Goal: Task Accomplishment & Management: Manage account settings

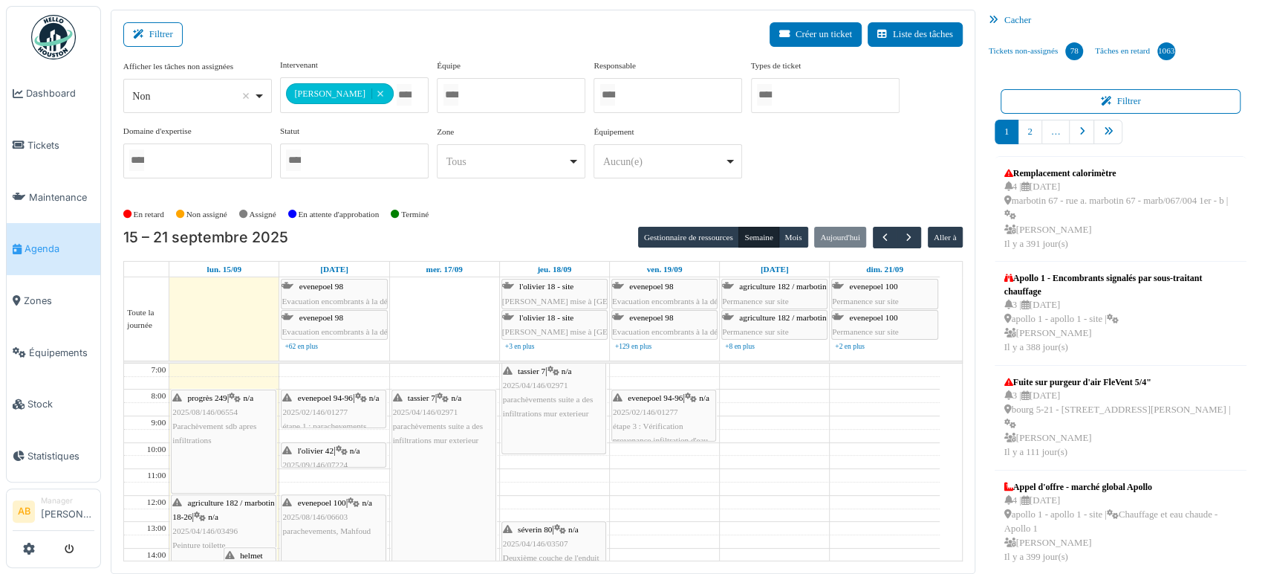
click at [68, 36] on img at bounding box center [53, 37] width 45 height 45
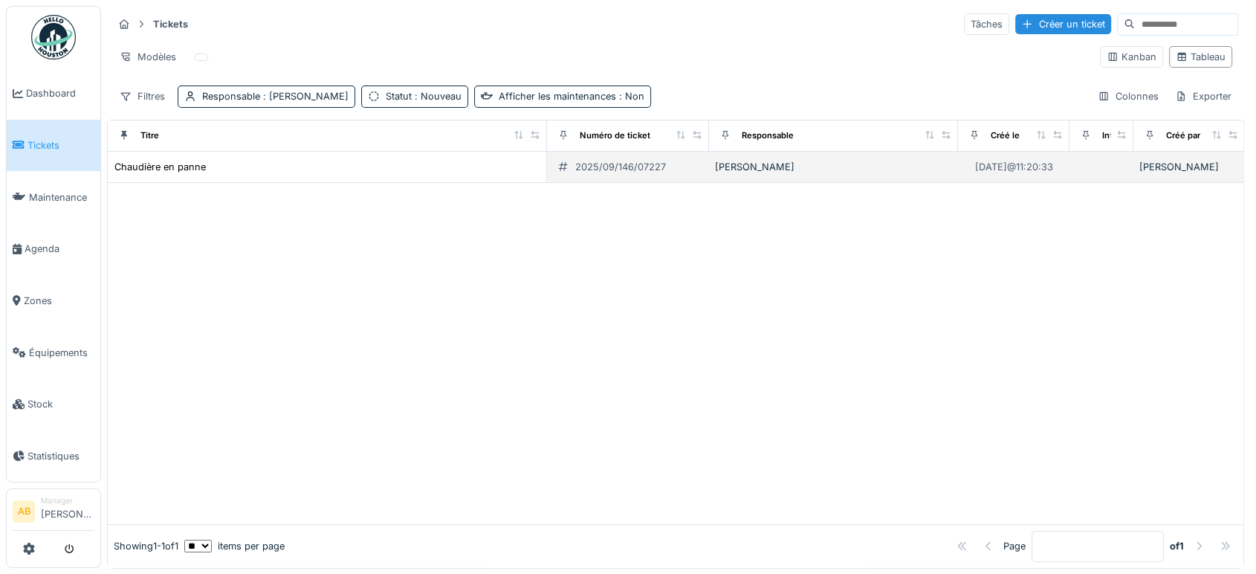
click at [178, 157] on td "Chaudière en panne" at bounding box center [327, 167] width 439 height 31
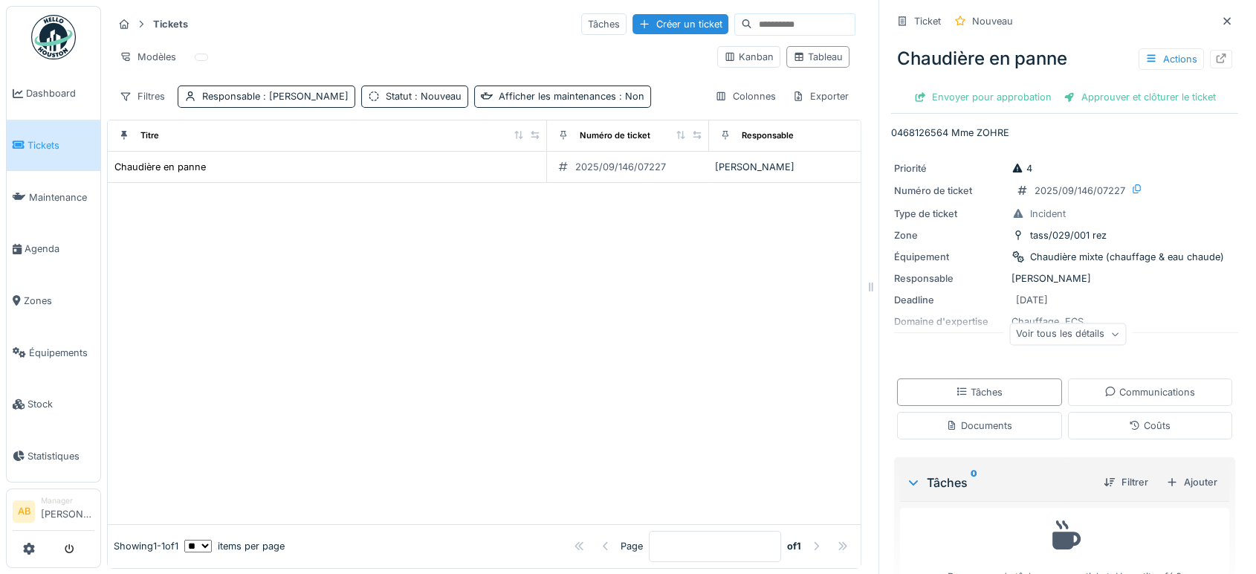
drag, startPoint x: 1207, startPoint y: 57, endPoint x: 1194, endPoint y: 58, distance: 12.7
click at [1194, 58] on div "Chaudière en panne Actions" at bounding box center [1064, 58] width 347 height 39
click at [1215, 58] on icon at bounding box center [1221, 59] width 12 height 10
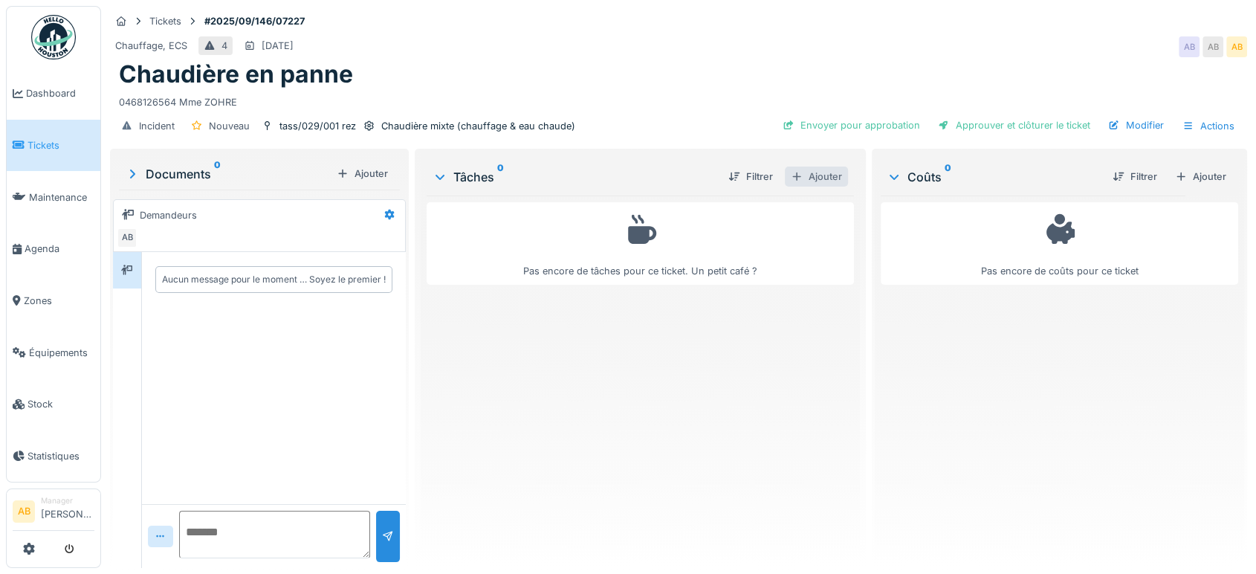
click at [795, 183] on div "Ajouter" at bounding box center [816, 176] width 63 height 20
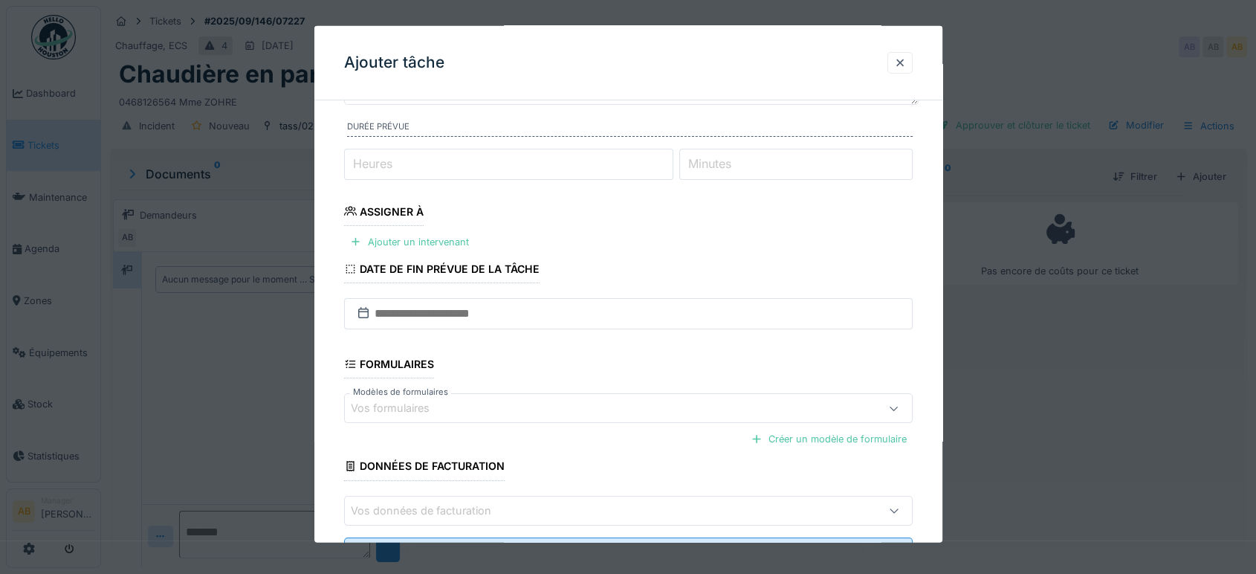
scroll to position [165, 0]
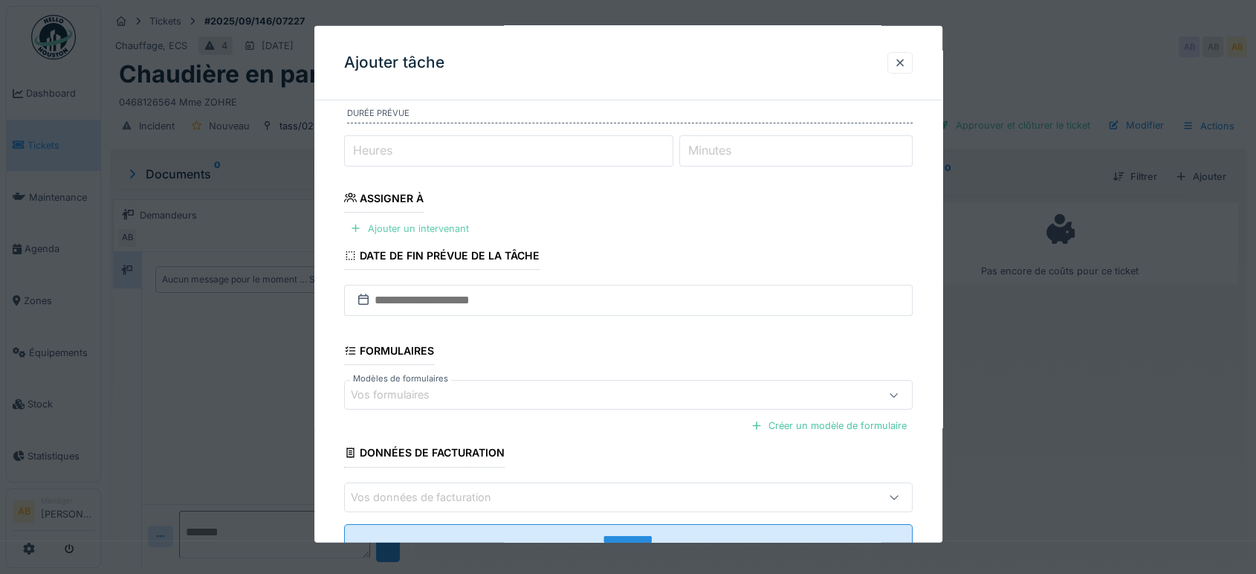
click at [445, 222] on div "Ajouter un intervenant" at bounding box center [409, 228] width 131 height 20
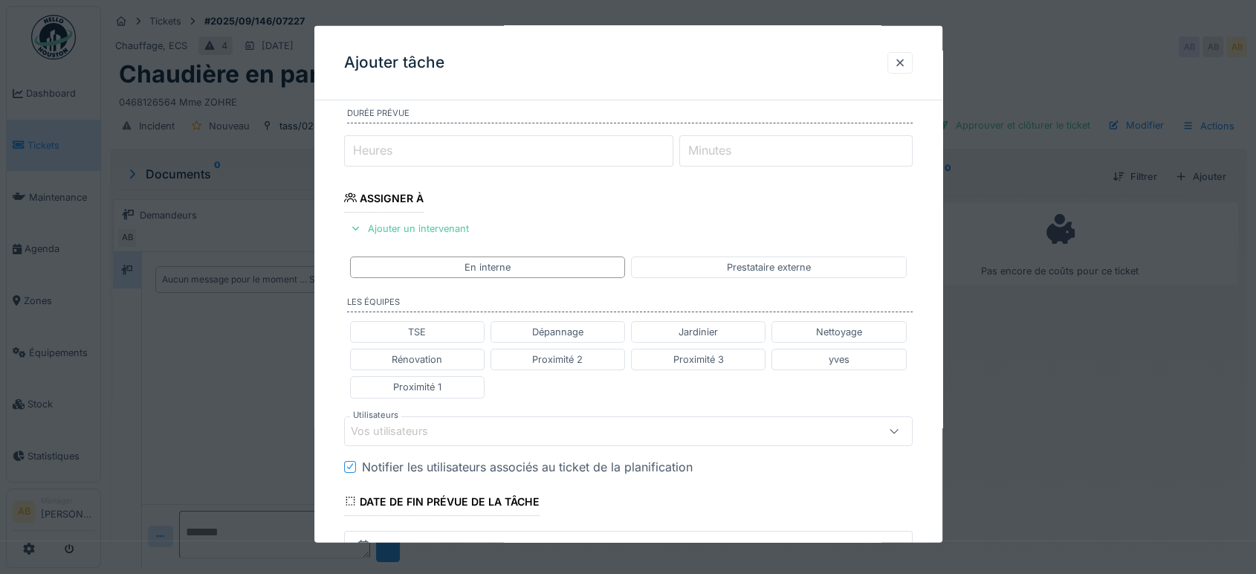
click at [461, 429] on div "Vos utilisateurs" at bounding box center [594, 430] width 487 height 16
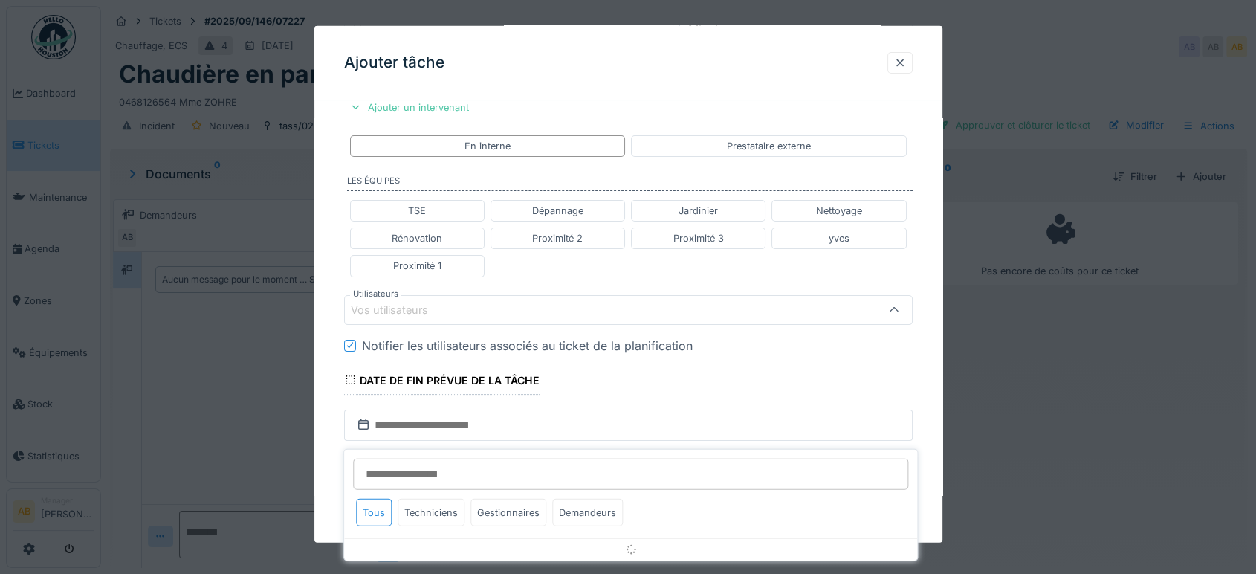
scroll to position [309, 0]
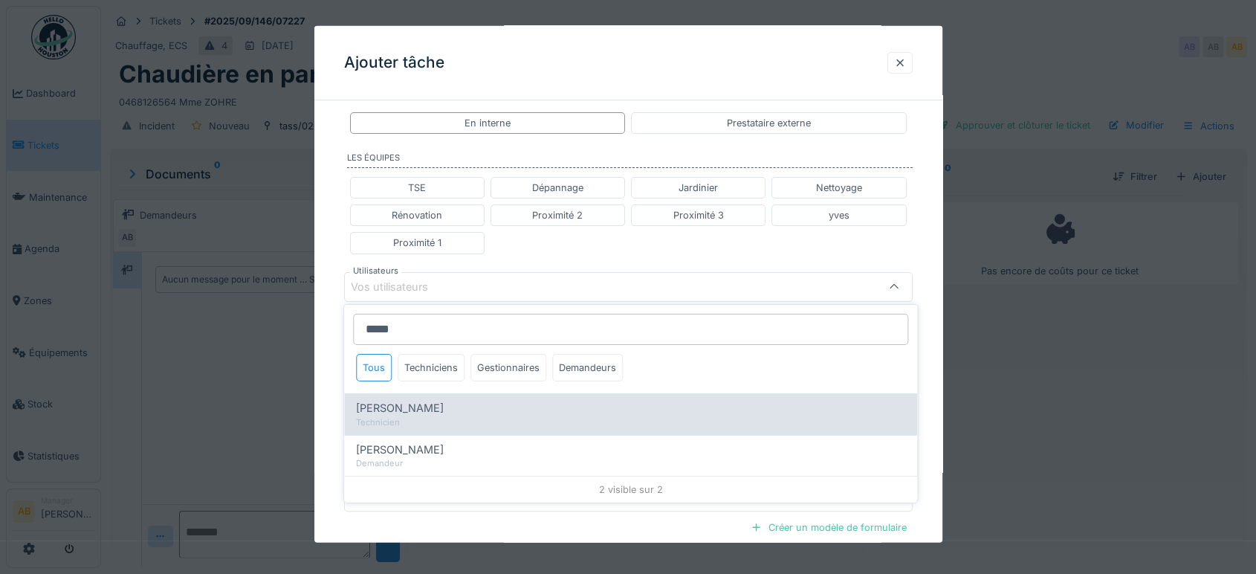
type input "*****"
click at [435, 410] on span "Peter Acheampong" at bounding box center [400, 408] width 88 height 16
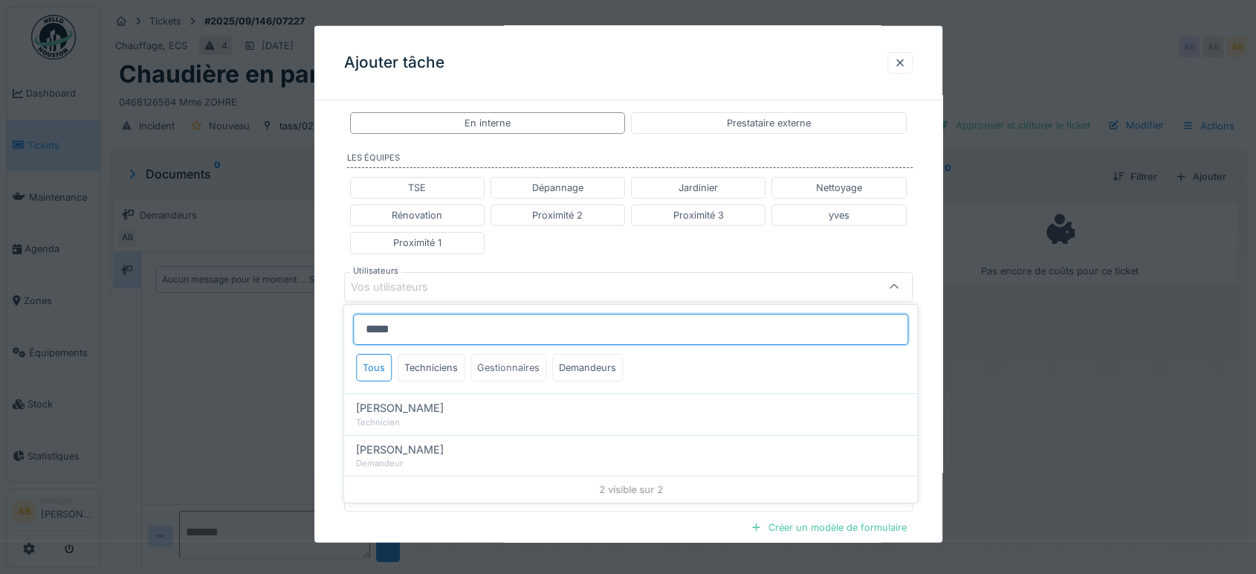
type input "****"
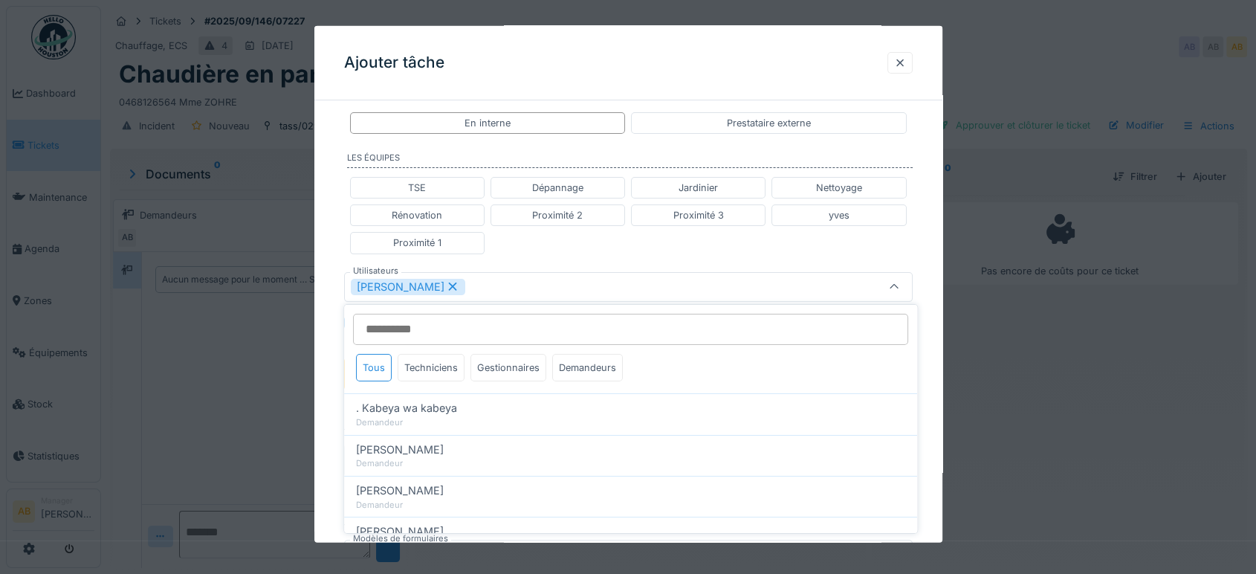
click at [608, 245] on div "TSE Dépannage Jardinier Nettoyage Rénovation Proximité 2 Proximité 3 yves Proxi…" at bounding box center [628, 215] width 568 height 89
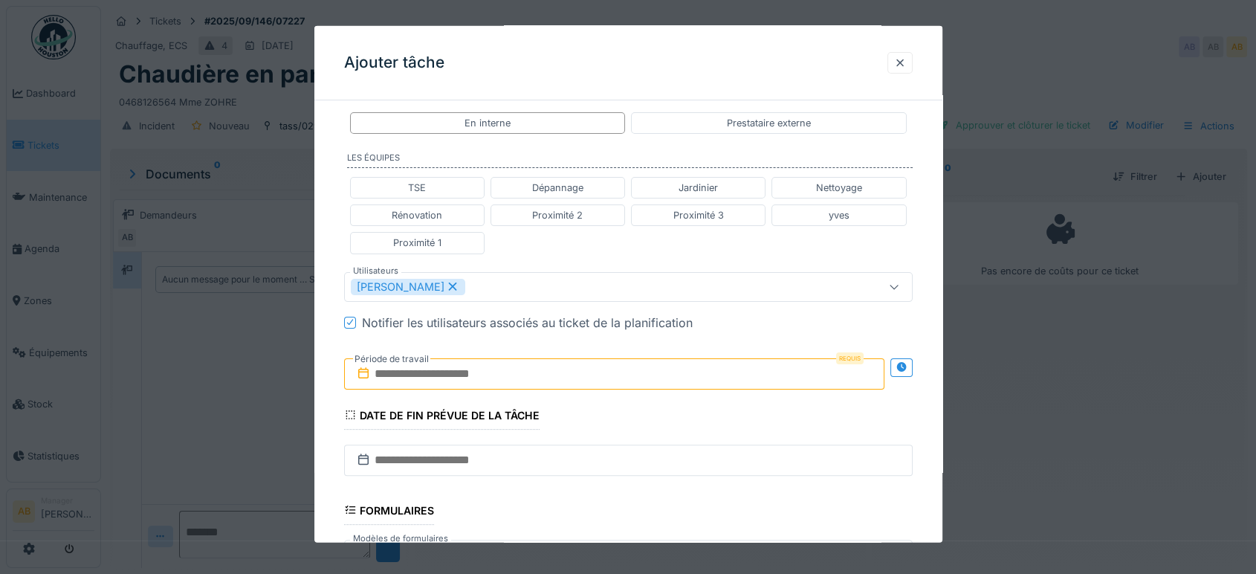
click at [555, 375] on input "text" at bounding box center [614, 372] width 540 height 31
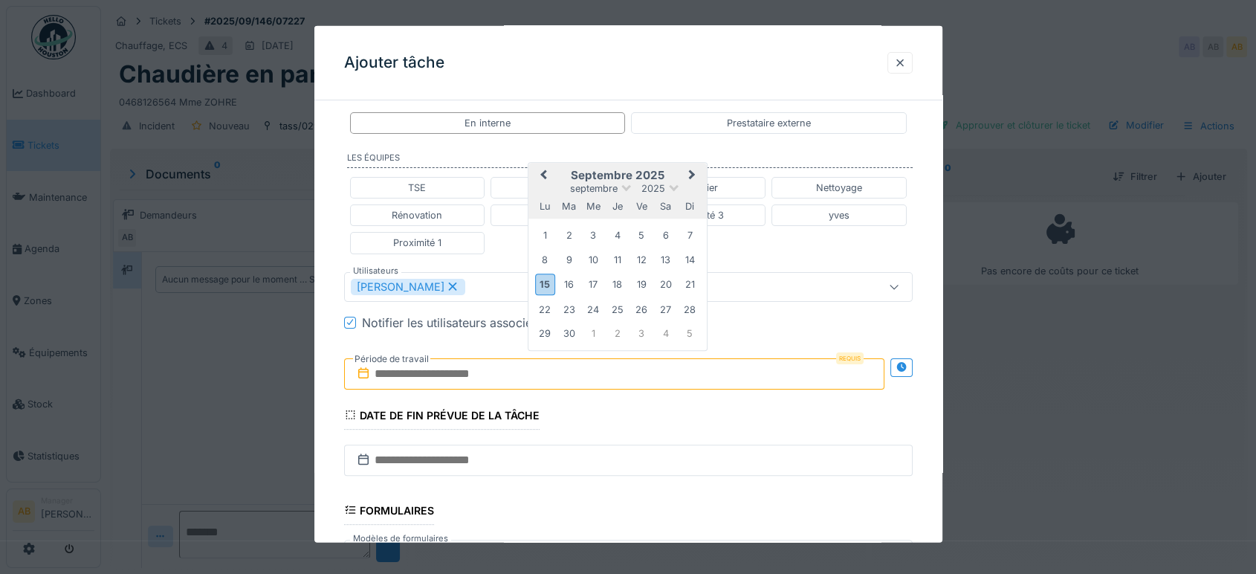
click at [678, 163] on div "septembre 2025 septembre 2025 lu ma me je ve sa di" at bounding box center [617, 191] width 178 height 56
click at [585, 276] on div "17" at bounding box center [593, 284] width 20 height 20
click at [600, 285] on div "17" at bounding box center [593, 284] width 20 height 20
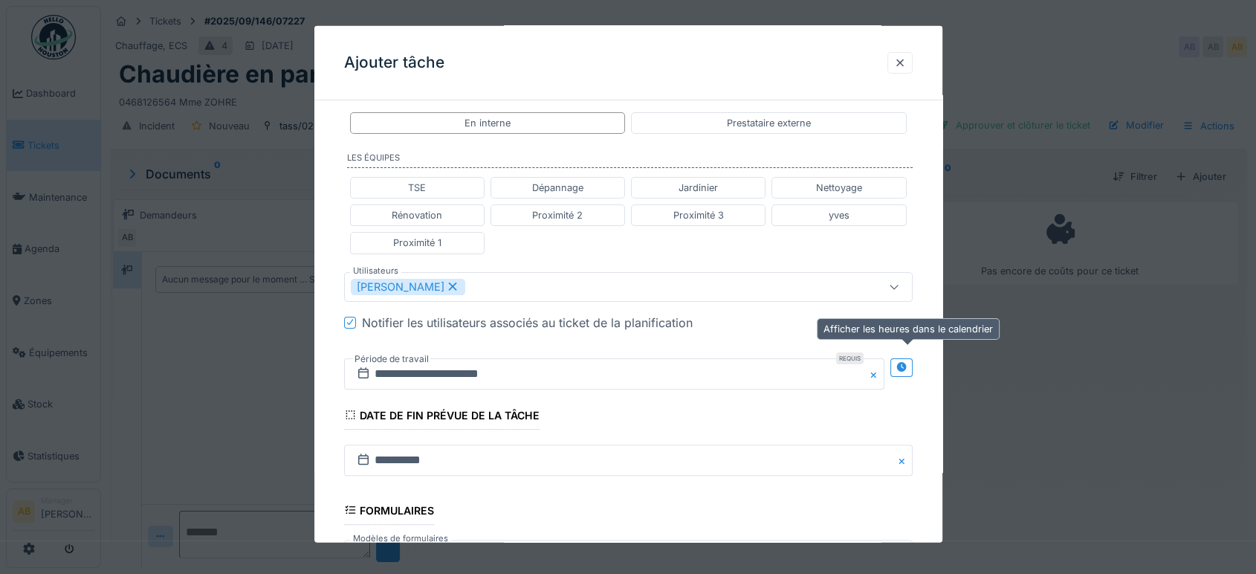
click at [906, 367] on icon at bounding box center [901, 367] width 10 height 10
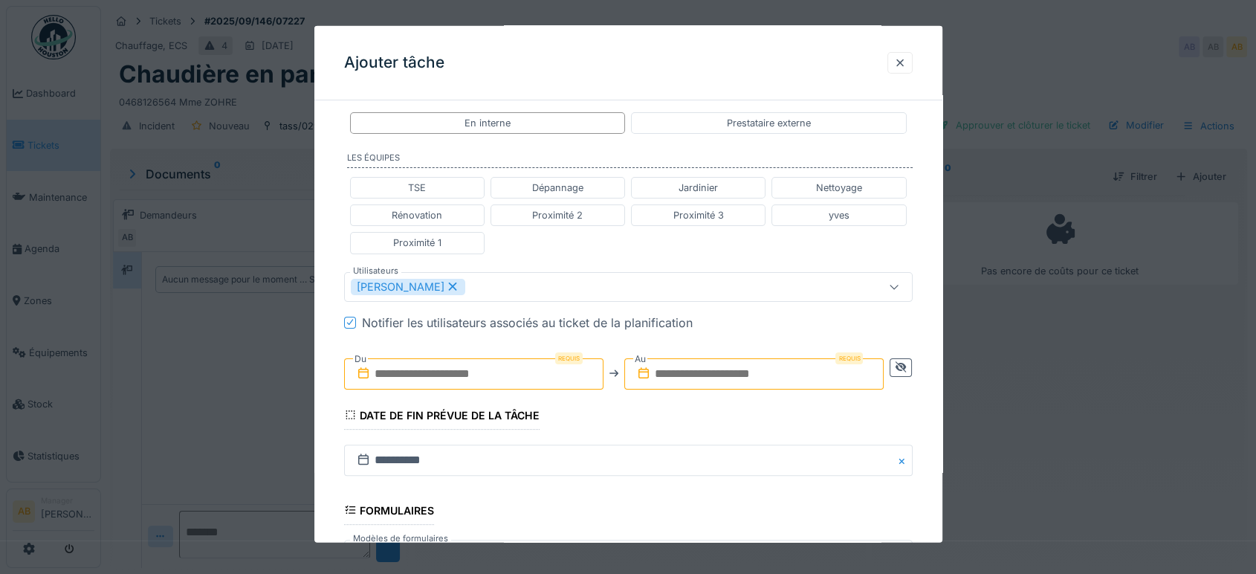
click at [416, 367] on input "text" at bounding box center [473, 372] width 259 height 31
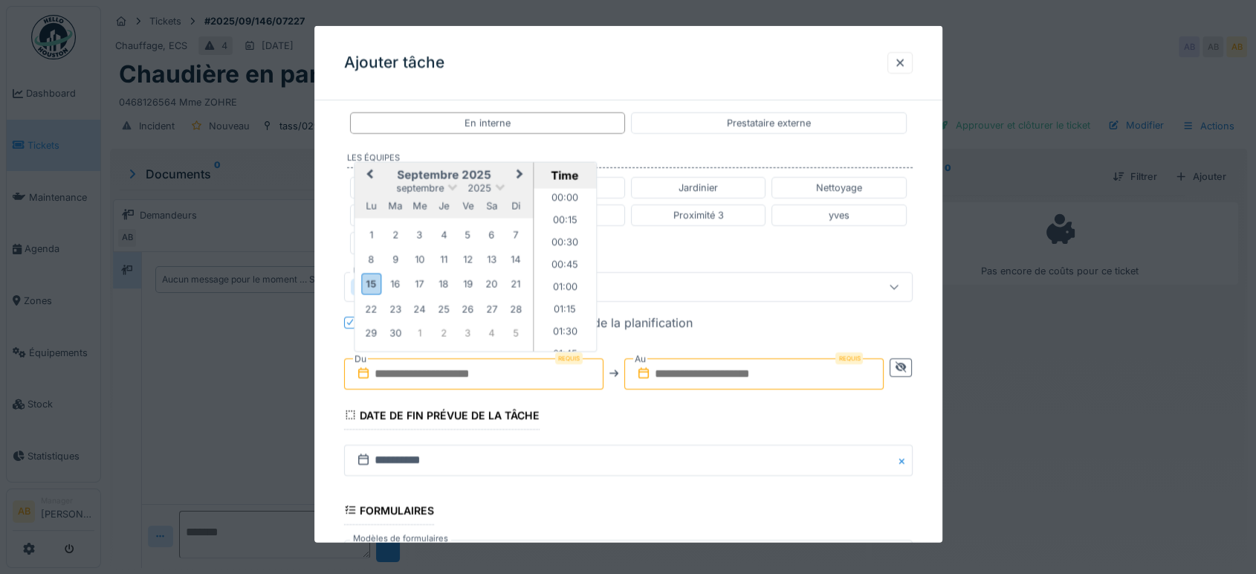
scroll to position [1089, 0]
click at [392, 172] on h2 "septembre 2025" at bounding box center [443, 174] width 178 height 13
click at [427, 279] on div "17" at bounding box center [419, 283] width 20 height 20
click at [557, 252] on li "08:15" at bounding box center [565, 258] width 63 height 22
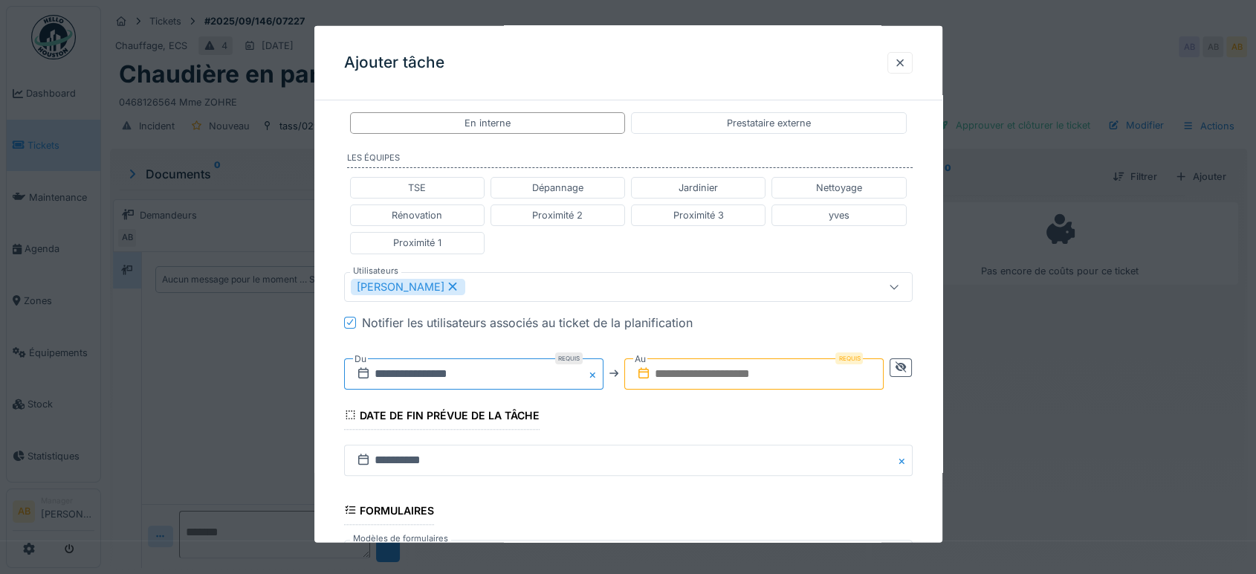
click at [524, 369] on input "**********" at bounding box center [473, 372] width 259 height 31
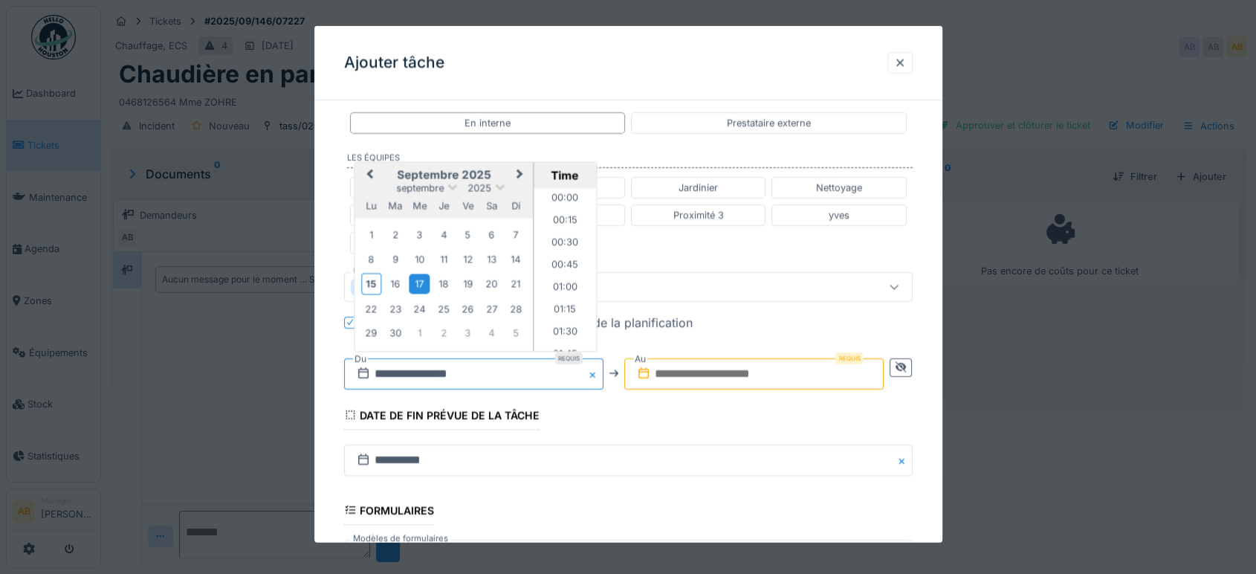
scroll to position [665, 0]
click at [560, 242] on li "08:00" at bounding box center [565, 247] width 63 height 22
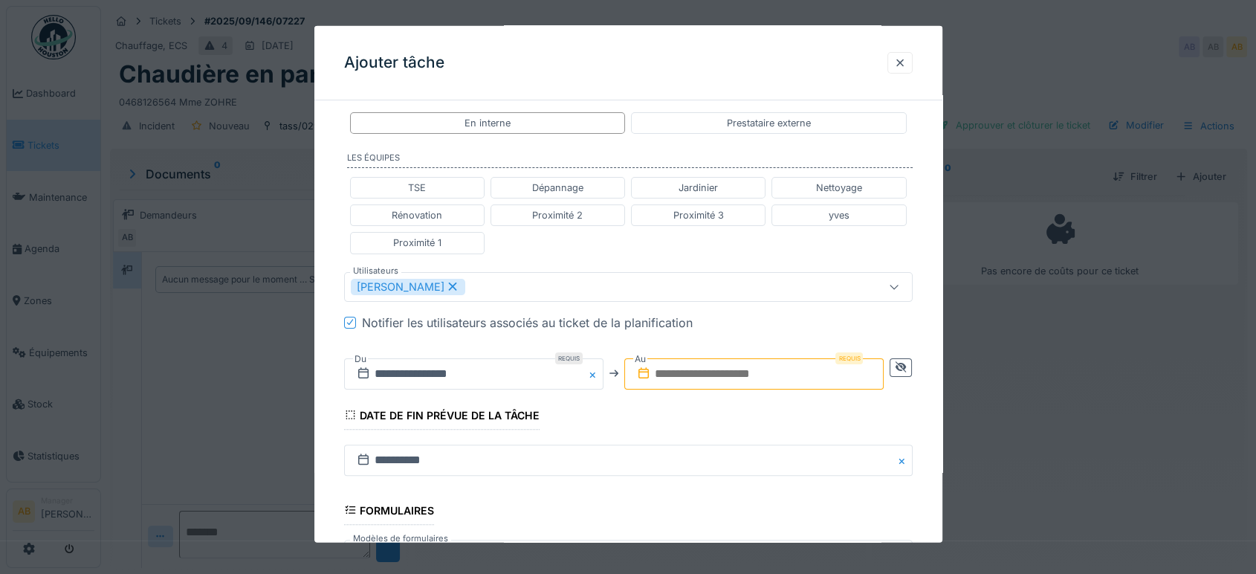
click at [678, 391] on div "**********" at bounding box center [628, 373] width 568 height 55
click at [687, 359] on input "text" at bounding box center [753, 372] width 259 height 31
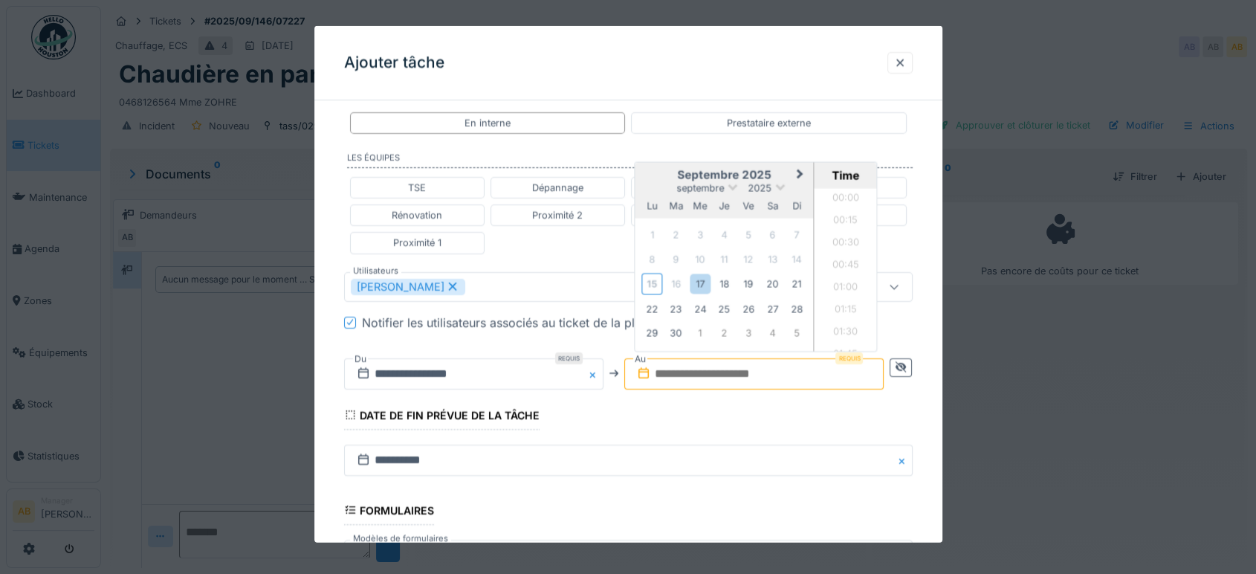
scroll to position [1089, 0]
click at [699, 282] on div "17" at bounding box center [700, 283] width 20 height 20
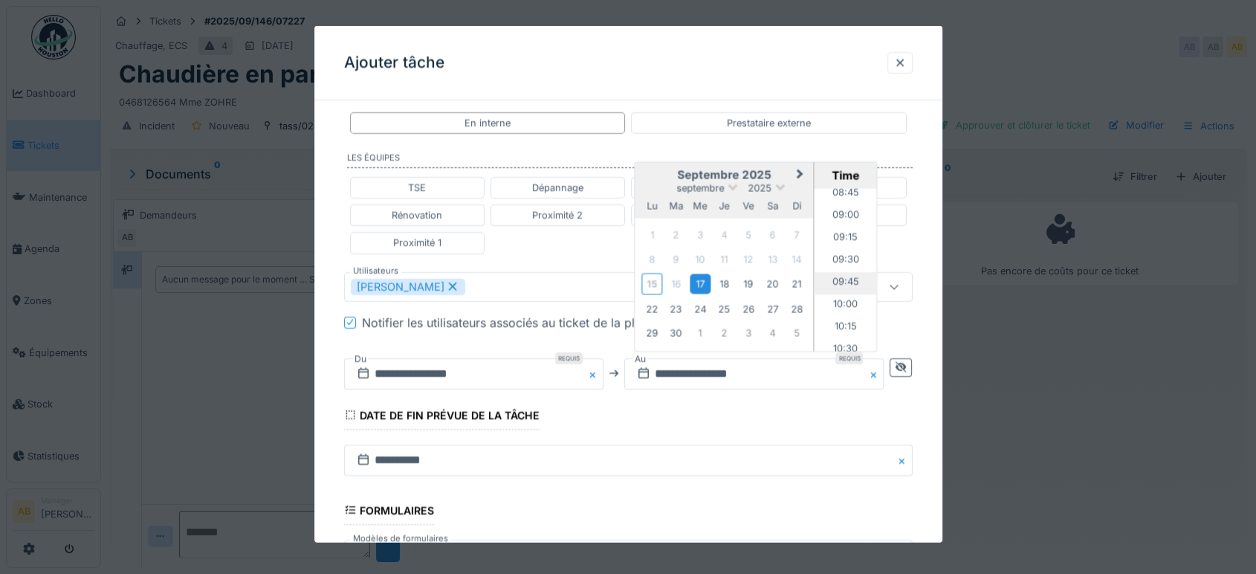
scroll to position [759, 0]
click at [844, 236] on li "09:00" at bounding box center [845, 243] width 63 height 22
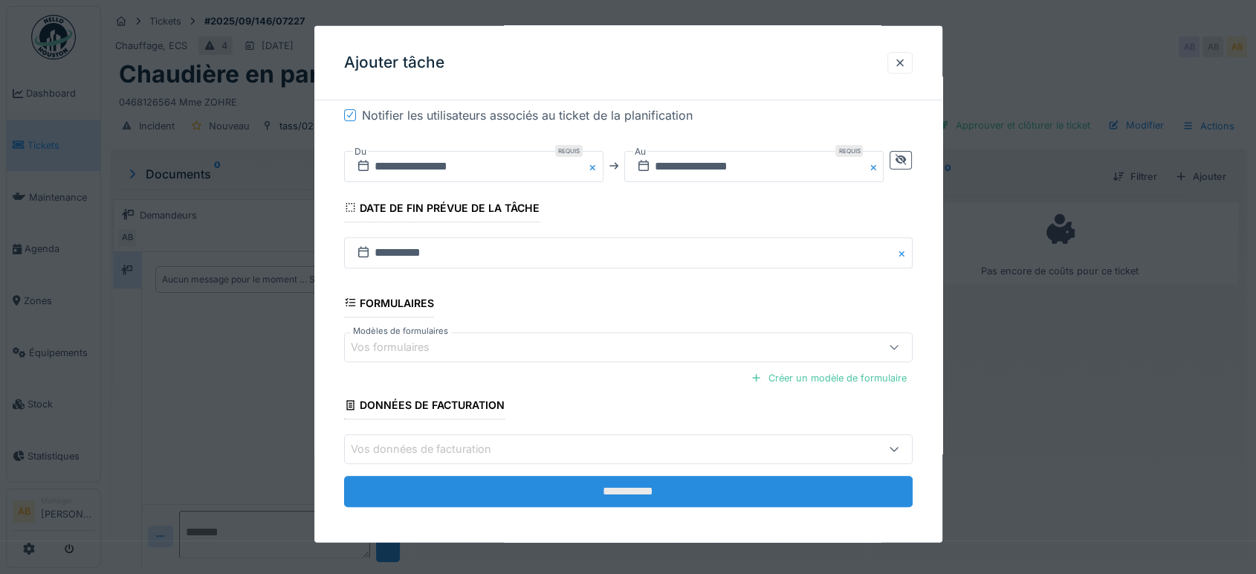
scroll to position [520, 0]
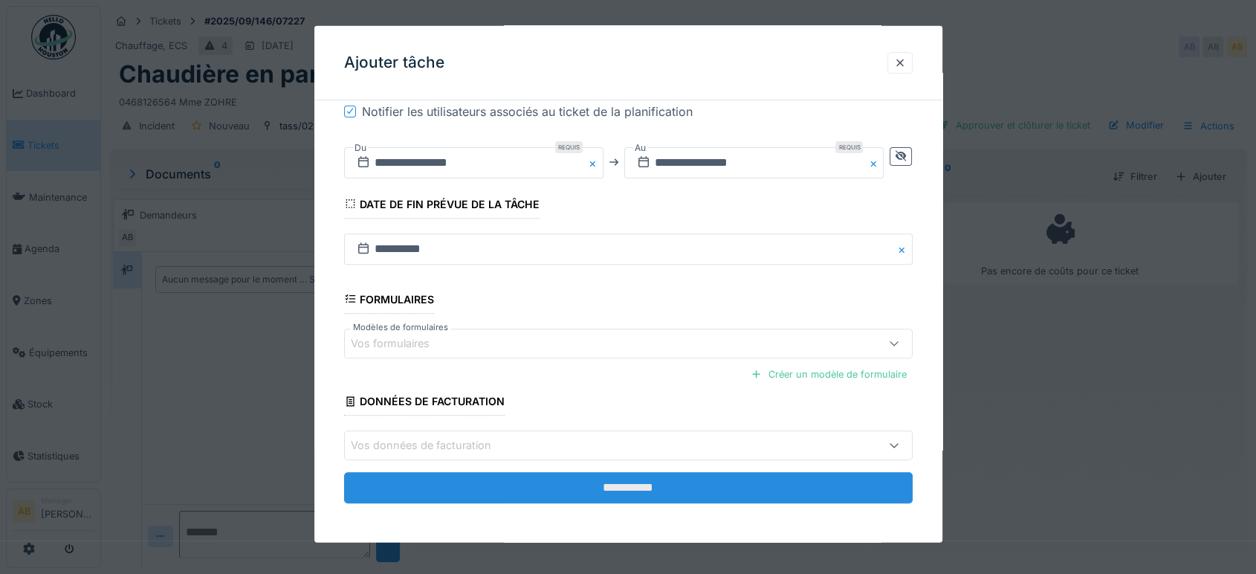
click at [725, 489] on input "**********" at bounding box center [628, 487] width 568 height 31
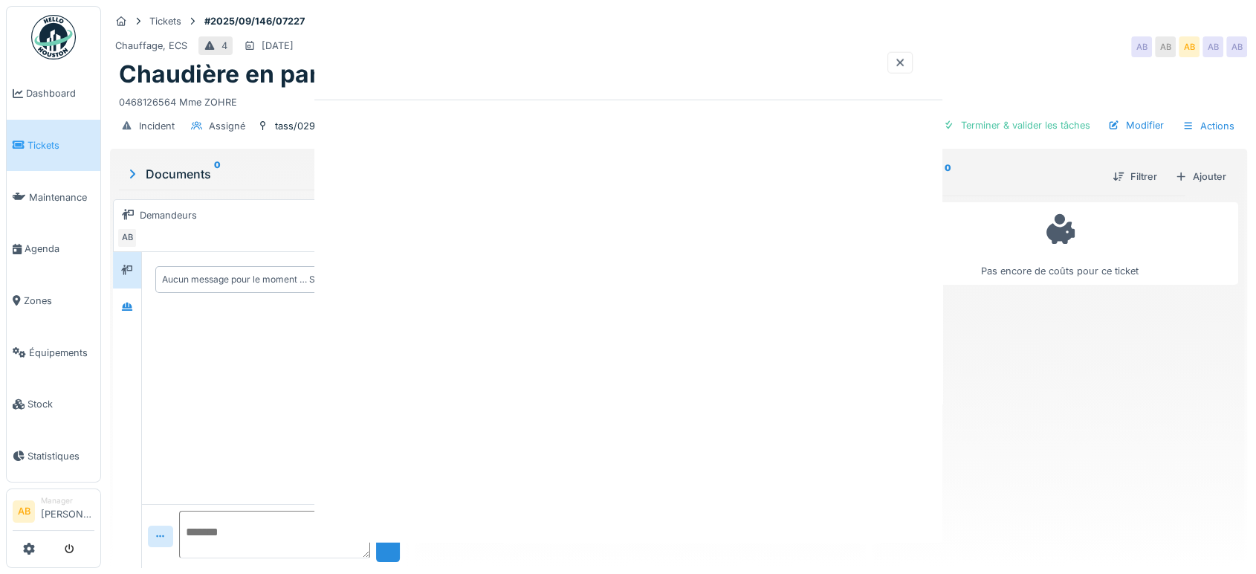
scroll to position [0, 0]
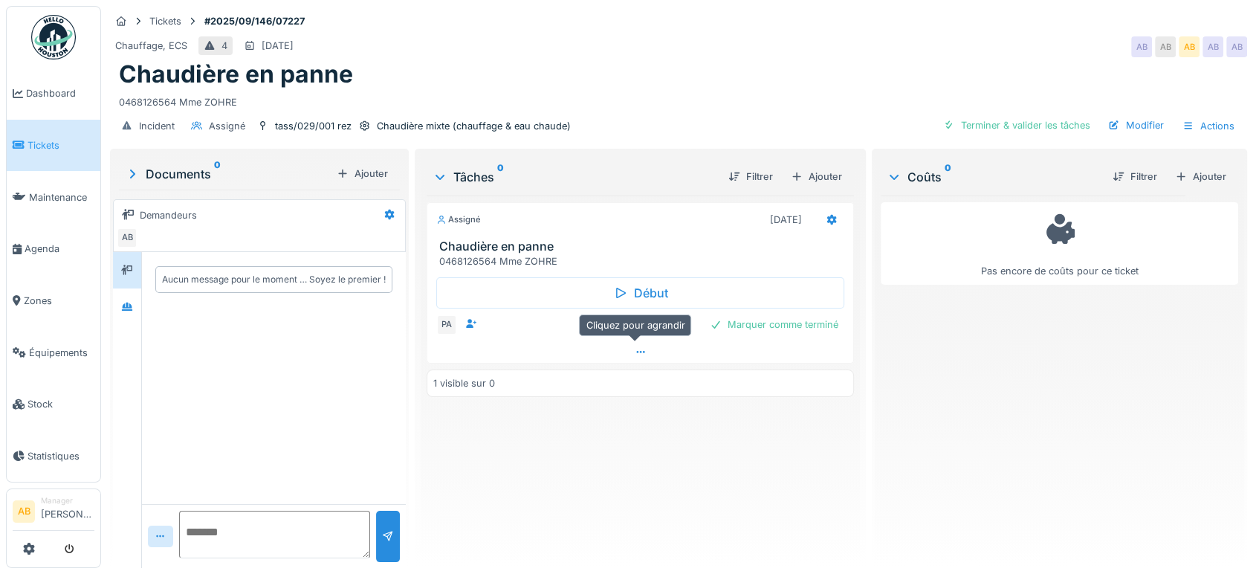
click at [624, 349] on div at bounding box center [640, 352] width 426 height 22
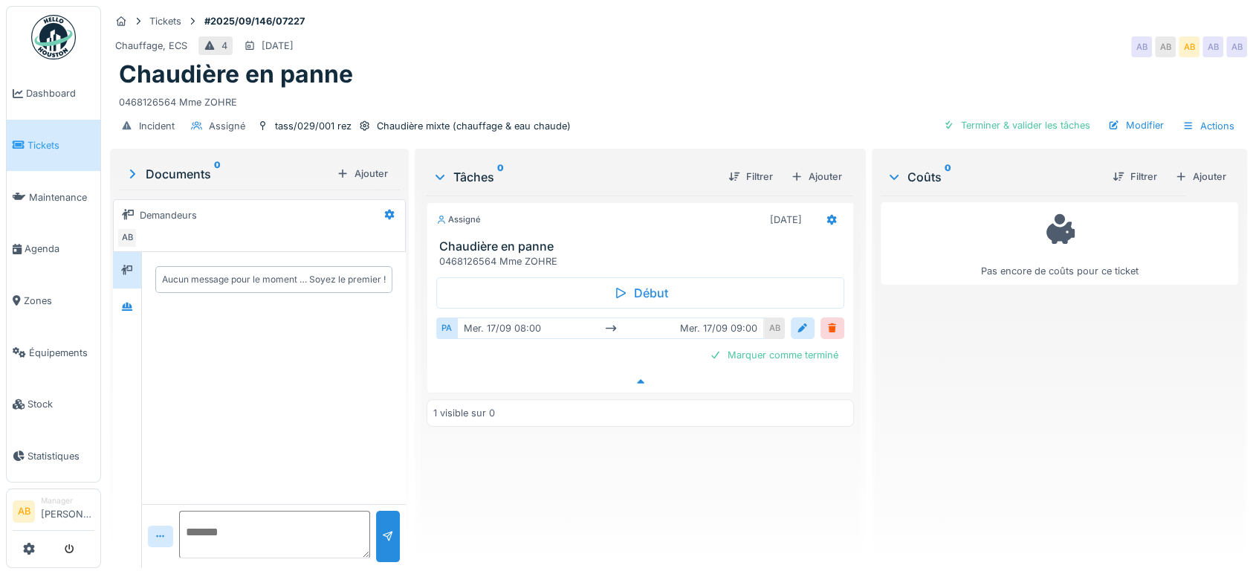
scroll to position [12, 0]
click at [46, 47] on img at bounding box center [53, 37] width 45 height 45
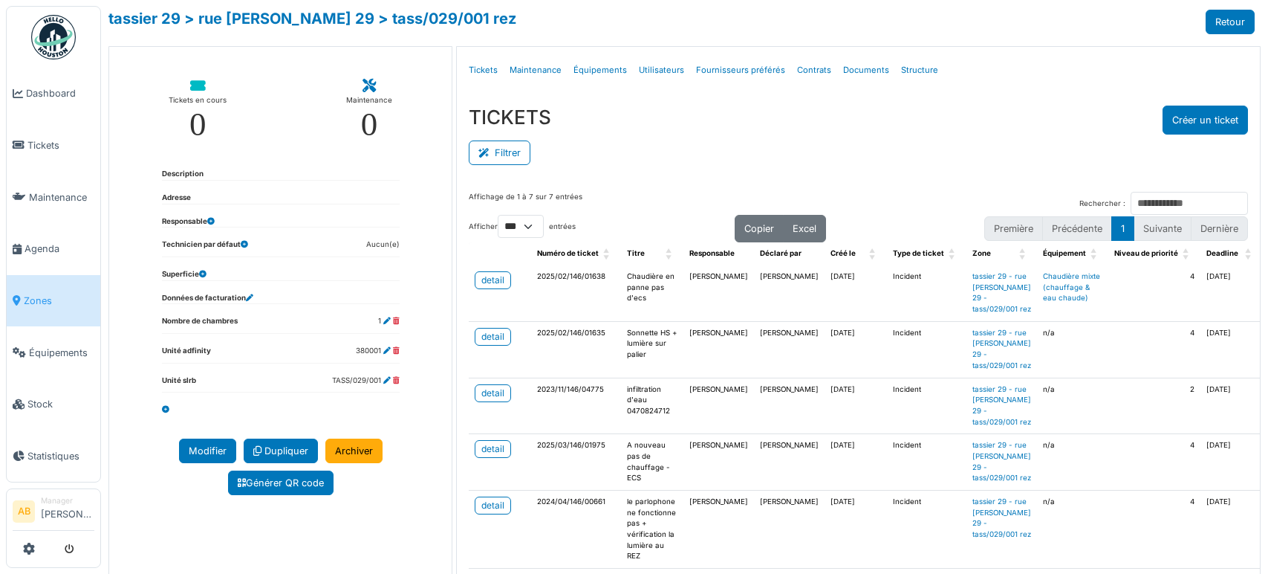
select select "***"
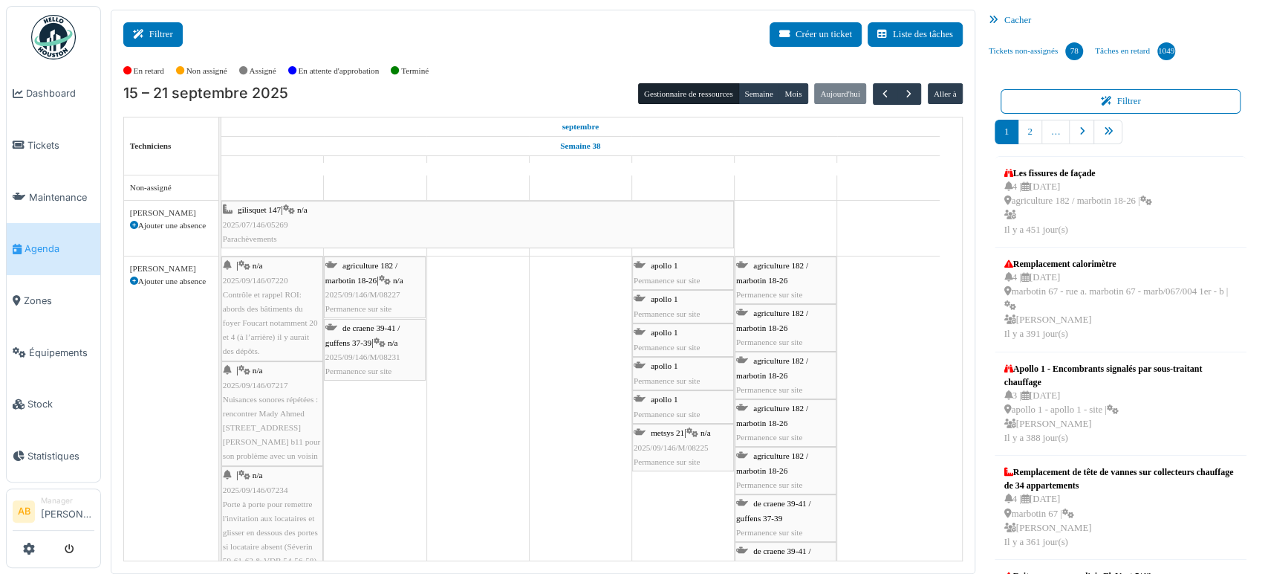
click at [152, 30] on button "Filtrer" at bounding box center [152, 34] width 59 height 25
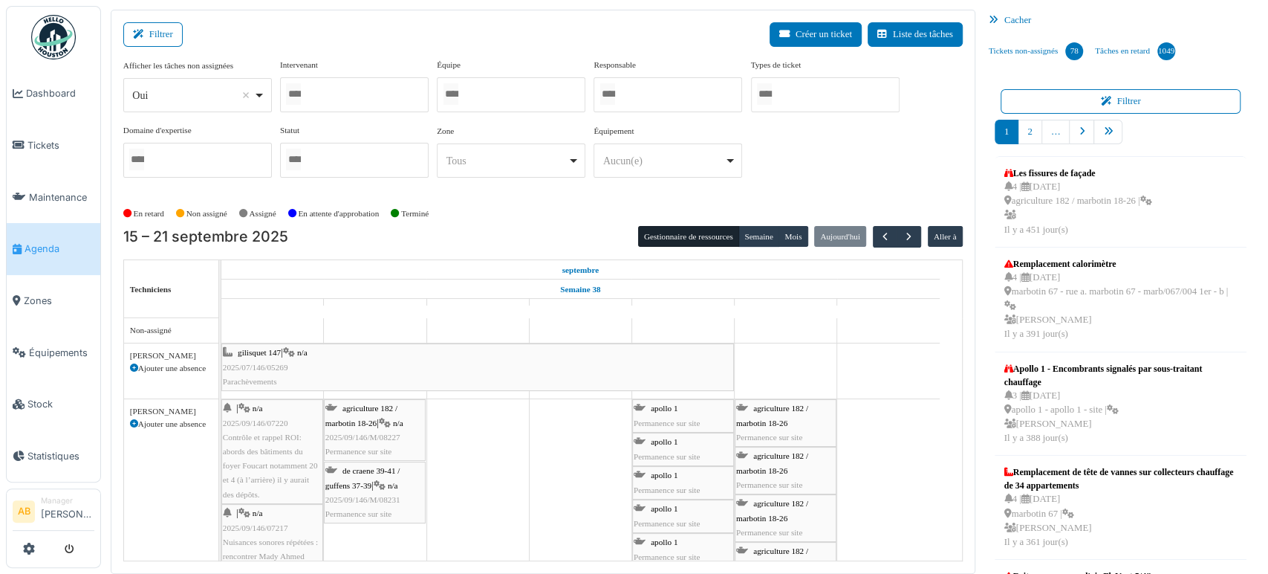
click at [178, 88] on div "Oui Remove item" at bounding box center [192, 96] width 121 height 16
select select "**"
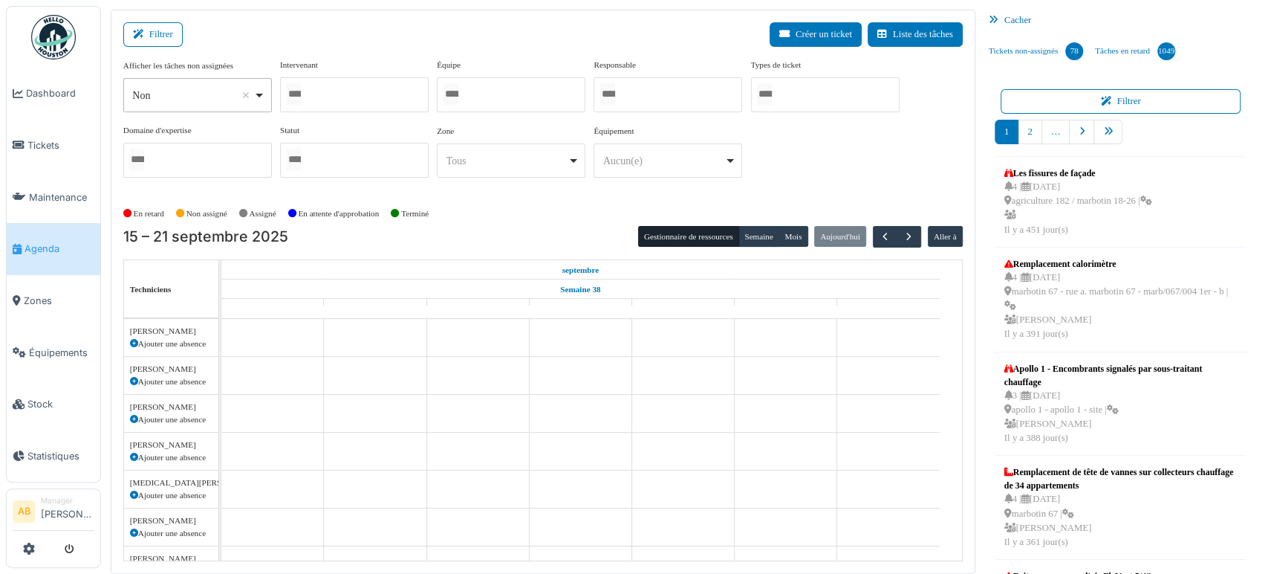
click at [377, 90] on div at bounding box center [354, 94] width 149 height 35
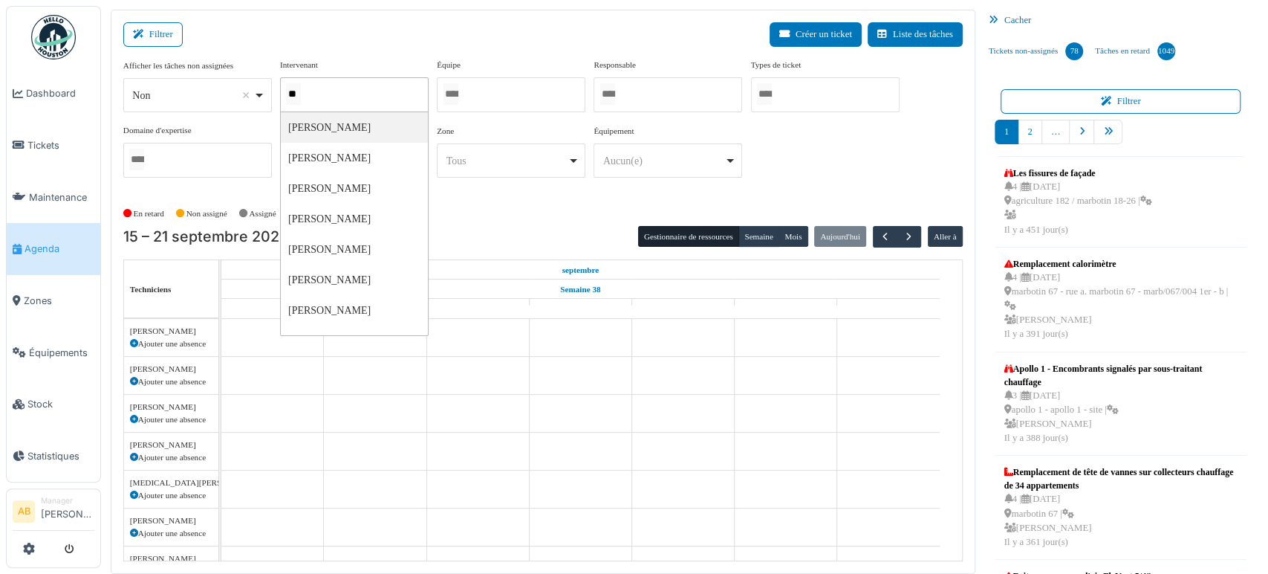
type input "*"
type input "*****"
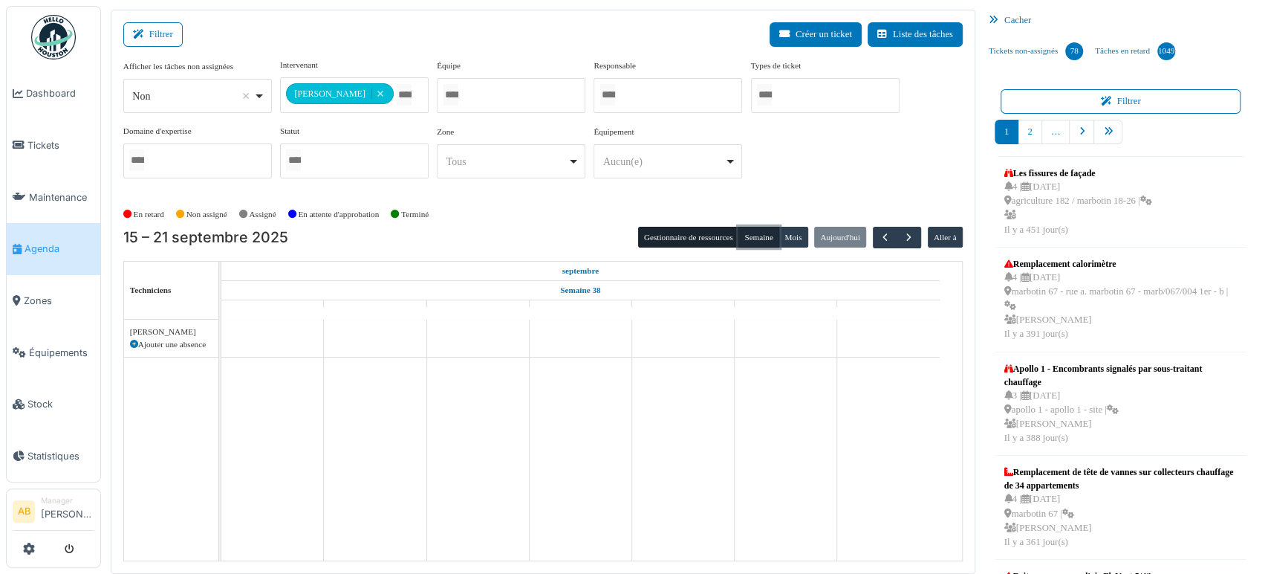
click at [755, 235] on button "Semaine" at bounding box center [759, 237] width 41 height 21
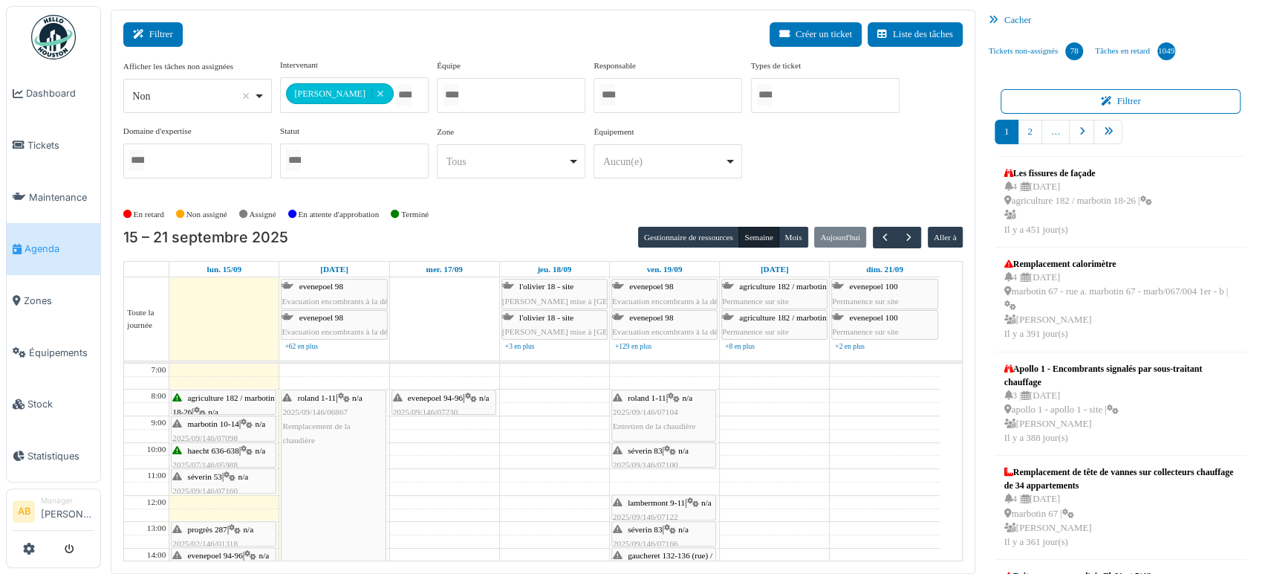
click at [158, 28] on button "Filtrer" at bounding box center [152, 34] width 59 height 25
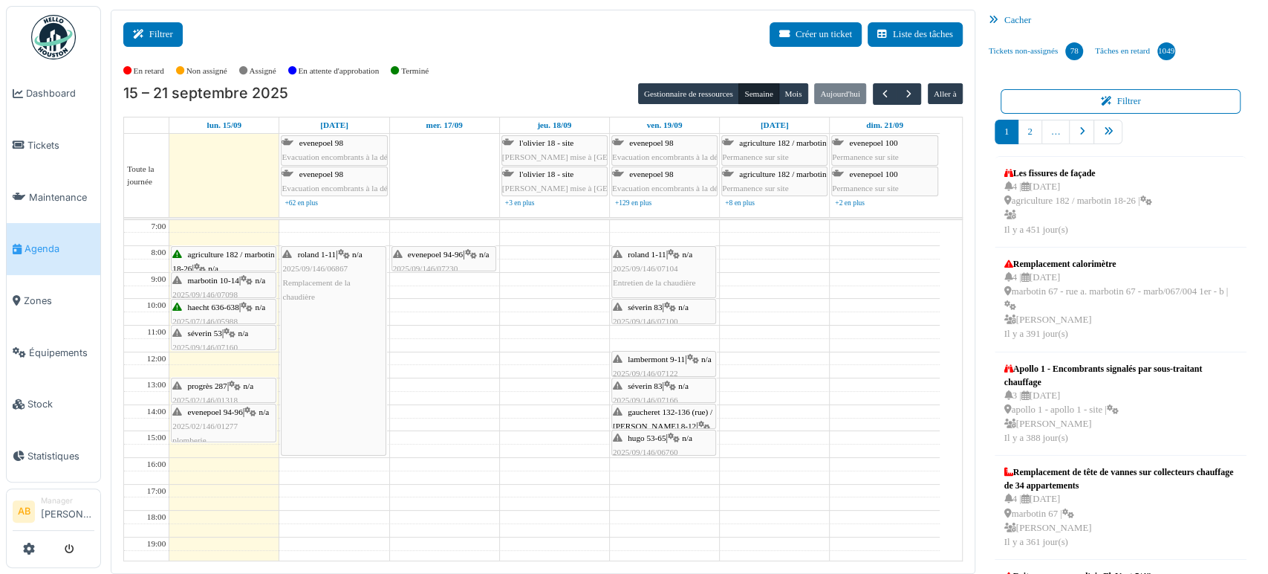
click at [136, 40] on button "Filtrer" at bounding box center [152, 34] width 59 height 25
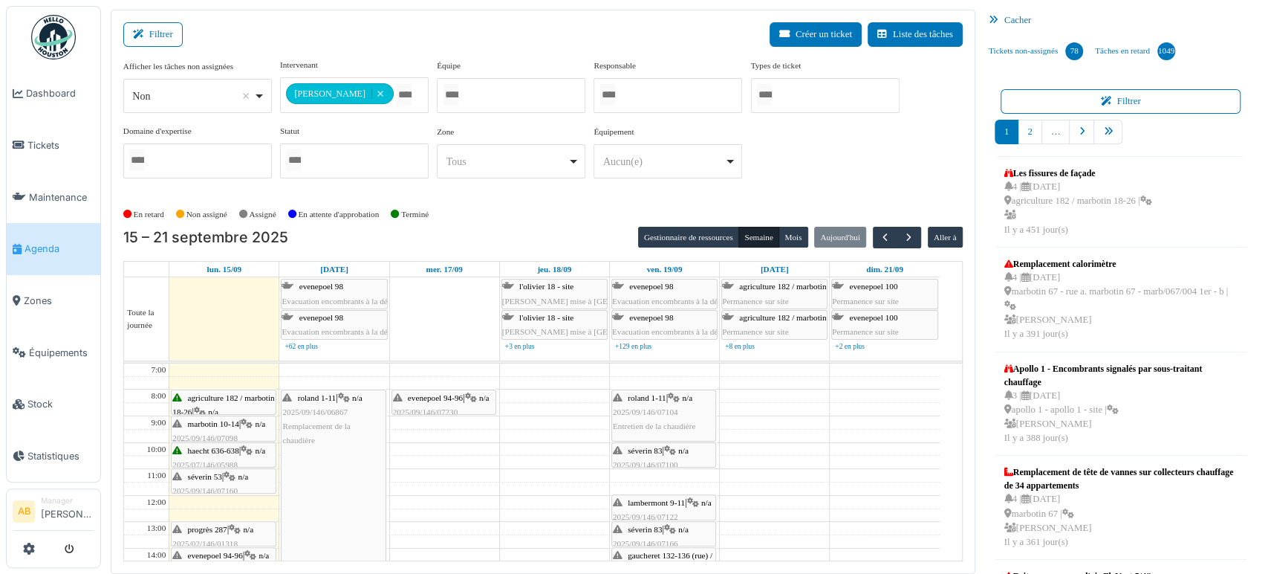
click at [400, 88] on input "Tous" at bounding box center [404, 95] width 15 height 22
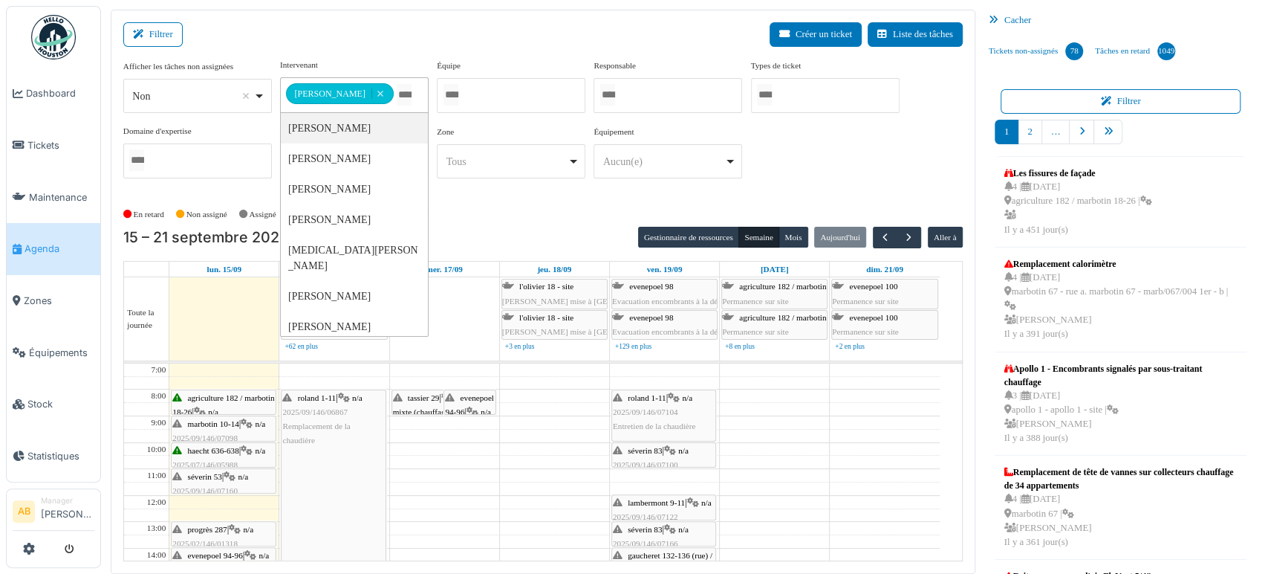
click at [523, 469] on td at bounding box center [554, 475] width 771 height 13
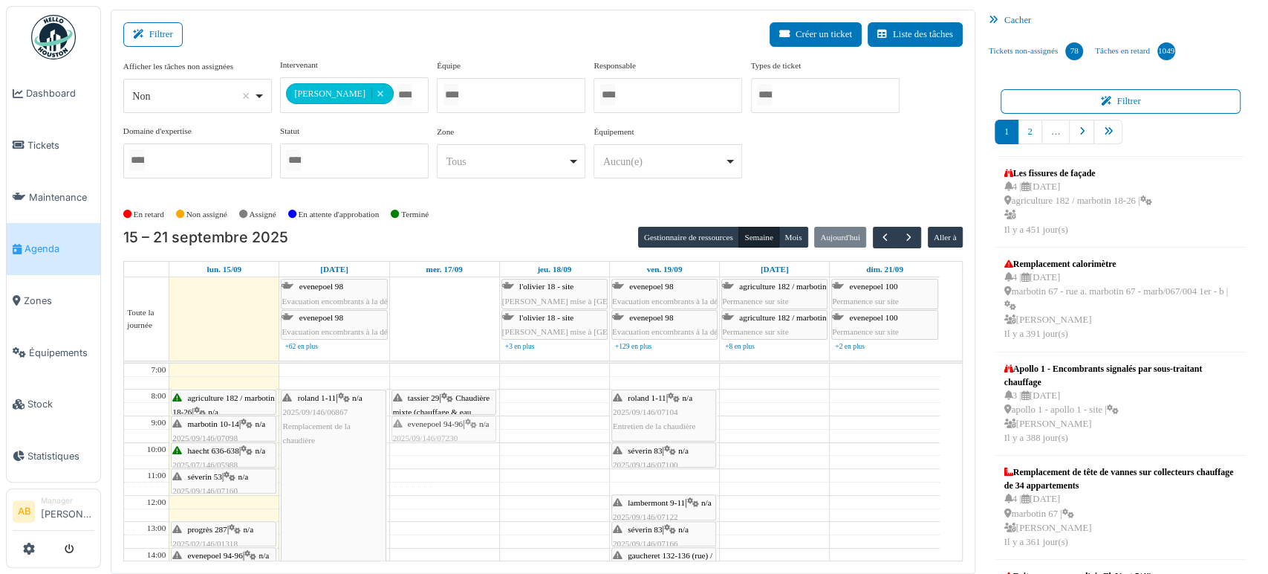
drag, startPoint x: 469, startPoint y: 391, endPoint x: 441, endPoint y: 420, distance: 39.9
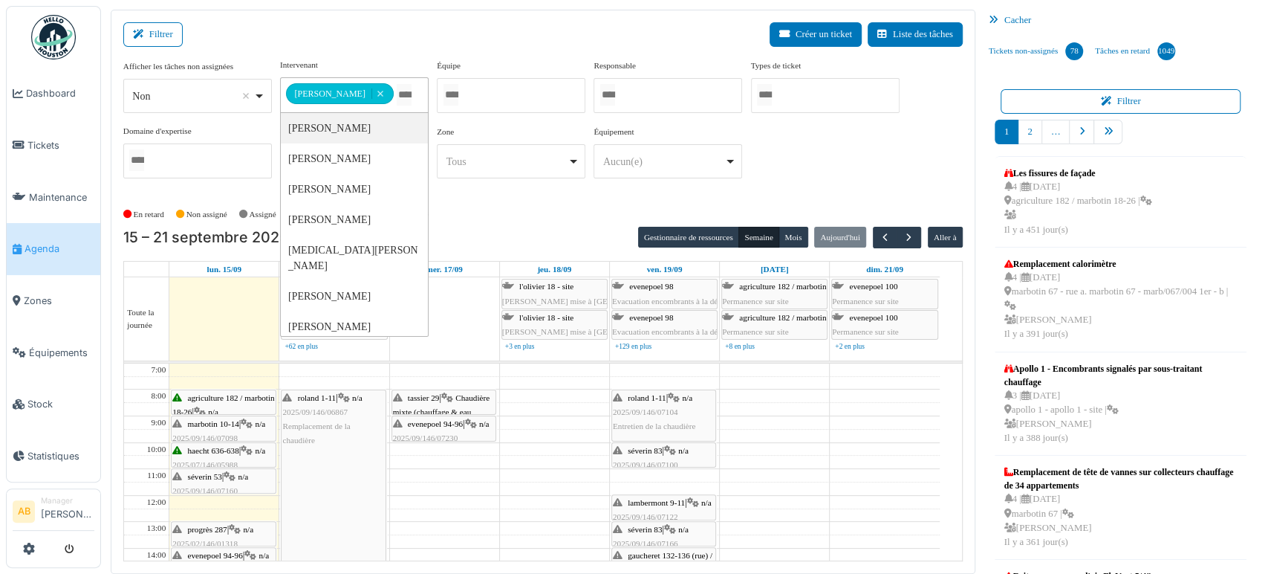
click at [476, 509] on td at bounding box center [554, 514] width 771 height 13
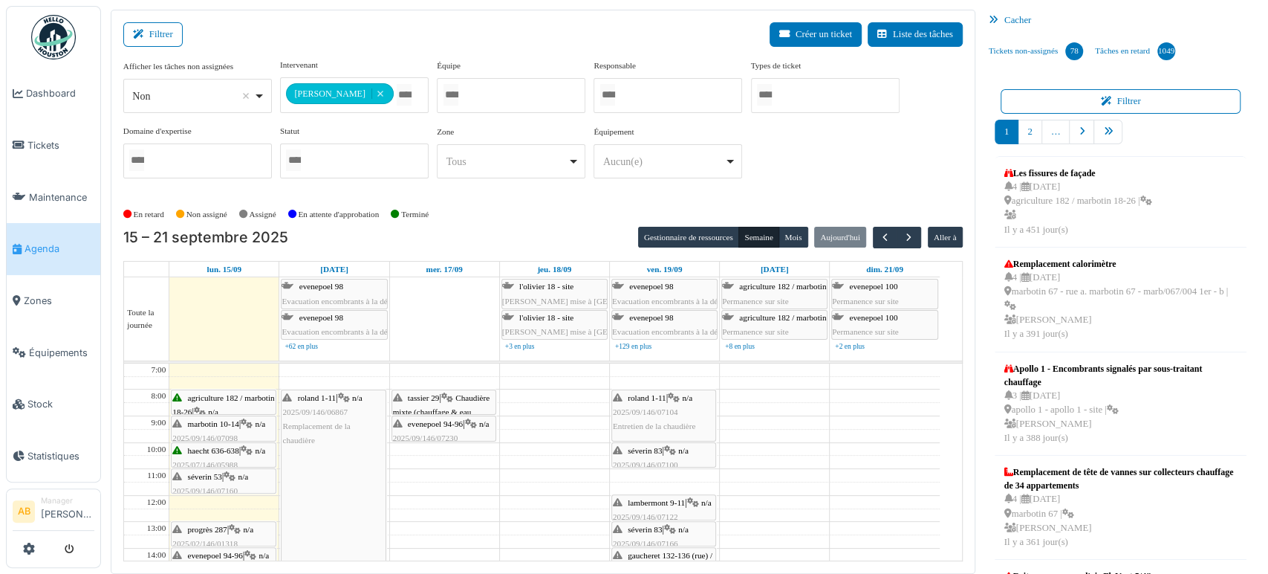
click at [534, 224] on div "En retard Non assigné Assigné En attente d'approbation Terminé" at bounding box center [543, 214] width 840 height 25
click at [400, 88] on input "Tous" at bounding box center [404, 95] width 15 height 22
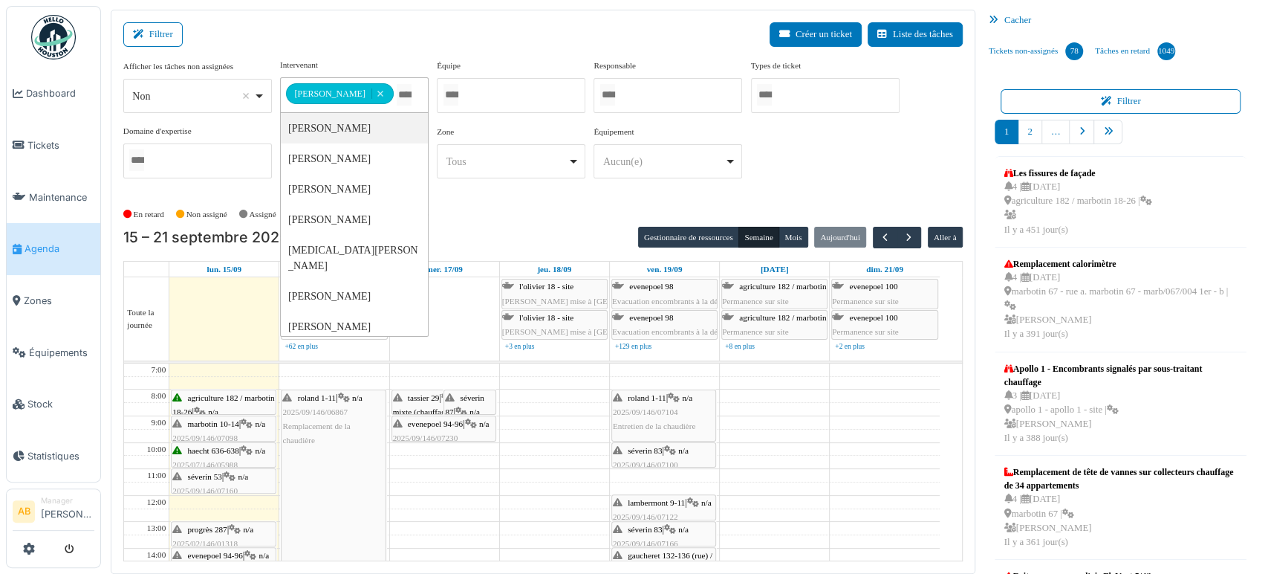
click at [547, 430] on td at bounding box center [554, 435] width 771 height 13
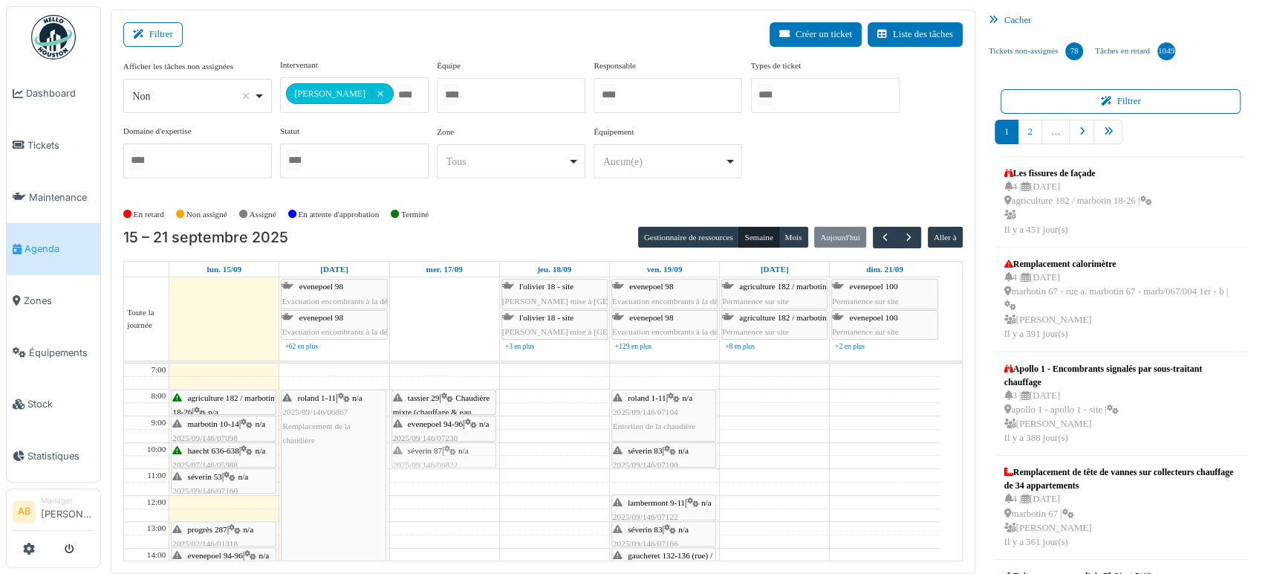
drag, startPoint x: 463, startPoint y: 392, endPoint x: 443, endPoint y: 449, distance: 60.6
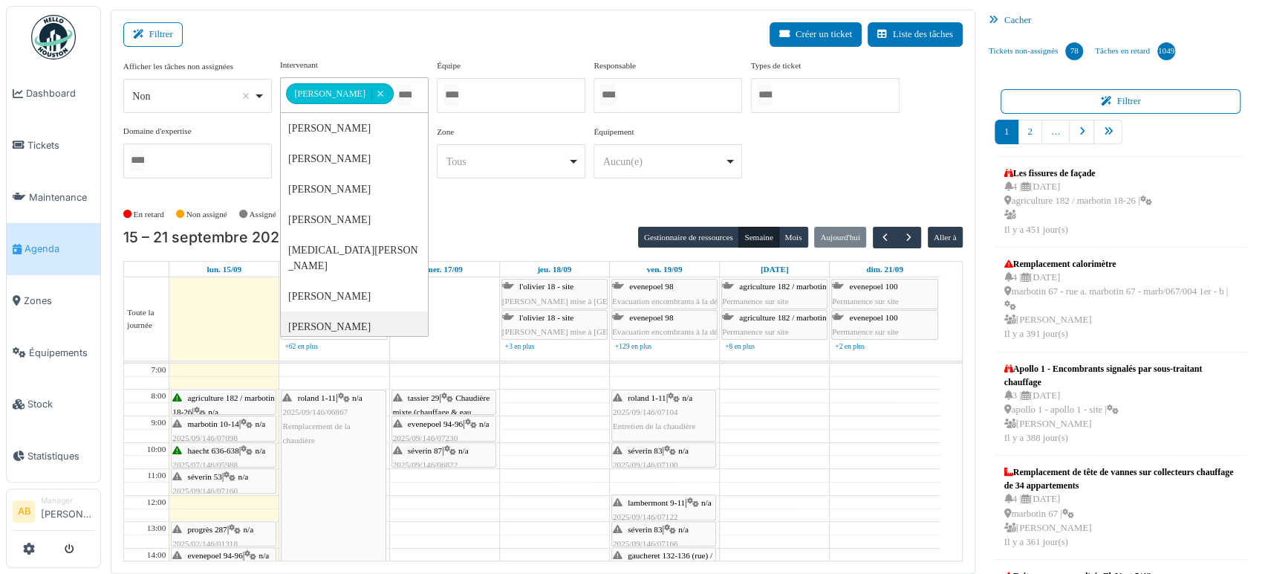
click at [571, 510] on td at bounding box center [554, 514] width 771 height 13
click at [577, 446] on td at bounding box center [554, 448] width 771 height 13
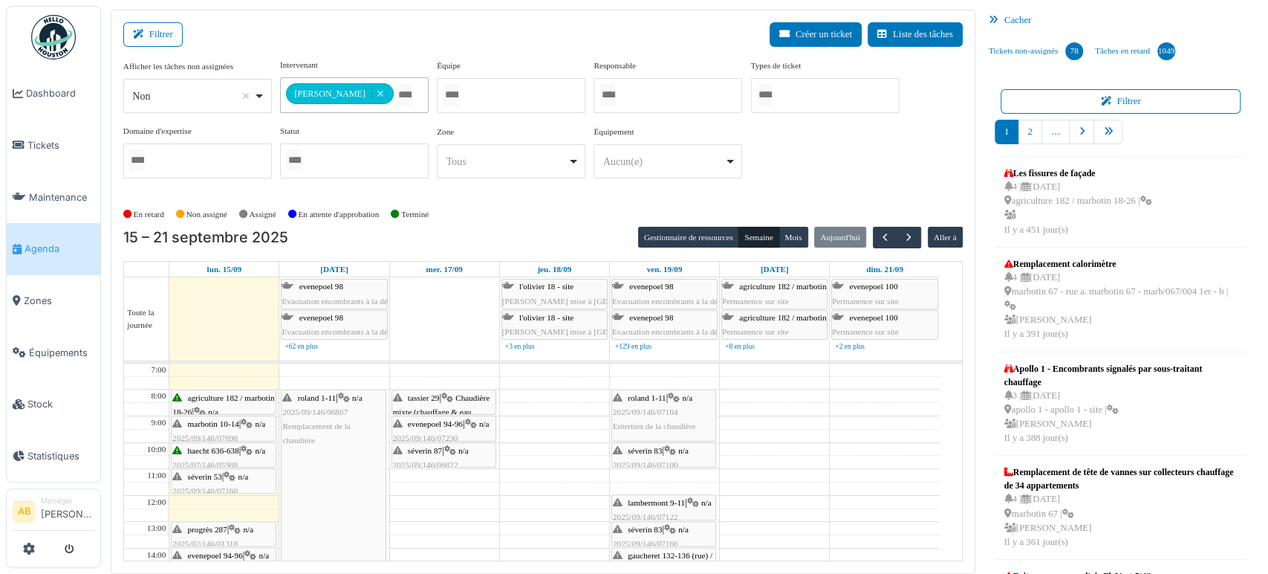
click at [391, 89] on div "Peter Acheampong Remove item" at bounding box center [341, 93] width 110 height 11
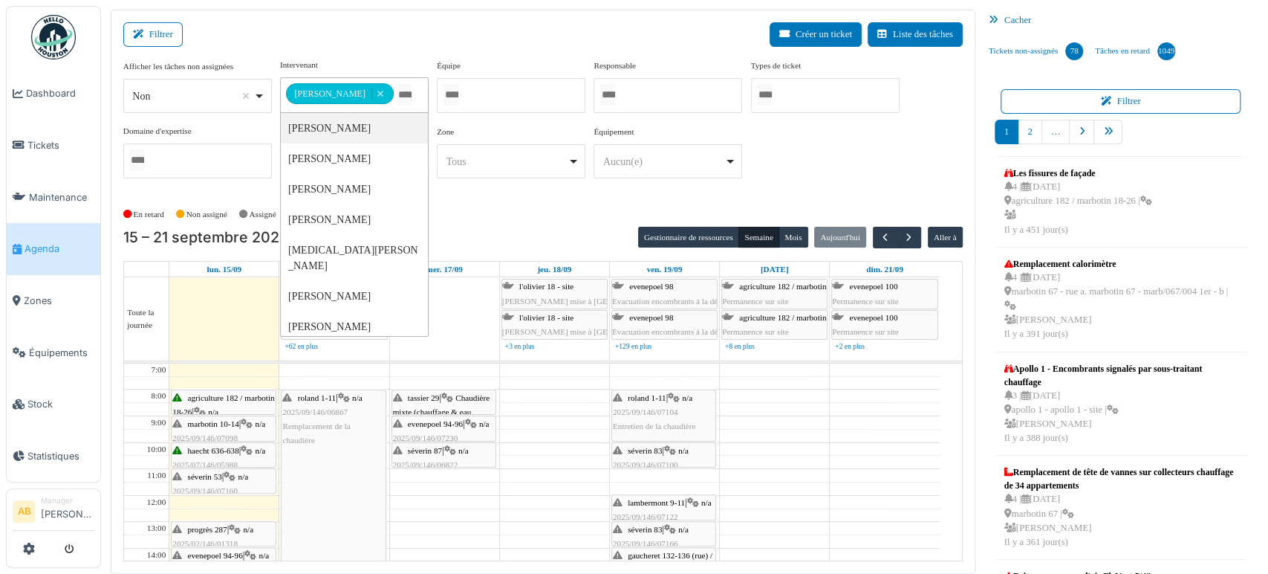
click at [433, 522] on td at bounding box center [554, 528] width 771 height 13
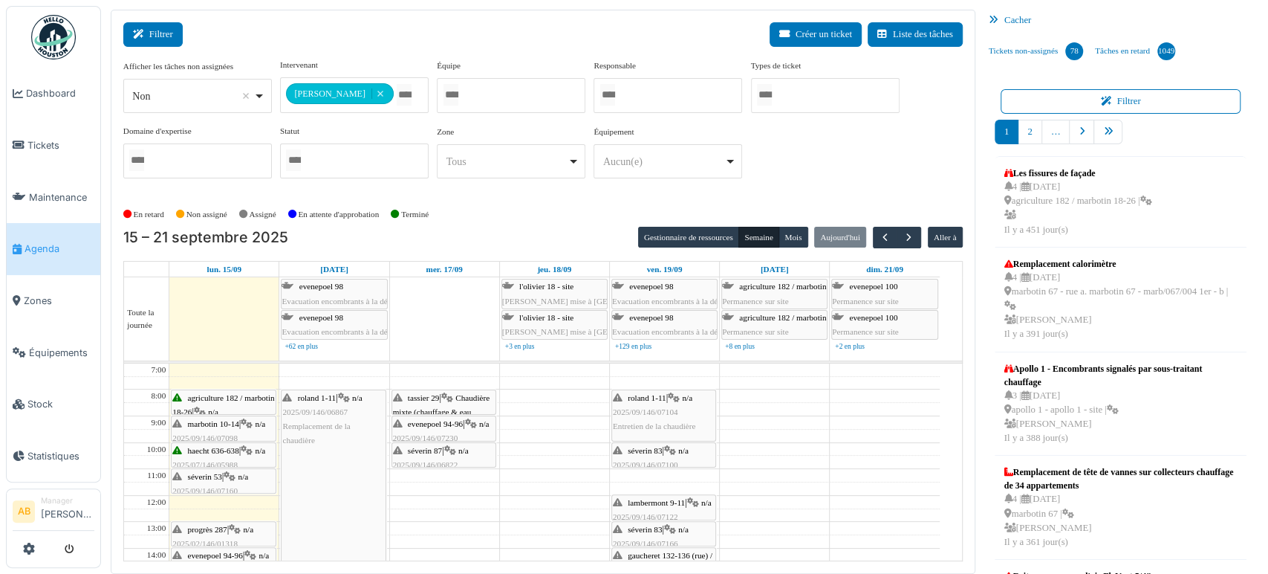
click at [181, 36] on button "Filtrer" at bounding box center [152, 34] width 59 height 25
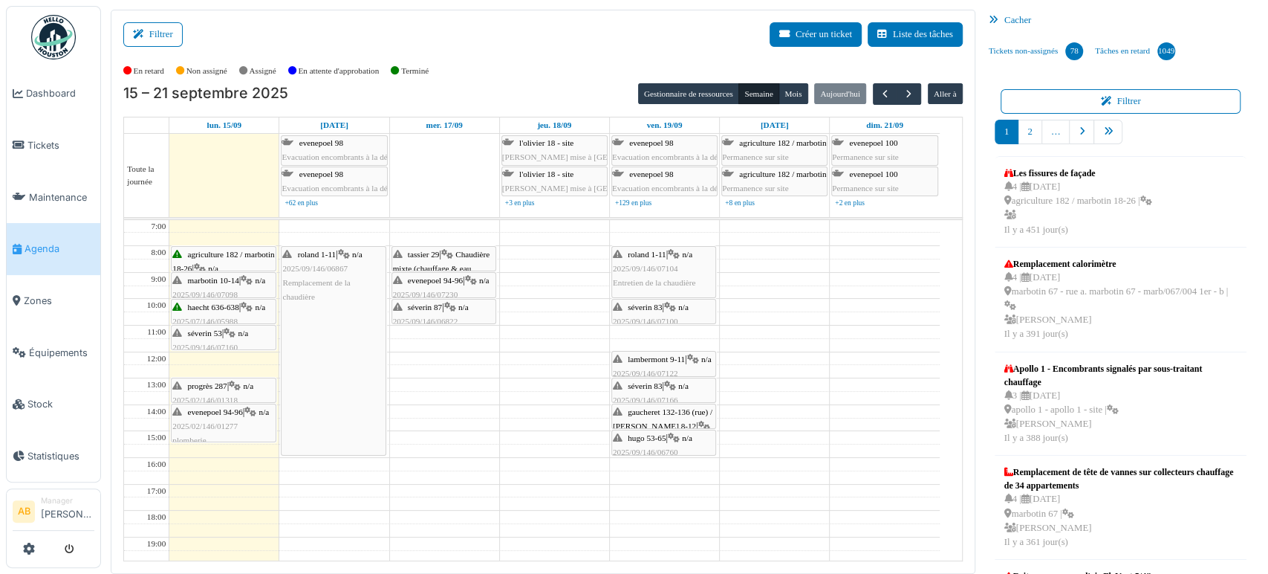
click at [34, 30] on img at bounding box center [53, 37] width 45 height 45
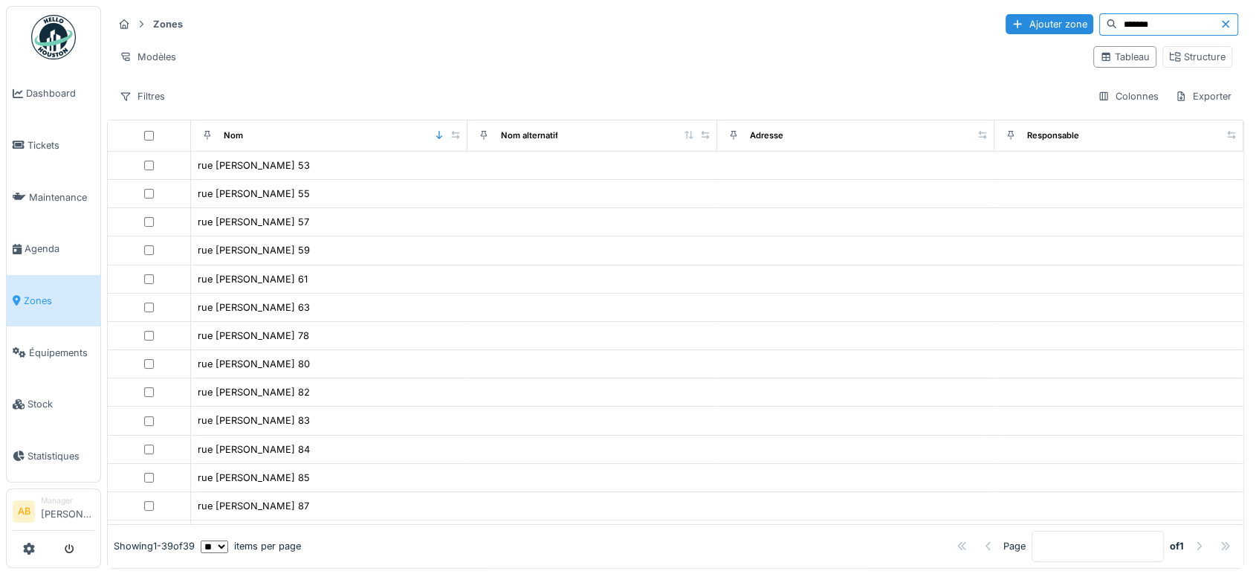
type input "*******"
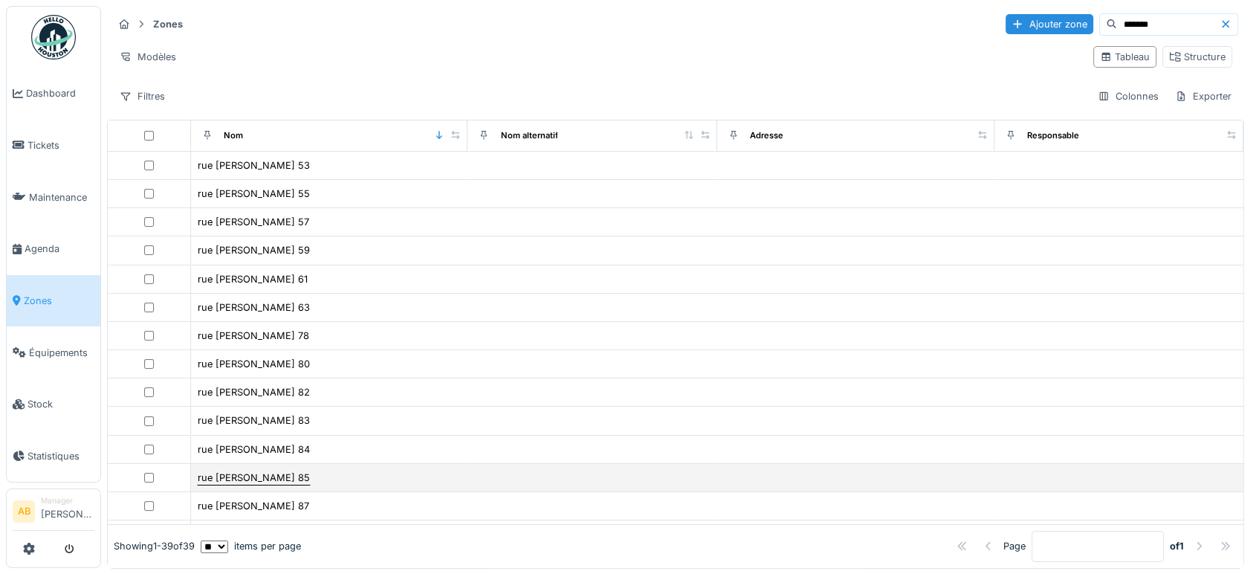
scroll to position [82, 0]
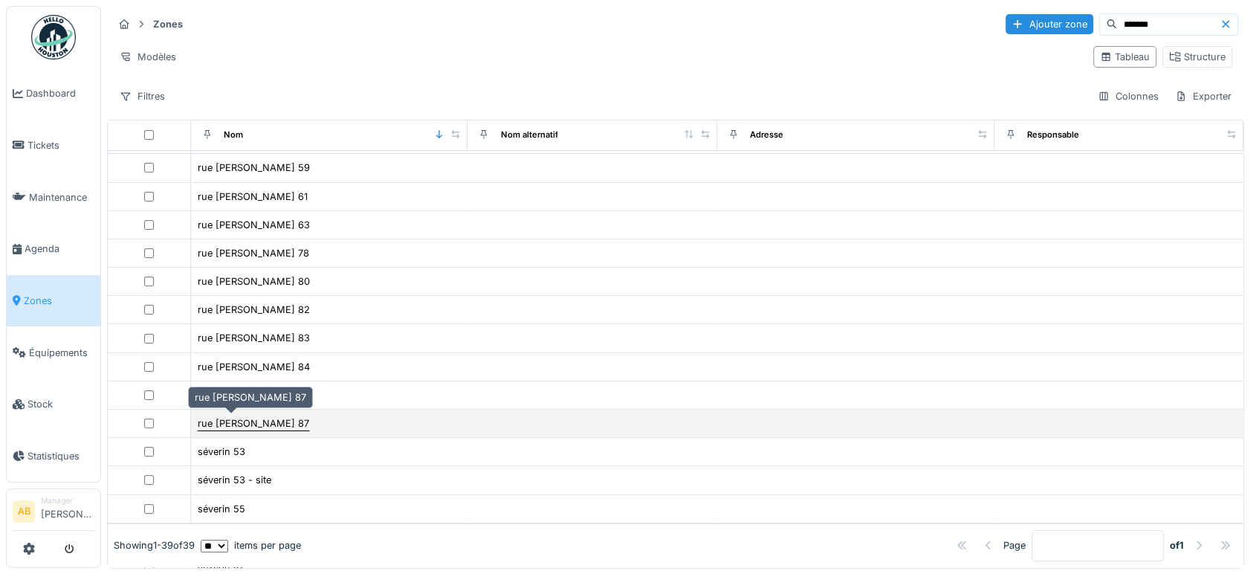
click at [240, 416] on div "rue [PERSON_NAME] 87" at bounding box center [253, 423] width 111 height 14
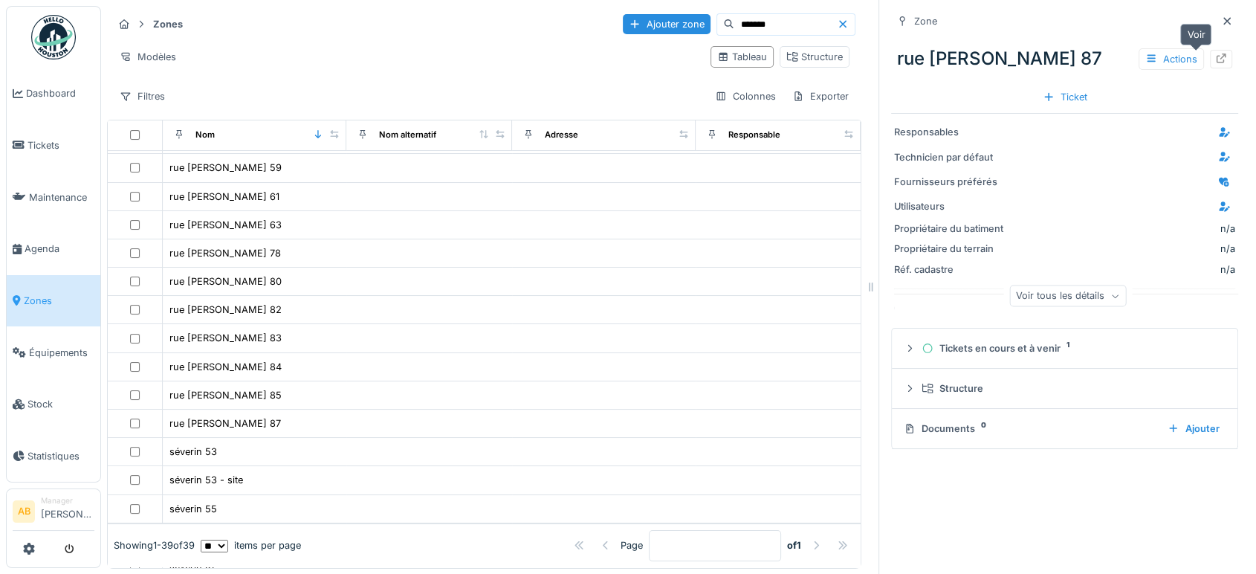
click at [1210, 62] on div at bounding box center [1221, 59] width 22 height 19
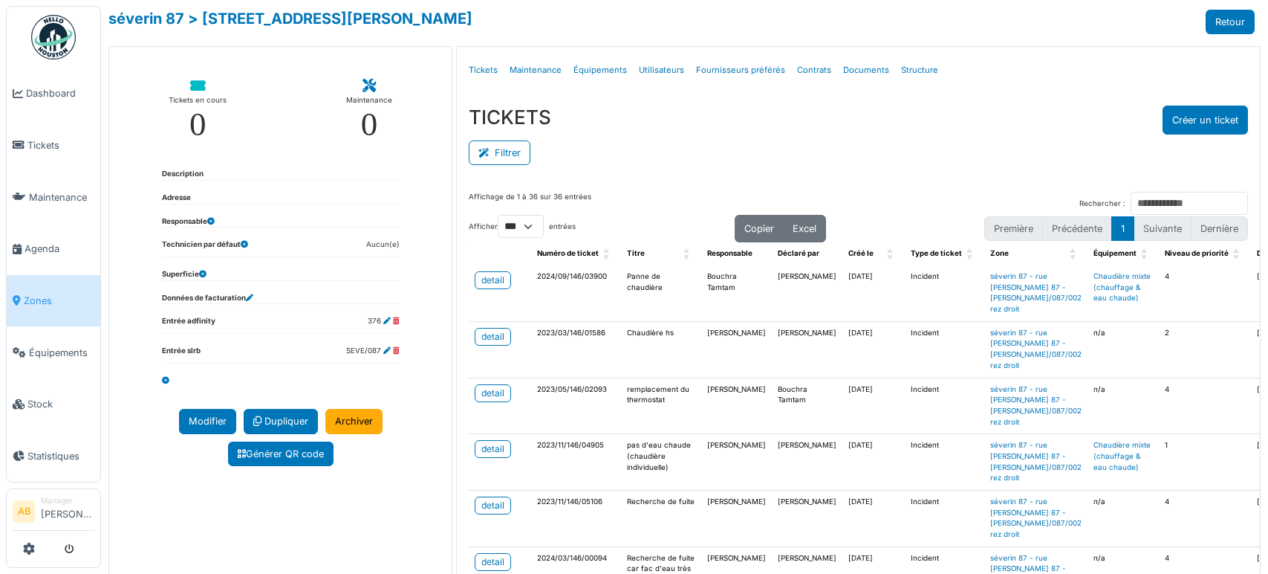
select select "***"
click at [915, 70] on link "Structure" at bounding box center [919, 70] width 49 height 35
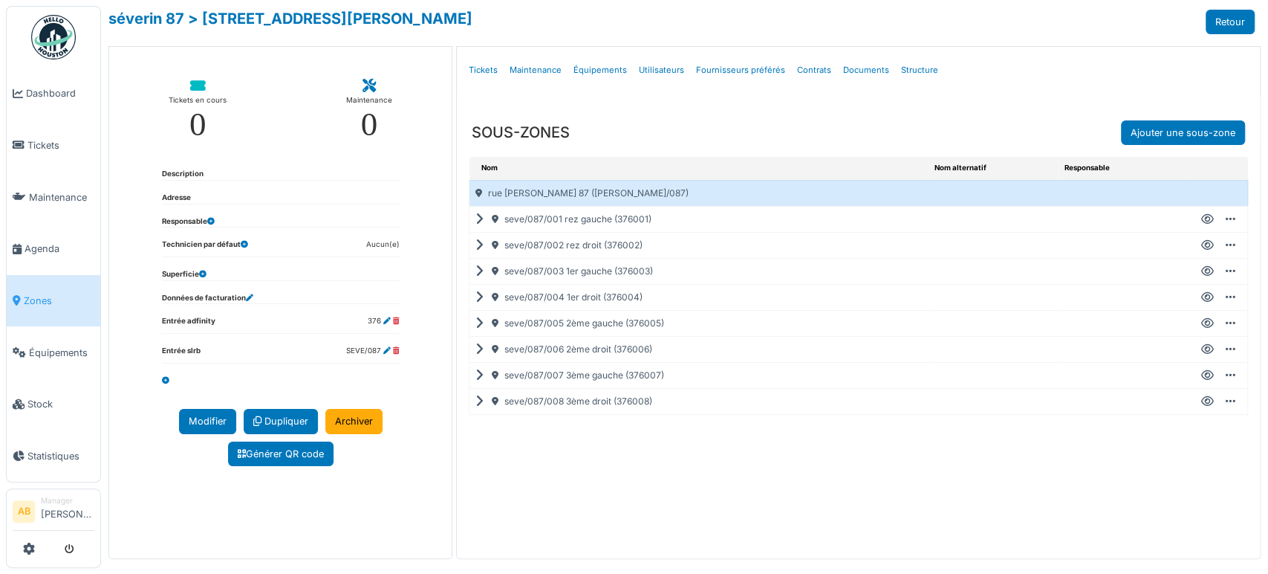
click at [1202, 219] on icon at bounding box center [1208, 219] width 13 height 1
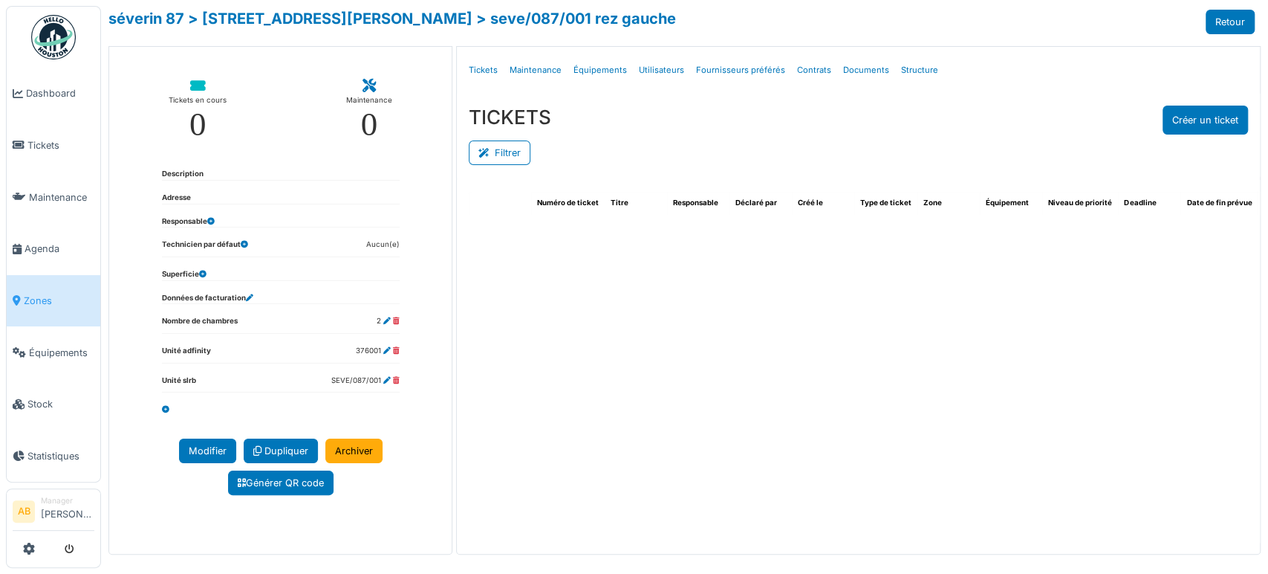
select select "***"
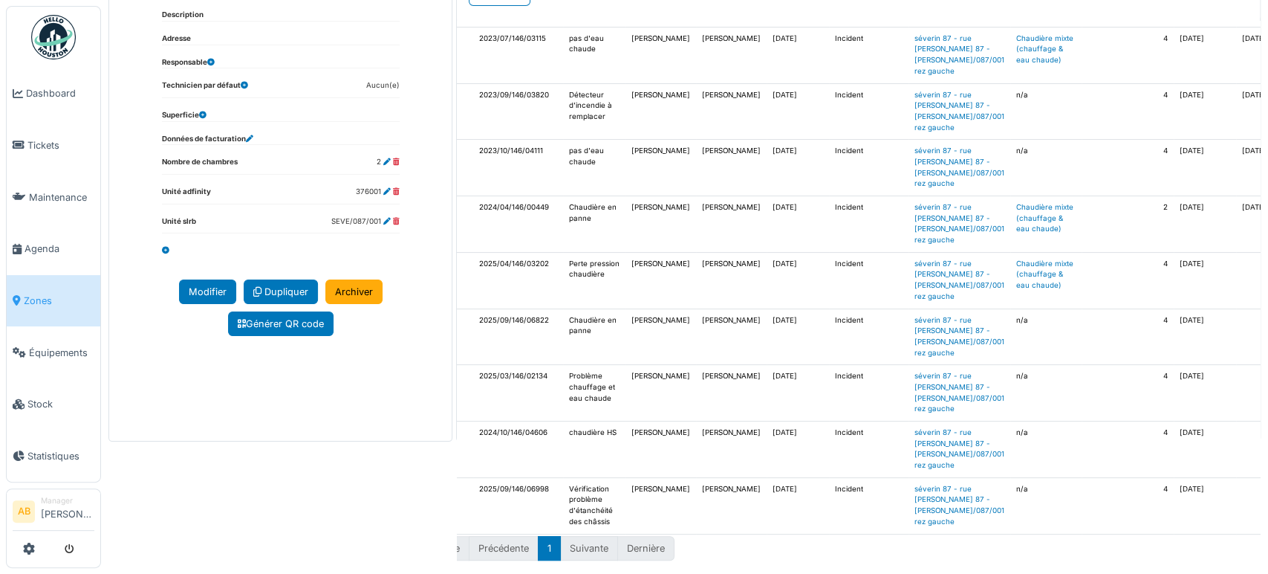
scroll to position [256, 0]
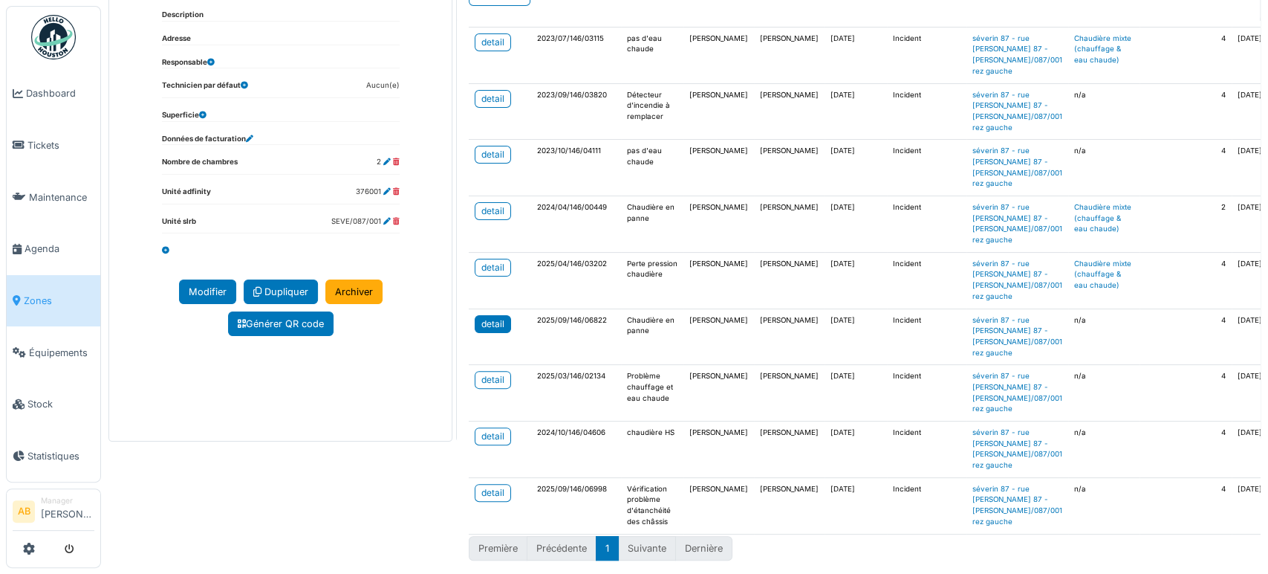
click at [487, 317] on div "detail" at bounding box center [493, 323] width 23 height 13
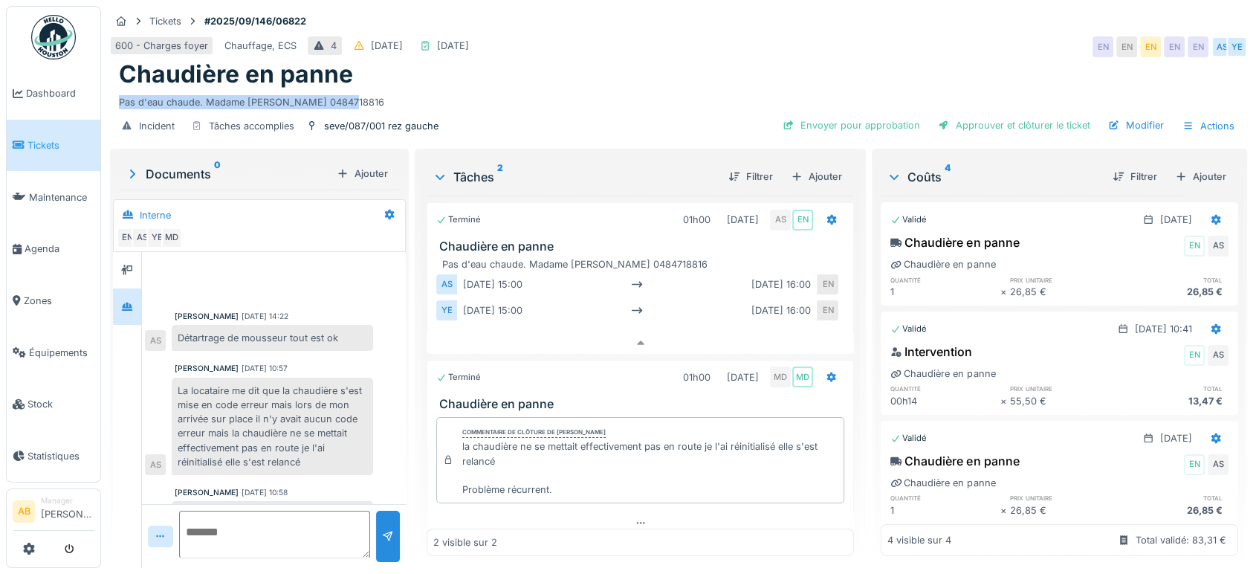
scroll to position [13, 0]
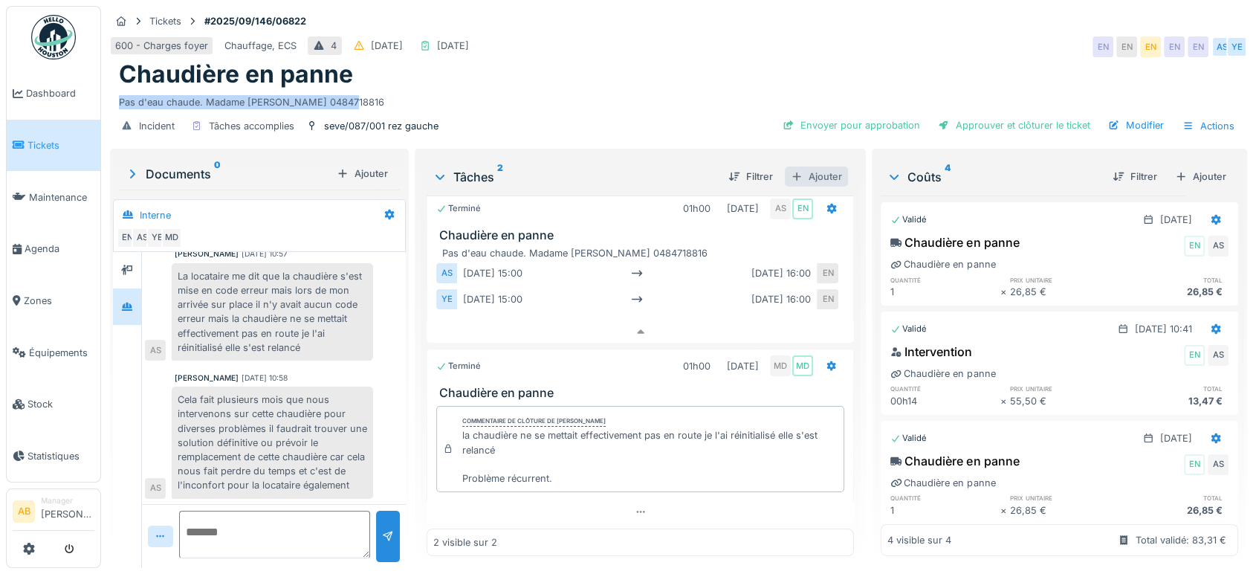
click at [812, 166] on div "Ajouter" at bounding box center [816, 176] width 63 height 20
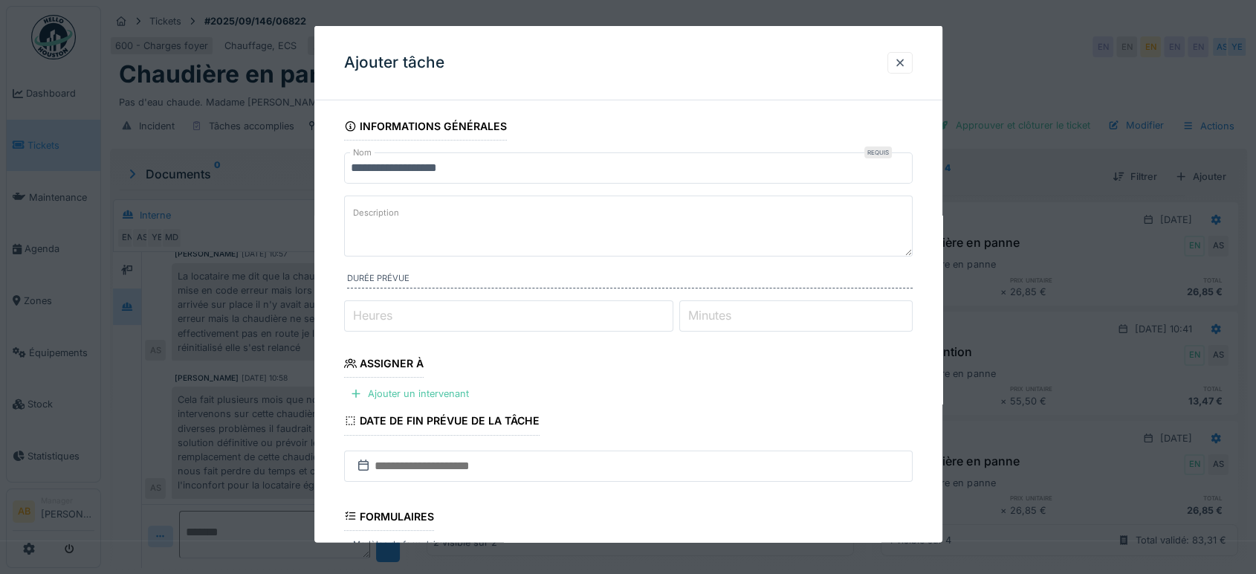
click at [531, 216] on textarea "Description" at bounding box center [628, 225] width 568 height 61
drag, startPoint x: 542, startPoint y: 216, endPoint x: 545, endPoint y: 154, distance: 62.5
click at [545, 154] on input "**********" at bounding box center [628, 167] width 568 height 31
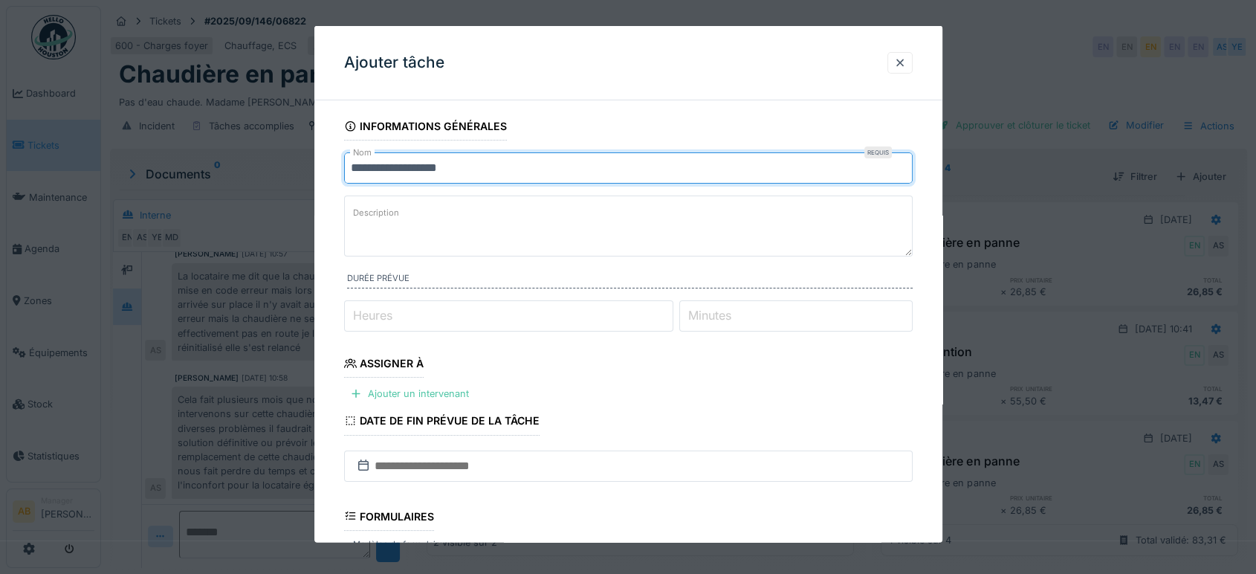
drag, startPoint x: 592, startPoint y: 178, endPoint x: 161, endPoint y: 187, distance: 431.8
click at [161, 187] on div "**********" at bounding box center [678, 287] width 1155 height 574
paste input "**********"
drag, startPoint x: 652, startPoint y: 161, endPoint x: 271, endPoint y: 169, distance: 381.3
click at [271, 169] on div "**********" at bounding box center [678, 287] width 1155 height 574
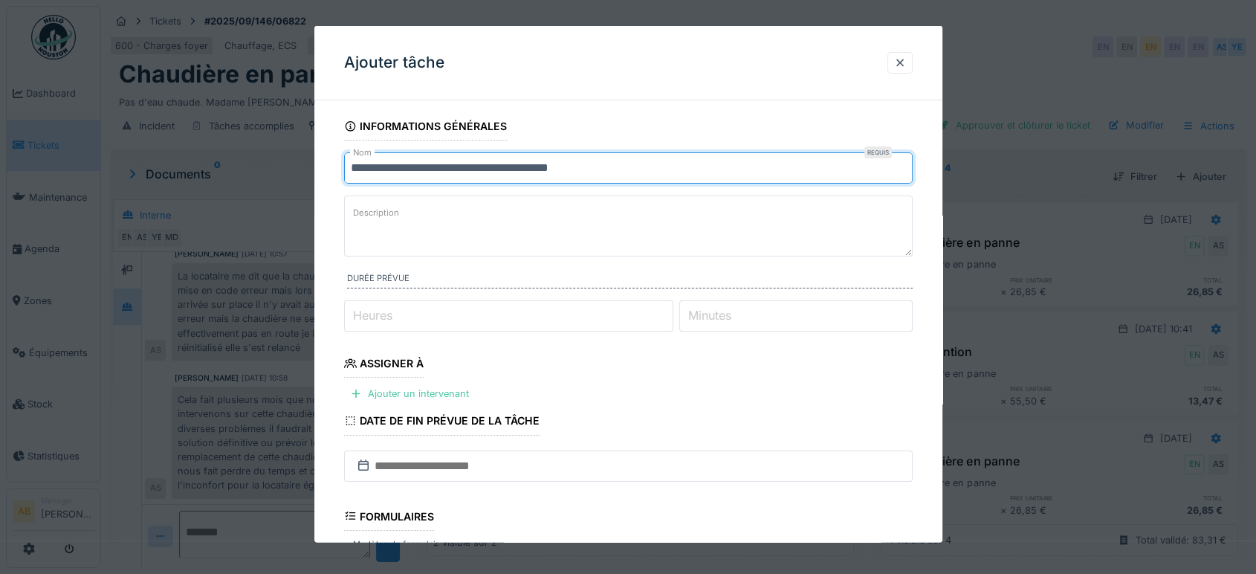
type input "**********"
click at [508, 253] on textarea "Description" at bounding box center [628, 225] width 568 height 61
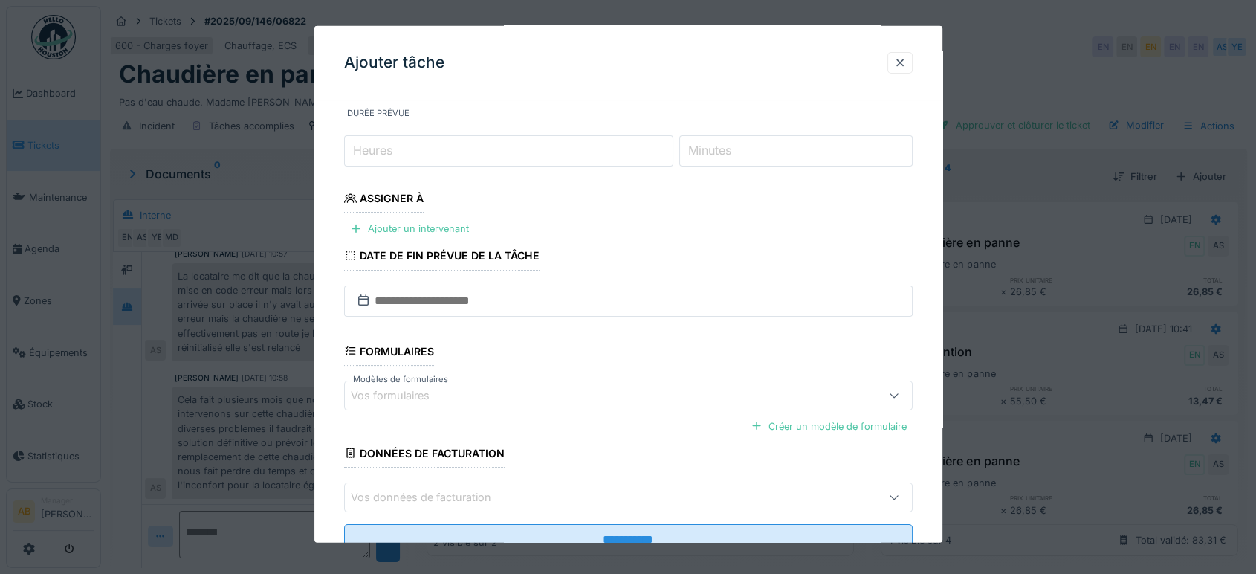
scroll to position [218, 0]
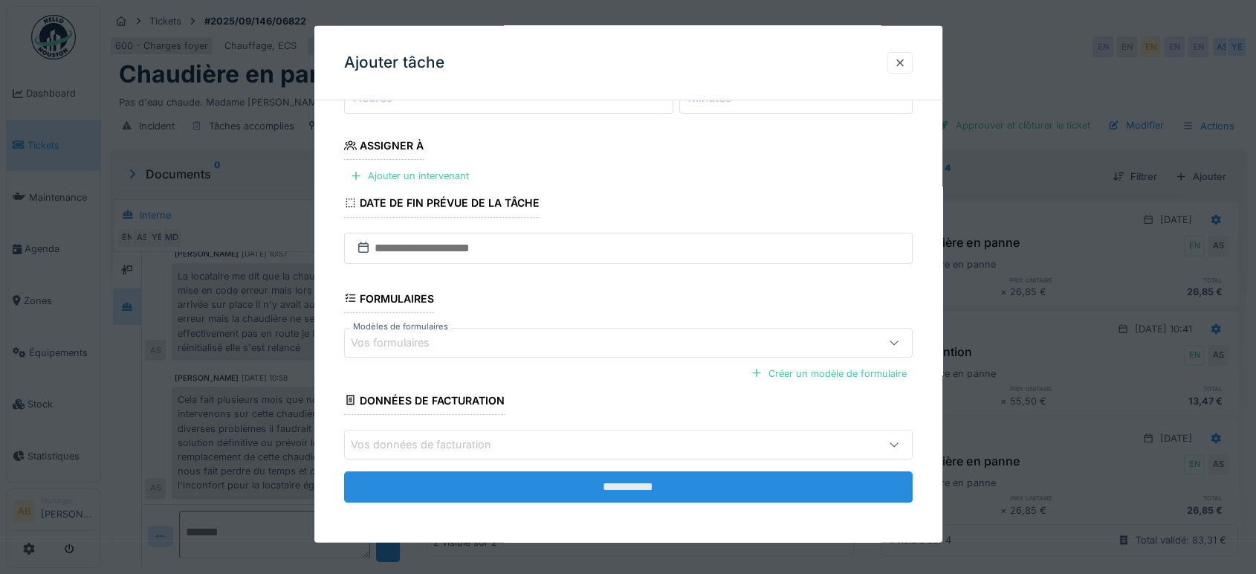
click at [682, 489] on input "**********" at bounding box center [628, 486] width 568 height 31
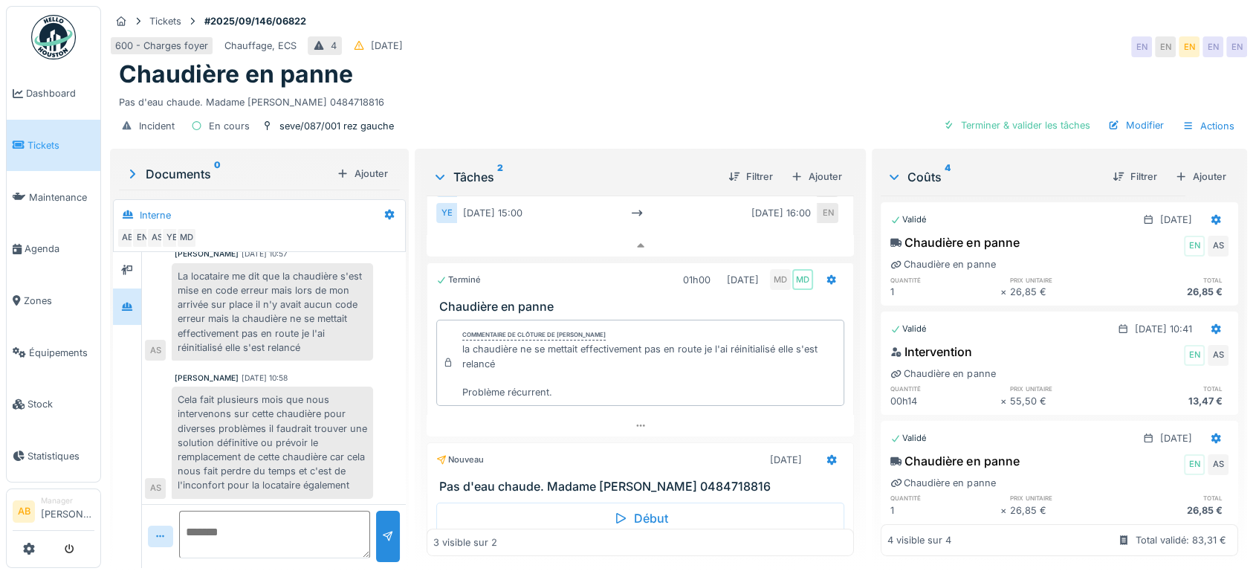
scroll to position [147, 0]
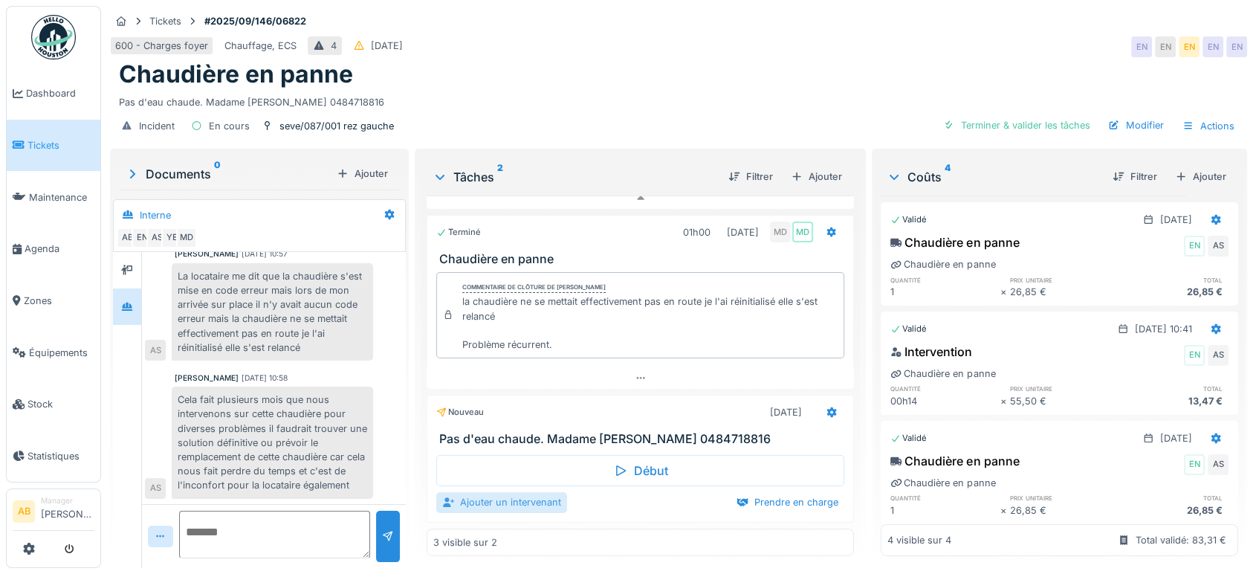
click at [539, 498] on div "Ajouter un intervenant" at bounding box center [501, 502] width 131 height 20
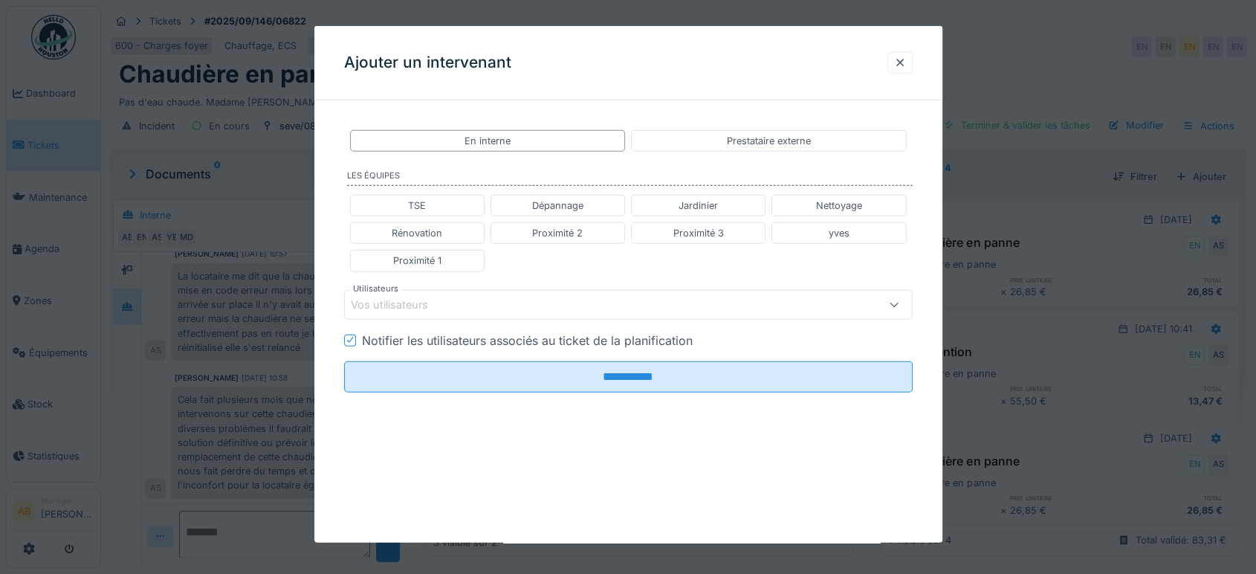
click at [428, 299] on div "Vos utilisateurs" at bounding box center [400, 304] width 98 height 16
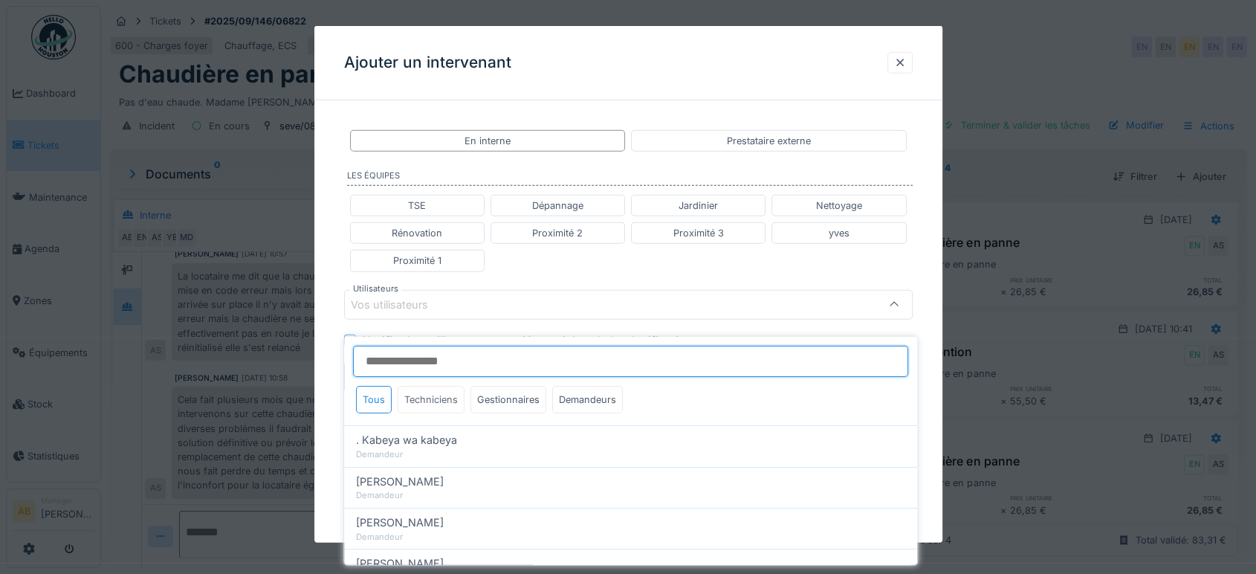
type input "*"
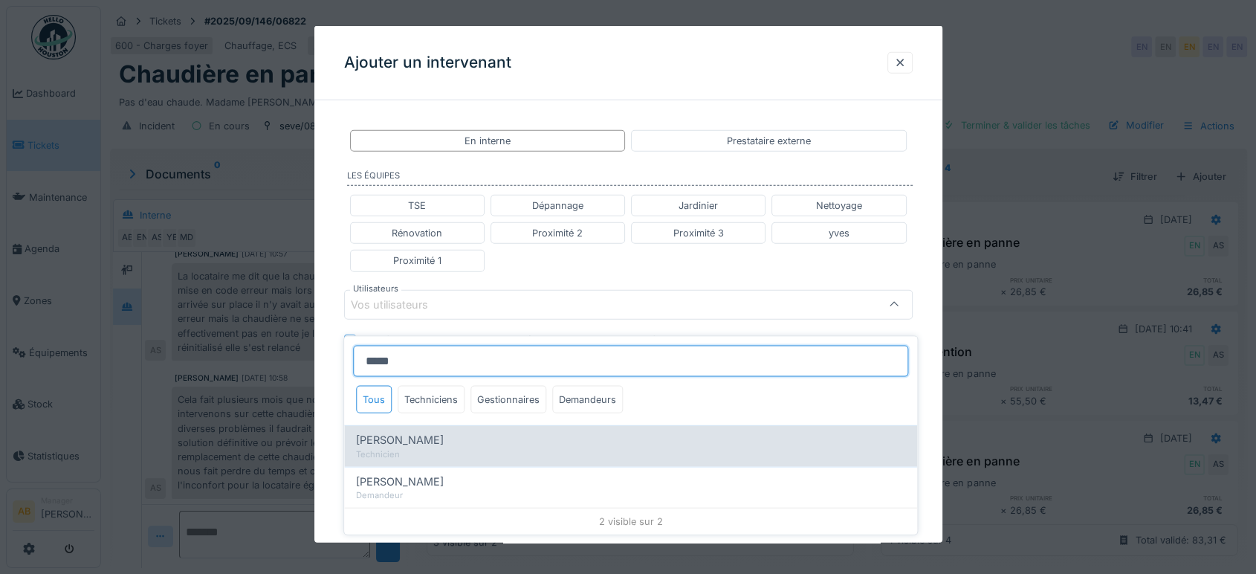
type input "*****"
click at [398, 433] on span "Peter Acheampong" at bounding box center [400, 440] width 88 height 16
type input "****"
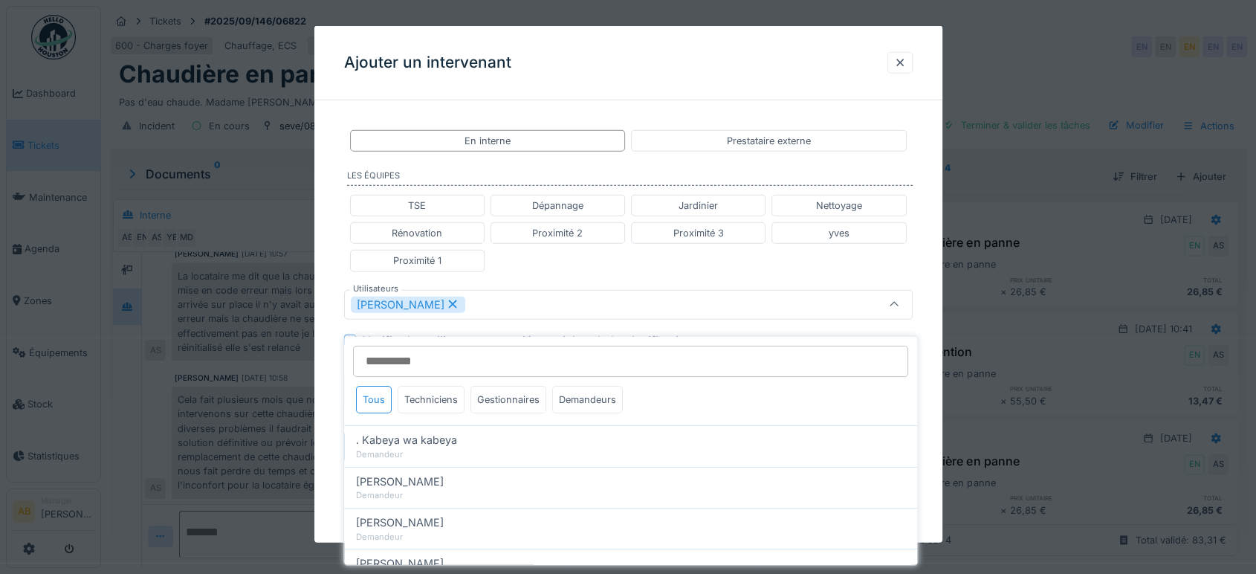
drag, startPoint x: 653, startPoint y: 274, endPoint x: 648, endPoint y: 282, distance: 9.7
click at [653, 273] on div "TSE Dépannage Jardinier Nettoyage Rénovation Proximité 2 Proximité 3 yves Proxi…" at bounding box center [628, 233] width 568 height 89
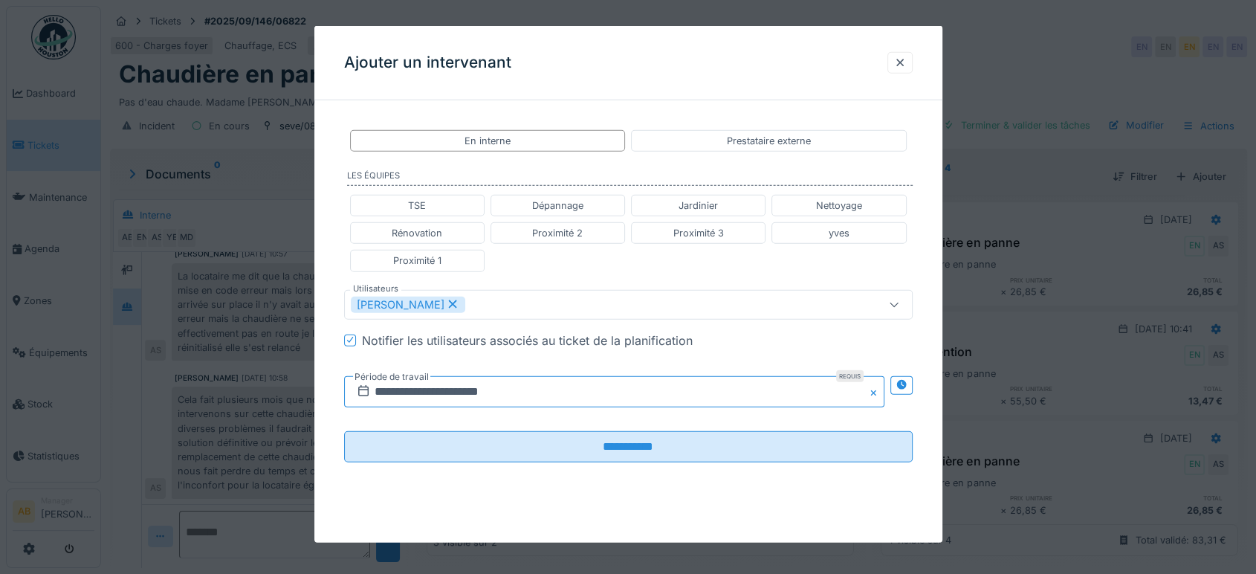
click at [565, 395] on input "**********" at bounding box center [614, 390] width 540 height 31
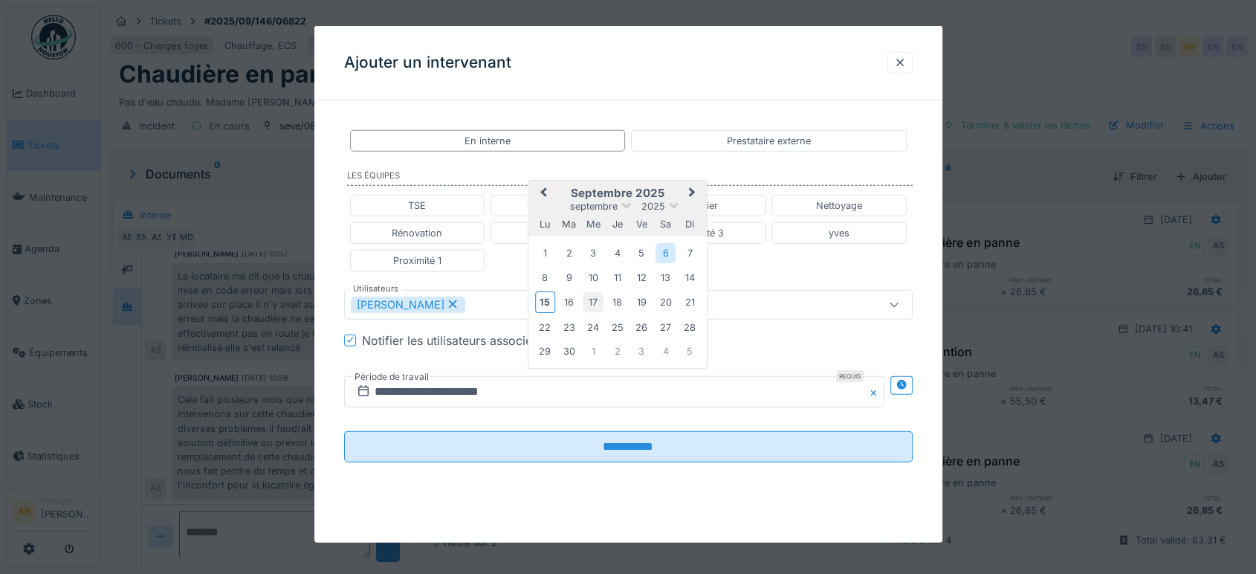
click at [591, 300] on div "17" at bounding box center [593, 302] width 20 height 20
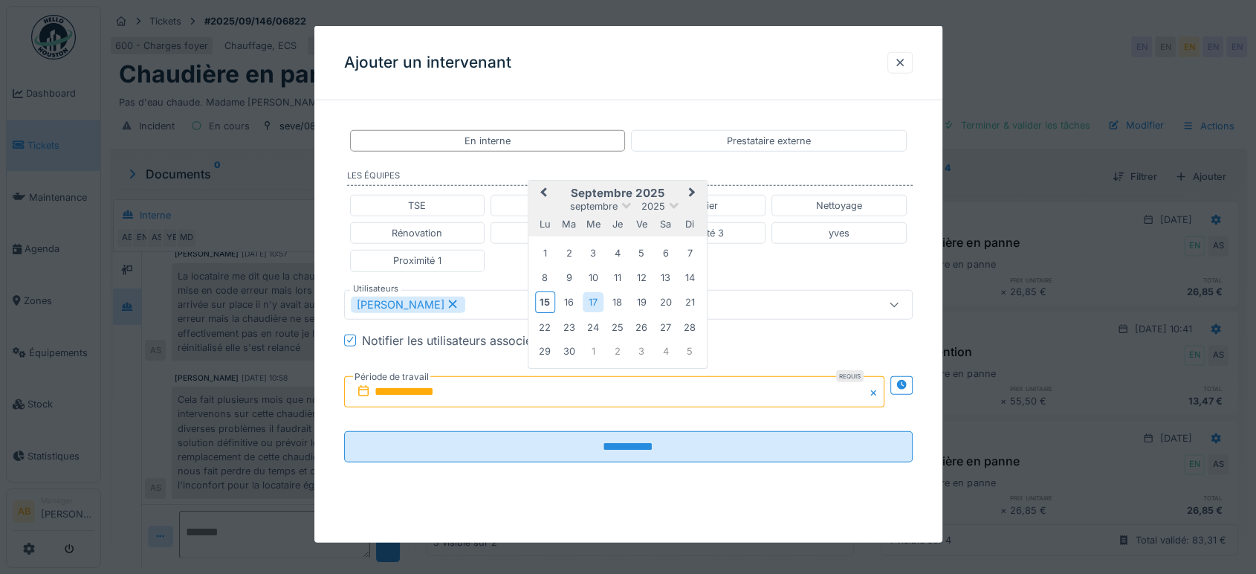
click at [594, 302] on div "17" at bounding box center [593, 302] width 20 height 20
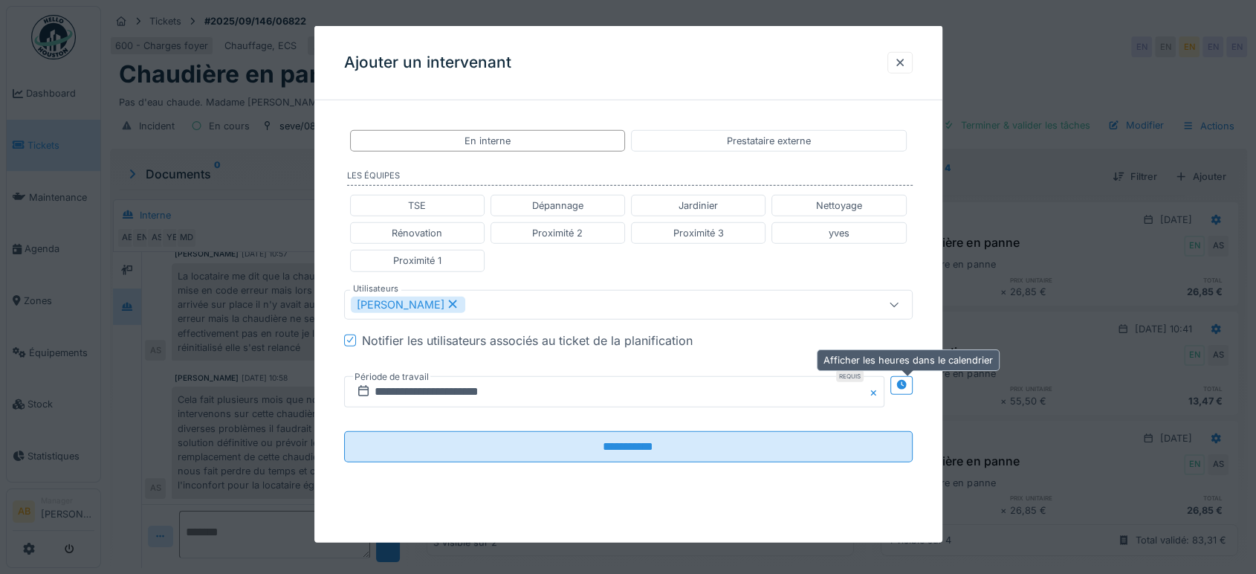
click at [906, 380] on icon at bounding box center [901, 385] width 10 height 10
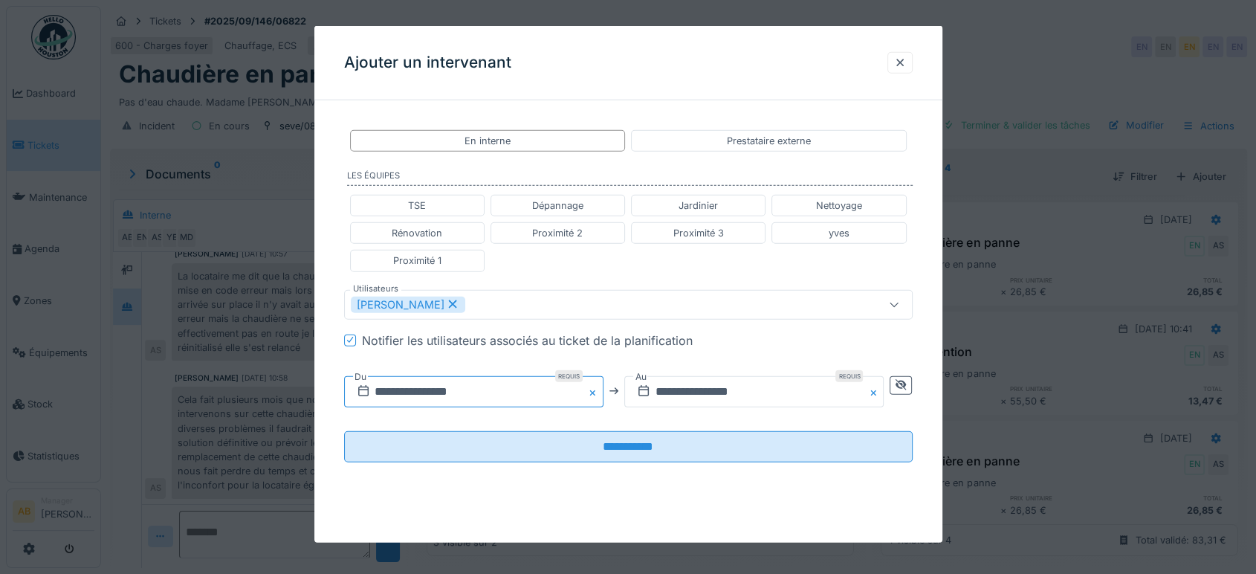
click at [467, 389] on input "**********" at bounding box center [473, 390] width 259 height 31
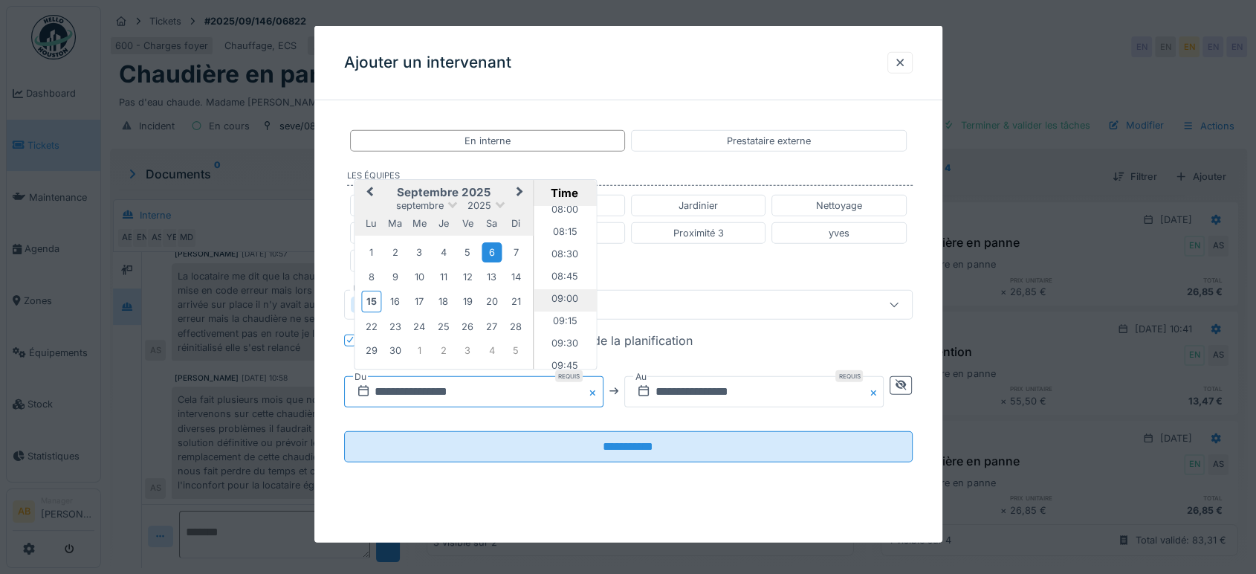
scroll to position [636, 0]
click at [566, 288] on li "08:00" at bounding box center [565, 294] width 63 height 22
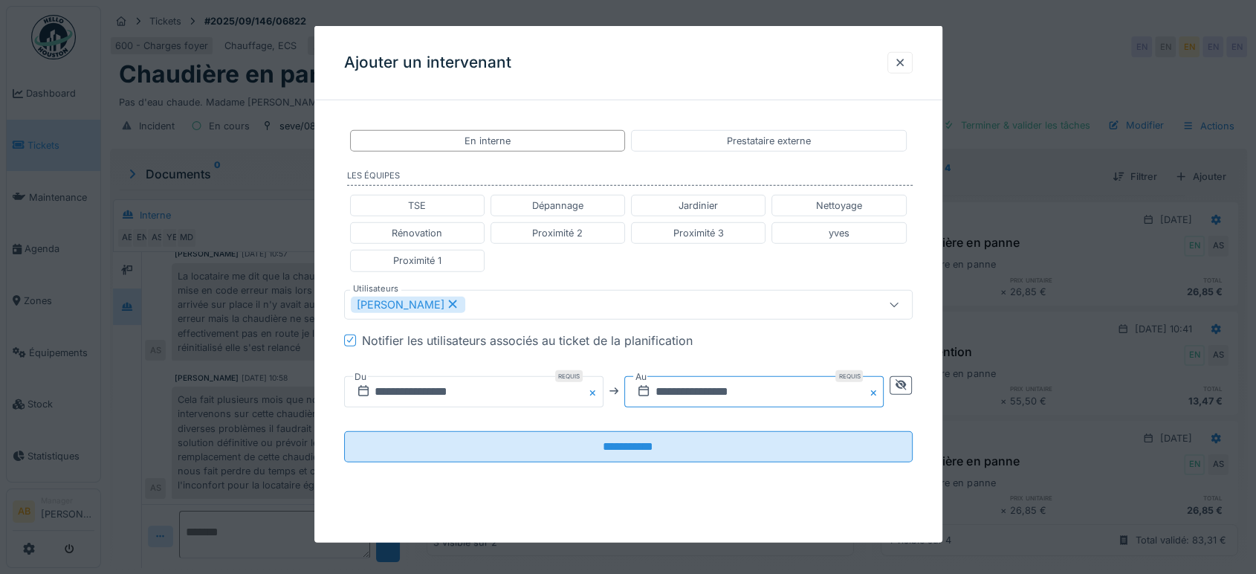
click at [722, 383] on input "**********" at bounding box center [753, 390] width 259 height 31
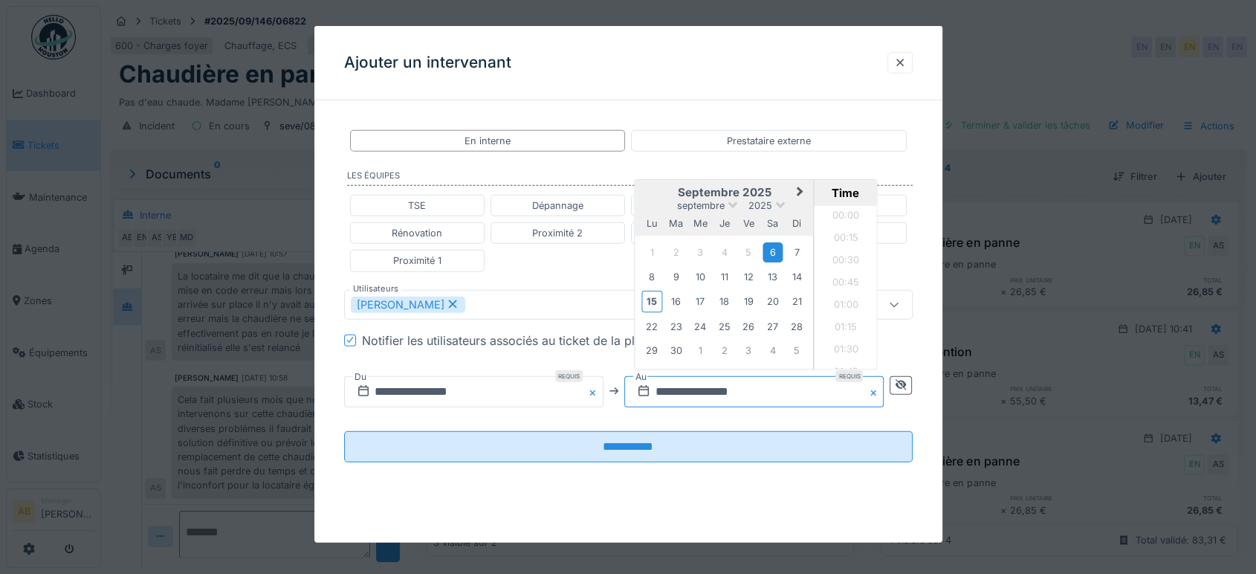
scroll to position [1977, 0]
click at [495, 375] on input "**********" at bounding box center [473, 390] width 259 height 31
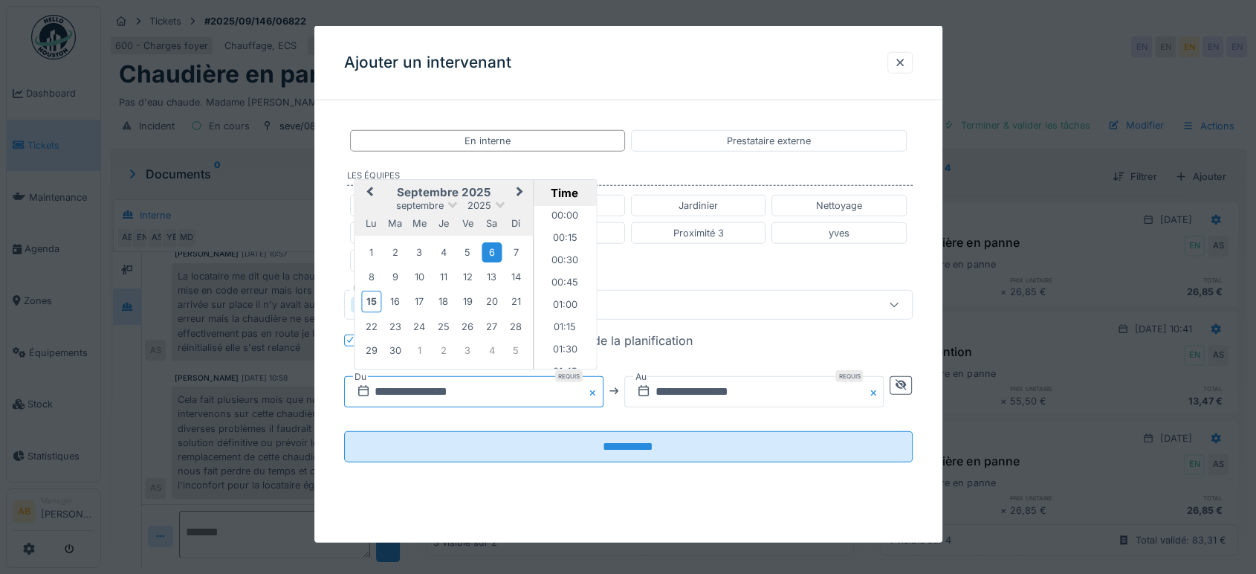
scroll to position [643, 0]
click at [418, 301] on div "17" at bounding box center [419, 301] width 20 height 20
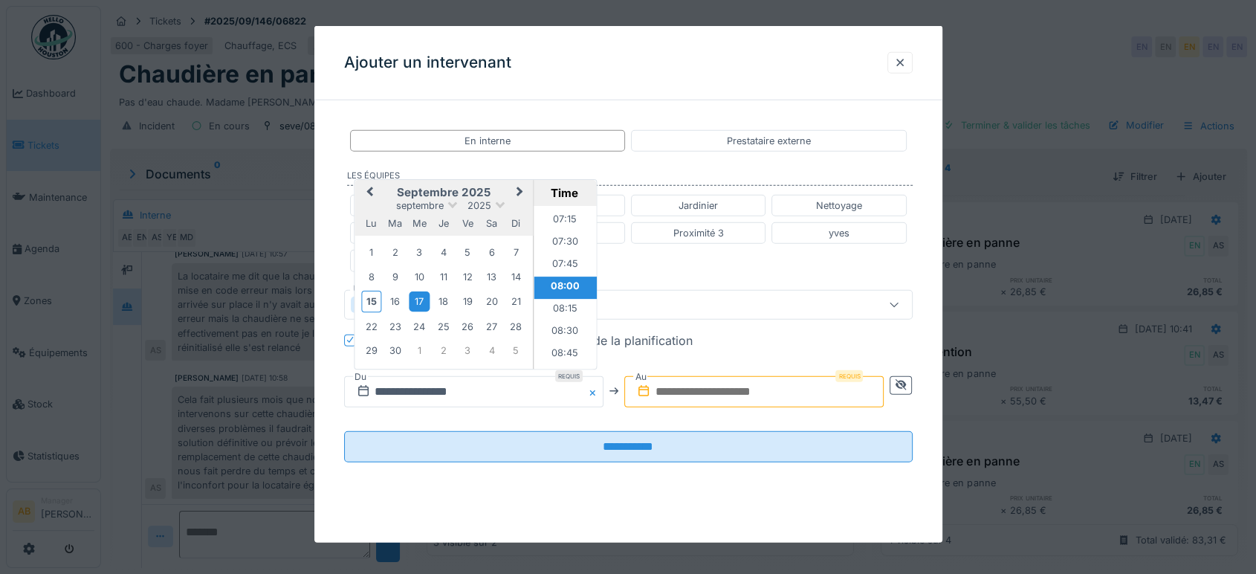
click at [564, 284] on li "08:00" at bounding box center [565, 287] width 63 height 22
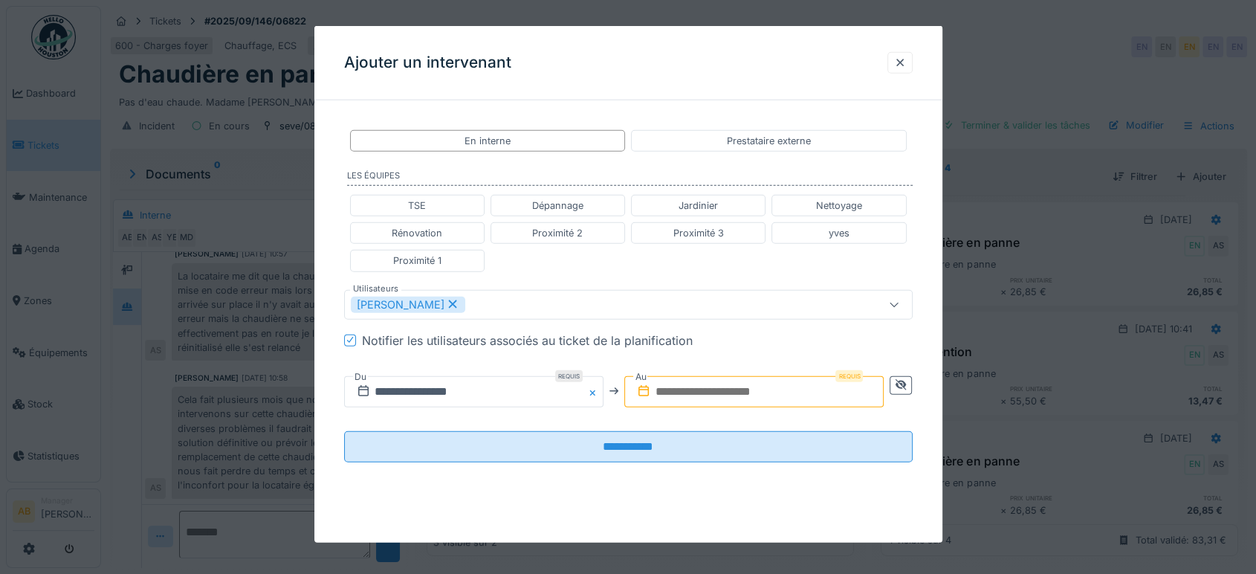
click at [696, 379] on input "text" at bounding box center [753, 390] width 259 height 31
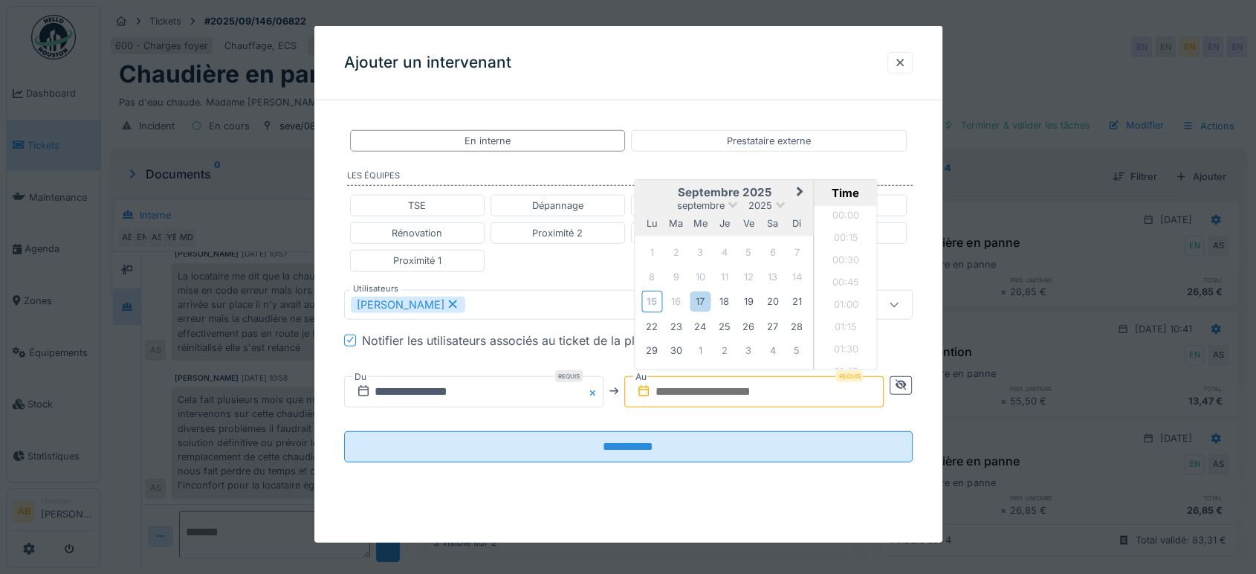
scroll to position [1089, 0]
click at [700, 298] on div "17" at bounding box center [700, 301] width 20 height 20
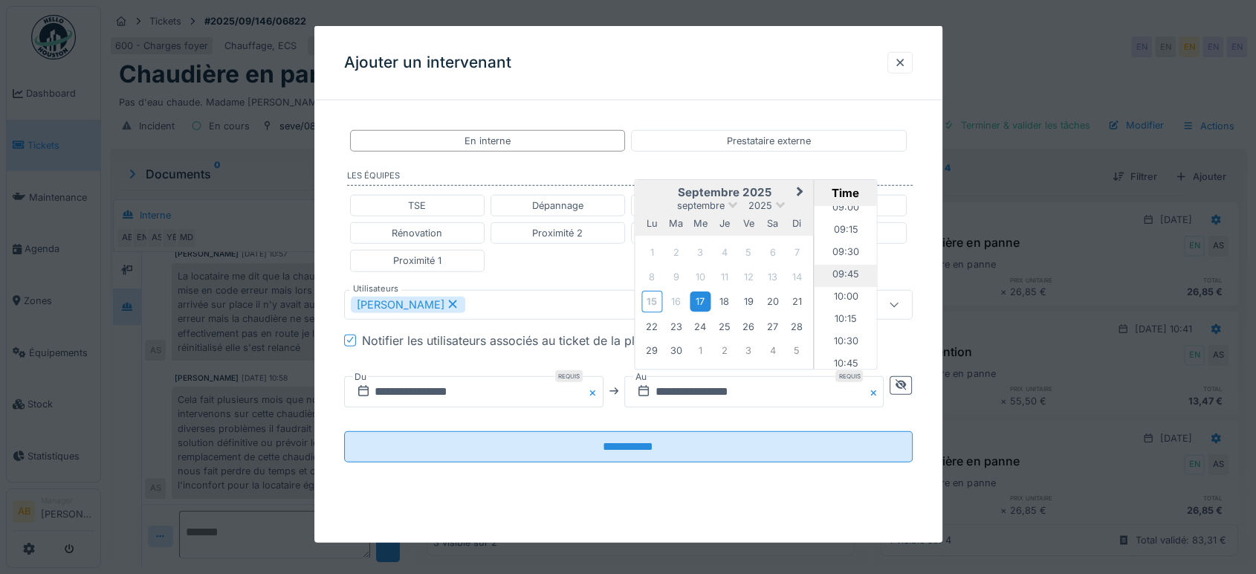
scroll to position [759, 0]
click at [849, 265] on li "09:00" at bounding box center [845, 261] width 63 height 22
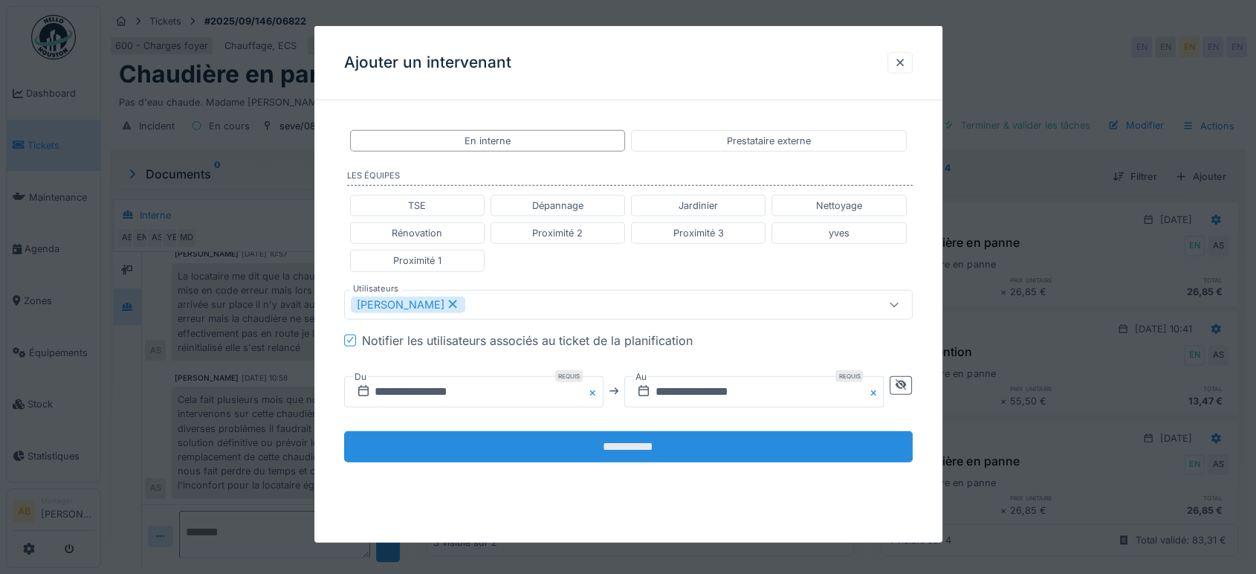
click at [779, 447] on input "**********" at bounding box center [628, 445] width 568 height 31
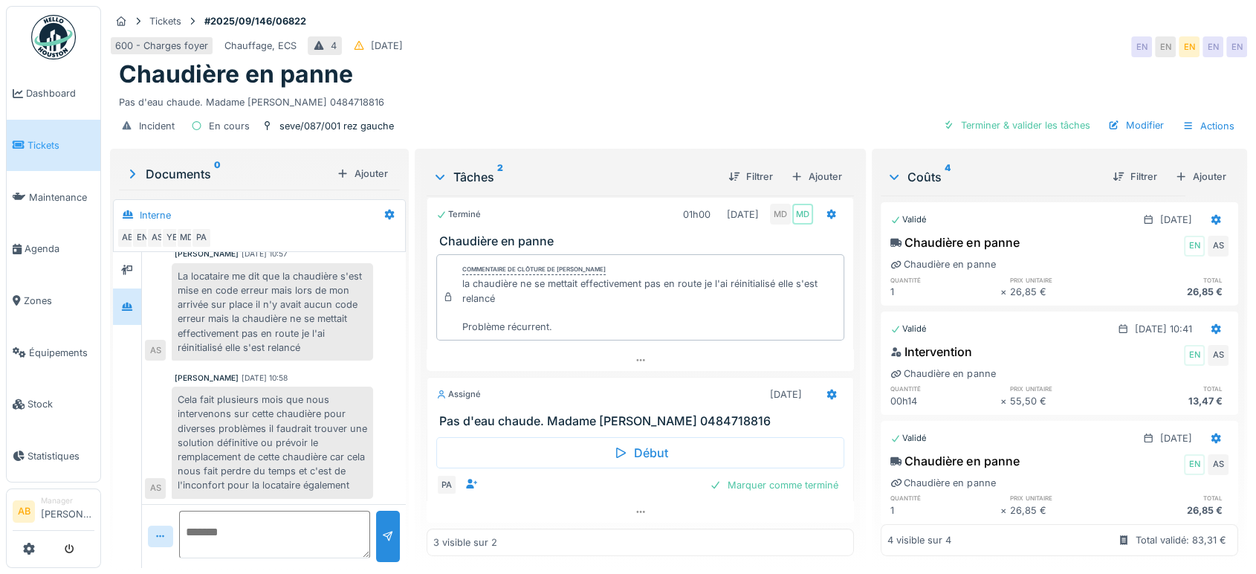
click at [540, 479] on div "PA Marquer comme terminé" at bounding box center [640, 484] width 408 height 21
click at [557, 501] on div at bounding box center [640, 512] width 427 height 22
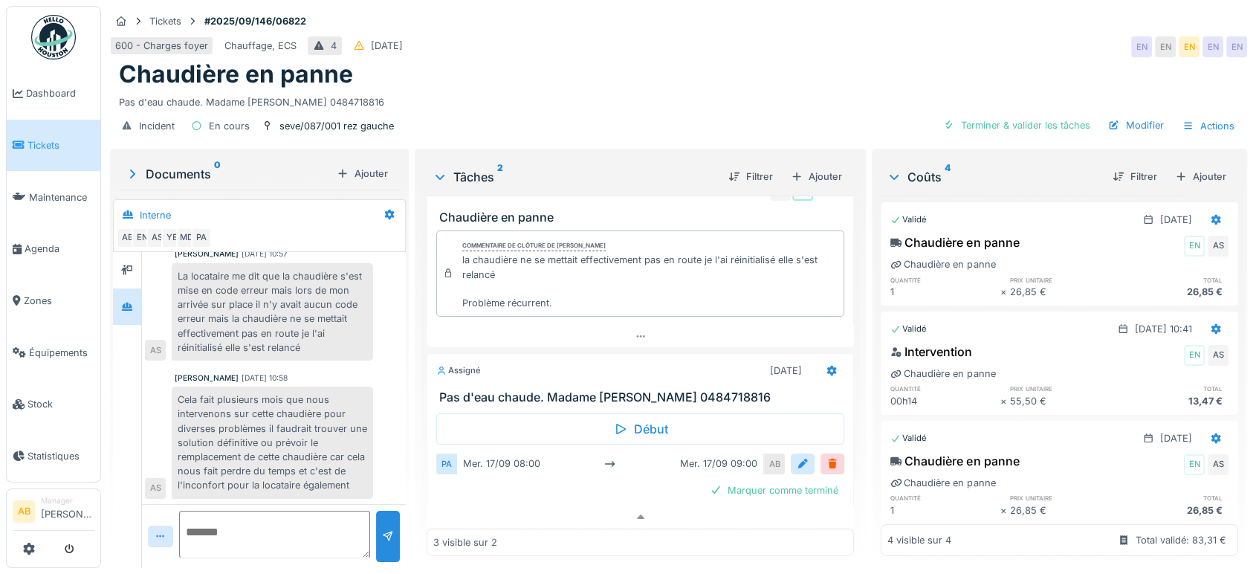
scroll to position [195, 0]
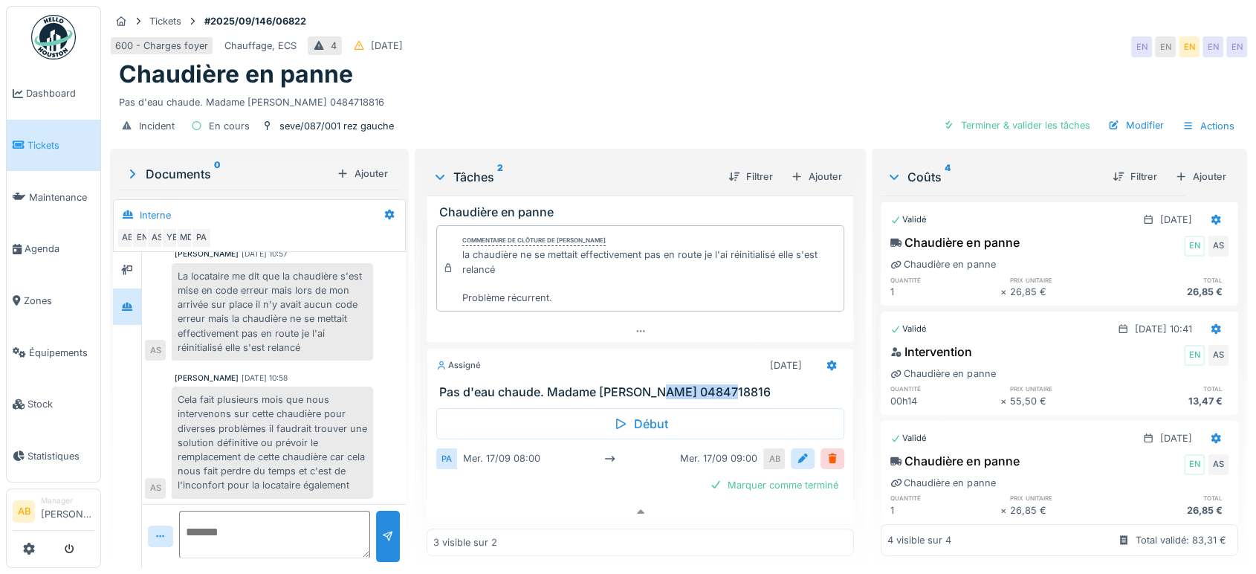
drag, startPoint x: 736, startPoint y: 370, endPoint x: 654, endPoint y: 377, distance: 82.8
click at [654, 377] on div "Assigné 17/09/2025 Pas d'eau chaude. Madame Pacvoska 0484718816" at bounding box center [640, 373] width 427 height 51
copy h3 "0484718816"
click at [803, 89] on div "Pas d'eau chaude. Madame Pacvoska 0484718816" at bounding box center [678, 99] width 1119 height 20
click at [638, 501] on div at bounding box center [640, 512] width 427 height 22
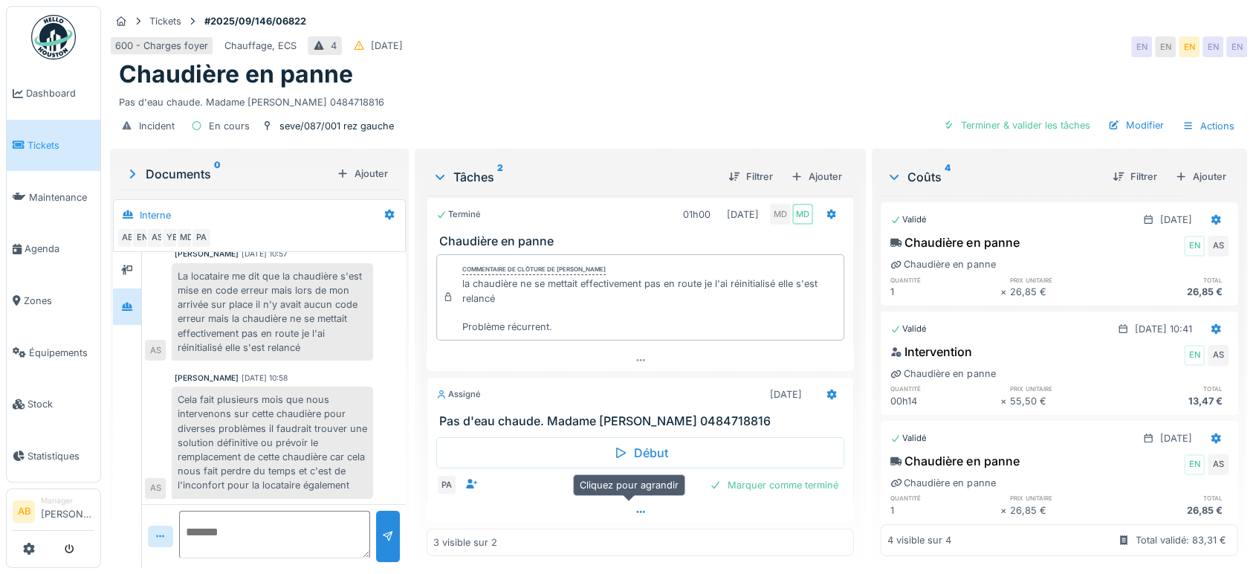
click at [592, 505] on div at bounding box center [640, 512] width 427 height 22
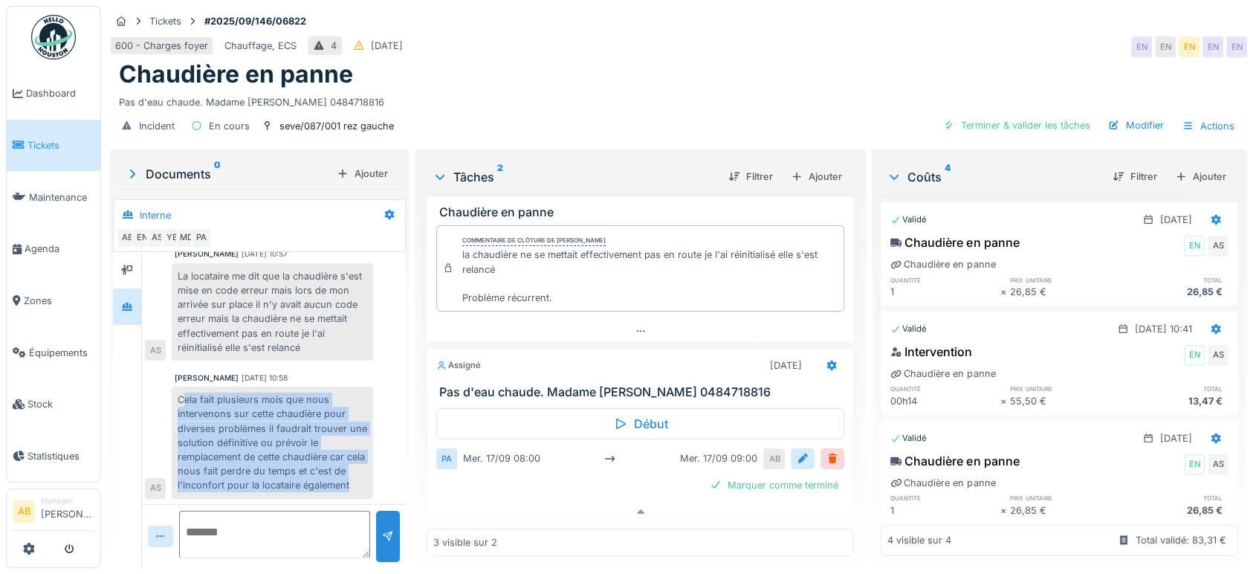
drag, startPoint x: 184, startPoint y: 380, endPoint x: 367, endPoint y: 472, distance: 205.4
click at [367, 472] on div "Cela fait plusieurs mois que nous intervenons sur cette chaudière pour diverses…" at bounding box center [272, 441] width 201 height 111
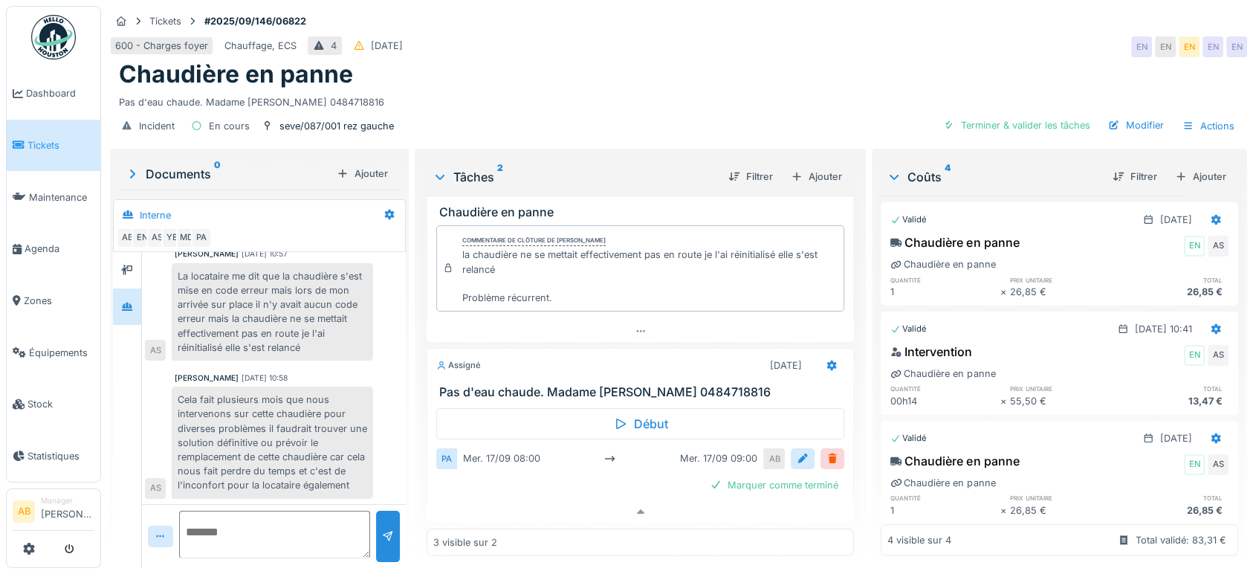
click at [242, 511] on textarea at bounding box center [274, 535] width 191 height 48
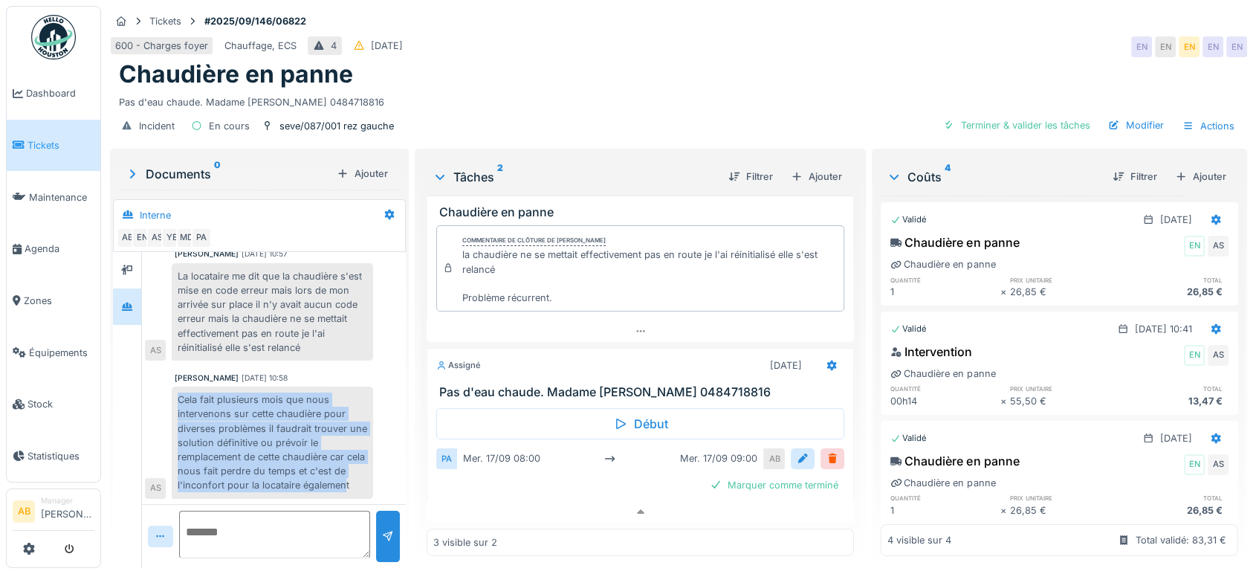
drag, startPoint x: 360, startPoint y: 479, endPoint x: 170, endPoint y: 375, distance: 216.8
click at [170, 386] on div "Cela fait plusieurs mois que nous intervenons sur cette chaudière pour diverses…" at bounding box center [259, 441] width 228 height 111
click at [64, 38] on img at bounding box center [53, 37] width 45 height 45
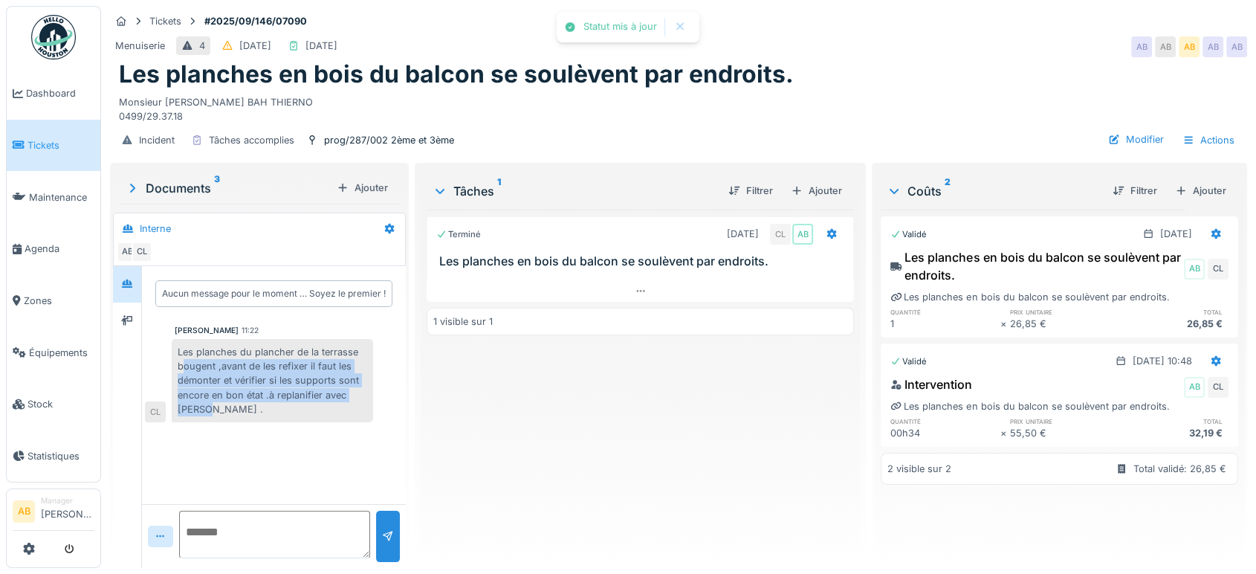
drag, startPoint x: 185, startPoint y: 364, endPoint x: 339, endPoint y: 409, distance: 160.2
click at [339, 409] on div "Les planches du plancher de la terrasse bougent ,avant de les refixer il faut l…" at bounding box center [272, 380] width 201 height 83
click at [268, 415] on div "Les planches du plancher de la terrasse bougent ,avant de les refixer il faut l…" at bounding box center [272, 380] width 201 height 83
drag, startPoint x: 203, startPoint y: 410, endPoint x: 173, endPoint y: 340, distance: 76.6
click at [173, 340] on div "Les planches du plancher de la terrasse bougent ,avant de les refixer il faut l…" at bounding box center [272, 380] width 201 height 83
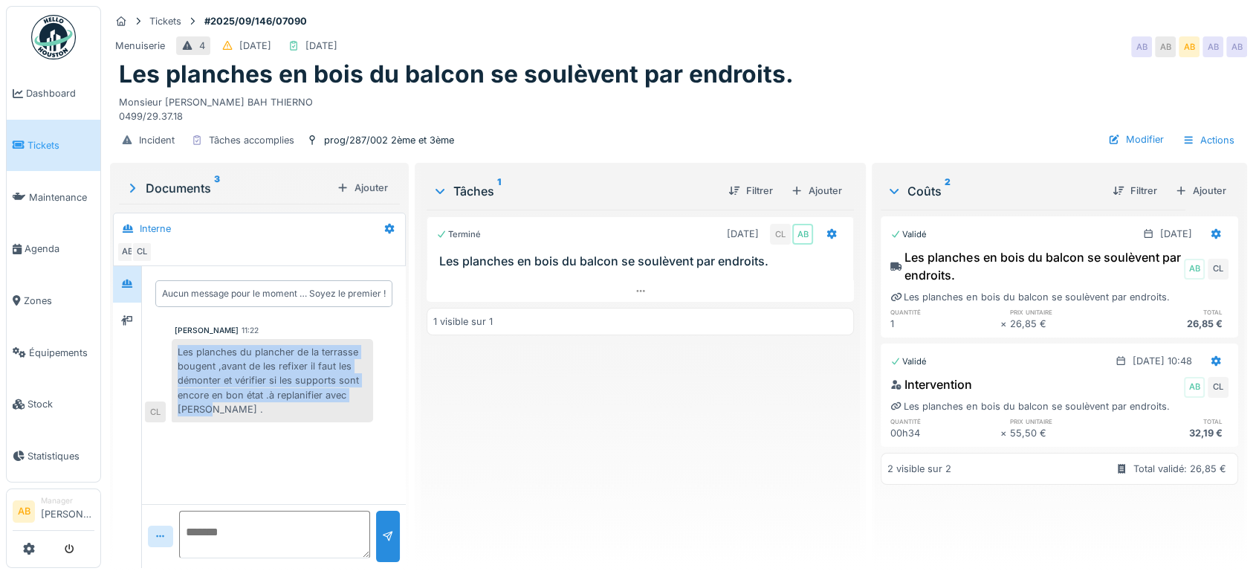
copy div "Les planches du plancher de la terrasse bougent ,avant de les refixer il faut l…"
click at [824, 189] on div "Ajouter" at bounding box center [816, 191] width 63 height 20
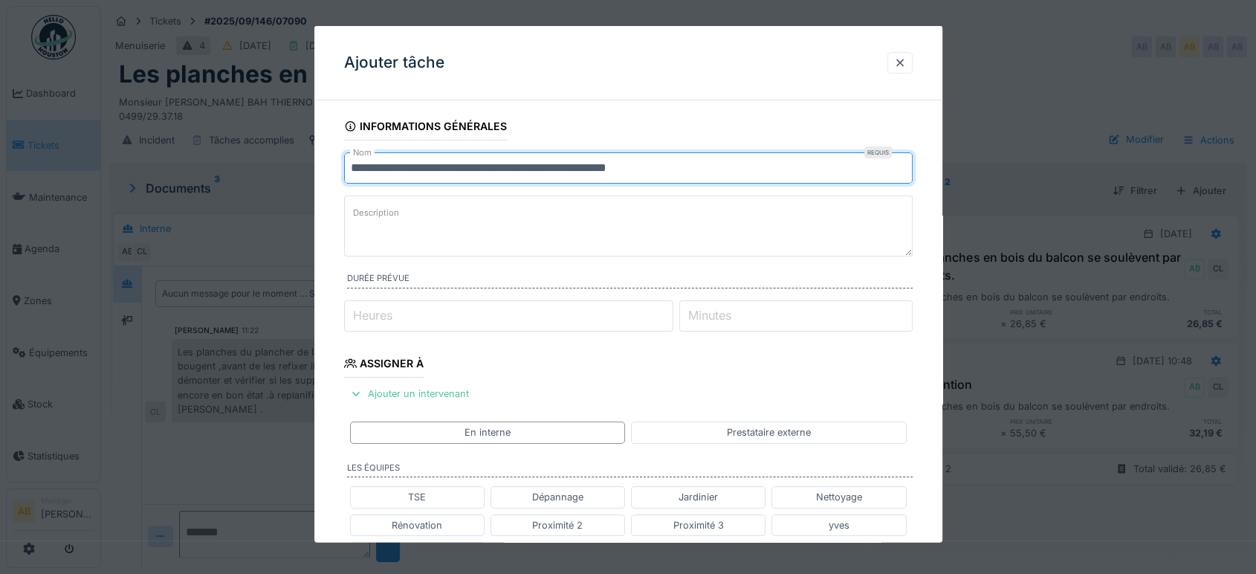
drag, startPoint x: 780, startPoint y: 157, endPoint x: 366, endPoint y: 185, distance: 415.6
click at [366, 185] on fieldset "**********" at bounding box center [628, 544] width 568 height 865
click at [745, 168] on input "**********" at bounding box center [628, 167] width 568 height 31
drag, startPoint x: 575, startPoint y: 176, endPoint x: 296, endPoint y: 180, distance: 278.7
click at [296, 180] on div "**********" at bounding box center [678, 287] width 1155 height 574
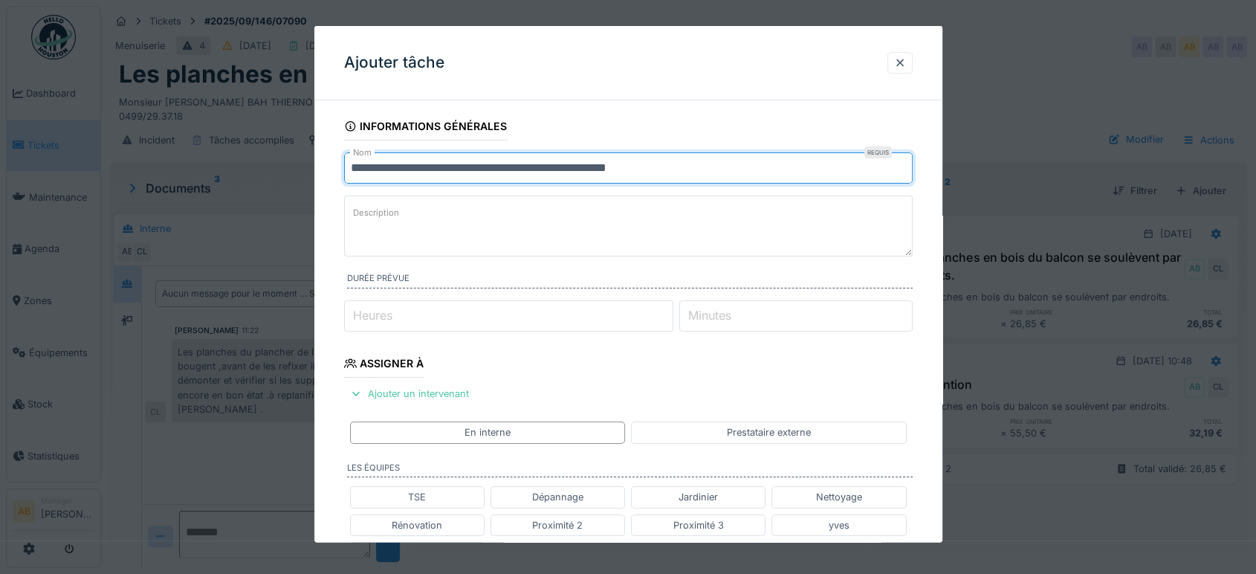
paste input "**********"
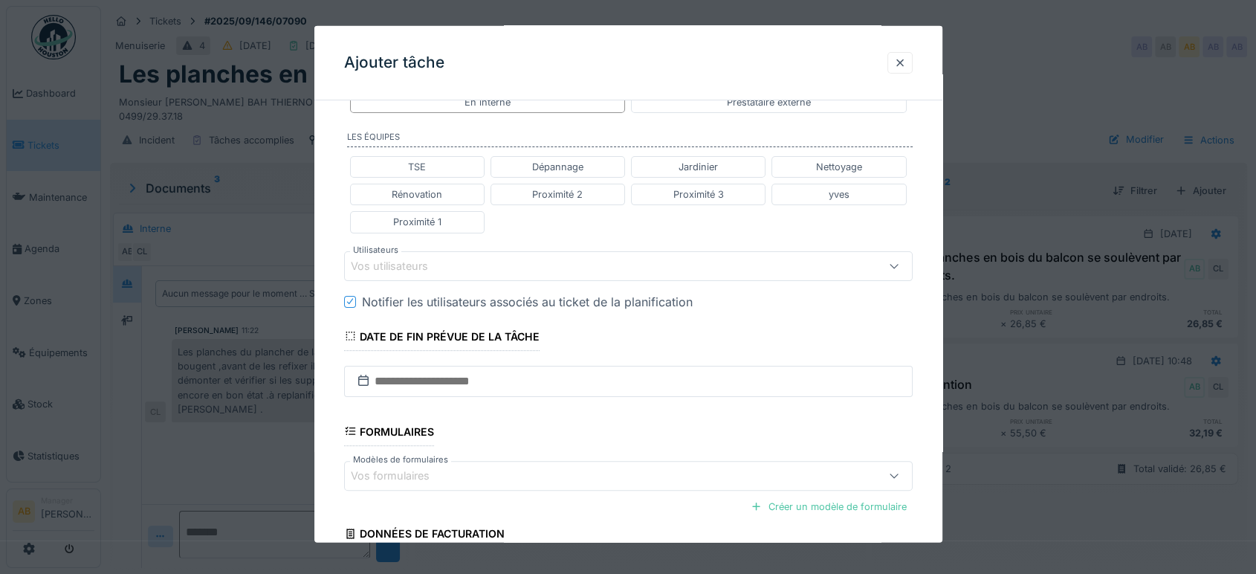
scroll to position [462, 0]
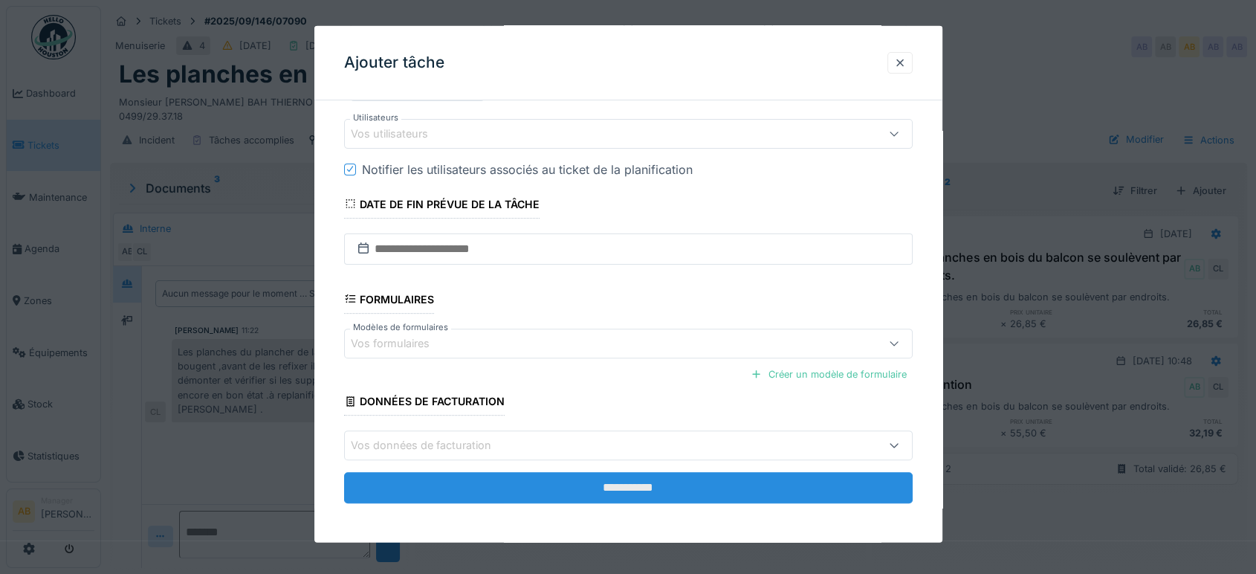
type input "**********"
click at [595, 492] on input "**********" at bounding box center [628, 487] width 568 height 31
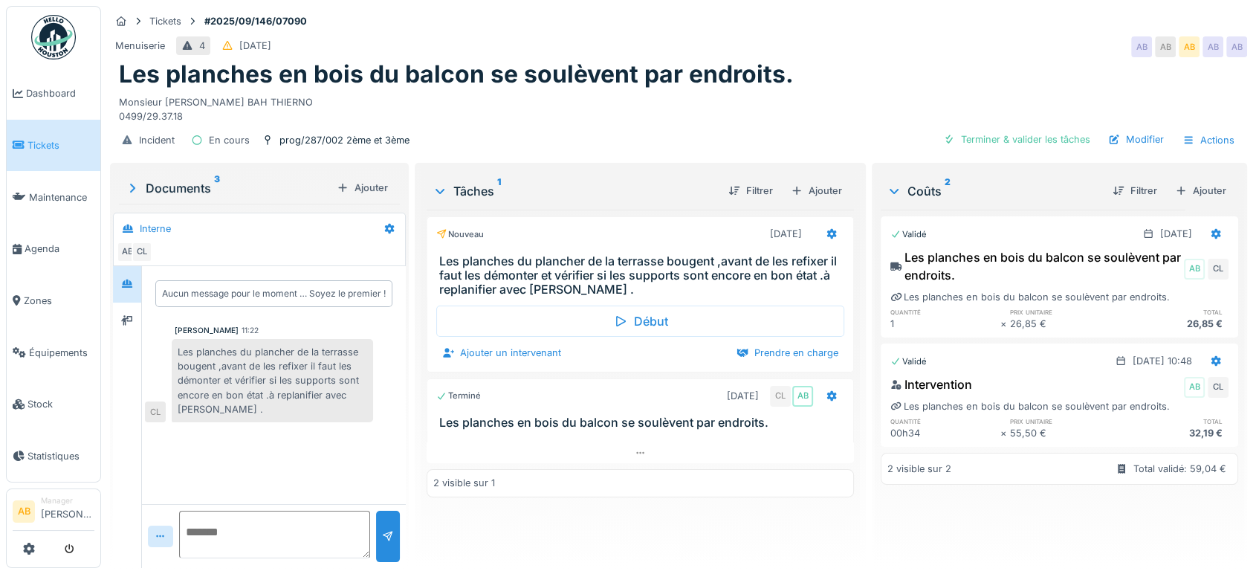
scroll to position [0, 0]
click at [184, 183] on div "Documents 3" at bounding box center [228, 188] width 206 height 18
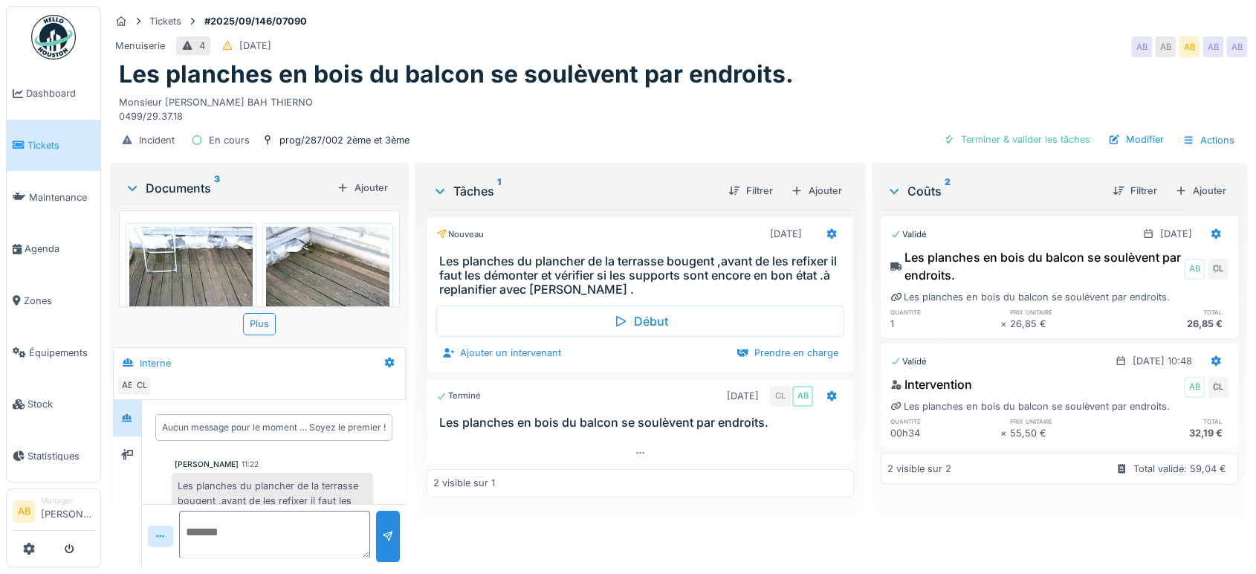
click at [184, 272] on img at bounding box center [190, 309] width 123 height 164
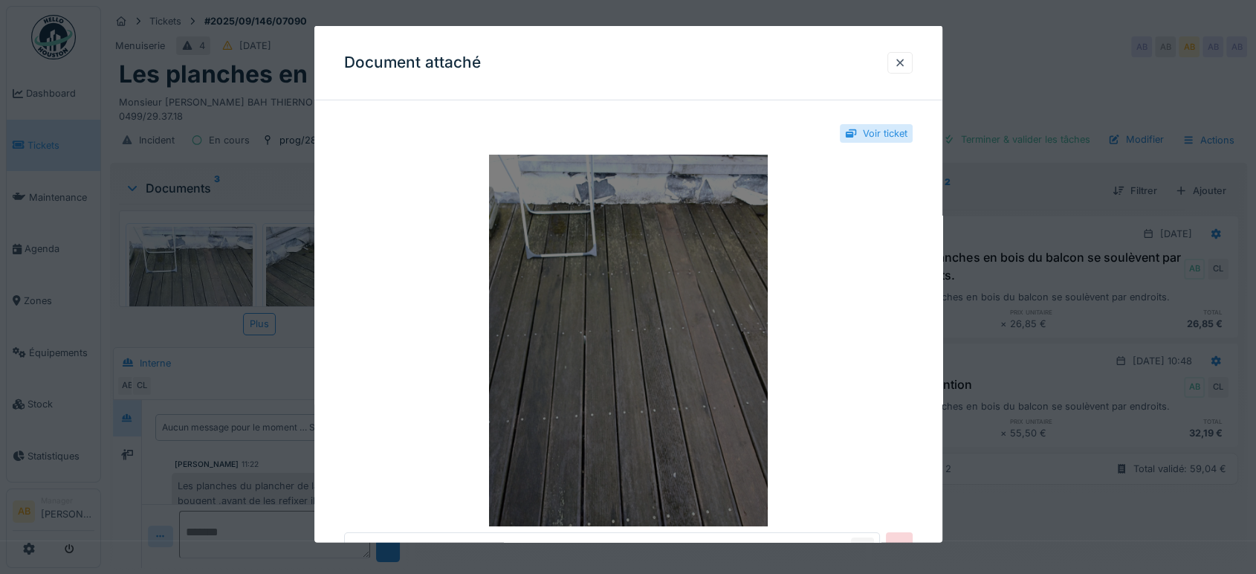
click at [744, 432] on img at bounding box center [628, 341] width 568 height 372
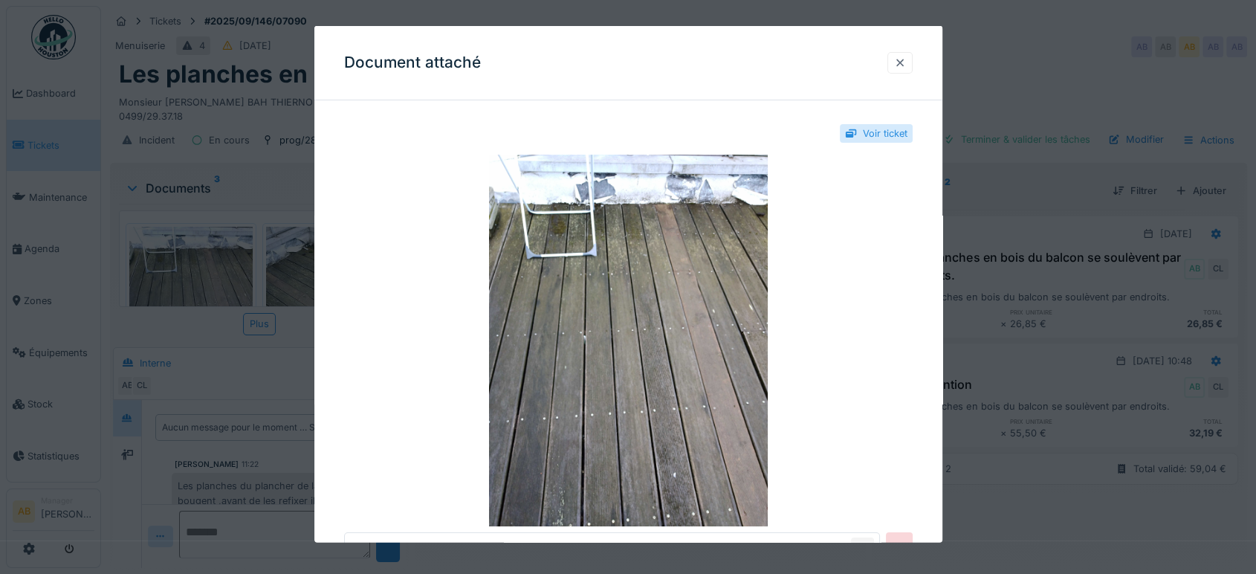
click at [906, 59] on div at bounding box center [900, 63] width 12 height 14
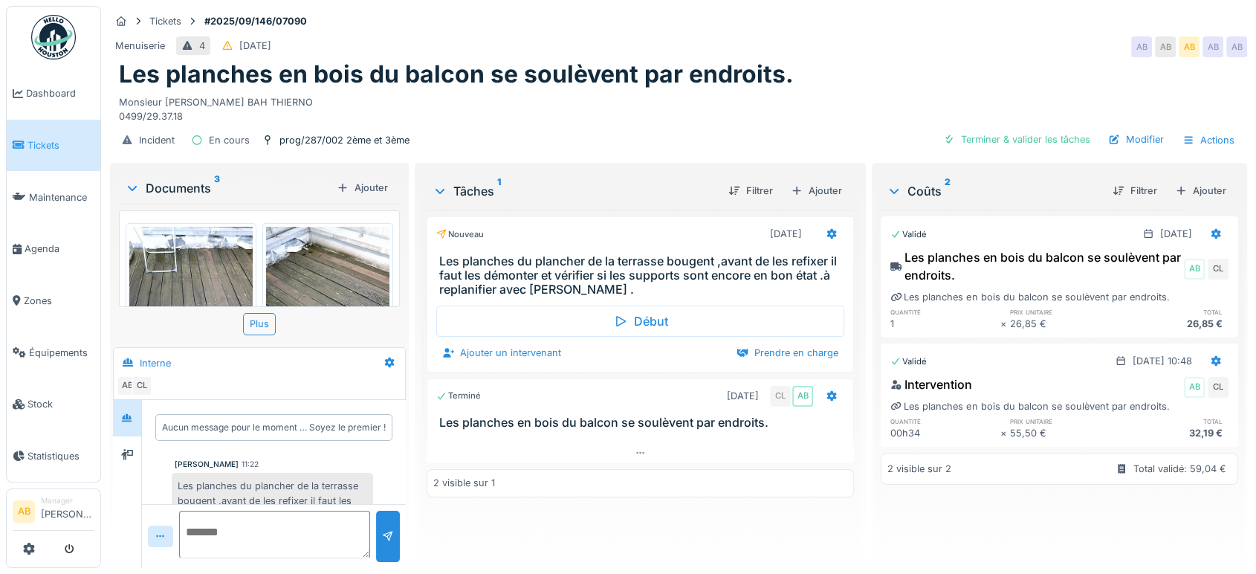
click at [67, 34] on img at bounding box center [53, 37] width 45 height 45
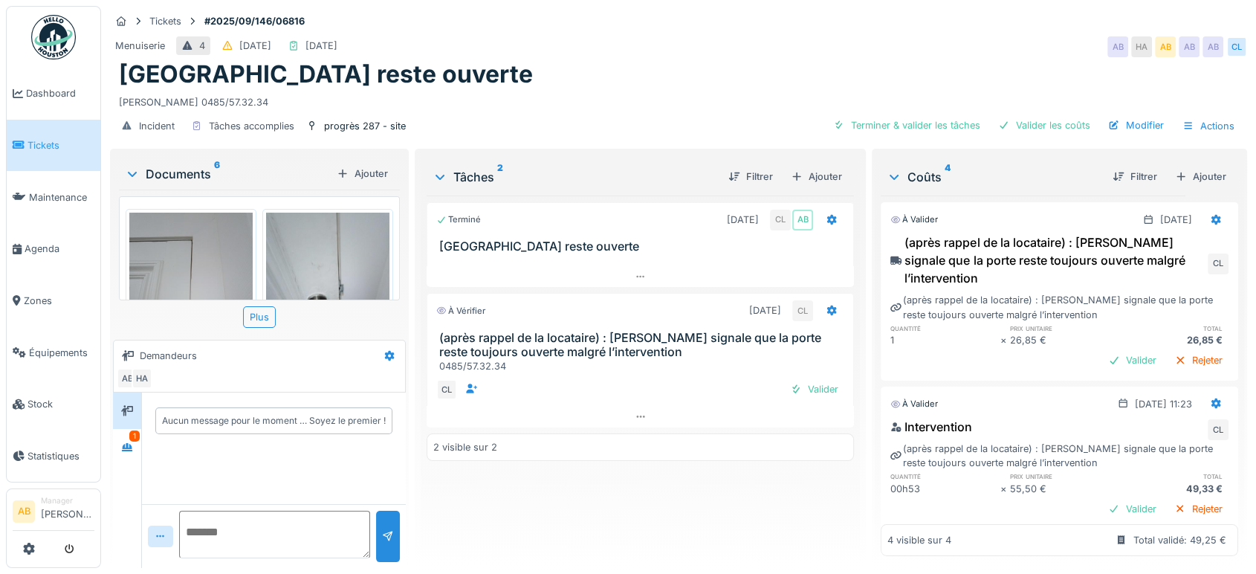
click at [191, 146] on div "Tickets #2025/09/146/06816 Menuiserie 4 [DATE] [DATE] AB HA AB AB AB [GEOGRAPHI…" at bounding box center [678, 287] width 1155 height 574
click at [178, 175] on div "Documents 6" at bounding box center [228, 174] width 206 height 18
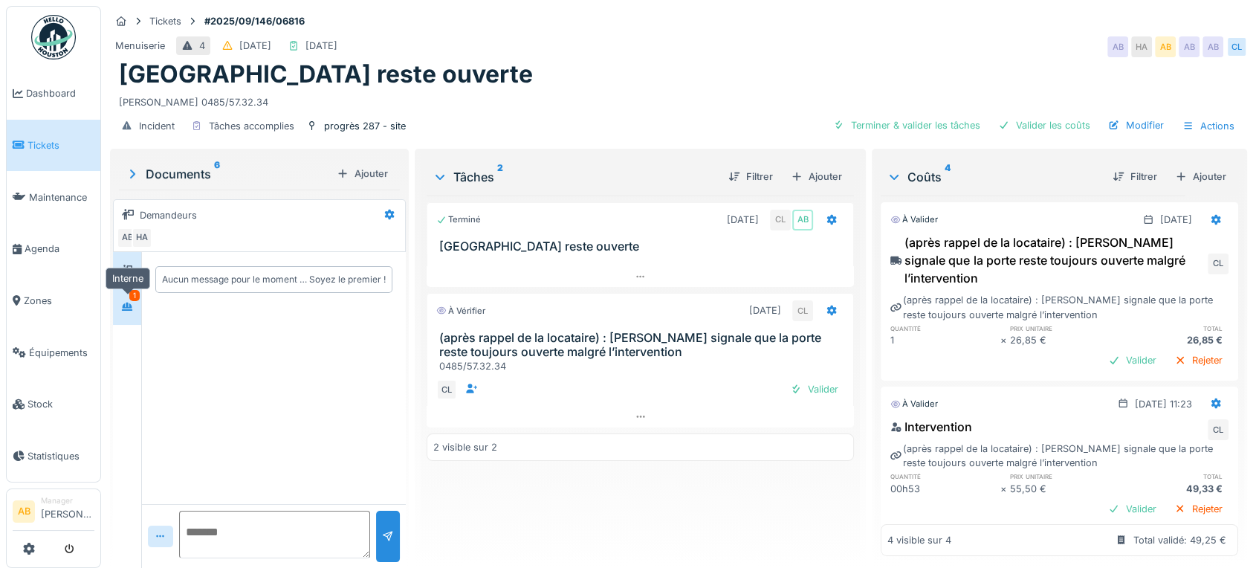
click at [126, 306] on icon at bounding box center [127, 306] width 10 height 8
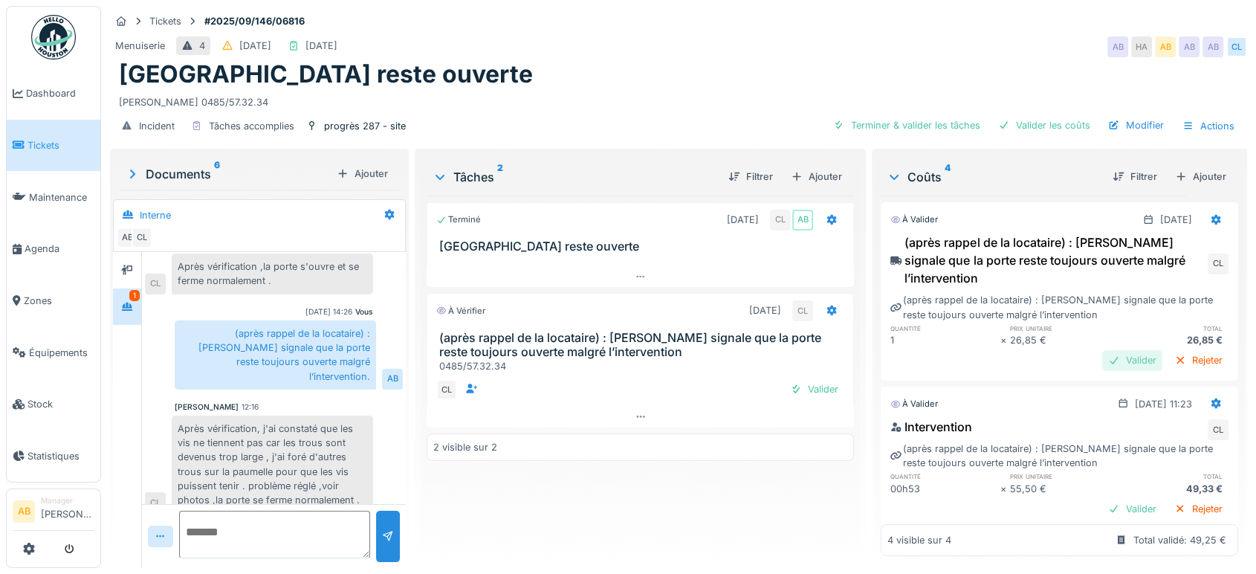
click at [1102, 363] on div "Valider" at bounding box center [1132, 360] width 60 height 20
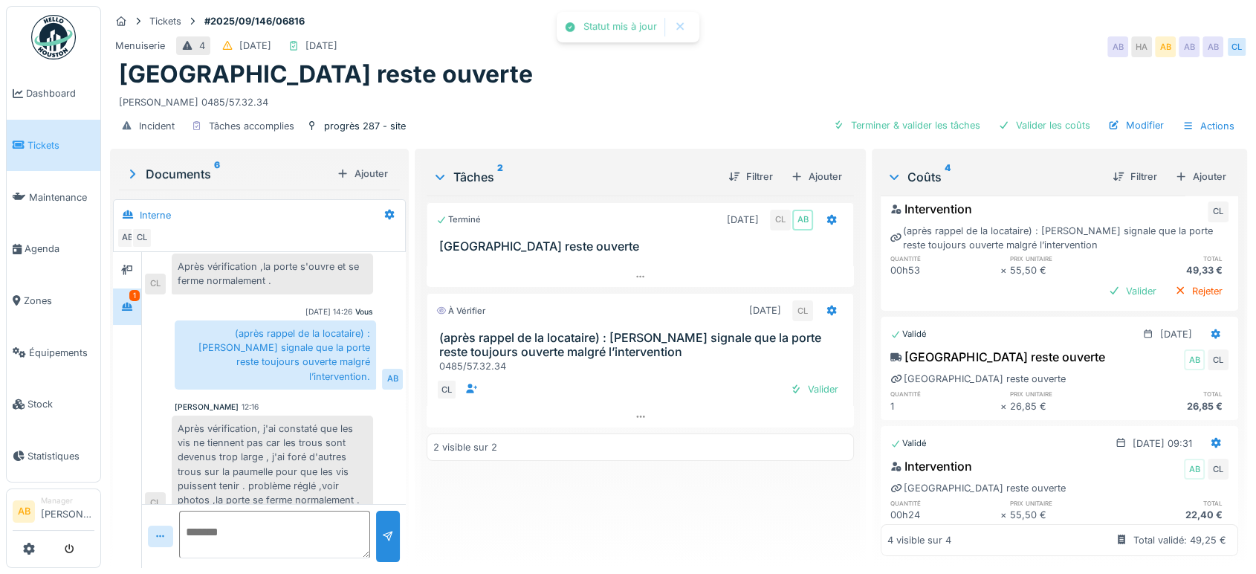
scroll to position [226, 0]
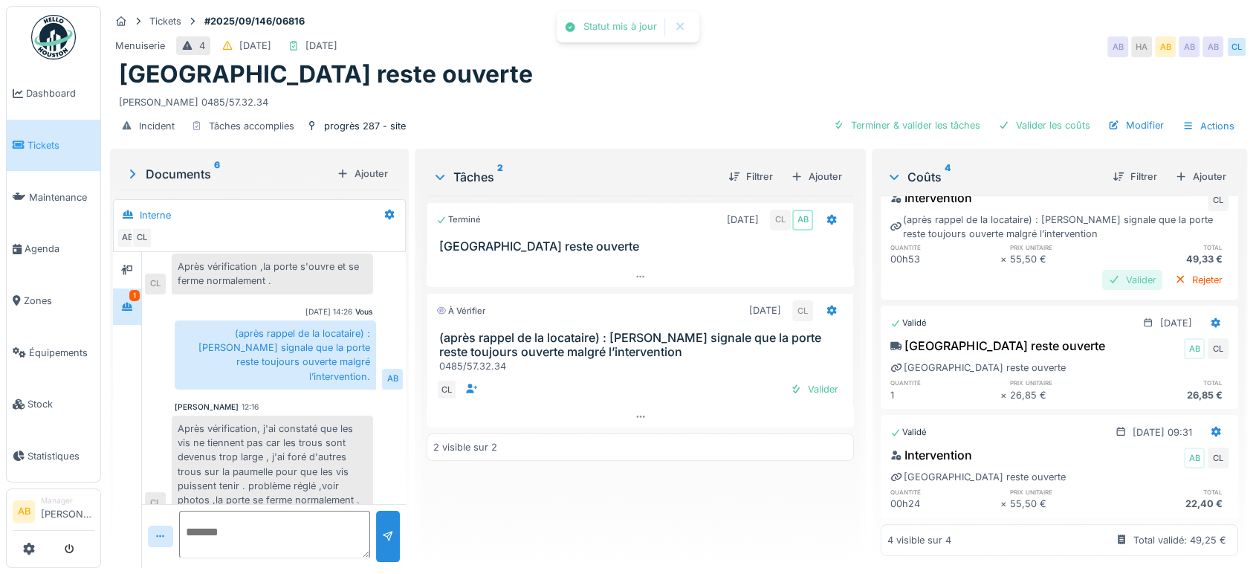
click at [1106, 270] on div "Valider" at bounding box center [1132, 280] width 60 height 20
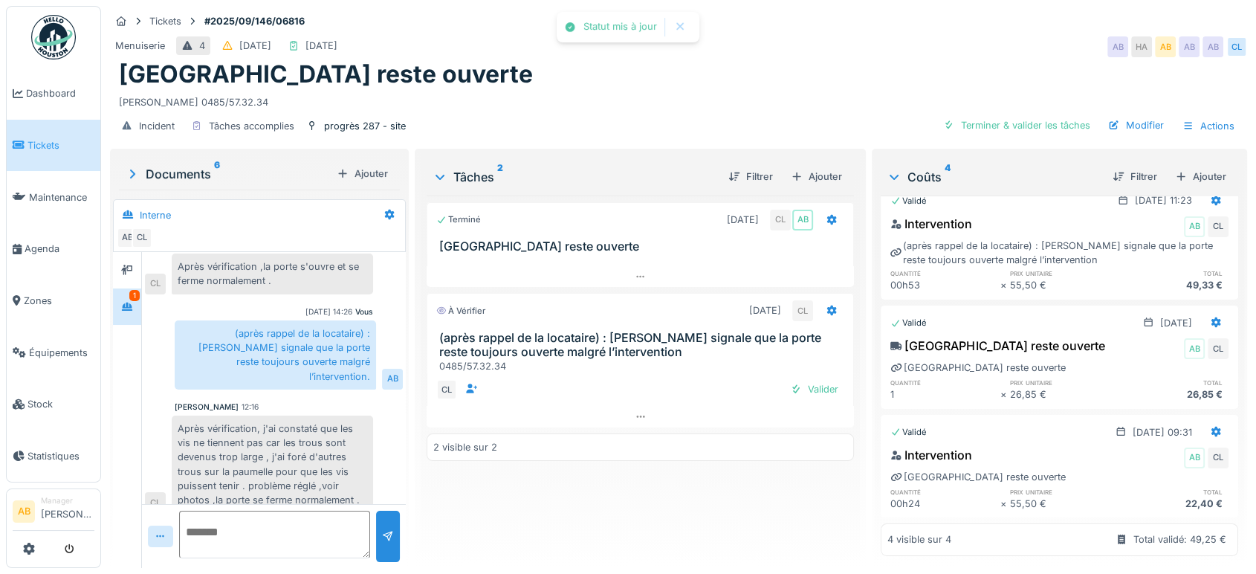
scroll to position [199, 0]
click at [794, 392] on div "Valider" at bounding box center [814, 389] width 60 height 20
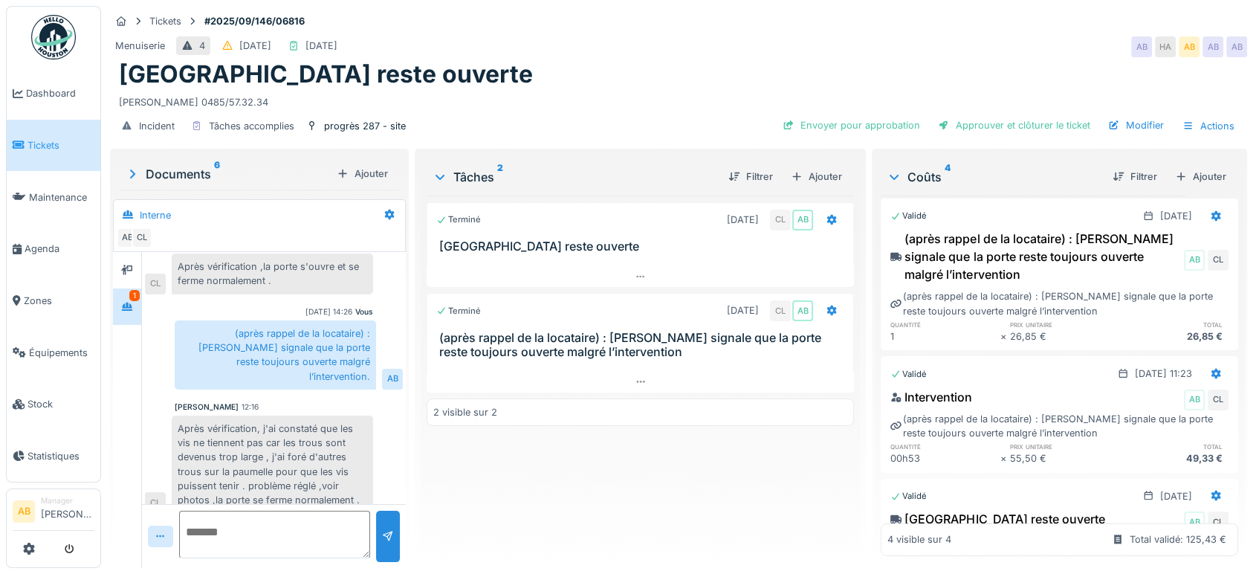
scroll to position [0, 0]
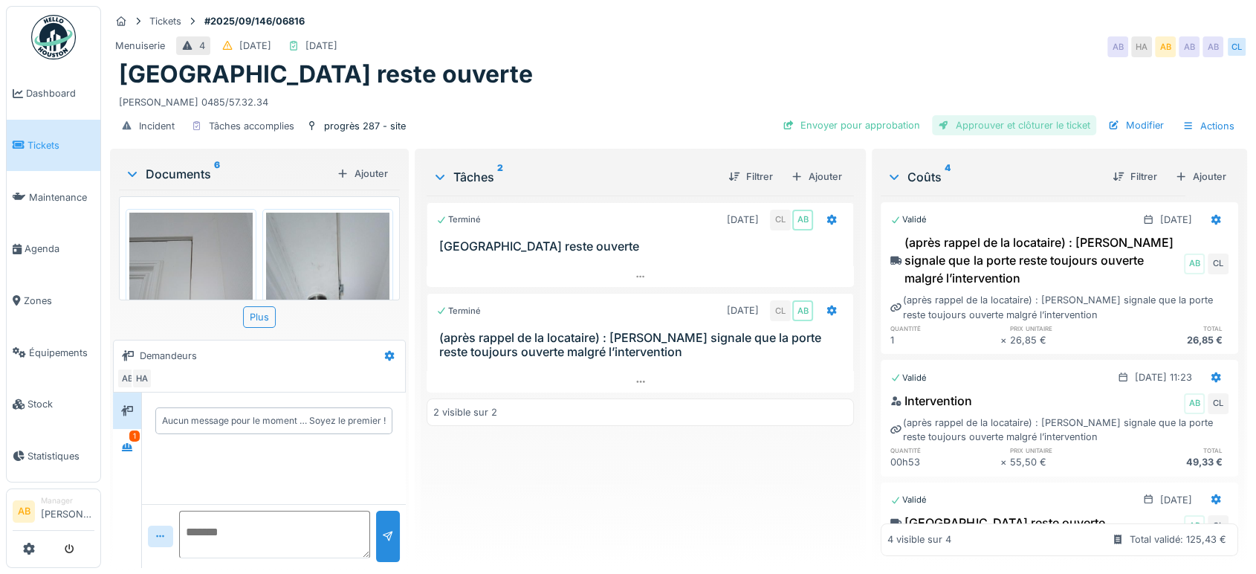
click at [1012, 118] on div "Approuver et clôturer le ticket" at bounding box center [1014, 125] width 164 height 20
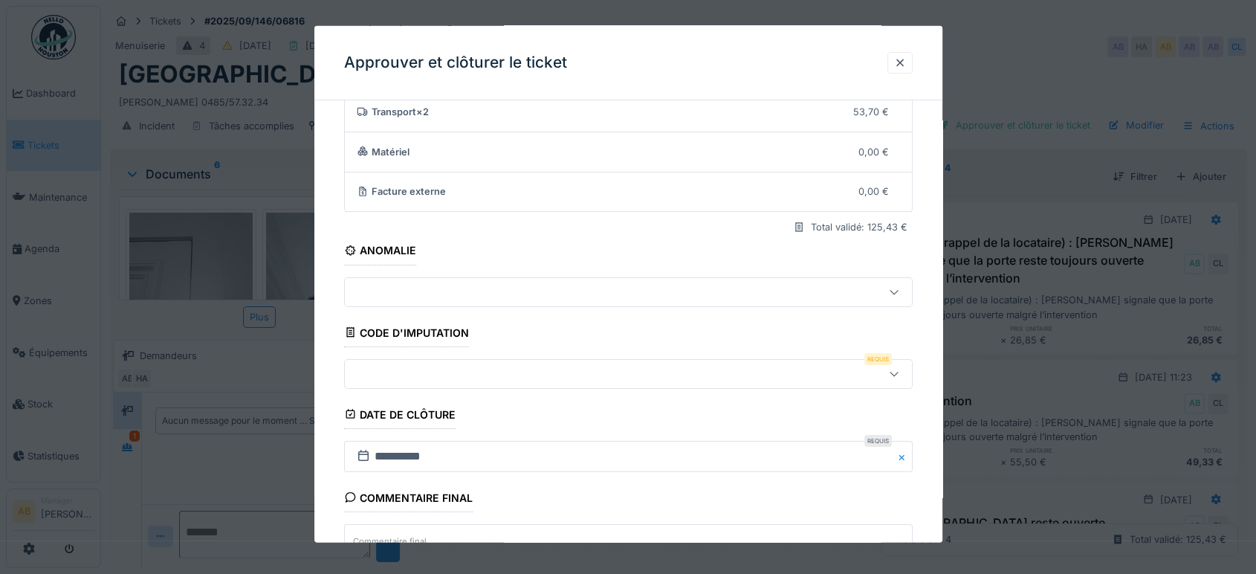
scroll to position [224, 0]
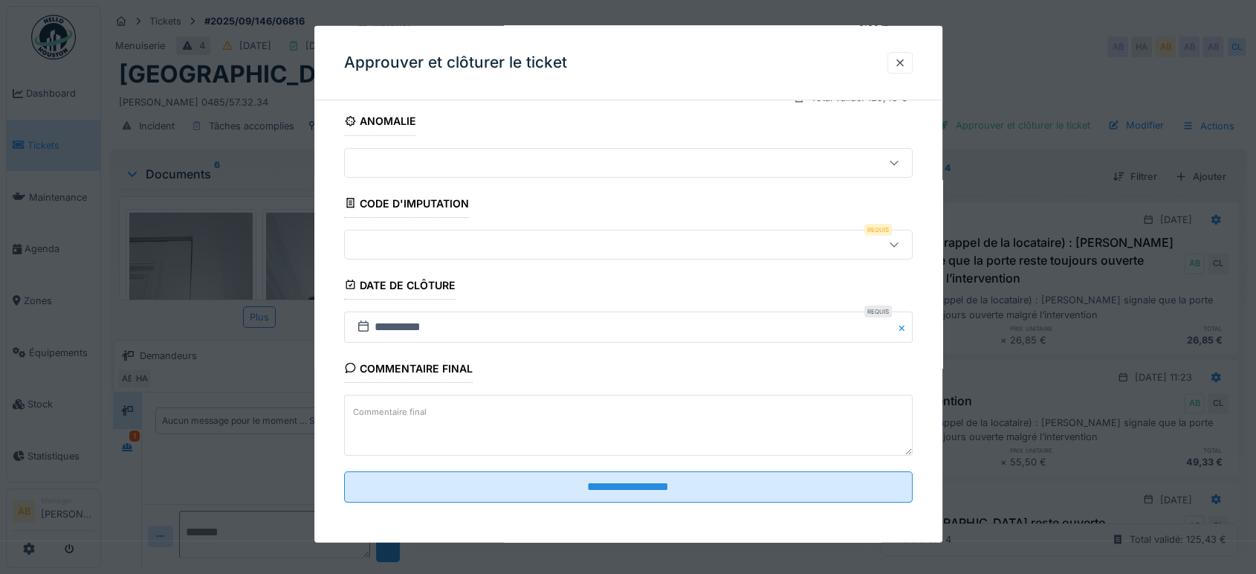
click at [526, 237] on div at bounding box center [594, 244] width 487 height 16
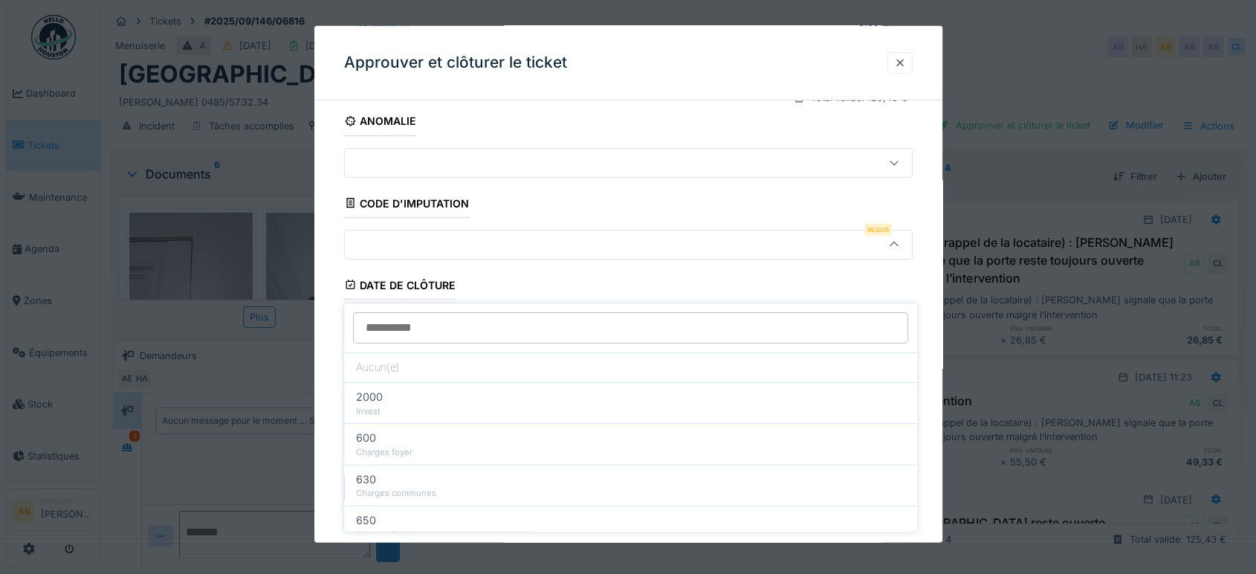
scroll to position [184, 0]
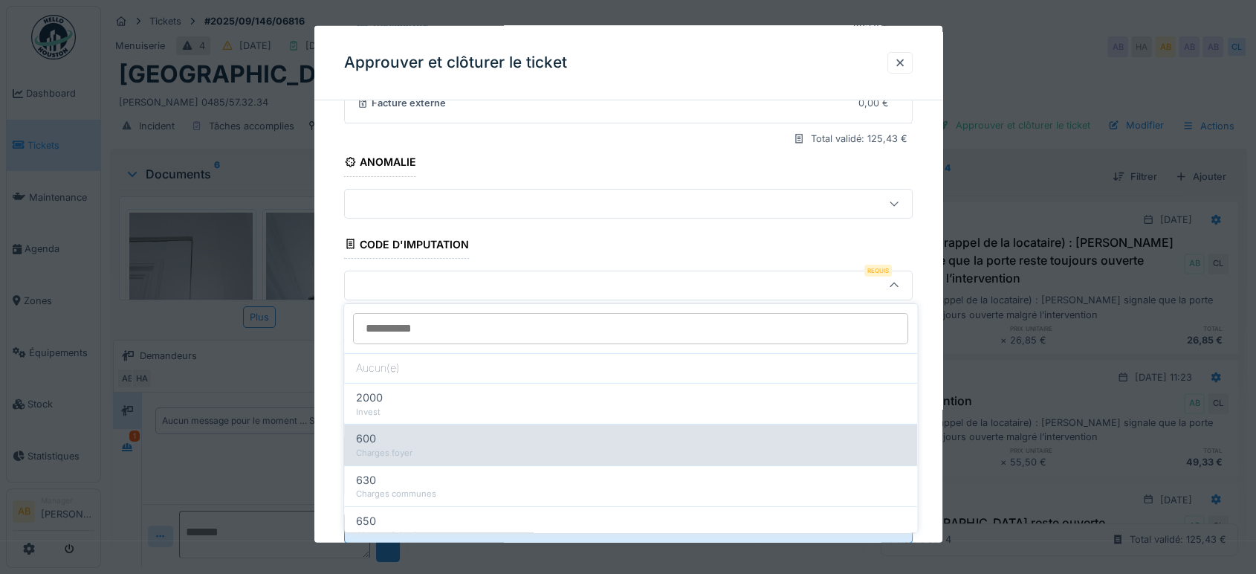
click at [516, 439] on div "600" at bounding box center [630, 438] width 549 height 16
type input "***"
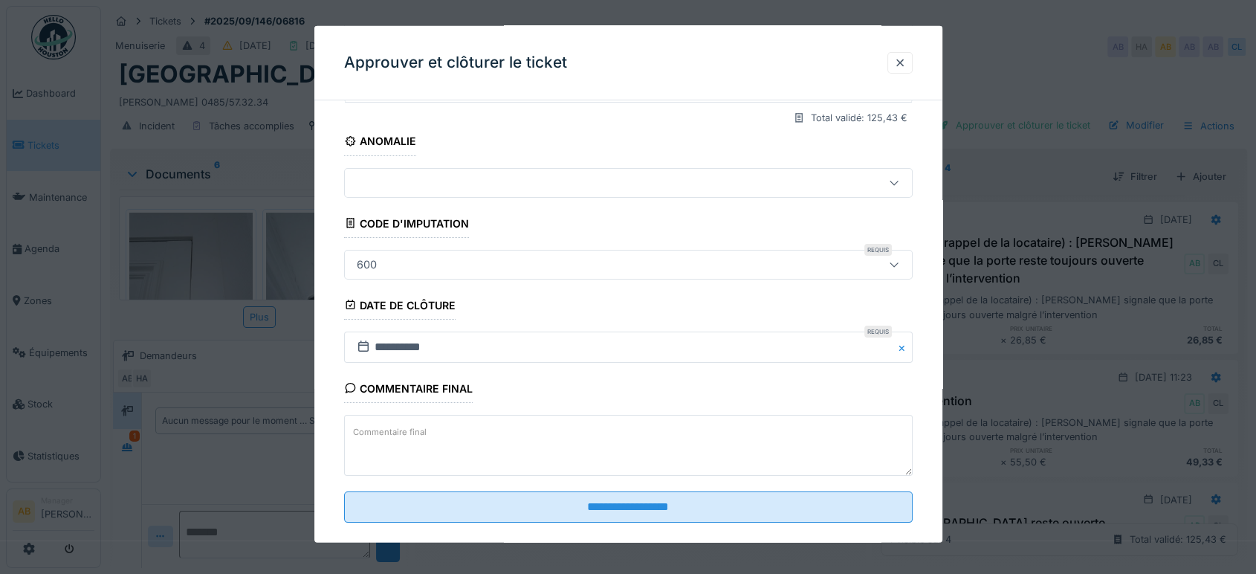
scroll to position [224, 0]
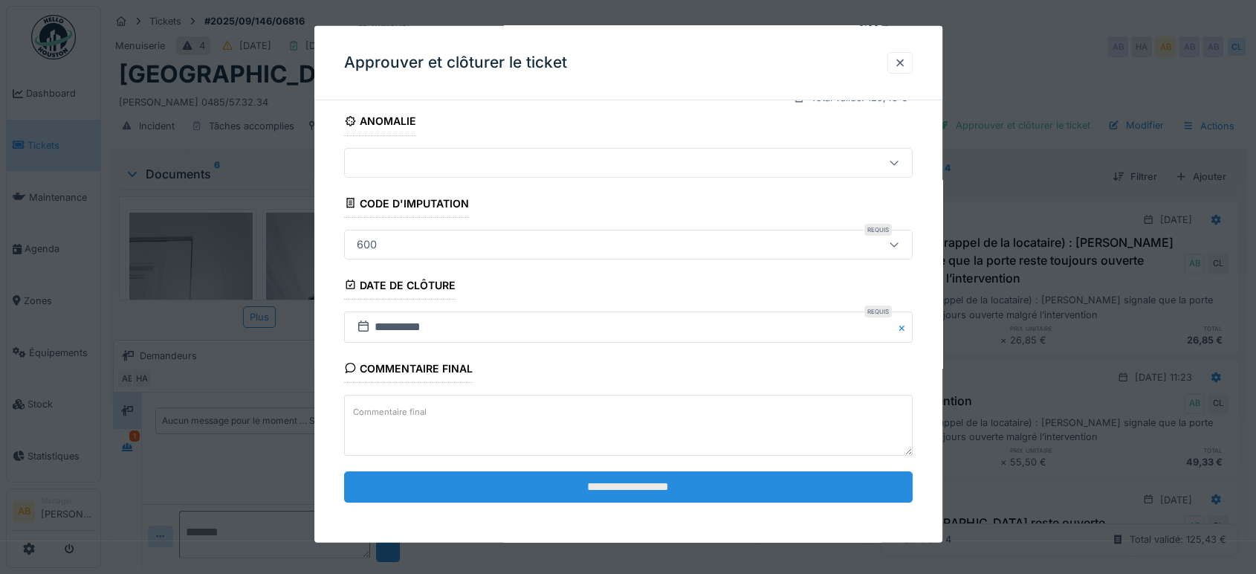
click at [591, 485] on input "**********" at bounding box center [628, 486] width 568 height 31
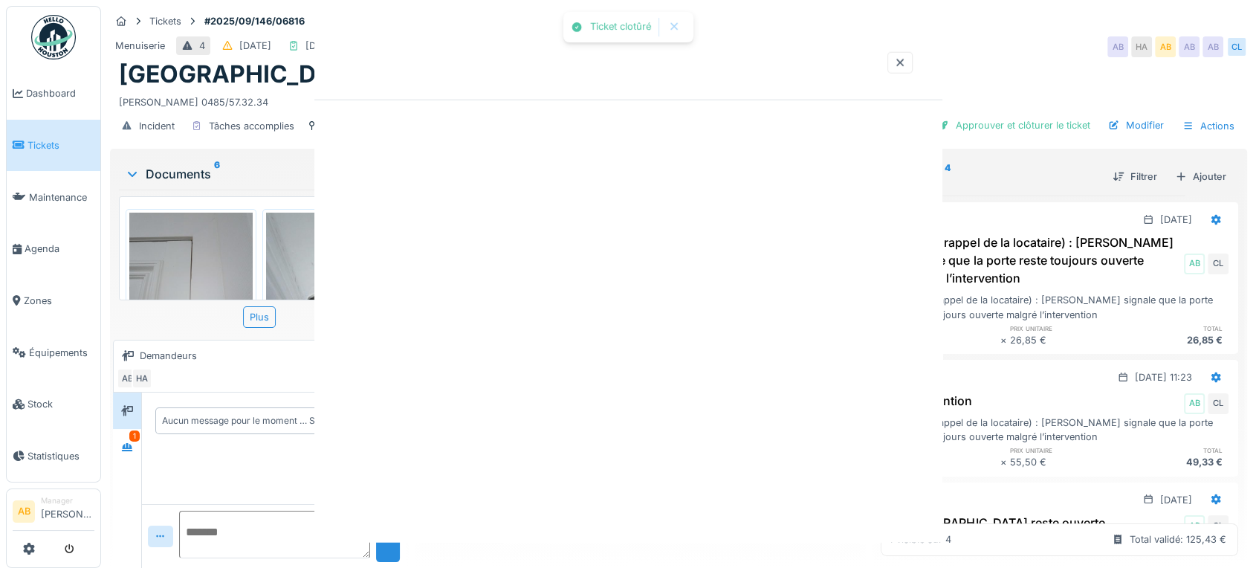
scroll to position [0, 0]
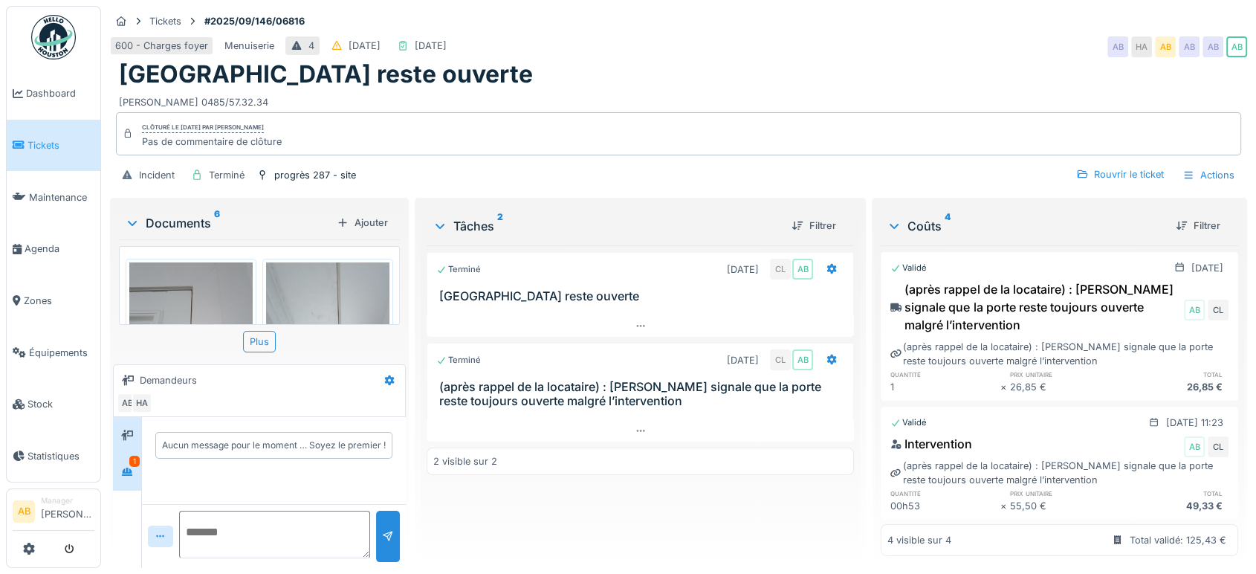
click at [114, 477] on div "1" at bounding box center [127, 472] width 28 height 36
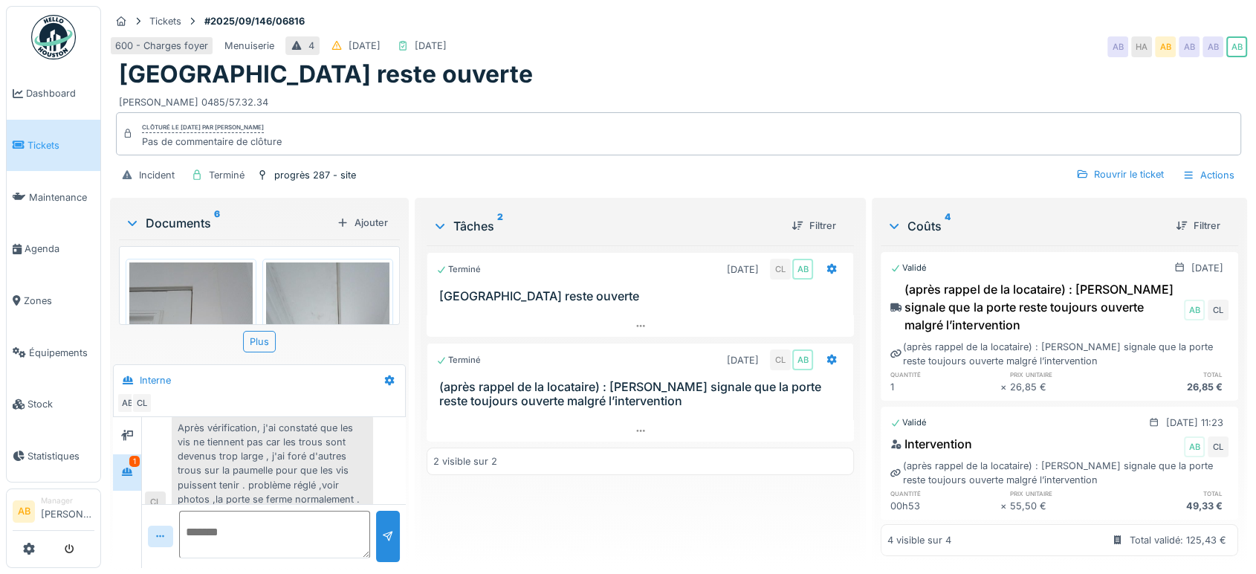
click at [174, 228] on div "Documents 6" at bounding box center [228, 223] width 206 height 18
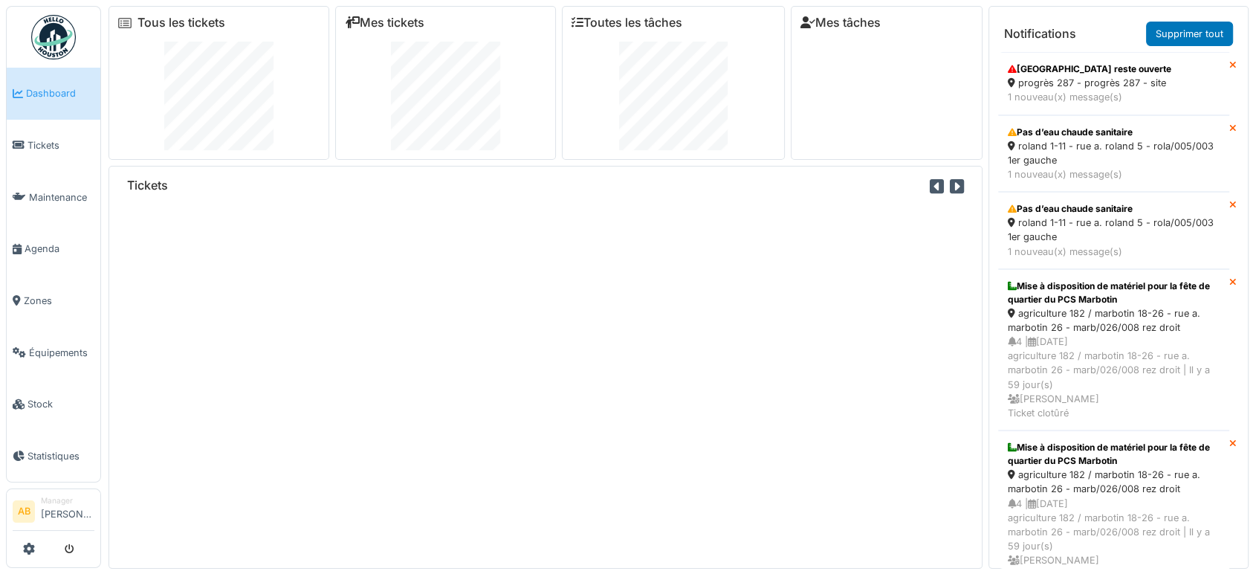
click at [383, 284] on div "Tickets" at bounding box center [545, 367] width 874 height 403
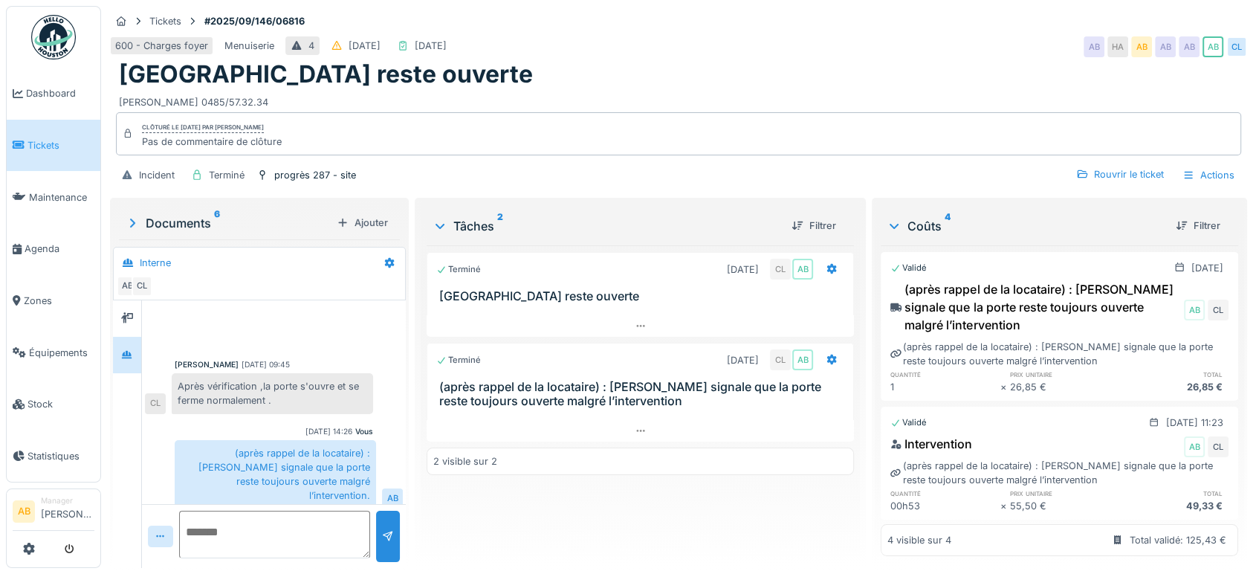
scroll to position [120, 0]
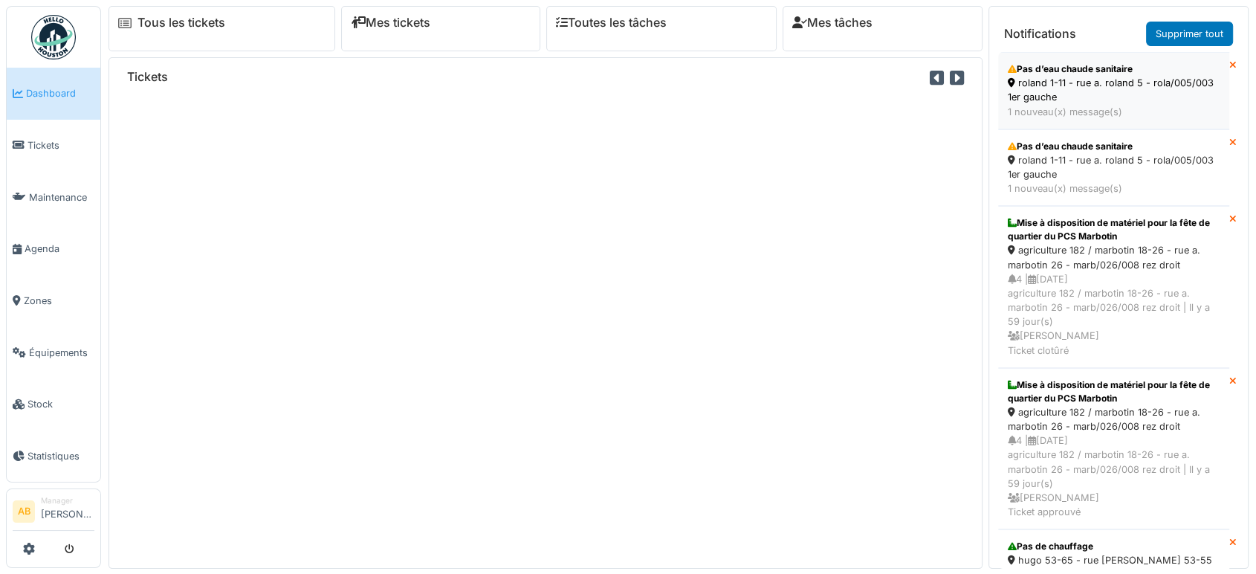
click at [1122, 94] on div "roland 1-11 - rue a. roland 5 - rola/005/003 1er gauche" at bounding box center [1114, 90] width 212 height 28
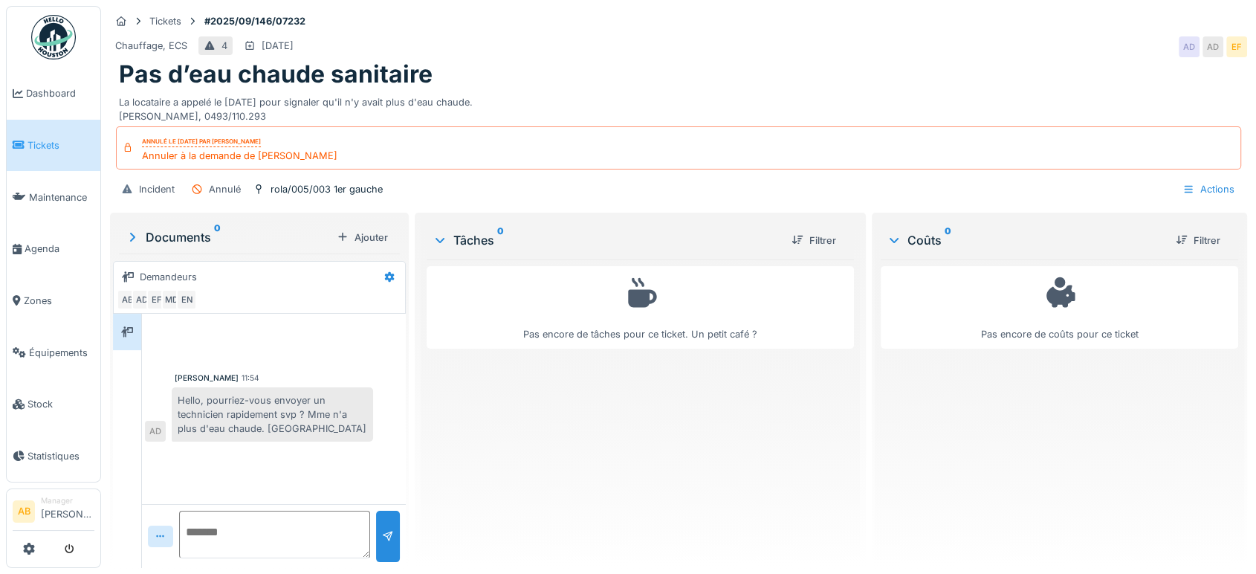
click at [51, 45] on img at bounding box center [53, 37] width 45 height 45
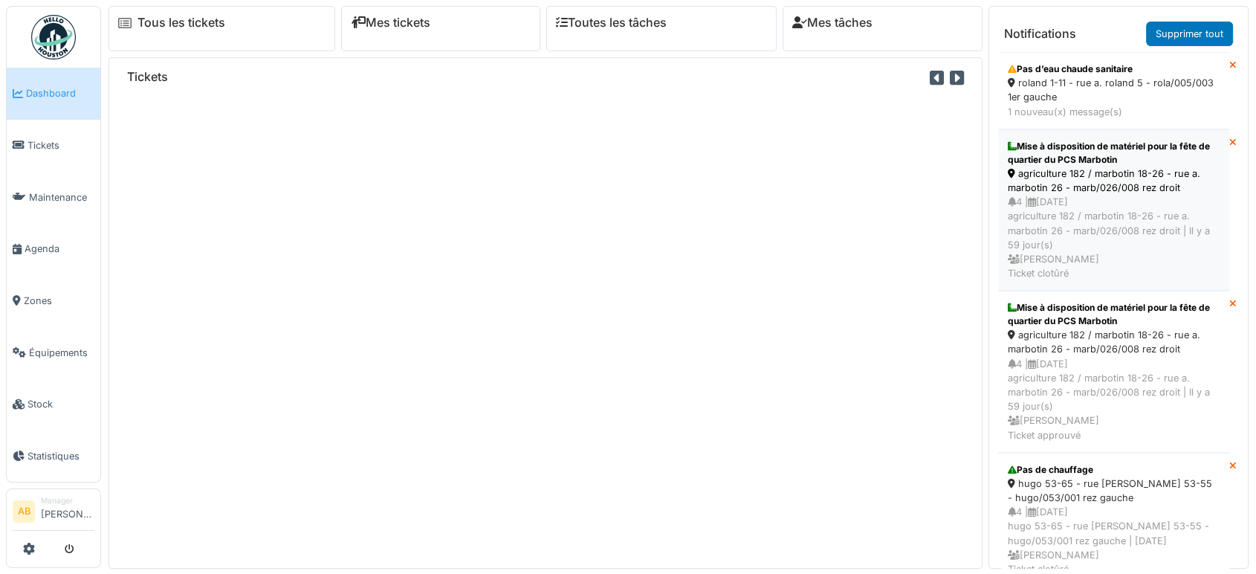
click at [1114, 173] on div "agriculture 182 / marbotin 18-26 - rue a. marbotin 26 - marb/026/008 rez droit" at bounding box center [1114, 180] width 212 height 28
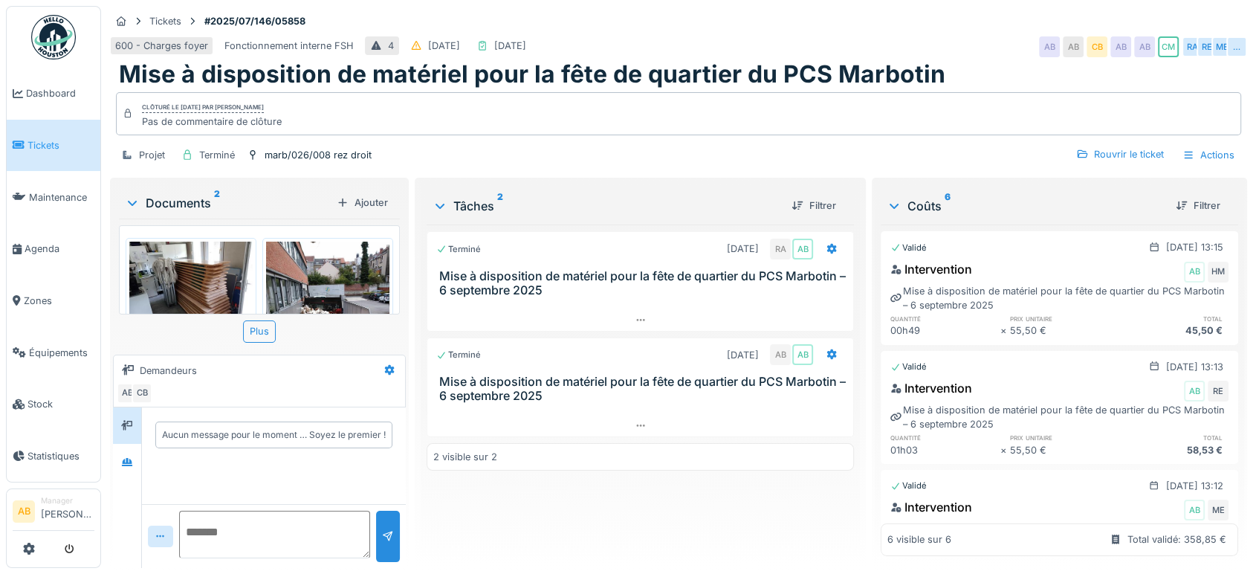
click at [198, 208] on div "Documents 2" at bounding box center [228, 203] width 206 height 18
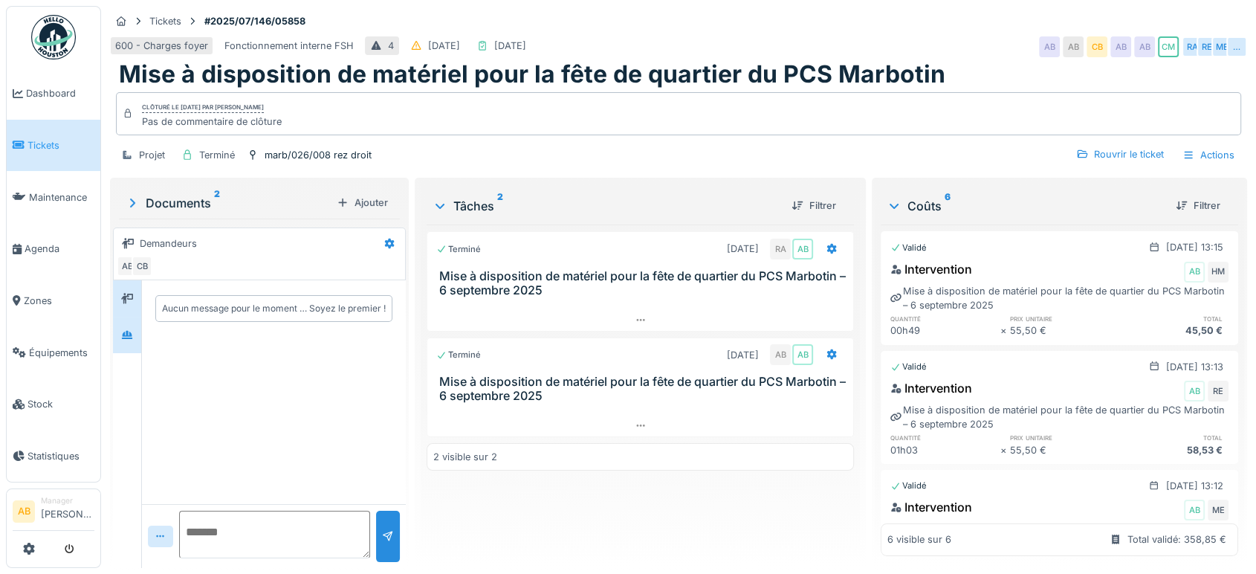
click at [123, 343] on div at bounding box center [127, 334] width 22 height 19
click at [117, 308] on div at bounding box center [127, 298] width 22 height 25
click at [648, 433] on div at bounding box center [640, 426] width 426 height 22
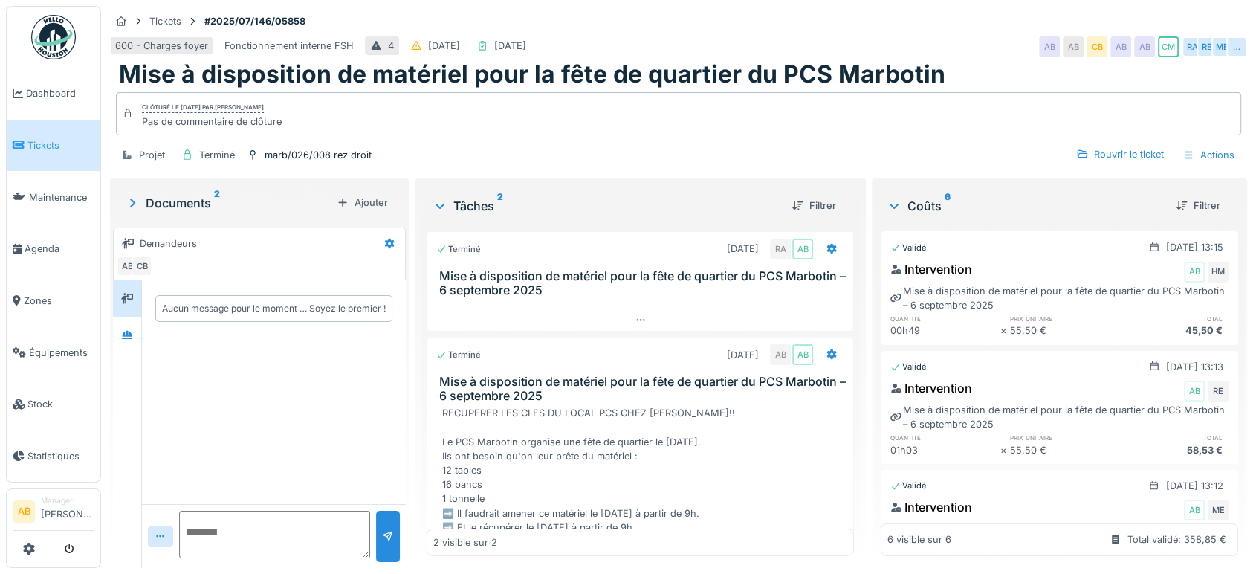
click at [612, 321] on div "Terminé [DATE] RA AB Mise à disposition de matériel pour la fête de quartier du…" at bounding box center [640, 389] width 427 height 331
click at [613, 314] on div at bounding box center [640, 320] width 426 height 22
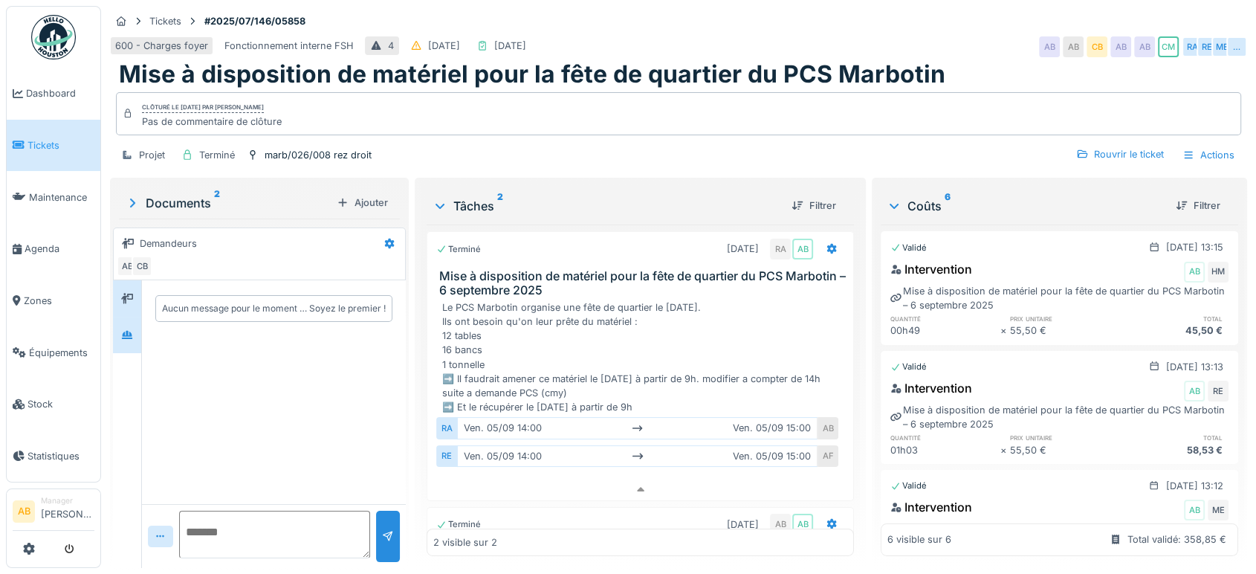
click at [132, 330] on icon at bounding box center [127, 335] width 12 height 10
click at [132, 296] on div at bounding box center [127, 298] width 22 height 25
click at [59, 29] on img at bounding box center [53, 37] width 45 height 45
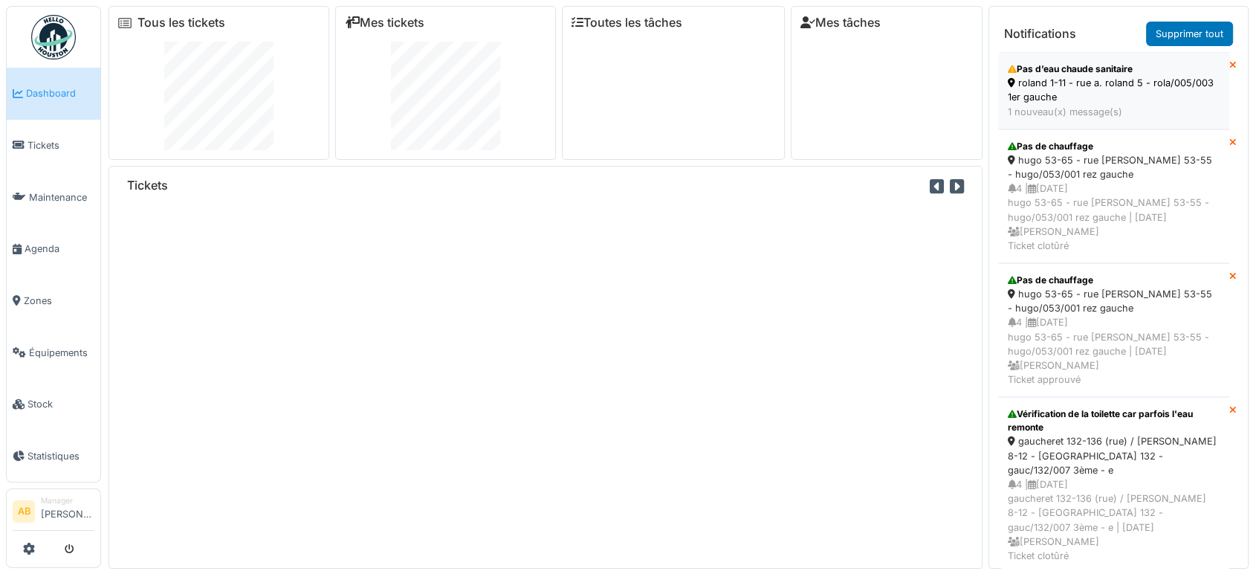
click at [1021, 94] on div "roland 1-11 - rue a. roland 5 - rola/005/003 1er gauche" at bounding box center [1114, 90] width 212 height 28
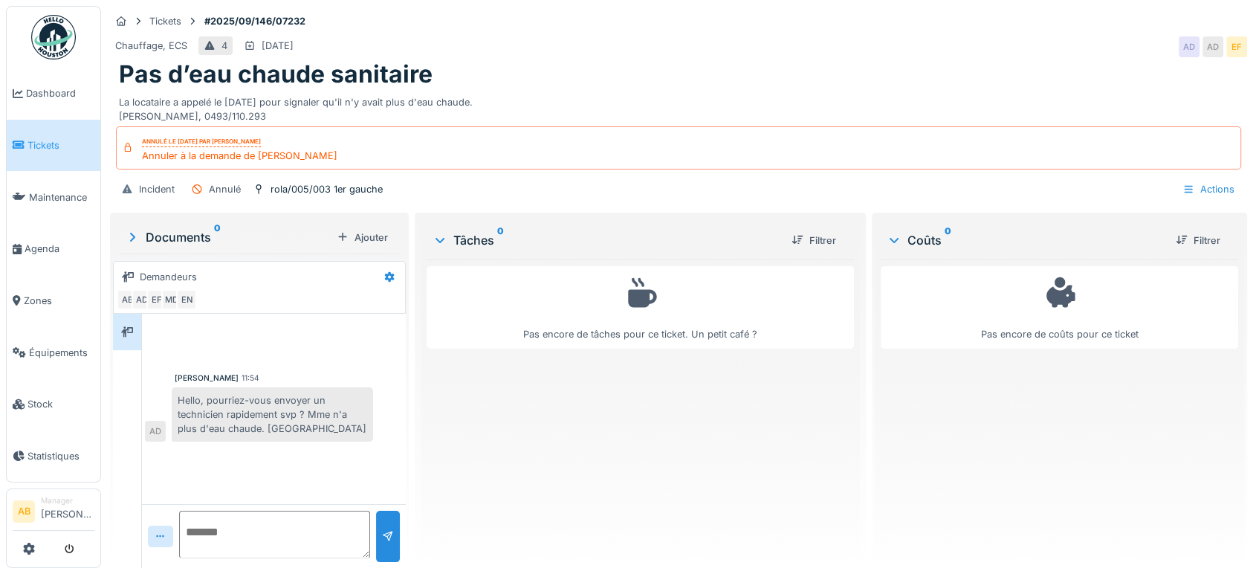
click at [187, 240] on div "Documents 0" at bounding box center [228, 237] width 206 height 18
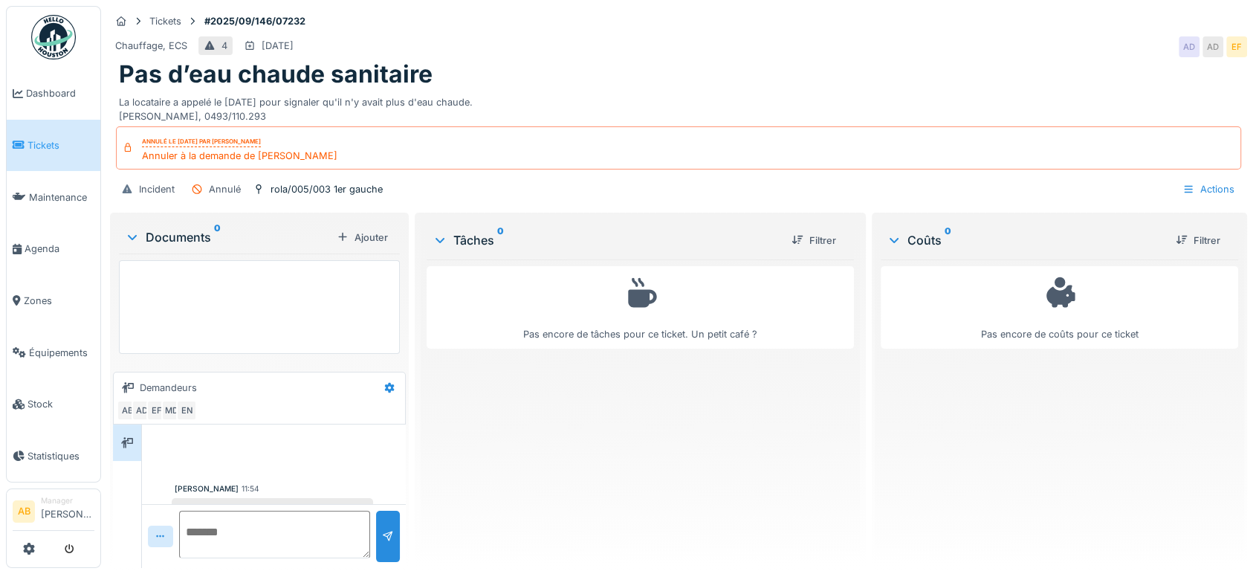
click at [159, 241] on div "Documents 0" at bounding box center [228, 237] width 206 height 18
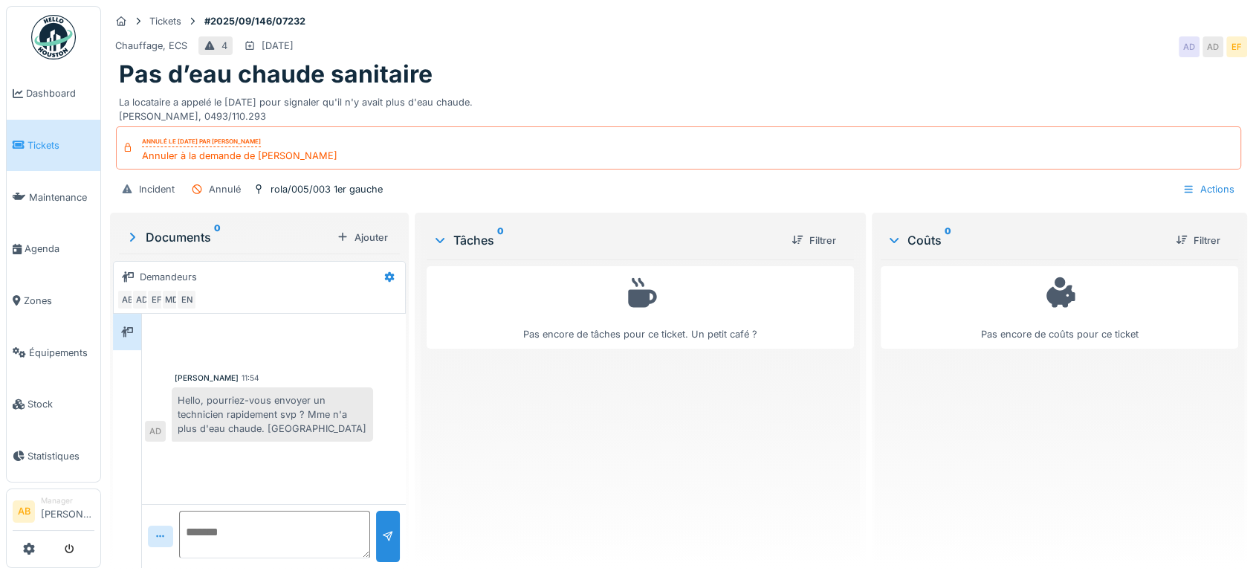
click at [42, 27] on img at bounding box center [53, 37] width 45 height 45
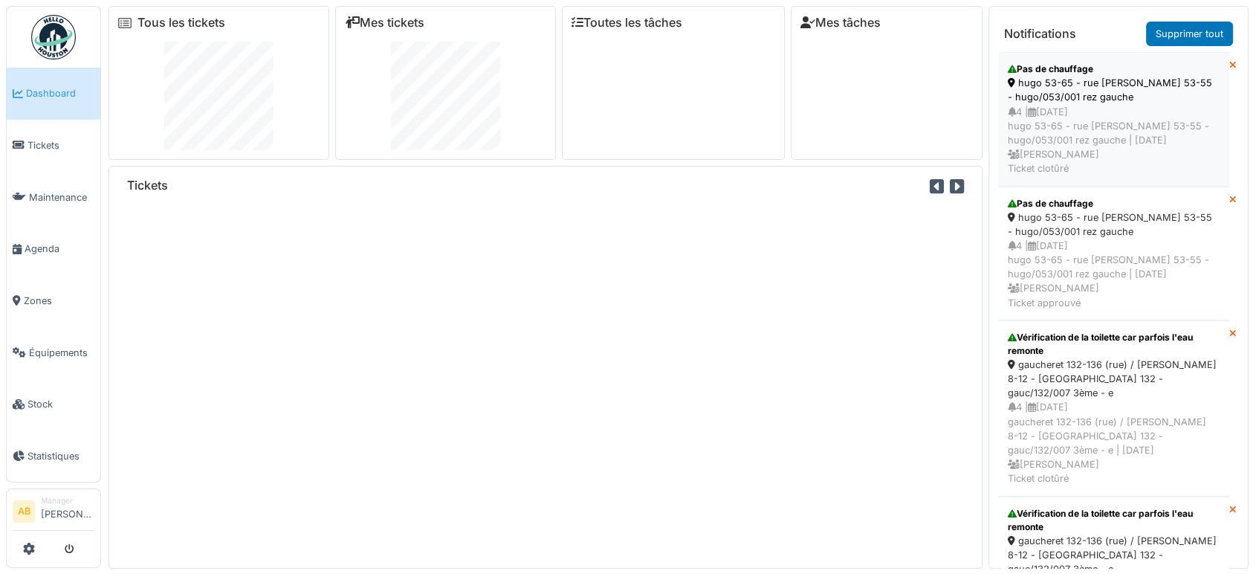
click at [1084, 105] on div "4 | 05/08/2025 hugo 53-65 - rue v. hugo 53-55 - hugo/053/001 rez gauche | Il y …" at bounding box center [1114, 140] width 212 height 71
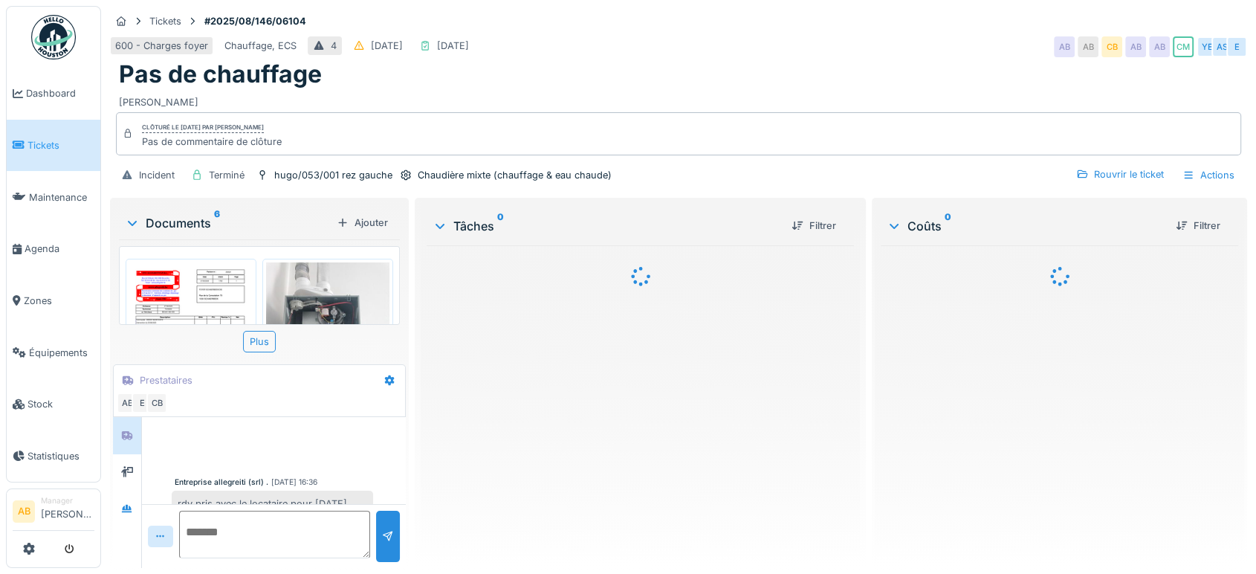
scroll to position [33, 0]
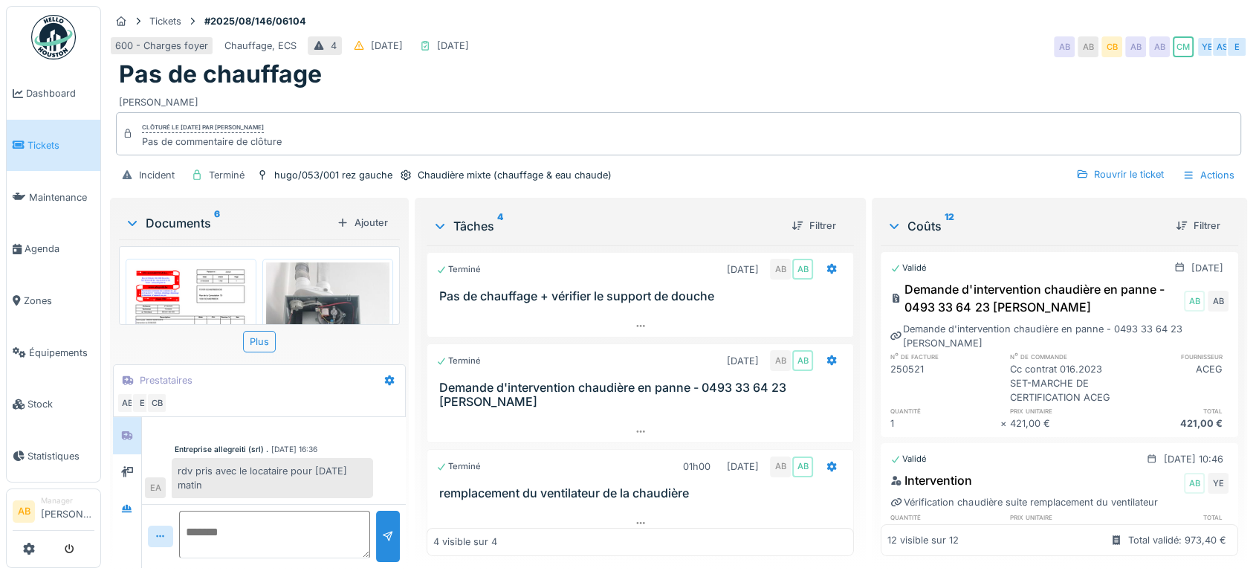
click at [191, 207] on div "Documents 6 Ajouter" at bounding box center [259, 223] width 281 height 32
click at [189, 218] on div "Documents 6" at bounding box center [228, 223] width 206 height 18
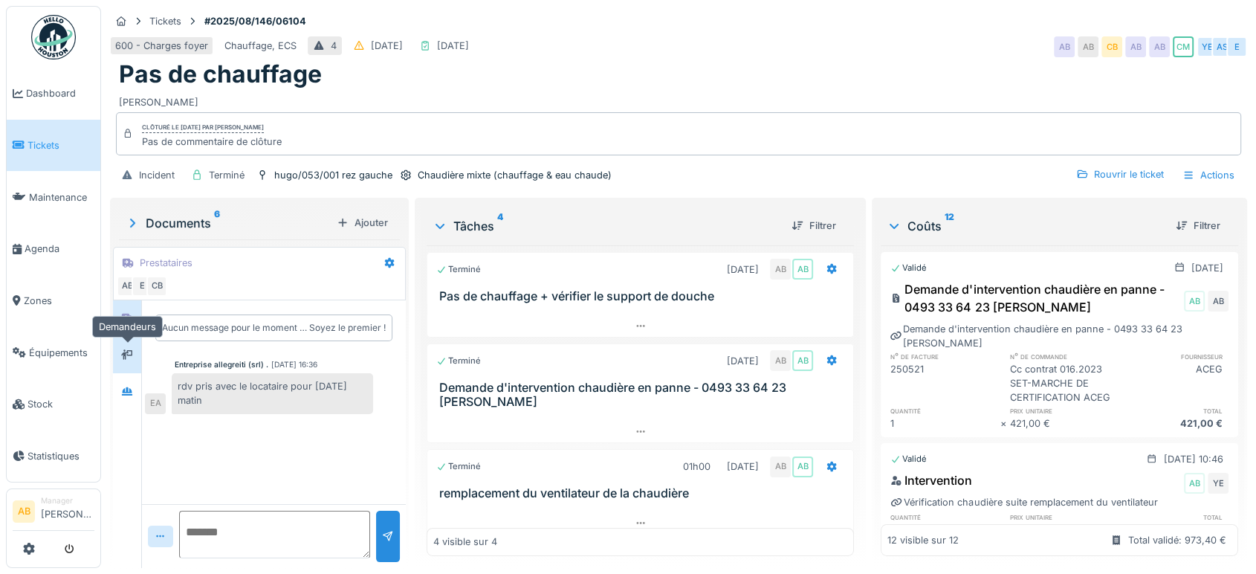
click at [123, 350] on icon at bounding box center [127, 355] width 12 height 10
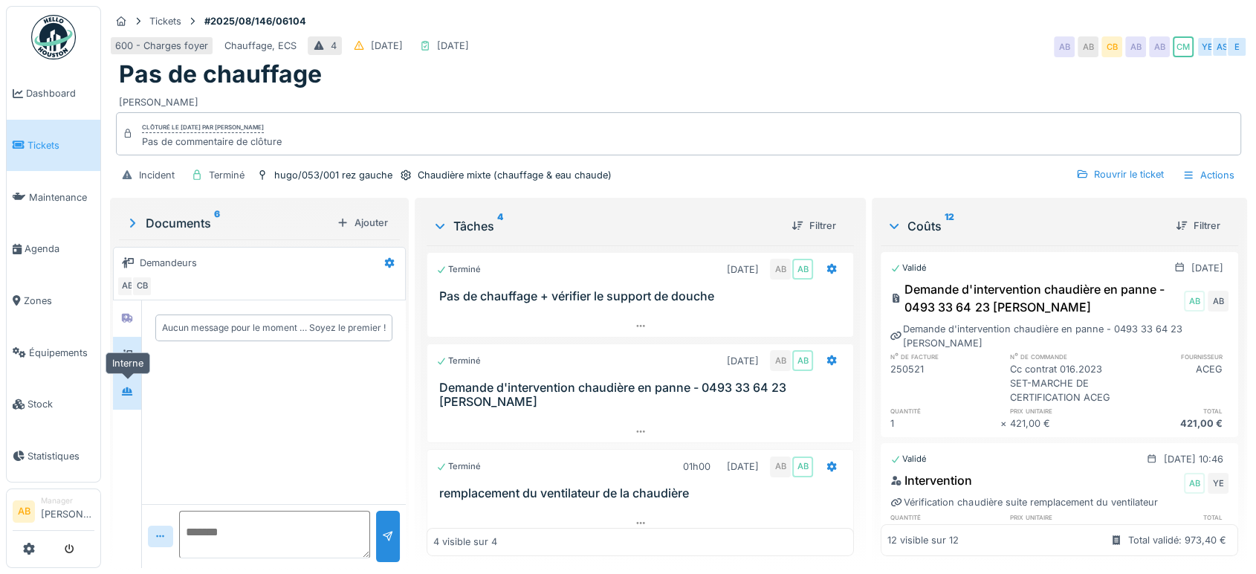
click at [125, 384] on div at bounding box center [127, 391] width 12 height 14
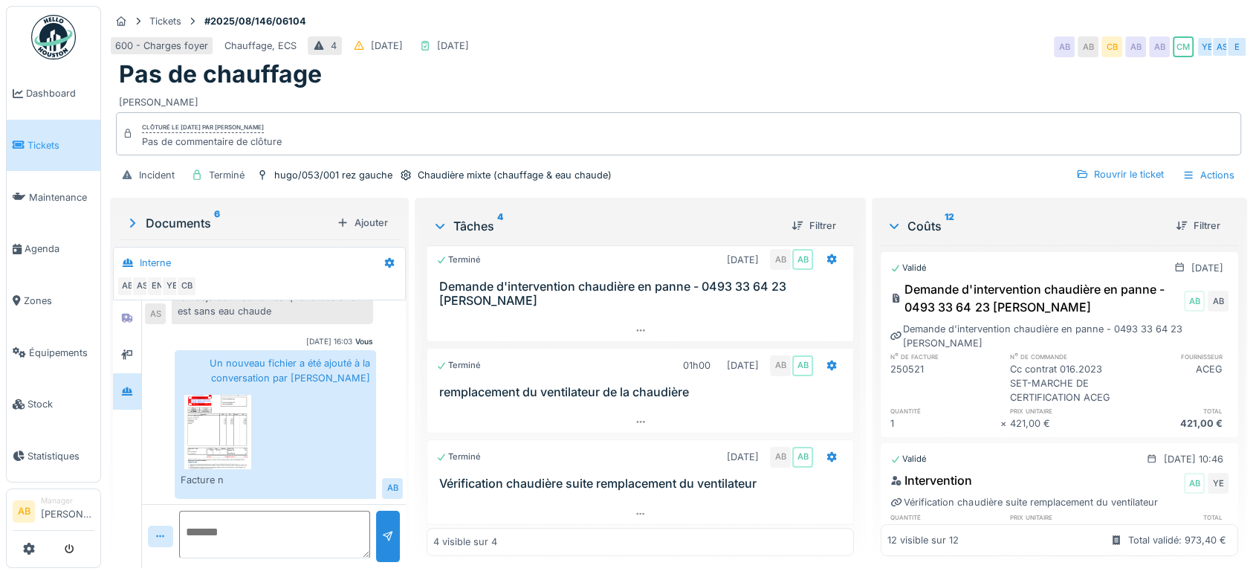
scroll to position [12, 0]
click at [611, 503] on div at bounding box center [640, 514] width 426 height 22
click at [620, 411] on div at bounding box center [640, 422] width 426 height 22
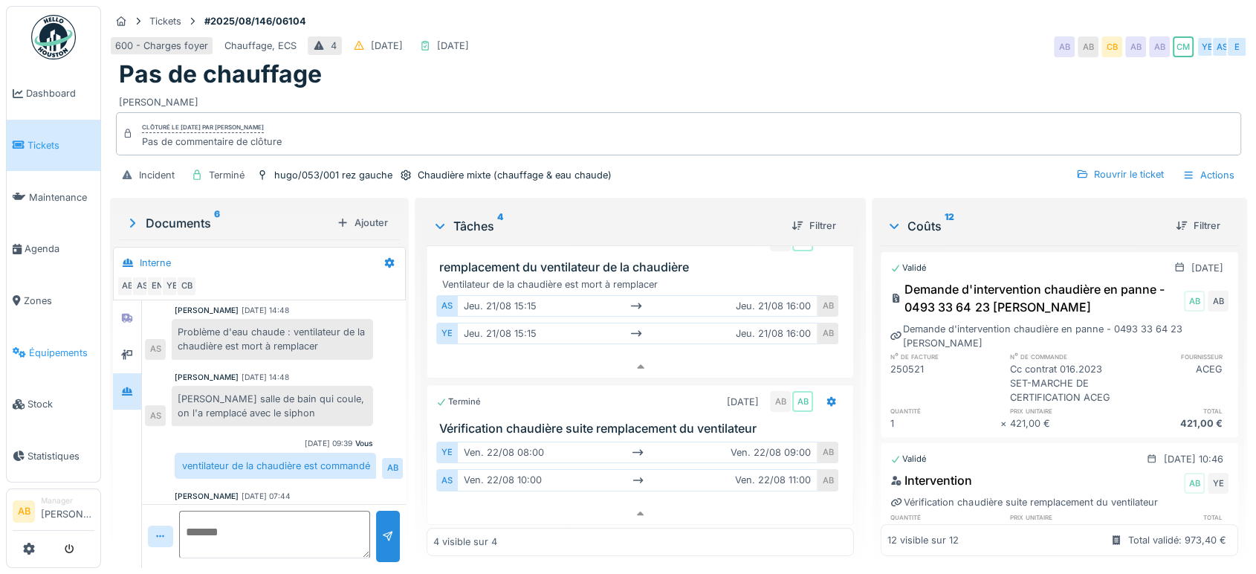
scroll to position [82, 0]
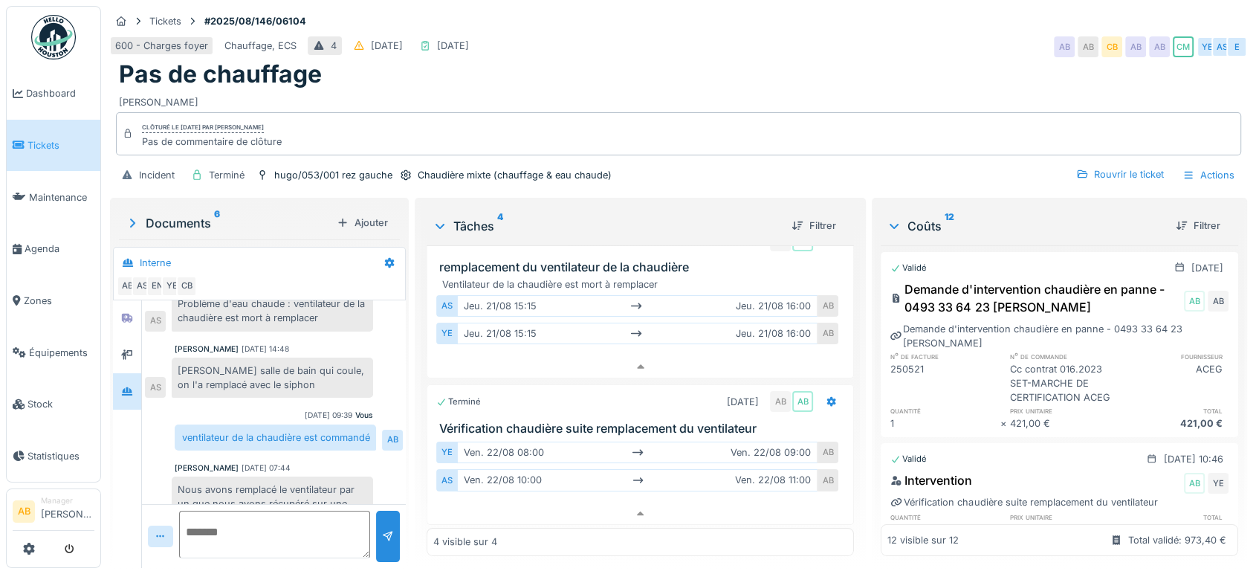
click at [134, 346] on div at bounding box center [127, 355] width 22 height 19
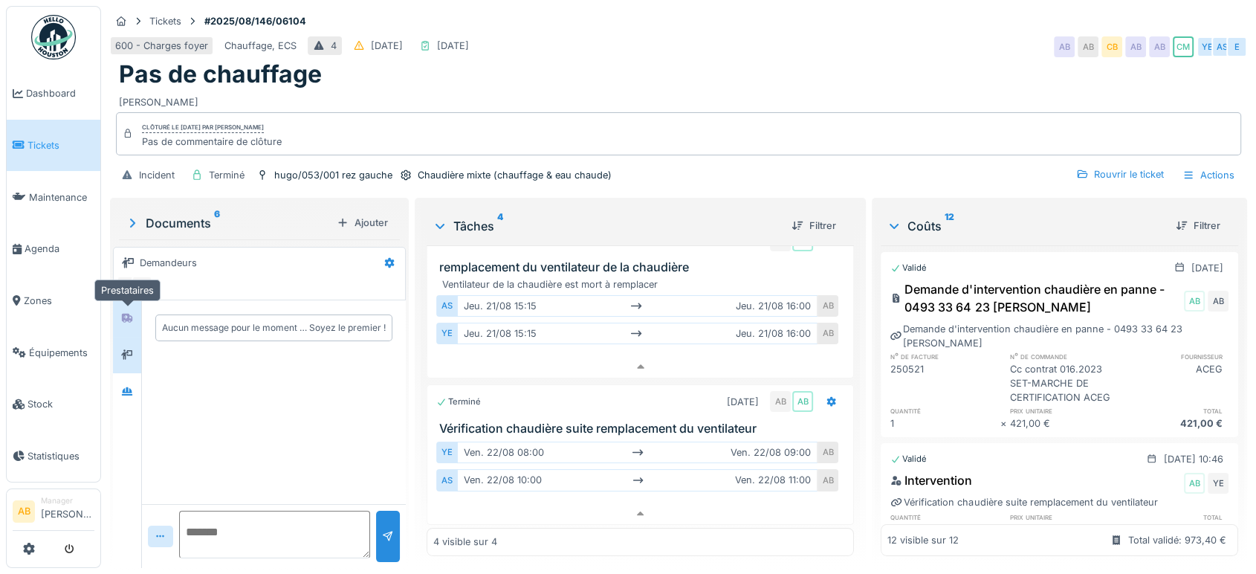
click at [132, 314] on div at bounding box center [127, 318] width 22 height 19
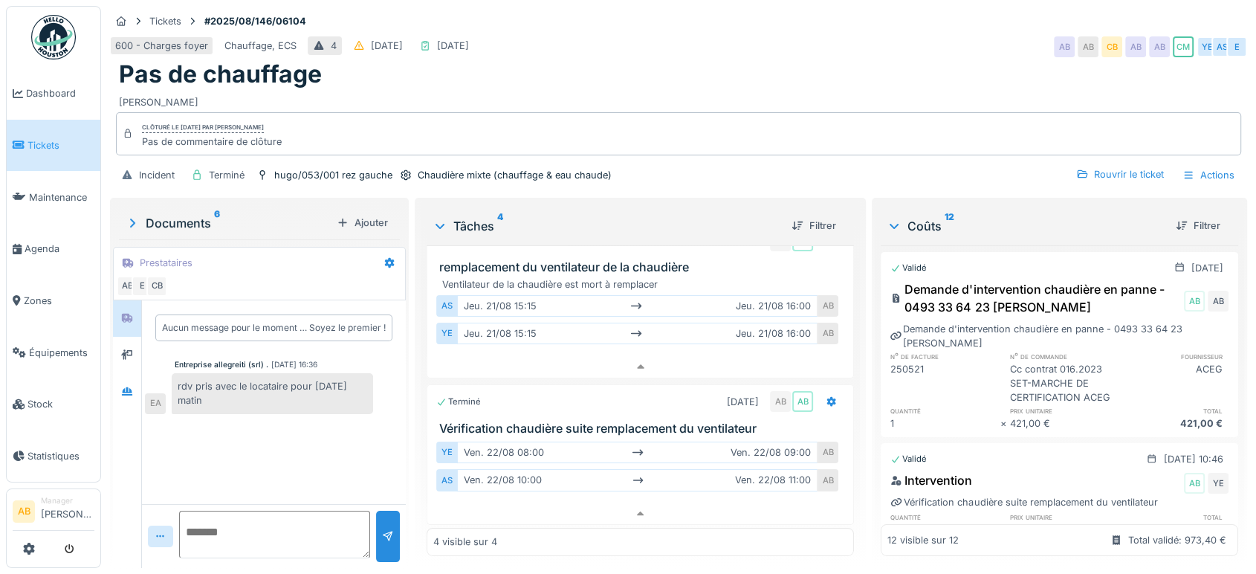
click at [149, 373] on div "rdv pris avec le locataire pour lundi matin EA" at bounding box center [259, 393] width 228 height 40
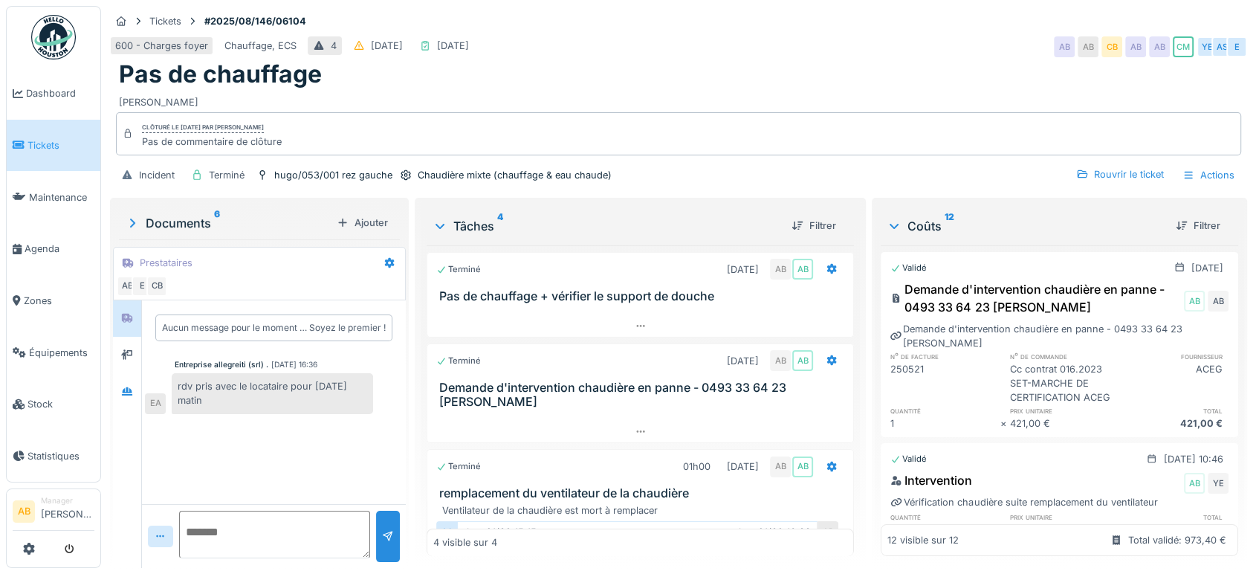
click at [44, 39] on img at bounding box center [53, 37] width 45 height 45
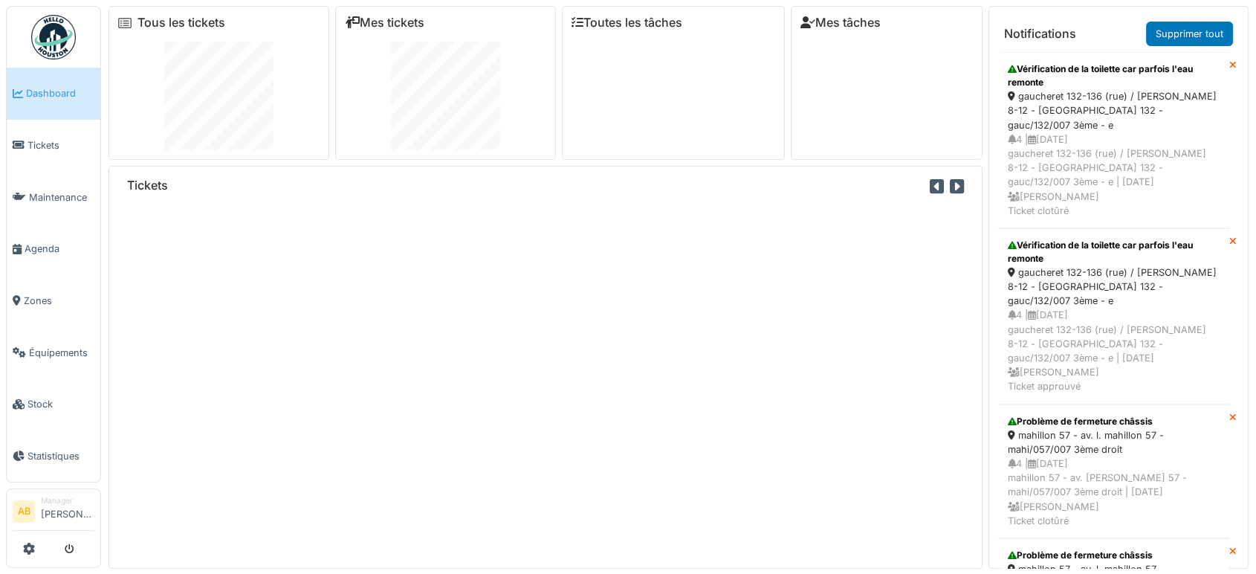
click at [1124, 132] on div "4 | [DATE] gaucheret 132-136 (rue) / [PERSON_NAME] 8-12 - [GEOGRAPHIC_DATA] 132…" at bounding box center [1114, 174] width 212 height 85
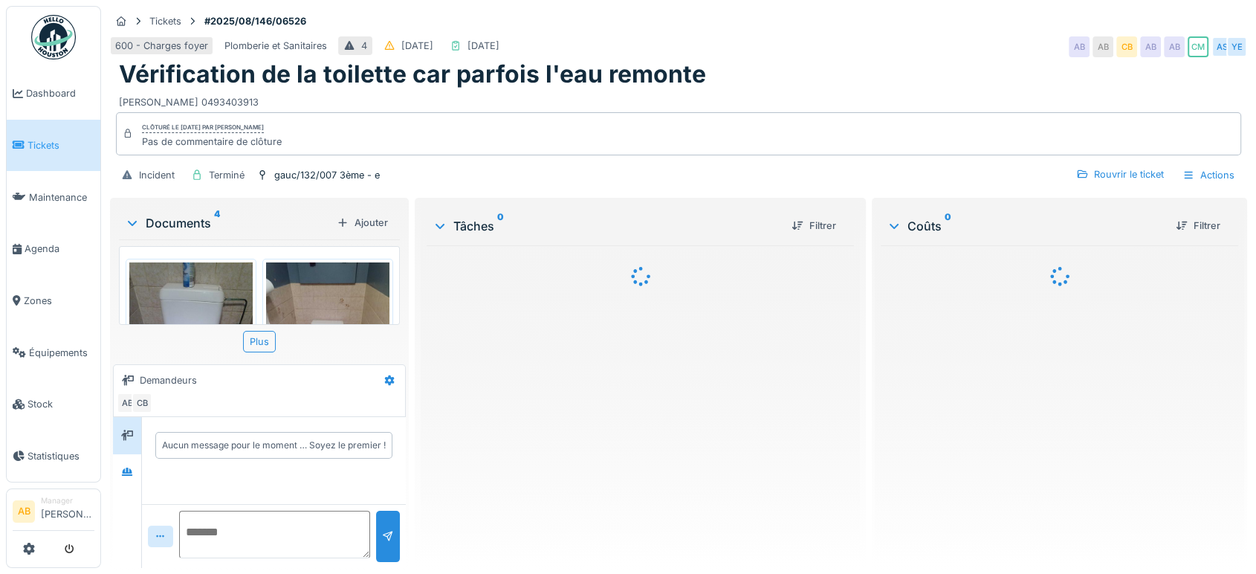
click at [1124, 132] on div "Clôturé le [DATE] par [PERSON_NAME] Pas de commentaire de clôture" at bounding box center [678, 133] width 1125 height 43
click at [196, 218] on div "Documents 4" at bounding box center [228, 223] width 206 height 18
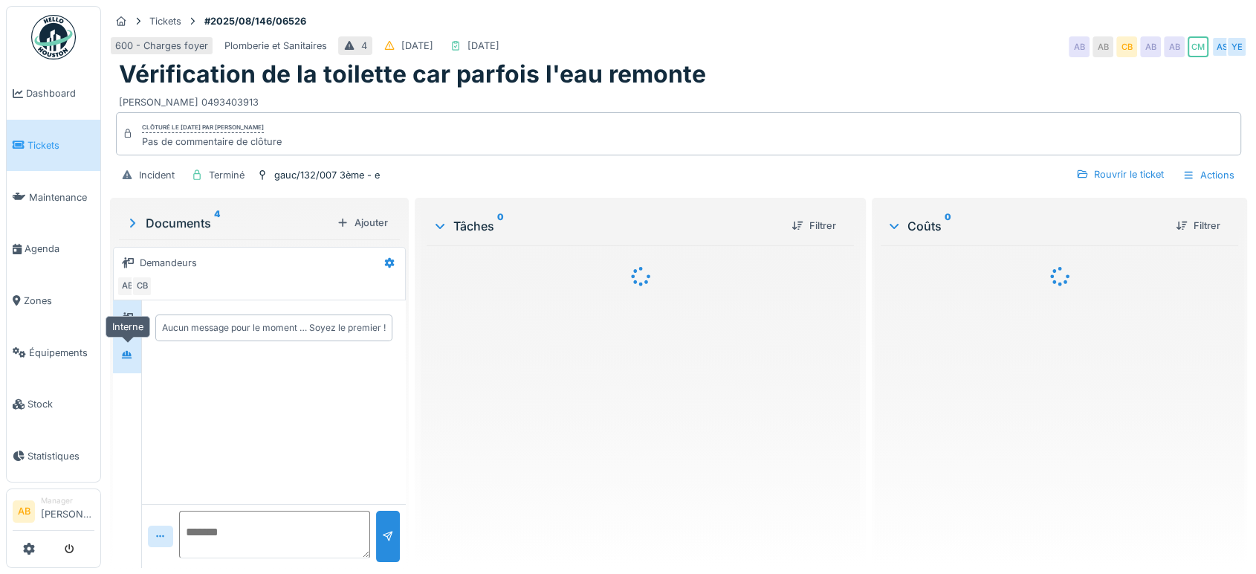
click at [125, 357] on icon at bounding box center [127, 355] width 12 height 10
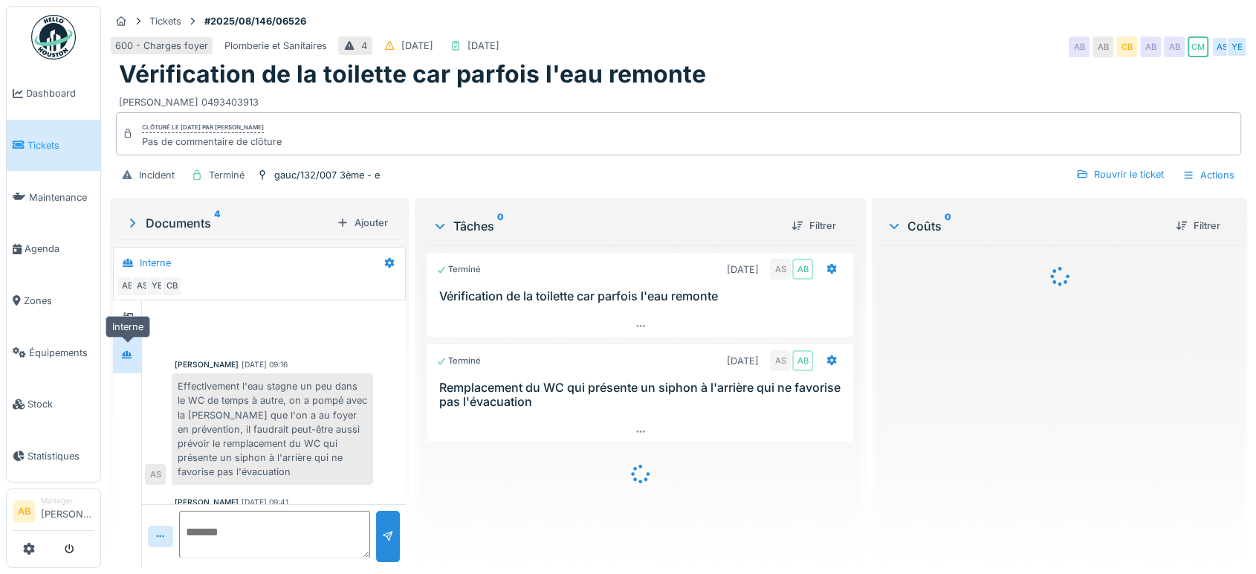
scroll to position [39, 0]
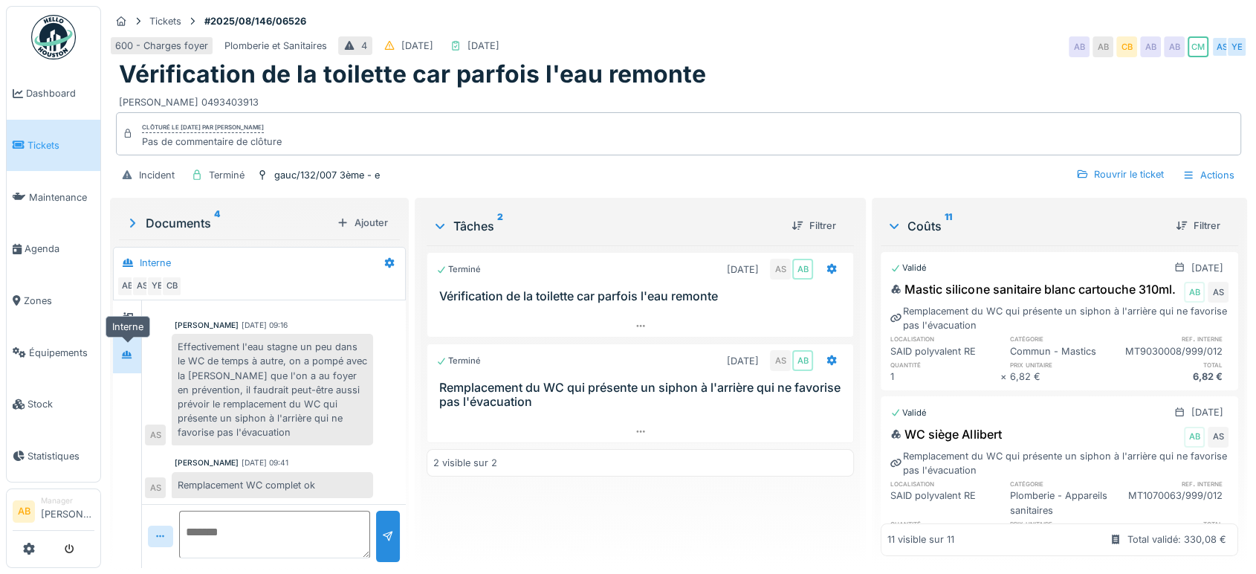
click at [128, 362] on div at bounding box center [127, 355] width 22 height 19
click at [620, 432] on div at bounding box center [640, 432] width 426 height 22
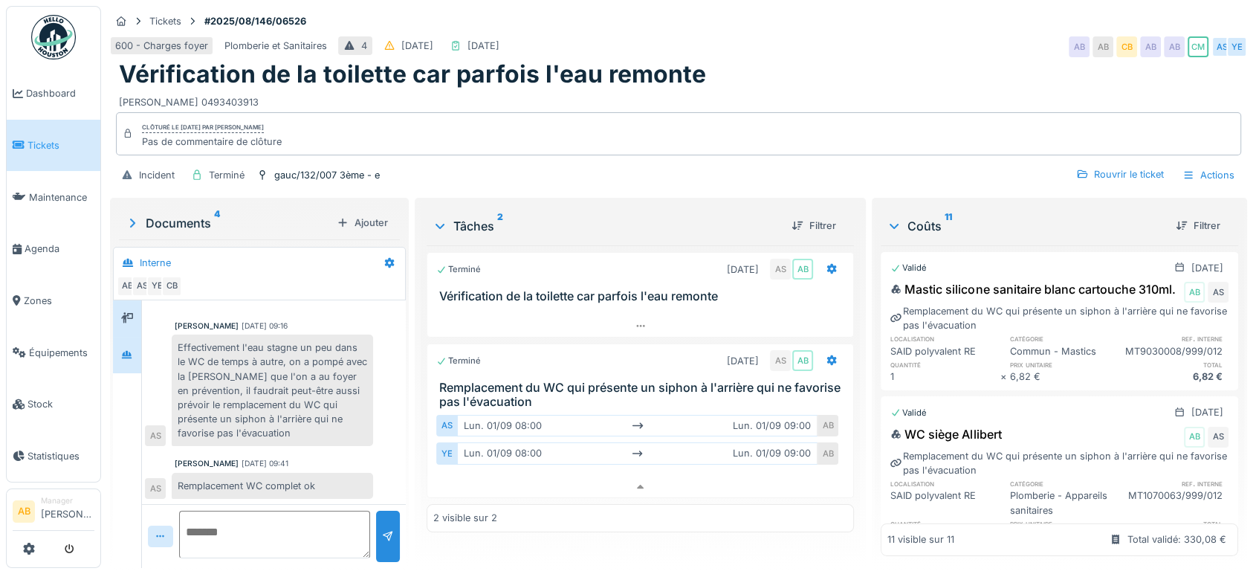
click at [125, 316] on div at bounding box center [127, 318] width 22 height 25
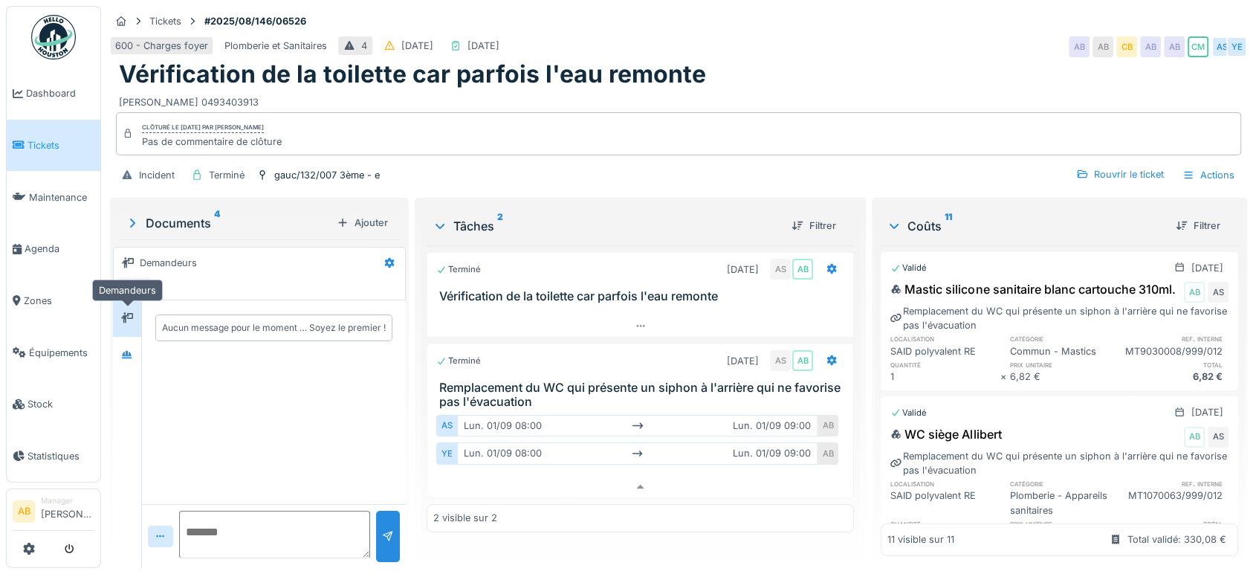
scroll to position [0, 0]
click at [196, 214] on div "Documents 4" at bounding box center [228, 223] width 206 height 18
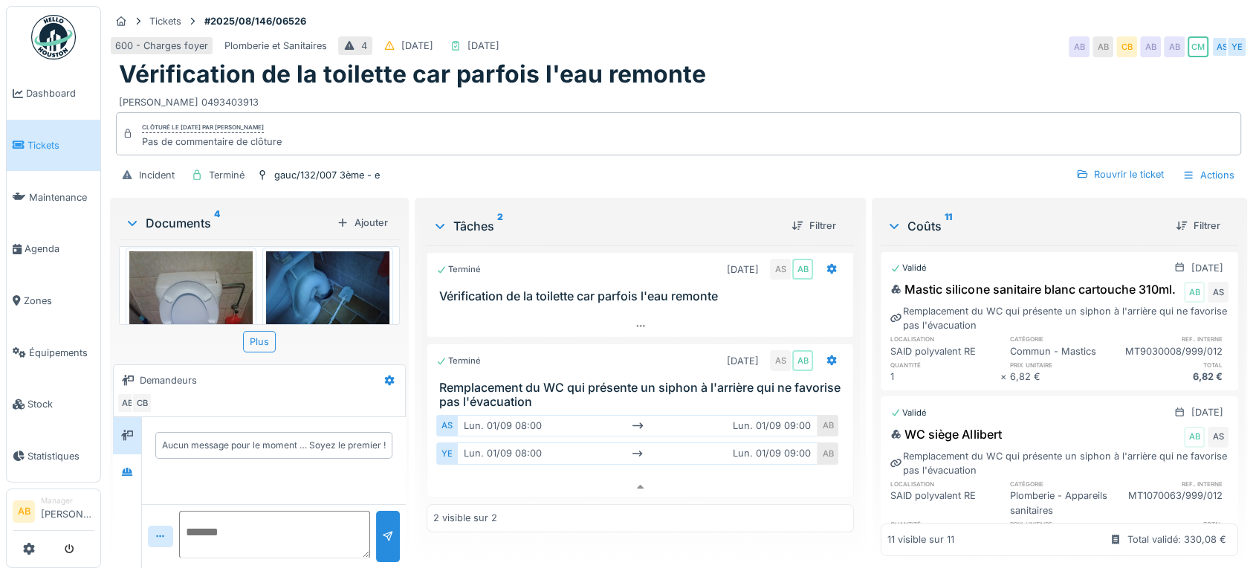
scroll to position [314, 0]
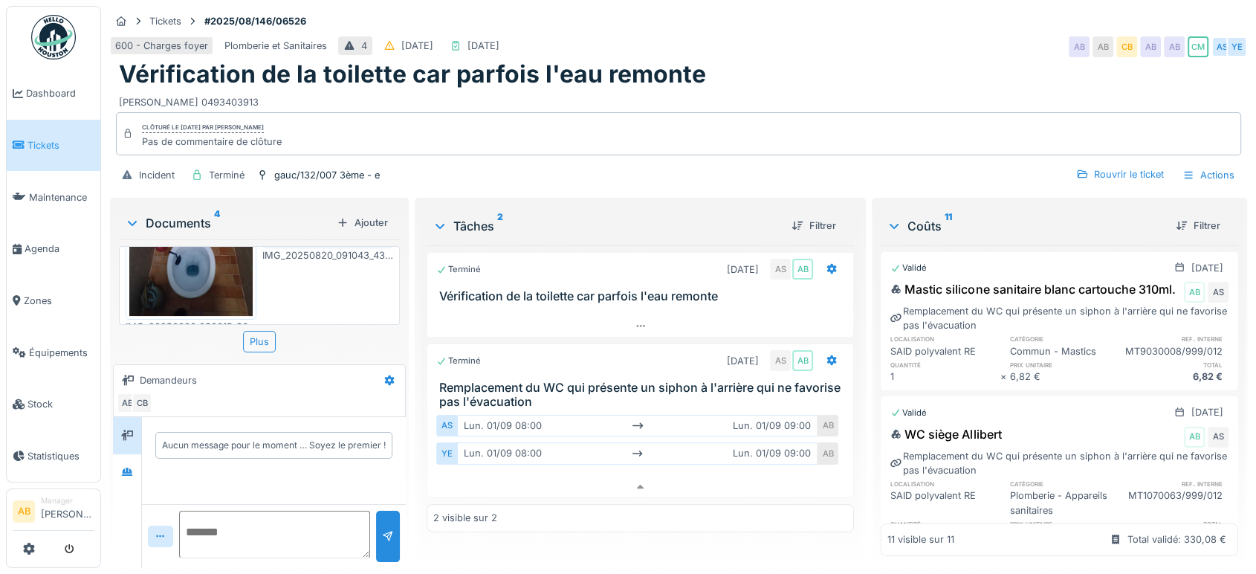
click at [61, 30] on img at bounding box center [53, 37] width 45 height 45
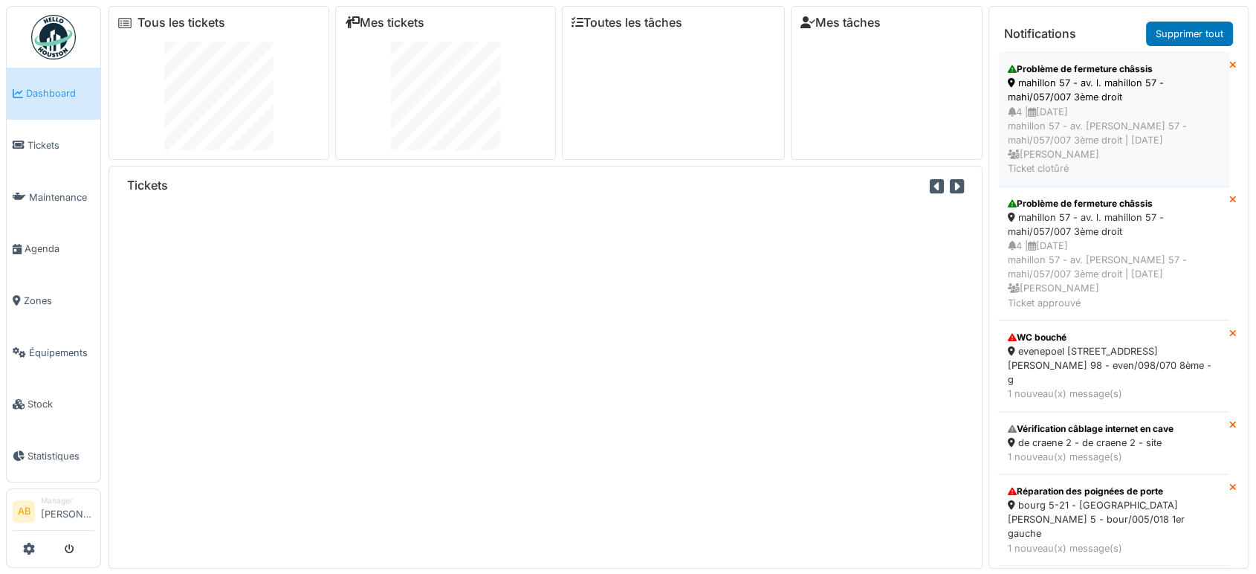
click at [1072, 145] on div "4 | [DATE] mahillon 57 - av. [PERSON_NAME] 57 - mahi/057/007 3ème droit | [DATE…" at bounding box center [1114, 140] width 212 height 71
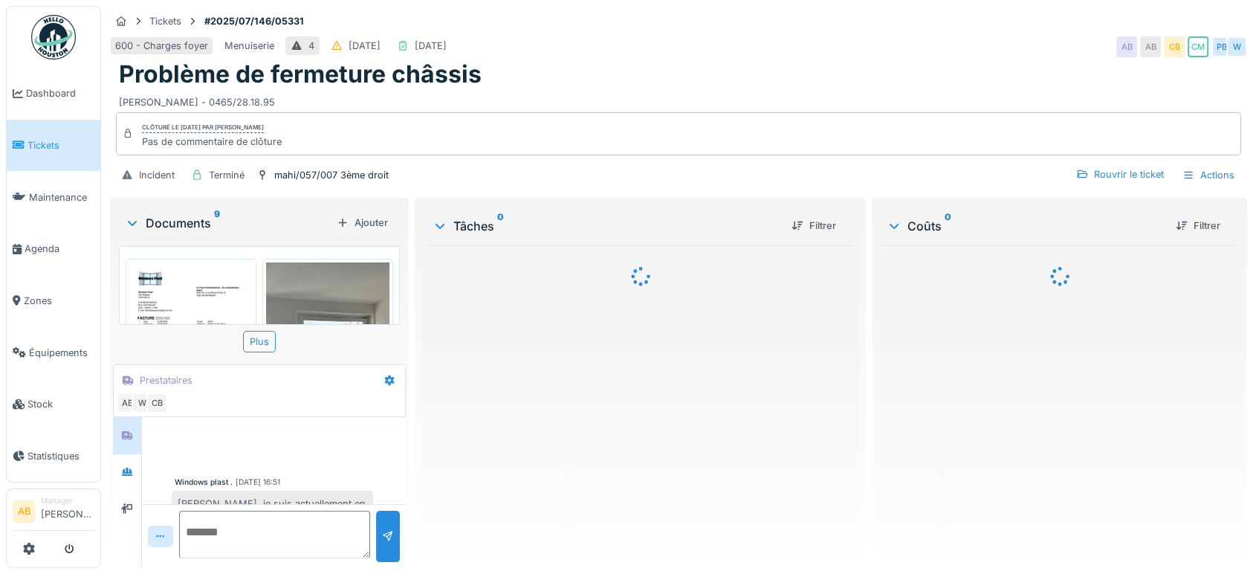
scroll to position [157, 0]
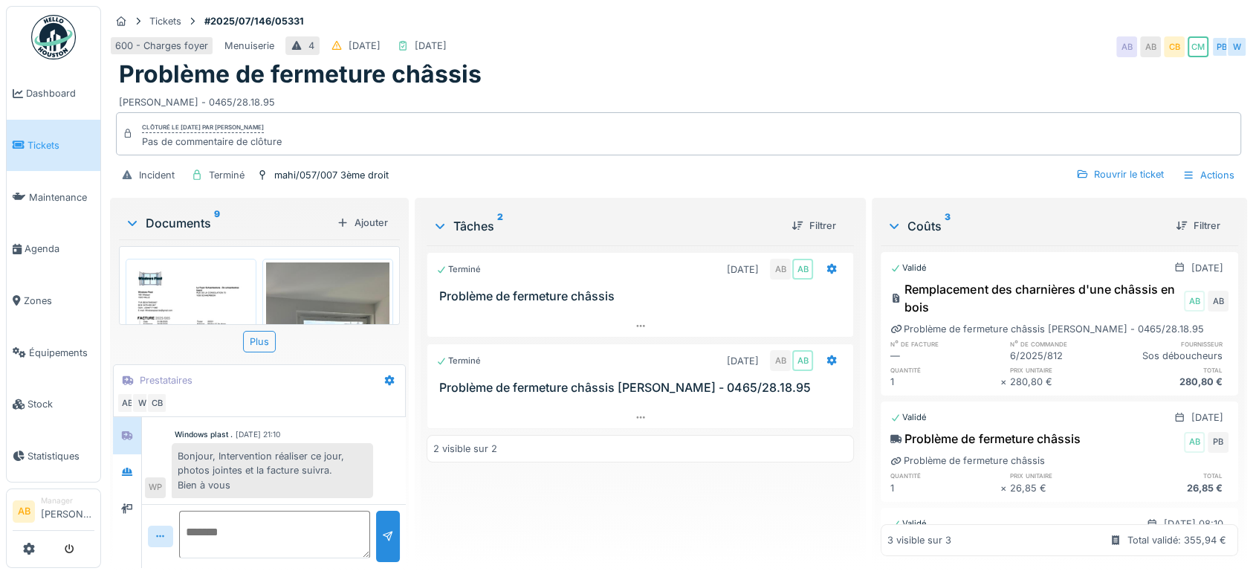
click at [48, 45] on img at bounding box center [53, 37] width 45 height 45
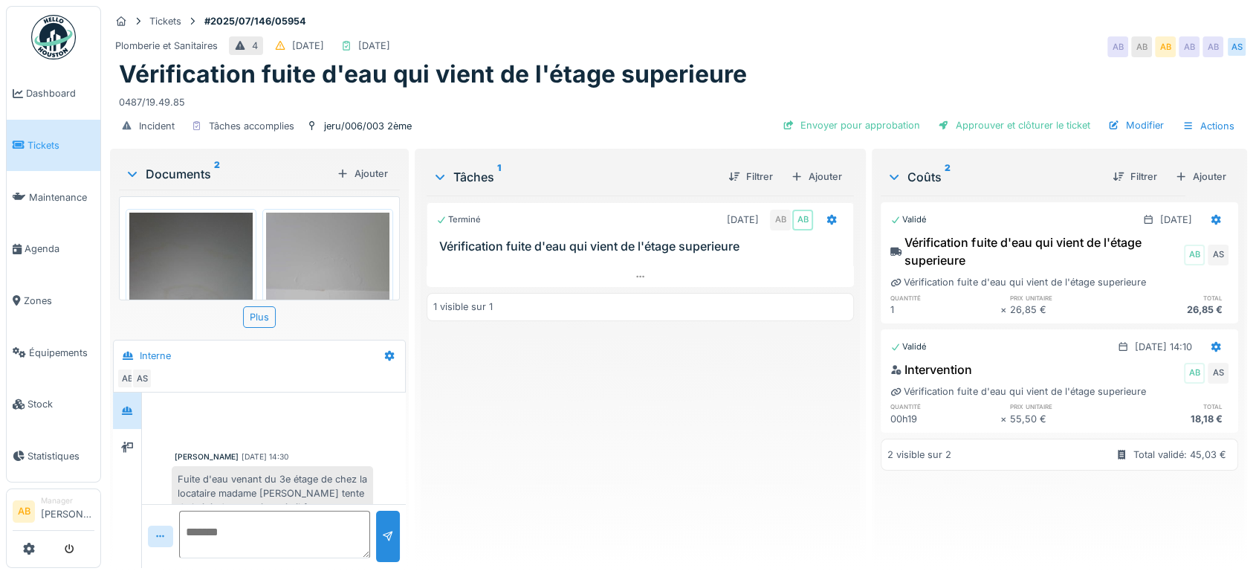
scroll to position [393, 0]
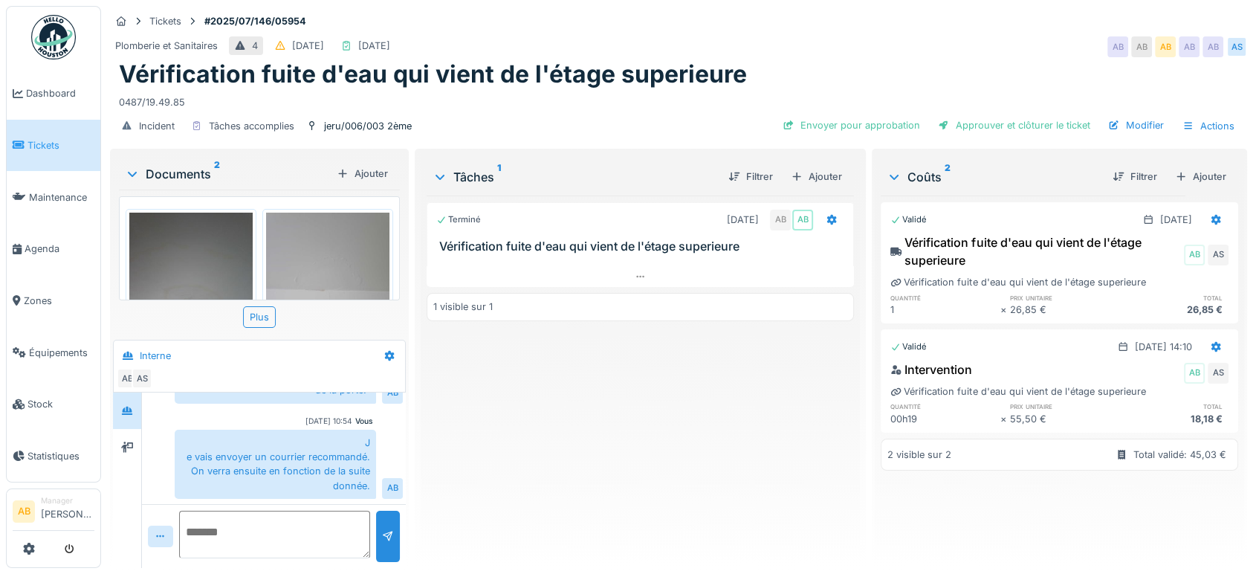
click at [74, 31] on img at bounding box center [53, 37] width 45 height 45
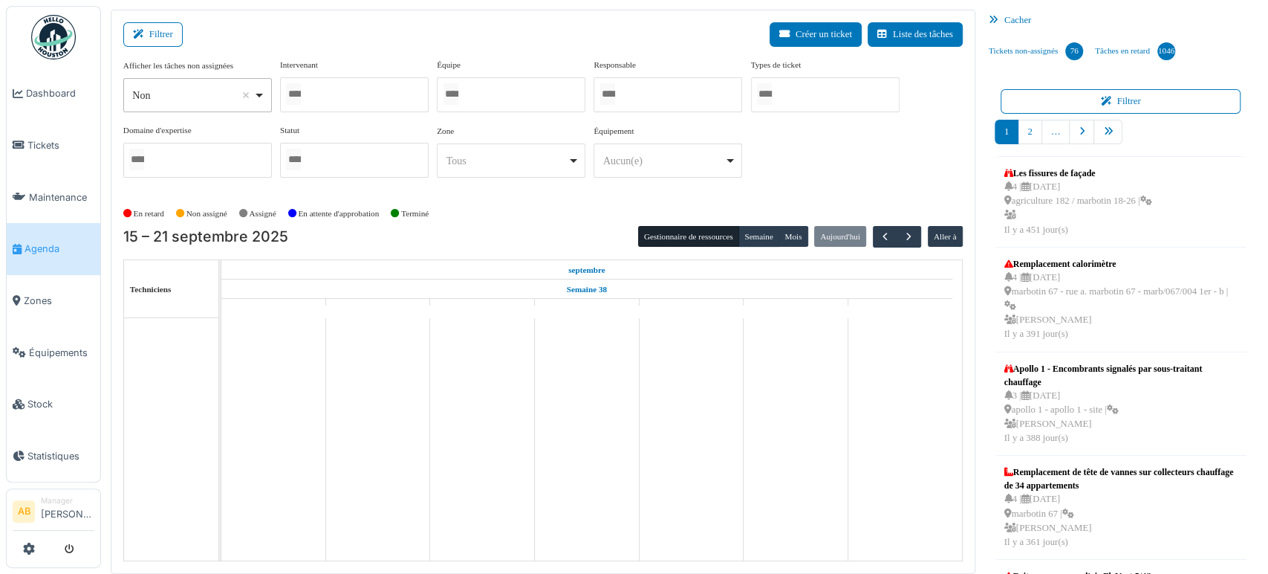
click at [318, 95] on div at bounding box center [354, 94] width 149 height 35
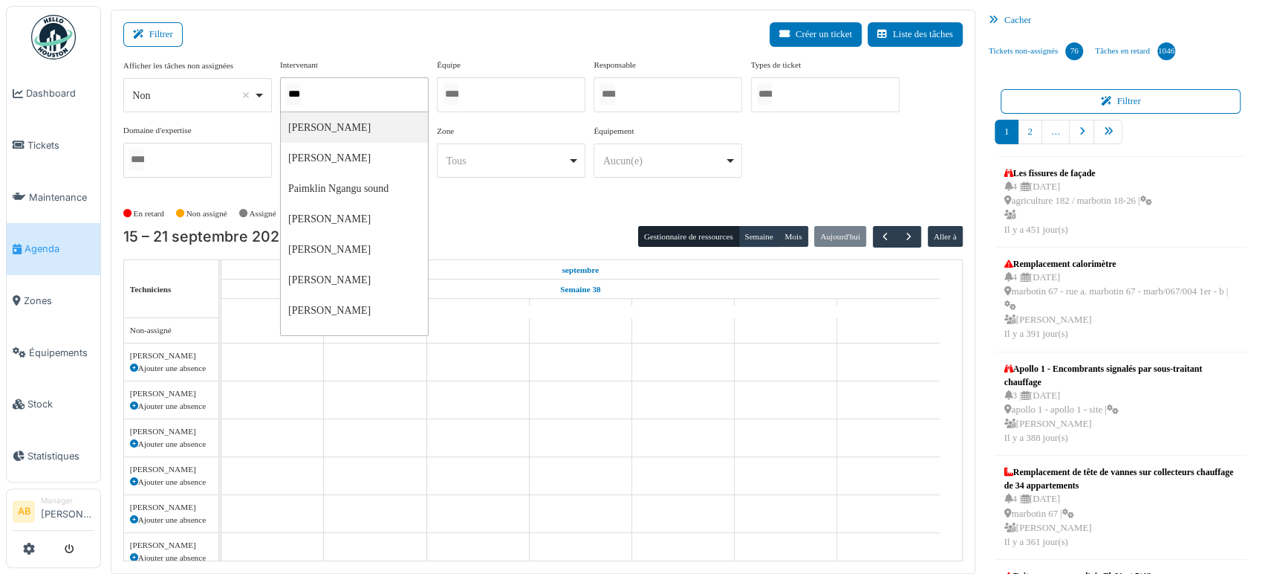
type input "****"
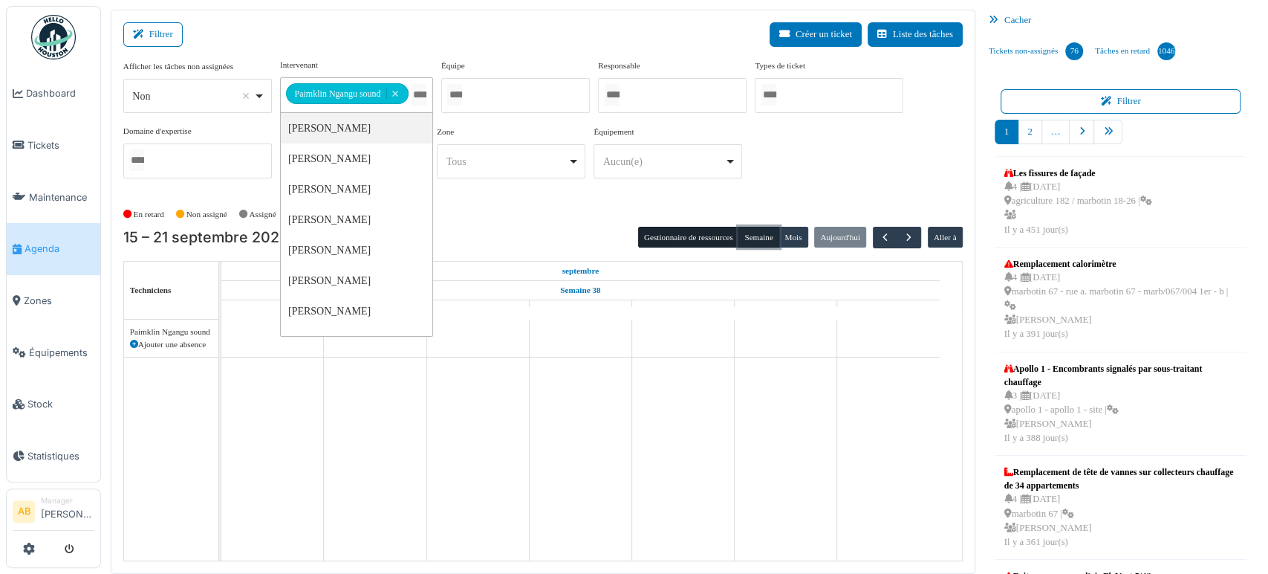
click at [757, 244] on button "Semaine" at bounding box center [759, 237] width 41 height 21
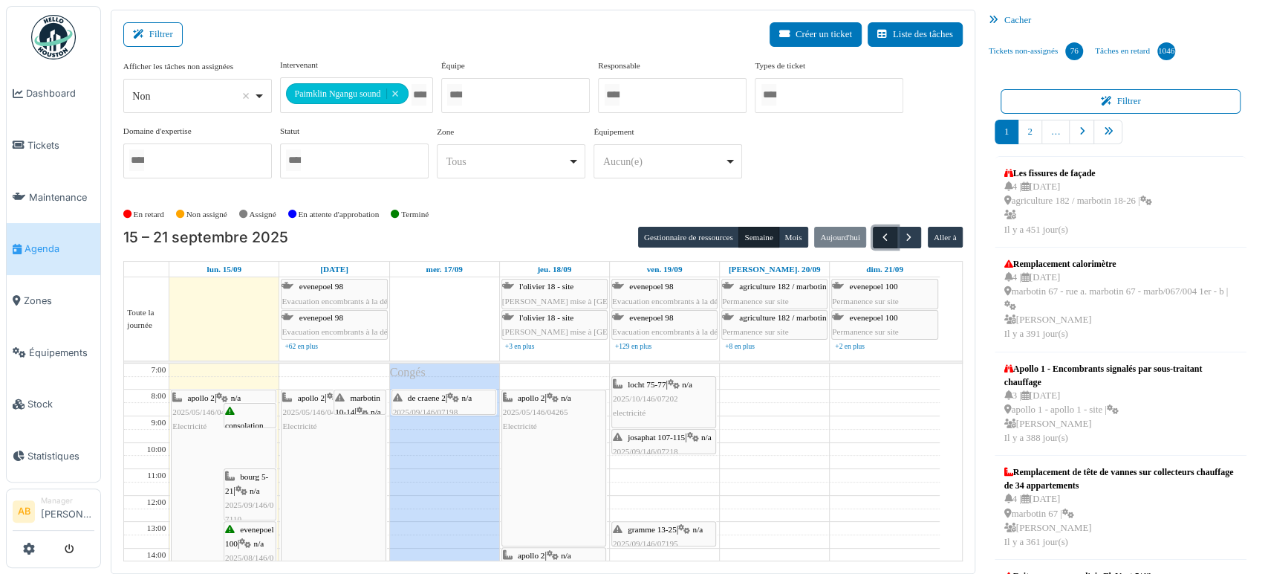
click at [879, 236] on span "button" at bounding box center [885, 237] width 13 height 13
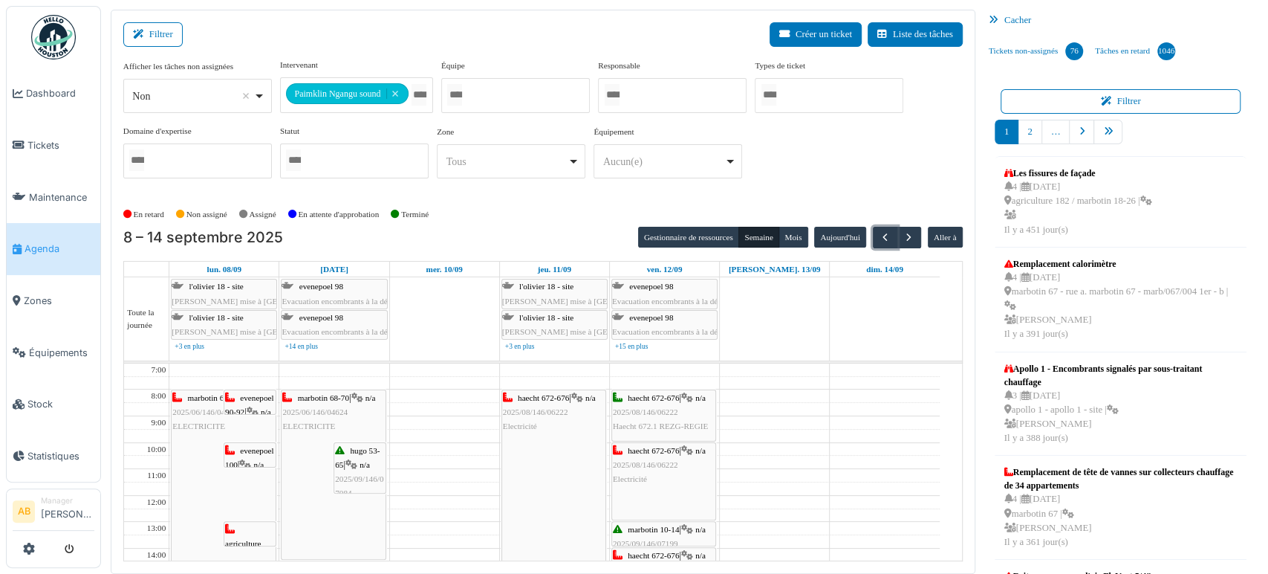
click at [677, 413] on span "2025/08/146/06222" at bounding box center [645, 411] width 65 height 9
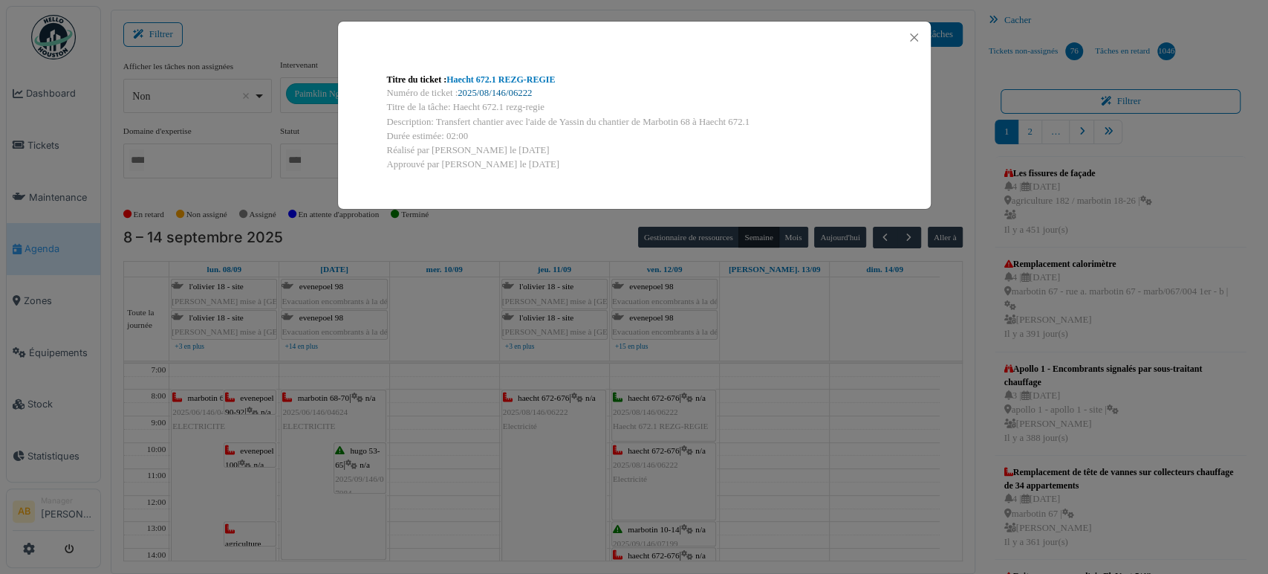
click at [507, 94] on link "2025/08/146/06222" at bounding box center [495, 93] width 74 height 10
click at [917, 34] on button "Close" at bounding box center [914, 37] width 20 height 20
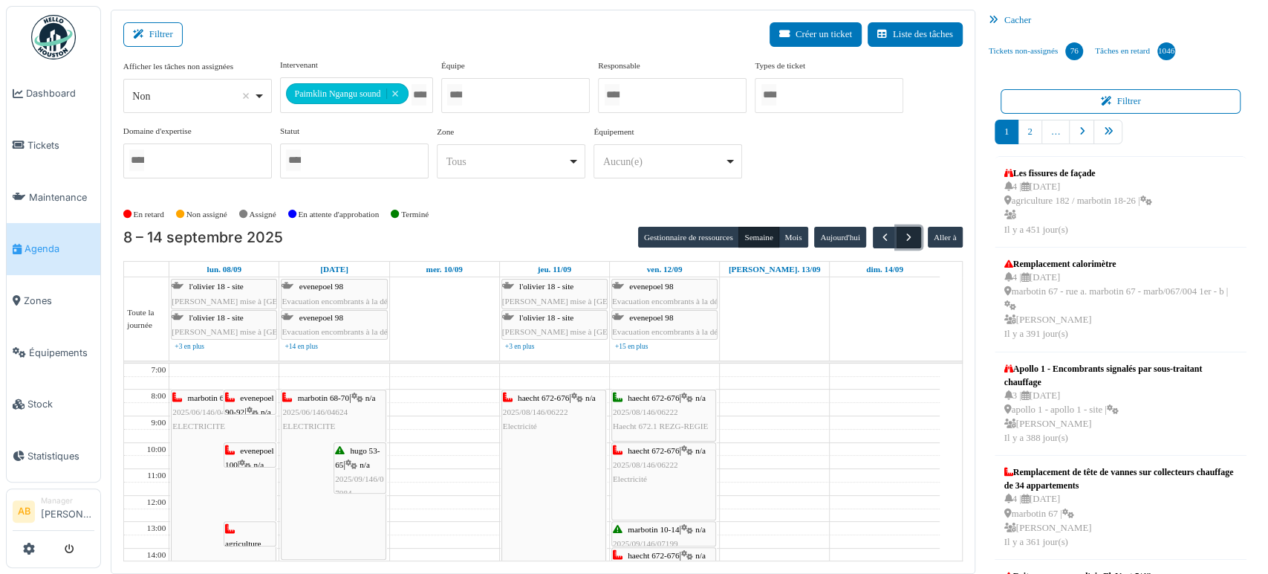
click at [908, 238] on button "button" at bounding box center [909, 238] width 25 height 22
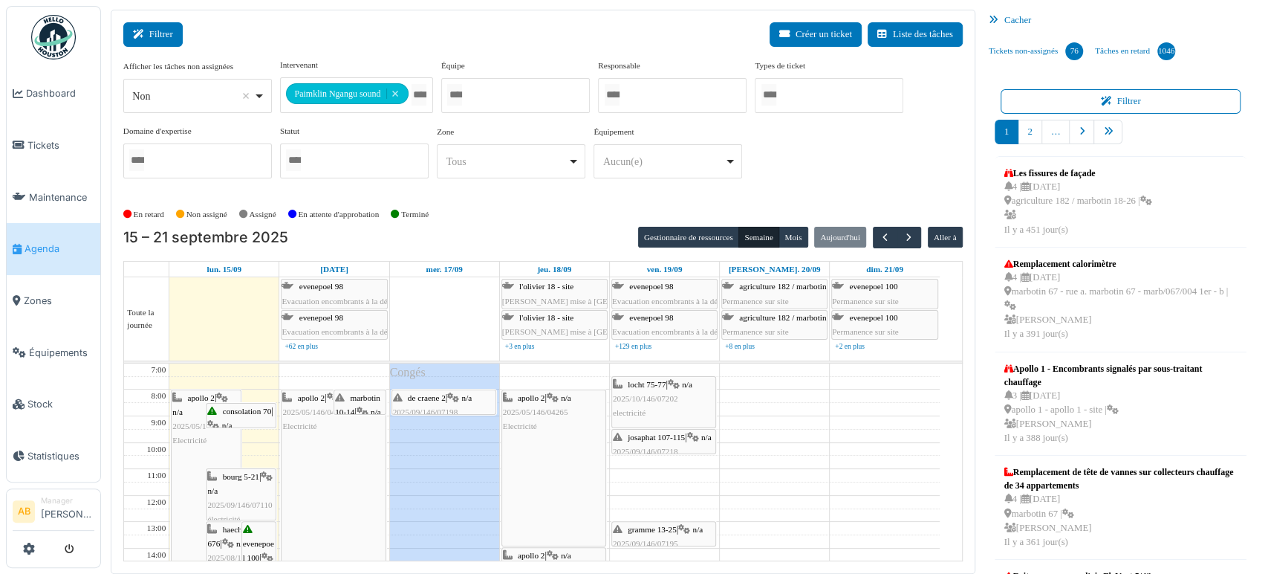
click at [143, 23] on button "Filtrer" at bounding box center [152, 34] width 59 height 25
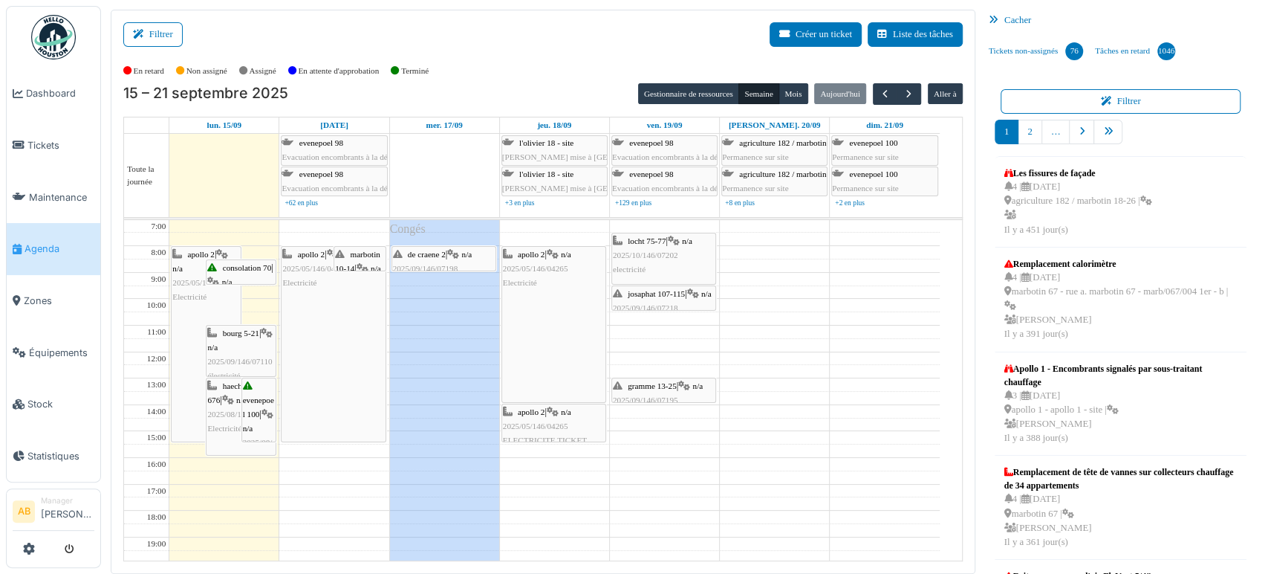
click at [187, 282] on span "2025/05/146/04265" at bounding box center [204, 282] width 65 height 9
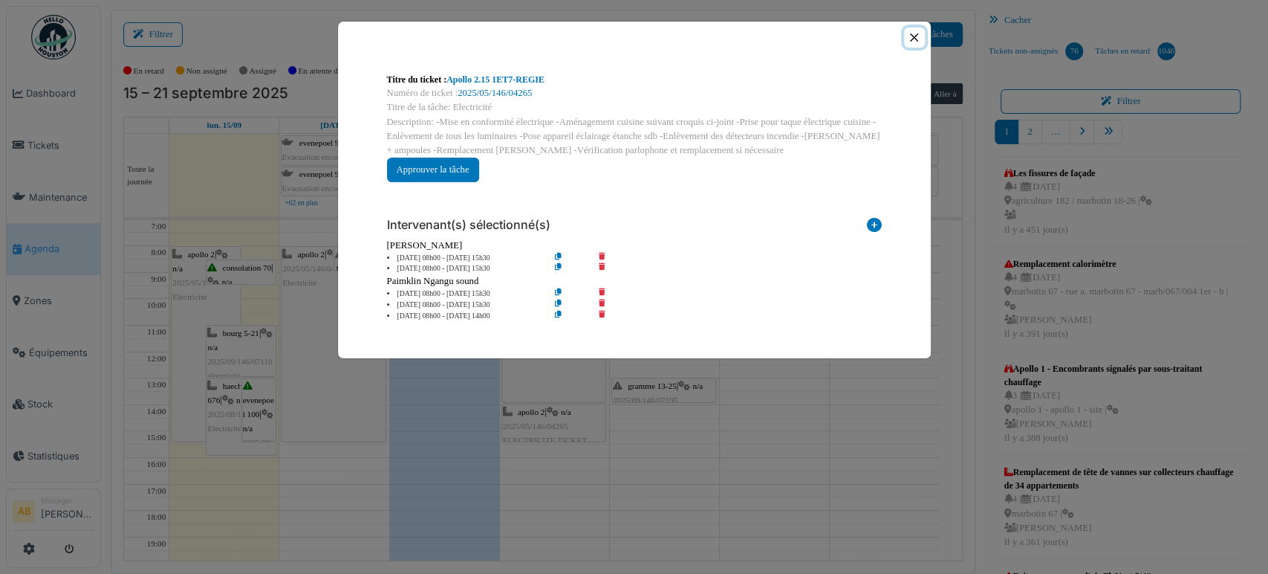
click at [915, 42] on button "Close" at bounding box center [914, 37] width 20 height 20
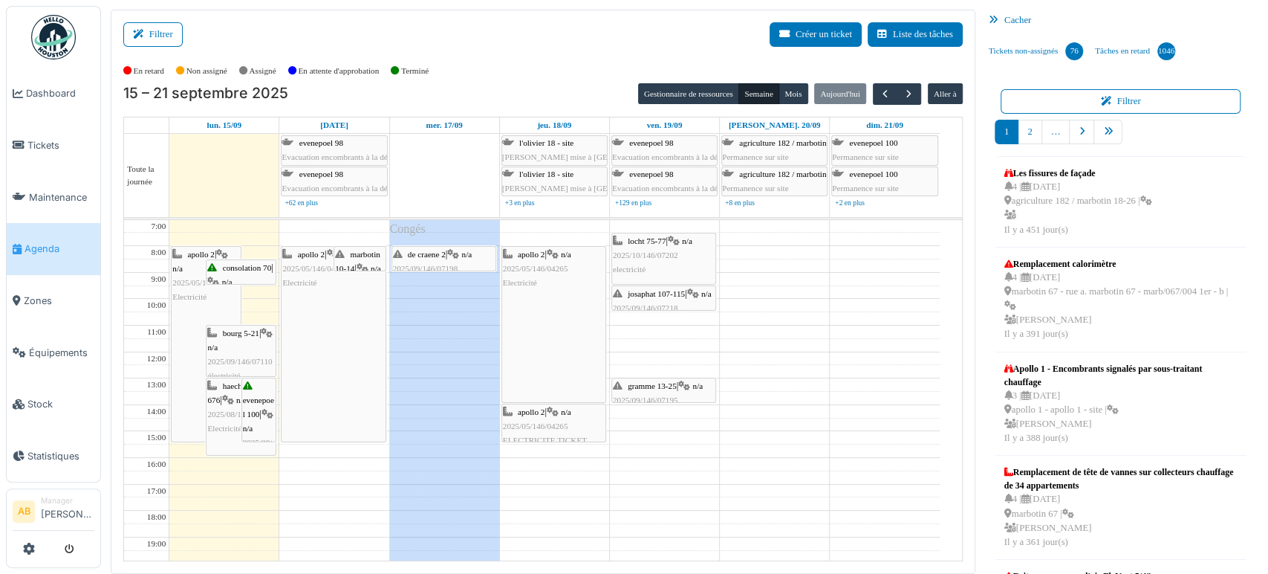
click at [318, 321] on div "apollo 2 | n/a 2025/05/146/04265 Electricité" at bounding box center [333, 344] width 103 height 195
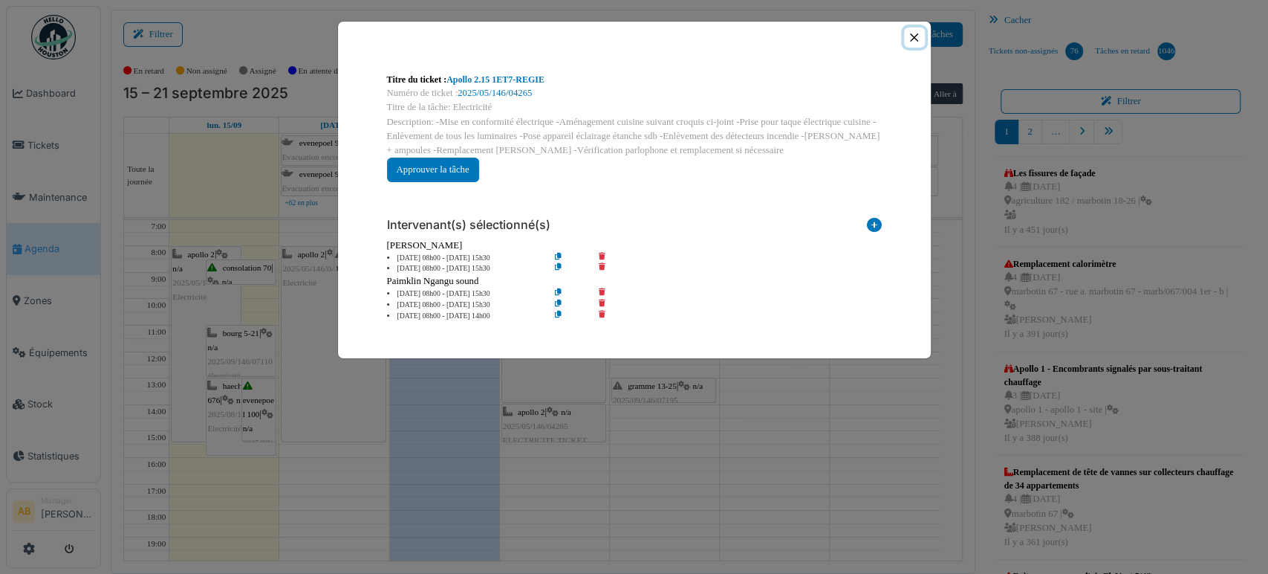
click at [915, 37] on button "Close" at bounding box center [914, 37] width 20 height 20
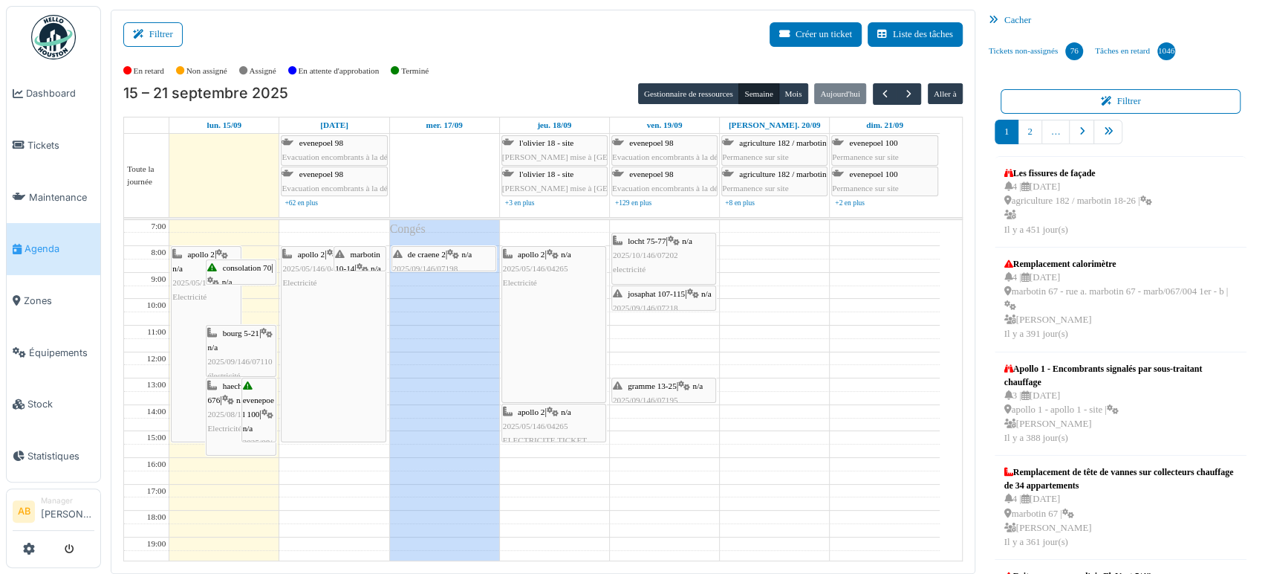
click at [188, 299] on span "Electricité" at bounding box center [189, 296] width 34 height 9
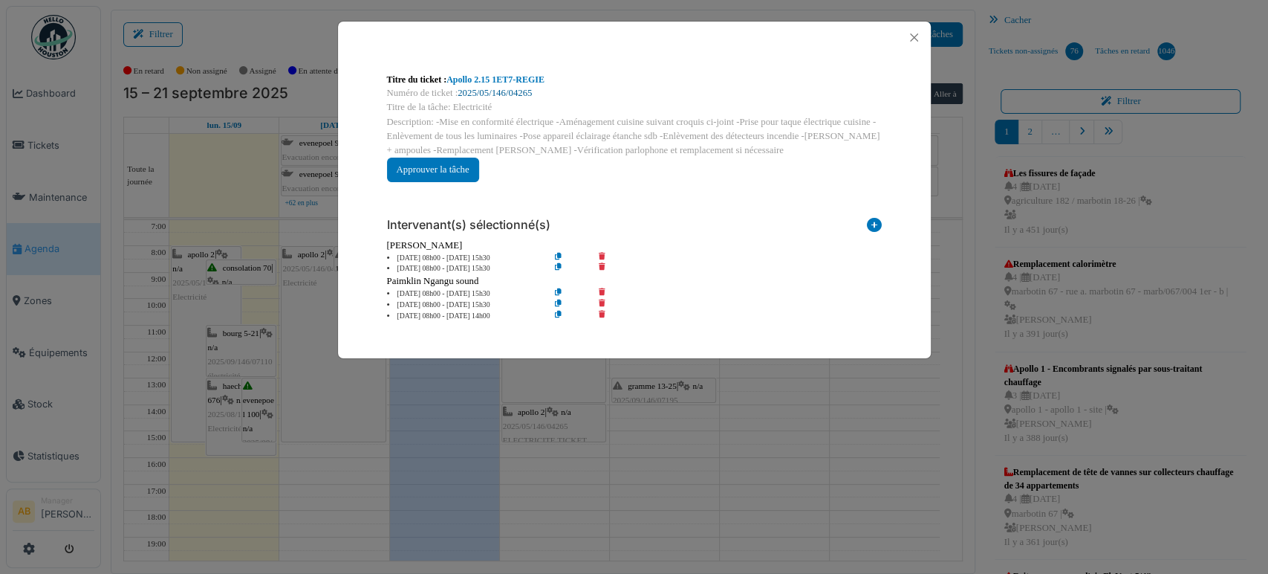
click at [511, 97] on link "2025/05/146/04265" at bounding box center [495, 93] width 74 height 10
click at [921, 39] on button "Close" at bounding box center [914, 37] width 20 height 20
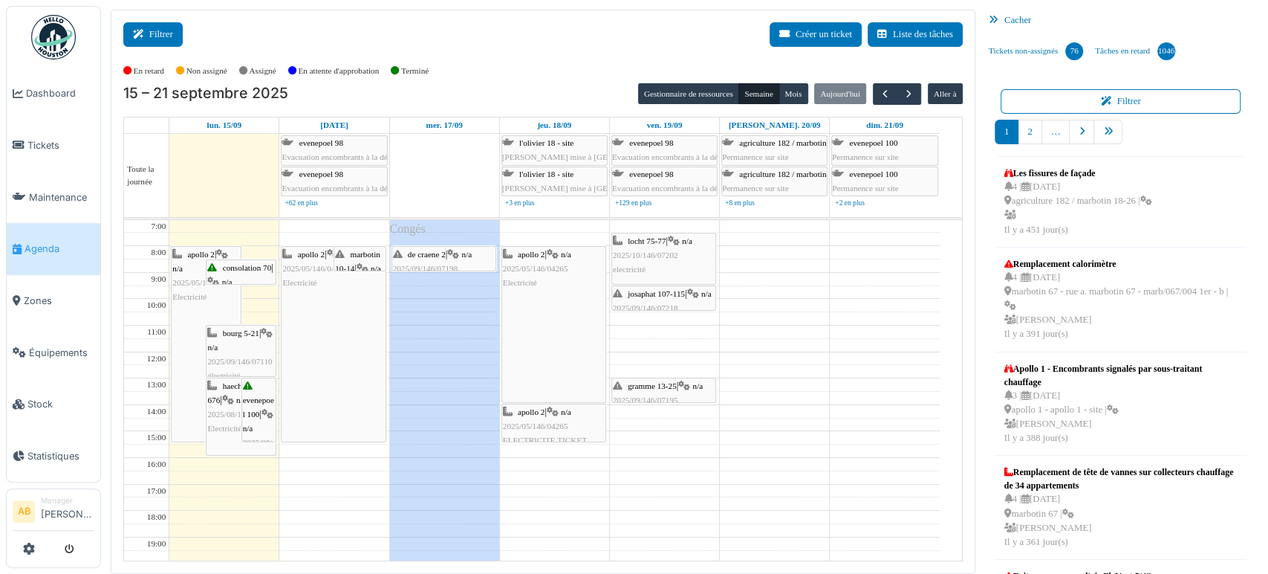
click at [170, 42] on button "Filtrer" at bounding box center [152, 34] width 59 height 25
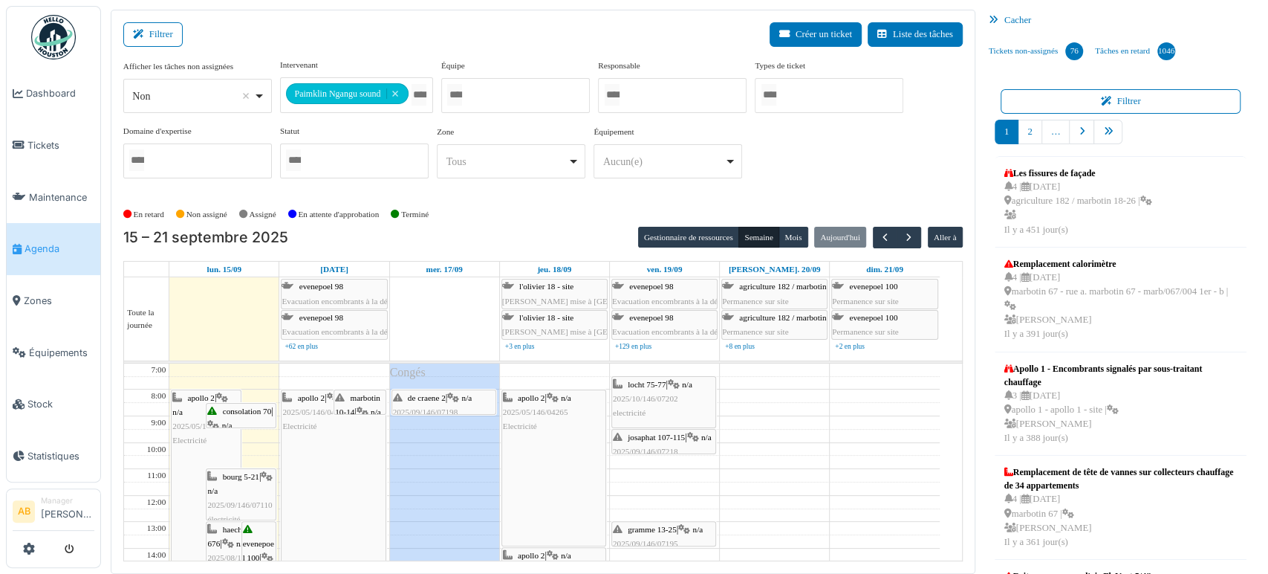
click at [412, 97] on input "Tous" at bounding box center [419, 95] width 15 height 22
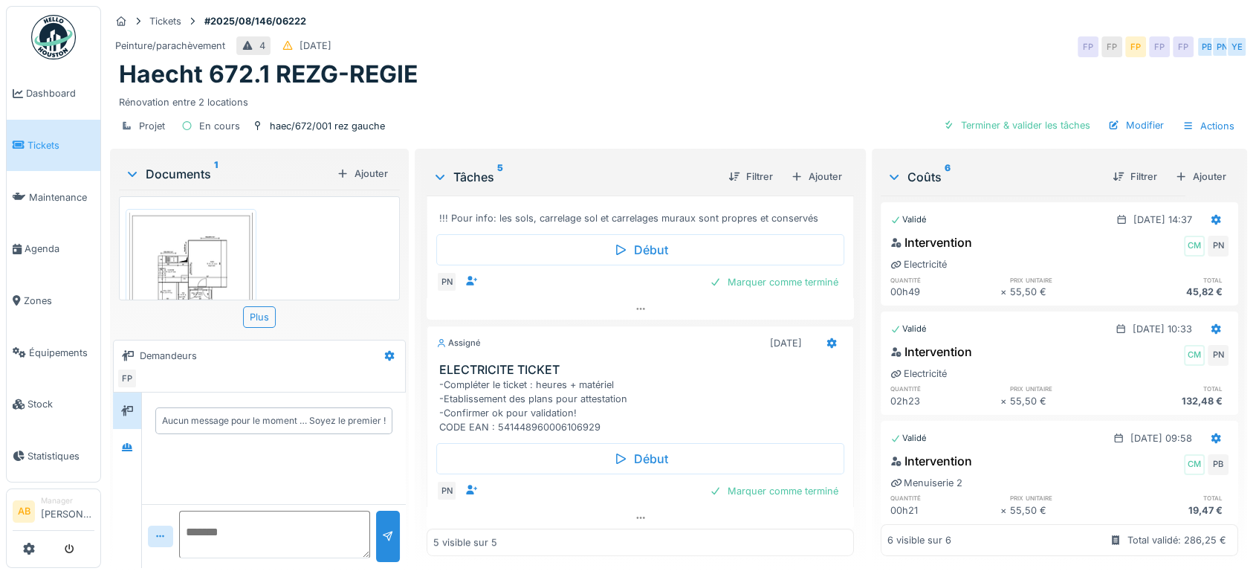
scroll to position [568, 0]
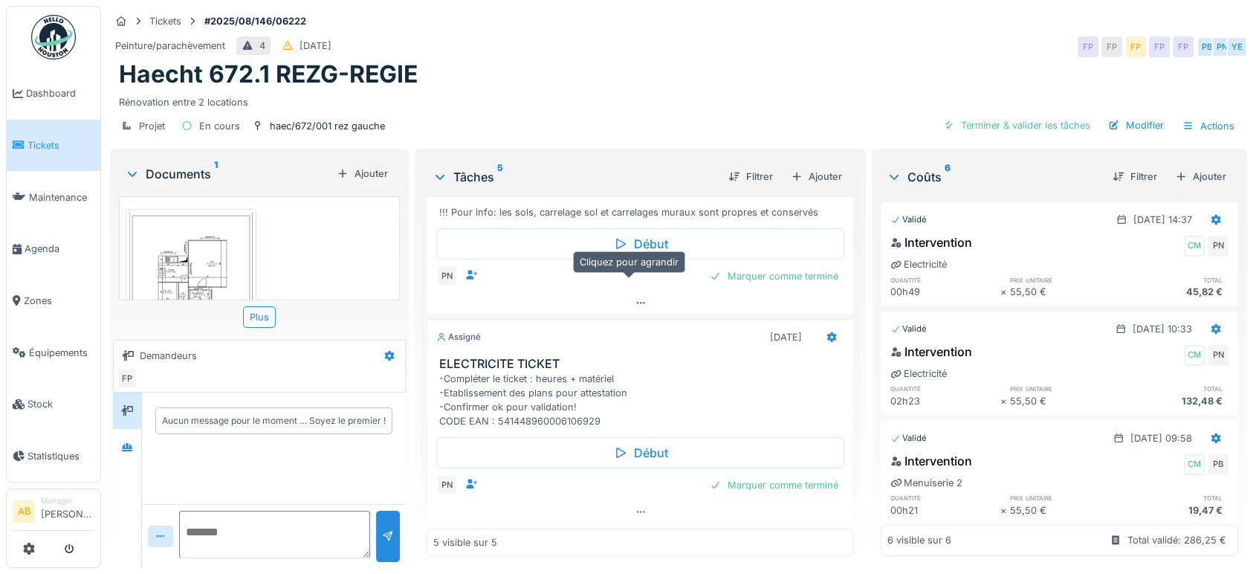
click at [645, 294] on div at bounding box center [640, 303] width 427 height 22
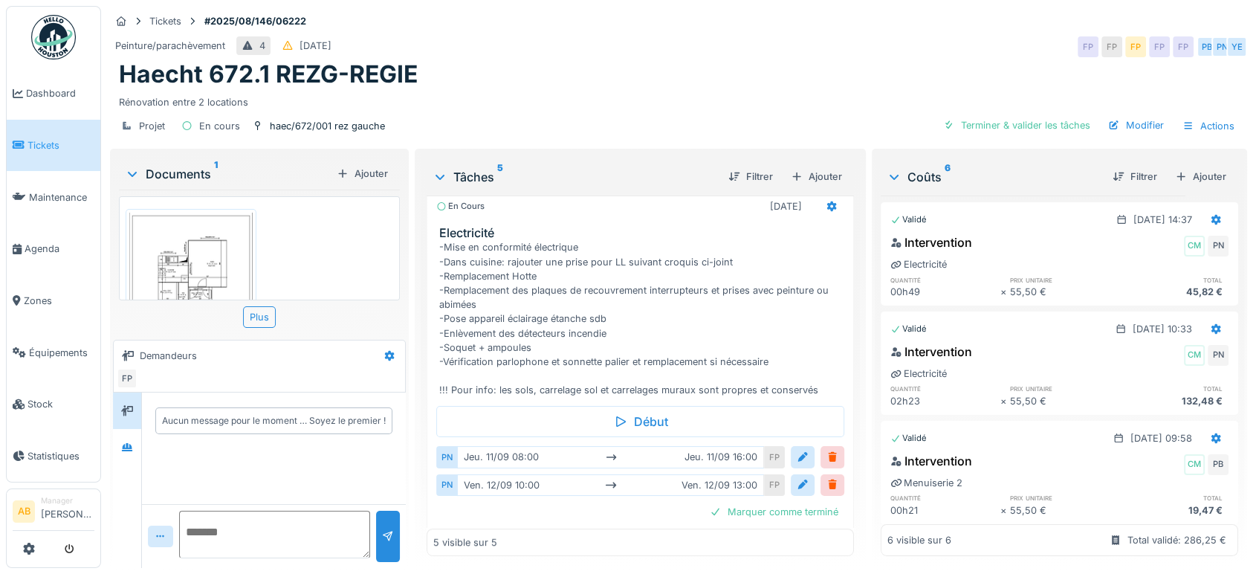
scroll to position [286, 0]
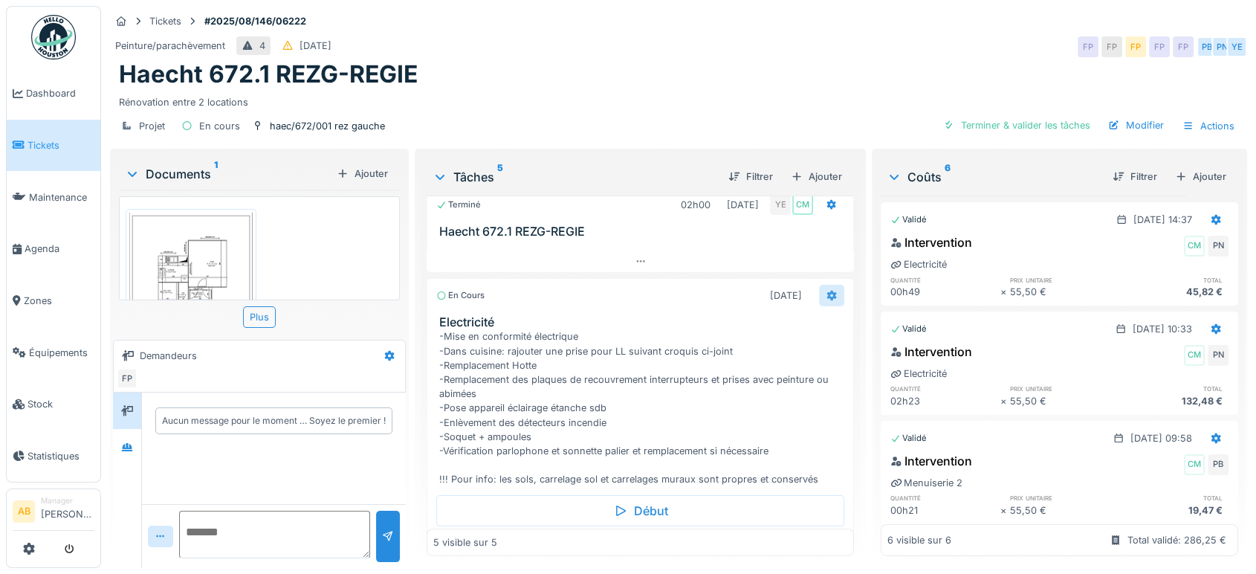
click at [827, 290] on icon at bounding box center [832, 295] width 10 height 10
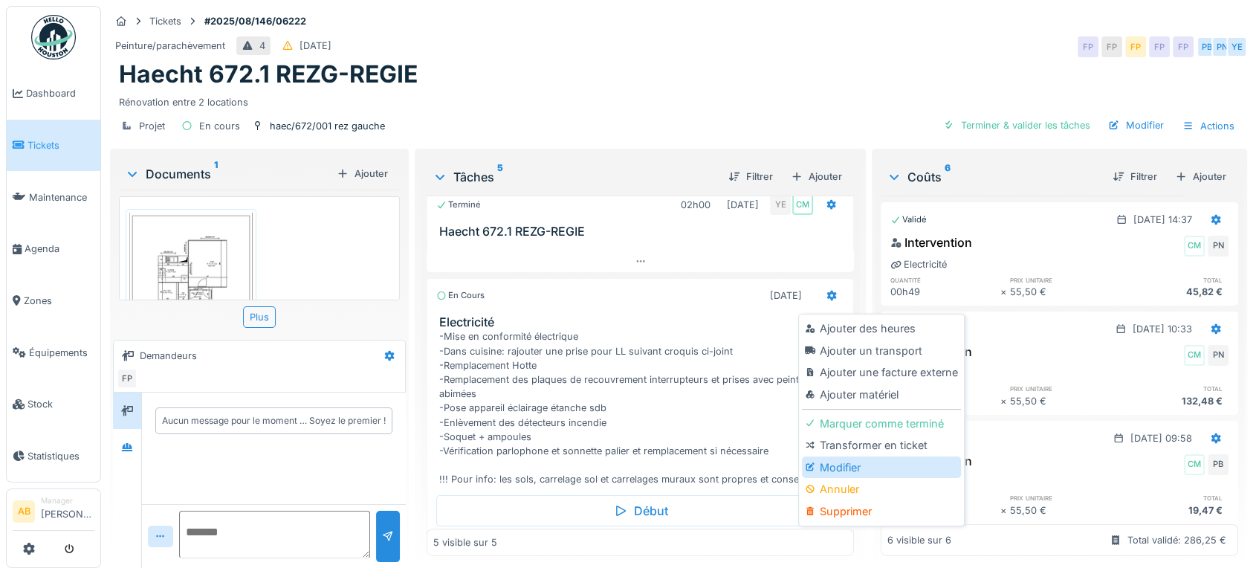
click at [829, 456] on div "Modifier" at bounding box center [881, 467] width 158 height 22
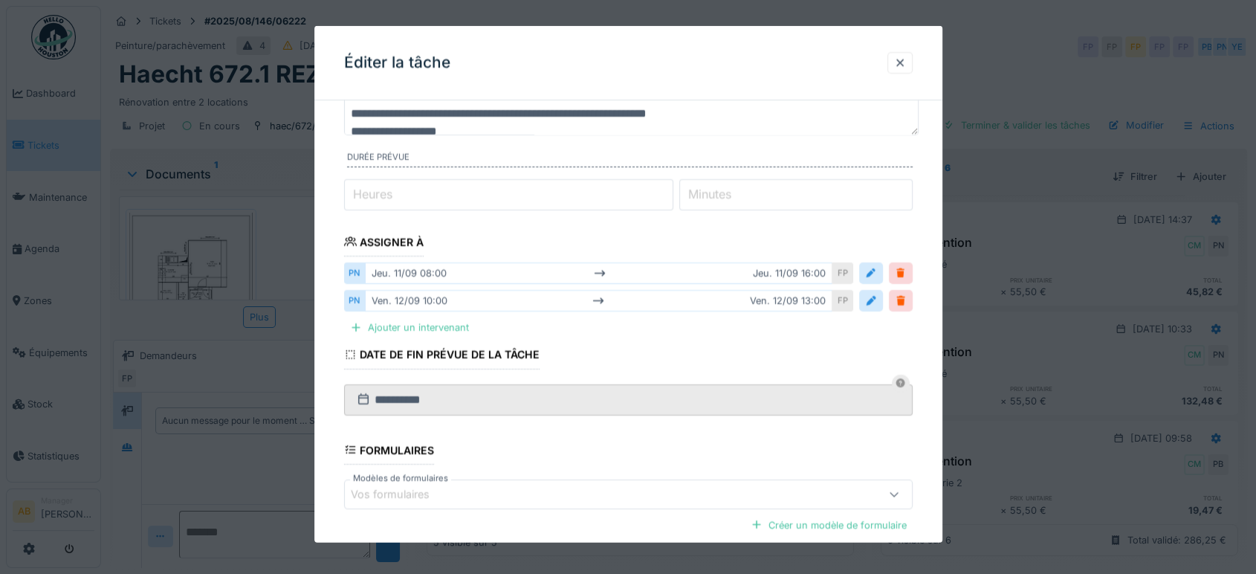
scroll to position [165, 0]
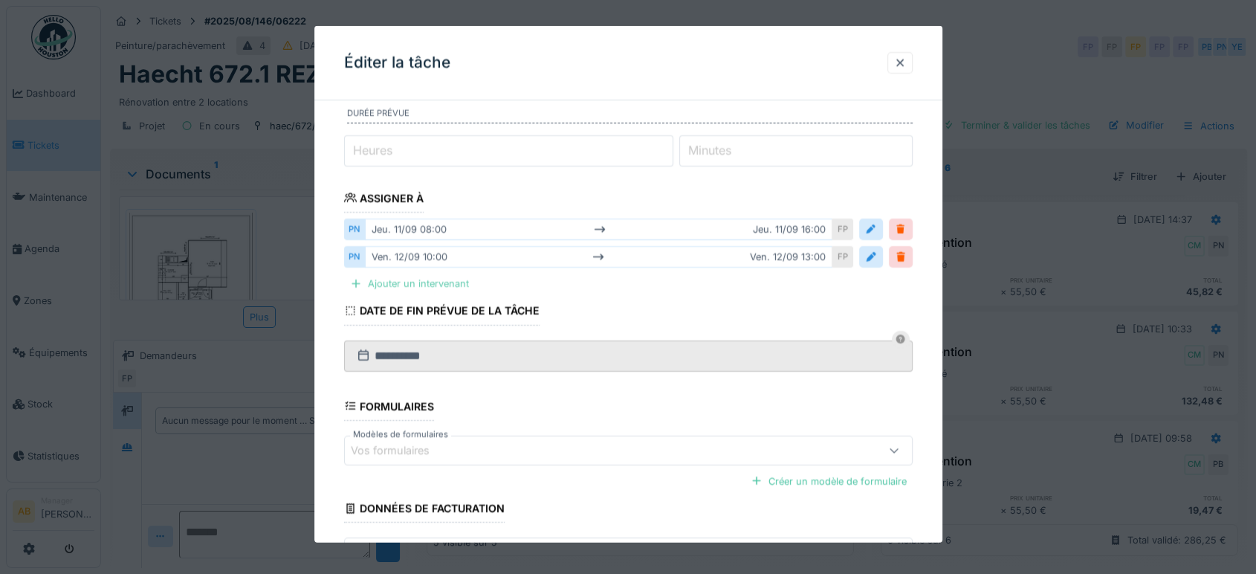
click at [445, 291] on div "Ajouter un intervenant" at bounding box center [409, 283] width 131 height 20
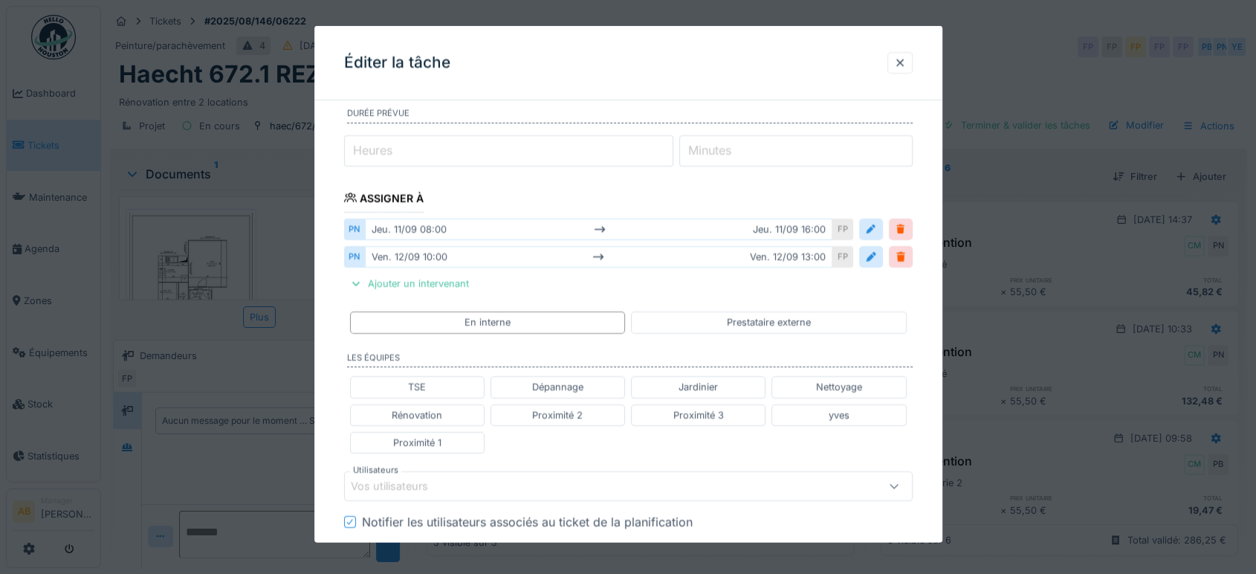
click at [444, 479] on div "Vos utilisateurs" at bounding box center [400, 486] width 98 height 16
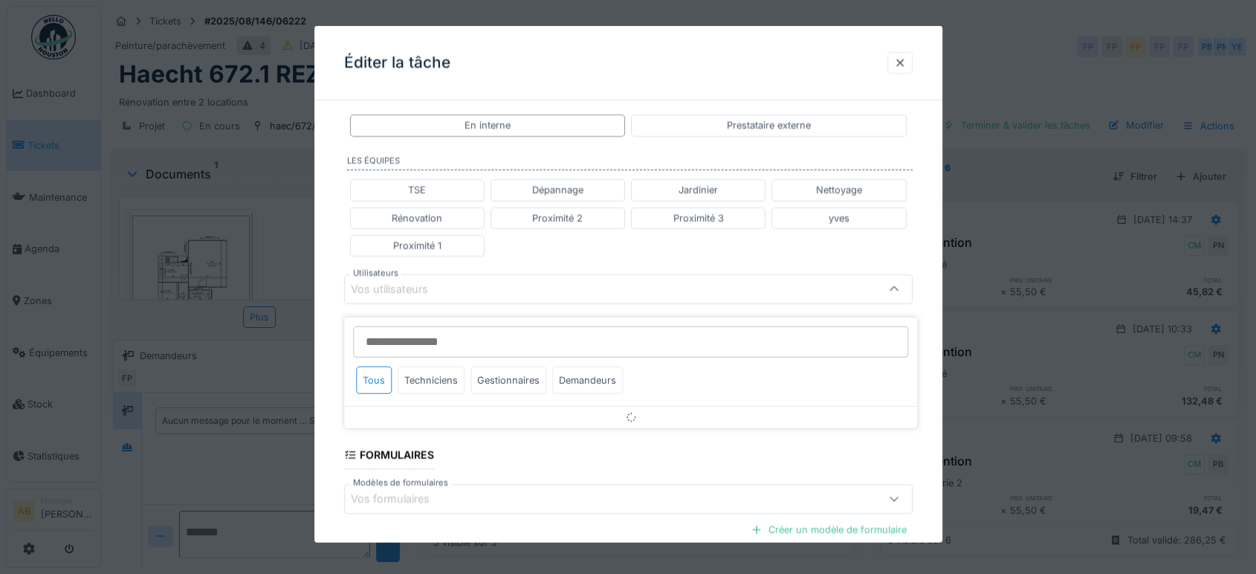
scroll to position [365, 0]
click at [441, 372] on div "Techniciens" at bounding box center [431, 379] width 67 height 27
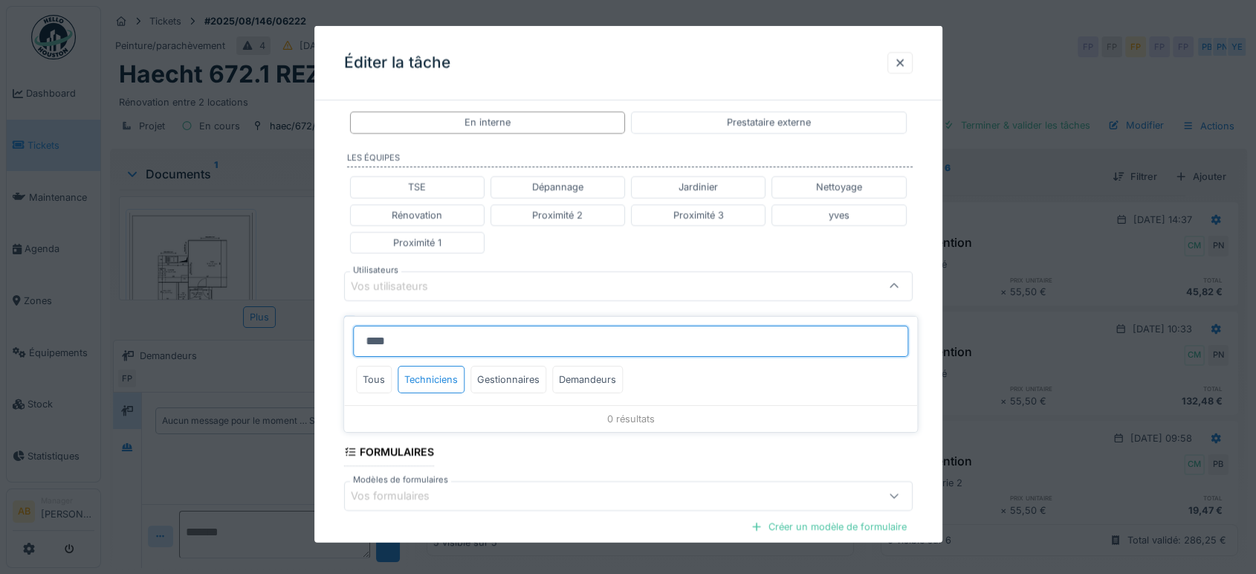
click at [434, 330] on input "****" at bounding box center [630, 340] width 555 height 31
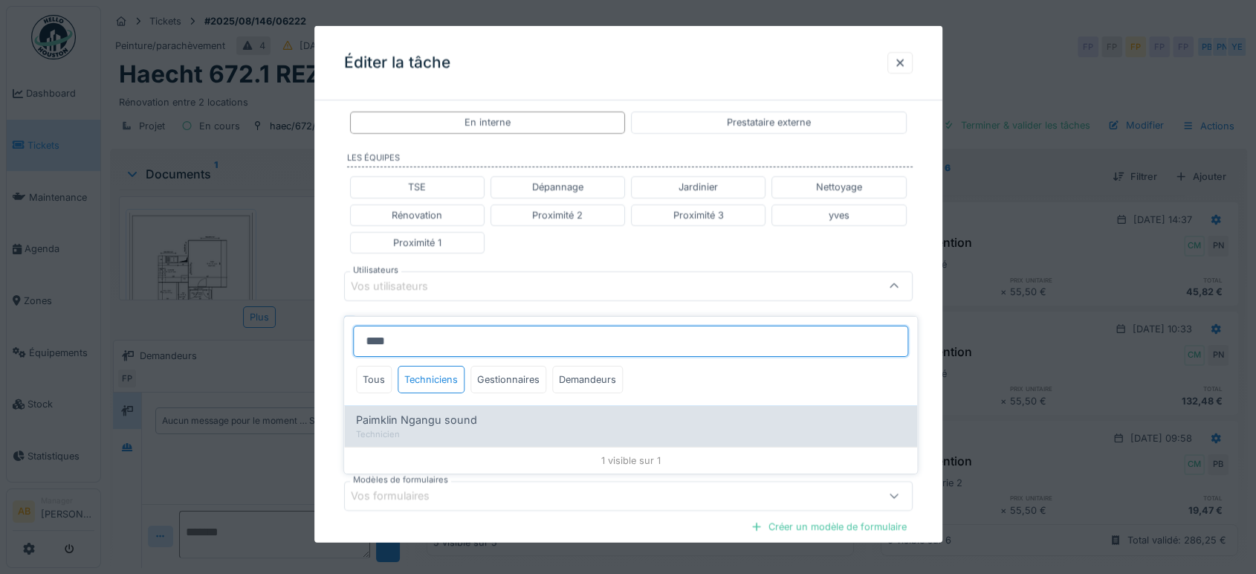
type input "****"
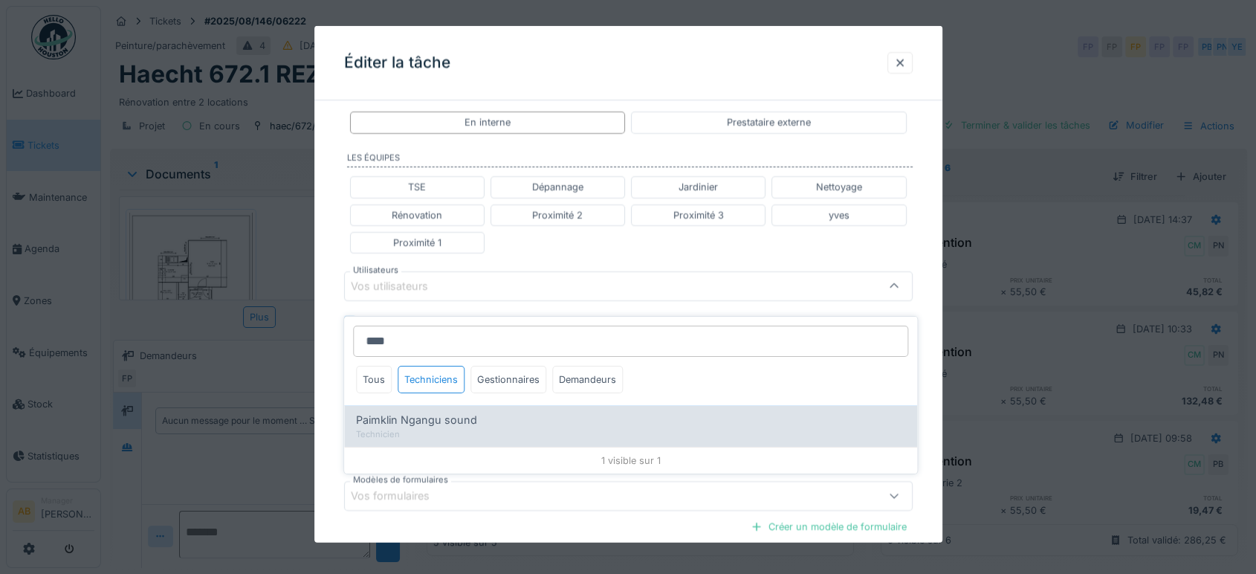
click at [440, 412] on span "Paimklin Ngangu sound" at bounding box center [416, 420] width 121 height 16
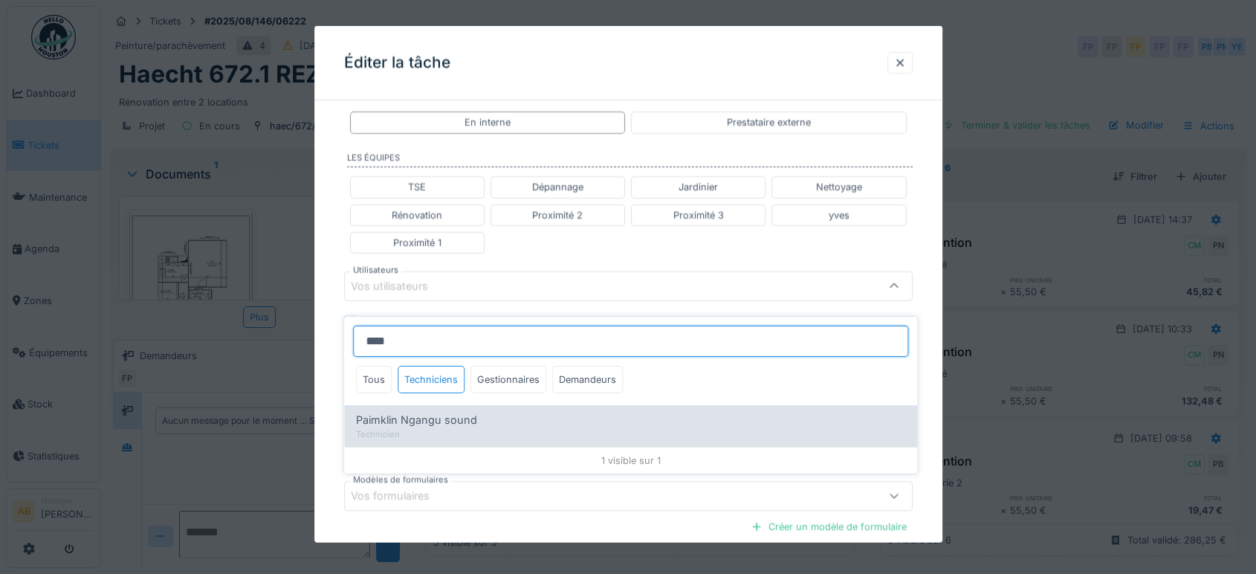
type input "****"
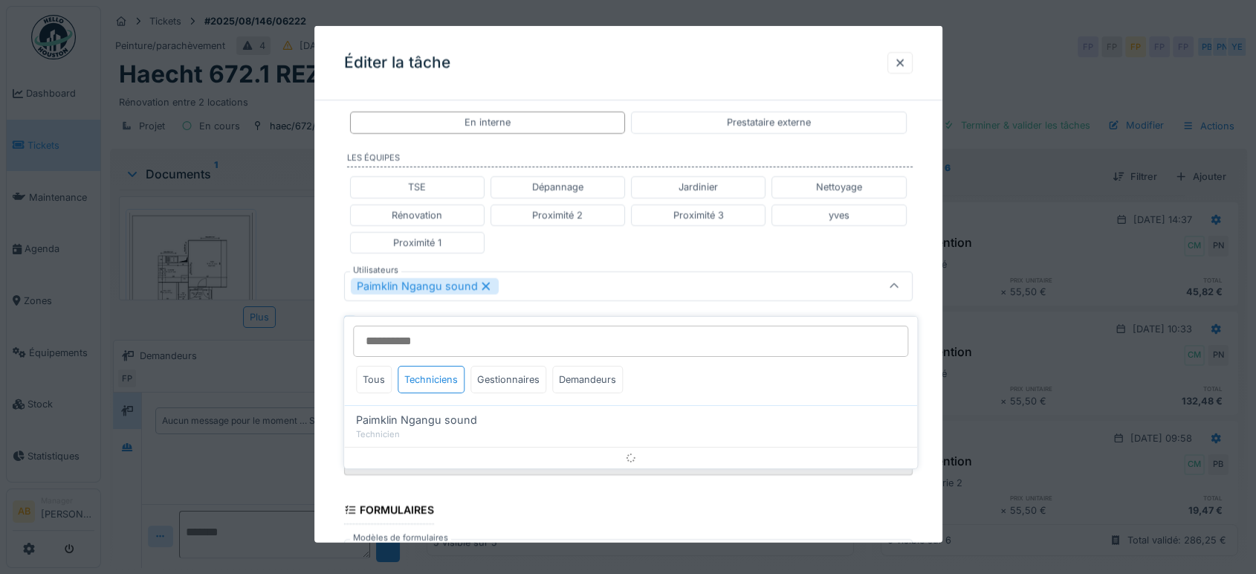
click at [574, 246] on div "TSE Dépannage Jardinier Nettoyage Rénovation Proximité 2 Proximité 3 yves Proxi…" at bounding box center [628, 214] width 568 height 89
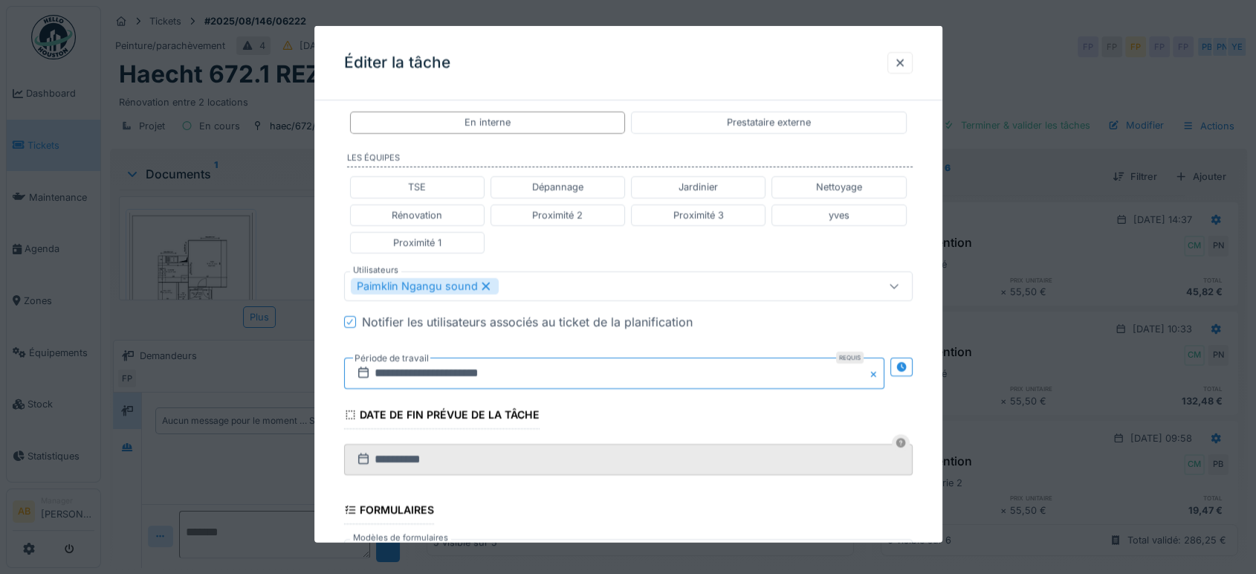
click at [482, 365] on input "**********" at bounding box center [614, 372] width 540 height 31
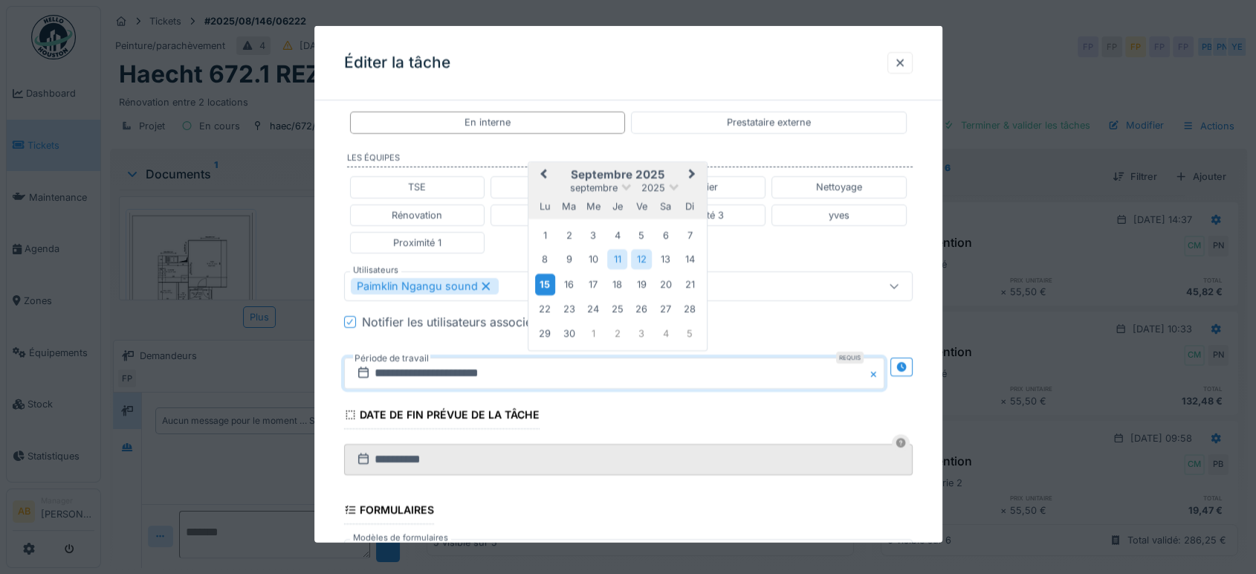
click at [545, 279] on div "15" at bounding box center [545, 284] width 20 height 22
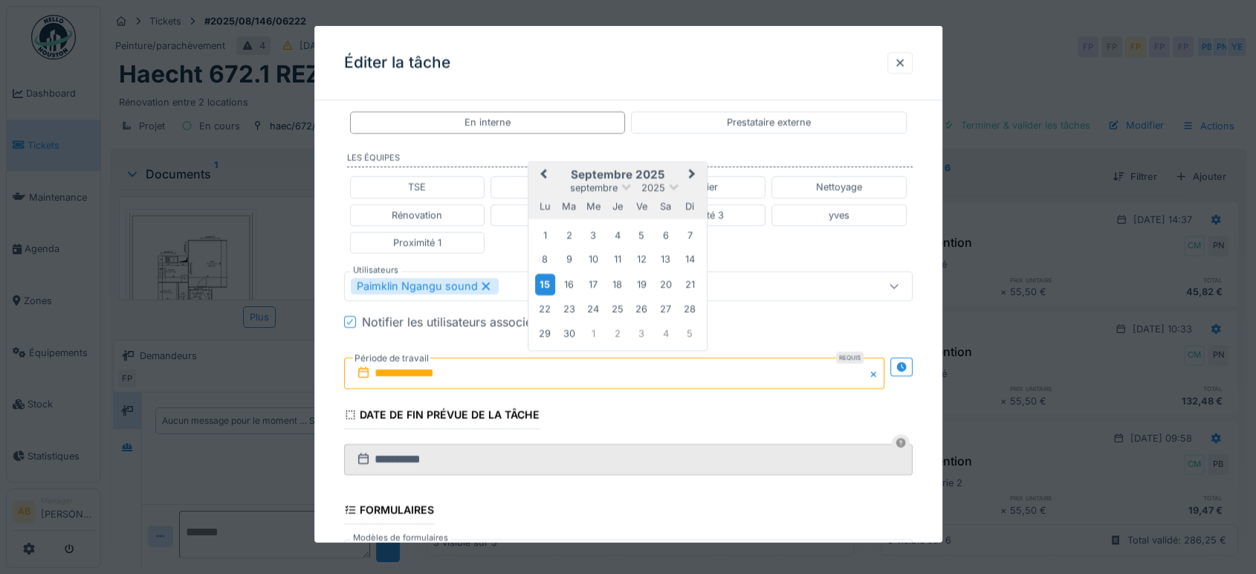
click at [545, 279] on div "15" at bounding box center [545, 284] width 20 height 22
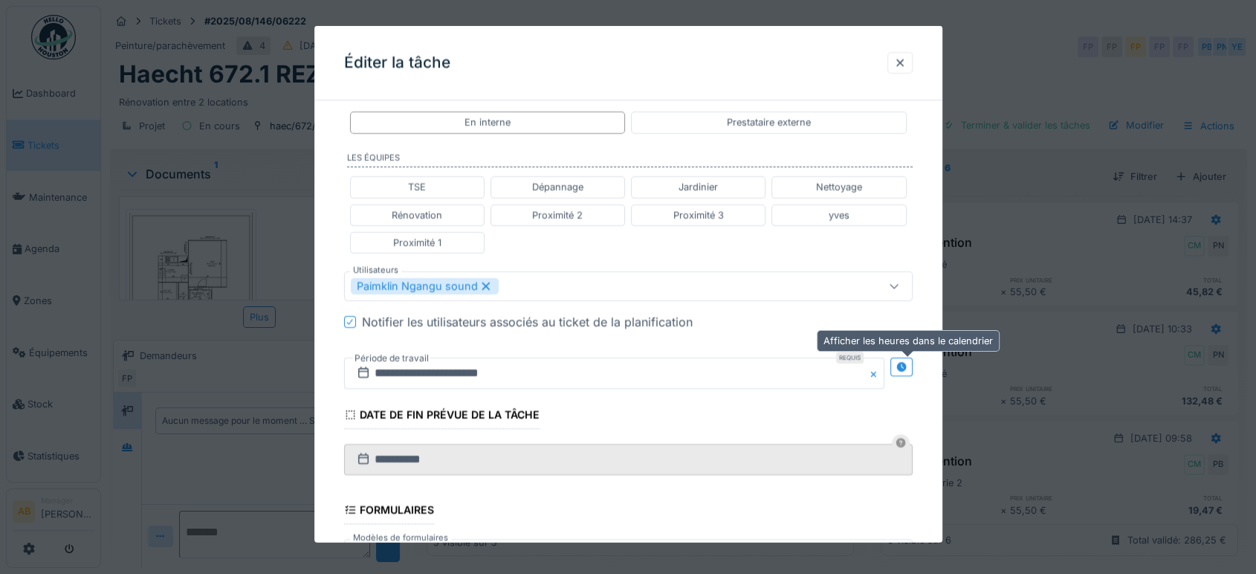
click at [906, 368] on icon at bounding box center [901, 367] width 10 height 10
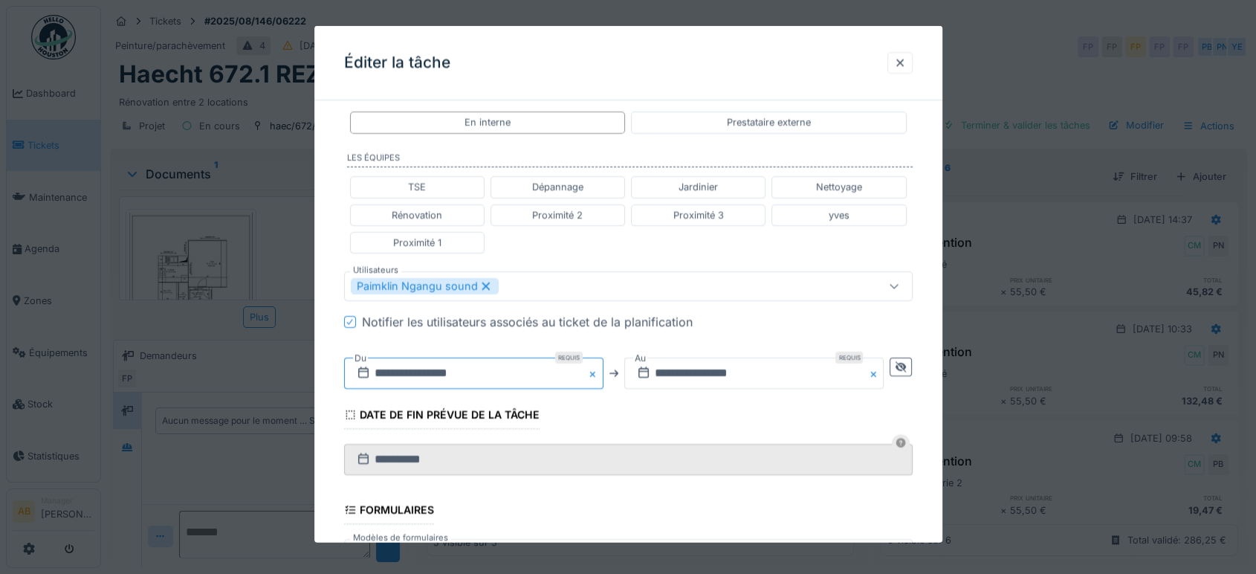
click at [508, 383] on input "**********" at bounding box center [473, 372] width 259 height 31
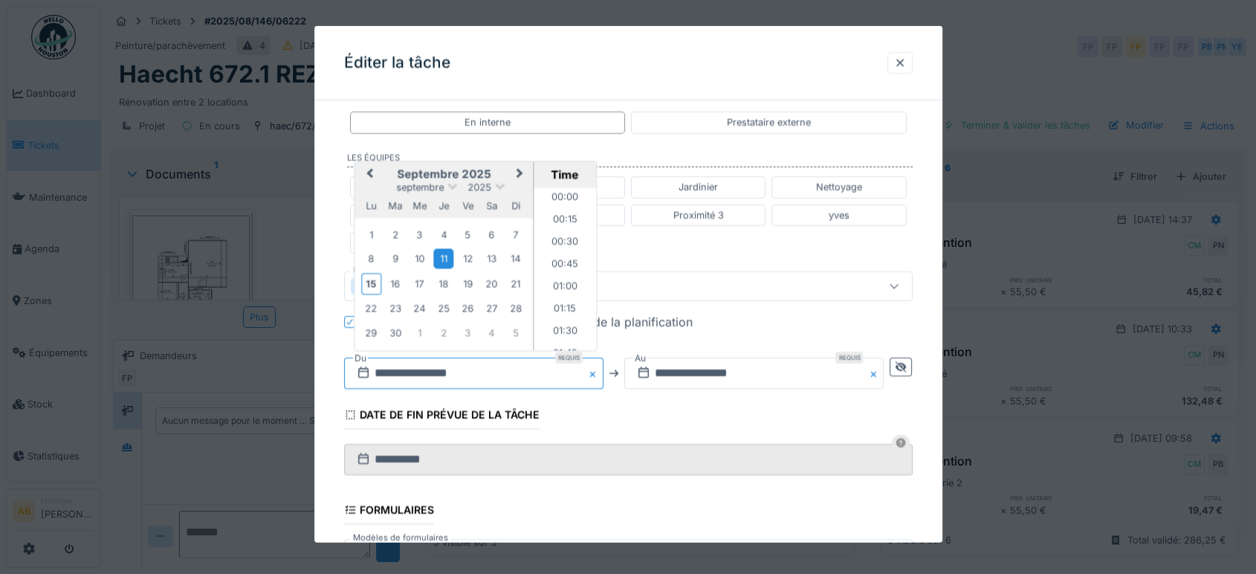
scroll to position [643, 0]
click at [364, 280] on div "15" at bounding box center [371, 284] width 20 height 22
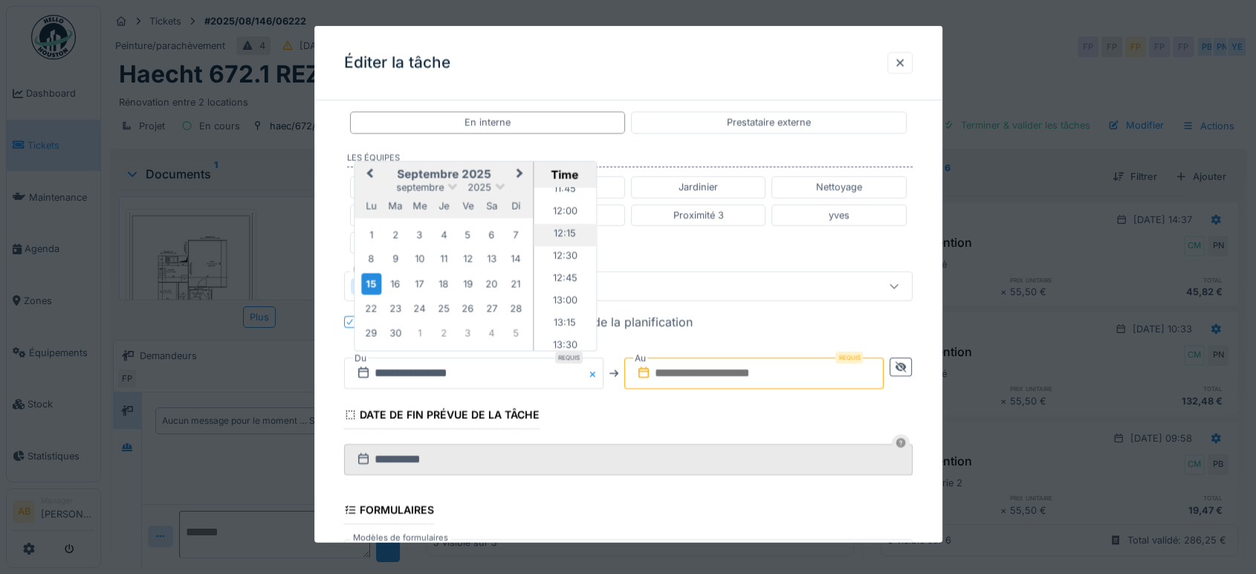
scroll to position [1138, 0]
click at [559, 215] on li "13:00" at bounding box center [565, 219] width 63 height 22
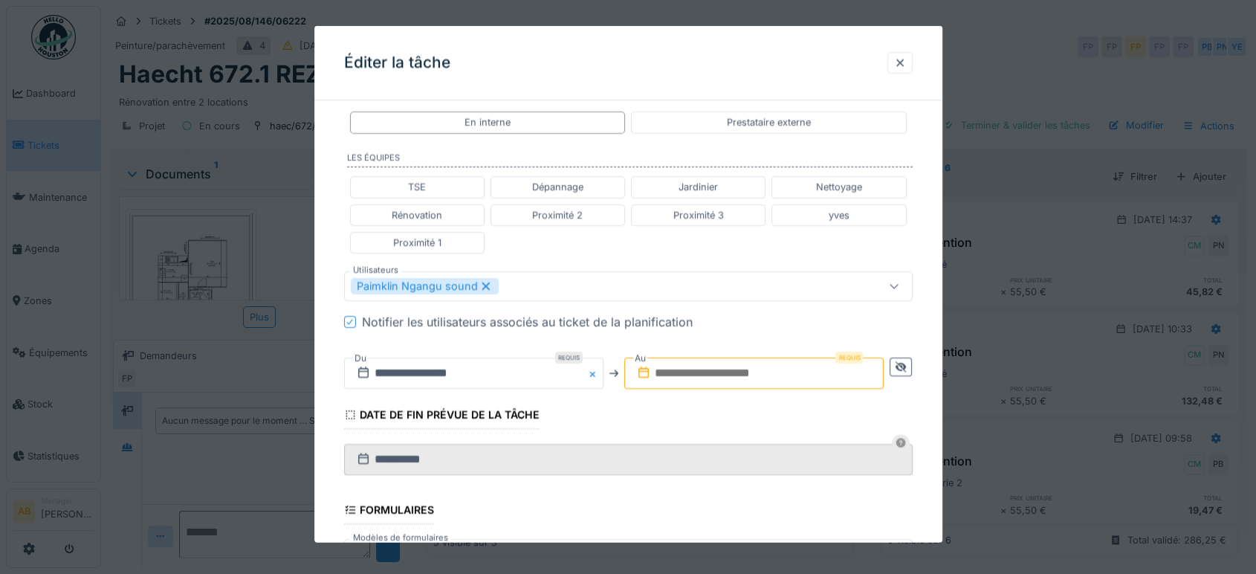
click at [736, 377] on input "text" at bounding box center [753, 372] width 259 height 31
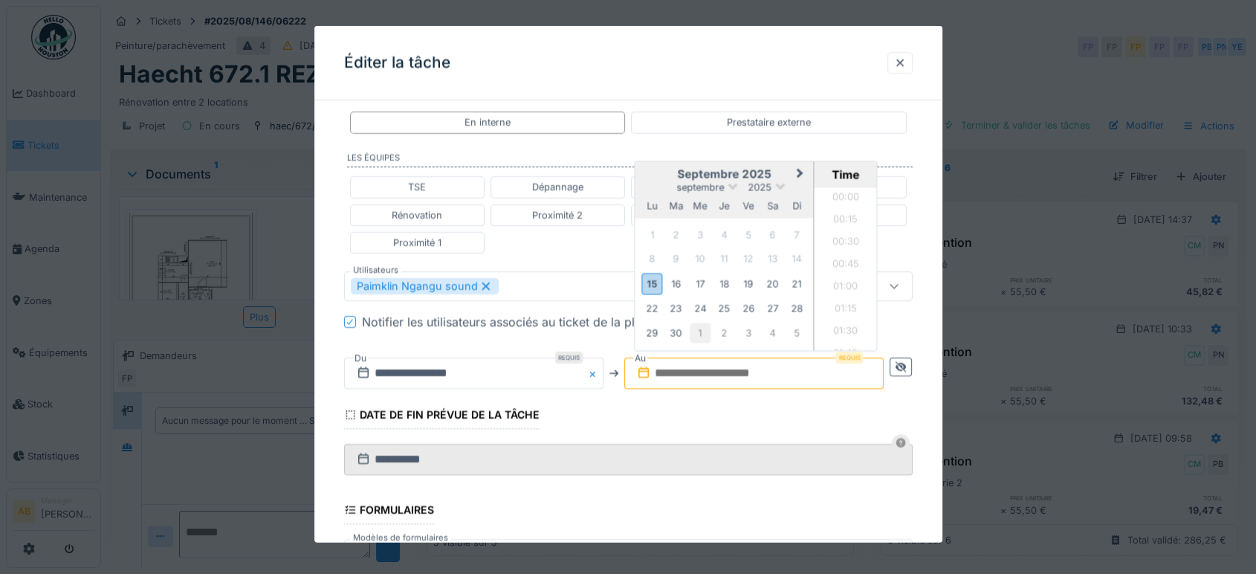
scroll to position [1111, 0]
click at [656, 279] on div "15" at bounding box center [652, 284] width 20 height 22
click at [844, 263] on li "16:00" at bounding box center [845, 267] width 63 height 22
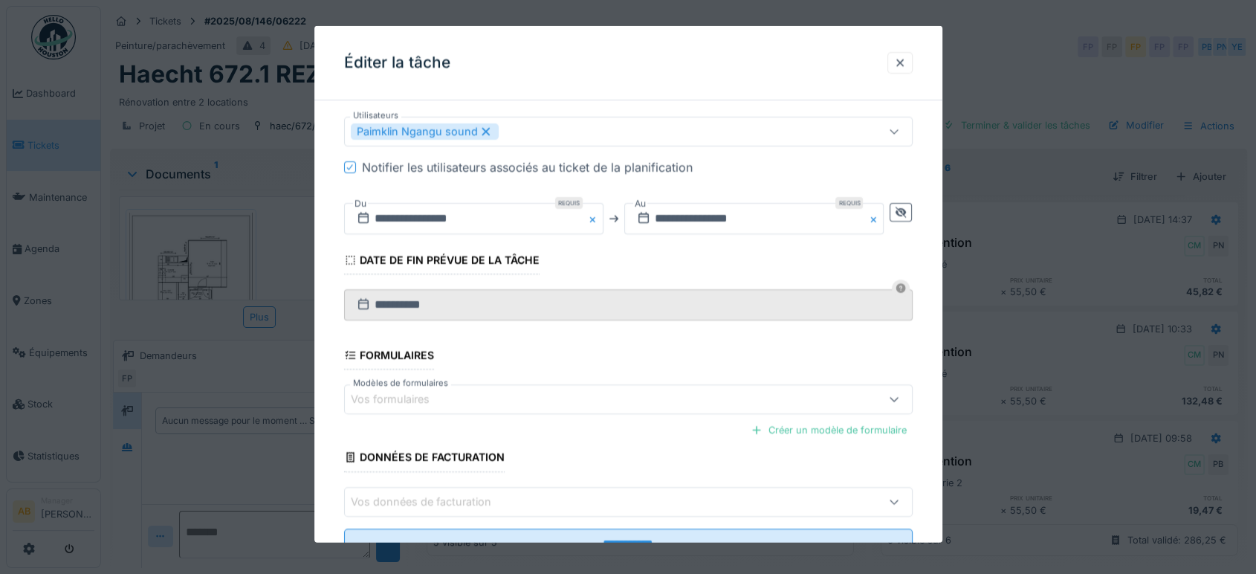
scroll to position [530, 0]
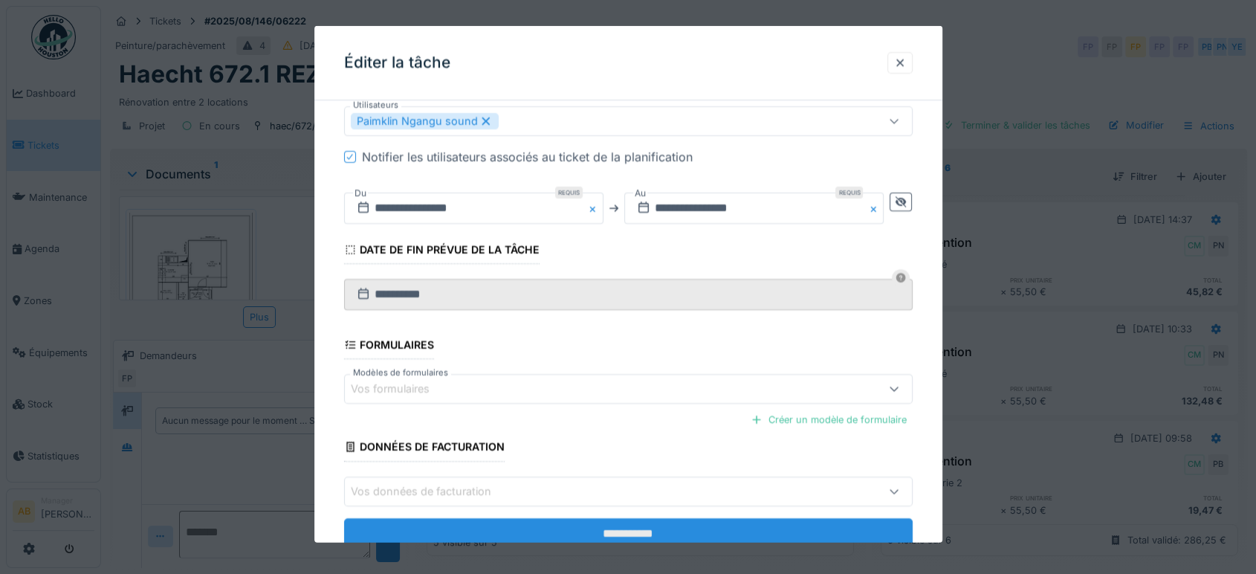
click at [629, 522] on input "**********" at bounding box center [628, 532] width 568 height 31
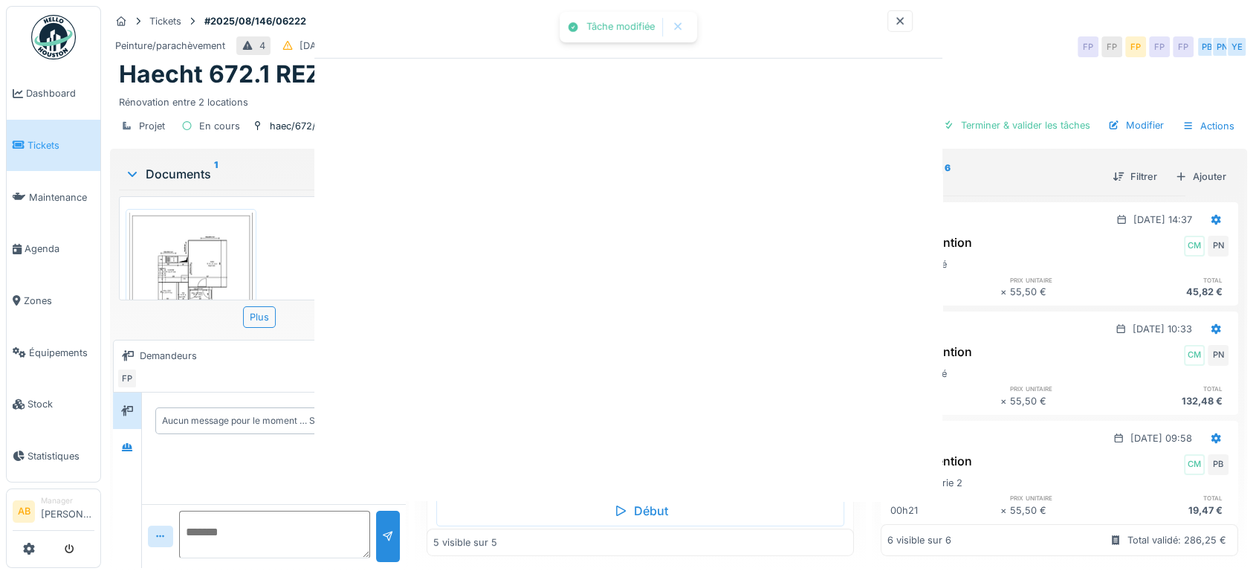
scroll to position [0, 0]
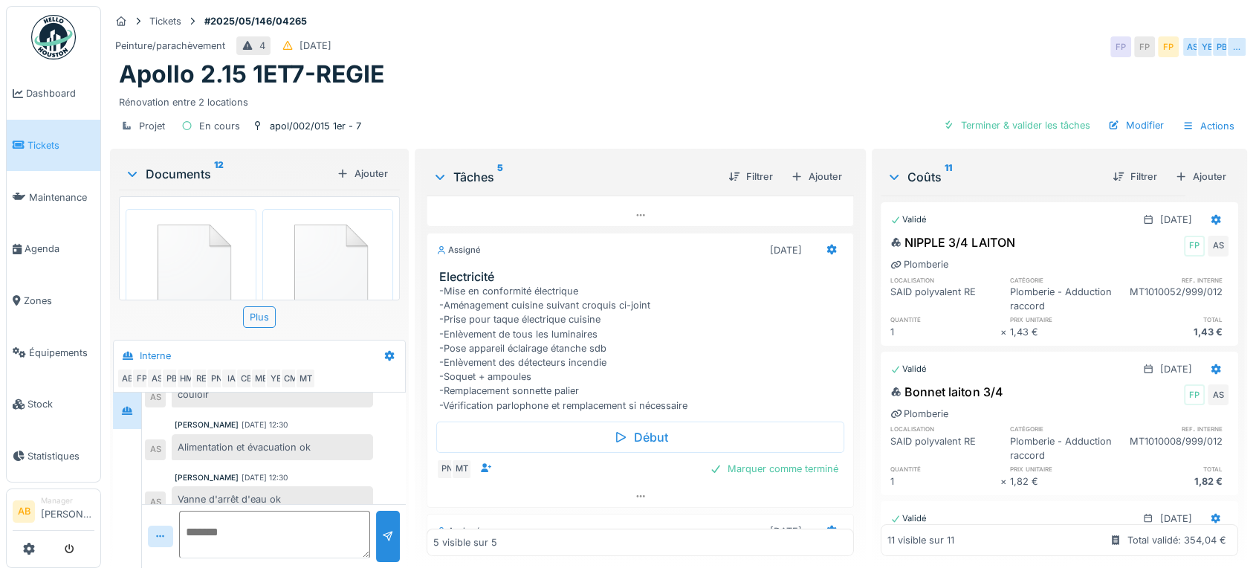
scroll to position [247, 0]
click at [609, 502] on div "Terminé [DATE] CB CB Encombrants Terminé [DATE] AB AB Menuiserie Terminé [DATE]…" at bounding box center [640, 375] width 427 height 360
click at [613, 492] on div at bounding box center [640, 493] width 426 height 22
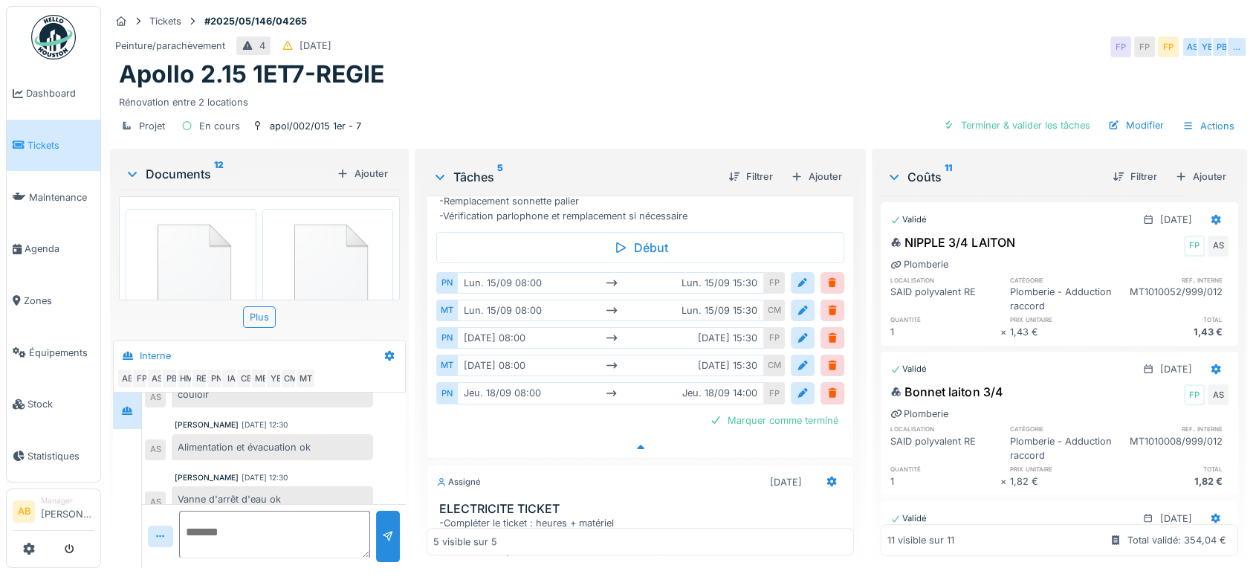
scroll to position [444, 0]
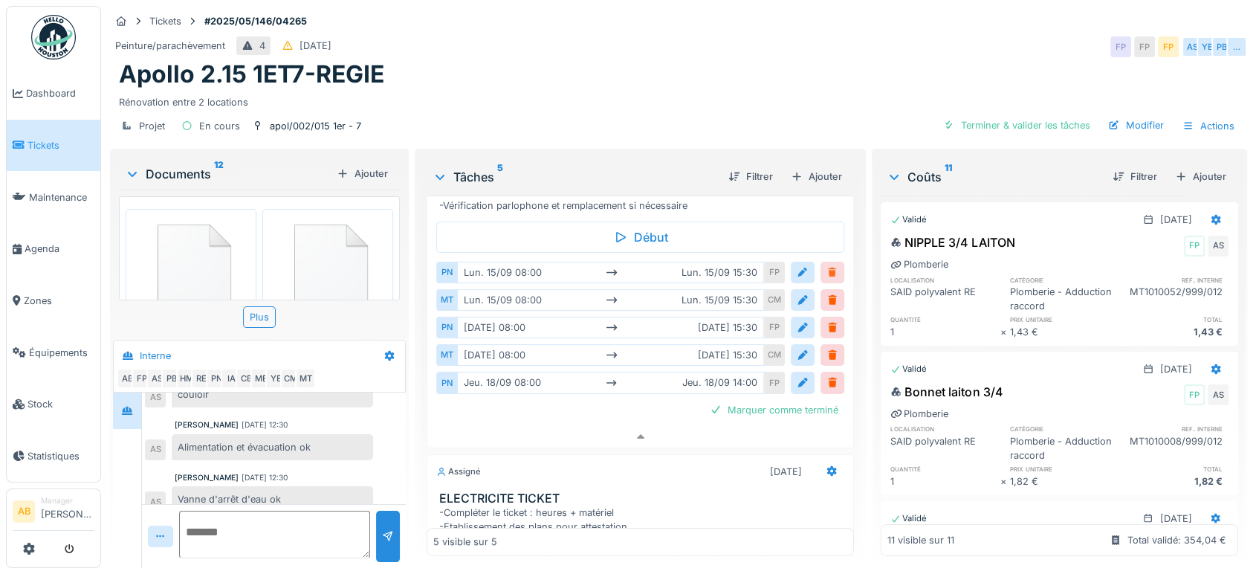
click at [826, 265] on div at bounding box center [832, 272] width 12 height 14
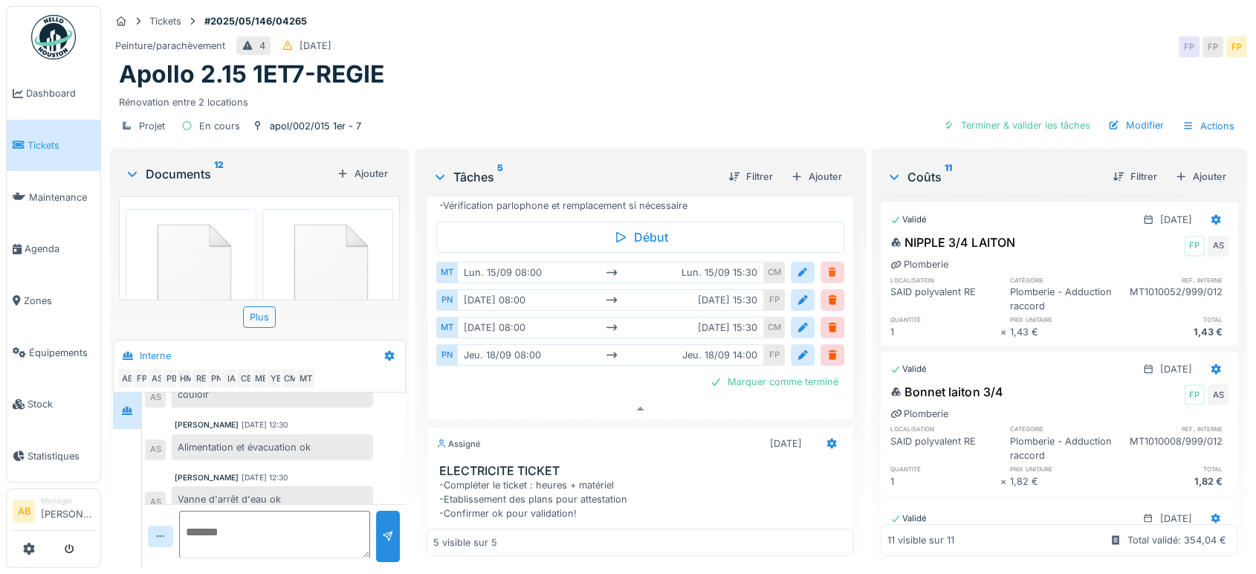
click at [826, 265] on div at bounding box center [832, 272] width 12 height 14
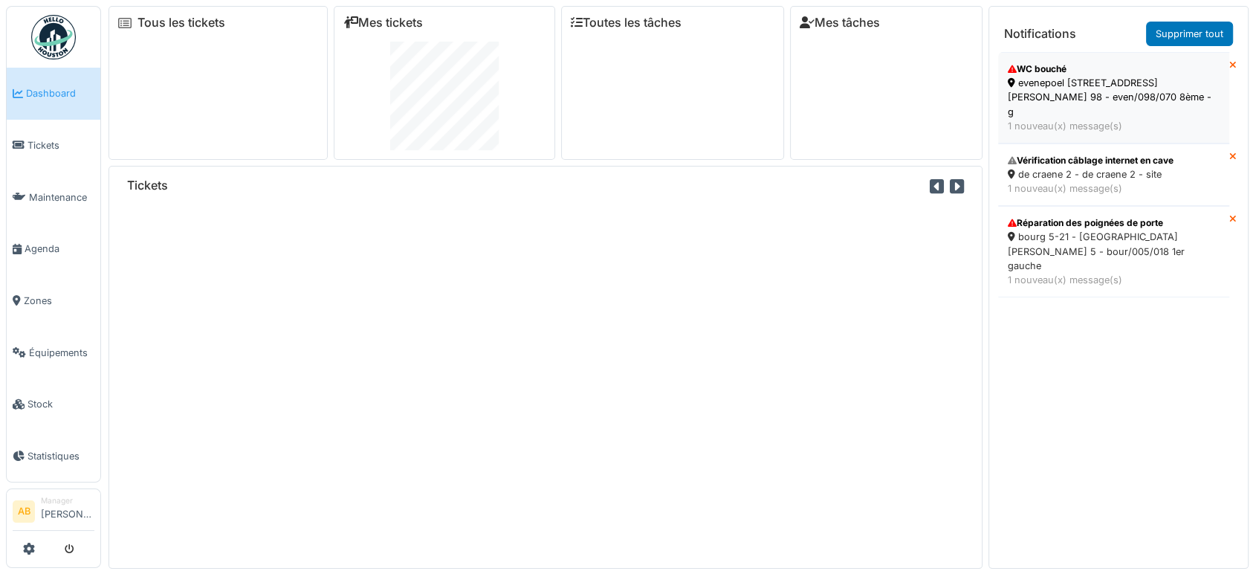
click at [1057, 77] on div "evenepoel [STREET_ADDRESS][PERSON_NAME] 98 - even/098/070 8ème - g" at bounding box center [1114, 97] width 212 height 43
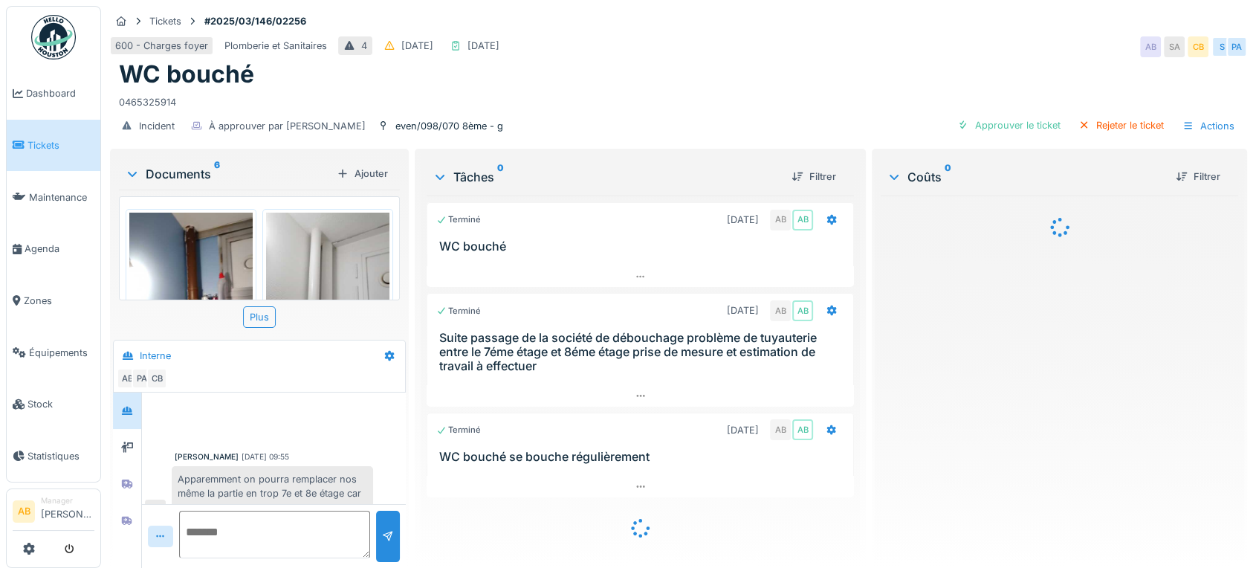
scroll to position [289, 0]
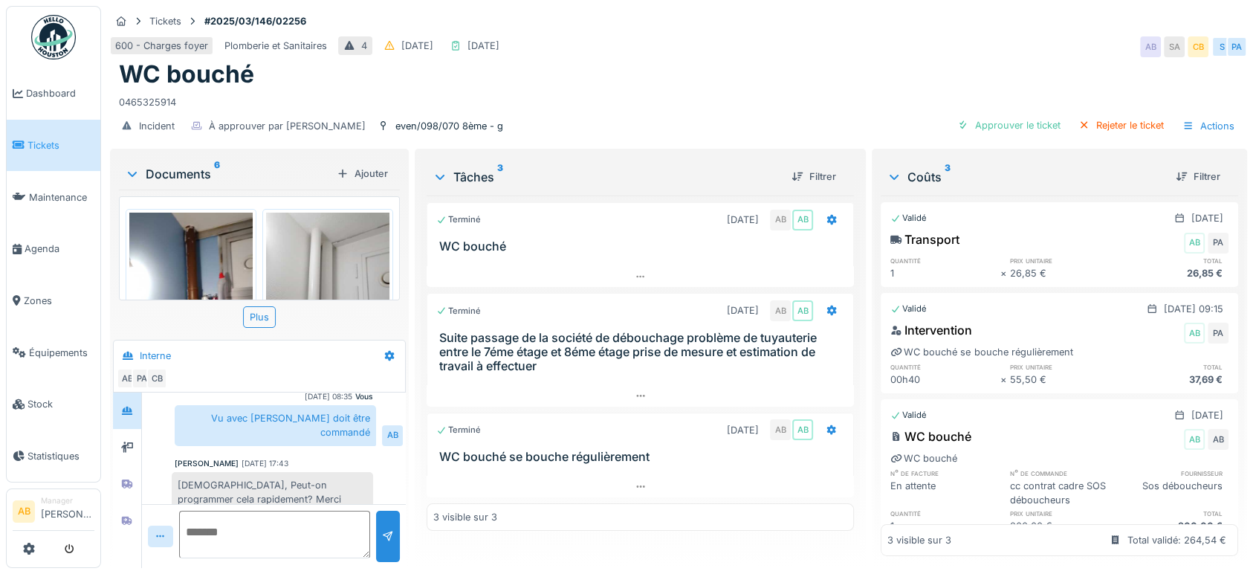
click div "Documents 6"
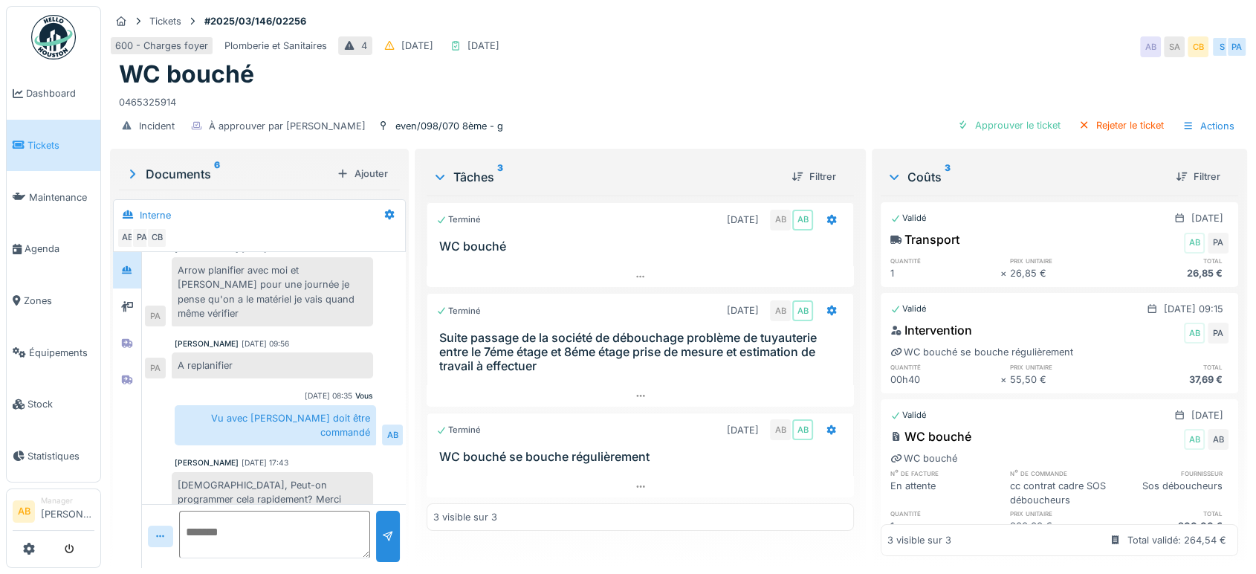
click img
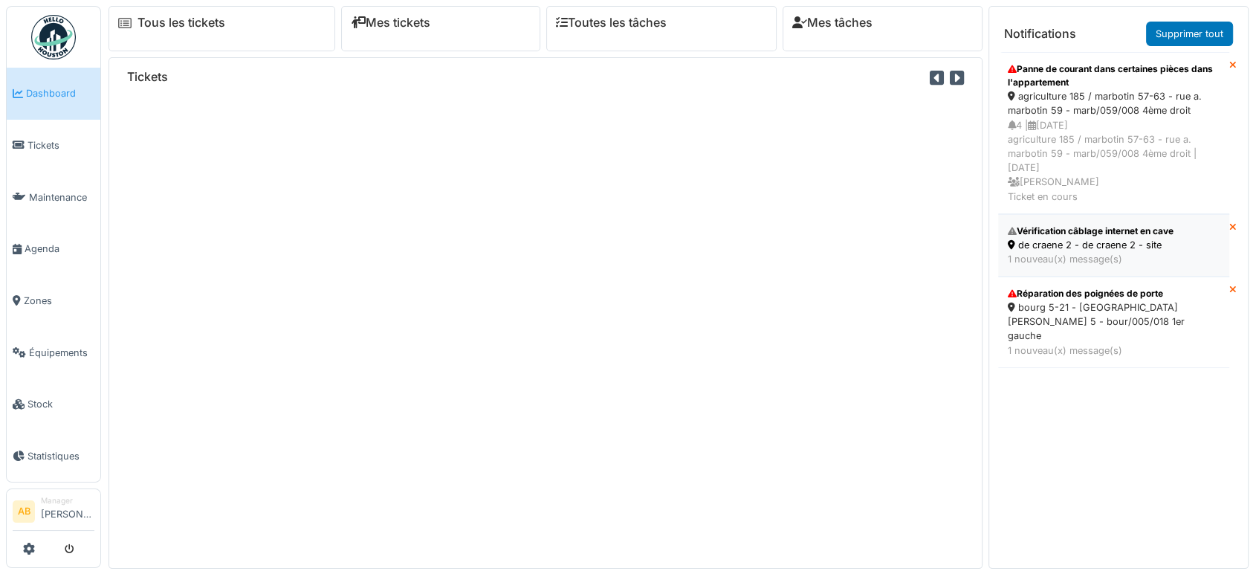
click at [1127, 253] on div "1 nouveau(x) message(s)" at bounding box center [1114, 259] width 212 height 14
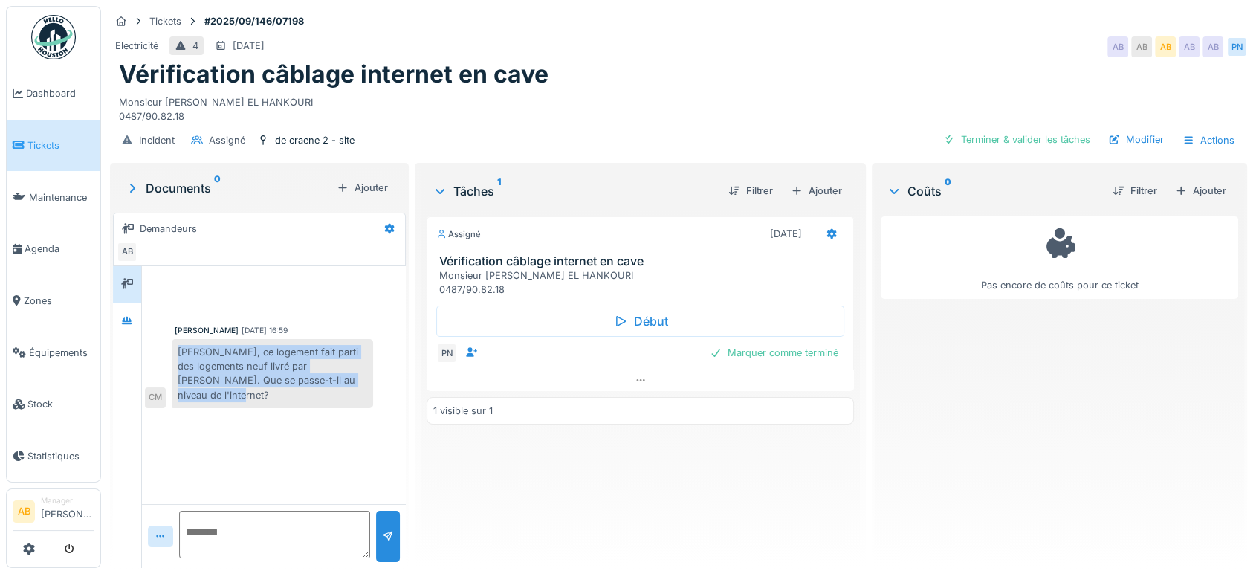
drag, startPoint x: 364, startPoint y: 383, endPoint x: 155, endPoint y: 356, distance: 210.5
click at [155, 356] on div "[PERSON_NAME], ce logement fait parti des logements neuf livré par [PERSON_NAME…" at bounding box center [259, 373] width 228 height 69
copy div "[PERSON_NAME], ce logement fait parti des logements neuf livré par [PERSON_NAME…"
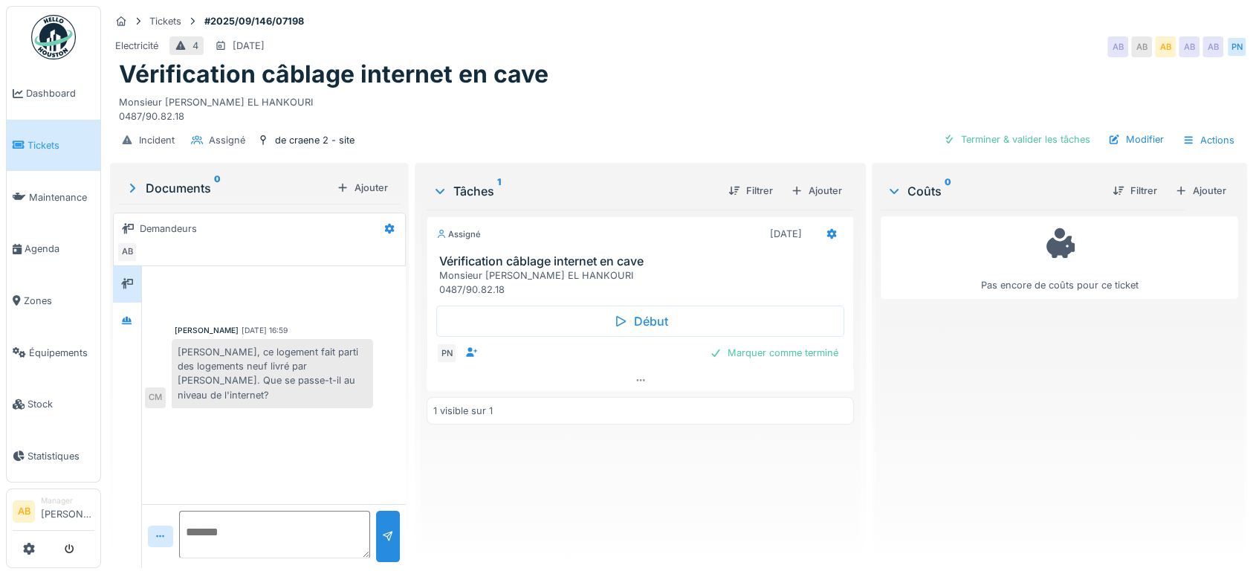
click at [283, 521] on textarea at bounding box center [274, 535] width 191 height 48
paste textarea "**********"
click at [308, 535] on textarea "**********" at bounding box center [272, 535] width 187 height 48
type textarea "**********"
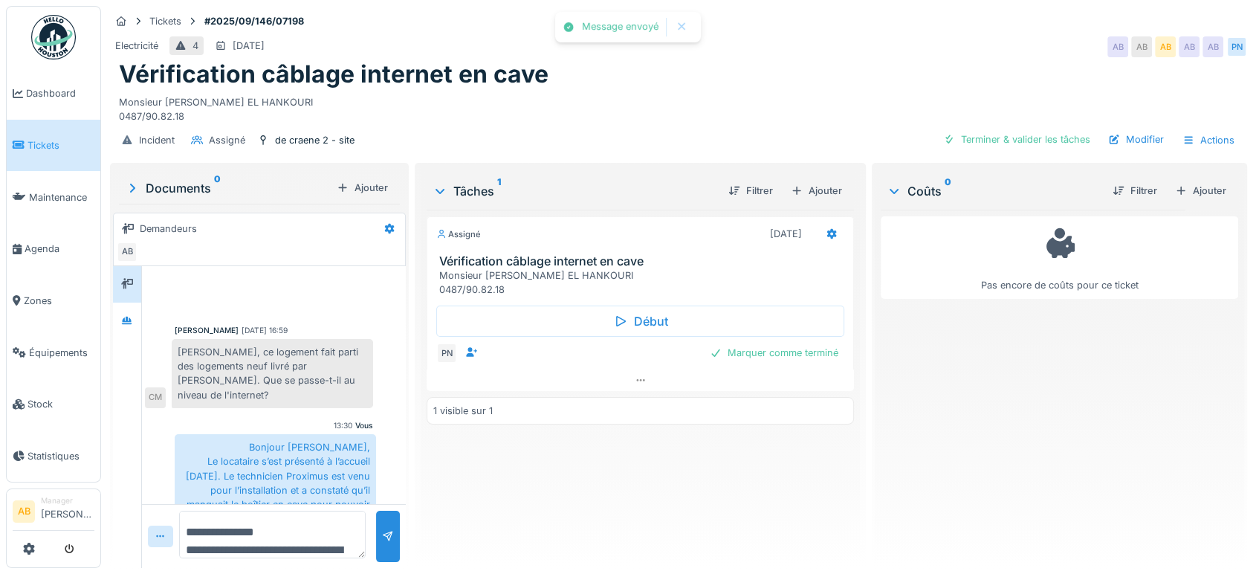
scroll to position [19, 0]
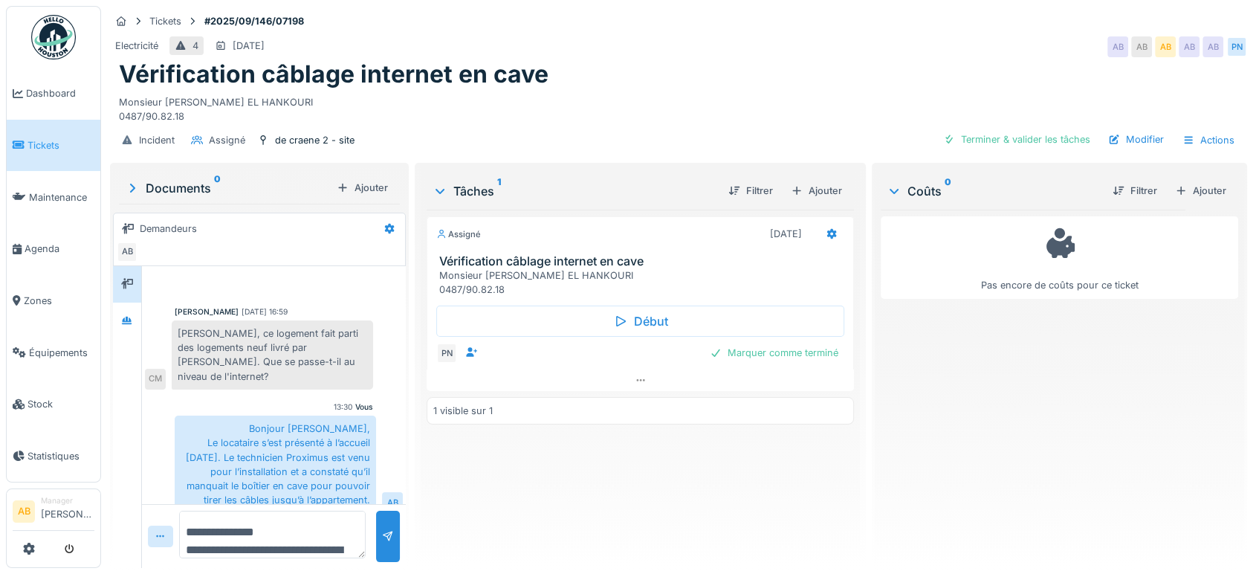
click at [565, 493] on div "Assigné [DATE] Vérification câblage internet en cave Monsieur [PERSON_NAME] EL …" at bounding box center [640, 383] width 427 height 346
click at [63, 47] on img at bounding box center [53, 37] width 45 height 45
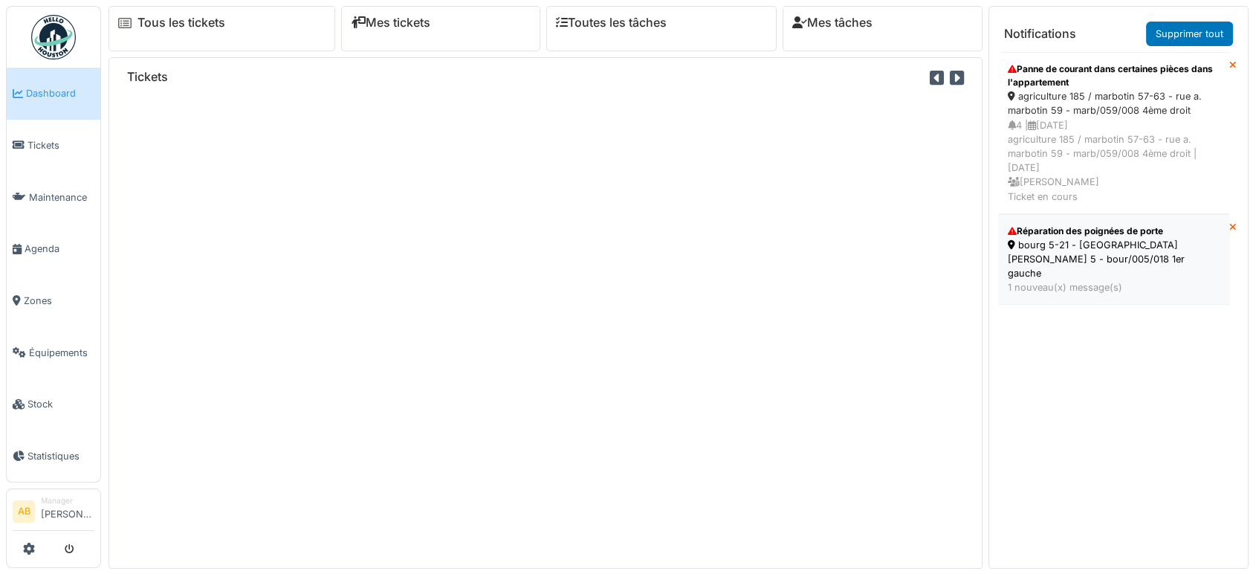
click at [1100, 280] on div "1 nouveau(x) message(s)" at bounding box center [1114, 287] width 212 height 14
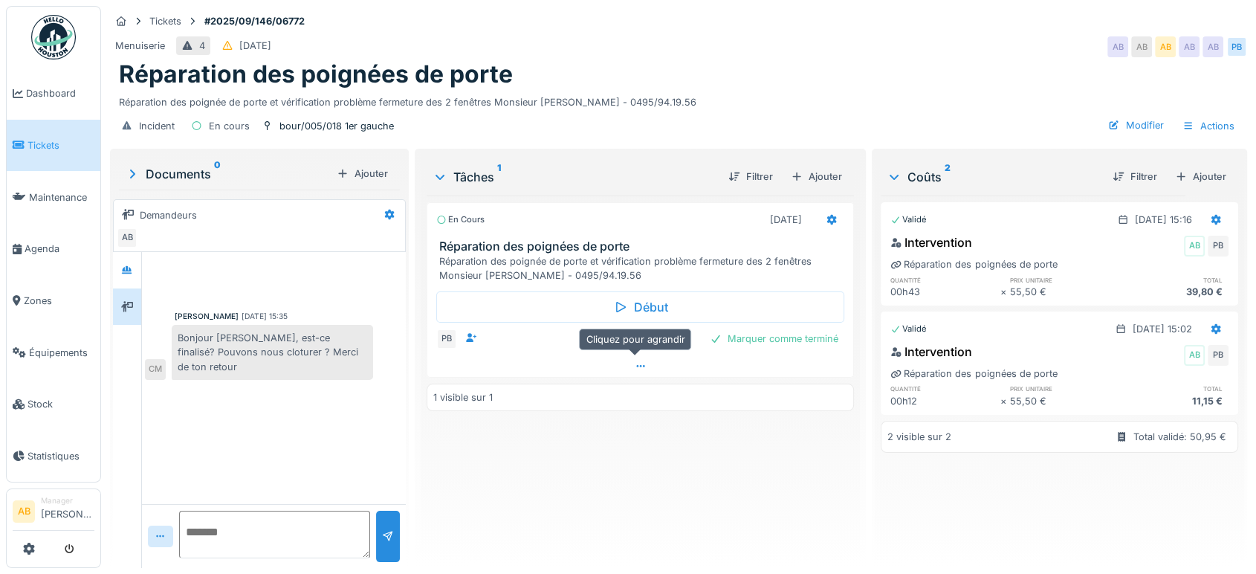
click at [631, 357] on div at bounding box center [640, 366] width 426 height 22
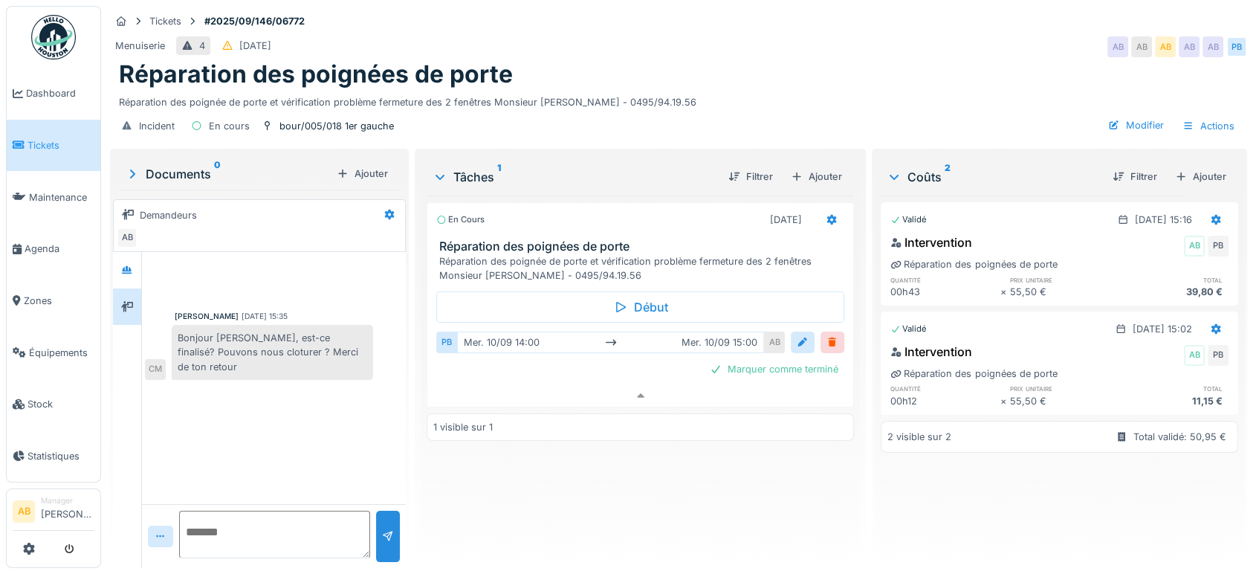
click at [46, 37] on img at bounding box center [53, 37] width 45 height 45
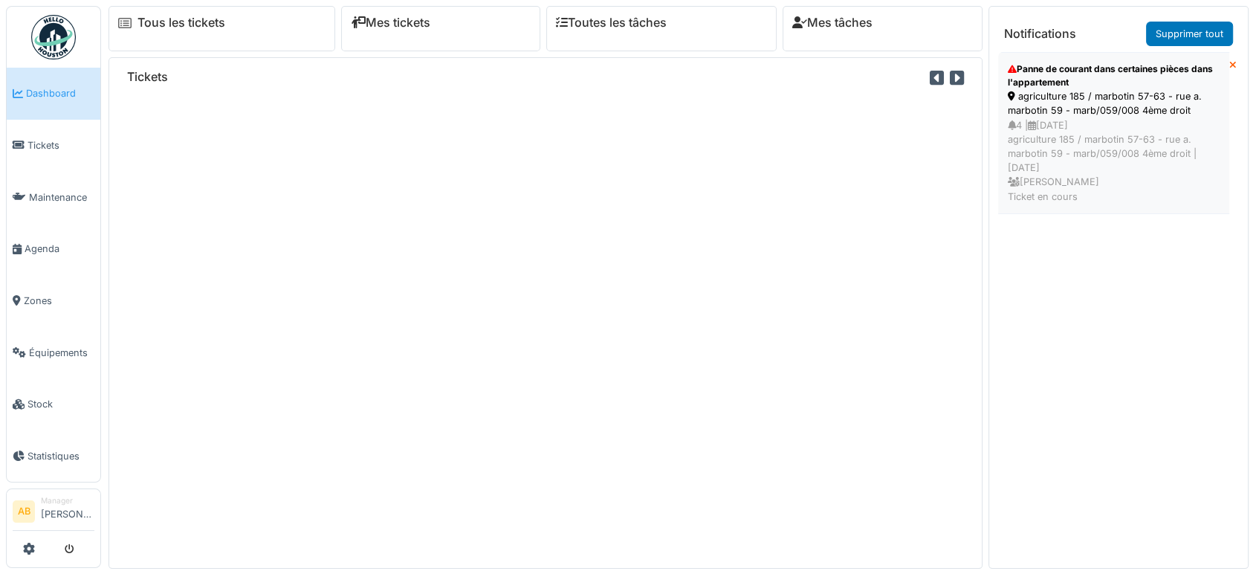
click at [1060, 132] on div "4 | [DATE] agriculture 185 / marbotin 57-63 - rue a. marbotin 59 - marb/059/008…" at bounding box center [1114, 160] width 212 height 85
click at [1018, 137] on div "4 | [DATE] agriculture 185 / marbotin 57-63 - rue a. marbotin 59 - marb/059/008…" at bounding box center [1114, 160] width 212 height 85
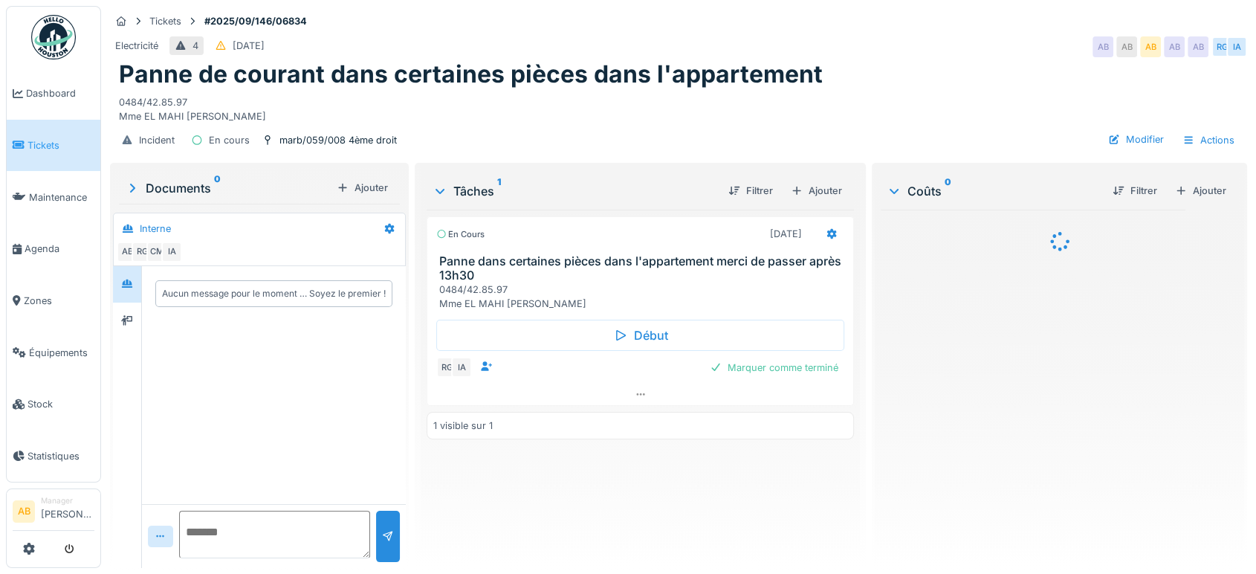
click at [220, 252] on div "Annuler Tickets #2025/09/146/06834 Electricité 4 06/09/2025 AB AB AB AB AB RG I…" at bounding box center [678, 287] width 1155 height 574
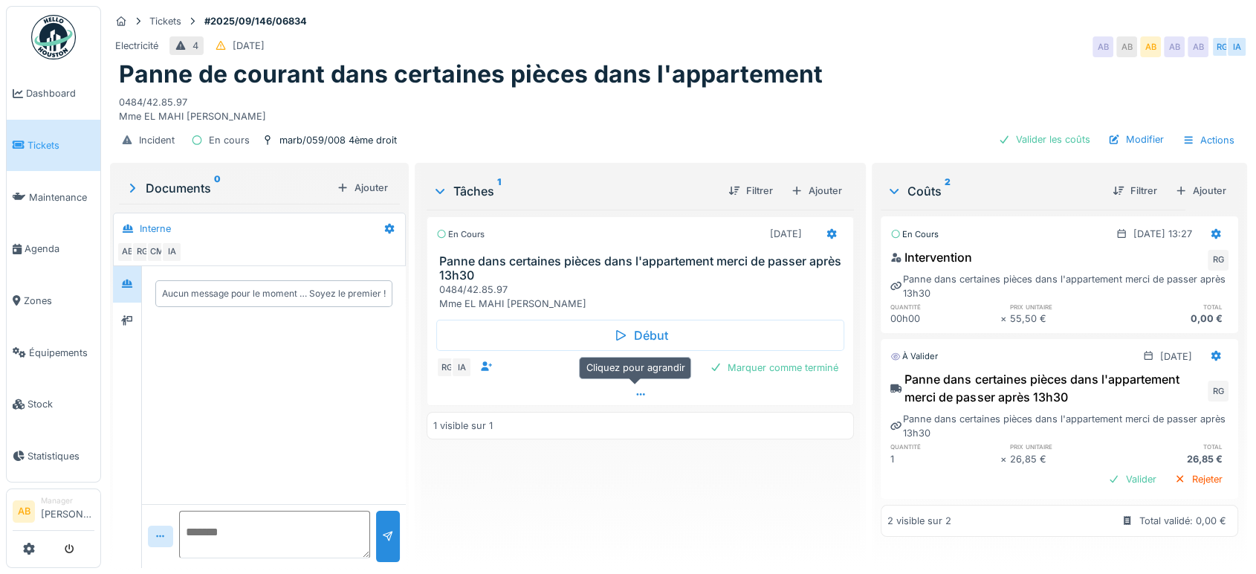
click at [646, 397] on div at bounding box center [640, 394] width 426 height 22
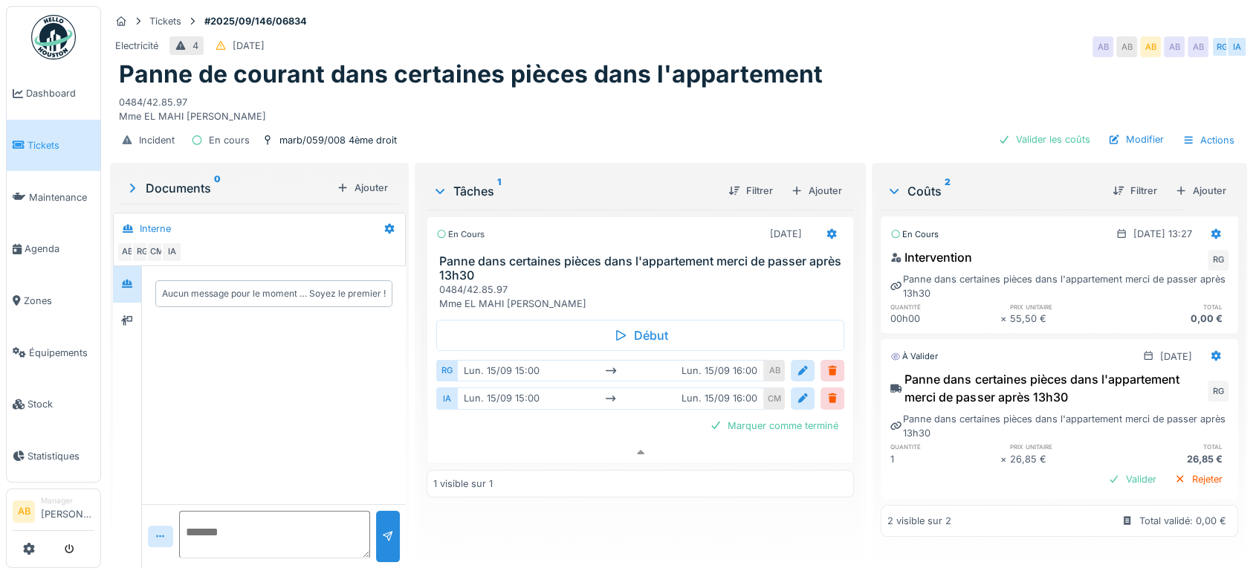
scroll to position [4, 0]
click at [112, 311] on div "Documents 0 Ajouter Interne AB RG CM IA Aucun message pour le moment … Soyez le…" at bounding box center [259, 367] width 299 height 408
click at [115, 311] on div at bounding box center [127, 320] width 28 height 36
click at [131, 279] on icon at bounding box center [127, 284] width 12 height 10
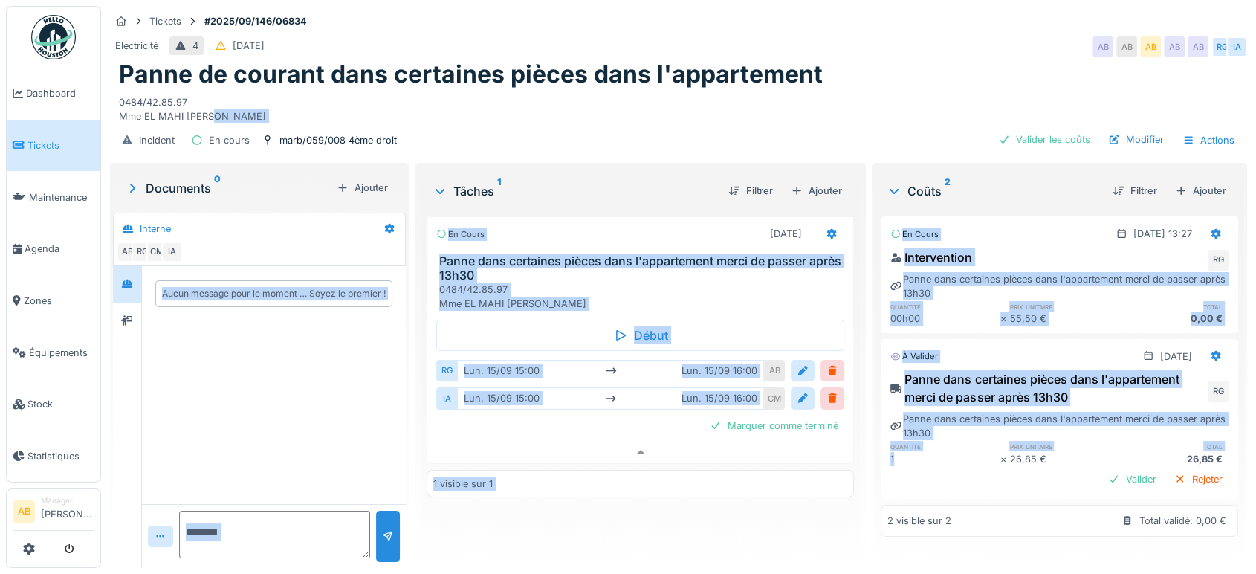
drag, startPoint x: 926, startPoint y: 439, endPoint x: 773, endPoint y: 60, distance: 408.7
click at [773, 60] on div "Tickets #2025/09/146/06834 Electricité 4 06/09/2025 AB AB AB AB AB RG IA Panne …" at bounding box center [678, 287] width 1155 height 574
click at [133, 379] on div at bounding box center [127, 417] width 29 height 302
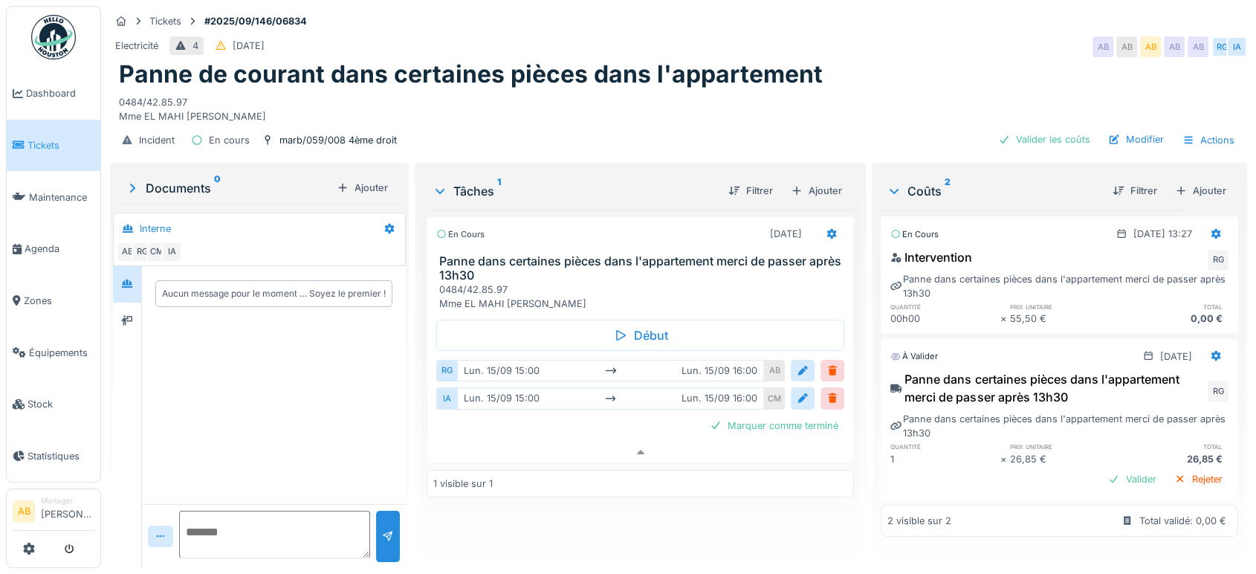
click at [28, 26] on link at bounding box center [53, 37] width 55 height 55
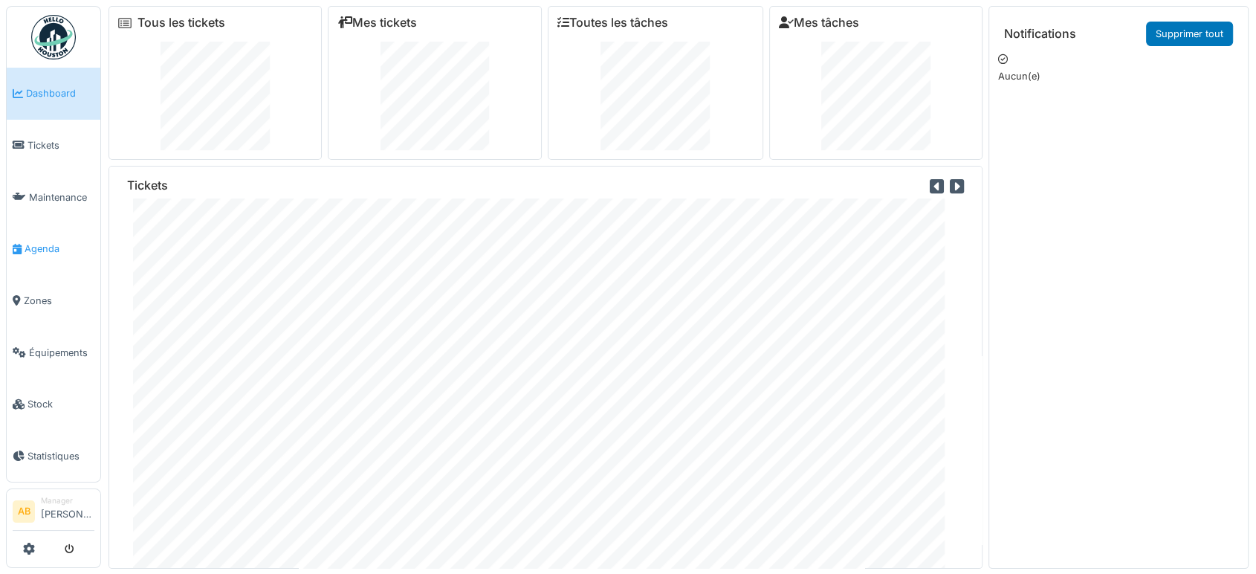
click at [44, 260] on link "Agenda" at bounding box center [54, 249] width 94 height 52
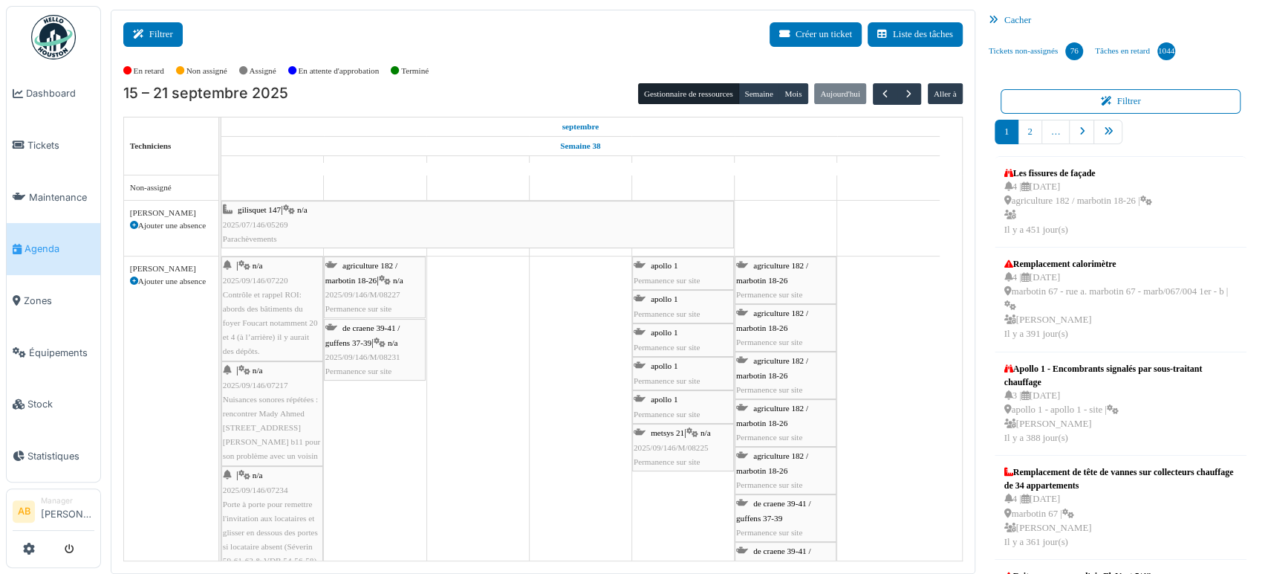
click at [155, 27] on button "Filtrer" at bounding box center [152, 34] width 59 height 25
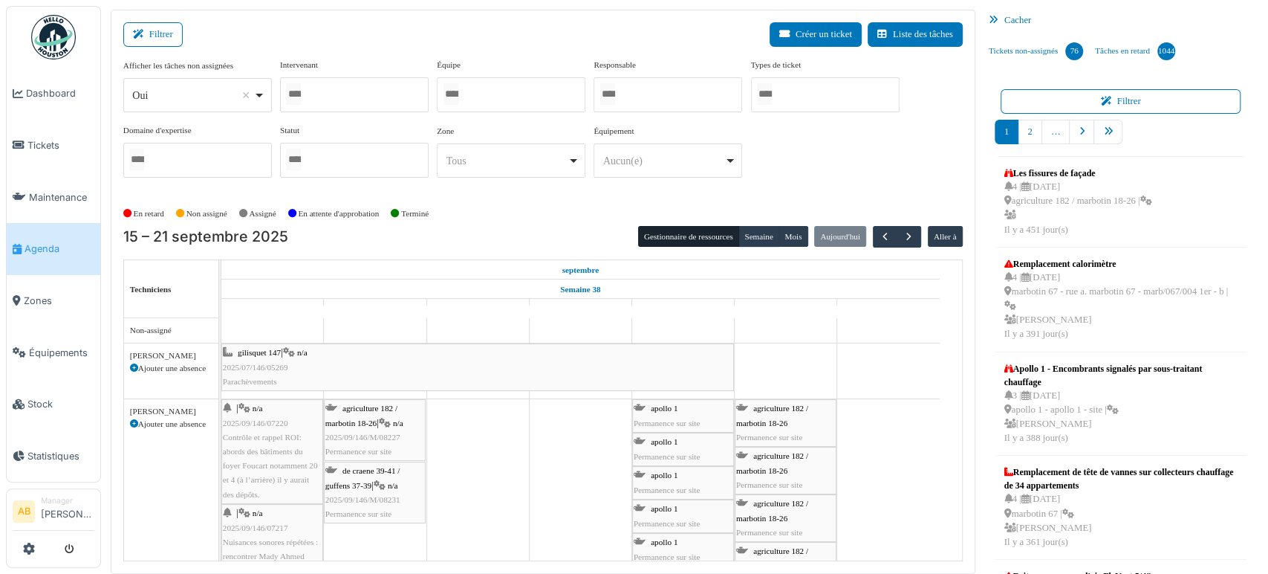
click at [155, 106] on div "*** Oui Remove item" at bounding box center [197, 95] width 149 height 34
select select "**"
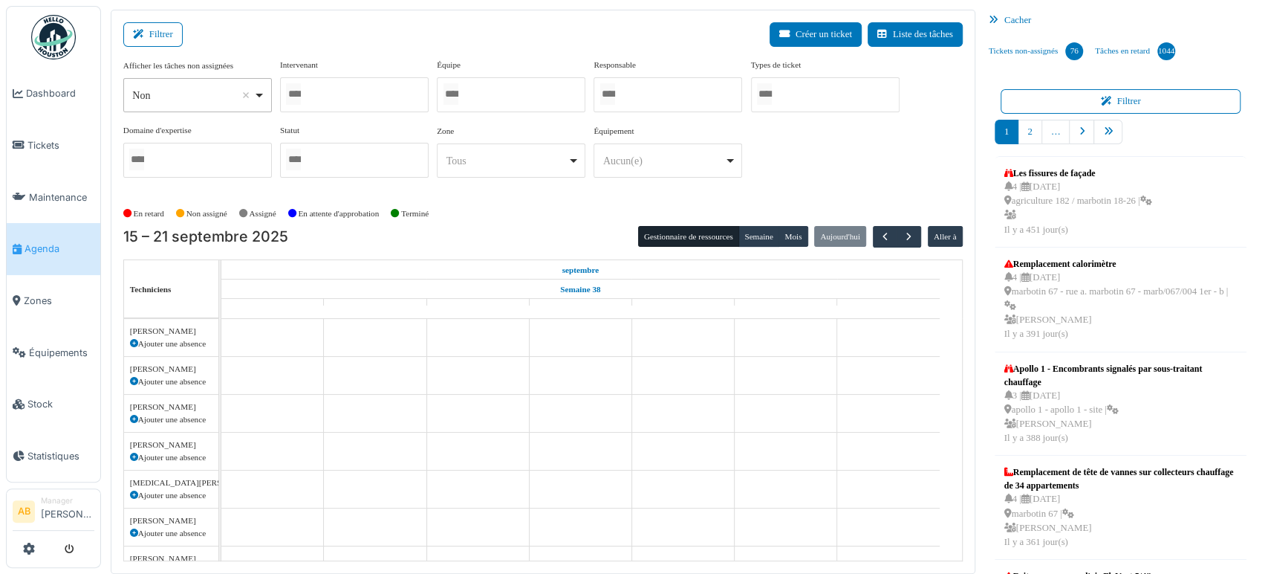
click at [392, 86] on div at bounding box center [354, 94] width 149 height 35
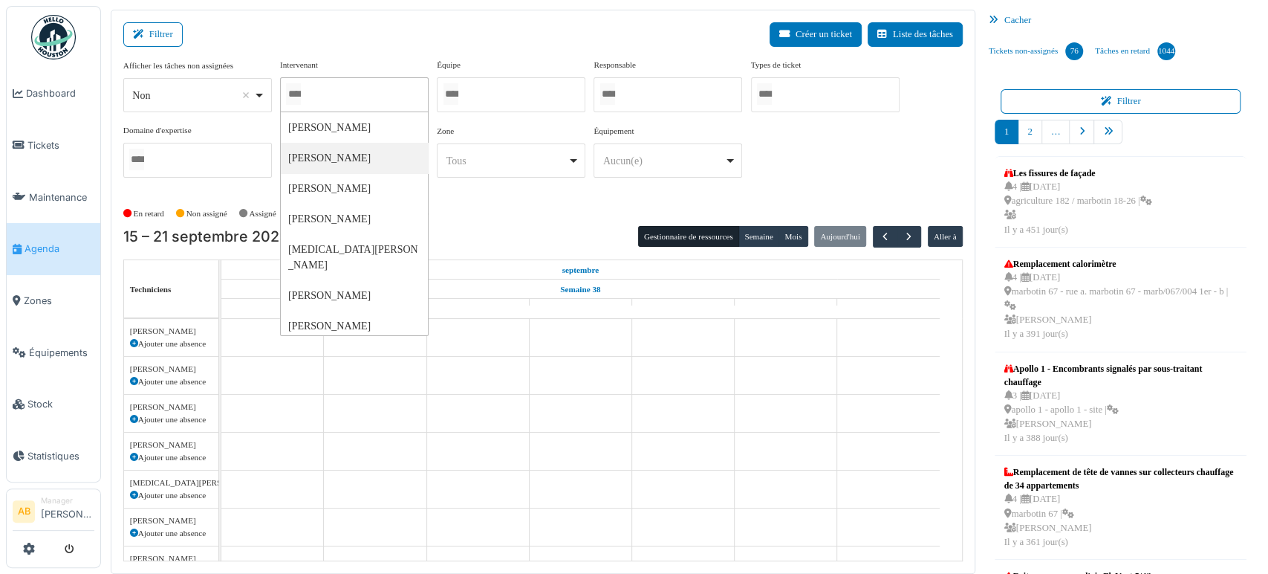
type input "*"
type input "**"
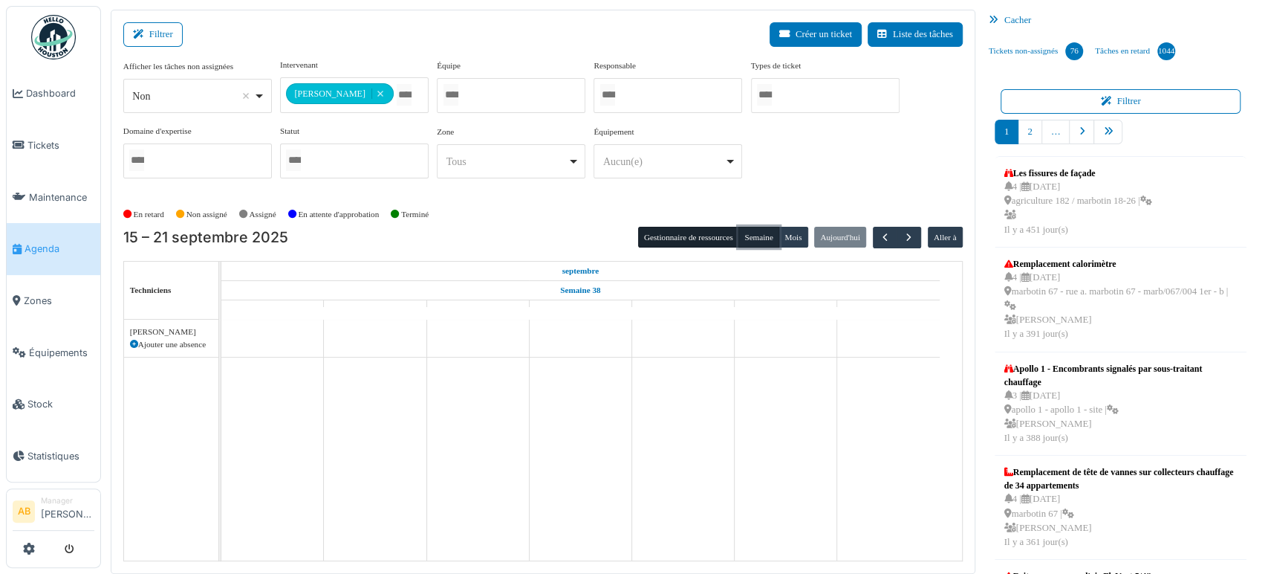
click at [757, 230] on button "Semaine" at bounding box center [759, 237] width 41 height 21
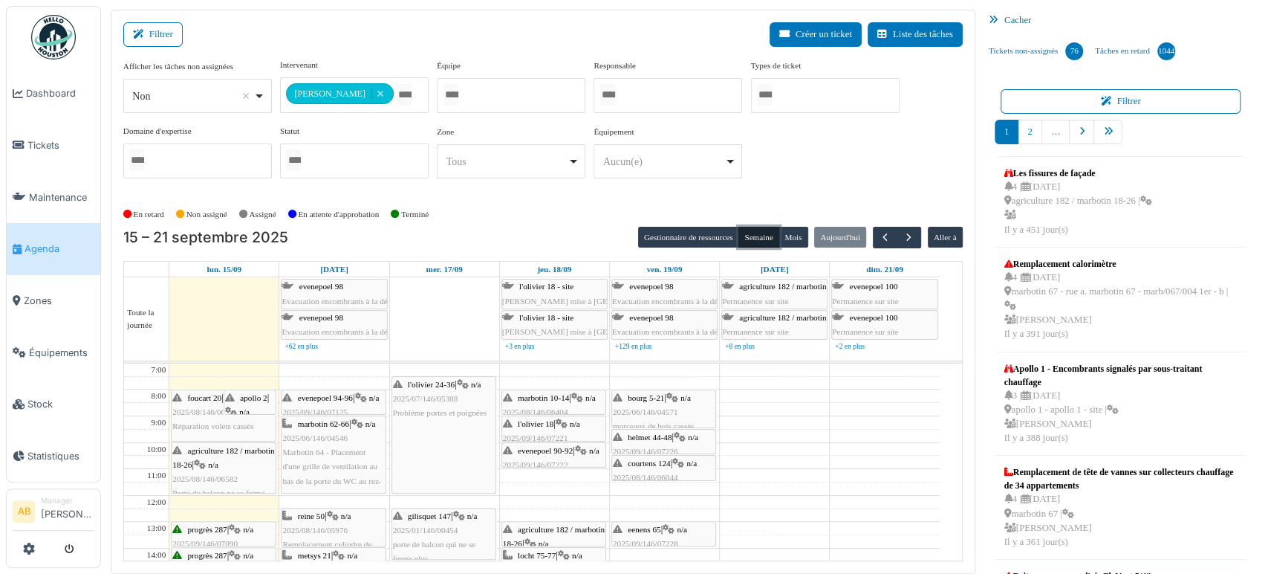
click at [757, 230] on button "Semaine" at bounding box center [759, 237] width 41 height 21
click at [157, 45] on button "Filtrer" at bounding box center [152, 34] width 59 height 25
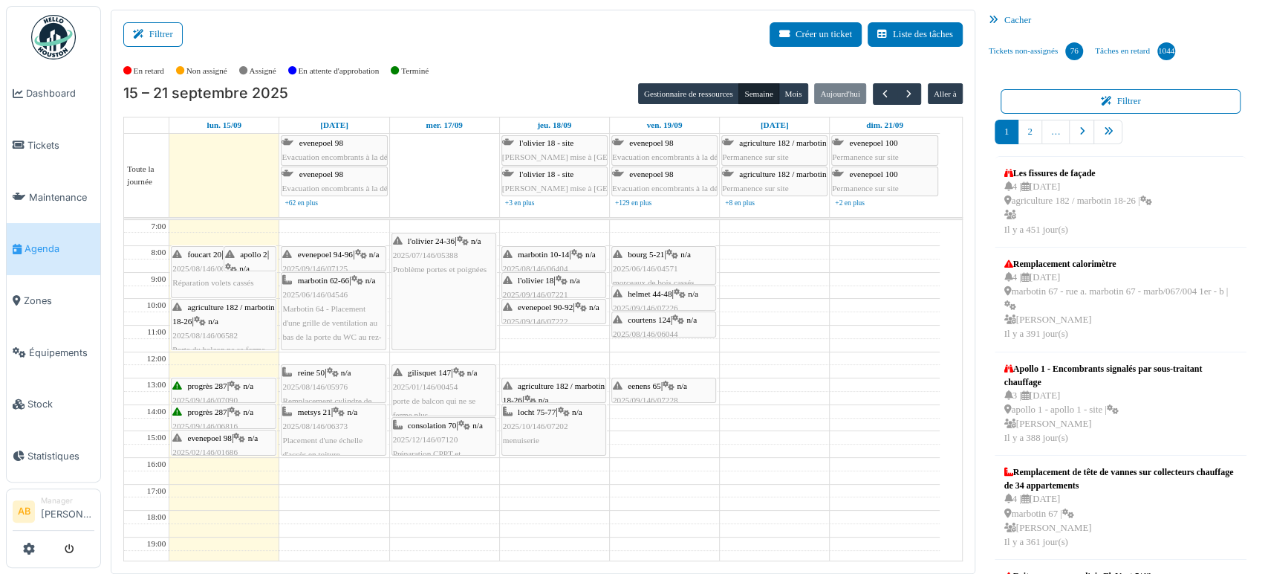
click at [120, 29] on div "**********" at bounding box center [543, 292] width 865 height 564
click at [152, 40] on button "Filtrer" at bounding box center [152, 34] width 59 height 25
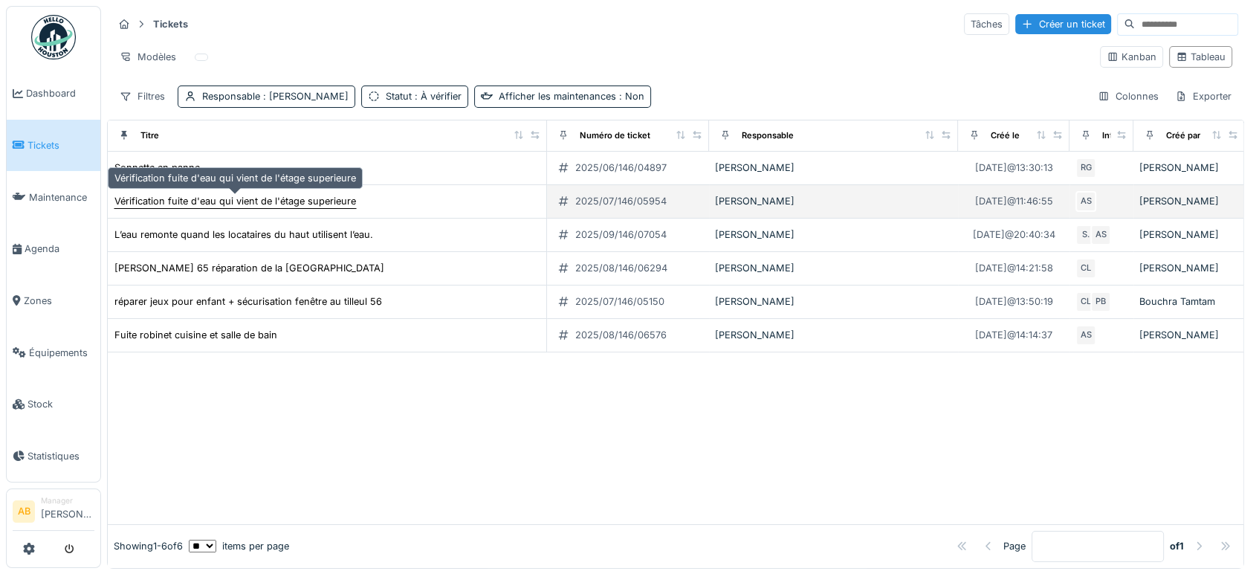
click at [224, 194] on div "Vérification fuite d'eau qui vient de l'étage superieure" at bounding box center [235, 201] width 242 height 14
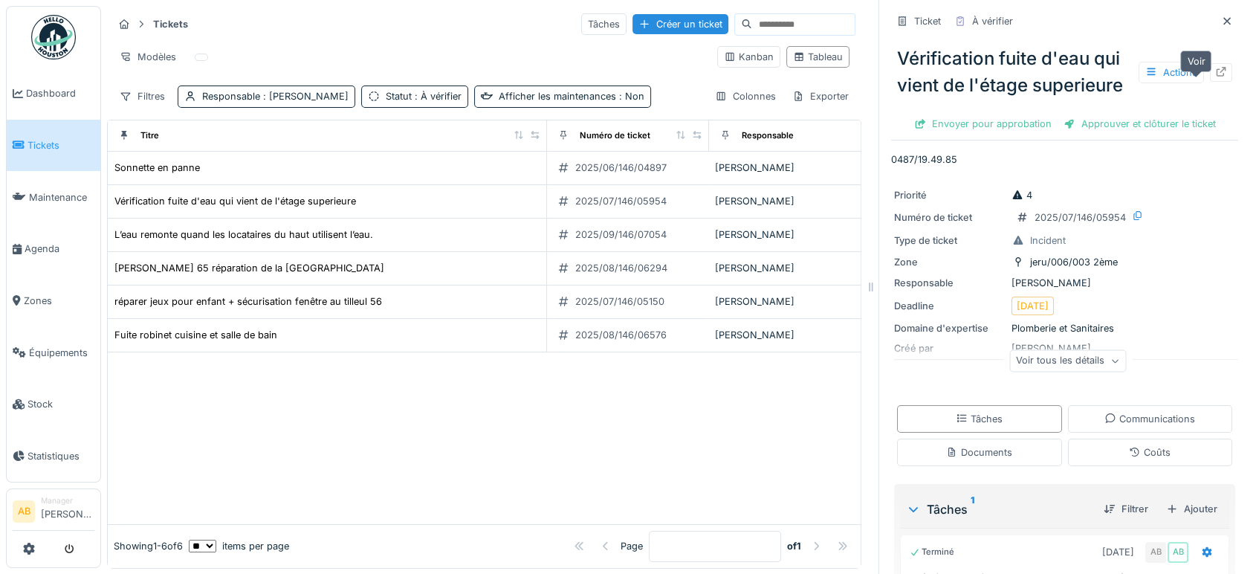
click at [1215, 77] on icon at bounding box center [1221, 72] width 12 height 10
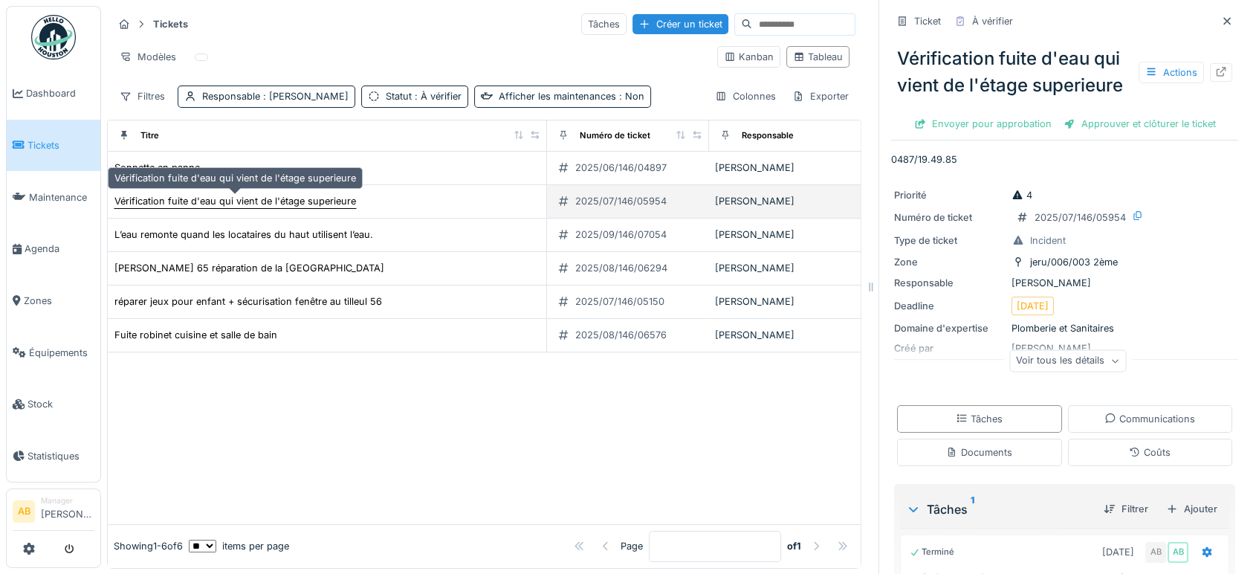
click at [257, 206] on div "Vérification fuite d'eau qui vient de l'étage superieure" at bounding box center [235, 201] width 242 height 14
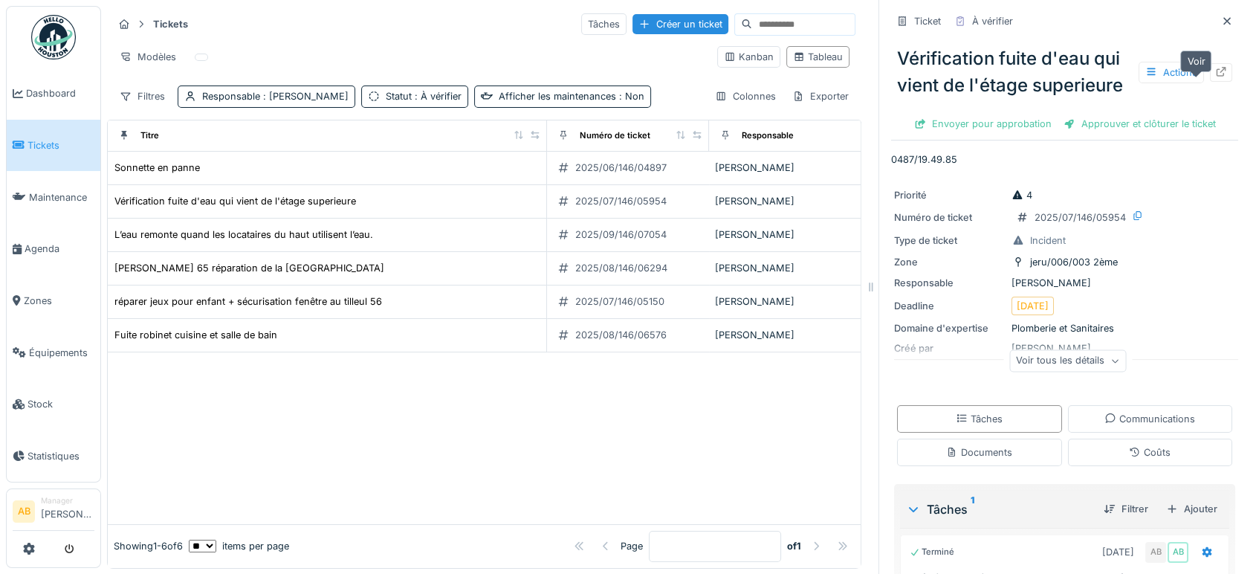
click at [1215, 77] on icon at bounding box center [1221, 72] width 12 height 10
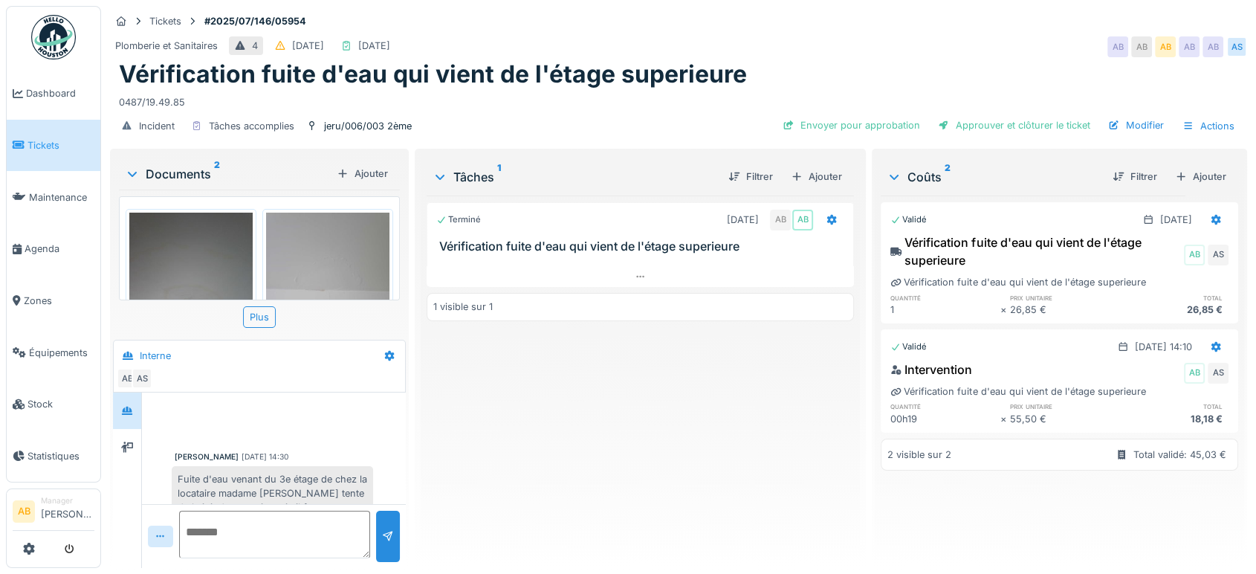
scroll to position [393, 0]
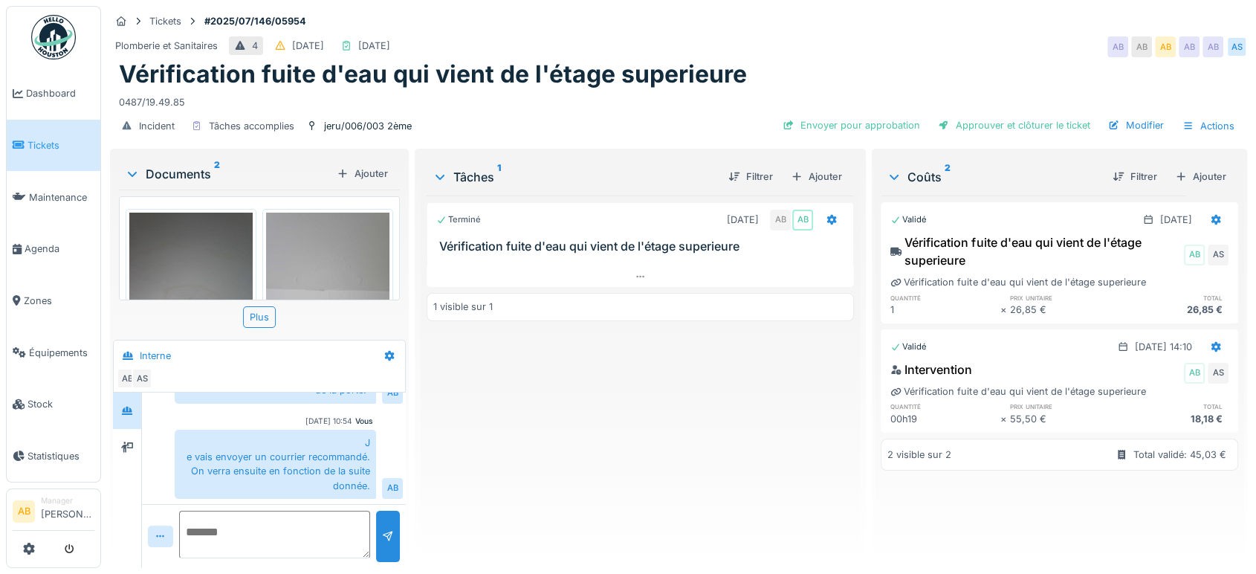
click at [183, 171] on div "Documents 2" at bounding box center [228, 174] width 206 height 18
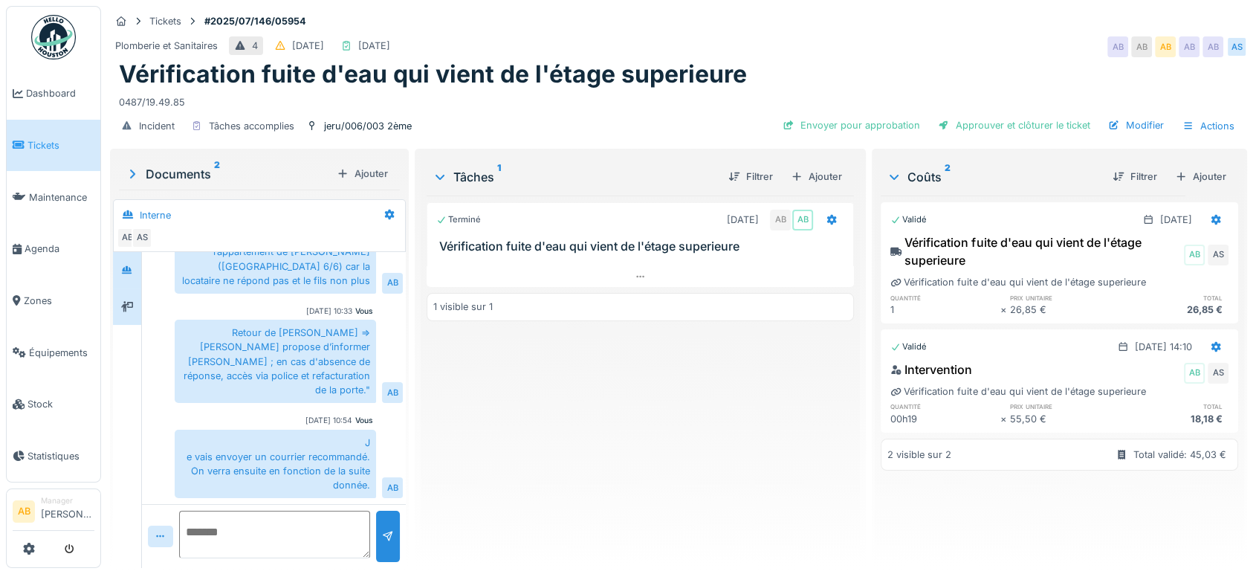
click at [126, 290] on div at bounding box center [127, 306] width 28 height 36
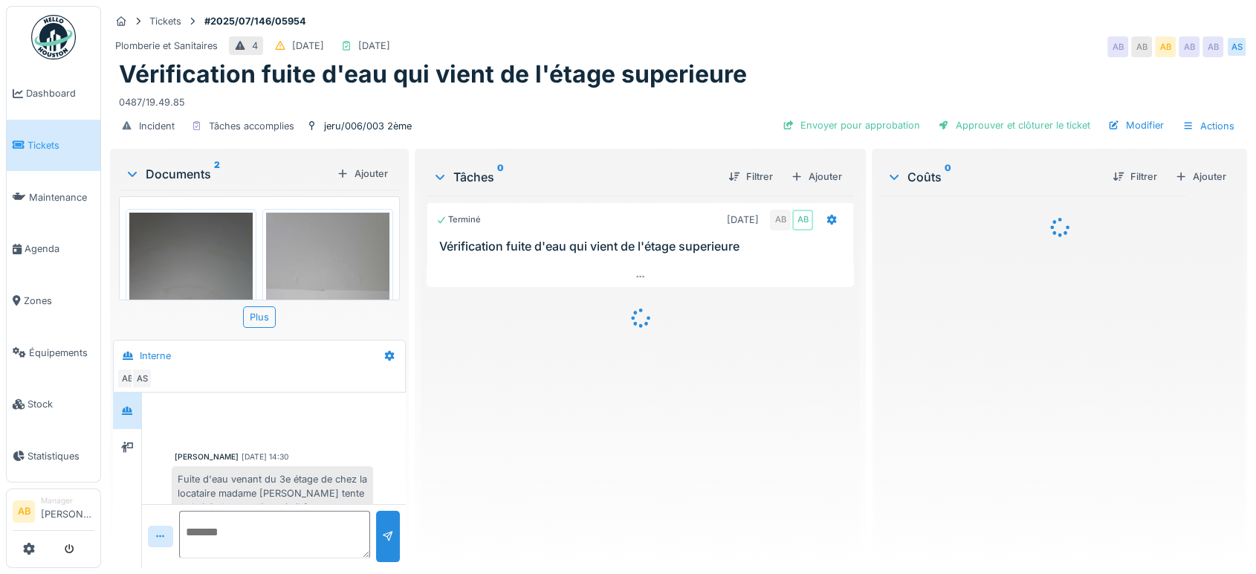
scroll to position [393, 0]
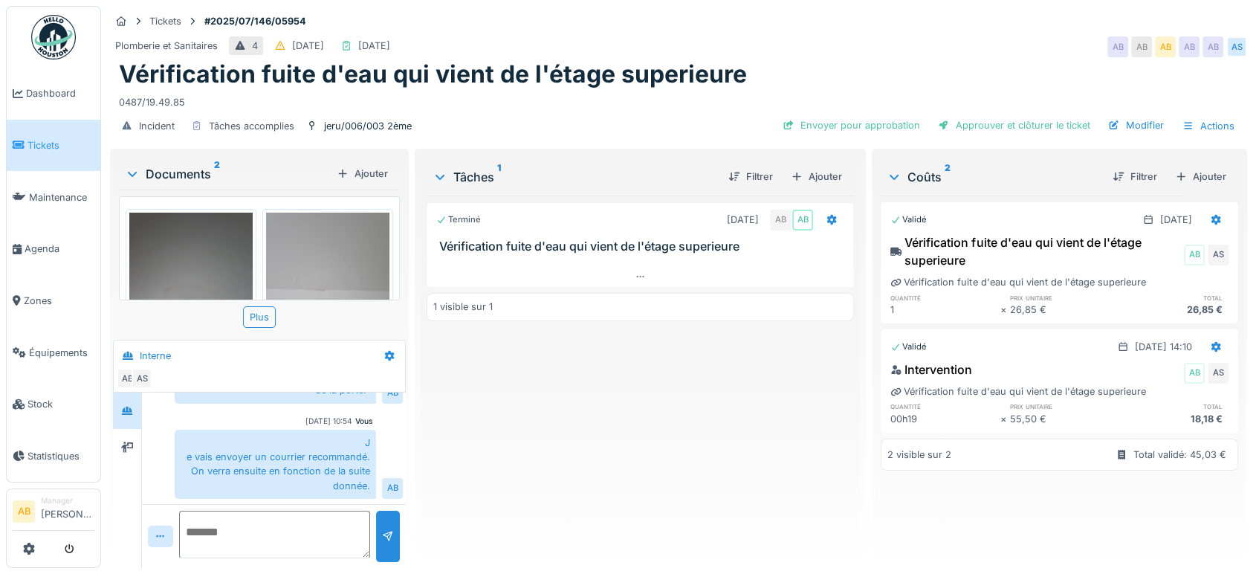
click at [178, 168] on div "Documents 2" at bounding box center [228, 174] width 206 height 18
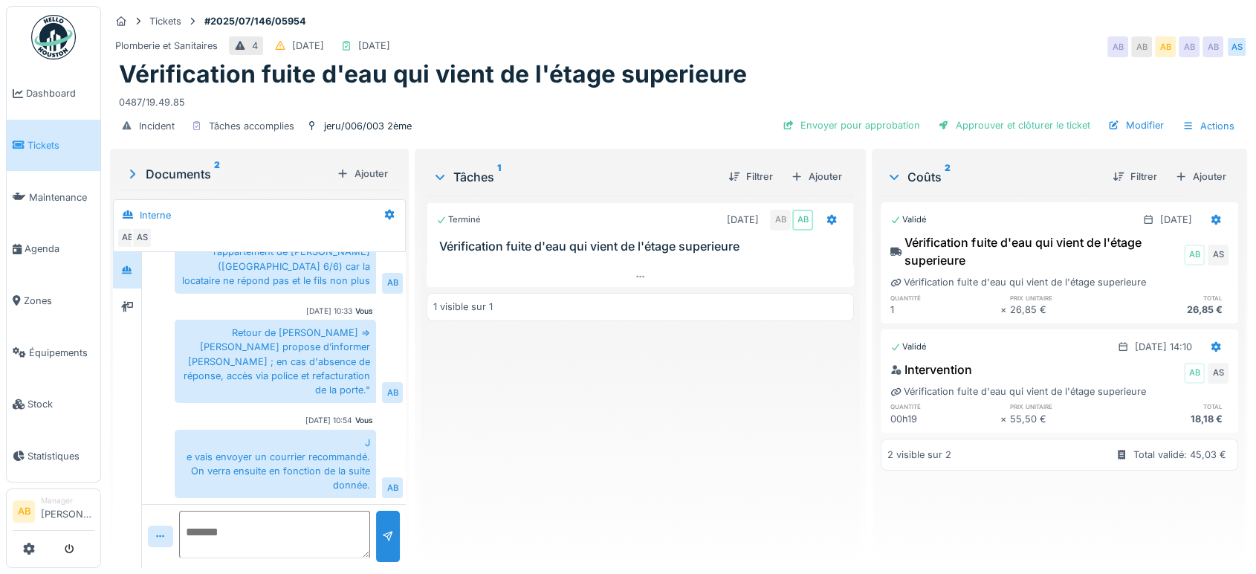
scroll to position [12, 0]
drag, startPoint x: 329, startPoint y: 346, endPoint x: 291, endPoint y: 349, distance: 38.1
click at [291, 349] on div "Retour de [PERSON_NAME] => [PERSON_NAME] propose d’informer [PERSON_NAME] ; en …" at bounding box center [275, 361] width 201 height 83
copy div "[PERSON_NAME]"
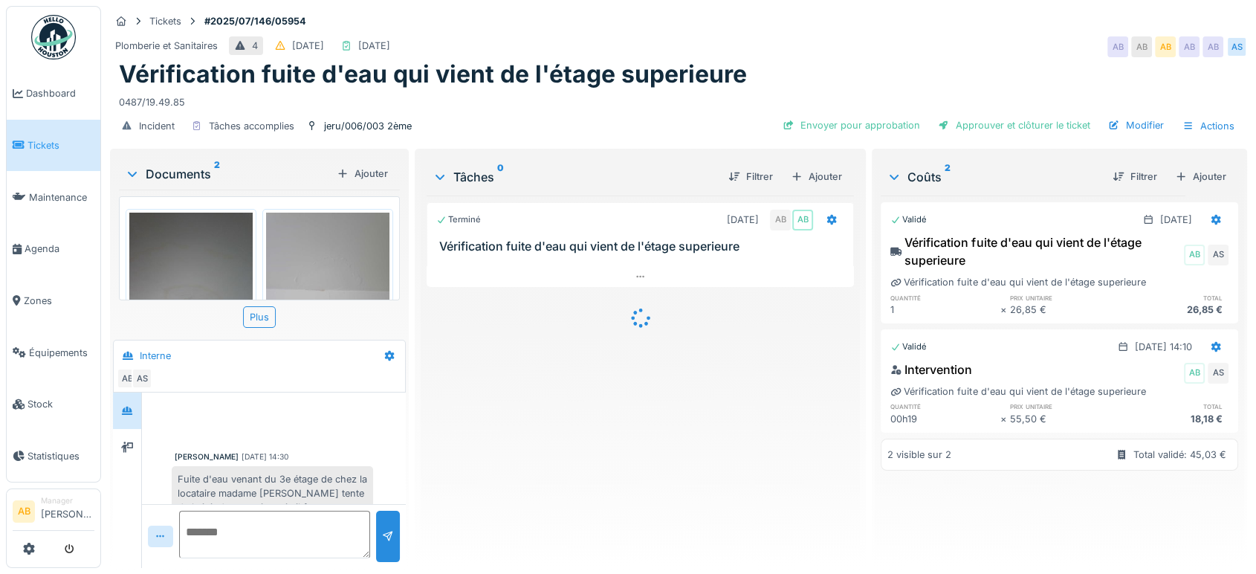
scroll to position [393, 0]
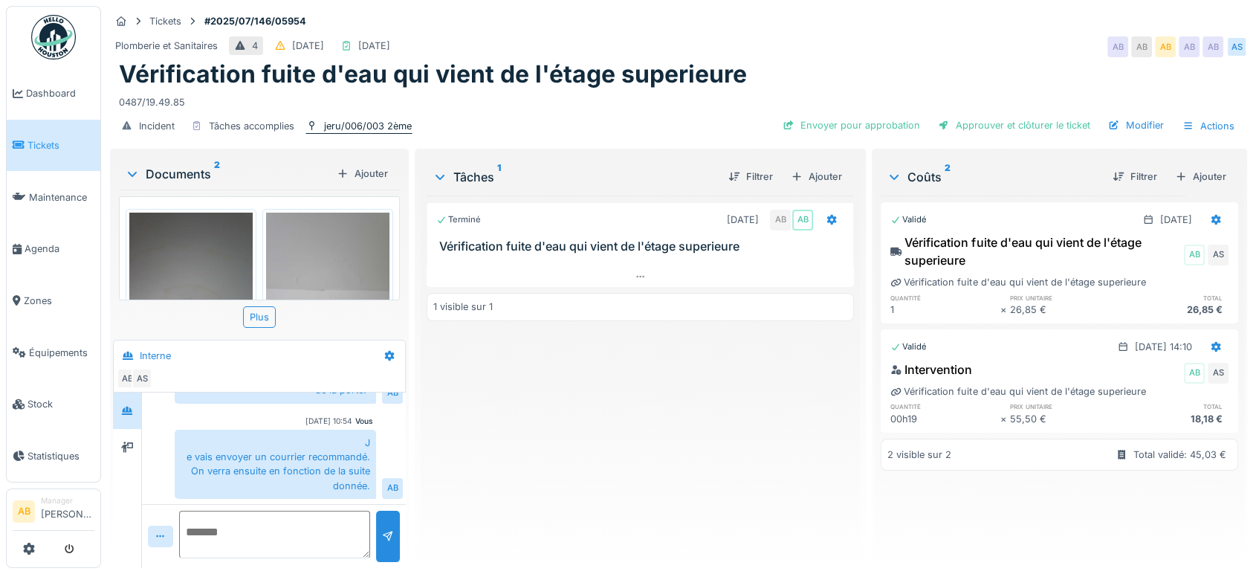
click at [399, 130] on div "jeru/006/003 2ème" at bounding box center [368, 126] width 88 height 14
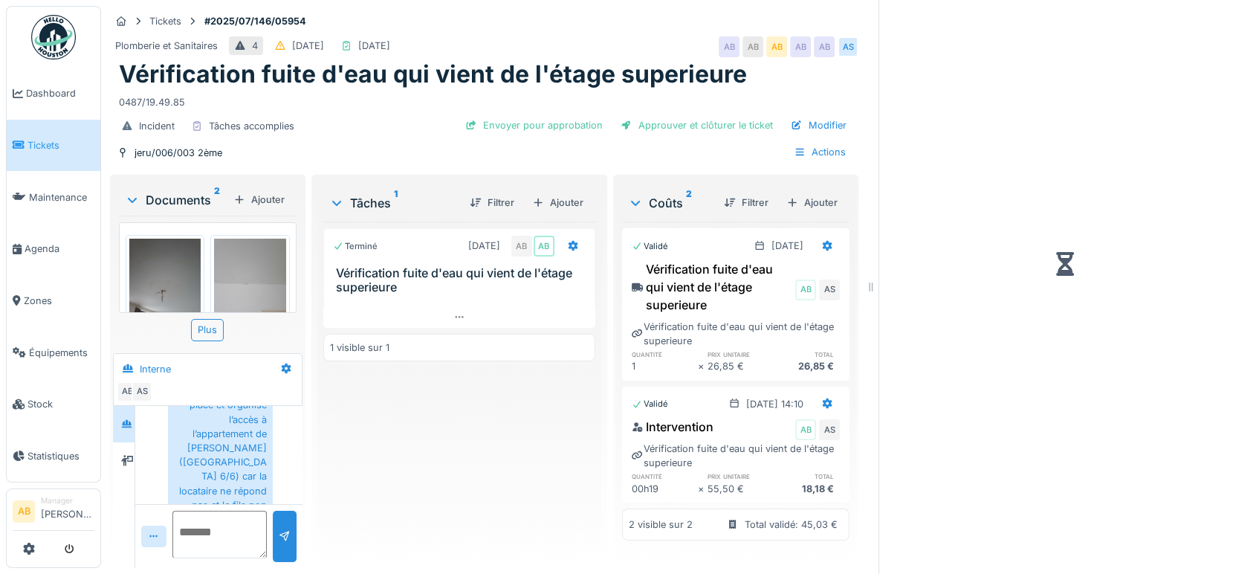
scroll to position [676, 0]
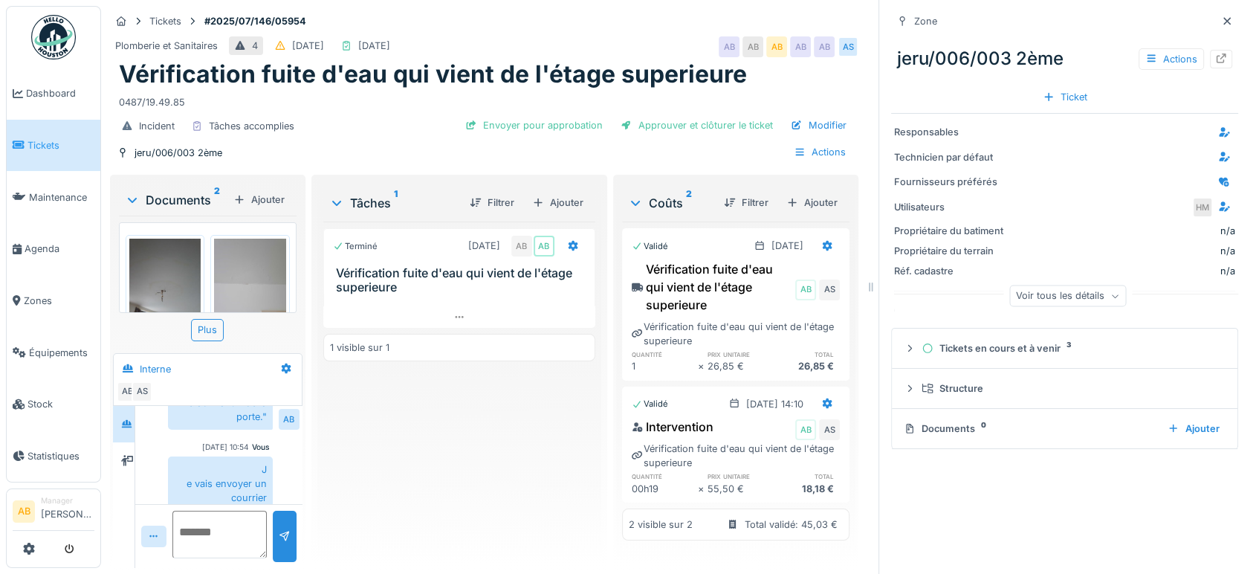
click at [1210, 67] on div at bounding box center [1221, 59] width 22 height 19
click at [1223, 22] on icon at bounding box center [1226, 20] width 7 height 7
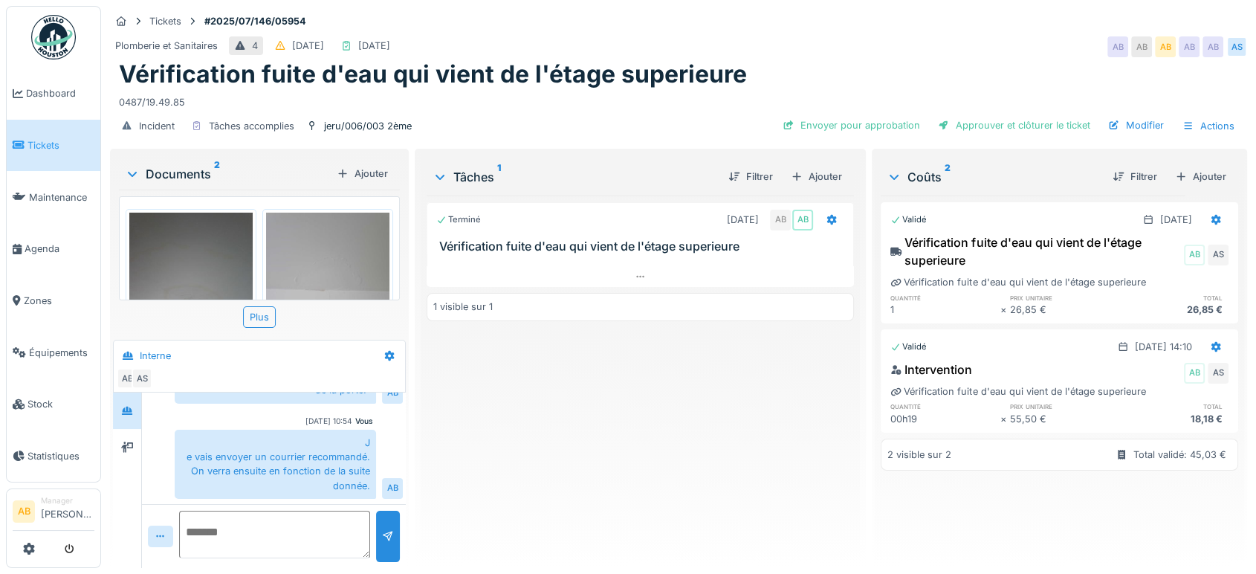
click at [286, 535] on textarea at bounding box center [274, 535] width 191 height 48
paste textarea "**********"
type textarea "**********"
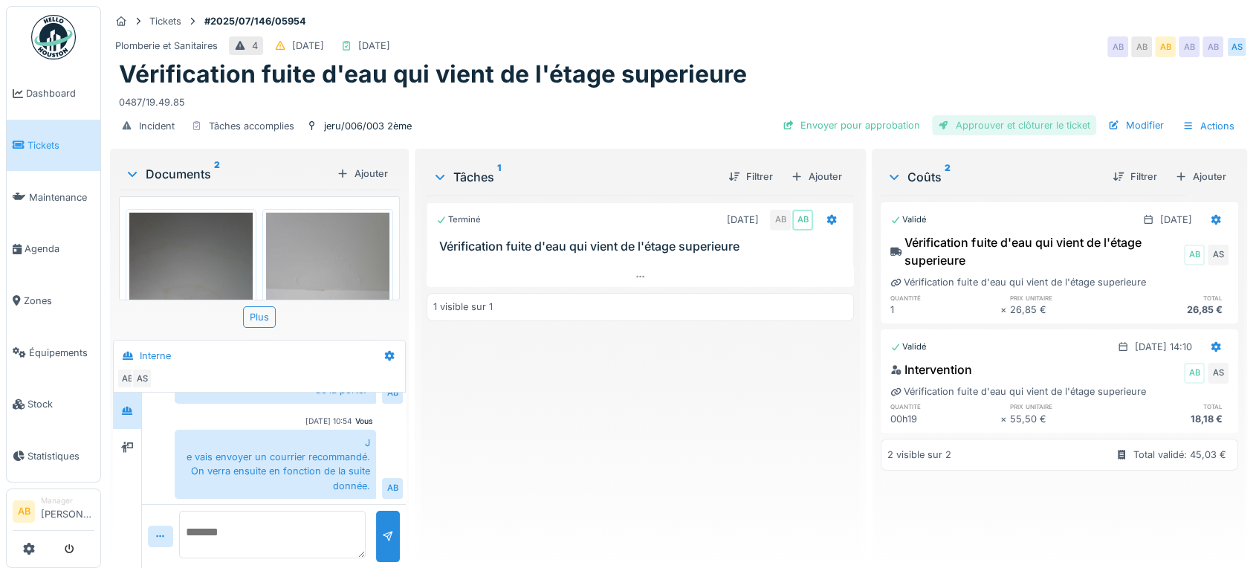
click at [993, 126] on div "Approuver et clôturer le ticket" at bounding box center [1014, 125] width 164 height 20
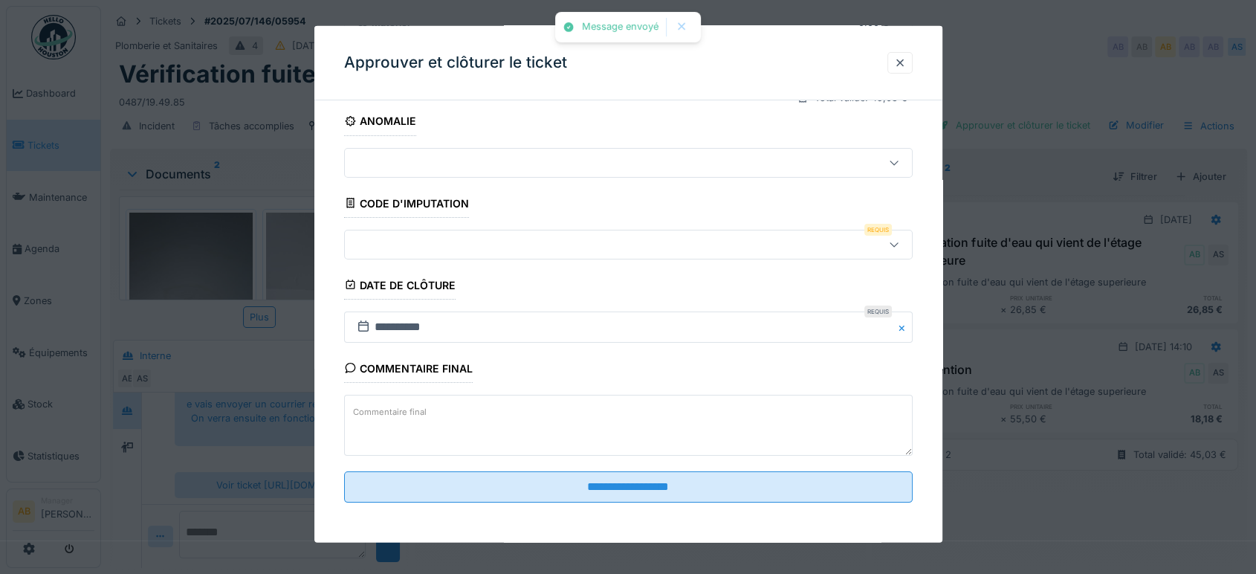
scroll to position [12, 0]
click at [527, 417] on textarea "Commentaire final" at bounding box center [628, 425] width 568 height 61
paste textarea "**********"
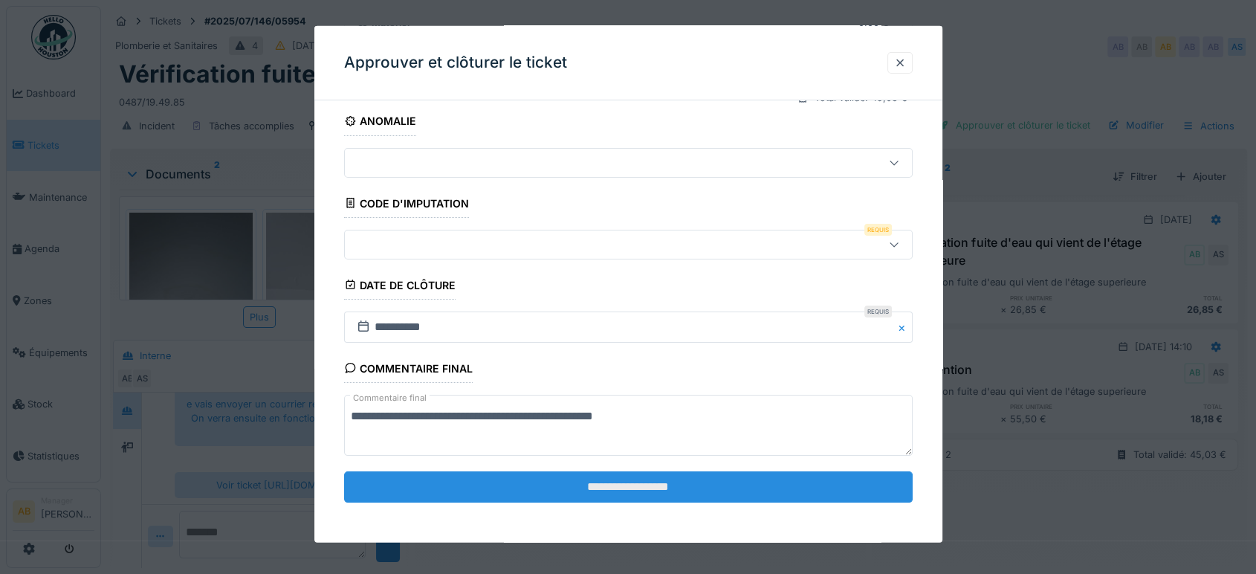
type textarea "**********"
click at [532, 493] on input "**********" at bounding box center [628, 486] width 568 height 31
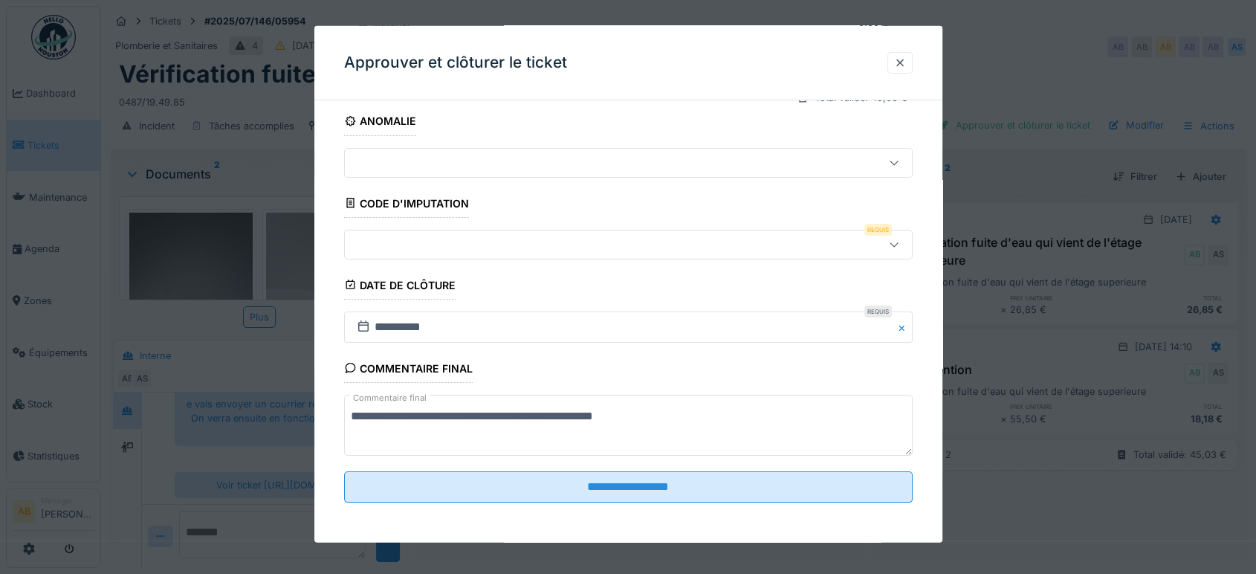
click at [511, 242] on div at bounding box center [594, 244] width 487 height 16
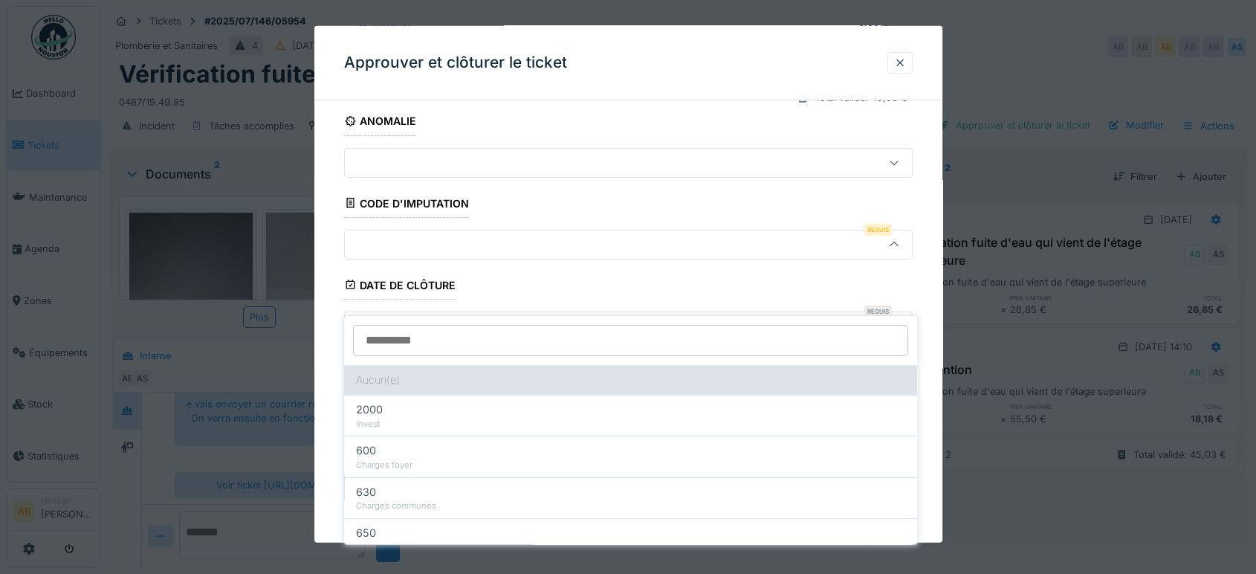
scroll to position [184, 0]
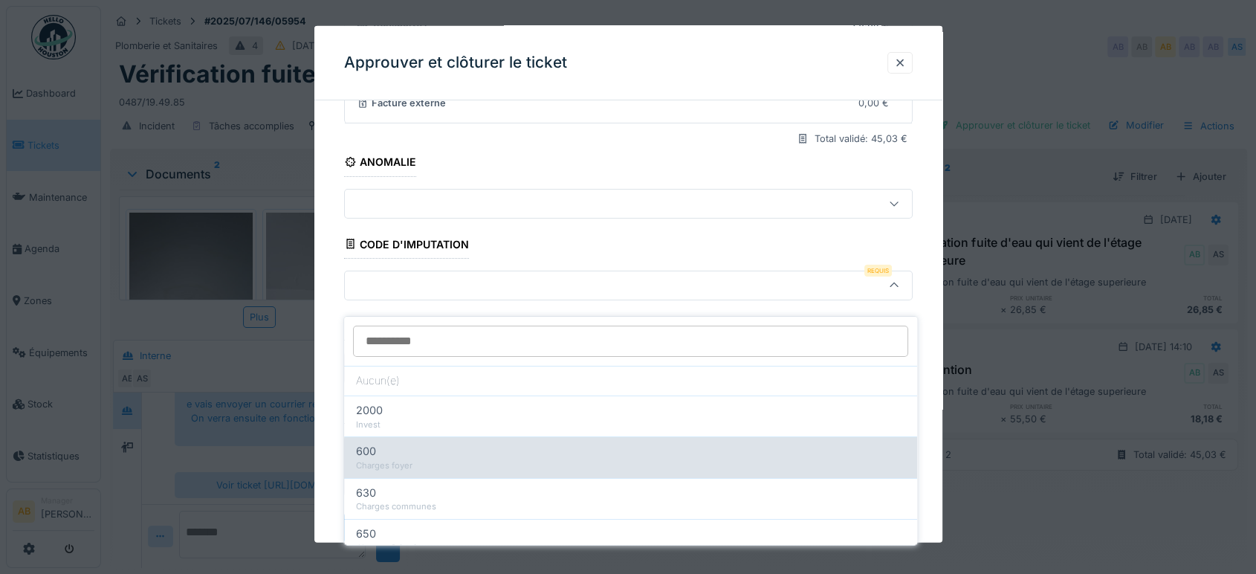
click at [449, 443] on div "600" at bounding box center [630, 451] width 549 height 16
type input "***"
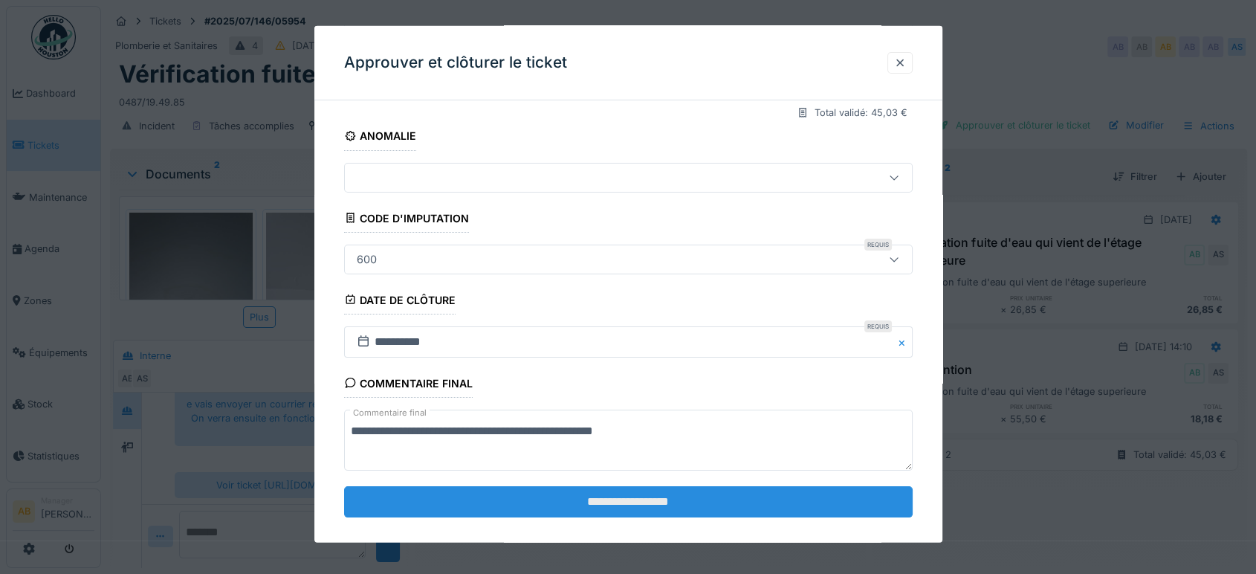
scroll to position [224, 0]
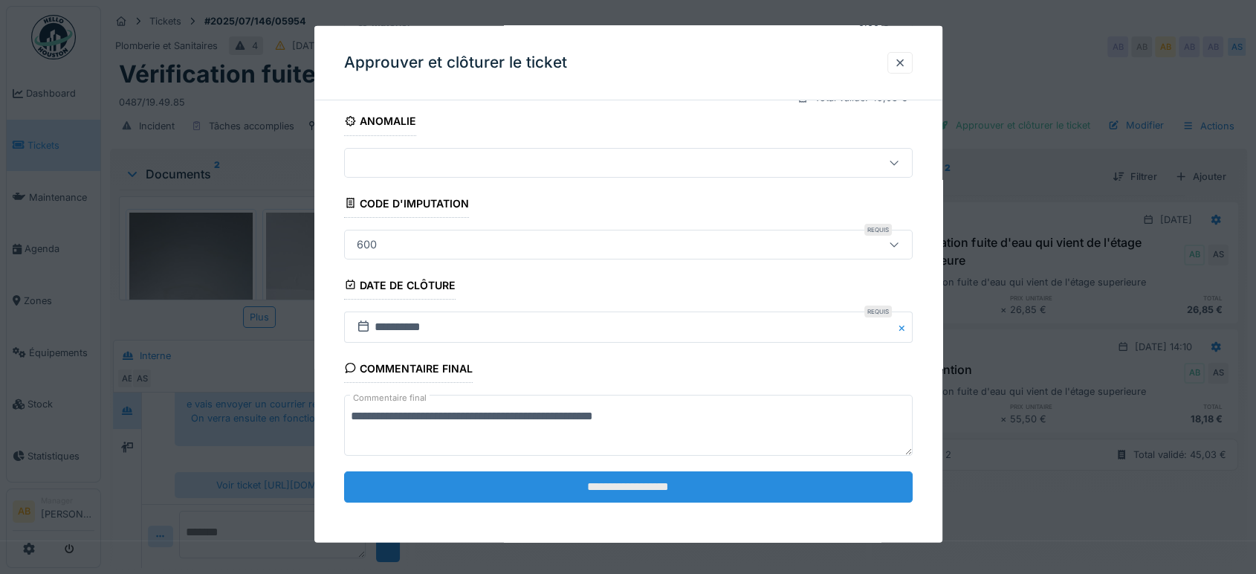
click at [667, 481] on input "**********" at bounding box center [628, 486] width 568 height 31
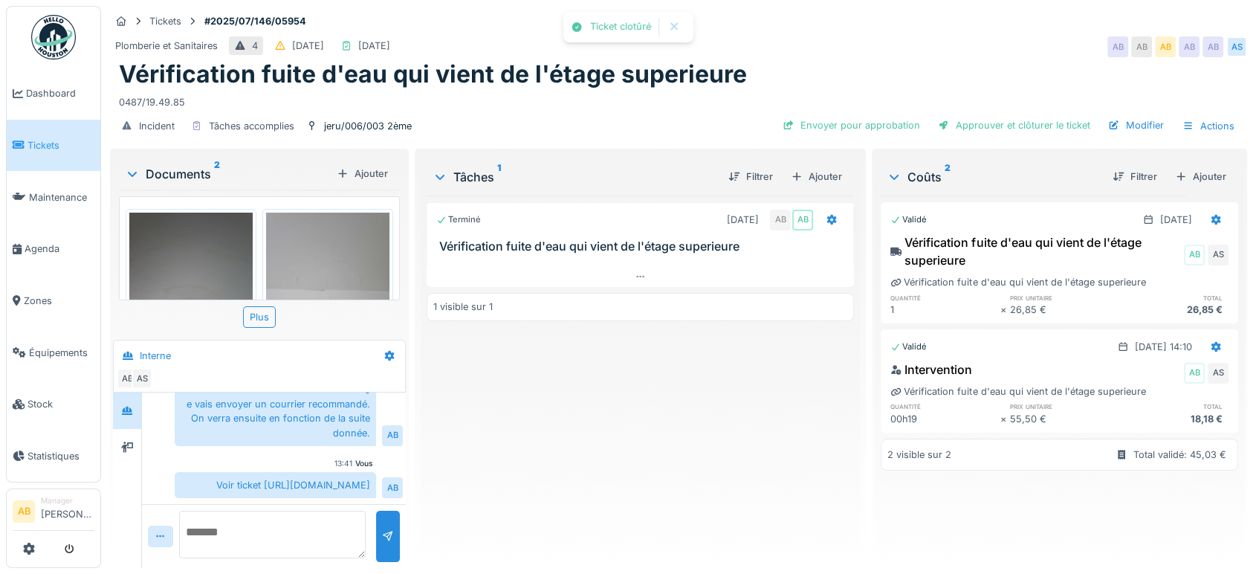
scroll to position [499, 0]
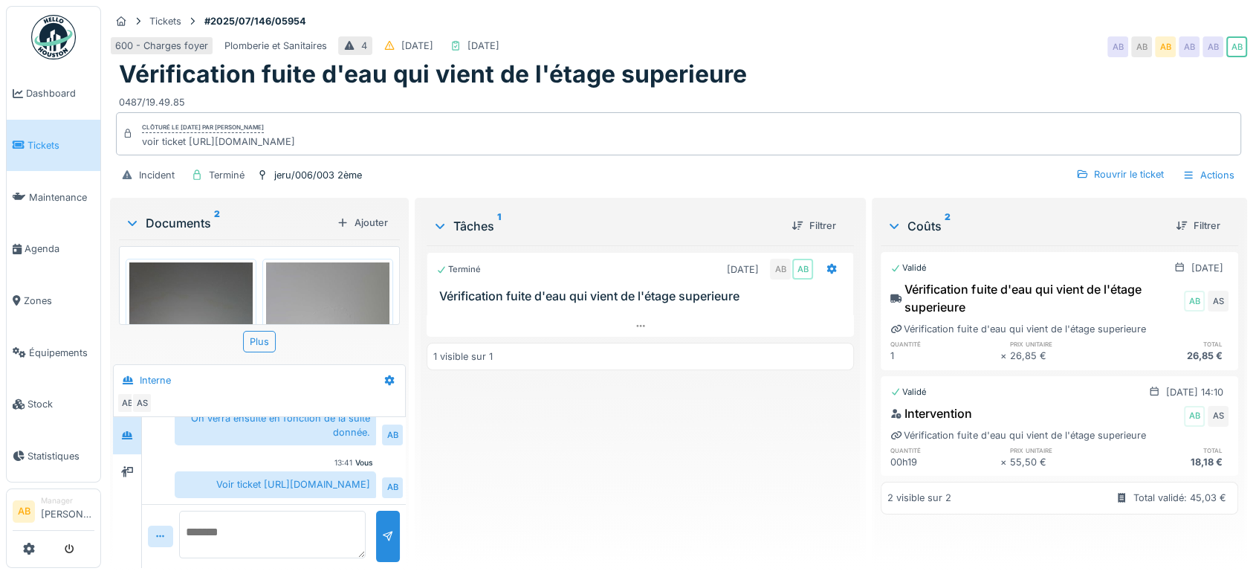
click at [60, 26] on img at bounding box center [53, 37] width 45 height 45
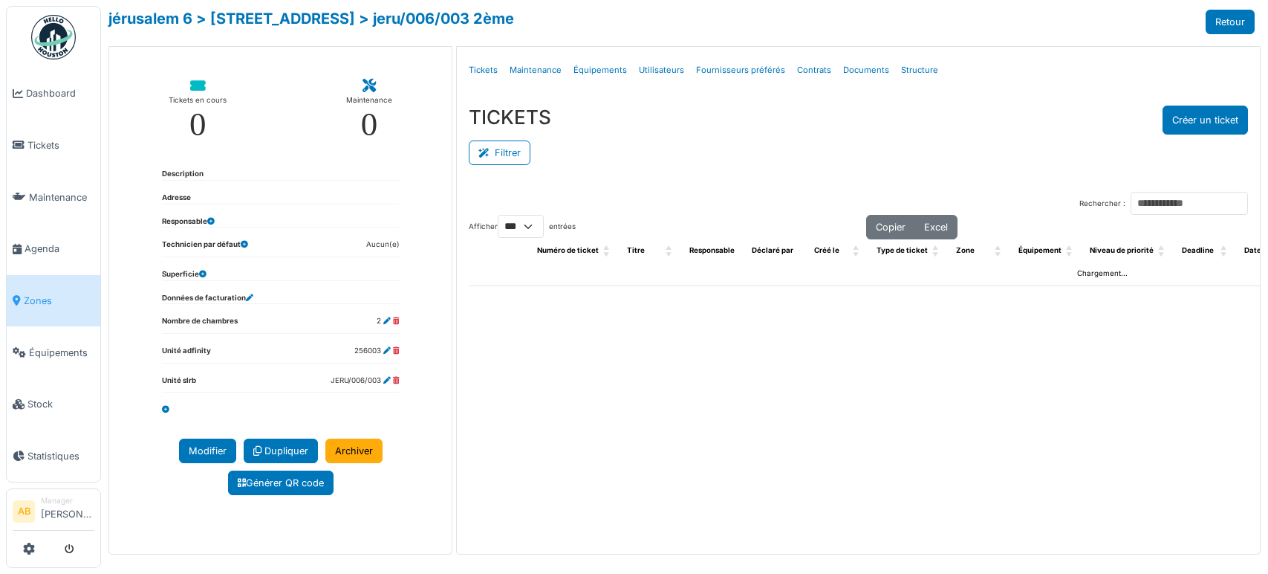
select select "***"
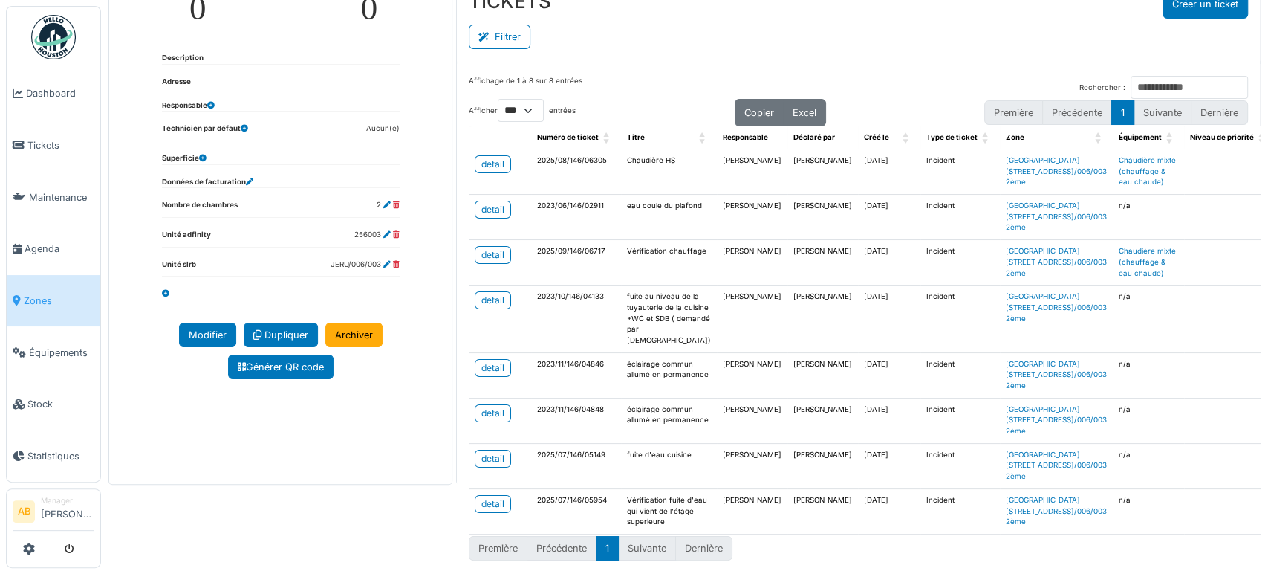
scroll to position [143, 0]
click at [999, 560] on div "Affichage de 1 à 8 sur 8 entrées Rechercher : Afficher ** ** *** *** entrées Co…" at bounding box center [858, 319] width 803 height 510
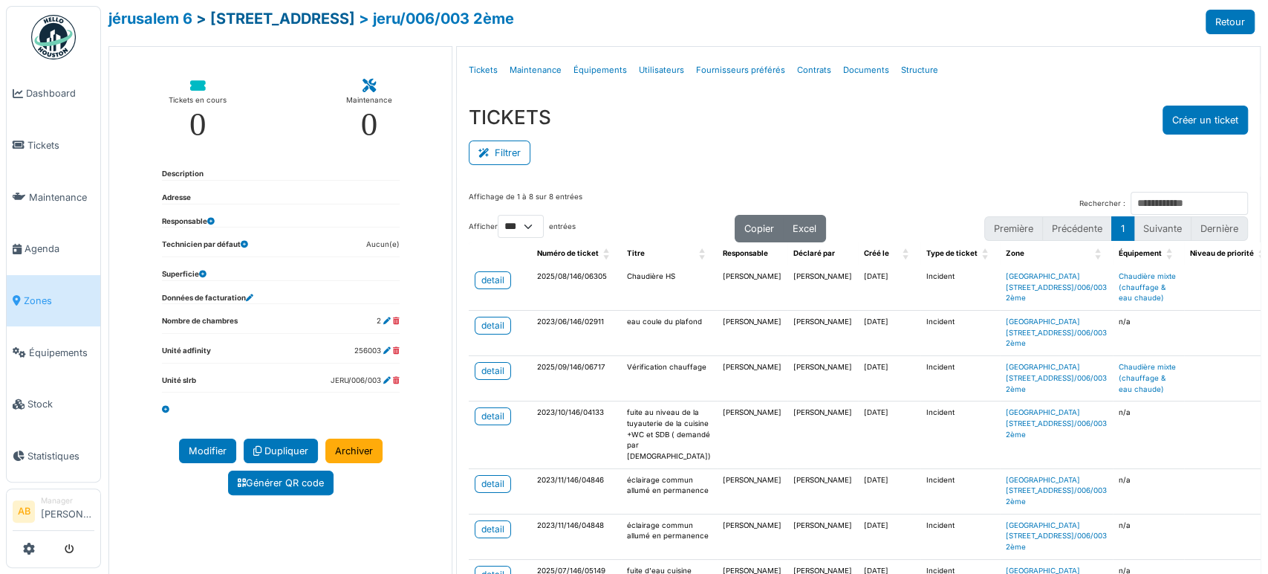
click at [315, 10] on link "> [STREET_ADDRESS]" at bounding box center [275, 19] width 159 height 18
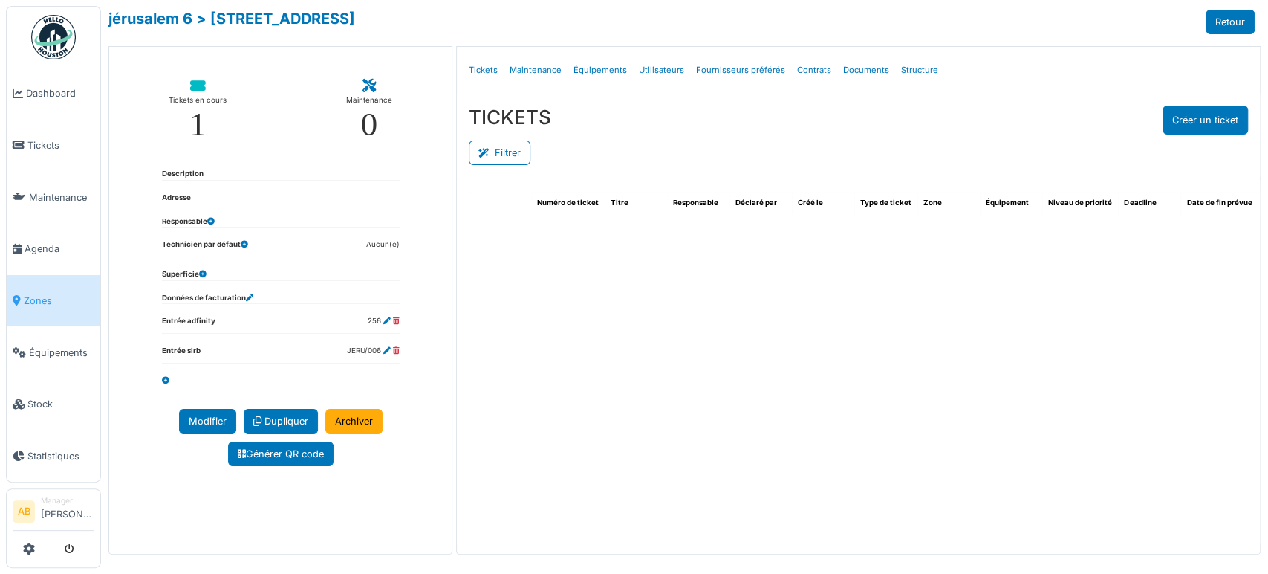
select select "***"
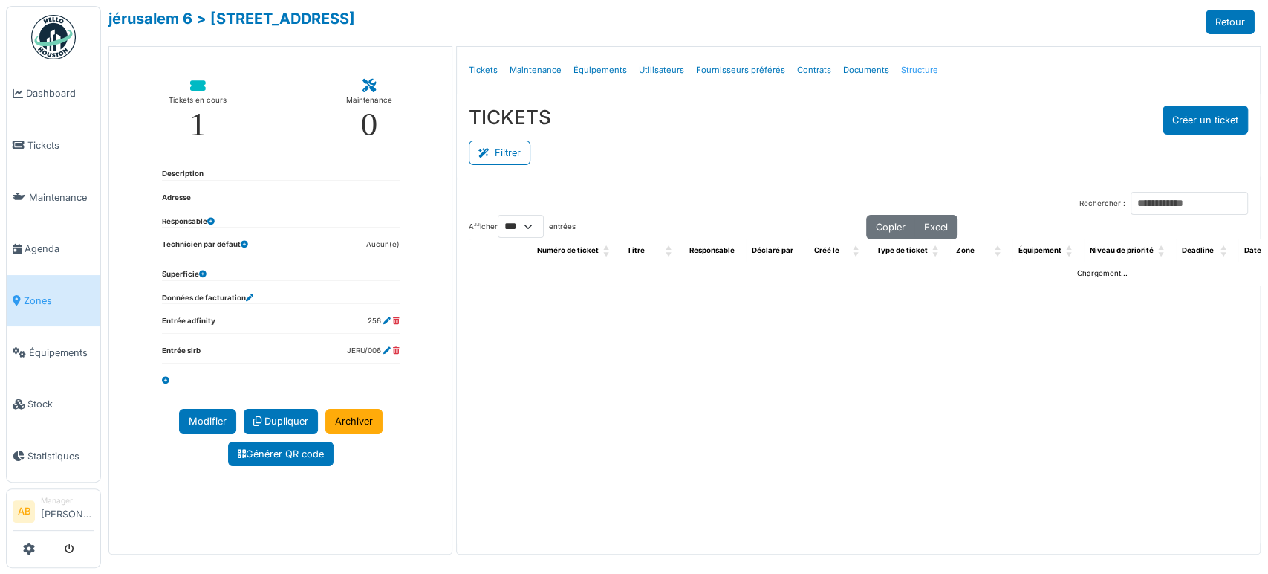
click at [901, 72] on link "Structure" at bounding box center [919, 70] width 49 height 35
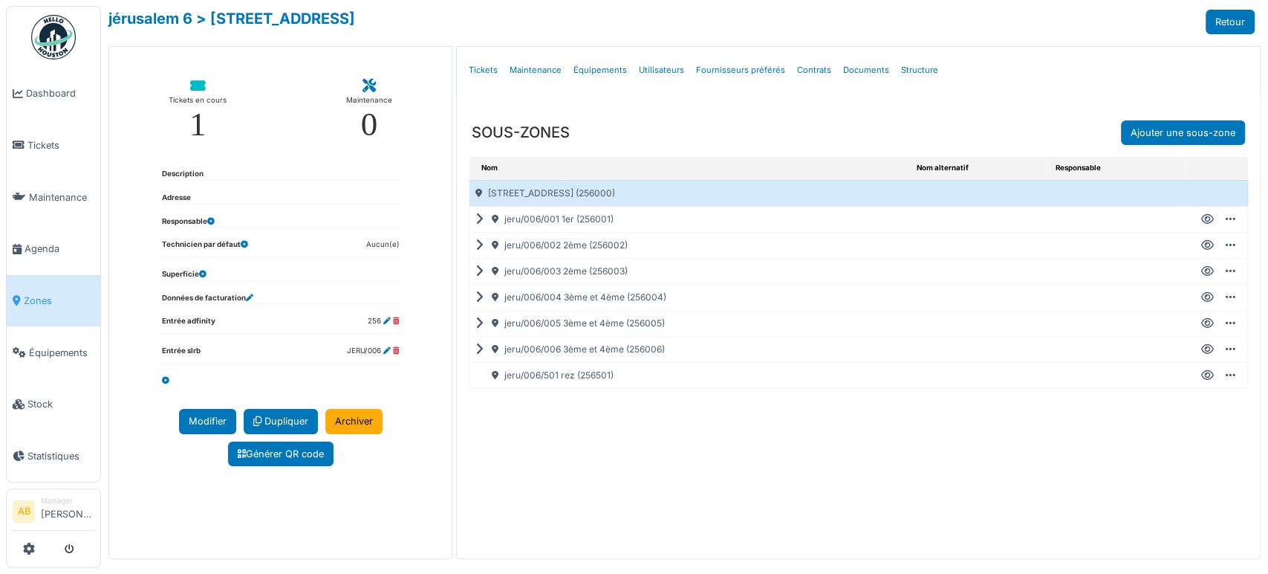
click at [1202, 349] on icon at bounding box center [1208, 349] width 13 height 1
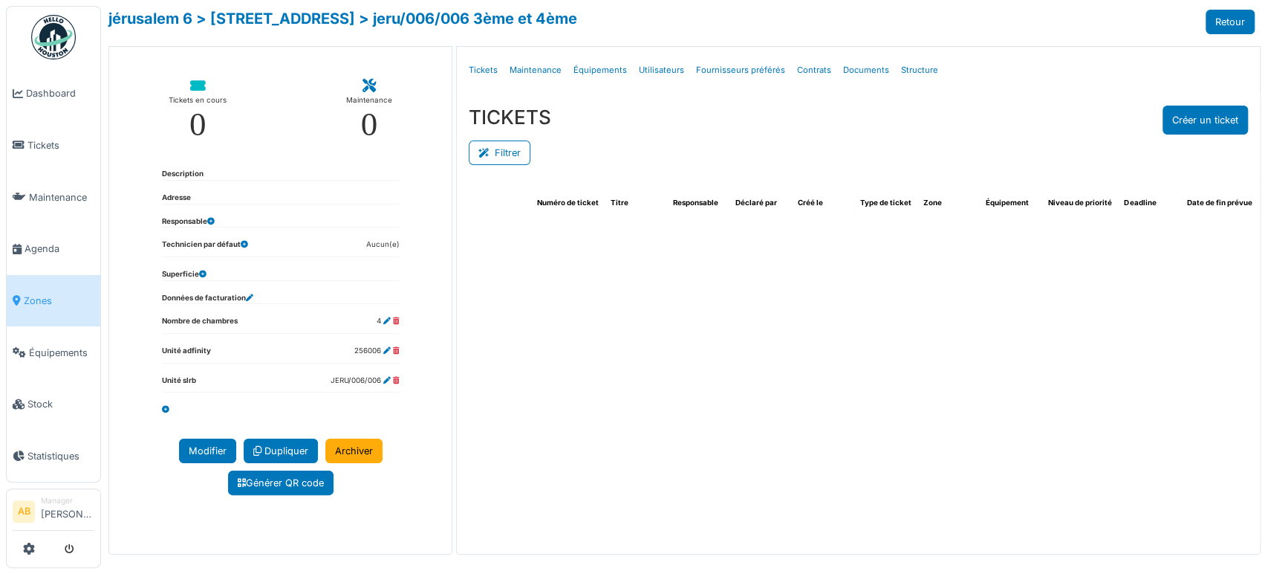
select select "***"
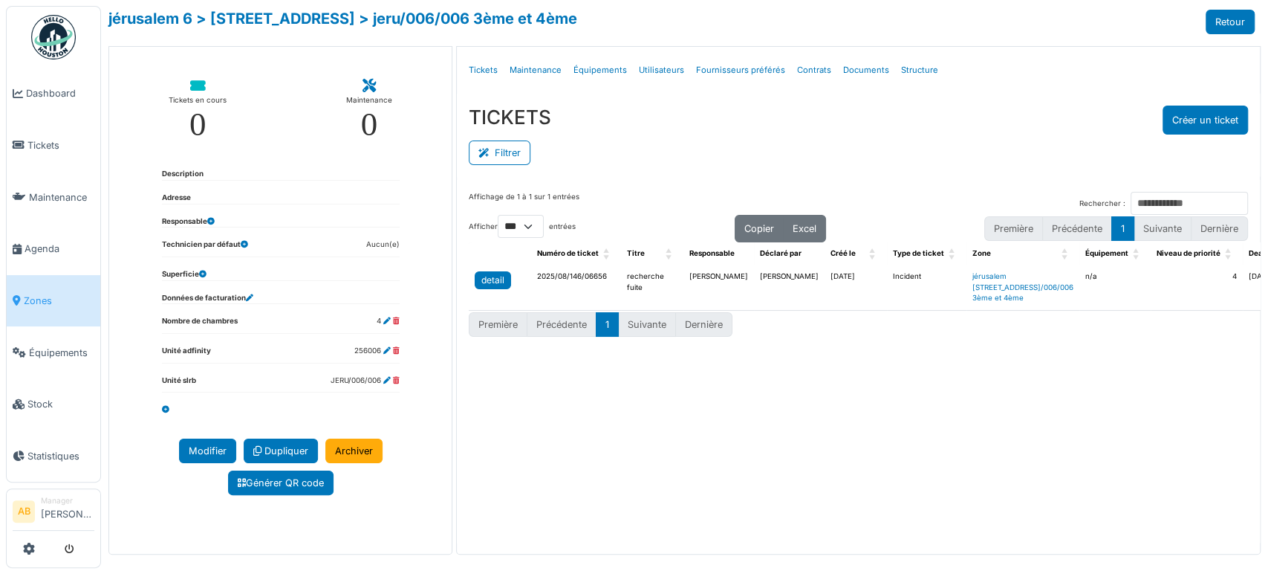
click at [506, 279] on link "detail" at bounding box center [493, 280] width 36 height 18
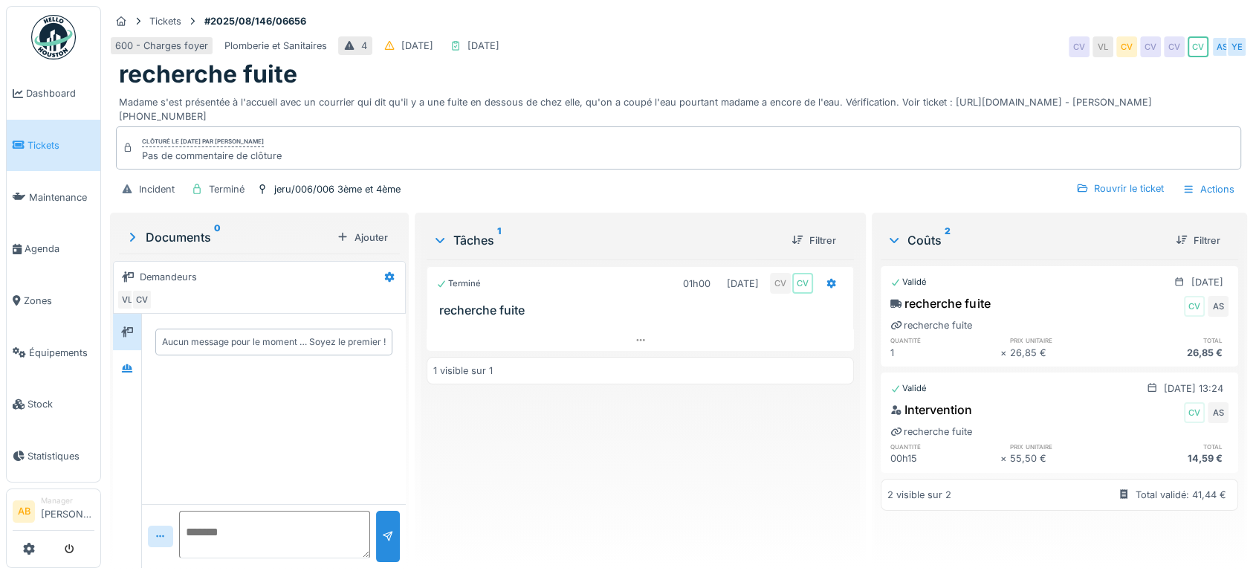
click at [513, 370] on div "1 visible sur 1" at bounding box center [640, 370] width 427 height 27
click at [525, 360] on div "1 visible sur 1" at bounding box center [640, 370] width 427 height 27
click at [528, 353] on div "Terminé 01h00 [DATE] CV CV recherche fuite 1 visible sur 1" at bounding box center [640, 407] width 427 height 296
click at [534, 343] on div at bounding box center [640, 340] width 427 height 22
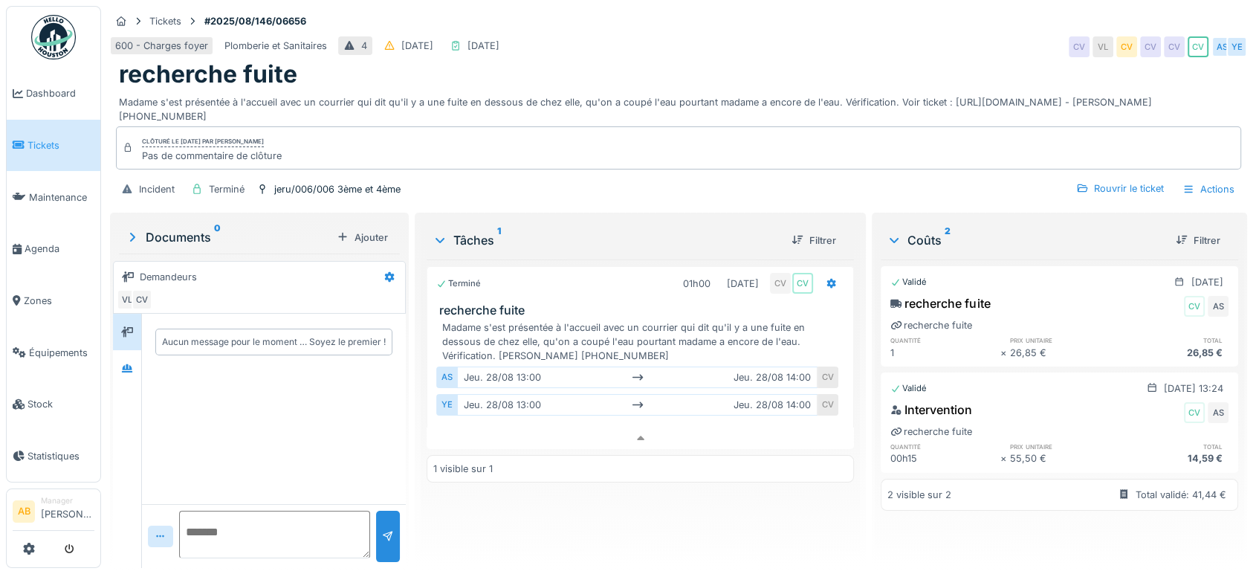
click at [184, 236] on div "Documents 0 Ajouter" at bounding box center [259, 237] width 281 height 32
click at [135, 359] on div at bounding box center [127, 368] width 22 height 19
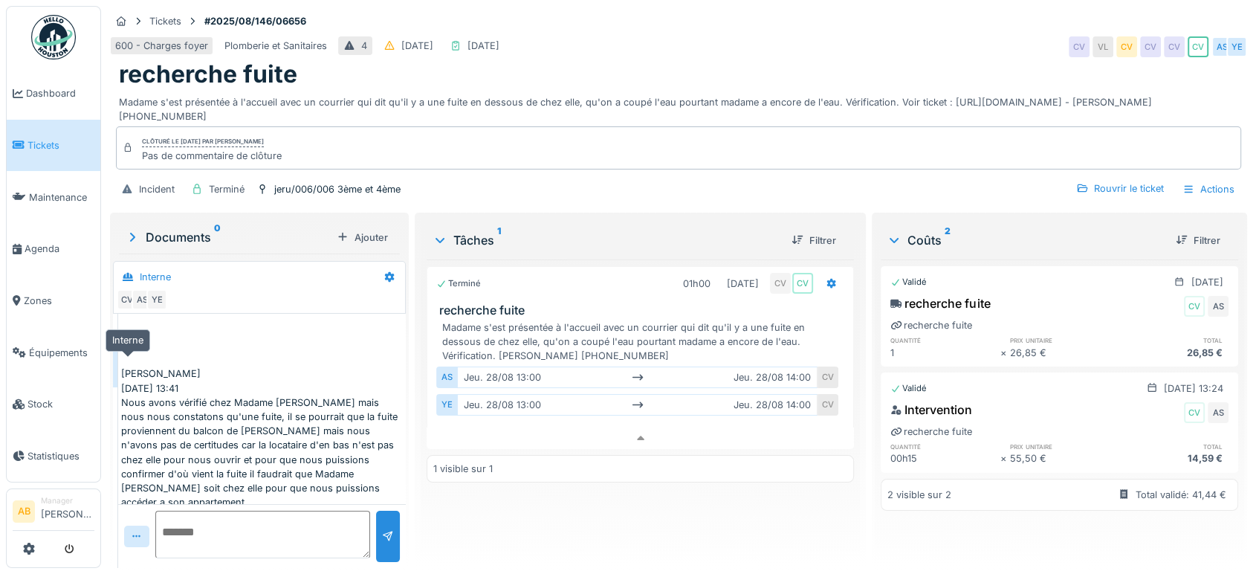
scroll to position [244, 0]
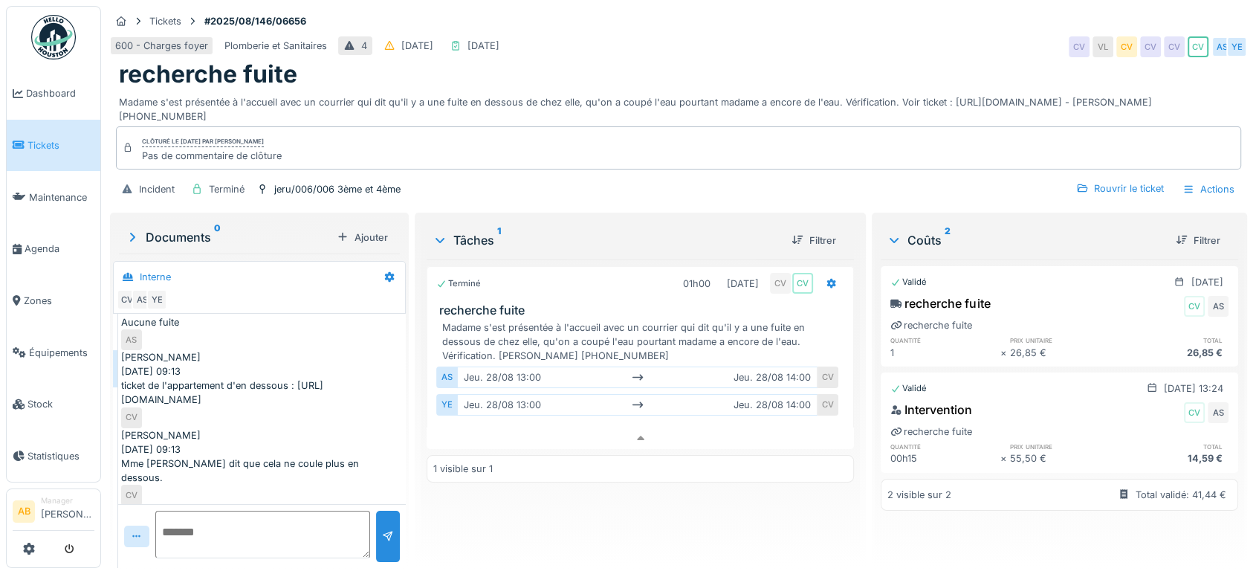
click at [302, 528] on textarea at bounding box center [262, 535] width 215 height 48
drag, startPoint x: 231, startPoint y: 472, endPoint x: 166, endPoint y: 456, distance: 66.5
click at [166, 456] on div "Mme [PERSON_NAME] dit que cela ne coule plus en dessous. CV" at bounding box center [262, 480] width 282 height 49
click at [198, 228] on div "Documents 0" at bounding box center [228, 237] width 206 height 18
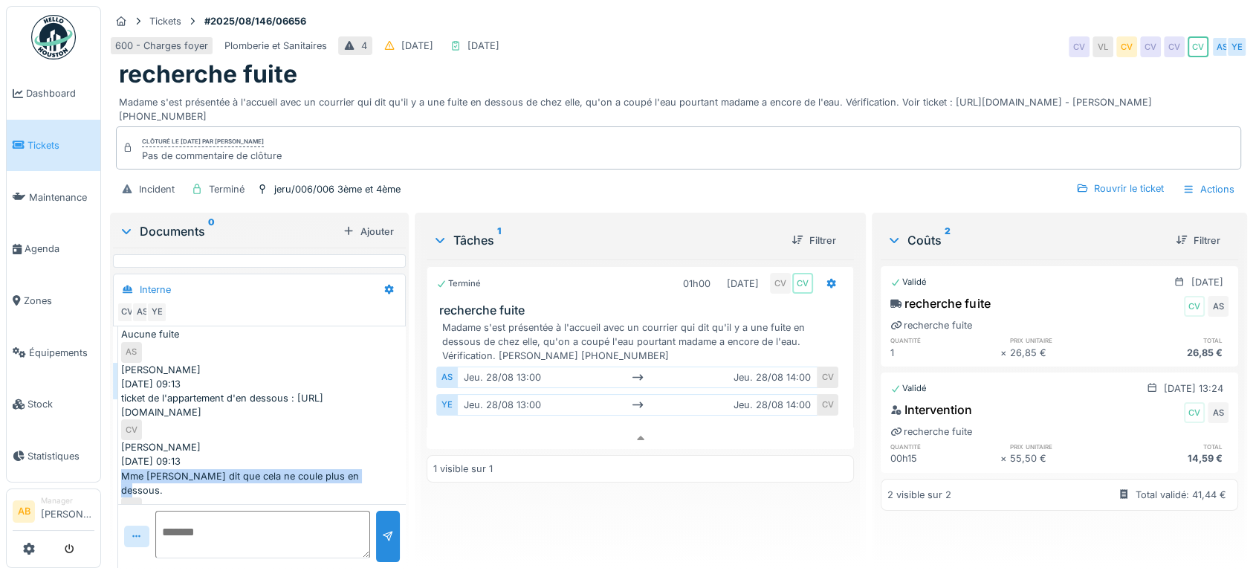
click at [176, 223] on div "Documents 0" at bounding box center [228, 231] width 218 height 18
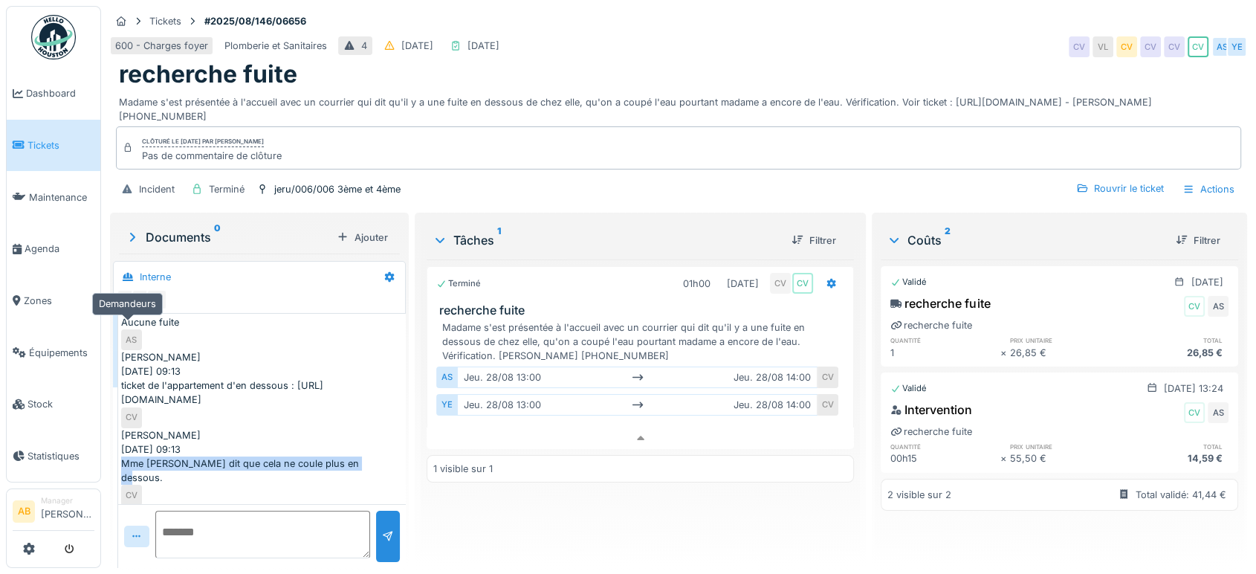
click at [134, 323] on div at bounding box center [127, 332] width 22 height 19
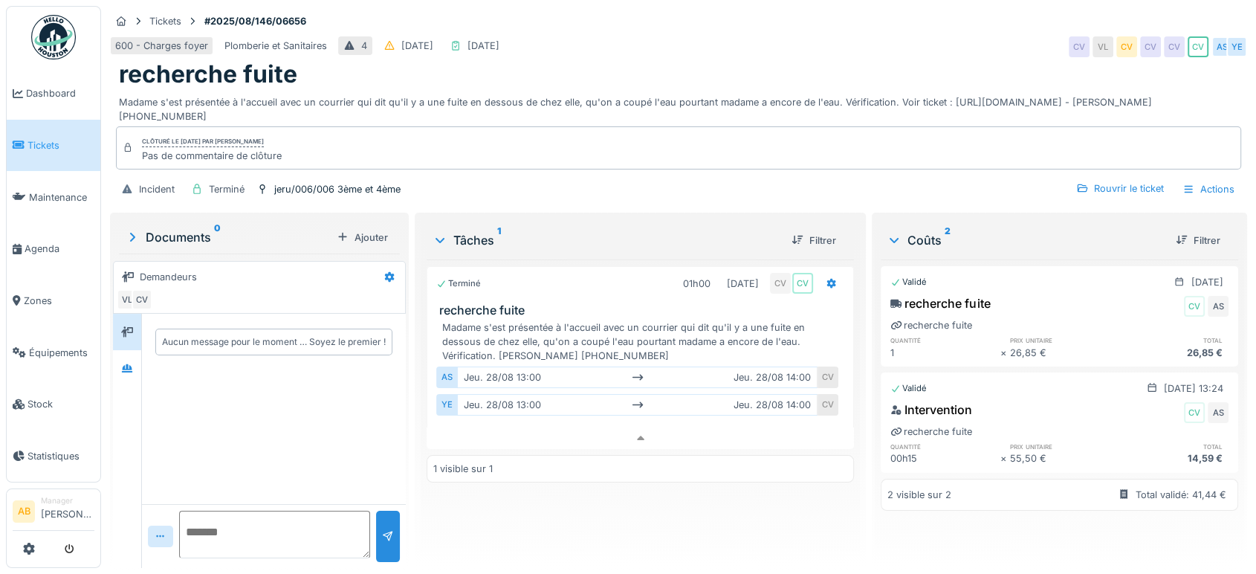
click at [120, 378] on div at bounding box center [127, 441] width 29 height 254
click at [125, 366] on div at bounding box center [127, 368] width 22 height 25
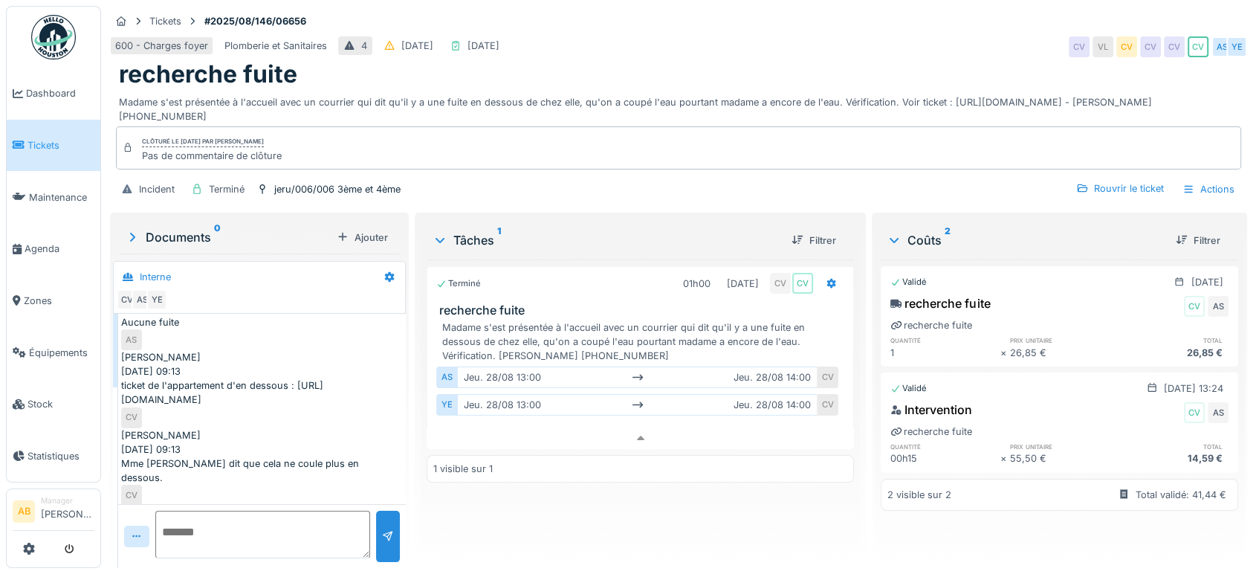
click at [119, 314] on div at bounding box center [116, 332] width 6 height 36
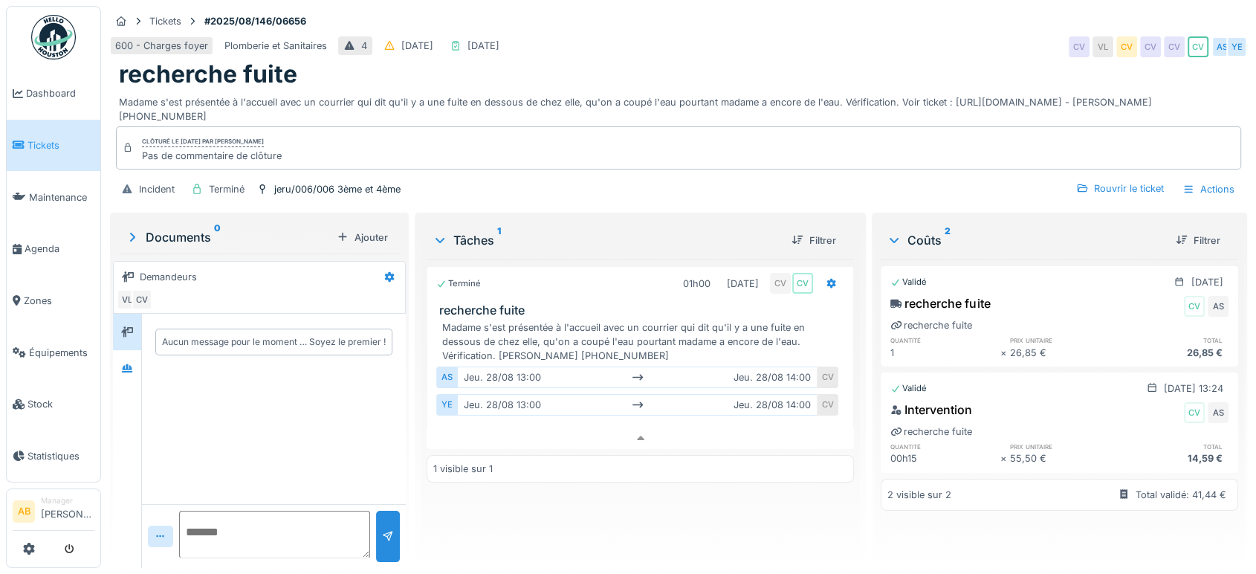
scroll to position [0, 0]
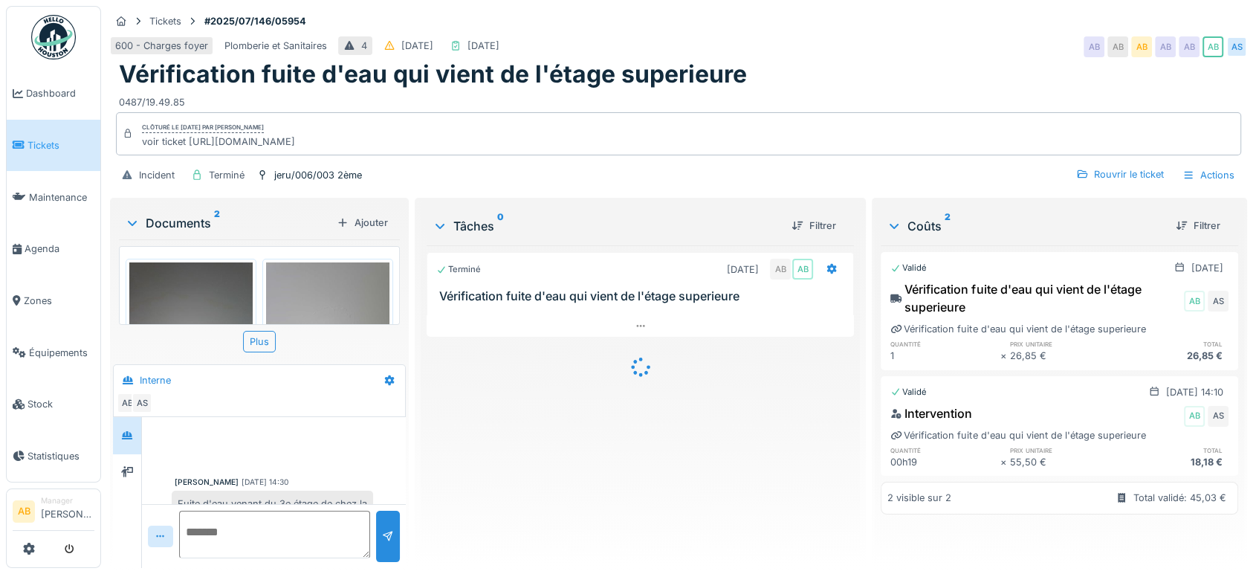
scroll to position [499, 0]
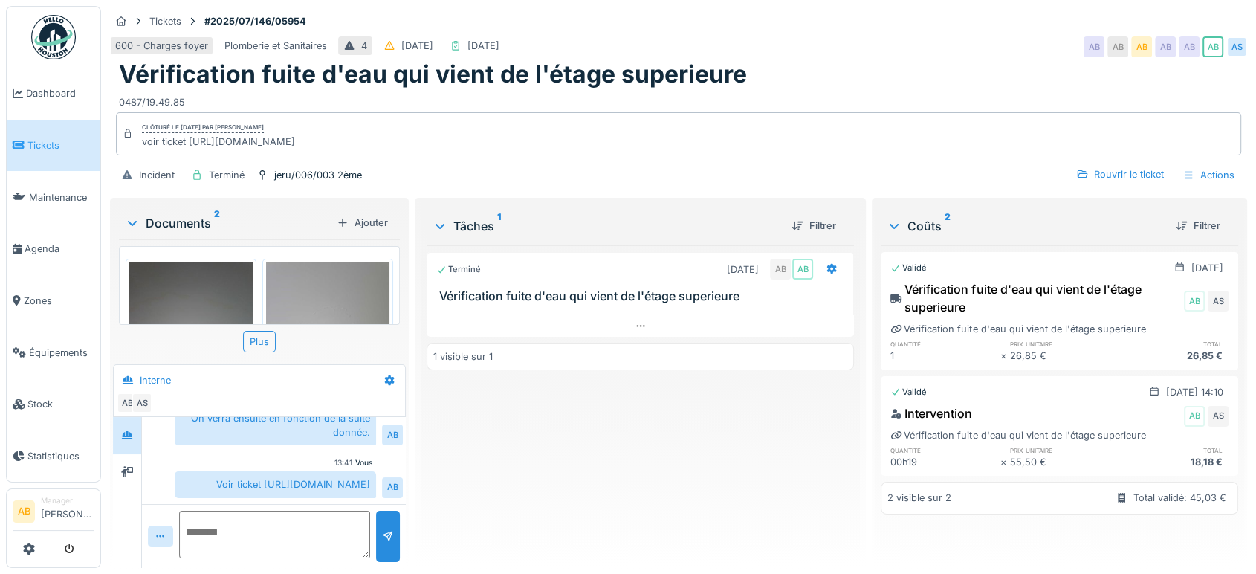
click at [196, 215] on div "Documents 2" at bounding box center [228, 223] width 206 height 18
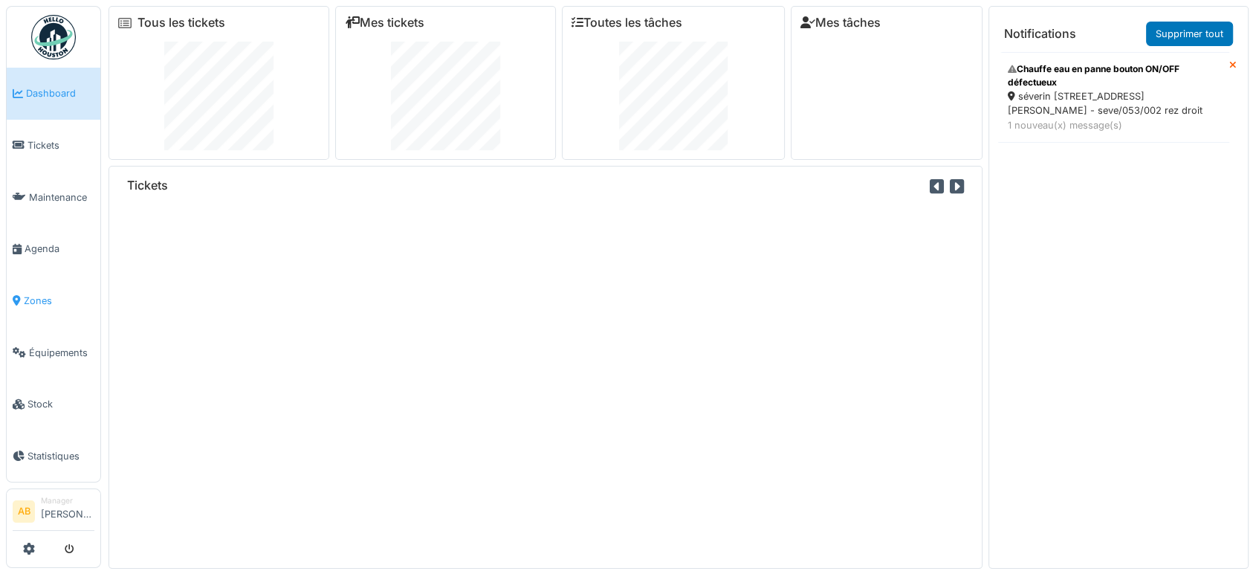
click at [43, 281] on link "Zones" at bounding box center [54, 301] width 94 height 52
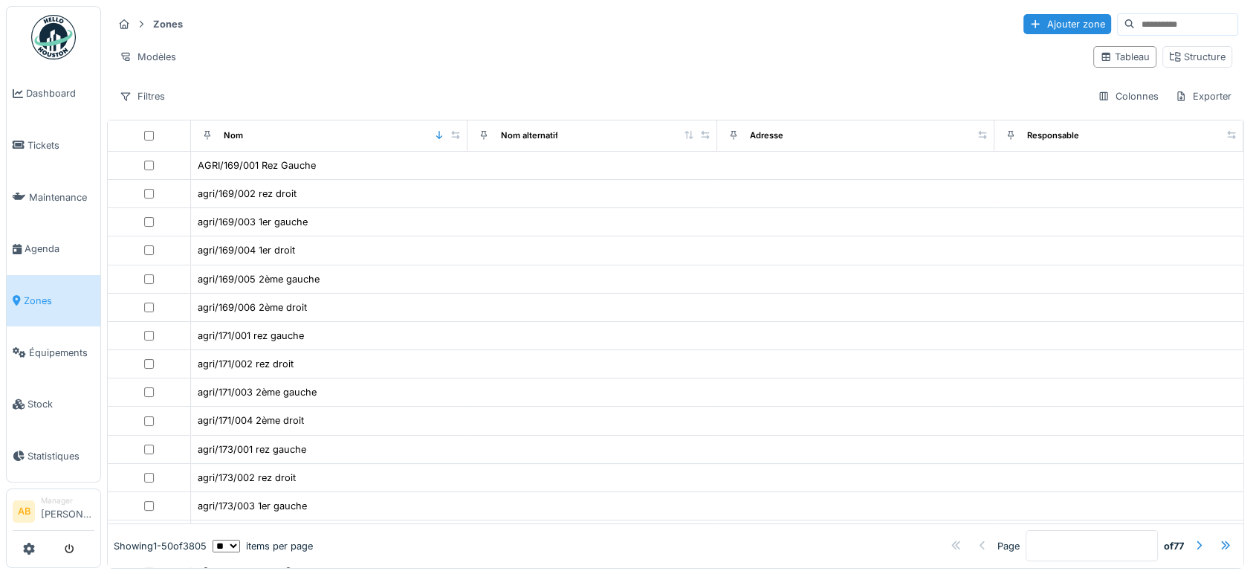
click at [1135, 25] on input at bounding box center [1186, 24] width 103 height 21
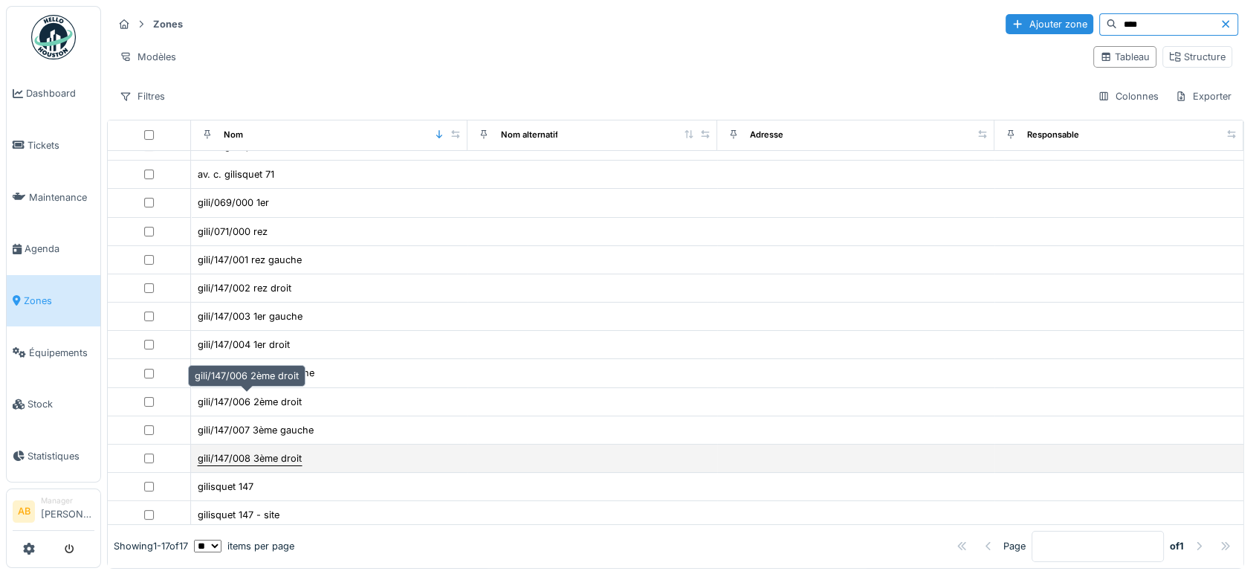
scroll to position [130, 0]
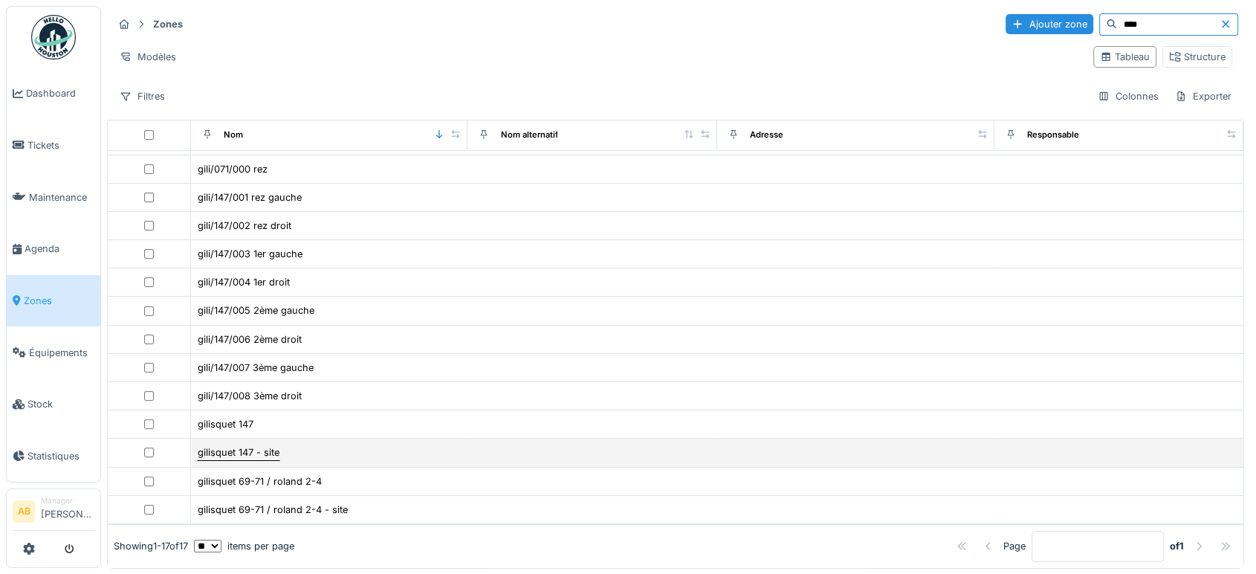
type input "****"
click at [226, 445] on div "gilisquet 147 - site" at bounding box center [239, 452] width 82 height 14
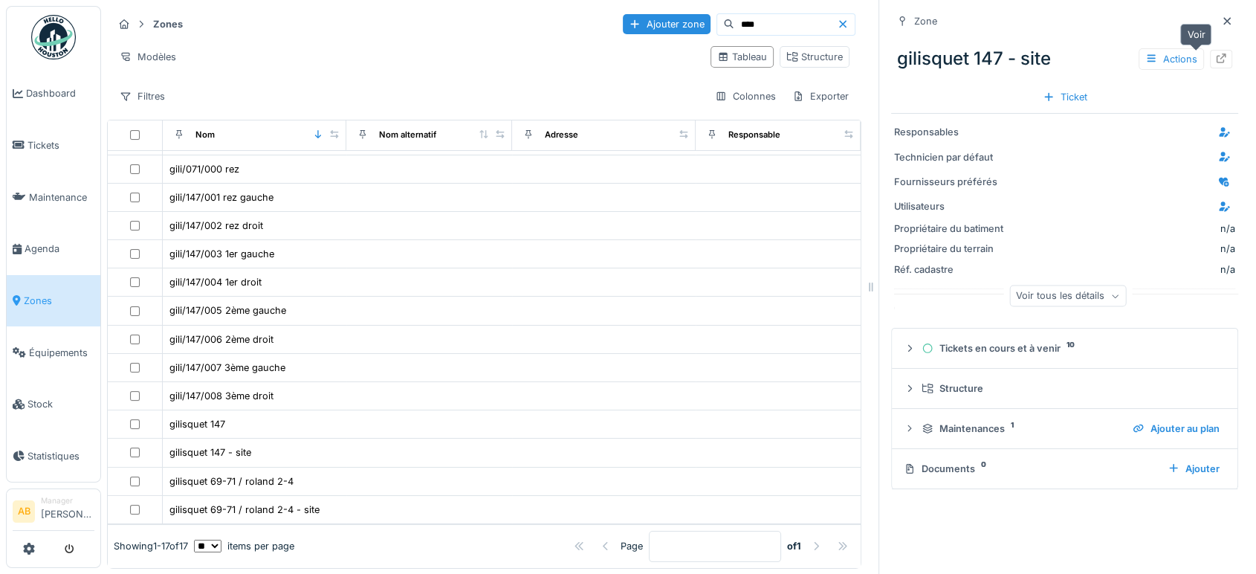
click at [1215, 55] on icon at bounding box center [1221, 59] width 12 height 10
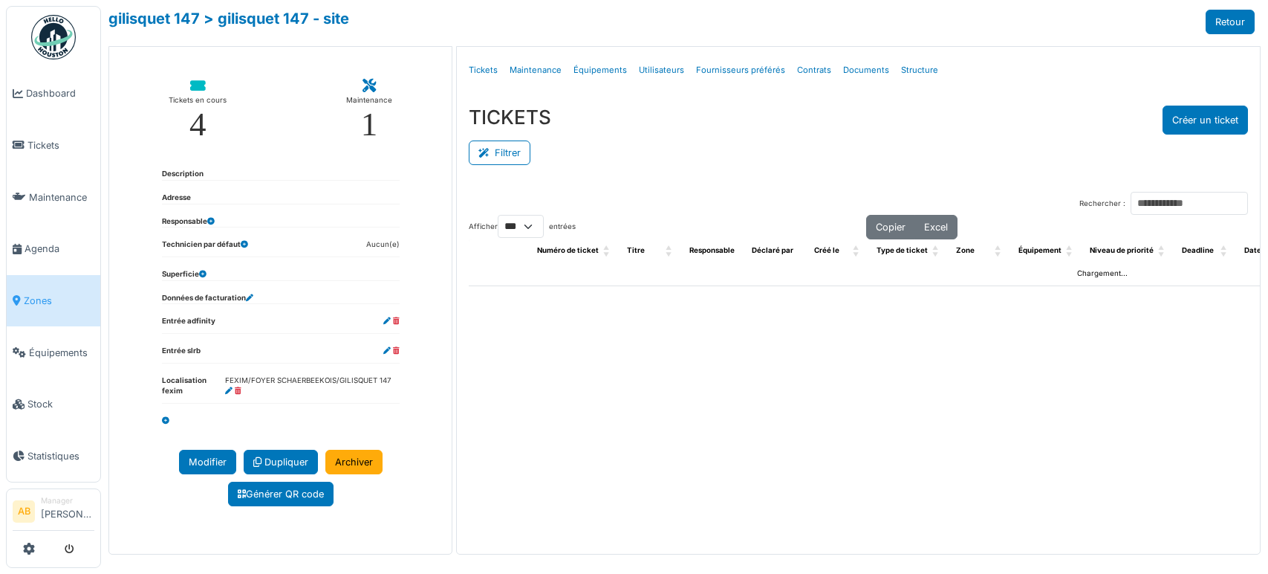
select select "***"
click at [916, 65] on link "Structure" at bounding box center [919, 70] width 49 height 35
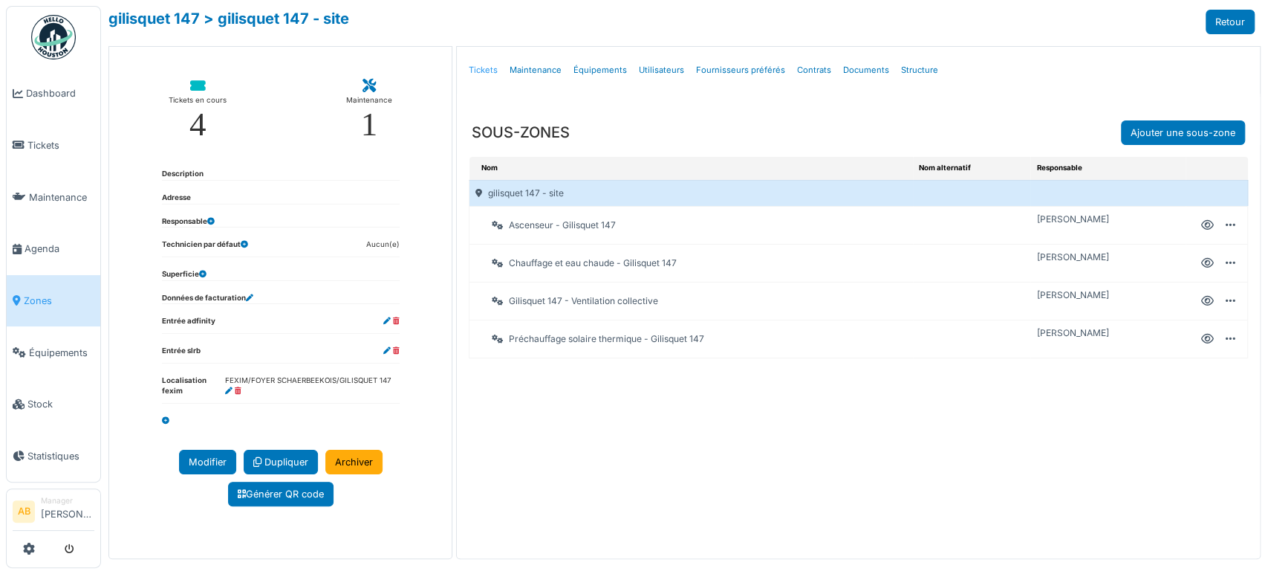
click at [480, 65] on link "Tickets" at bounding box center [483, 70] width 41 height 35
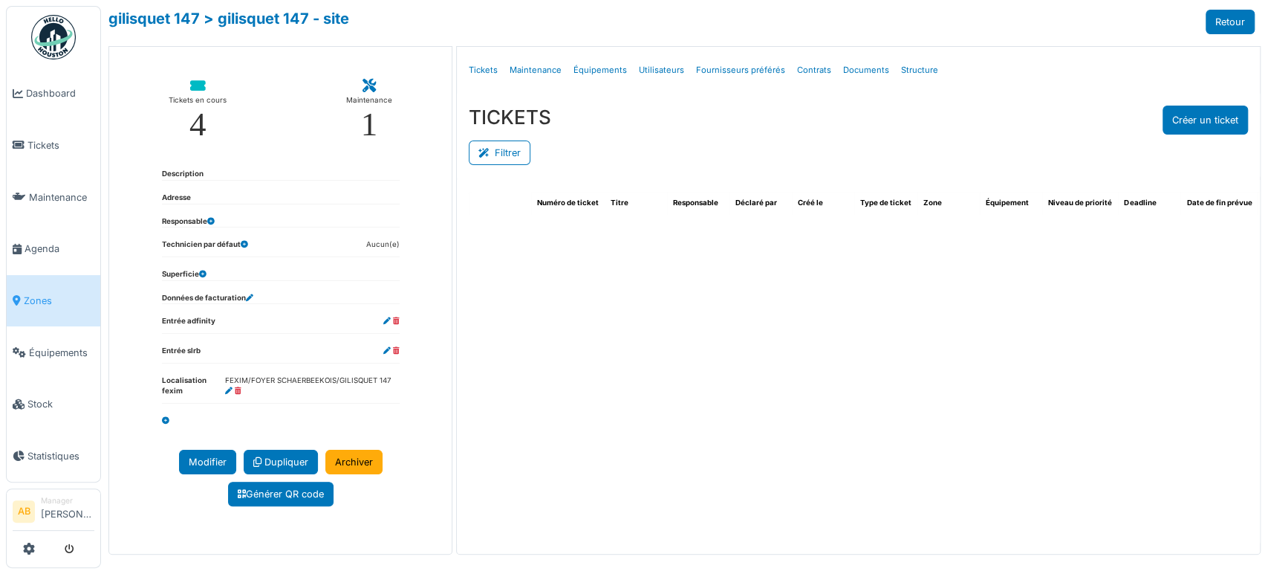
select select "***"
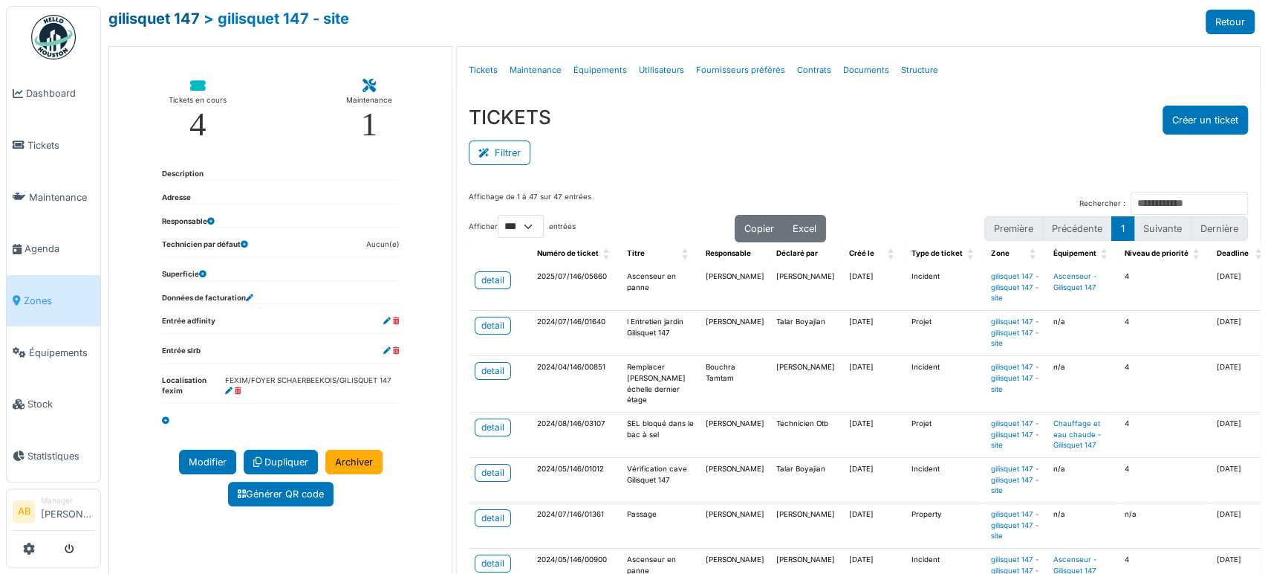
click at [162, 13] on link "gilisquet 147" at bounding box center [153, 19] width 91 height 18
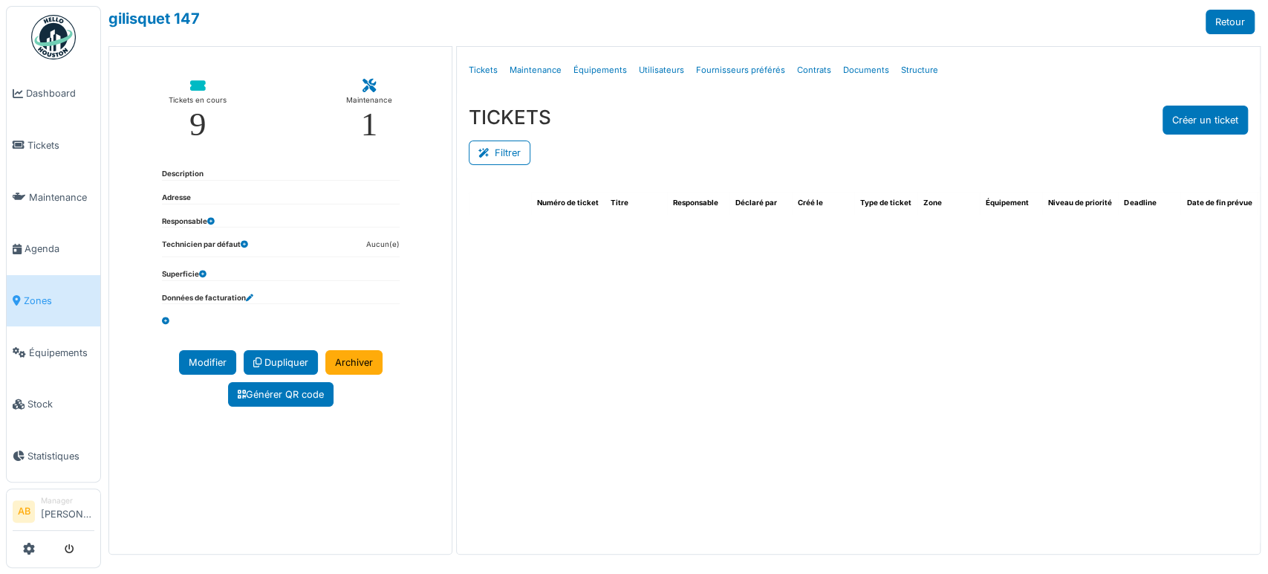
select select "***"
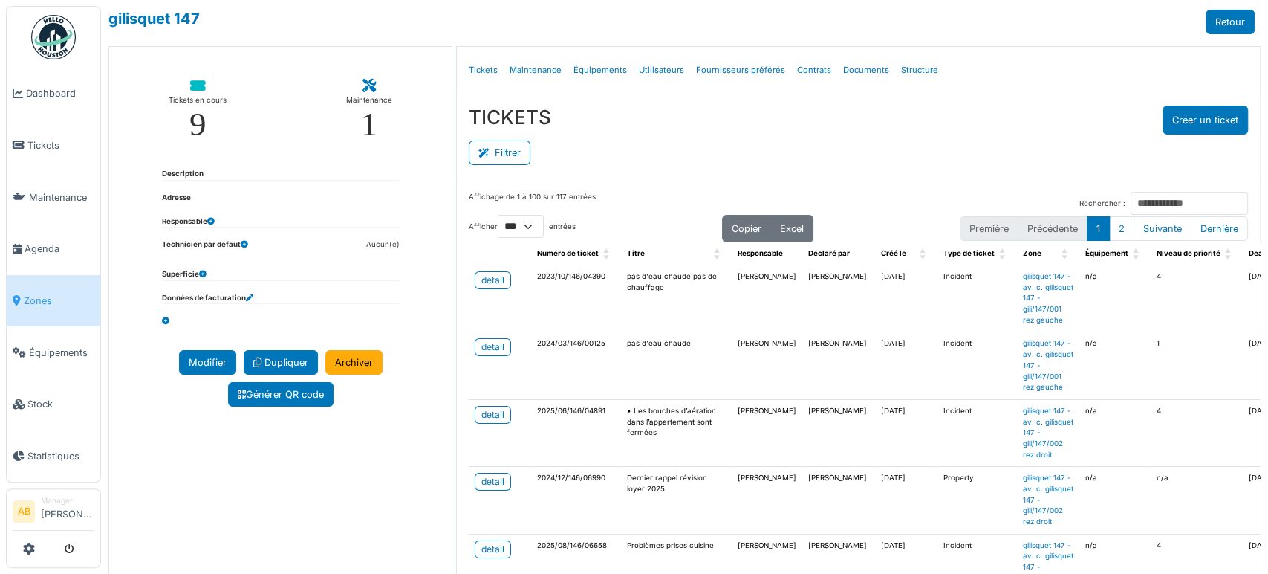
click at [768, 363] on td "[PERSON_NAME]" at bounding box center [767, 365] width 71 height 67
click at [487, 149] on icon at bounding box center [487, 154] width 16 height 10
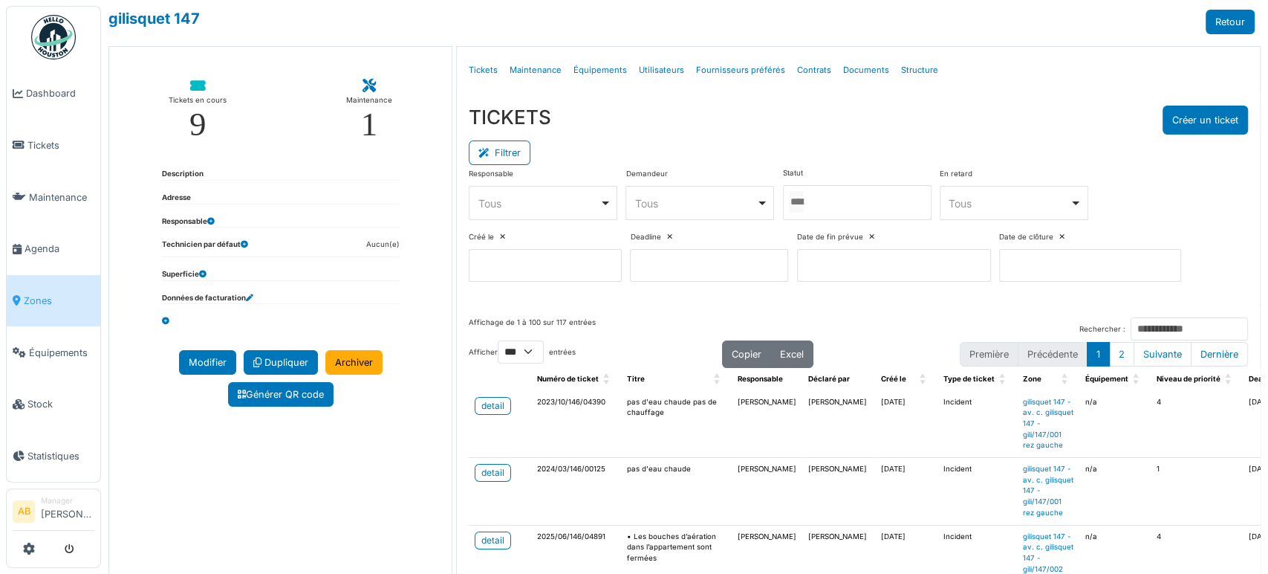
click at [783, 198] on div at bounding box center [857, 202] width 149 height 35
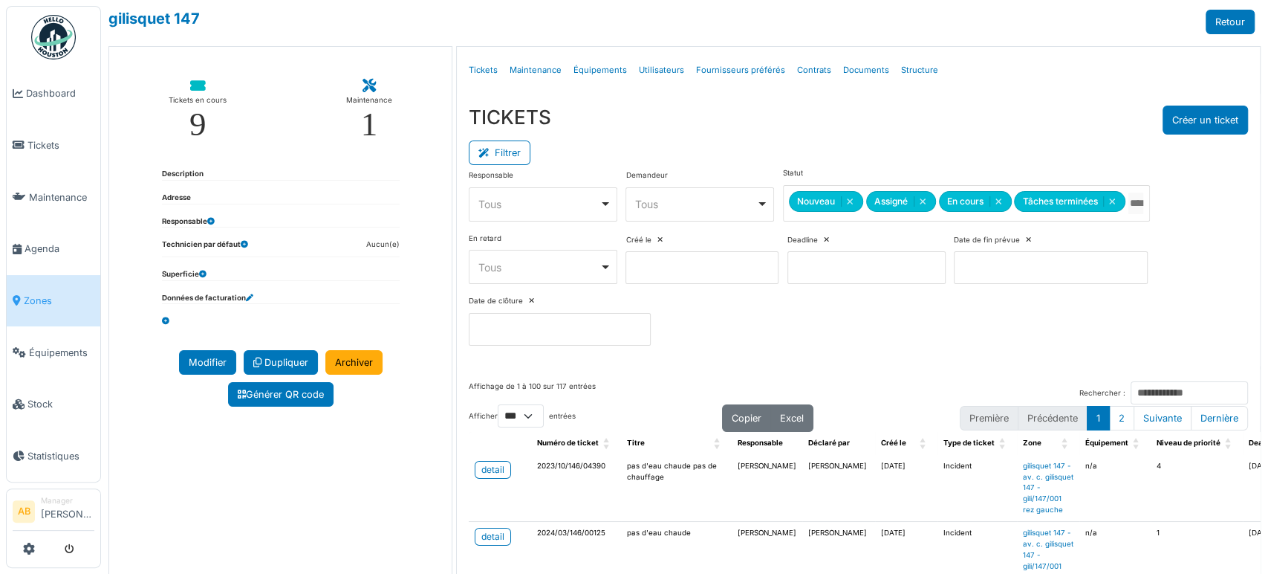
click at [984, 106] on div "TICKETS Créer un ticket" at bounding box center [859, 120] width 780 height 29
click at [496, 143] on button "Filtrer" at bounding box center [500, 152] width 62 height 25
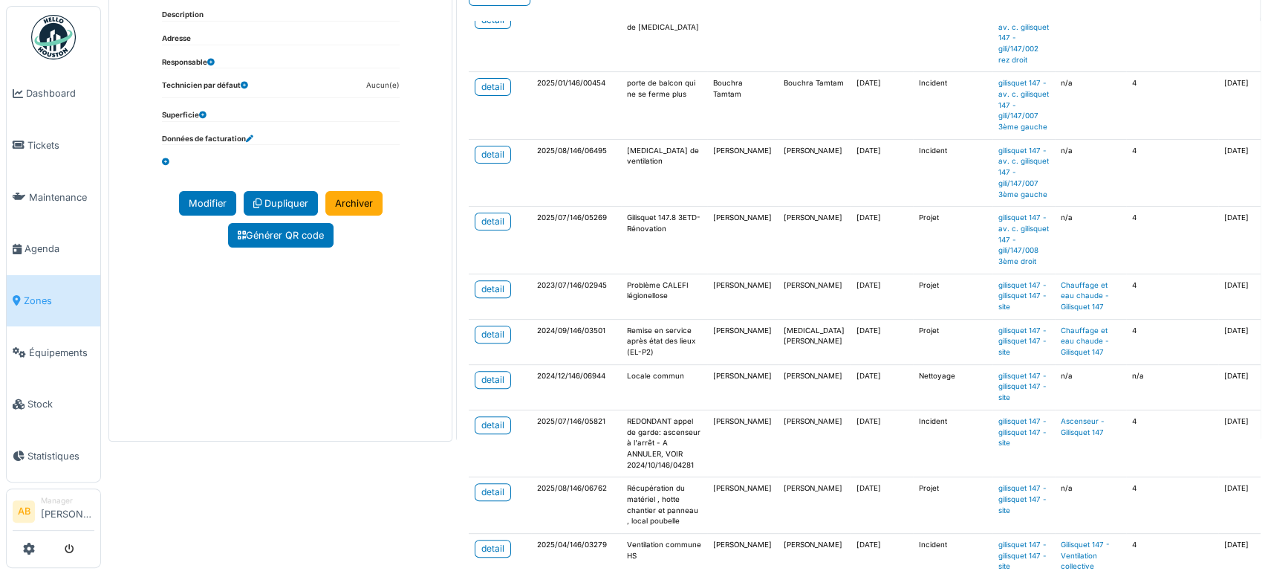
scroll to position [153, 0]
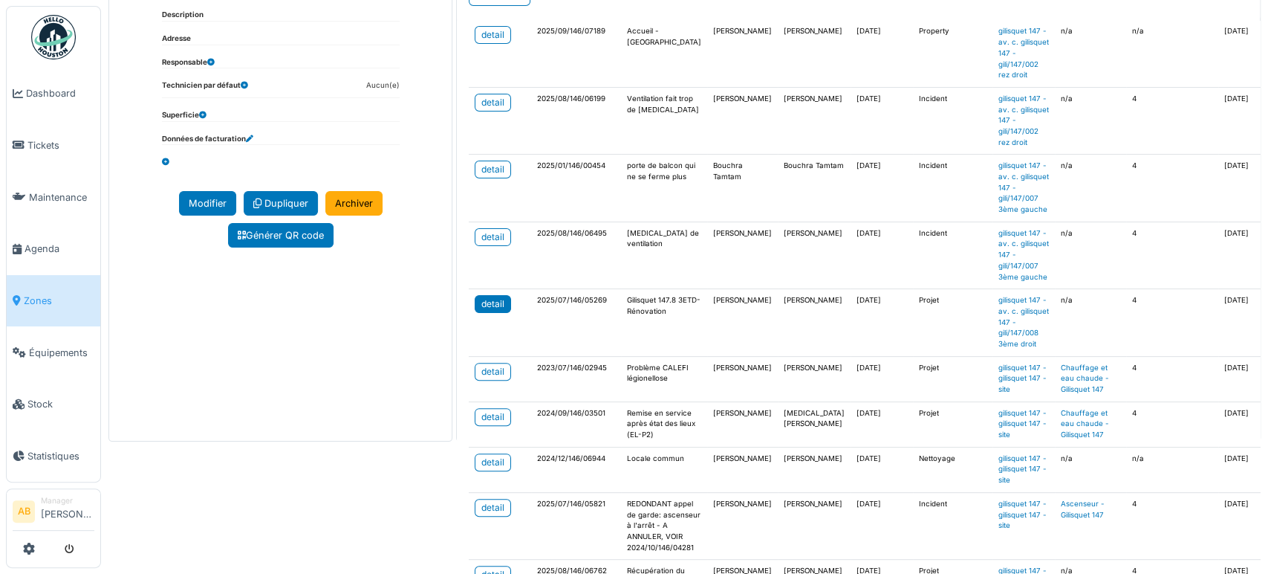
click at [500, 298] on link "detail" at bounding box center [493, 304] width 36 height 18
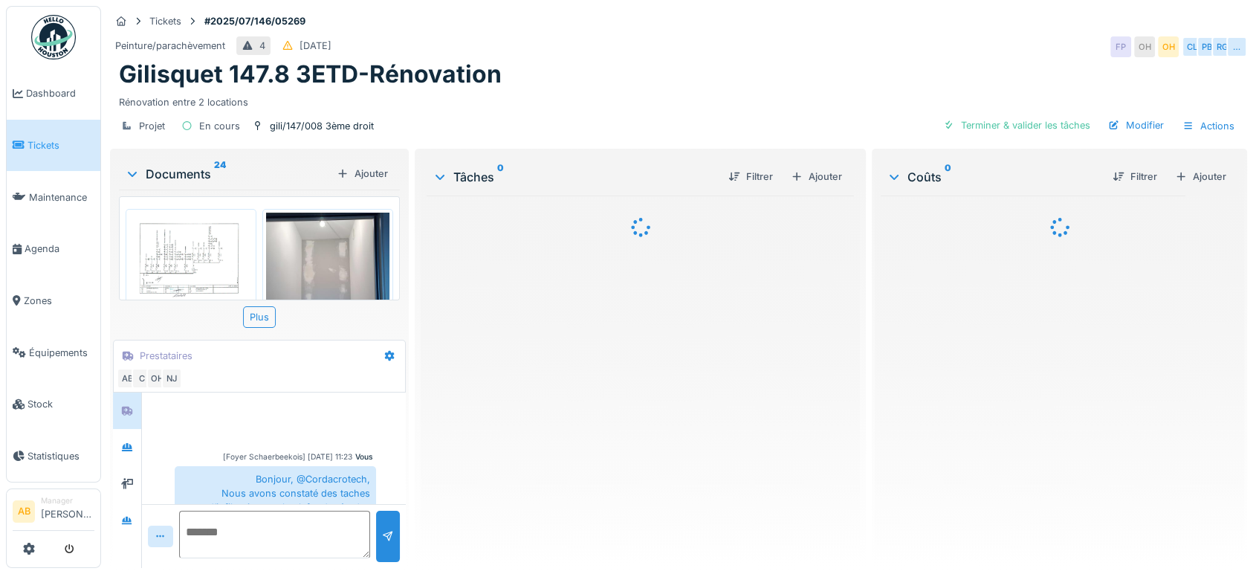
scroll to position [522, 0]
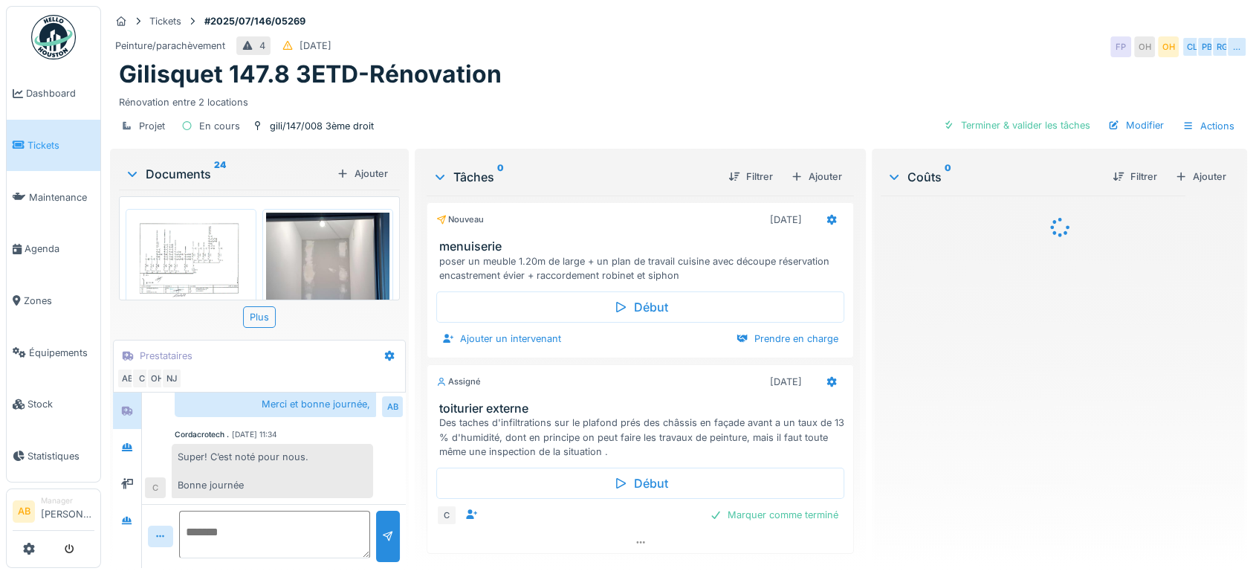
click at [155, 176] on div "Documents 24" at bounding box center [228, 174] width 206 height 18
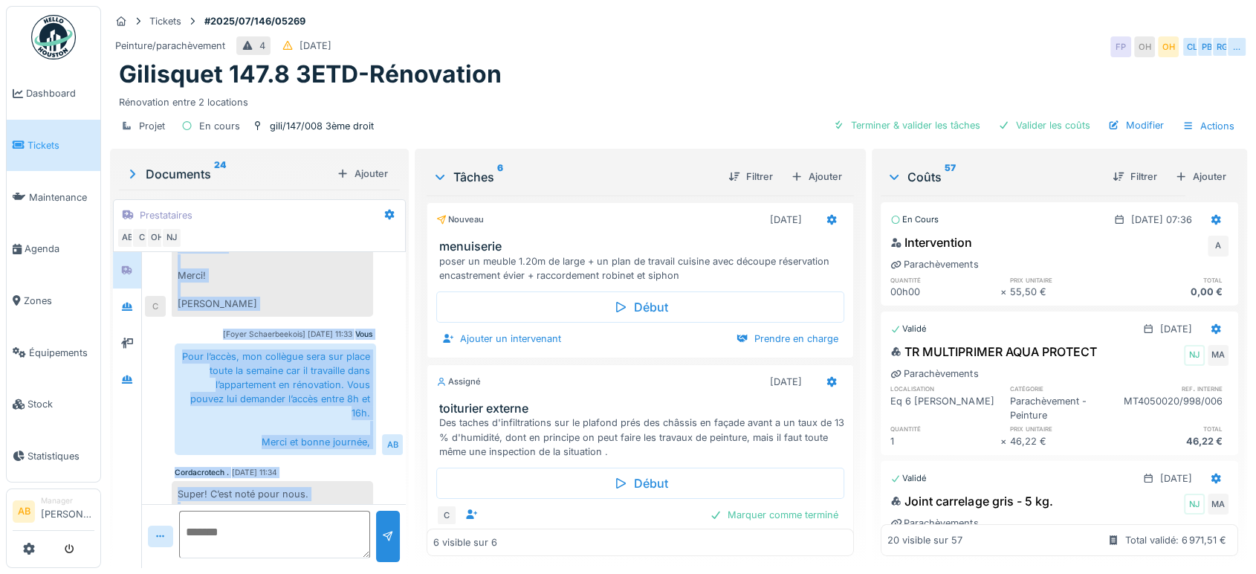
scroll to position [12, 0]
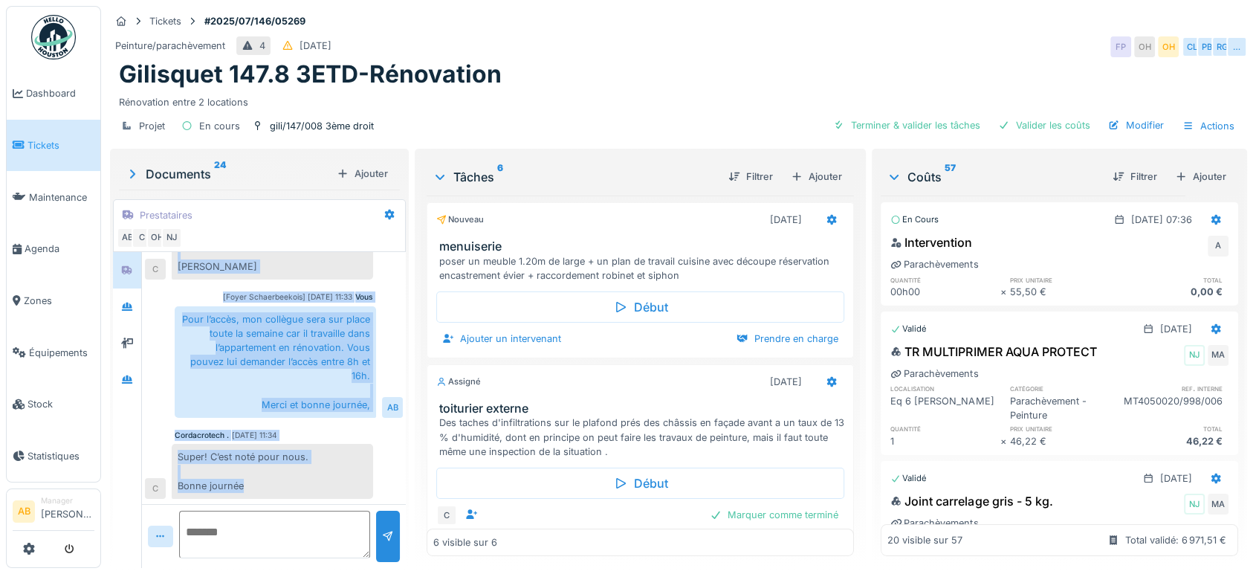
drag, startPoint x: 191, startPoint y: 331, endPoint x: 372, endPoint y: 482, distance: 235.3
click at [372, 482] on div "Vous [Foyer Schaerbeekois] [DATE] 11:23 Bonjour, @Cordacrotech, Nous avons cons…" at bounding box center [274, 187] width 264 height 633
copy div "Bonjour, @Cordacrotech, Nous avons constaté des taches d’infiltration sur le pl…"
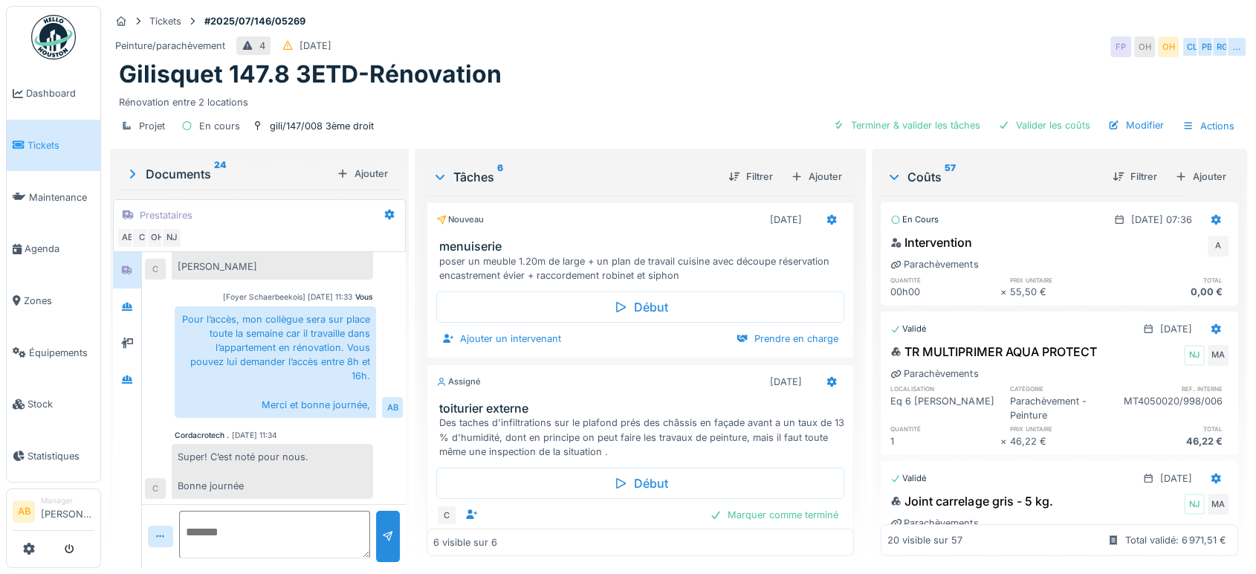
click at [630, 89] on div "Rénovation entre 2 locations" at bounding box center [678, 99] width 1119 height 20
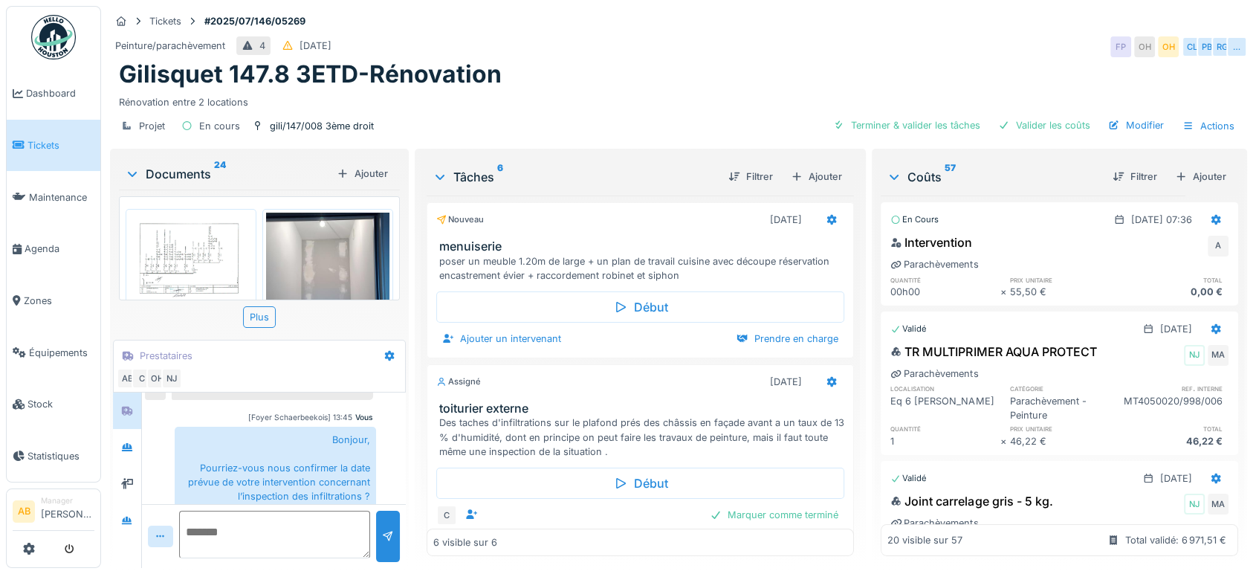
scroll to position [523, 0]
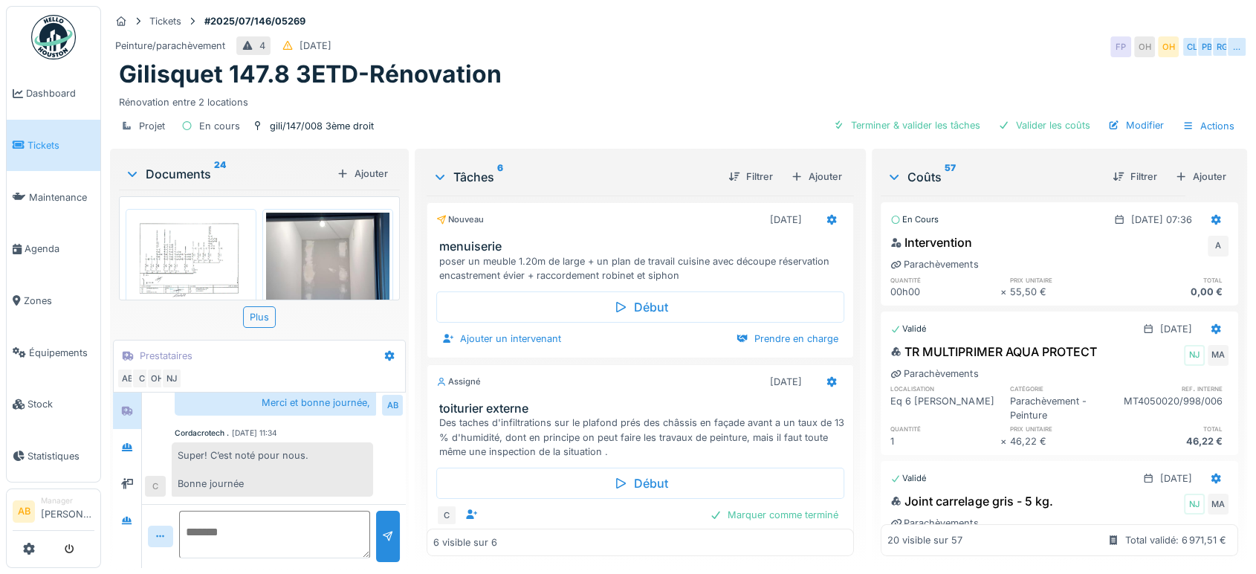
click at [49, 24] on img at bounding box center [53, 37] width 45 height 45
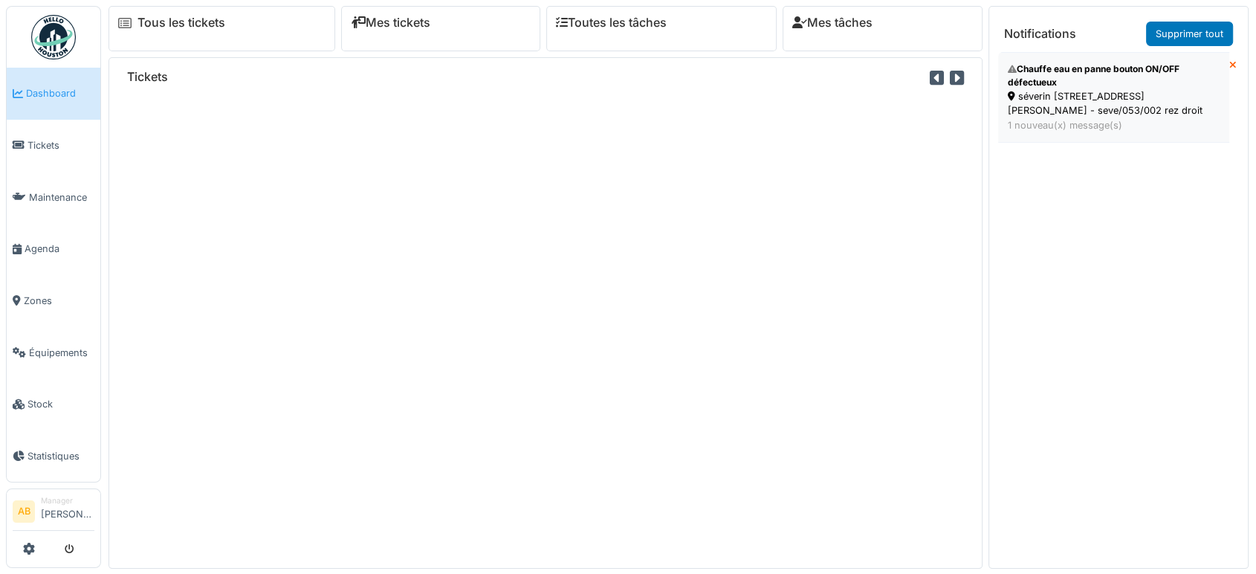
click at [1153, 110] on div "séverin [STREET_ADDRESS][PERSON_NAME] - seve/053/002 rez droit" at bounding box center [1114, 103] width 212 height 28
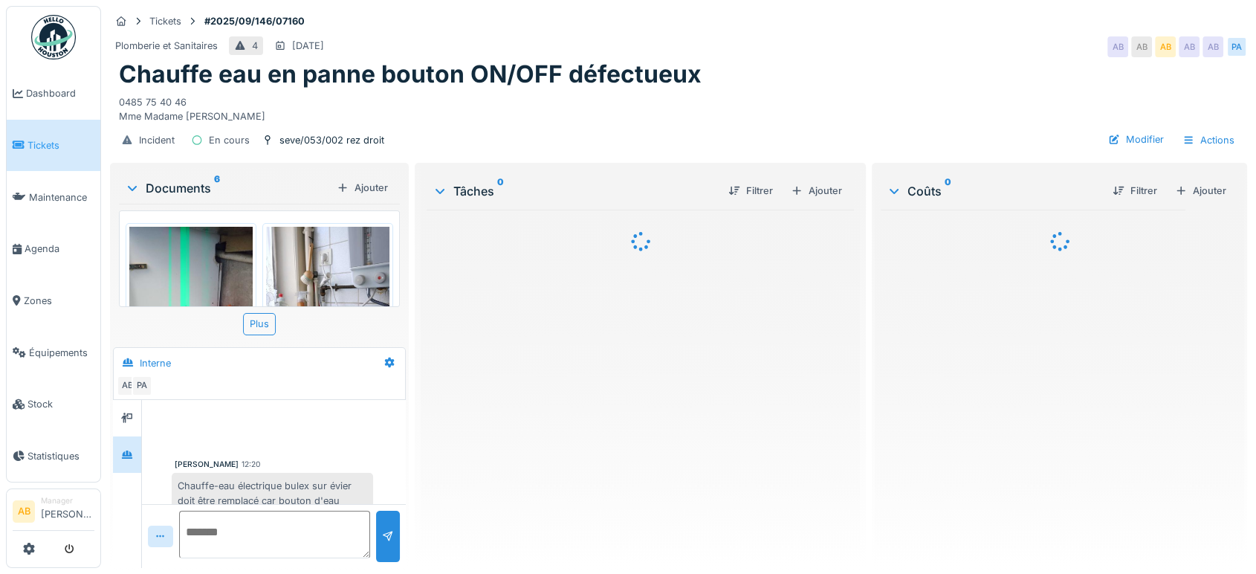
scroll to position [125, 0]
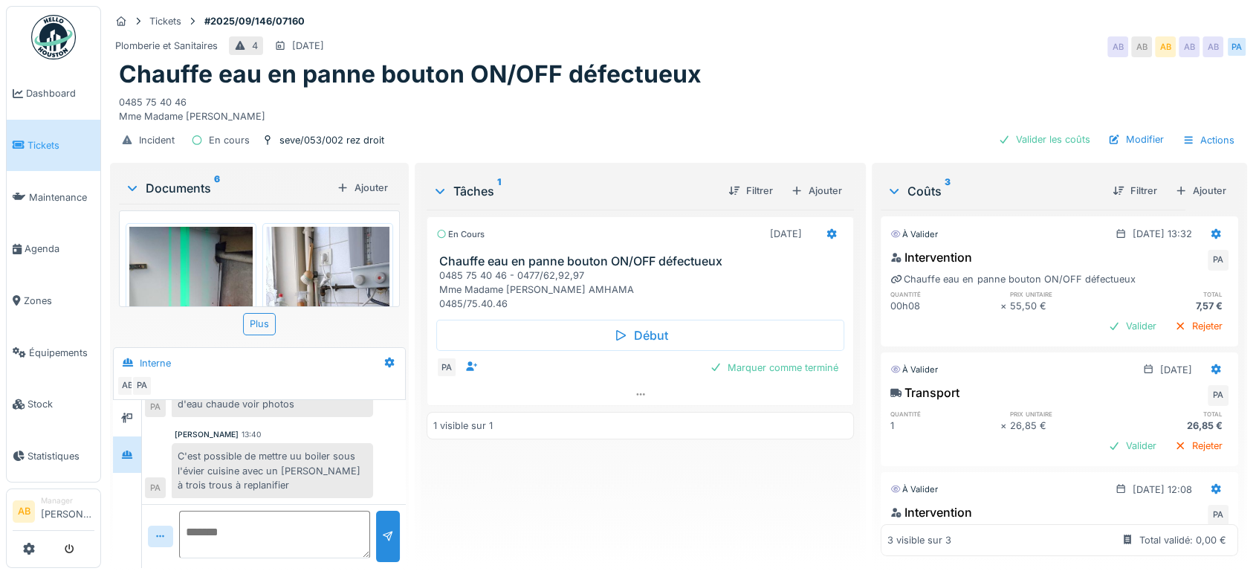
click at [214, 179] on sup "6" at bounding box center [217, 188] width 6 height 18
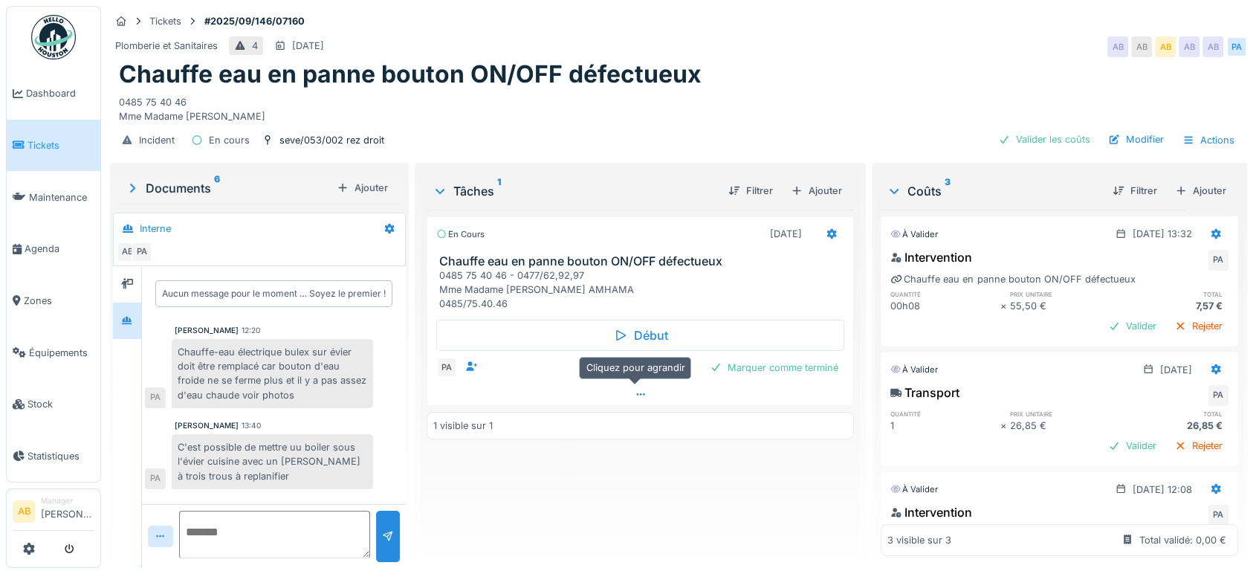
click at [629, 386] on div at bounding box center [640, 394] width 426 height 22
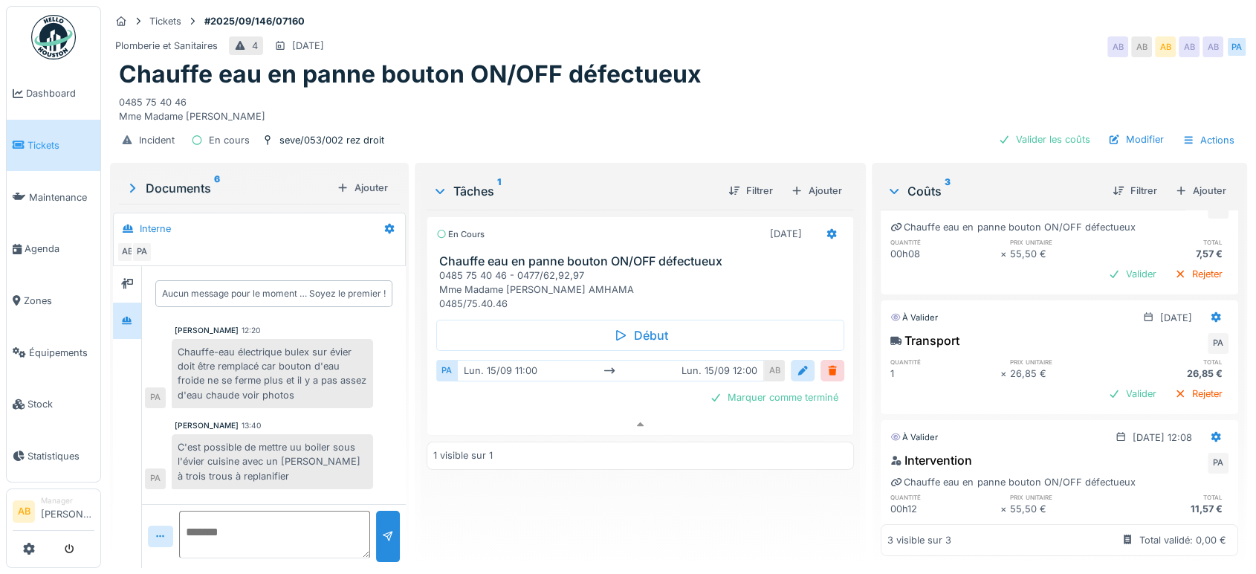
scroll to position [106, 0]
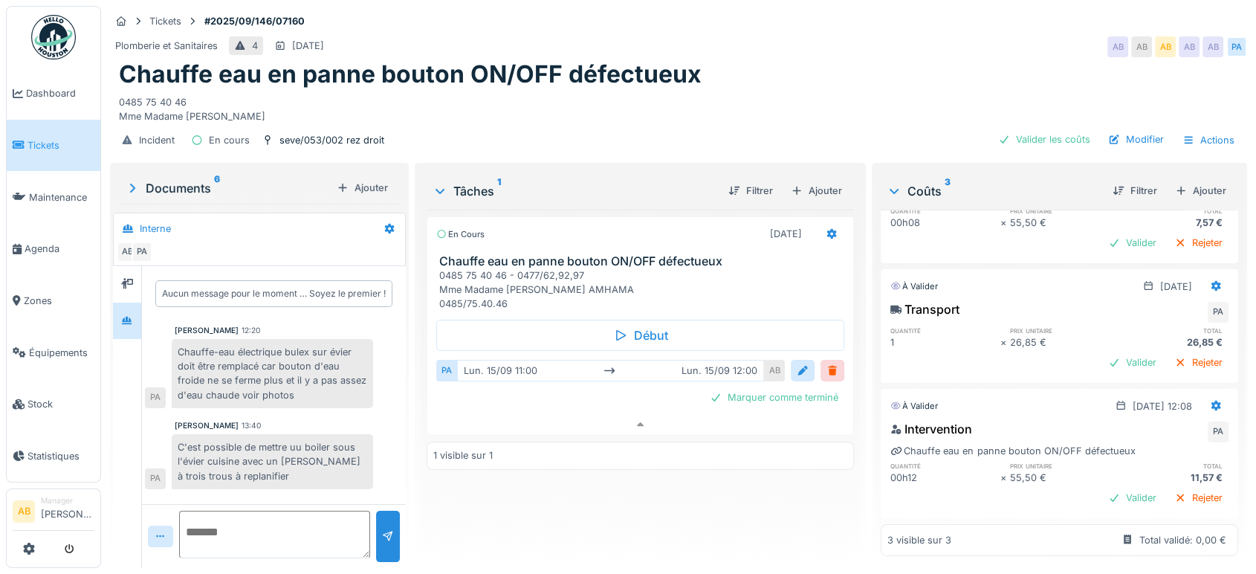
click at [55, 22] on img at bounding box center [53, 37] width 45 height 45
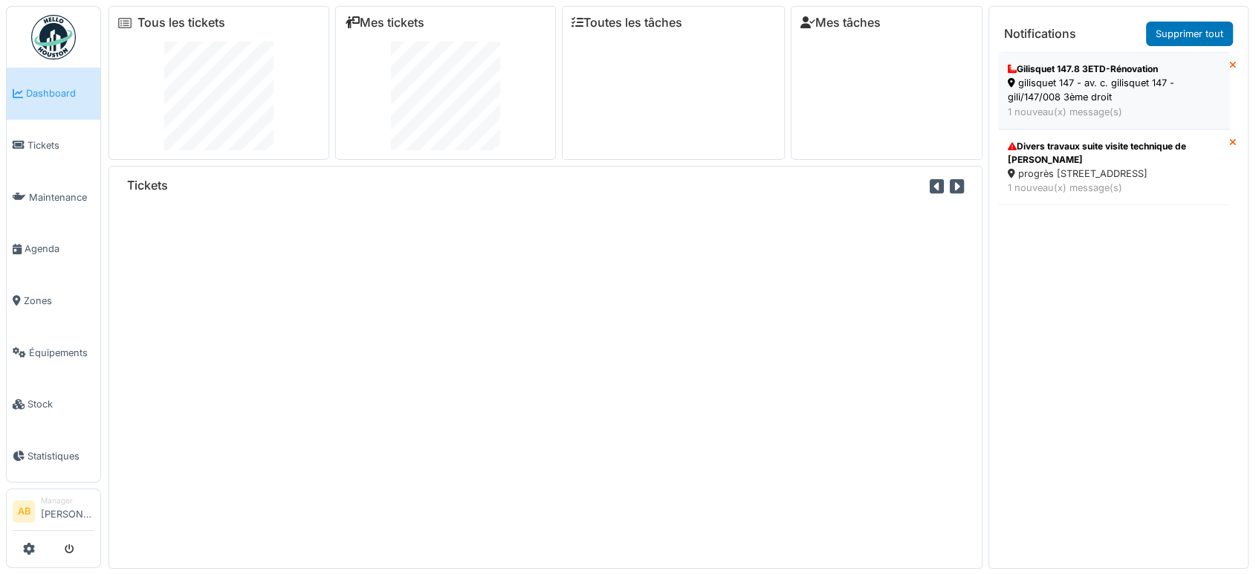
click at [1055, 97] on div "gilisquet 147 - av. c. gilisquet 147 - gili/147/008 3ème droit" at bounding box center [1114, 90] width 212 height 28
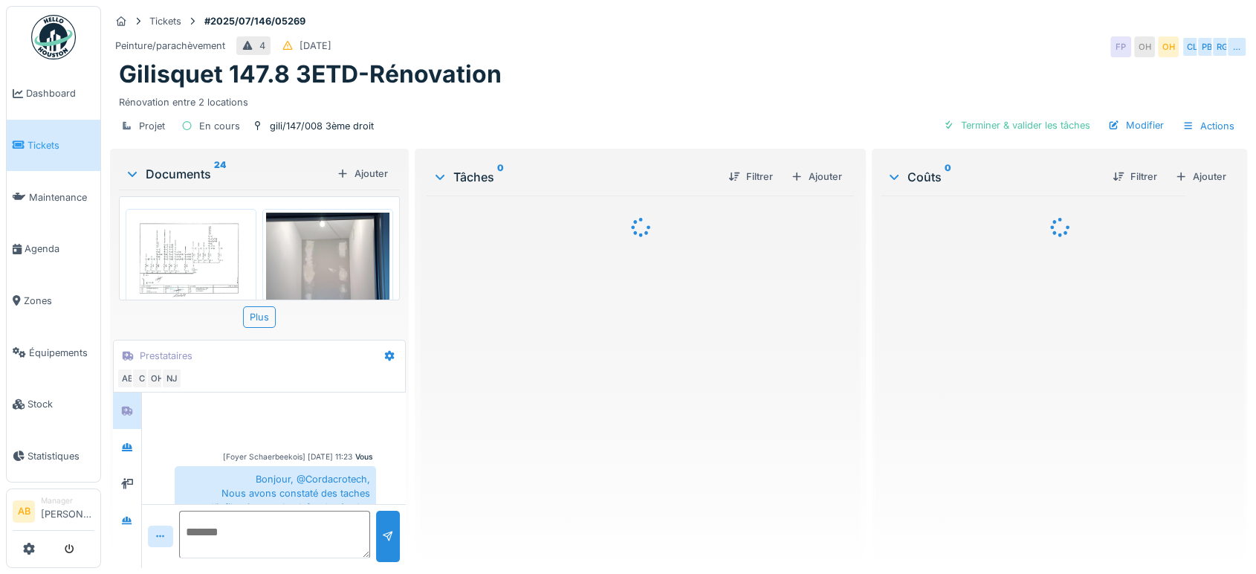
scroll to position [869, 0]
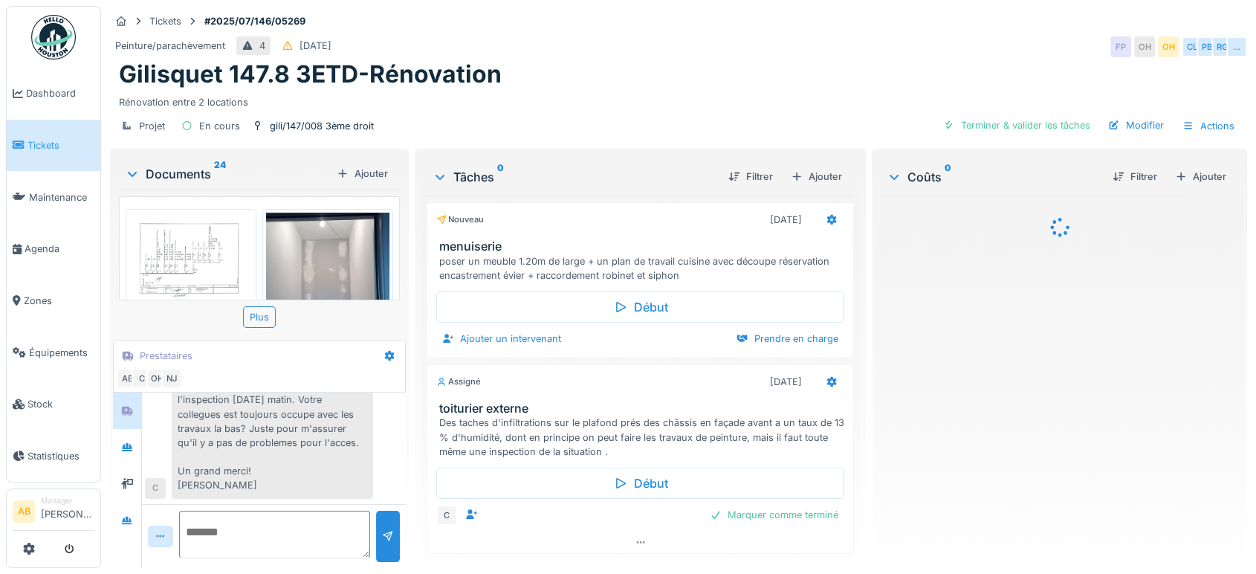
drag, startPoint x: 0, startPoint y: 0, endPoint x: 175, endPoint y: 174, distance: 246.4
click at [175, 174] on div "Documents 24" at bounding box center [228, 174] width 206 height 18
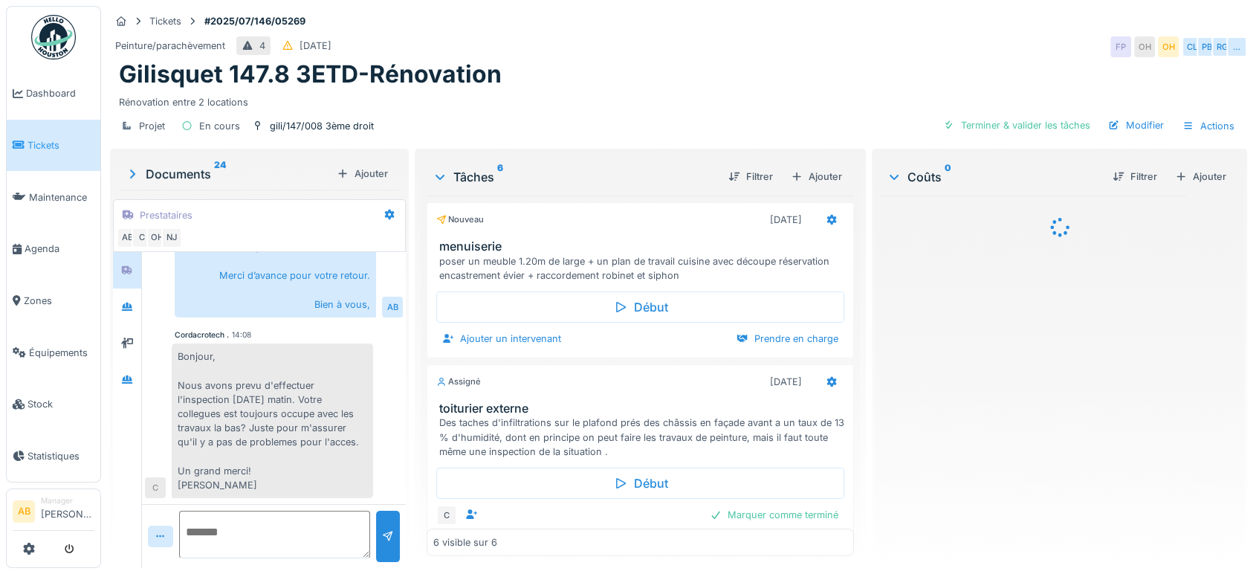
scroll to position [729, 0]
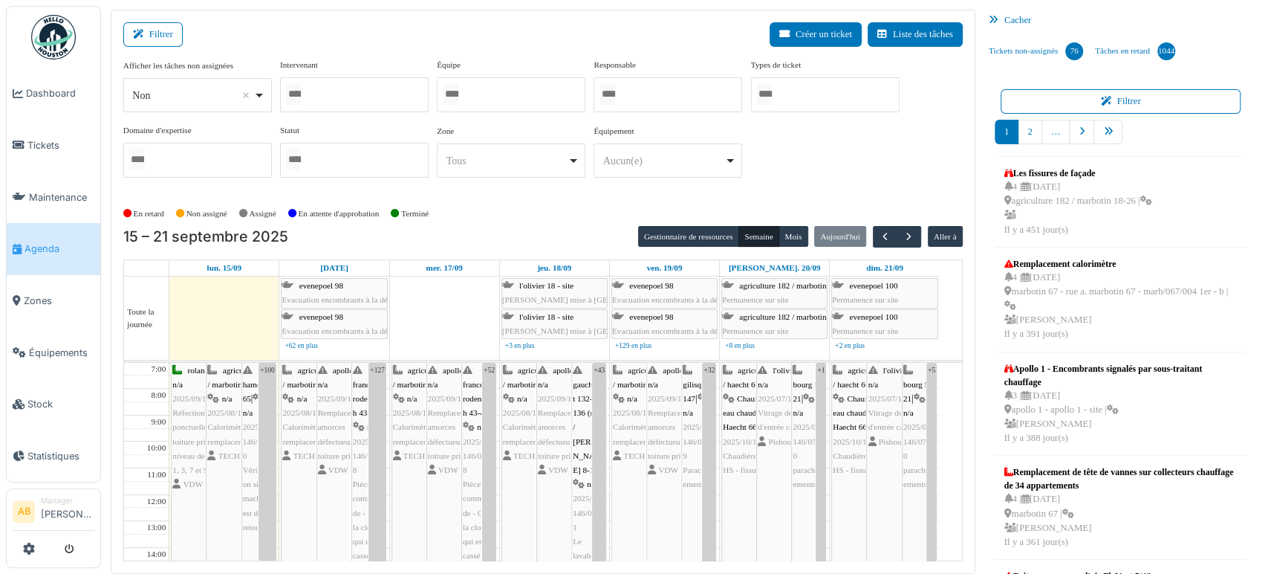
click at [80, 29] on ul "Dashboard Tickets Maintenance Agenda Zones Équipements Stock Statistiques" at bounding box center [53, 244] width 95 height 476
click at [64, 29] on img at bounding box center [53, 37] width 45 height 45
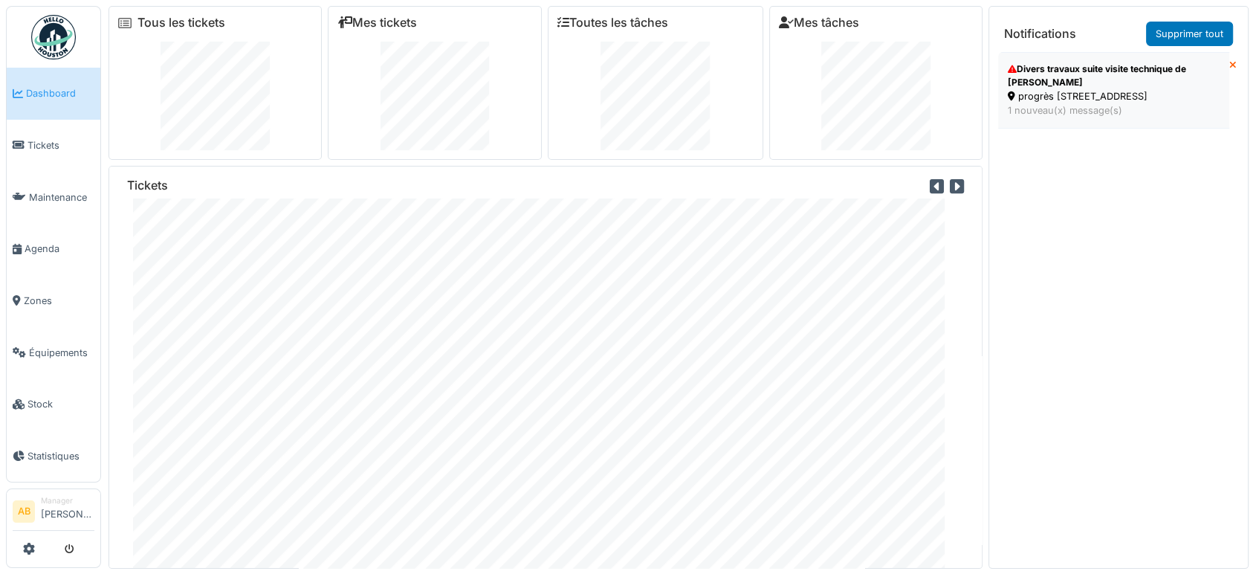
click at [1082, 103] on div "progrès [STREET_ADDRESS]" at bounding box center [1114, 96] width 212 height 14
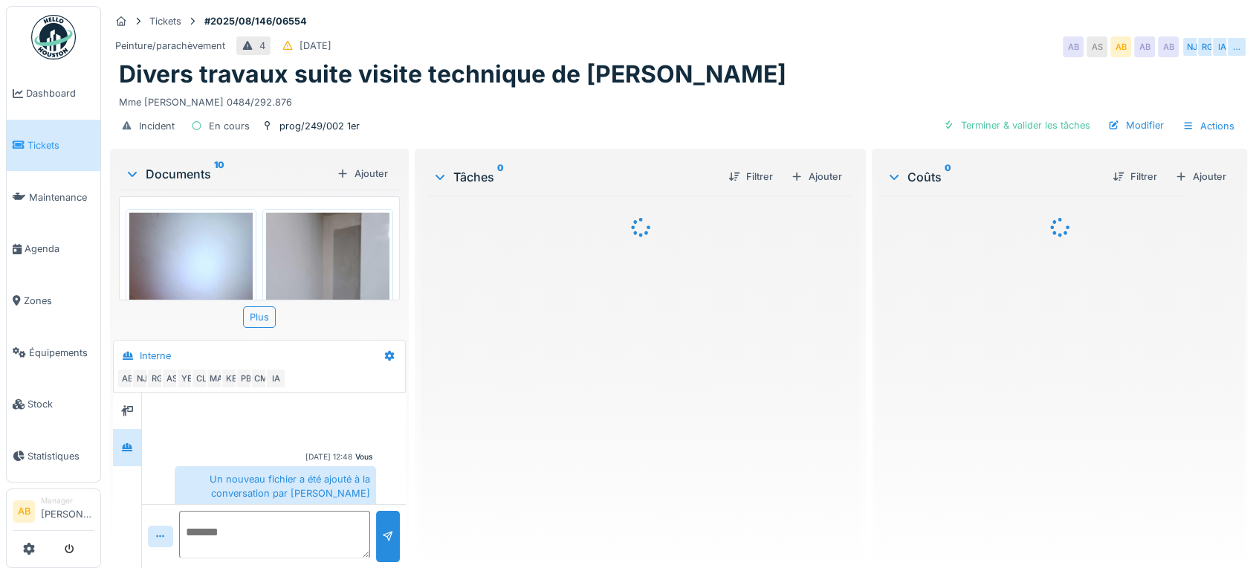
scroll to position [425, 0]
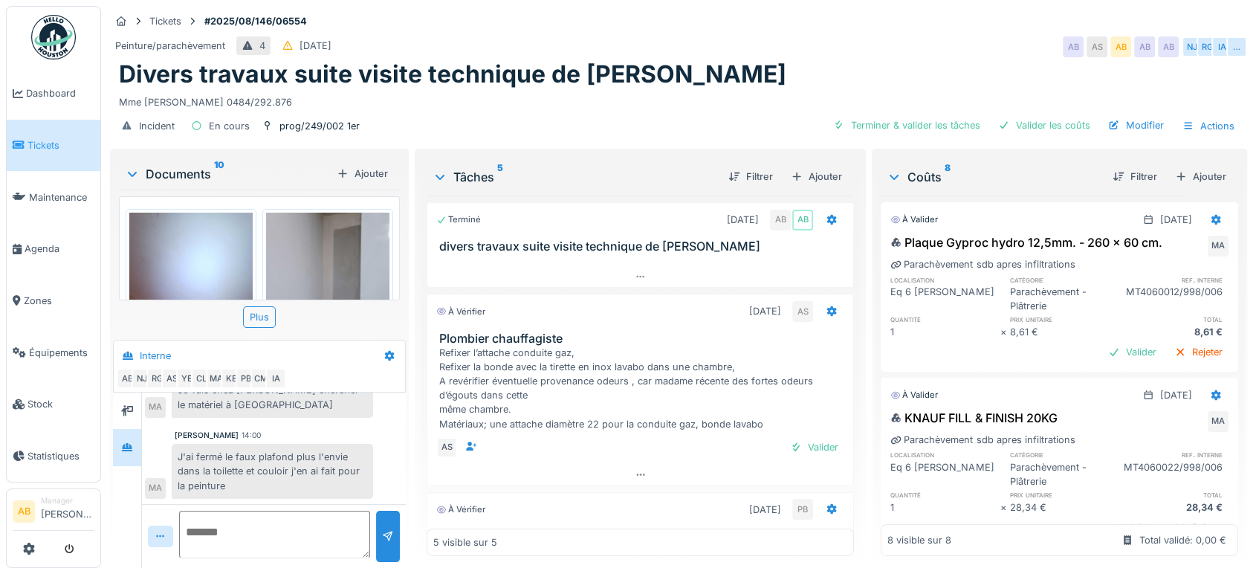
click at [181, 169] on div "Documents 10" at bounding box center [228, 174] width 206 height 18
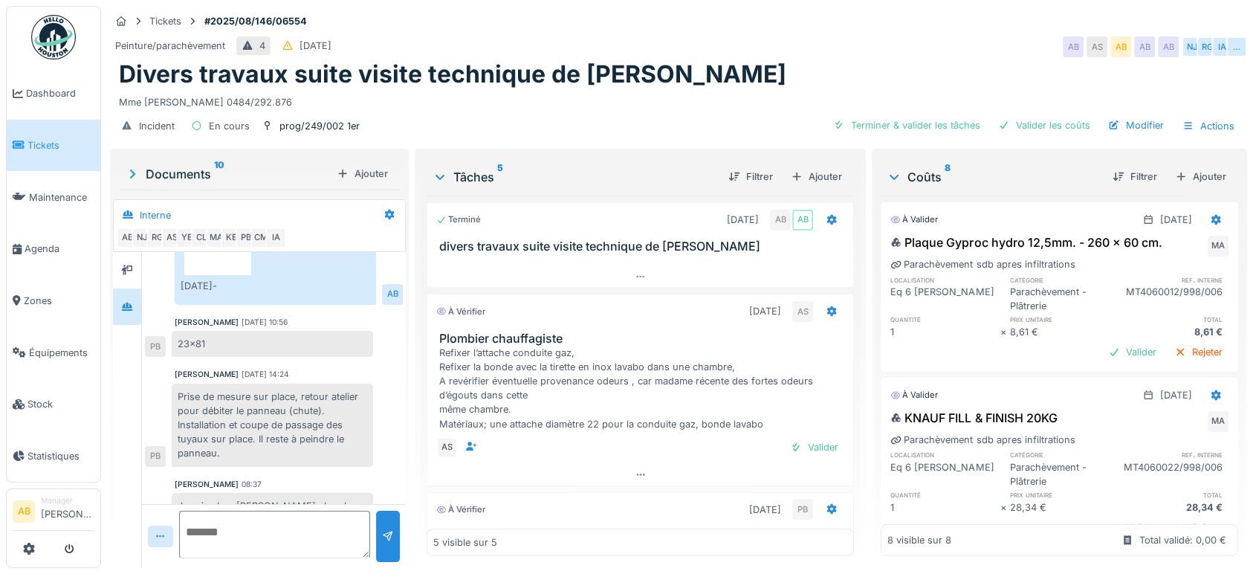
scroll to position [285, 0]
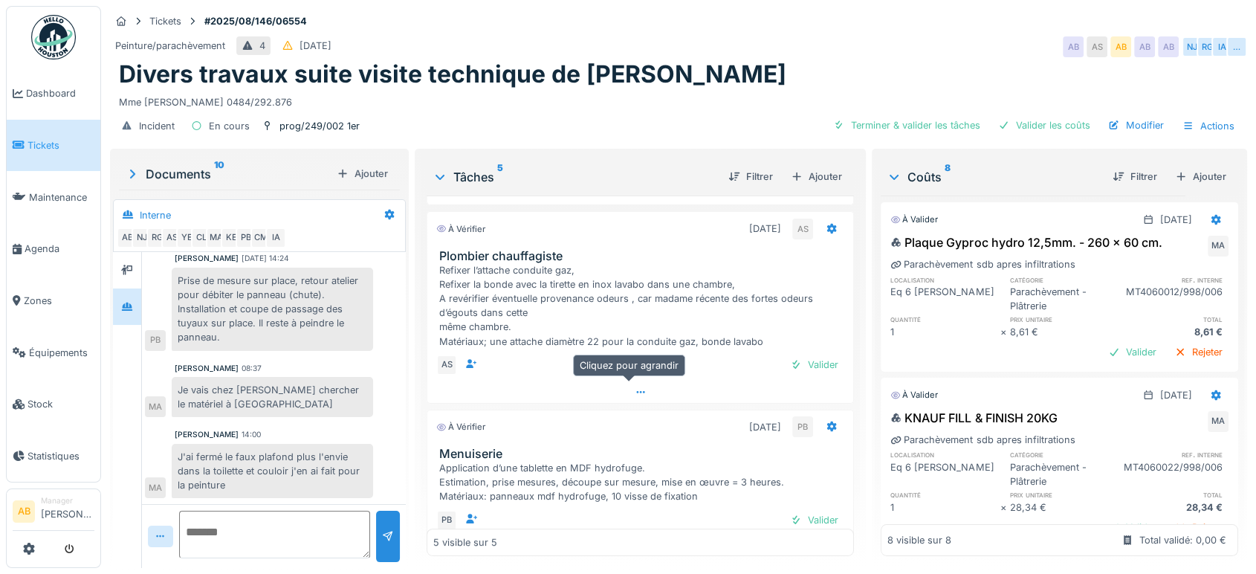
click at [598, 386] on div at bounding box center [640, 392] width 426 height 22
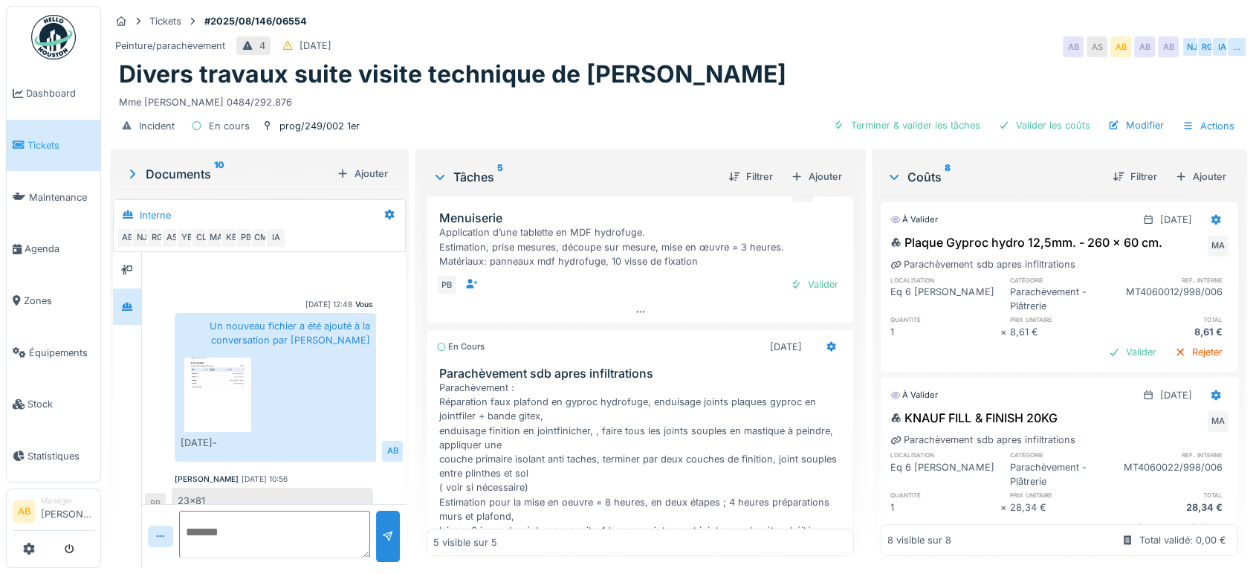
scroll to position [0, 0]
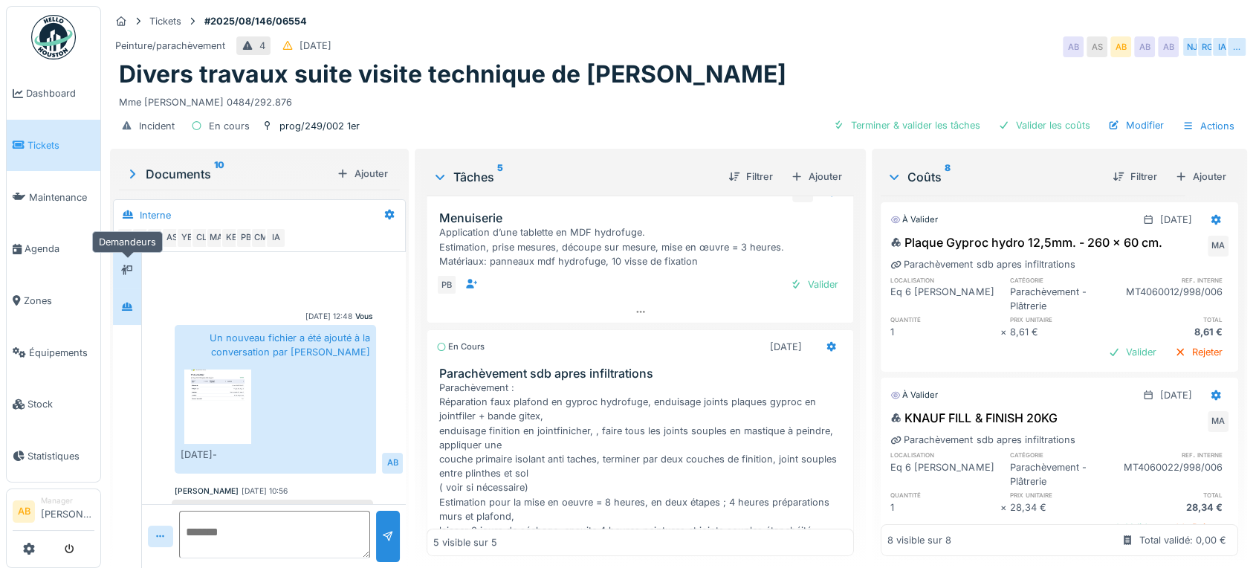
click at [126, 263] on div at bounding box center [127, 270] width 12 height 14
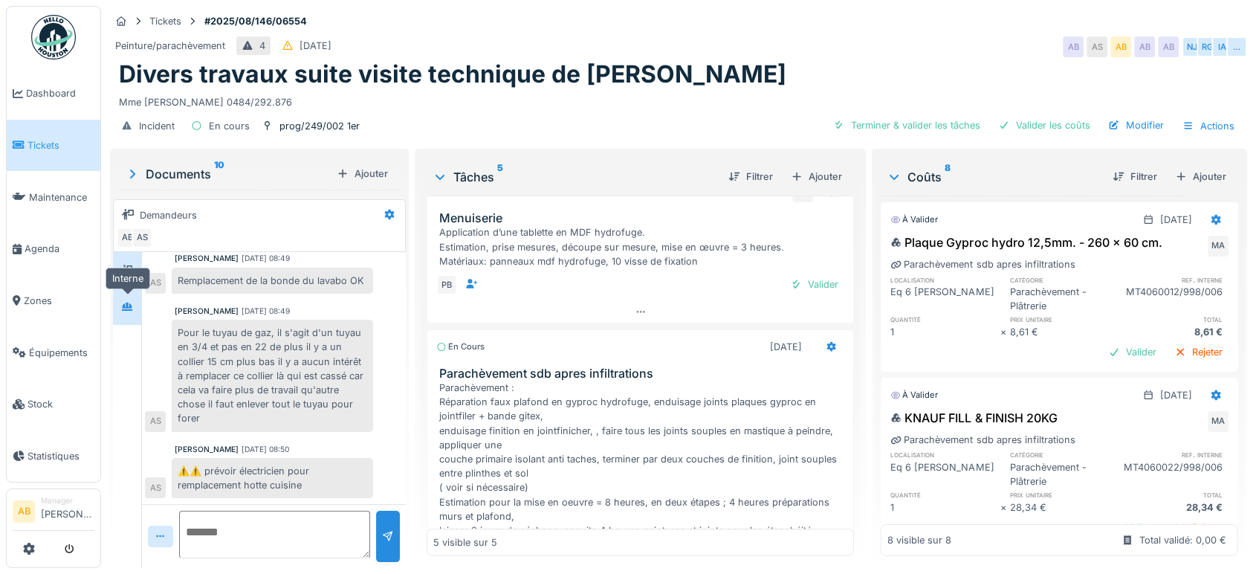
click at [131, 302] on div at bounding box center [127, 306] width 22 height 19
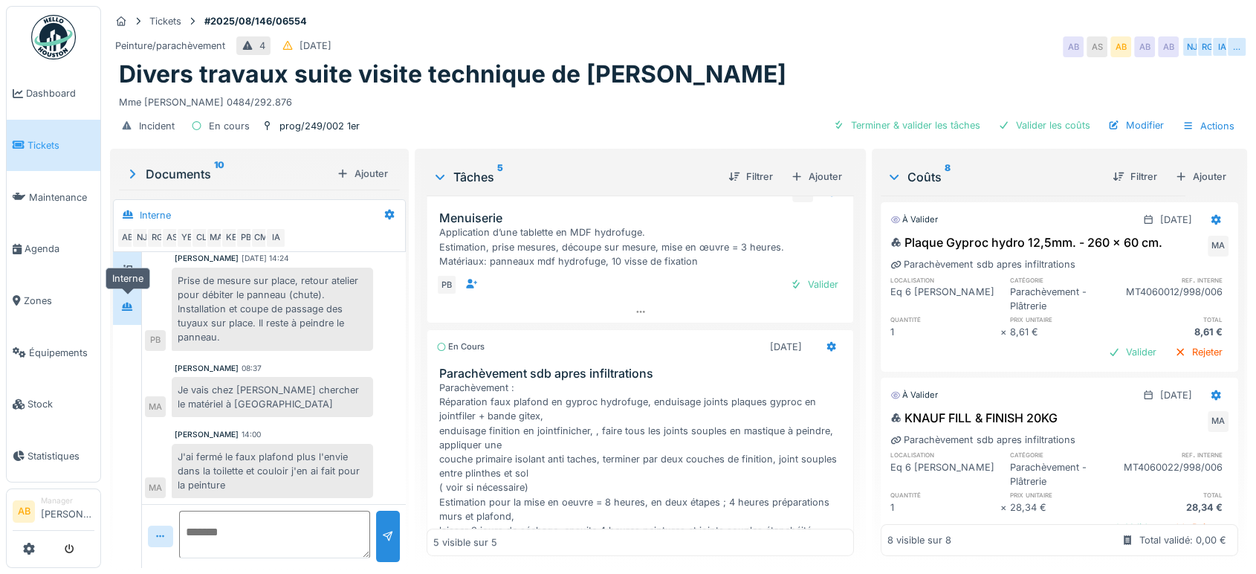
click at [130, 268] on div at bounding box center [127, 270] width 22 height 25
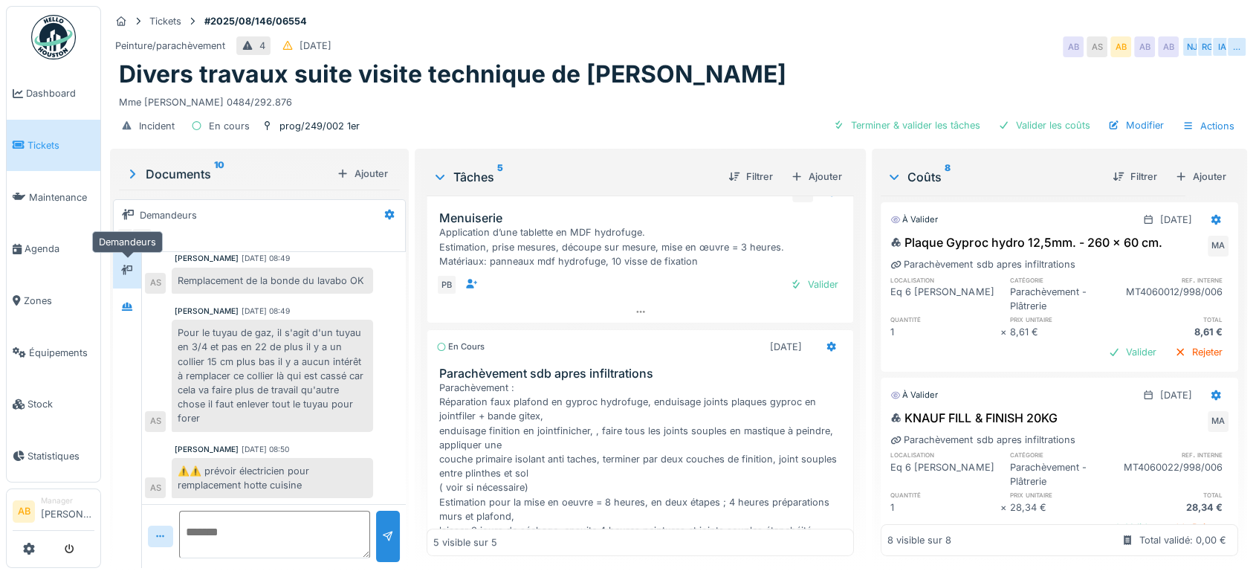
scroll to position [262, 0]
click at [65, 40] on img at bounding box center [53, 37] width 45 height 45
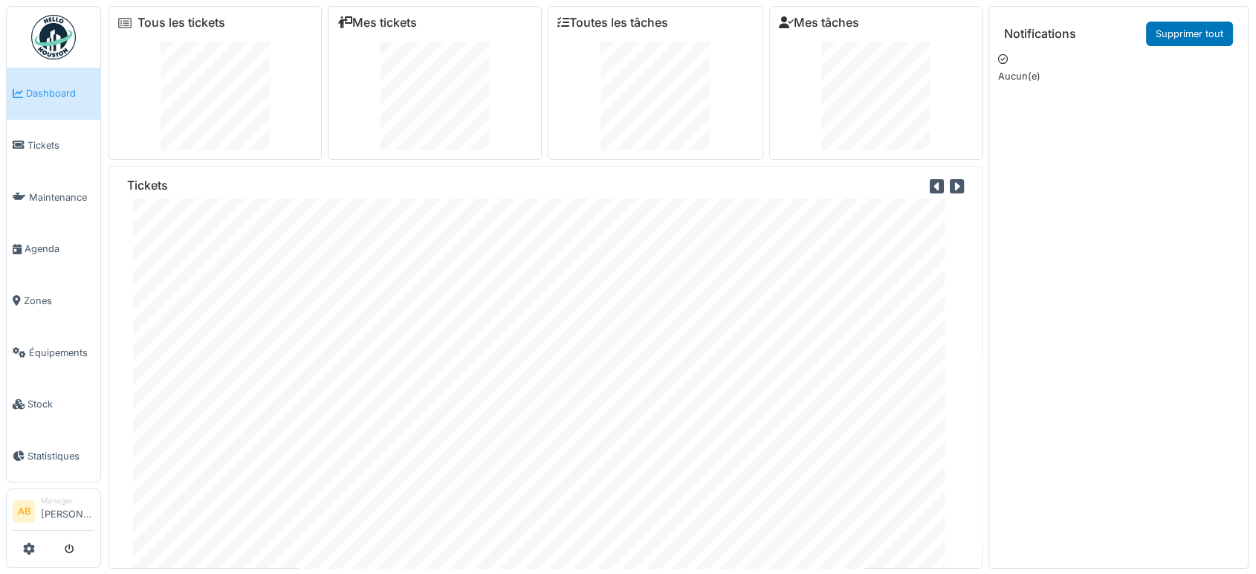
click at [59, 25] on img at bounding box center [53, 37] width 45 height 45
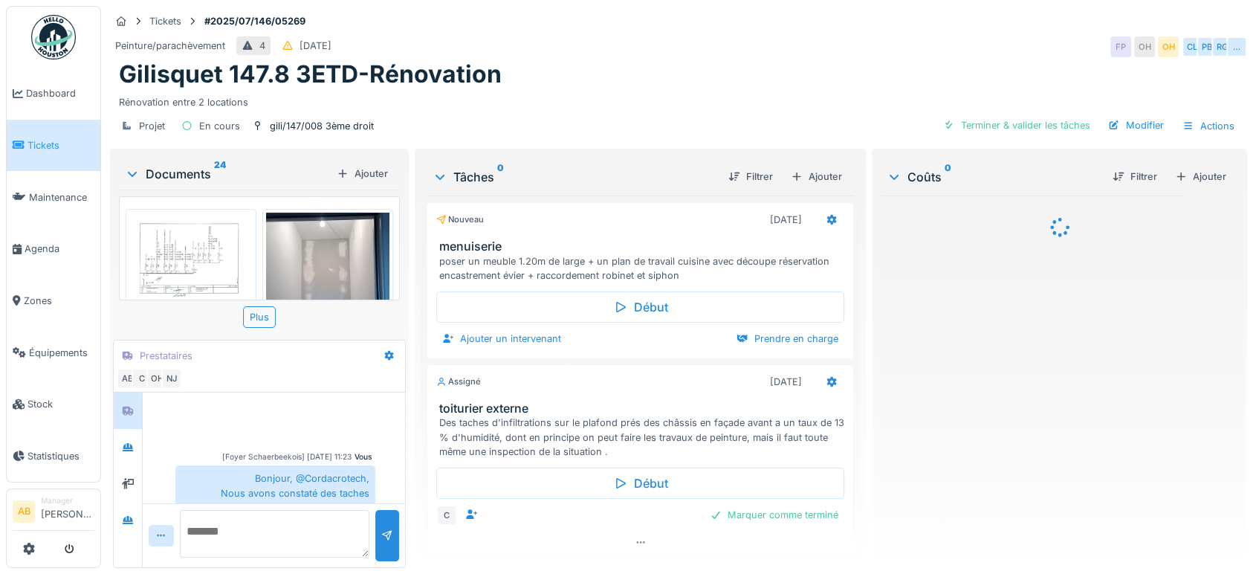
scroll to position [869, 0]
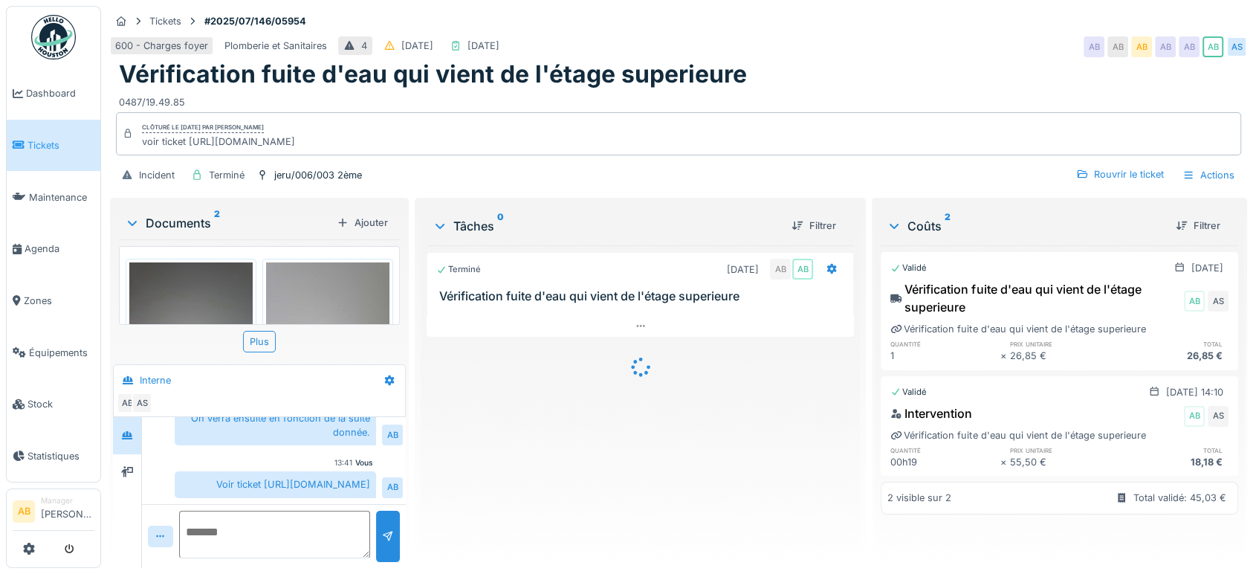
scroll to position [499, 0]
click at [508, 126] on div "Clôturé le [DATE] par [PERSON_NAME] voir ticket [URL][DOMAIN_NAME]" at bounding box center [678, 133] width 1125 height 43
click at [65, 28] on img at bounding box center [53, 37] width 45 height 45
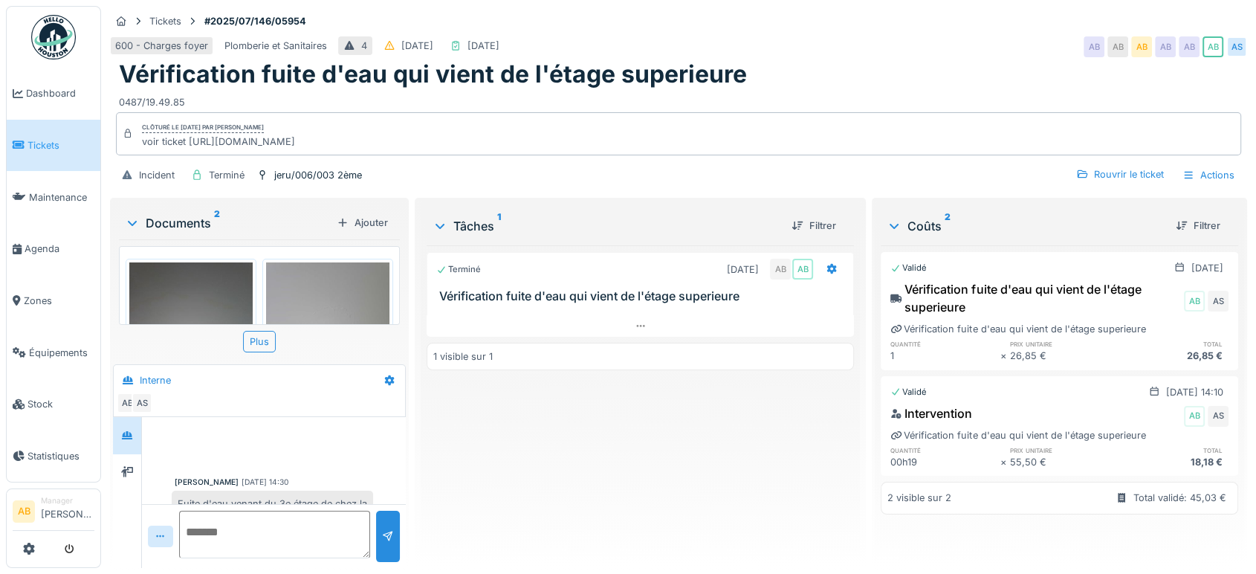
scroll to position [499, 0]
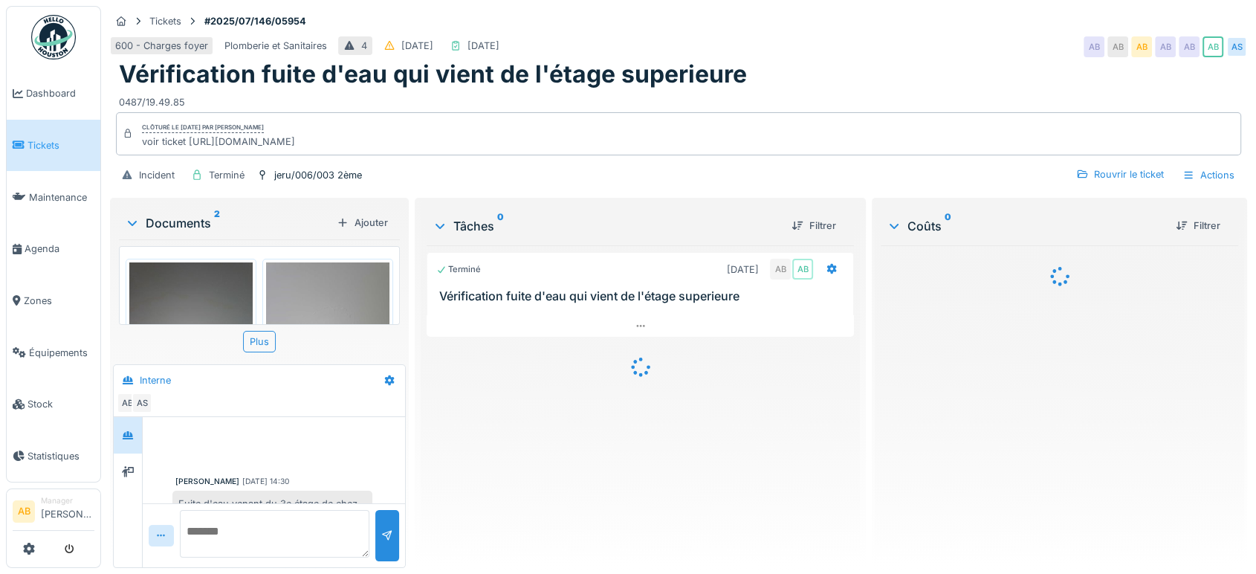
scroll to position [499, 0]
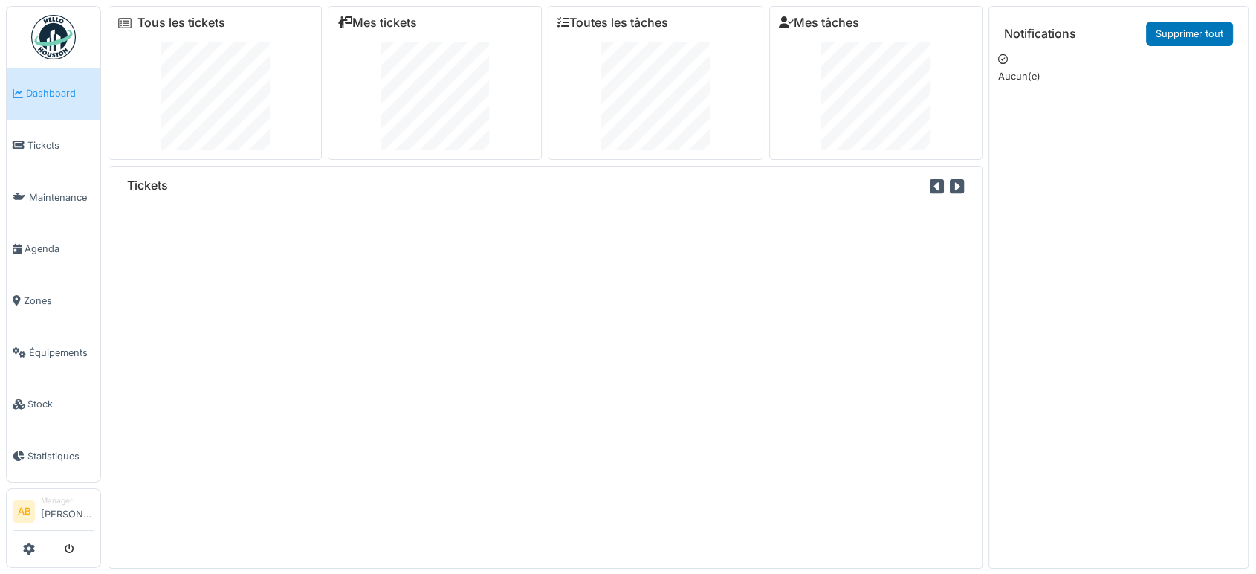
drag, startPoint x: 0, startPoint y: 0, endPoint x: 470, endPoint y: 207, distance: 513.1
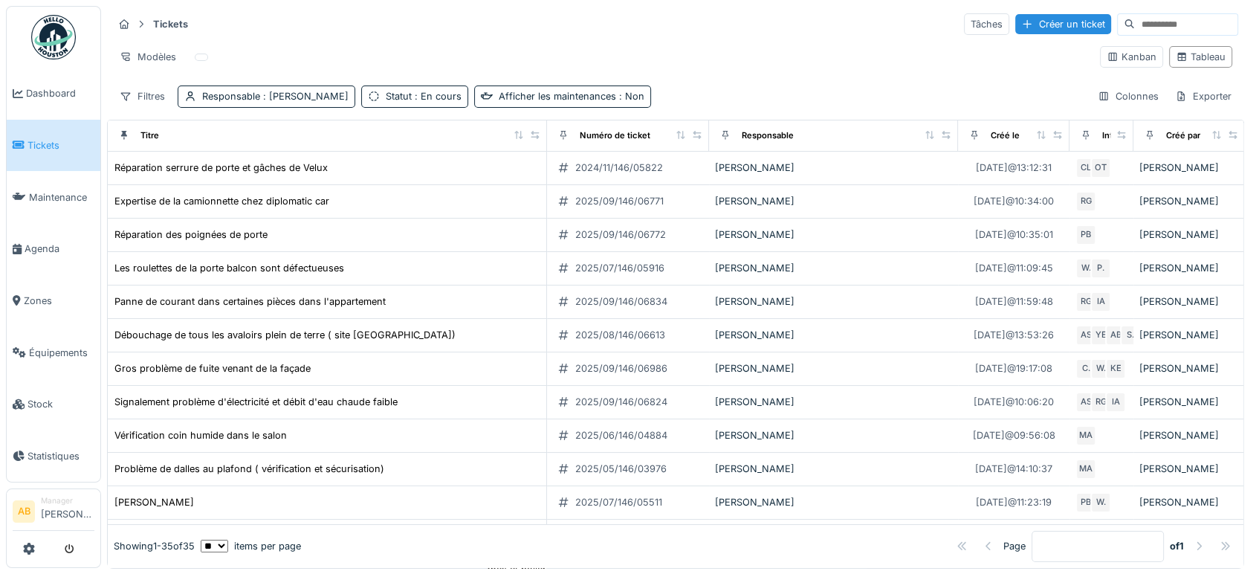
drag, startPoint x: 0, startPoint y: 0, endPoint x: 441, endPoint y: 49, distance: 444.1
click at [441, 49] on div "Modèles" at bounding box center [600, 57] width 975 height 22
click at [52, 40] on img at bounding box center [53, 37] width 45 height 45
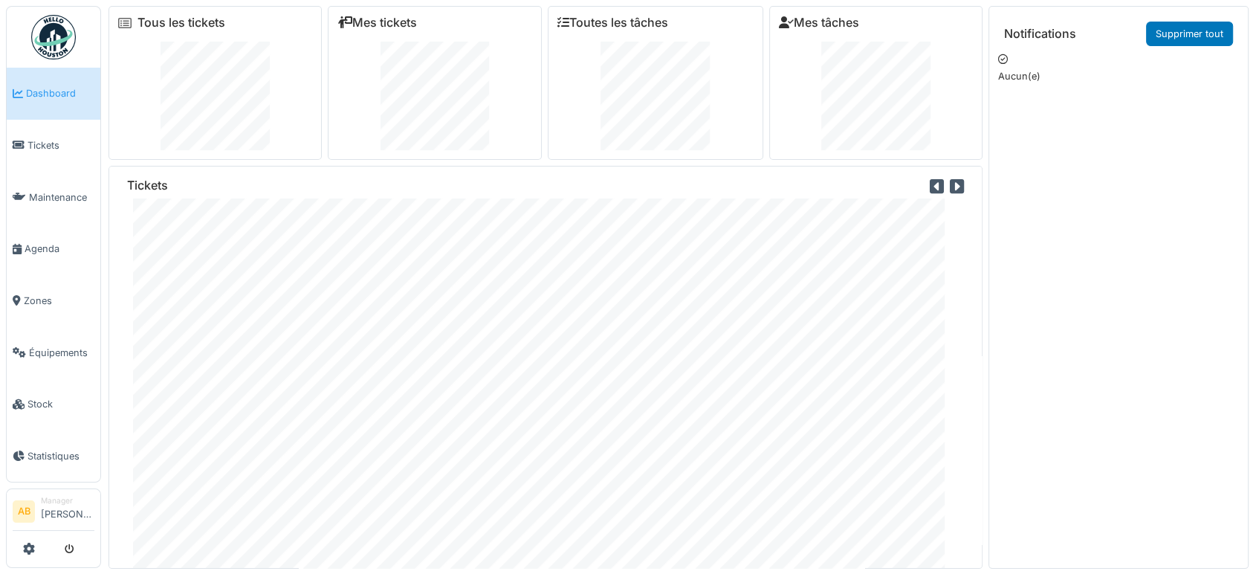
click at [61, 30] on img at bounding box center [53, 37] width 45 height 45
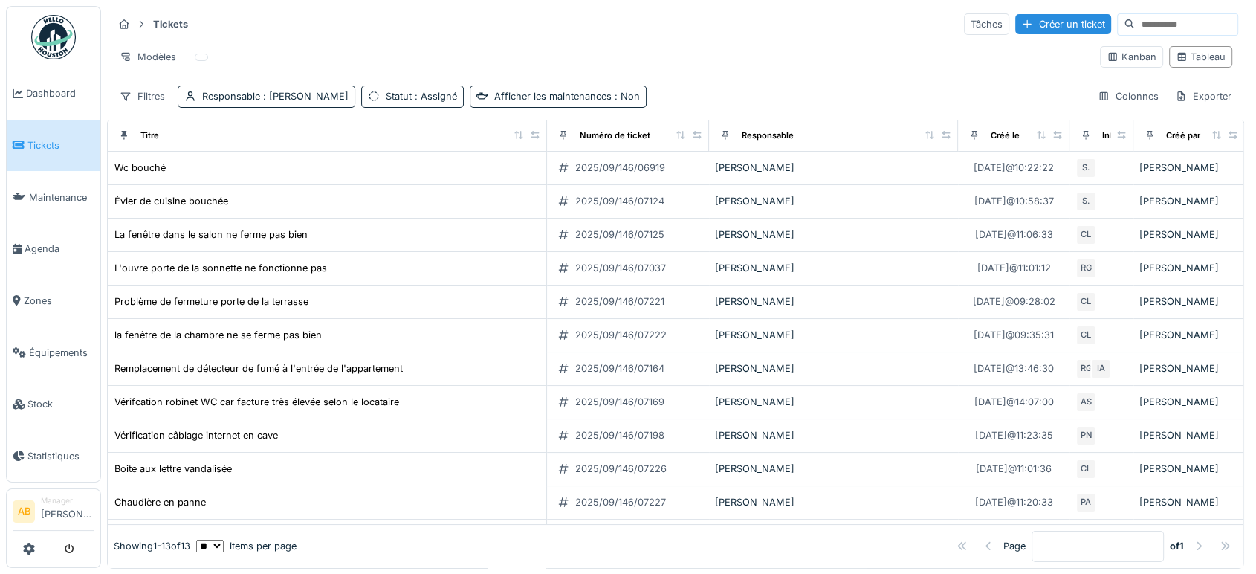
click at [76, 36] on link at bounding box center [53, 37] width 55 height 55
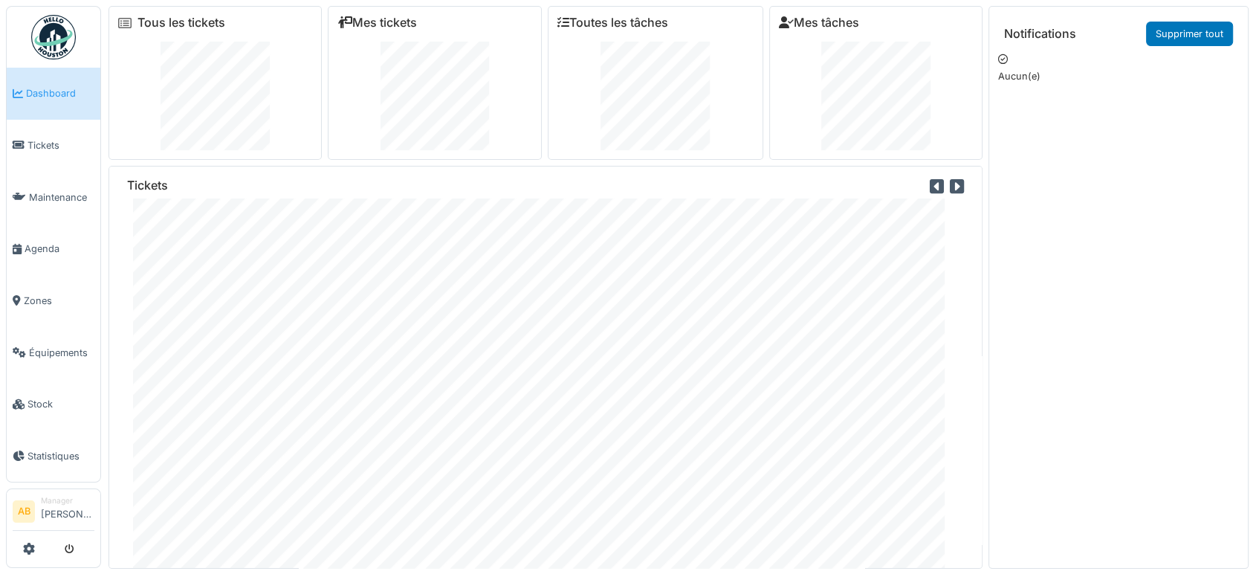
click at [45, 22] on img at bounding box center [53, 37] width 45 height 45
click at [404, 23] on link "Mes tickets" at bounding box center [377, 23] width 80 height 14
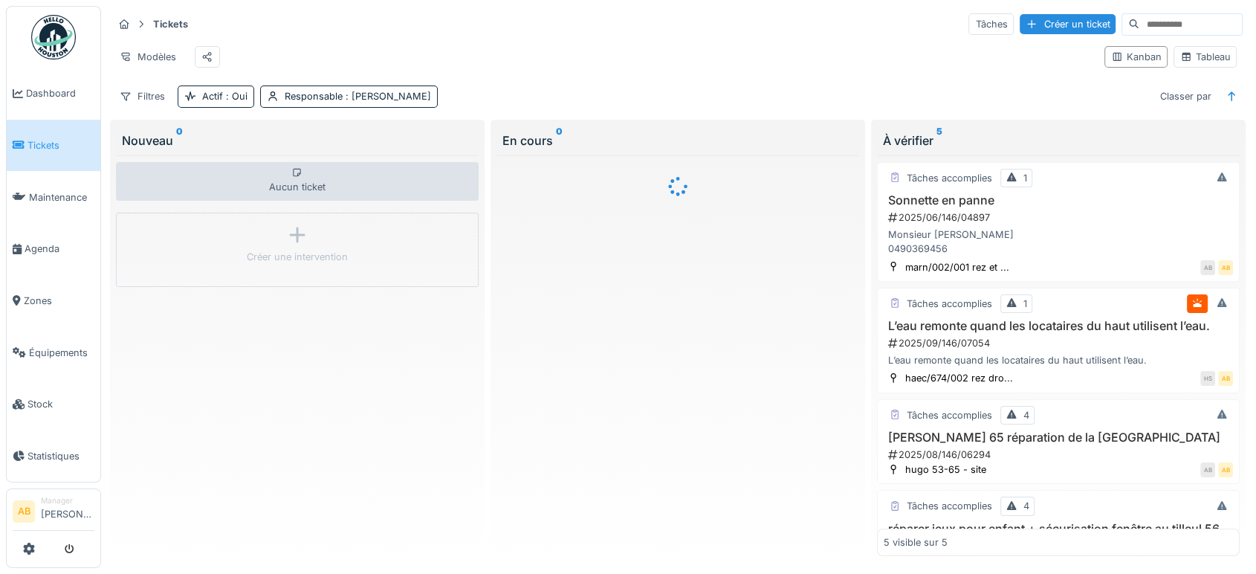
click at [1157, 25] on input at bounding box center [1190, 24] width 103 height 21
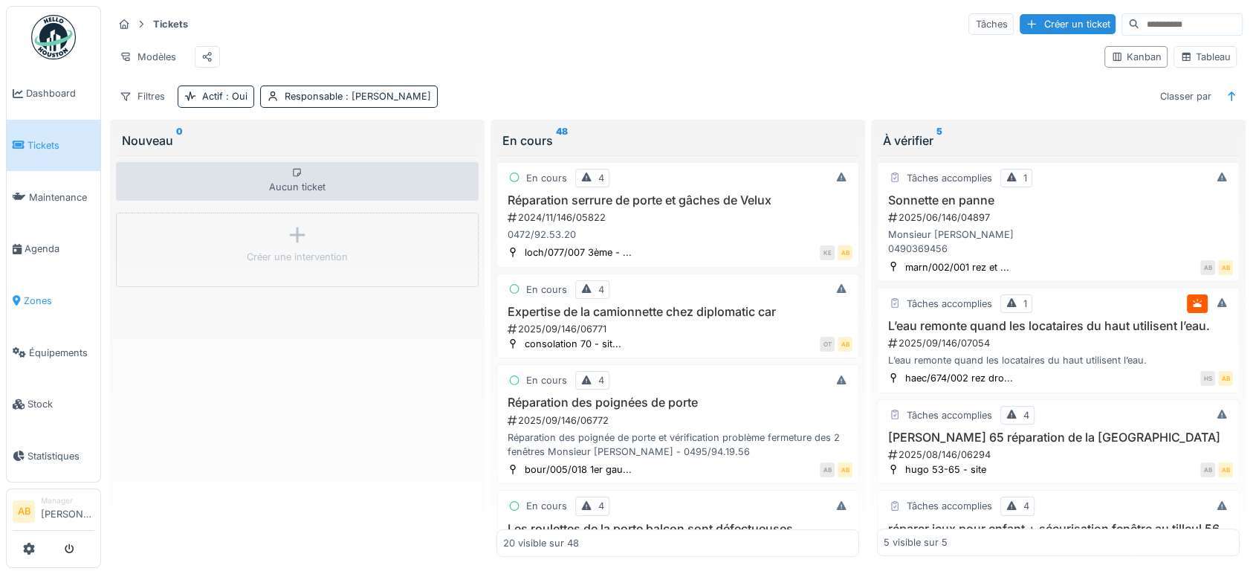
click at [28, 296] on span "Zones" at bounding box center [59, 301] width 71 height 14
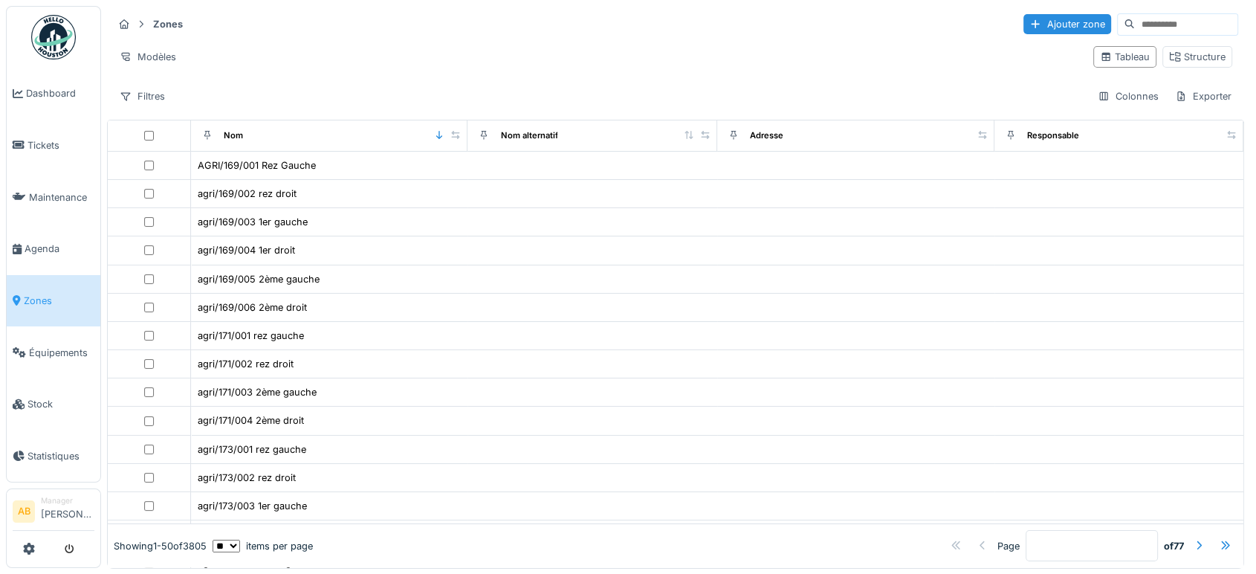
click at [1135, 27] on input at bounding box center [1186, 24] width 103 height 21
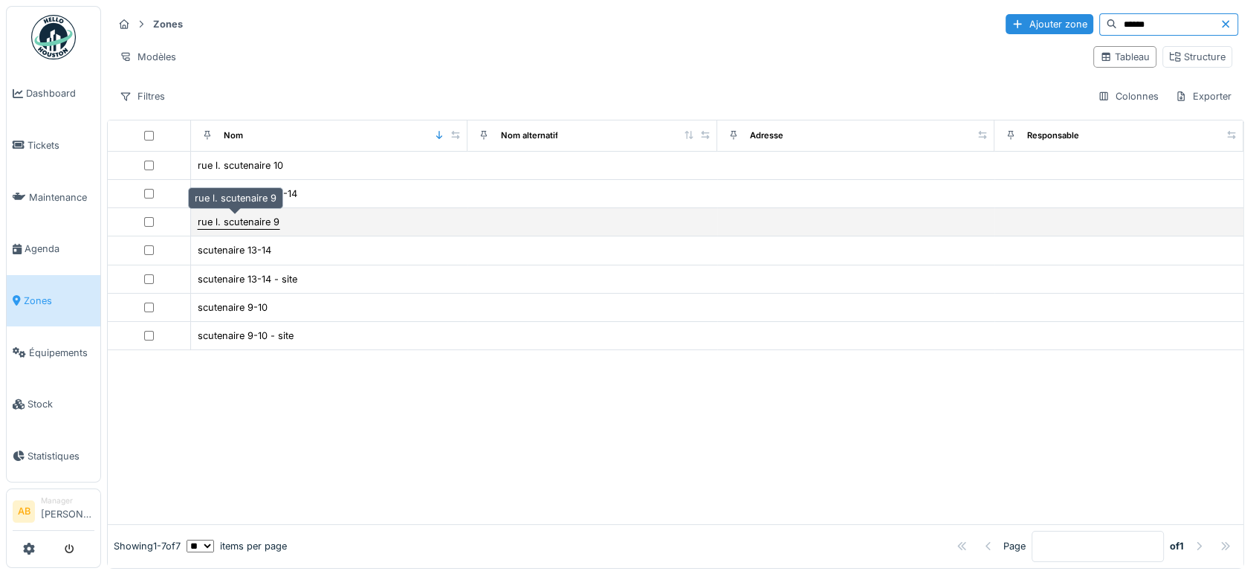
type input "******"
click at [250, 226] on div "rue l. scutenaire 9" at bounding box center [239, 222] width 82 height 14
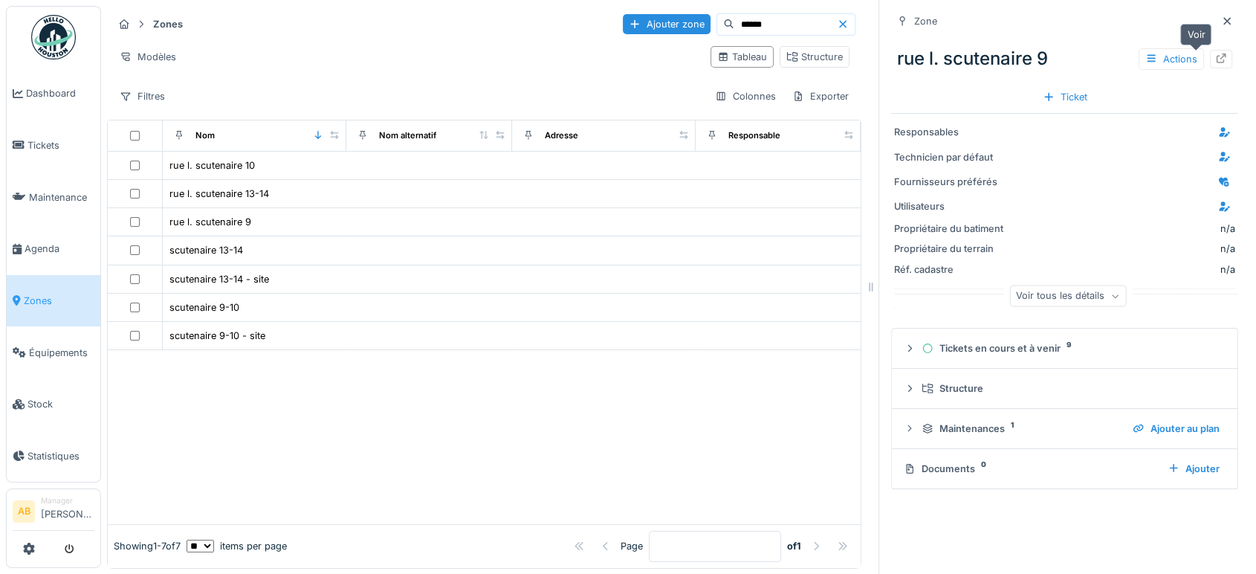
click at [1215, 59] on icon at bounding box center [1221, 59] width 12 height 10
click at [31, 248] on span "Agenda" at bounding box center [60, 249] width 70 height 14
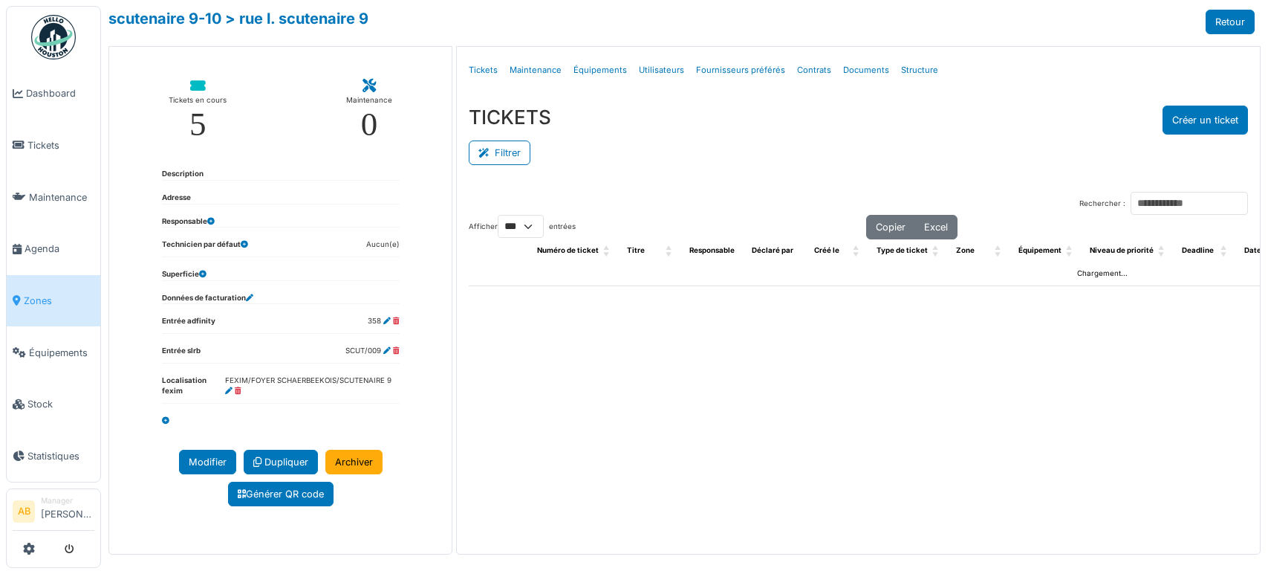
select select "***"
click at [189, 106] on div "Tickets en cours" at bounding box center [198, 100] width 58 height 15
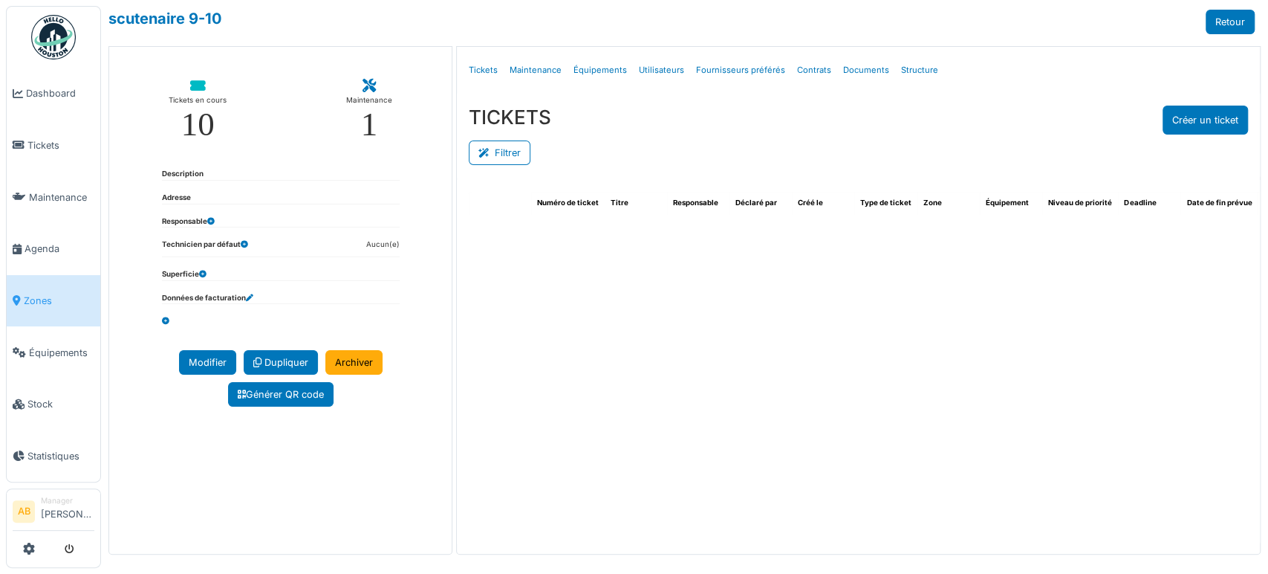
select select "***"
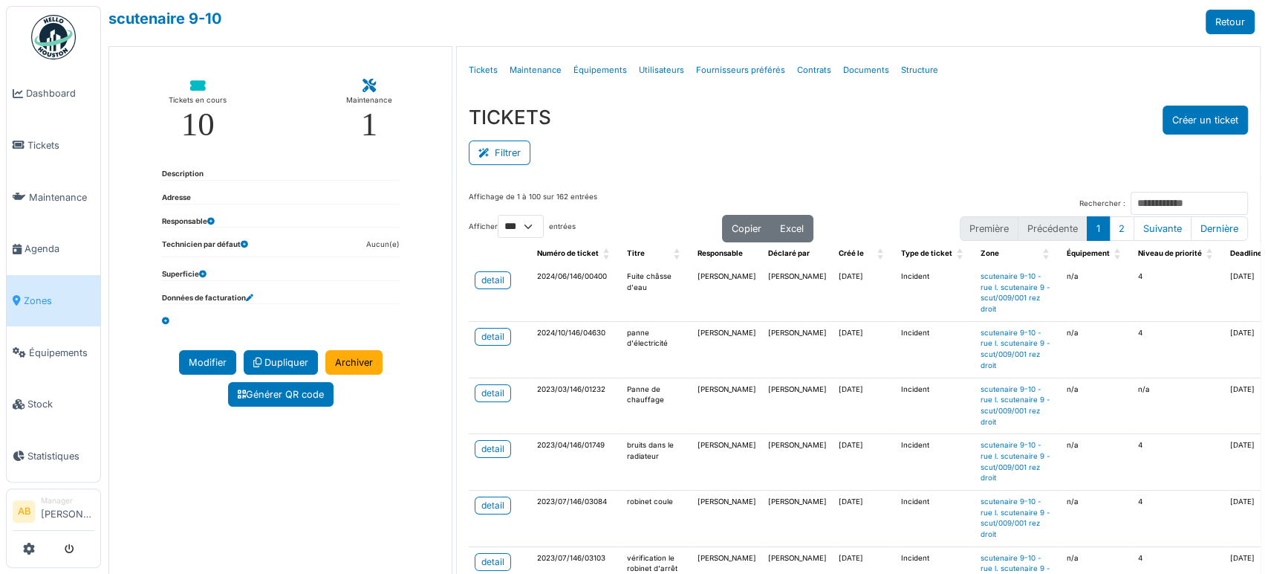
drag, startPoint x: 491, startPoint y: 152, endPoint x: 535, endPoint y: 165, distance: 45.8
click at [493, 152] on button "Filtrer" at bounding box center [500, 152] width 62 height 25
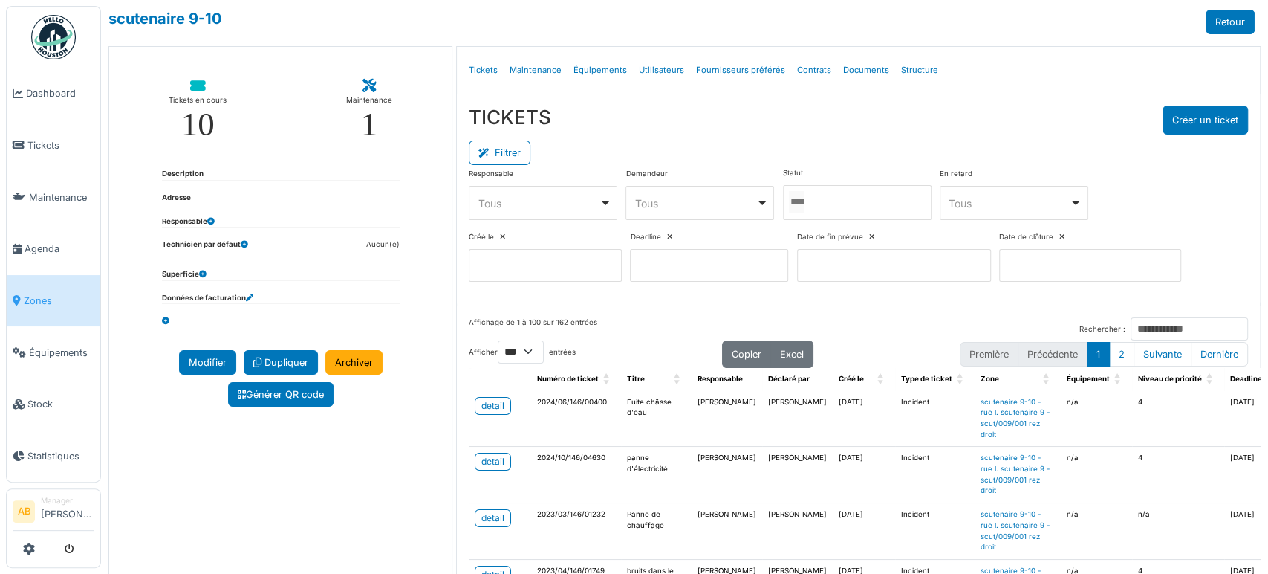
click at [830, 201] on div at bounding box center [857, 202] width 149 height 35
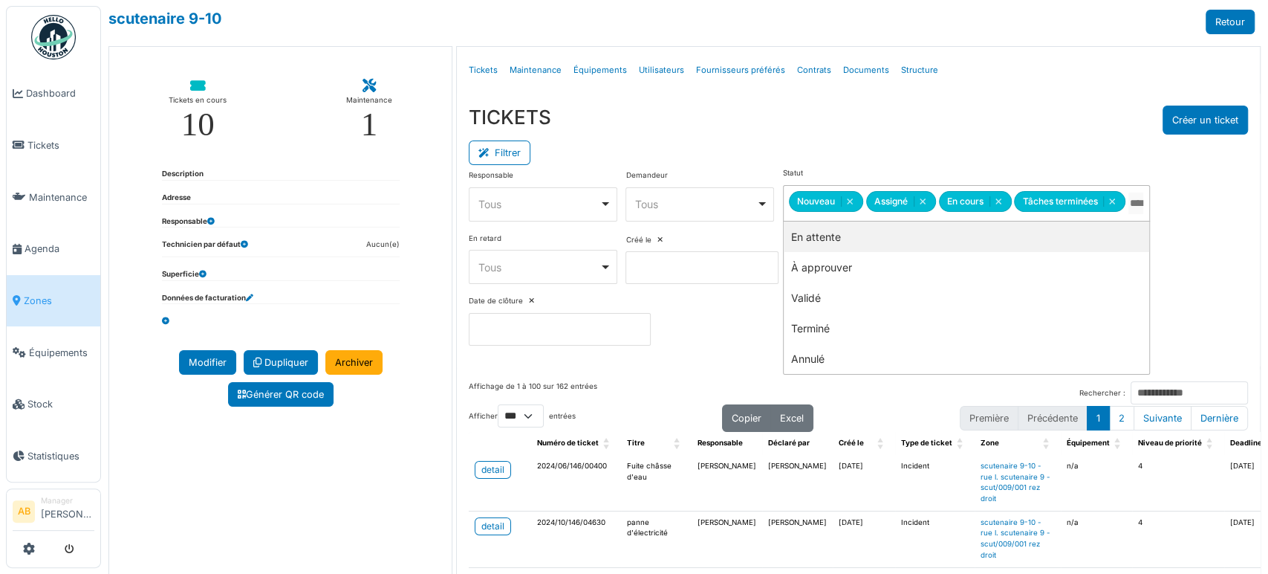
click at [773, 141] on div "Filtrer" at bounding box center [859, 150] width 780 height 33
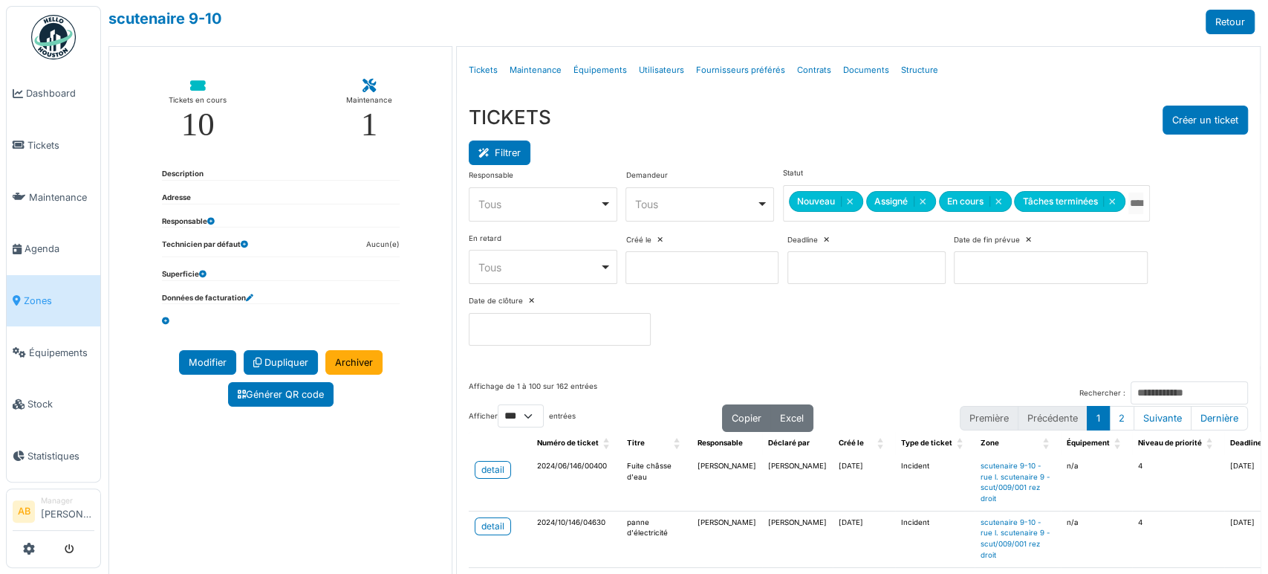
click at [505, 151] on button "Filtrer" at bounding box center [500, 152] width 62 height 25
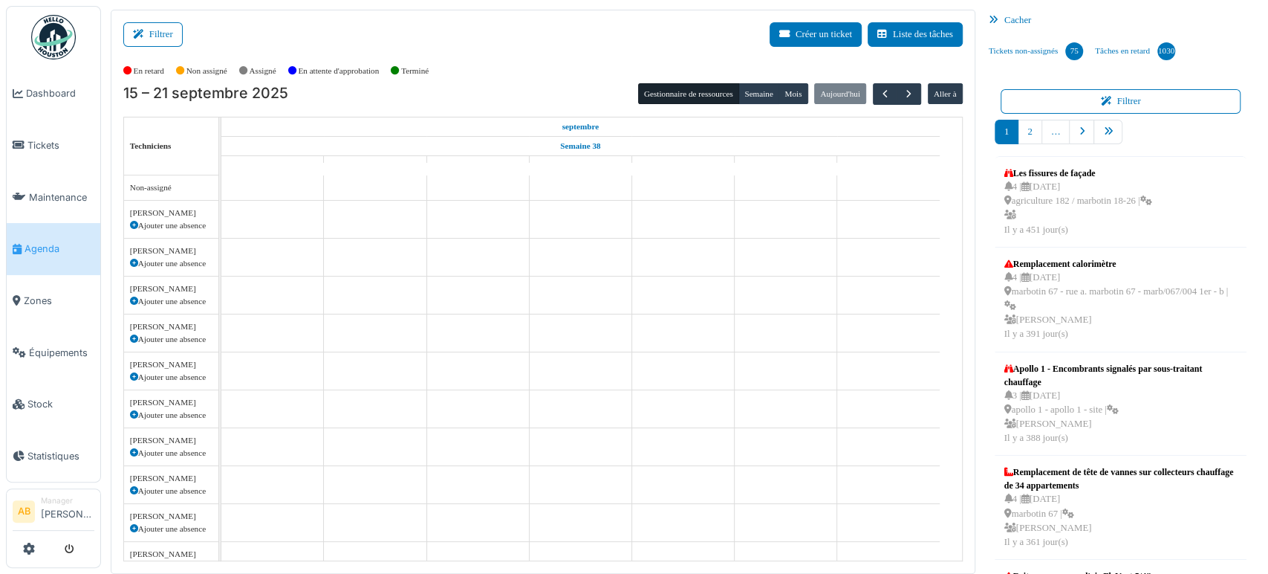
click at [65, 22] on img at bounding box center [53, 37] width 45 height 45
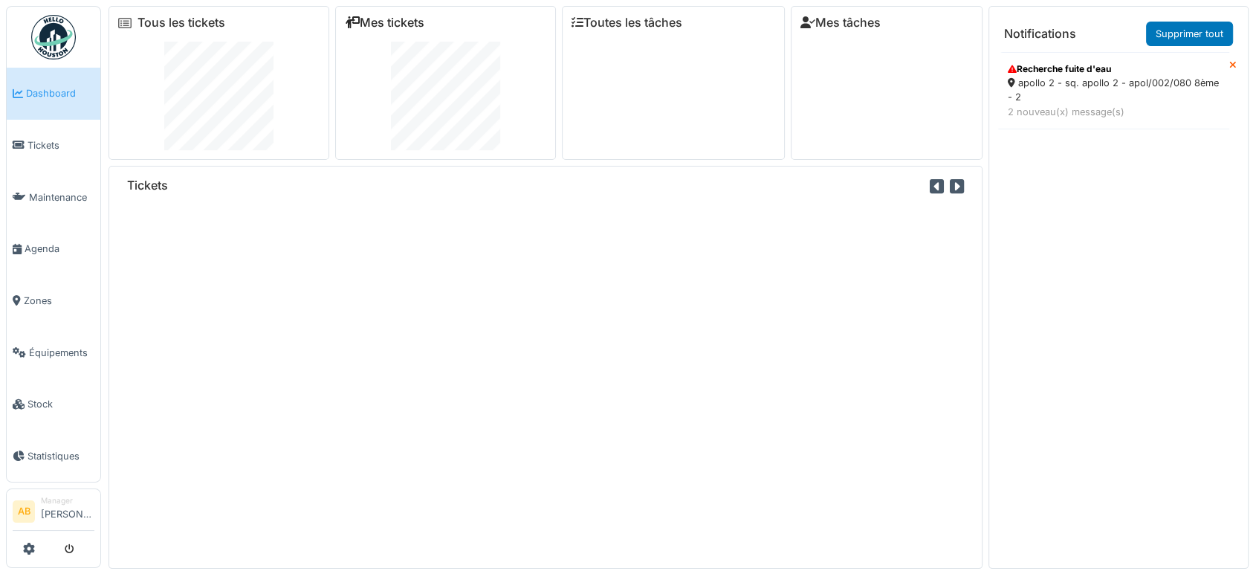
click at [399, 27] on link "Mes tickets" at bounding box center [385, 23] width 80 height 14
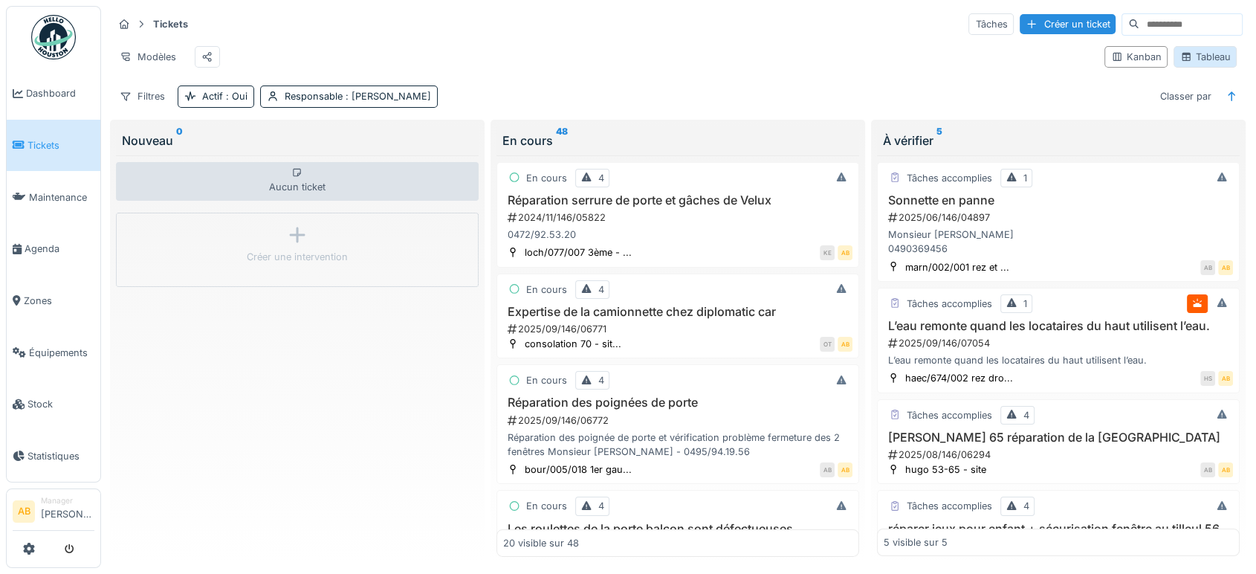
click at [1187, 64] on div "Tableau" at bounding box center [1205, 57] width 50 height 14
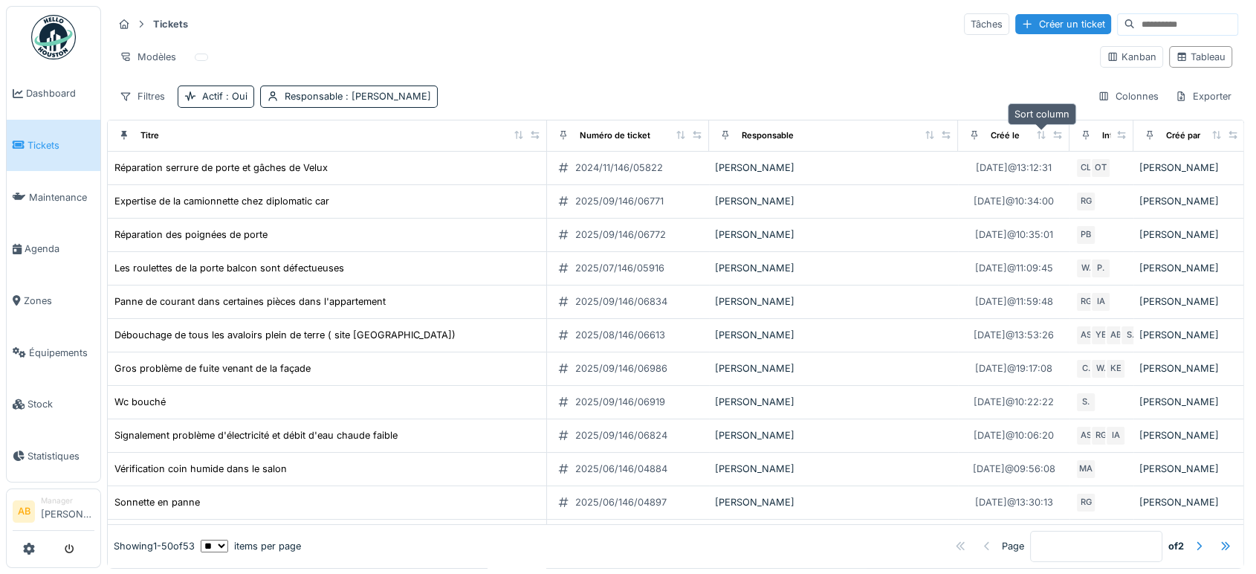
click at [1040, 131] on icon at bounding box center [1041, 135] width 10 height 8
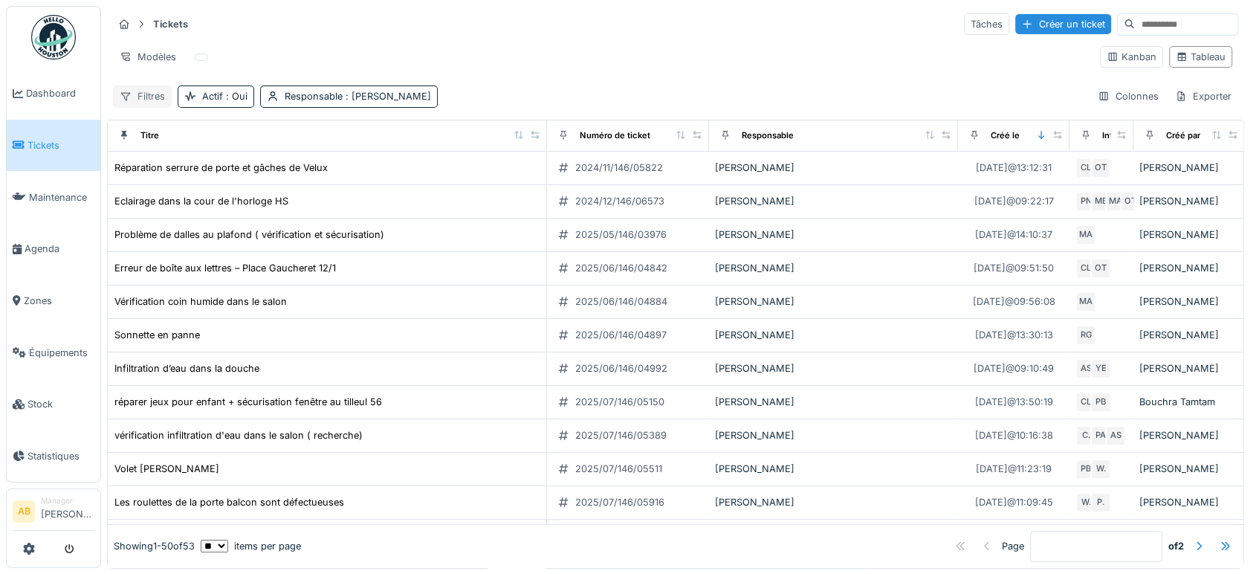
click at [137, 97] on div "Filtres" at bounding box center [142, 96] width 59 height 22
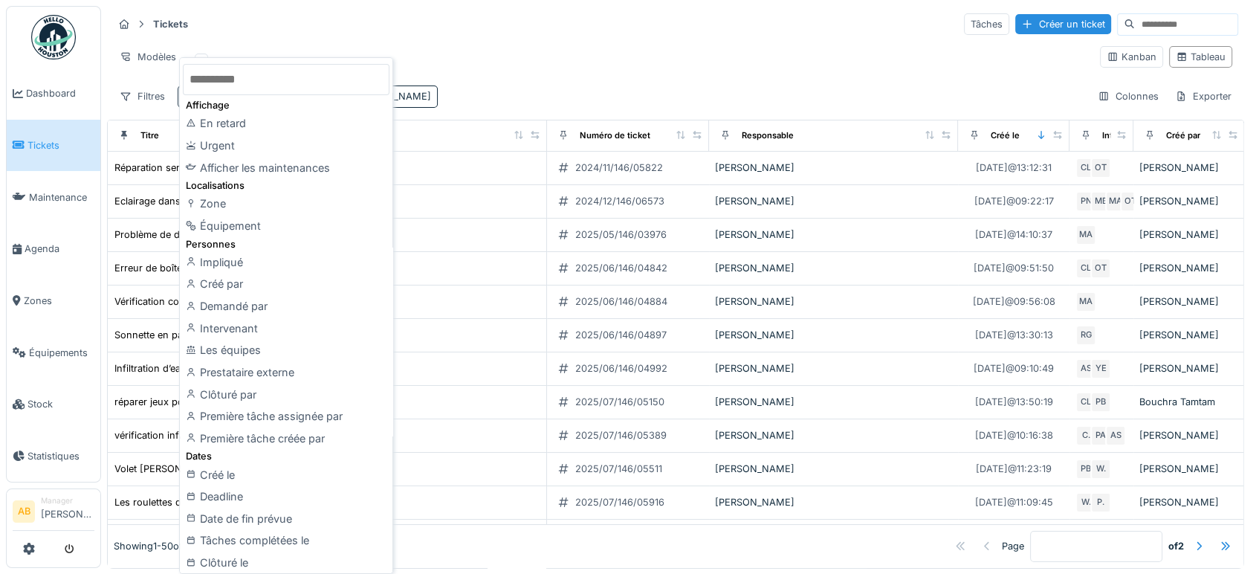
click at [226, 89] on input "text" at bounding box center [286, 79] width 207 height 31
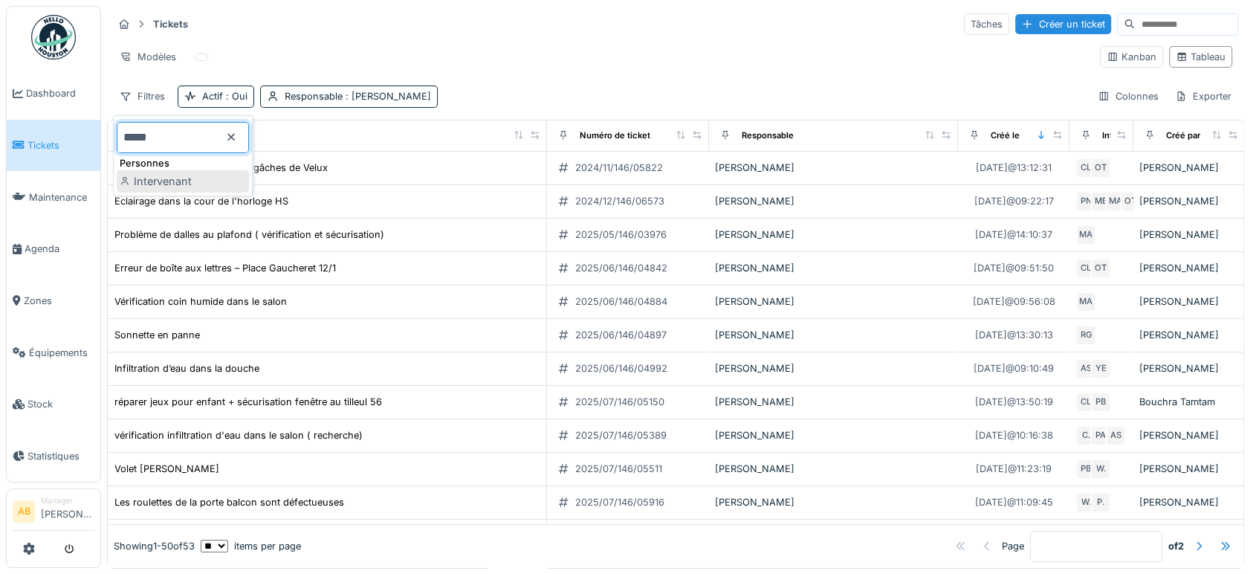
type input "*****"
click at [203, 185] on div "Intervenant" at bounding box center [183, 181] width 132 height 22
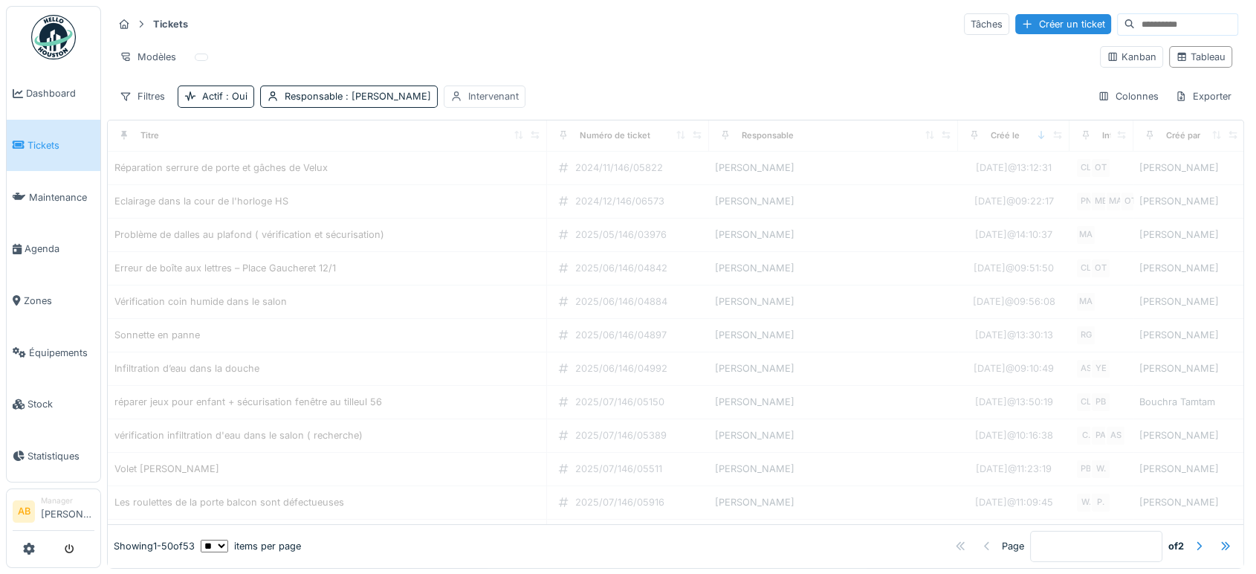
click at [488, 94] on div "Intervenant" at bounding box center [493, 96] width 51 height 14
click at [516, 165] on div "Intervenant" at bounding box center [480, 167] width 79 height 16
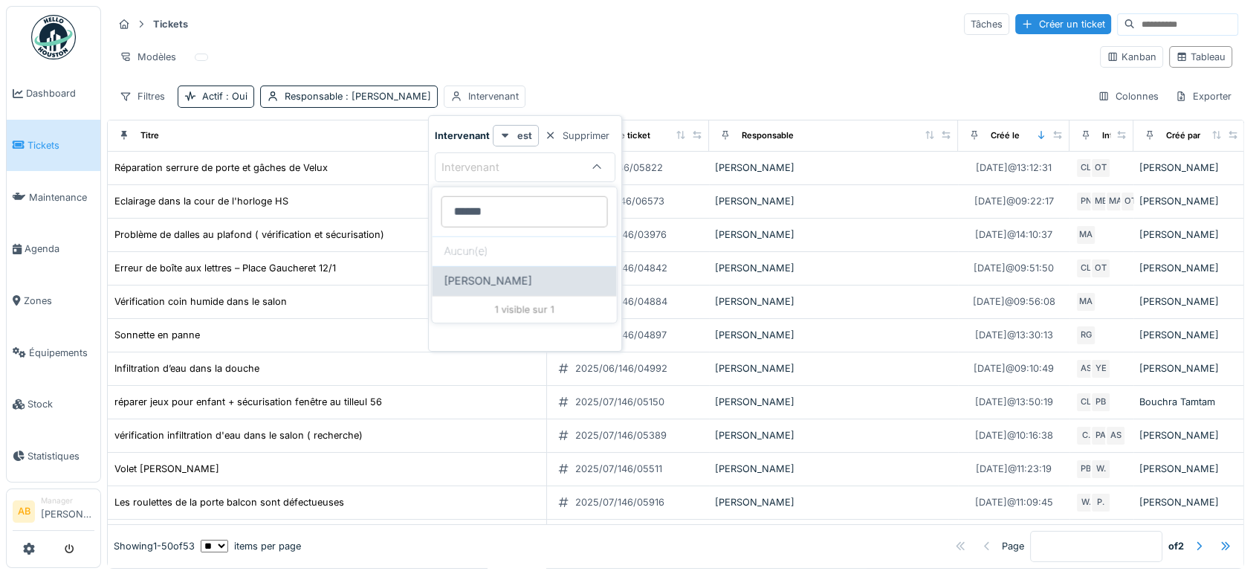
type input "******"
click at [508, 273] on span "Charef Lahmar" at bounding box center [488, 281] width 88 height 16
type input "****"
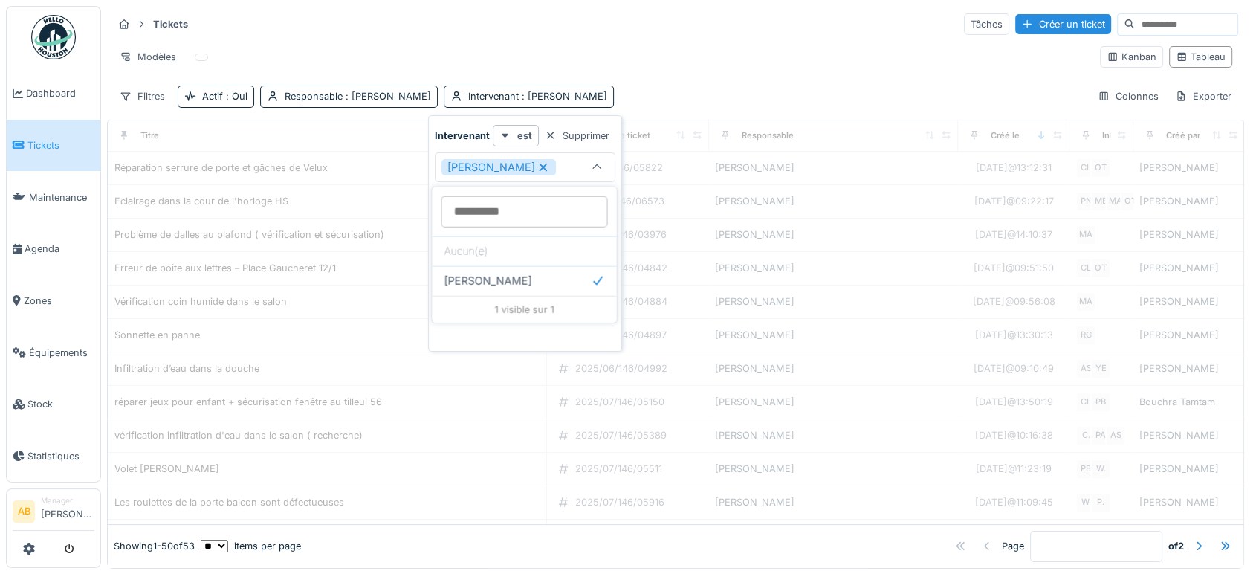
click at [696, 49] on div "Modèles" at bounding box center [600, 57] width 975 height 22
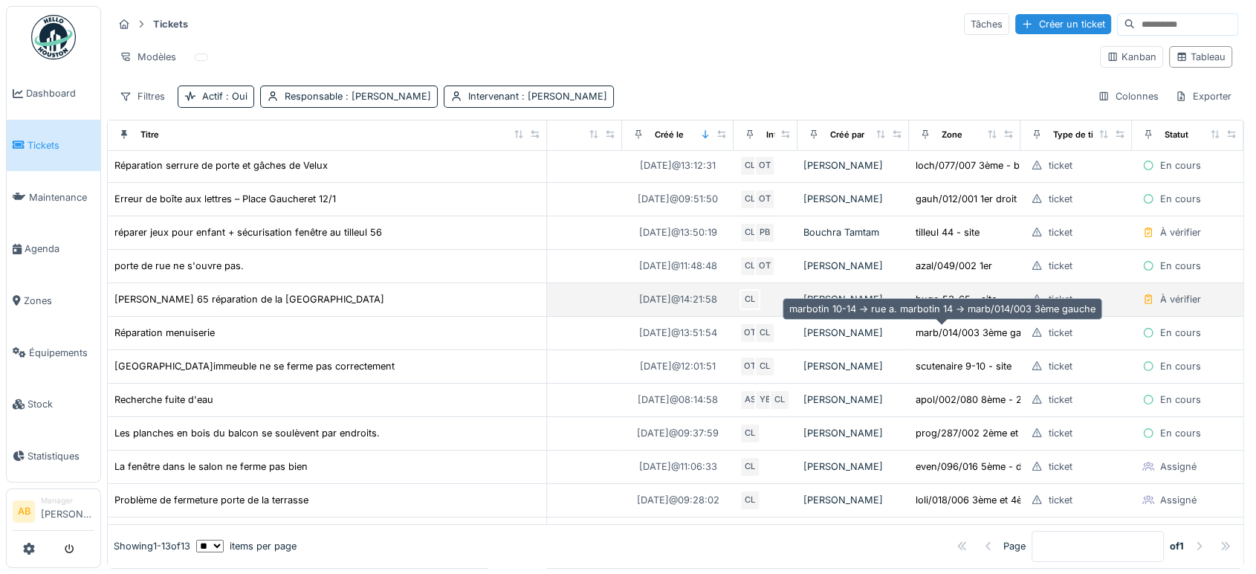
scroll to position [0, 374]
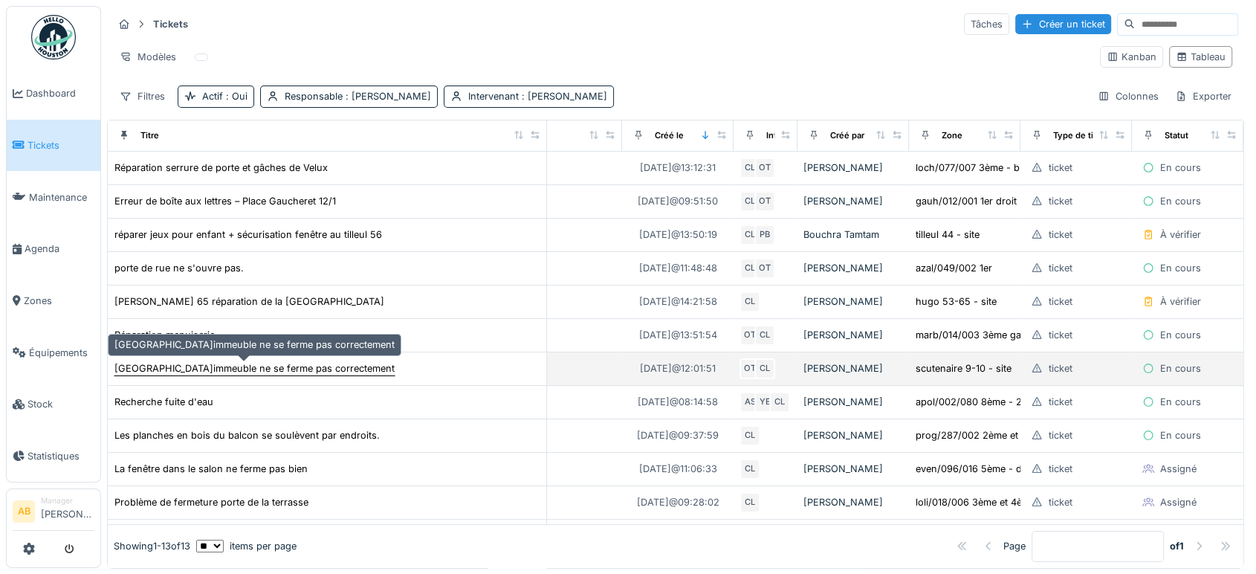
click at [352, 365] on div "Porte de rue de l'immeuble ne se ferme pas correctement" at bounding box center [254, 368] width 280 height 14
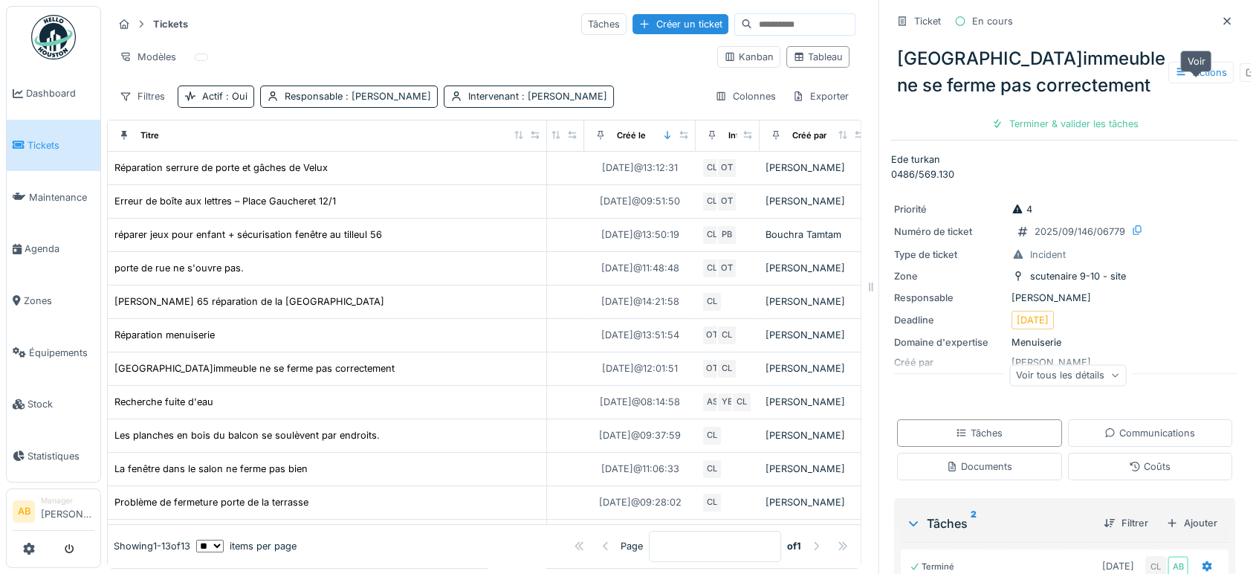
click at [1245, 77] on icon at bounding box center [1251, 72] width 12 height 10
click at [752, 22] on input at bounding box center [803, 24] width 103 height 21
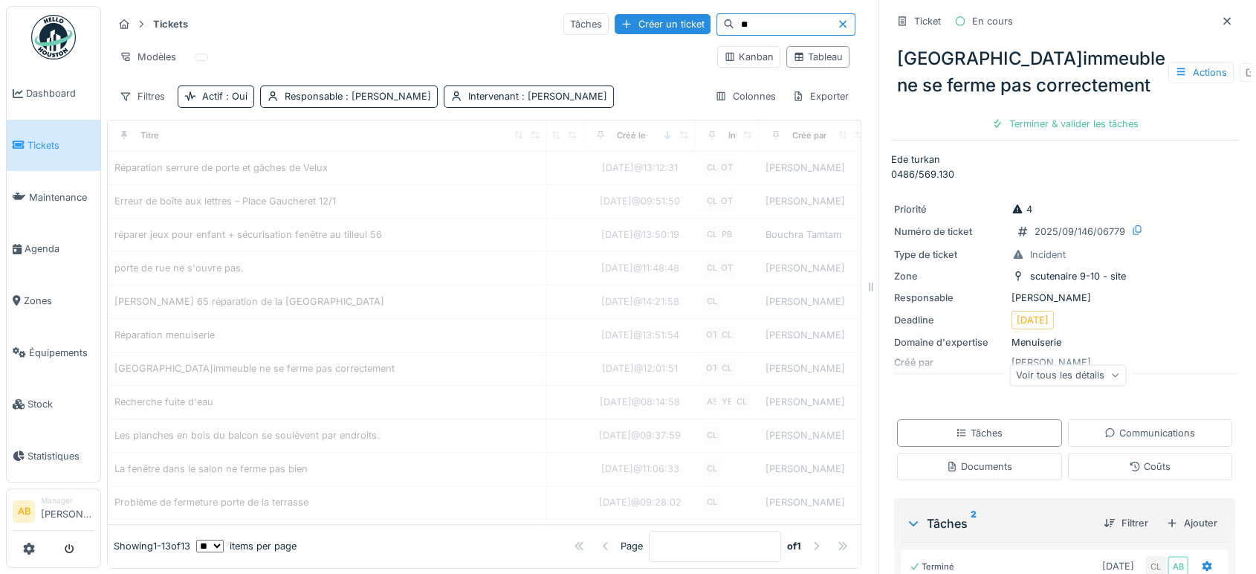
type input "***"
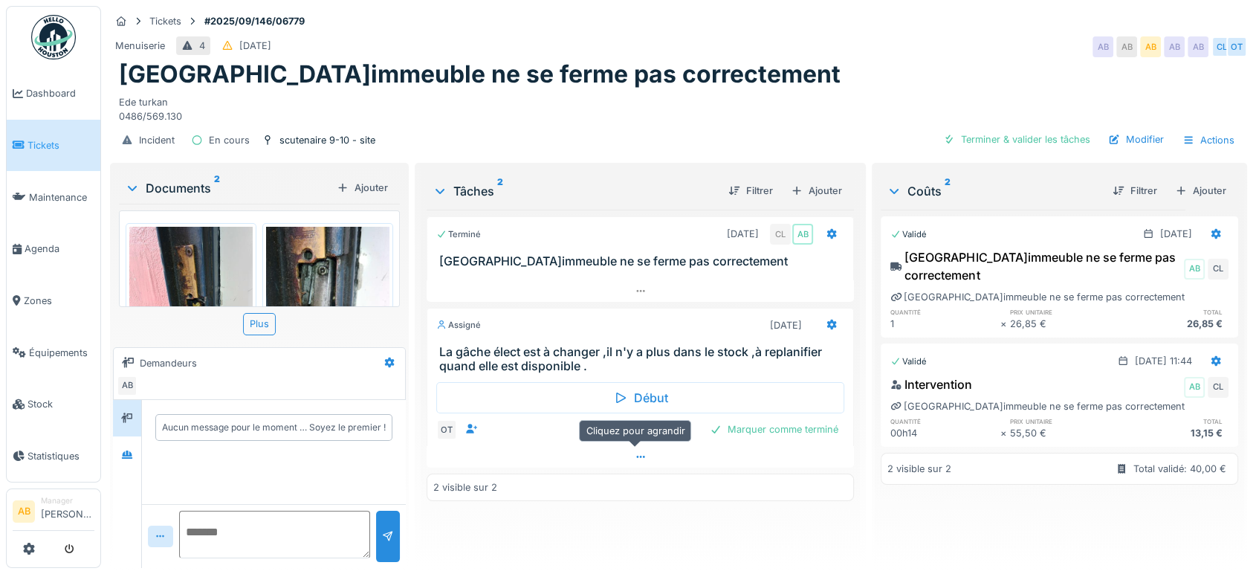
click at [551, 453] on div at bounding box center [640, 457] width 427 height 22
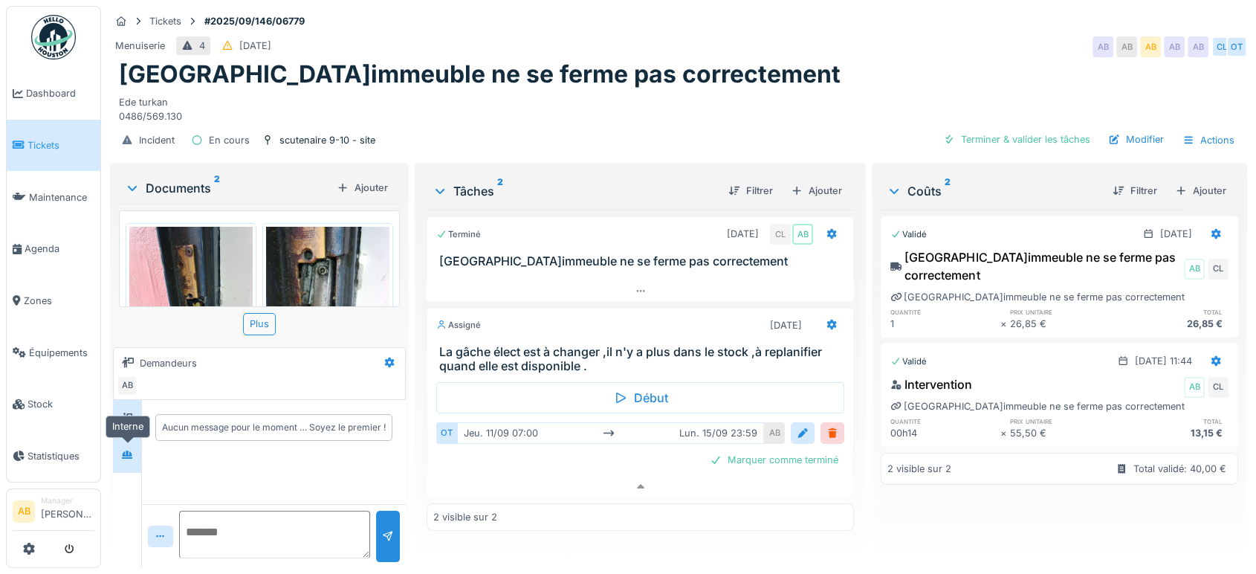
click at [120, 450] on div at bounding box center [127, 454] width 22 height 25
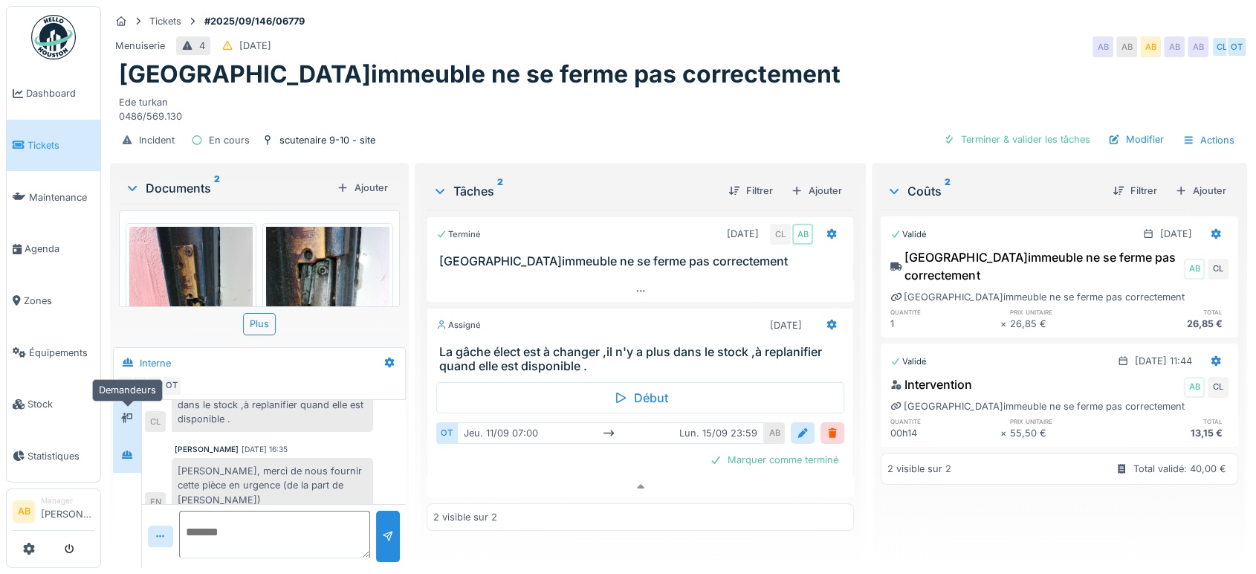
click at [124, 409] on div at bounding box center [127, 418] width 22 height 19
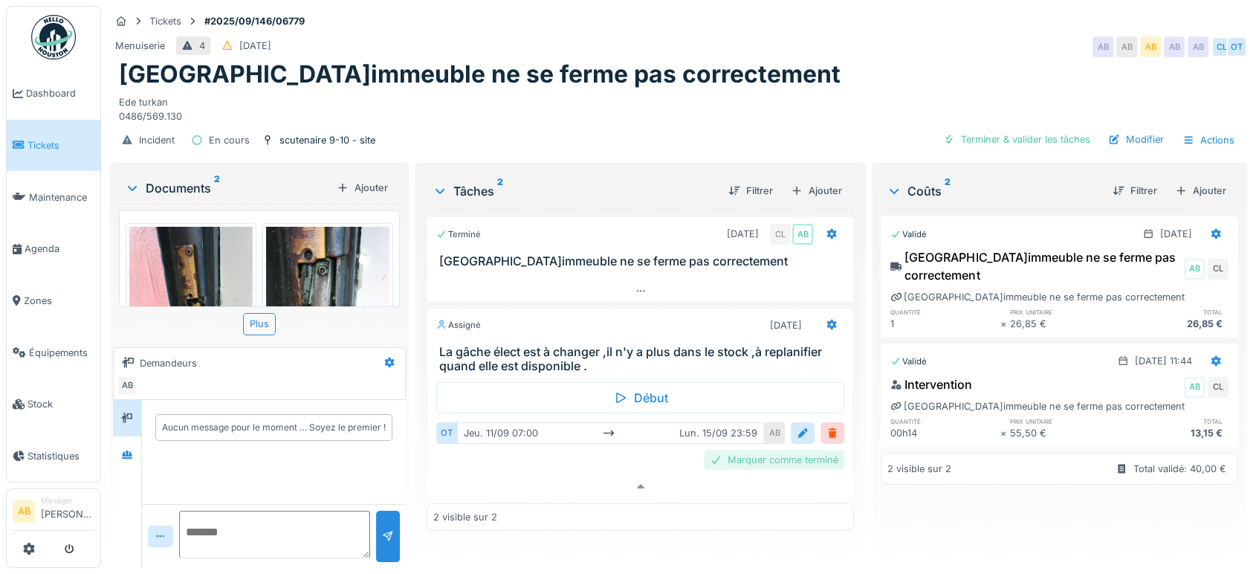
click at [808, 450] on div "Marquer comme terminé" at bounding box center [774, 460] width 140 height 20
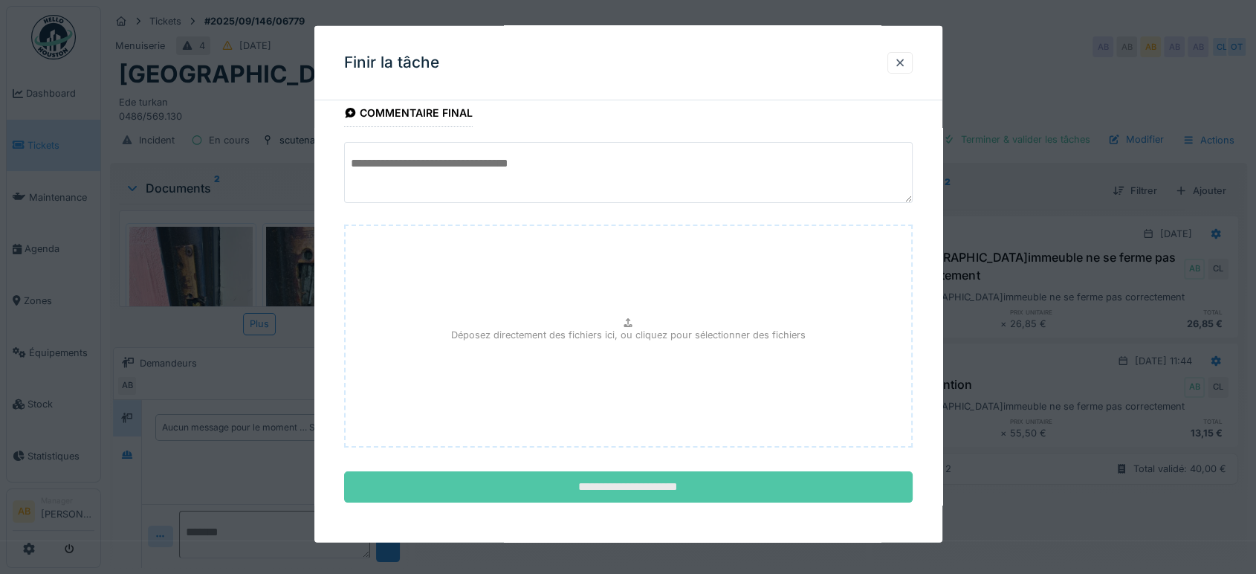
scroll to position [88, 0]
click at [618, 490] on input "**********" at bounding box center [628, 485] width 568 height 31
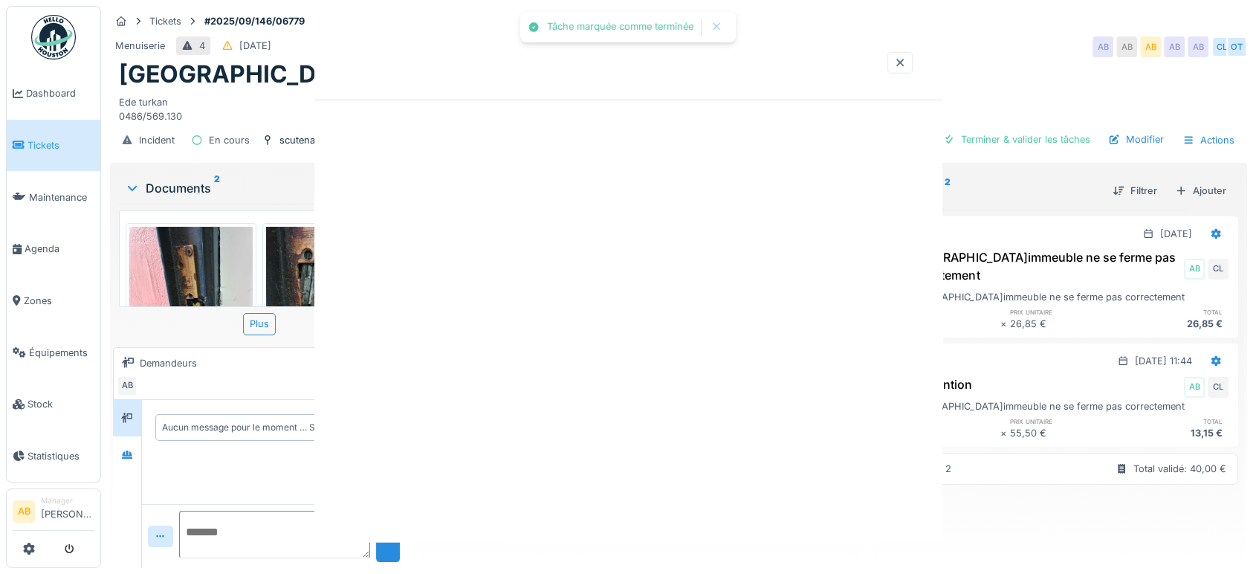
scroll to position [0, 0]
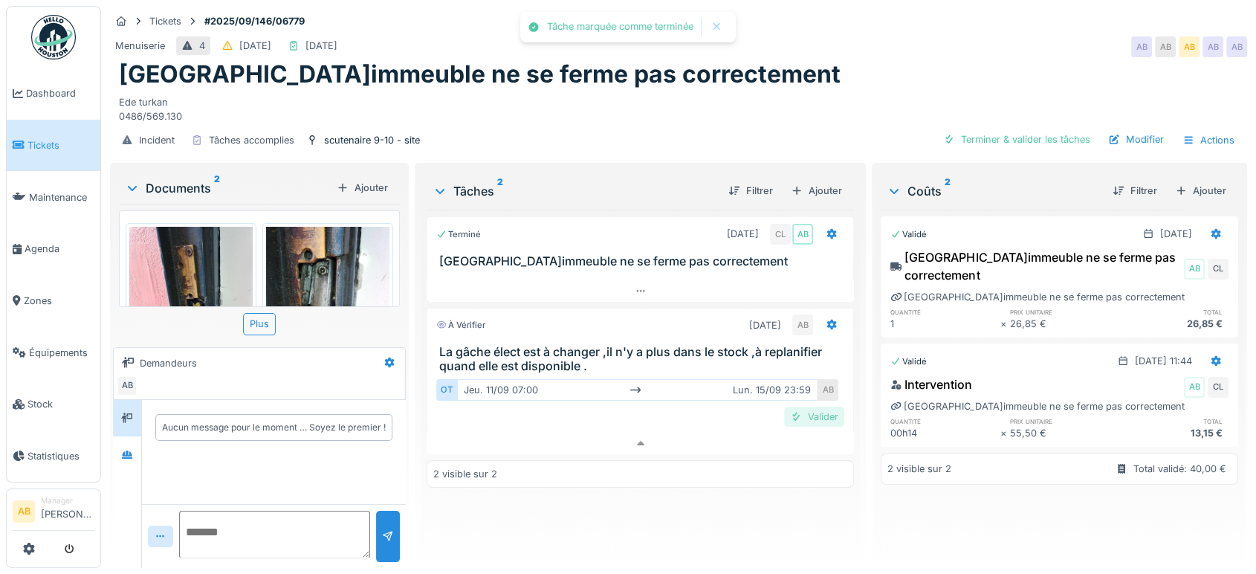
click at [806, 406] on div "Valider" at bounding box center [814, 416] width 60 height 20
click at [804, 186] on div "Ajouter" at bounding box center [816, 191] width 63 height 20
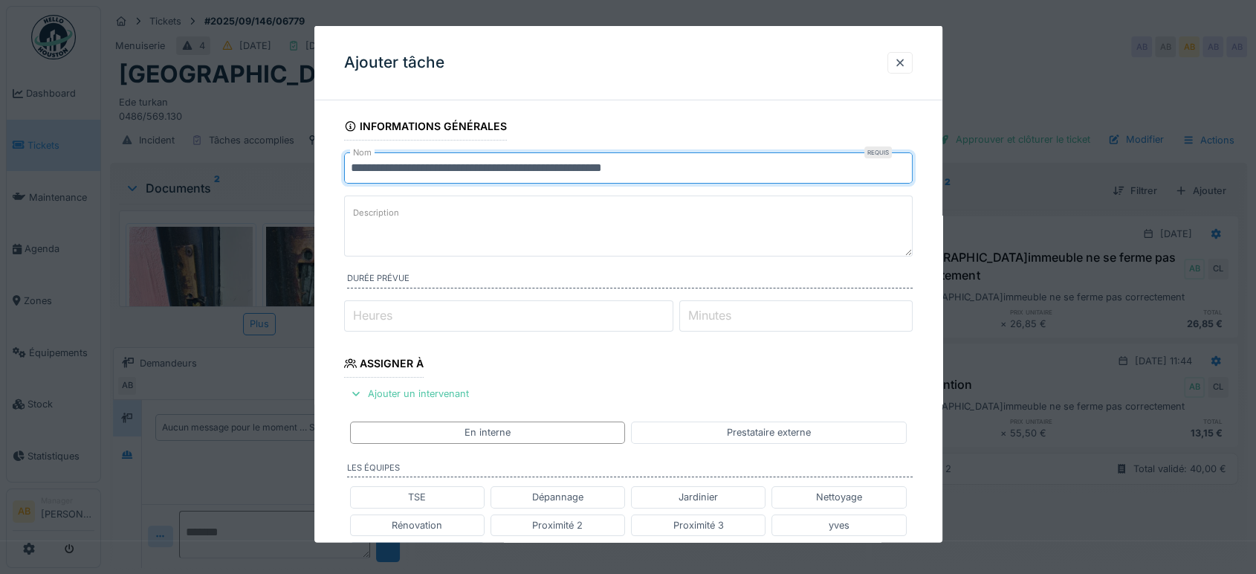
drag, startPoint x: 736, startPoint y: 170, endPoint x: 46, endPoint y: 197, distance: 690.8
click at [126, 187] on div "**********" at bounding box center [678, 287] width 1155 height 574
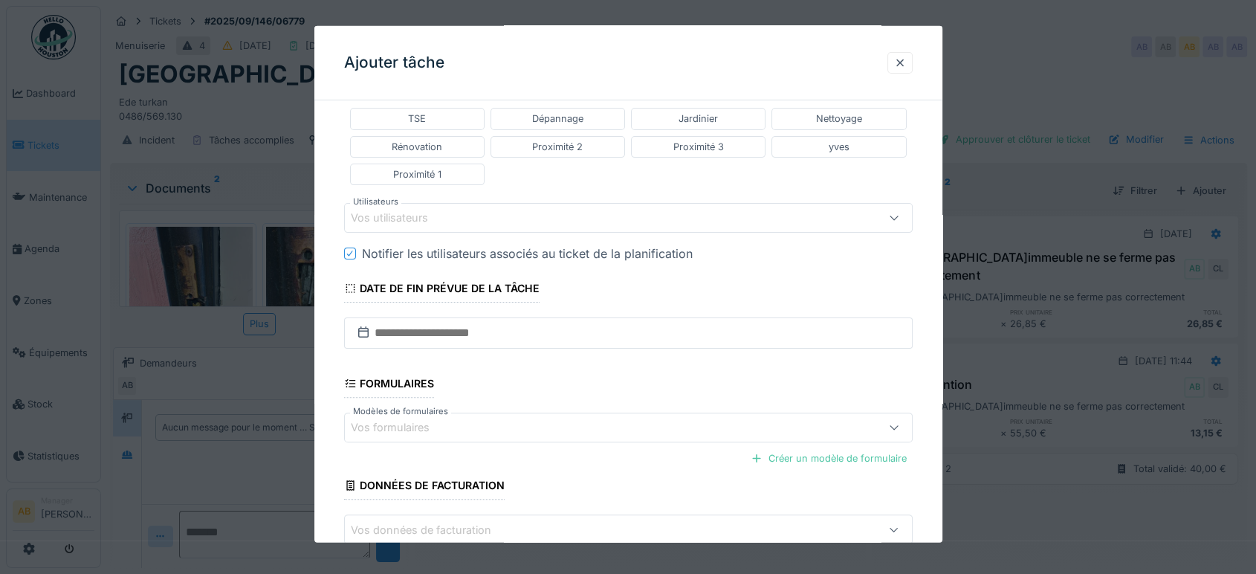
scroll to position [462, 0]
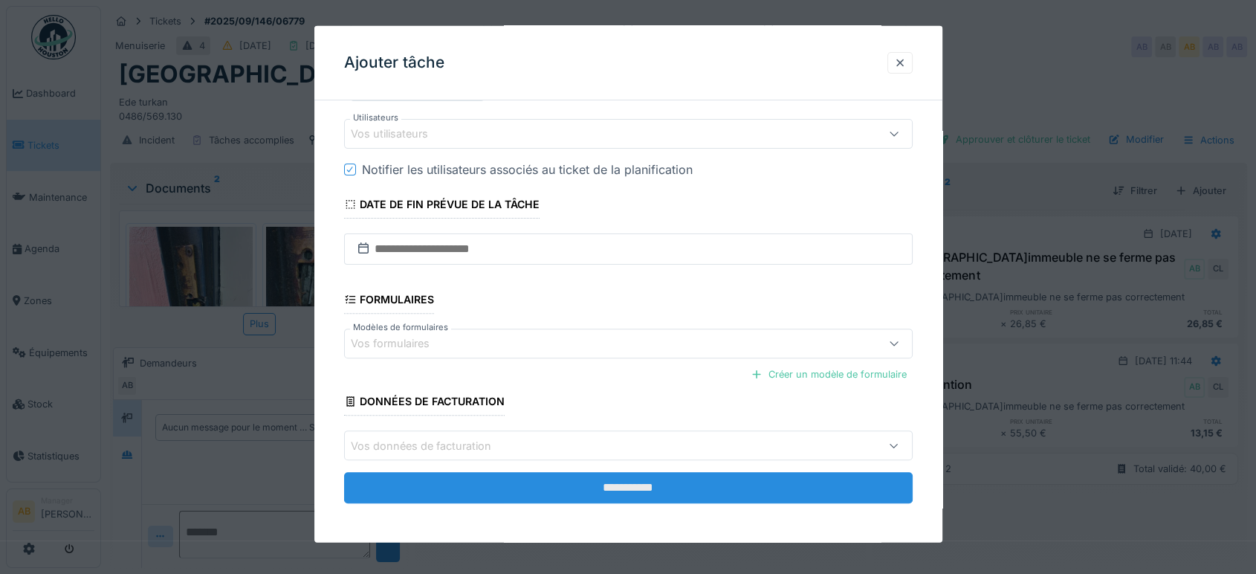
type input "**********"
click at [685, 497] on input "**********" at bounding box center [628, 487] width 568 height 31
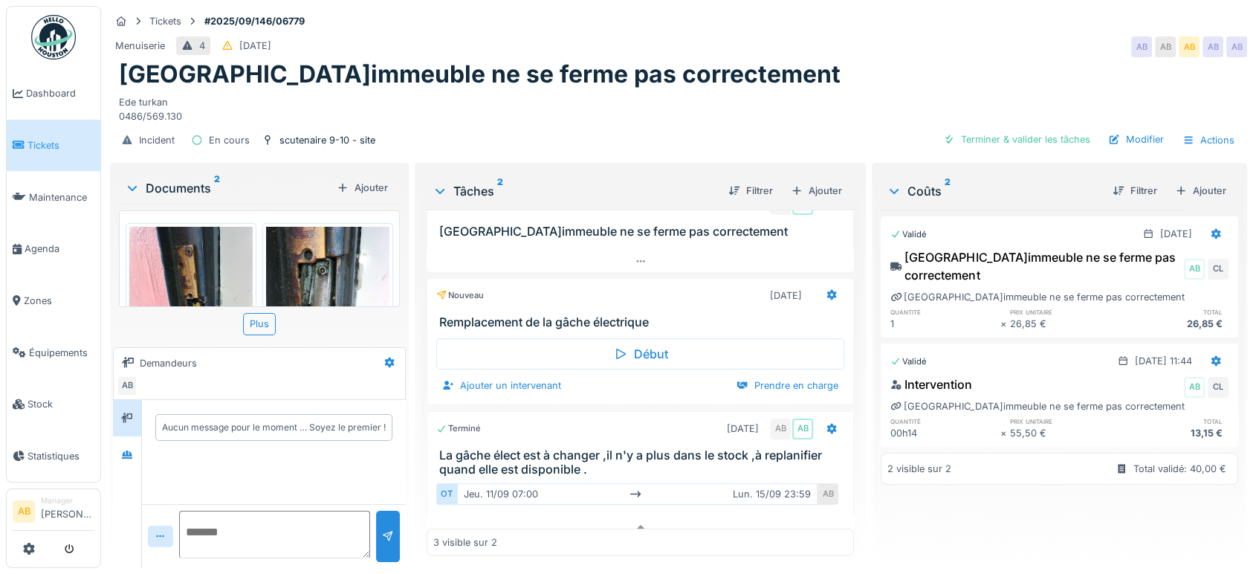
scroll to position [44, 0]
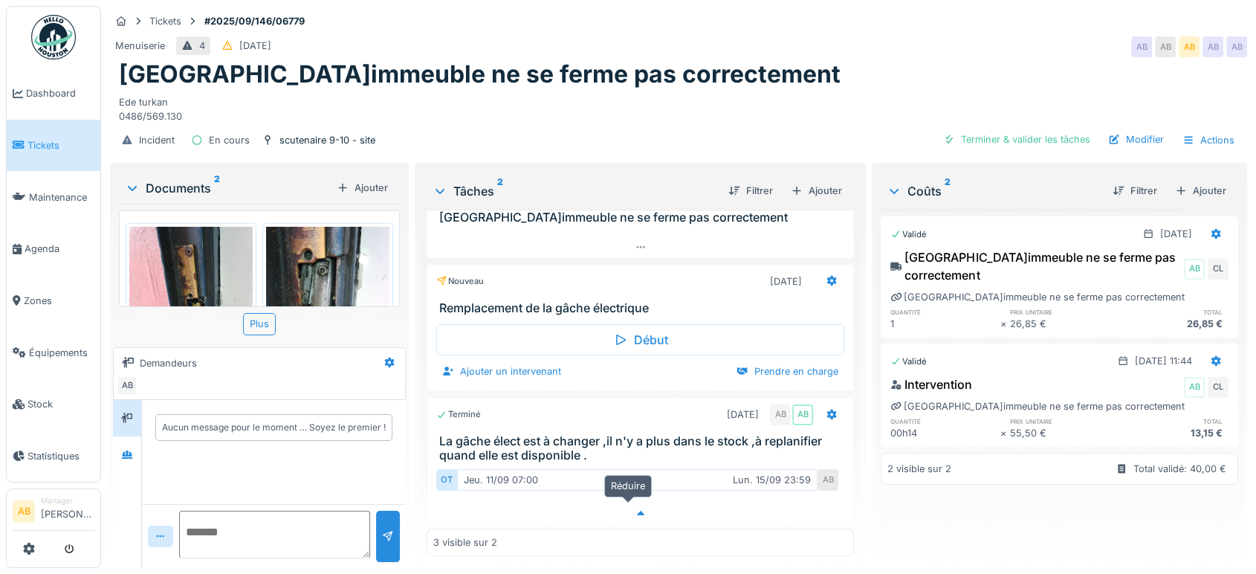
click at [635, 502] on div at bounding box center [640, 513] width 427 height 22
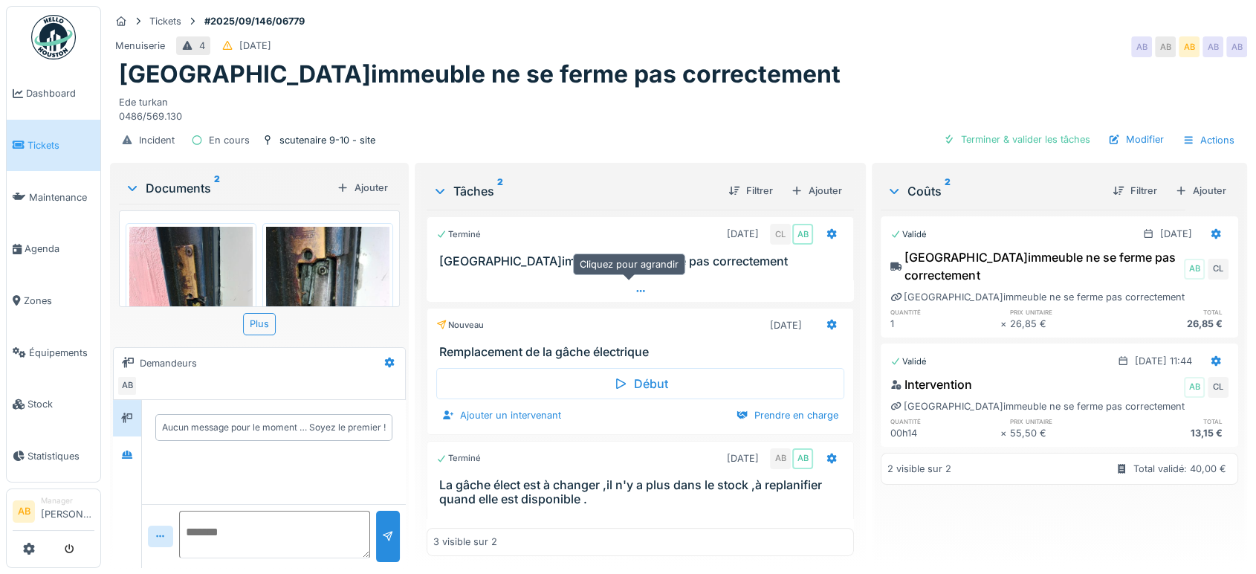
scroll to position [0, 0]
click at [680, 282] on div at bounding box center [640, 291] width 427 height 22
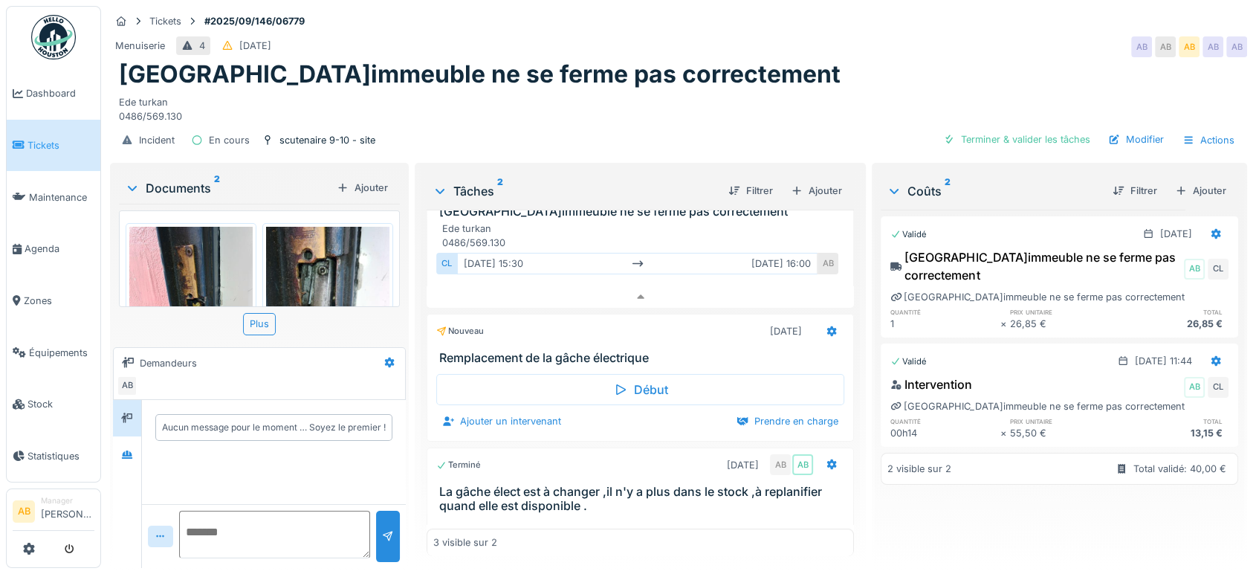
scroll to position [73, 0]
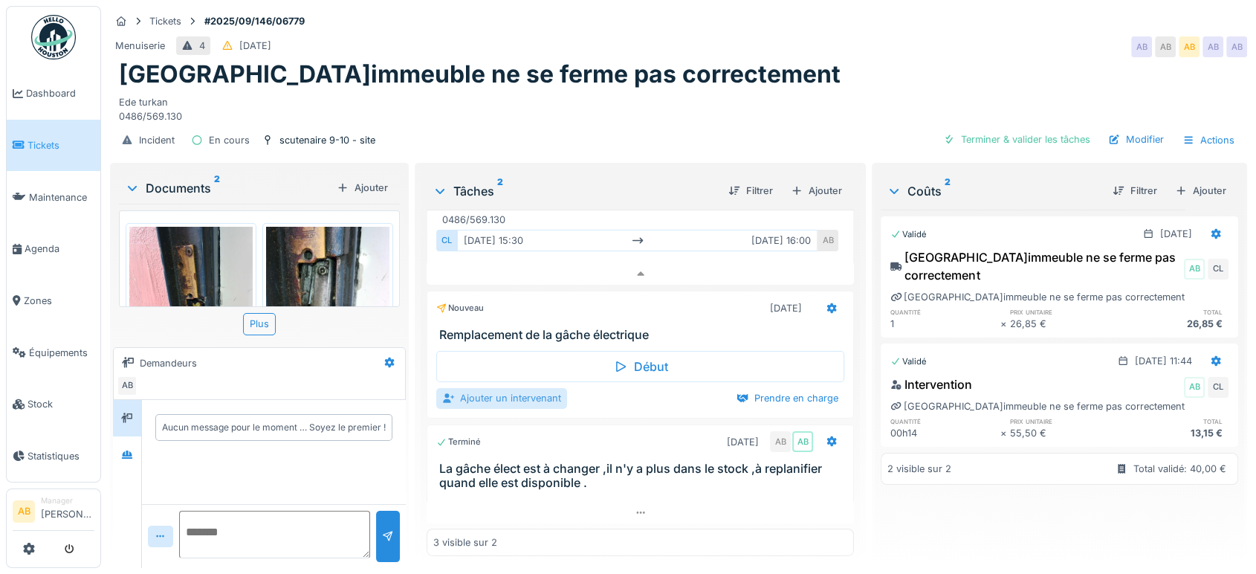
click at [493, 388] on div "Ajouter un intervenant" at bounding box center [501, 398] width 131 height 20
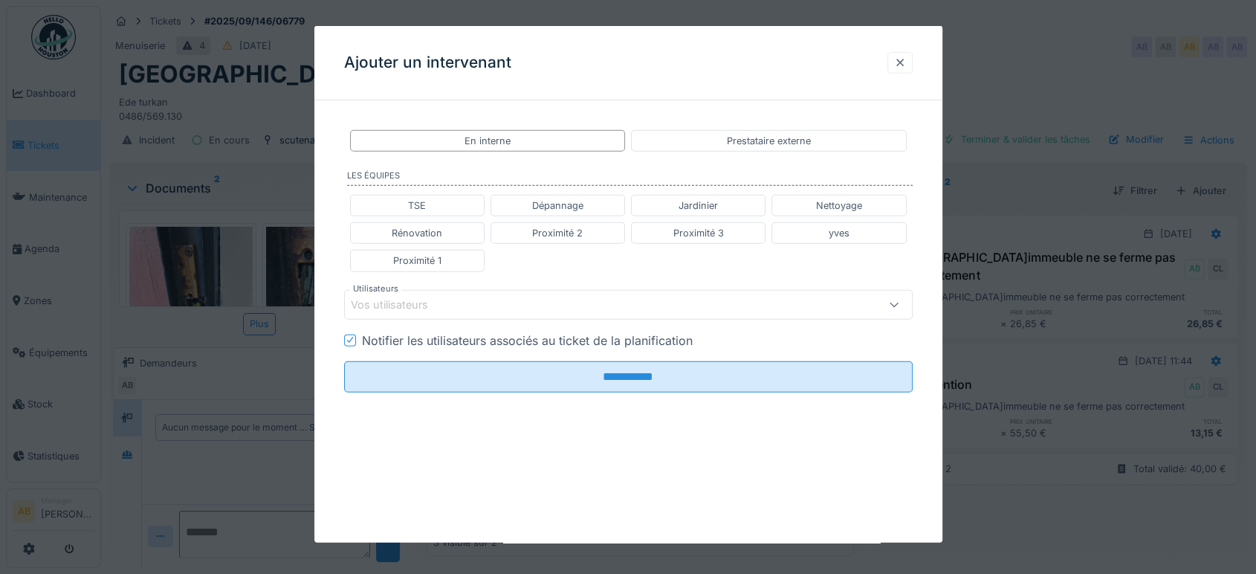
click at [905, 71] on div at bounding box center [899, 63] width 25 height 22
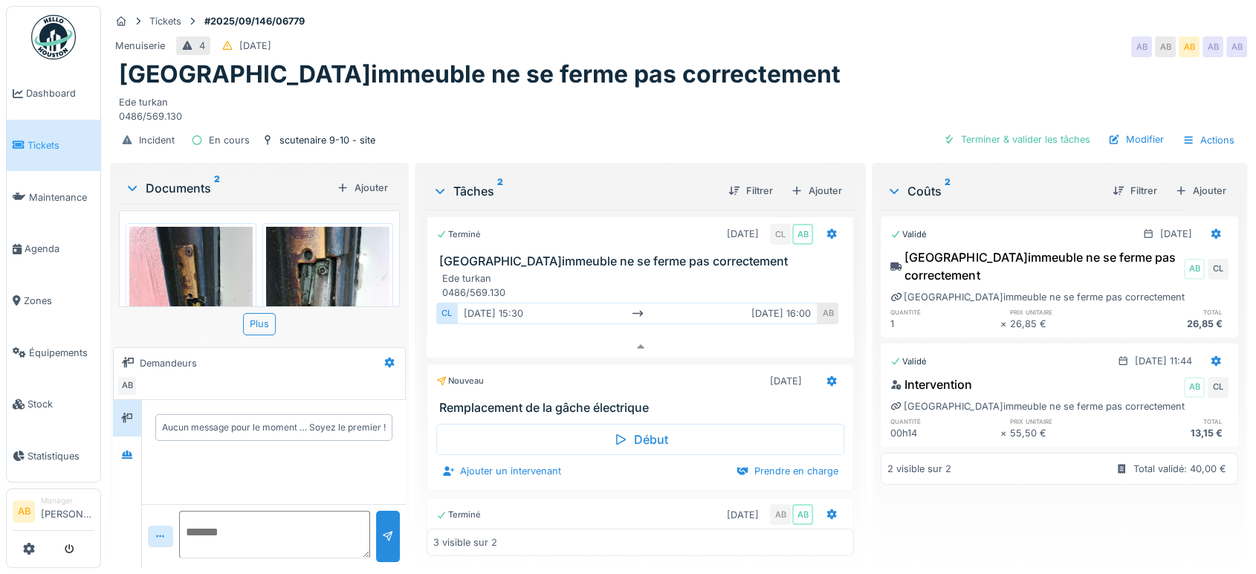
scroll to position [0, 0]
click at [536, 474] on div "Ajouter un intervenant" at bounding box center [501, 471] width 131 height 20
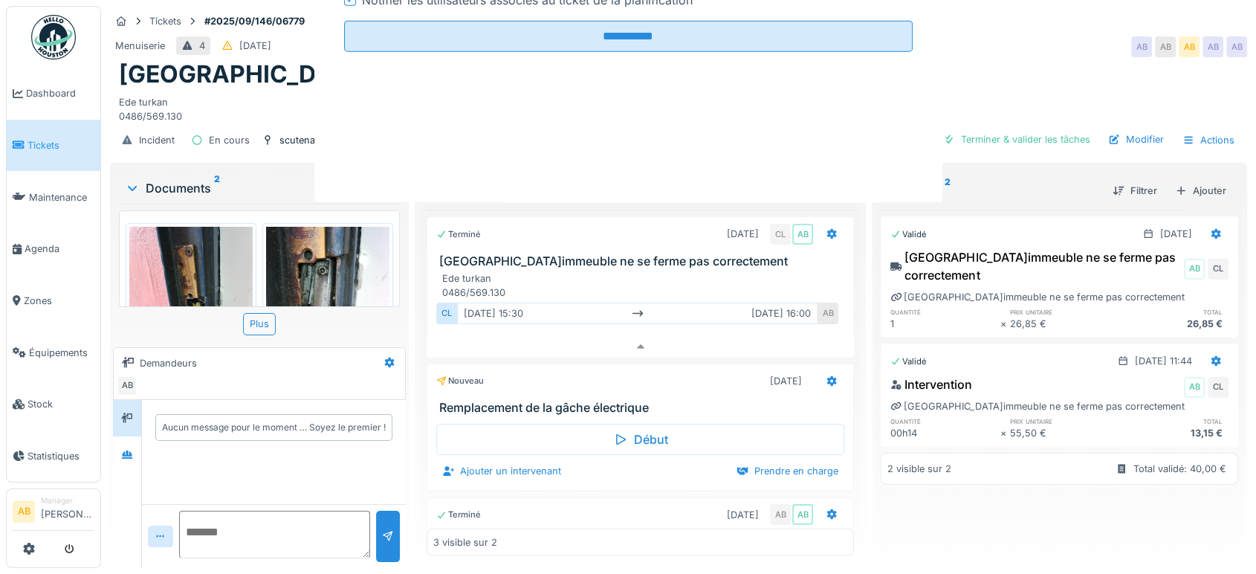
scroll to position [12, 0]
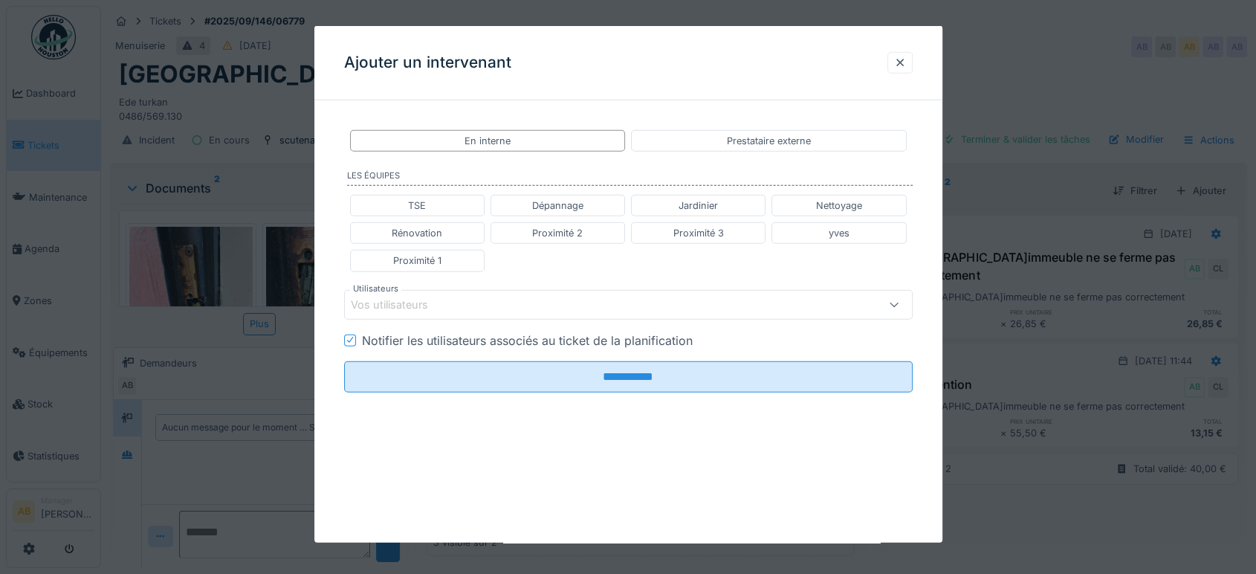
click at [438, 318] on div "Vos utilisateurs" at bounding box center [628, 304] width 568 height 30
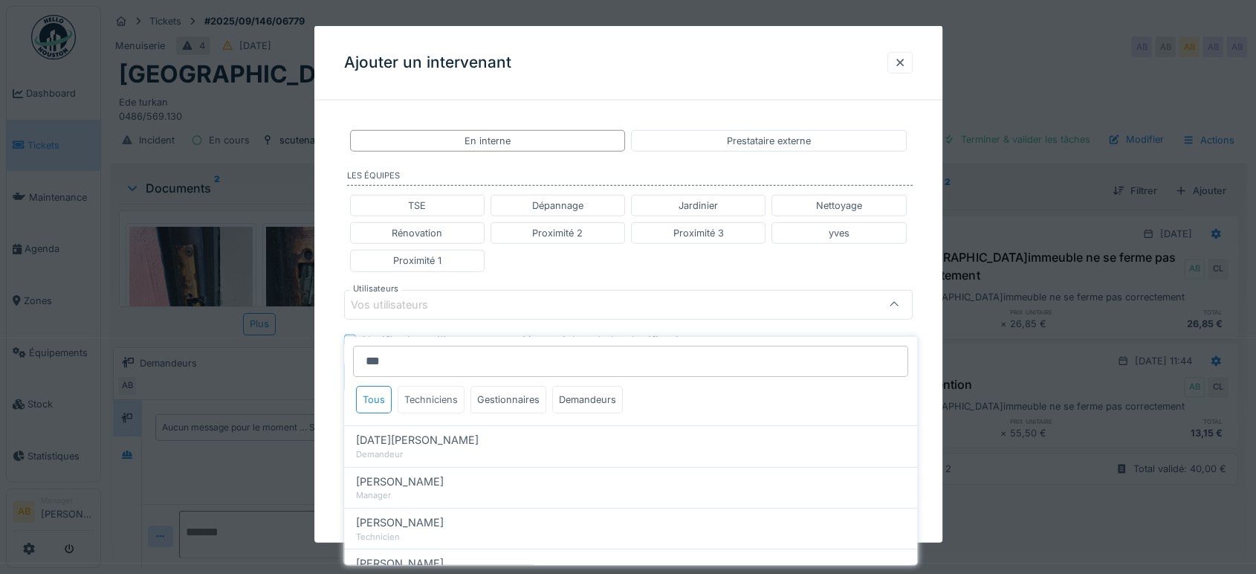
type input "***"
click at [438, 387] on div "Techniciens" at bounding box center [431, 399] width 67 height 27
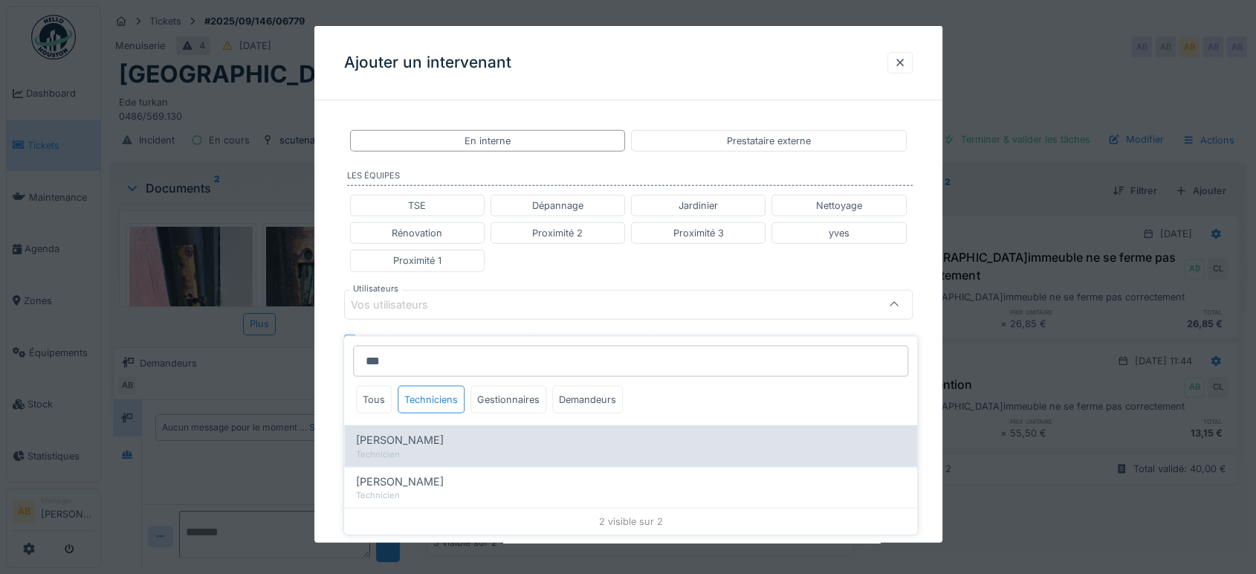
click at [431, 432] on div "Charef Lahmar" at bounding box center [630, 440] width 549 height 16
type input "****"
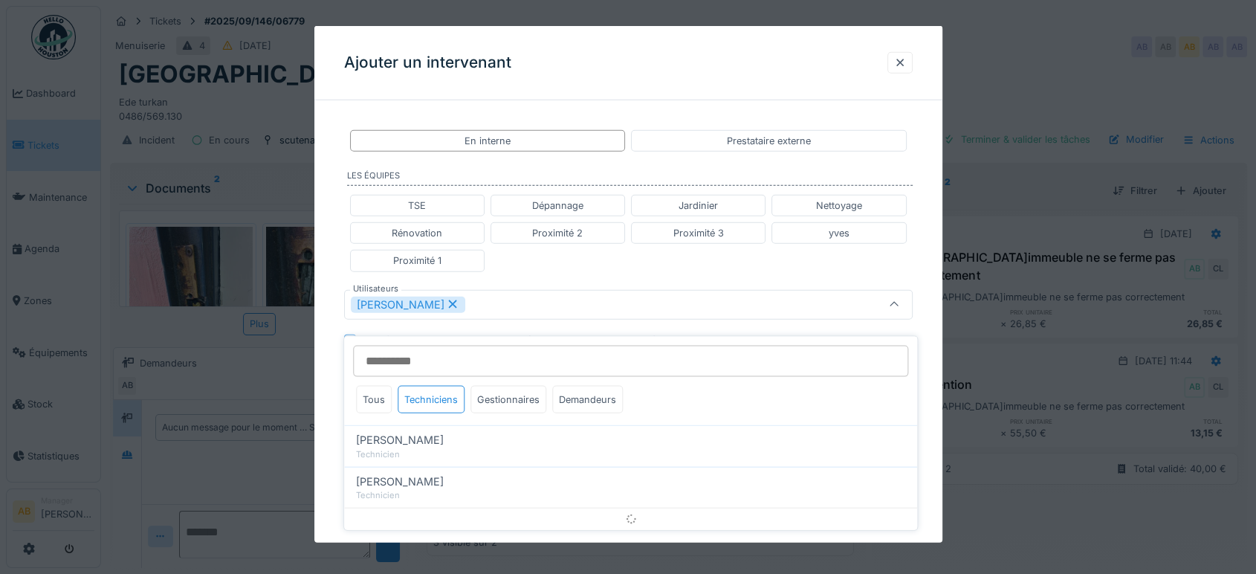
click at [618, 262] on div "TSE Dépannage Jardinier Nettoyage Rénovation Proximité 2 Proximité 3 yves Proxi…" at bounding box center [628, 233] width 568 height 89
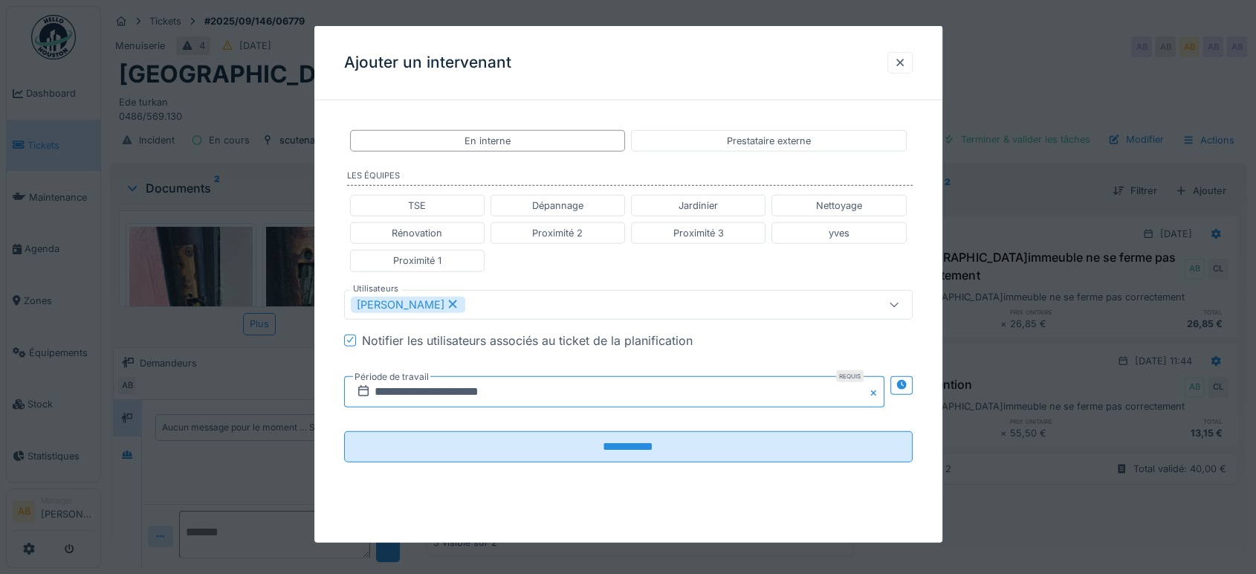
click at [508, 383] on input "**********" at bounding box center [614, 390] width 540 height 31
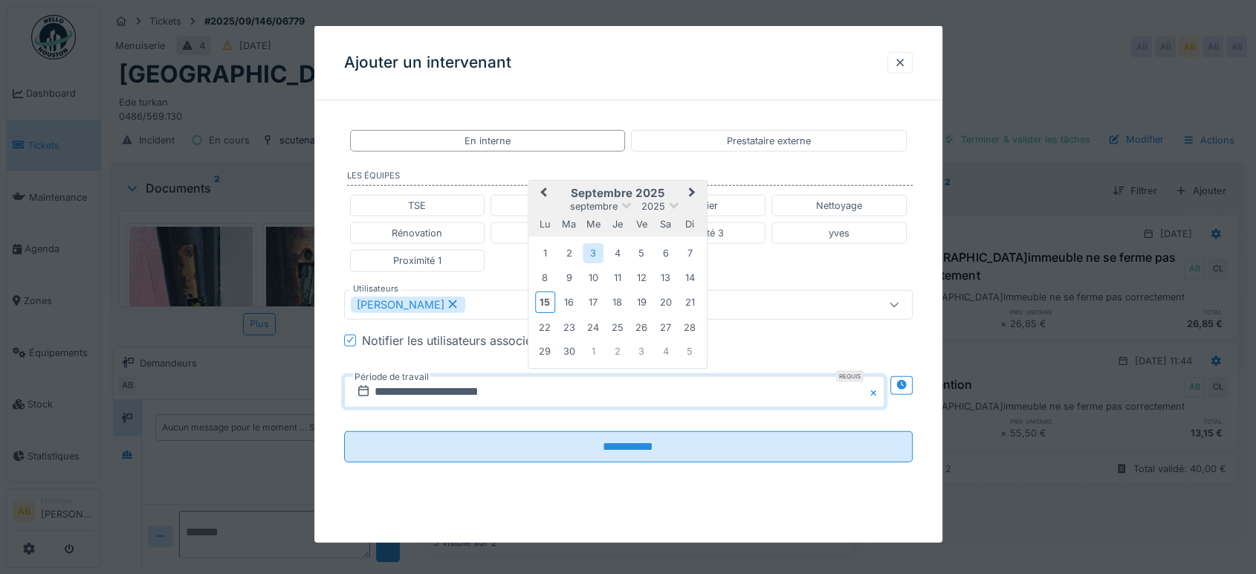
click at [687, 194] on button "Next Month" at bounding box center [693, 194] width 24 height 24
click at [539, 198] on button "Previous Month" at bounding box center [542, 195] width 24 height 24
click at [612, 302] on div "18" at bounding box center [617, 302] width 20 height 20
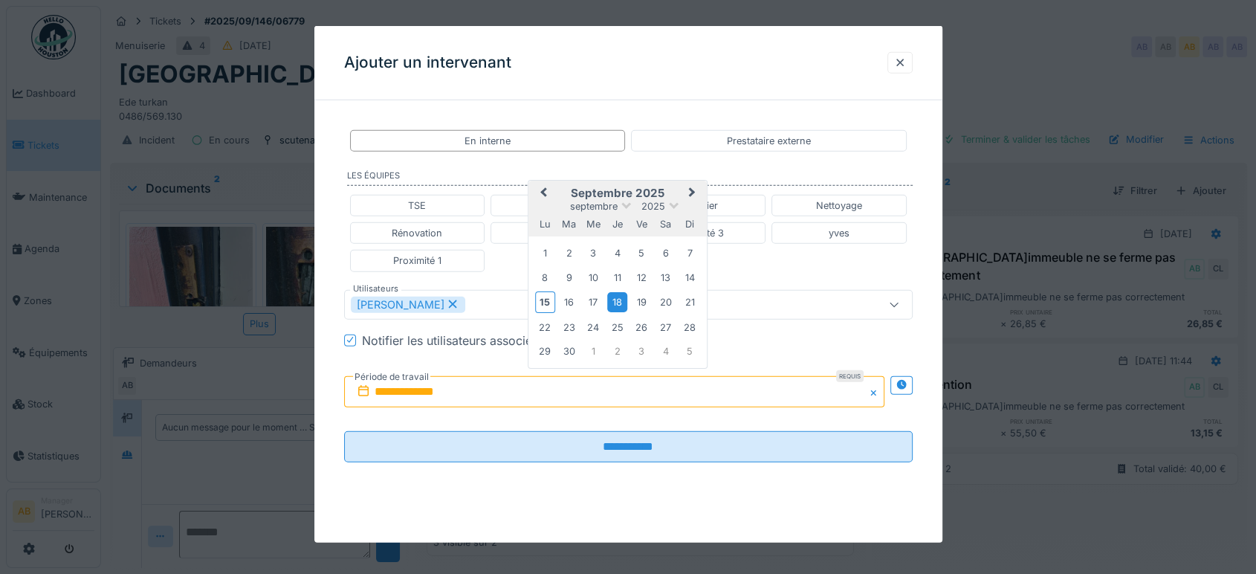
click at [618, 302] on div "18" at bounding box center [617, 302] width 20 height 20
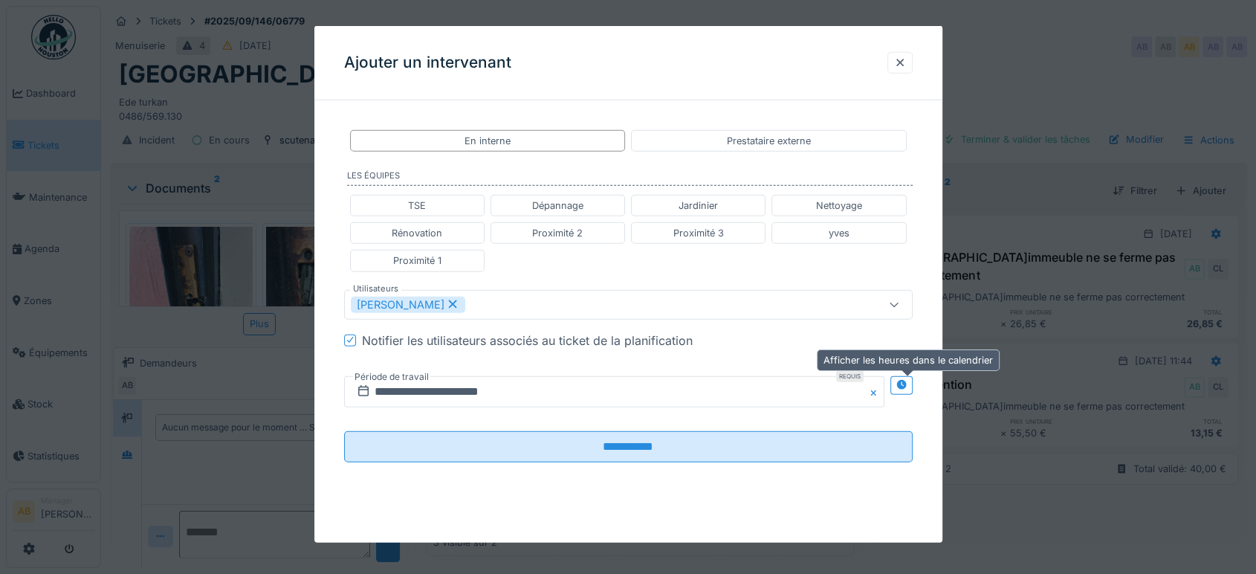
click at [906, 385] on icon at bounding box center [901, 385] width 10 height 10
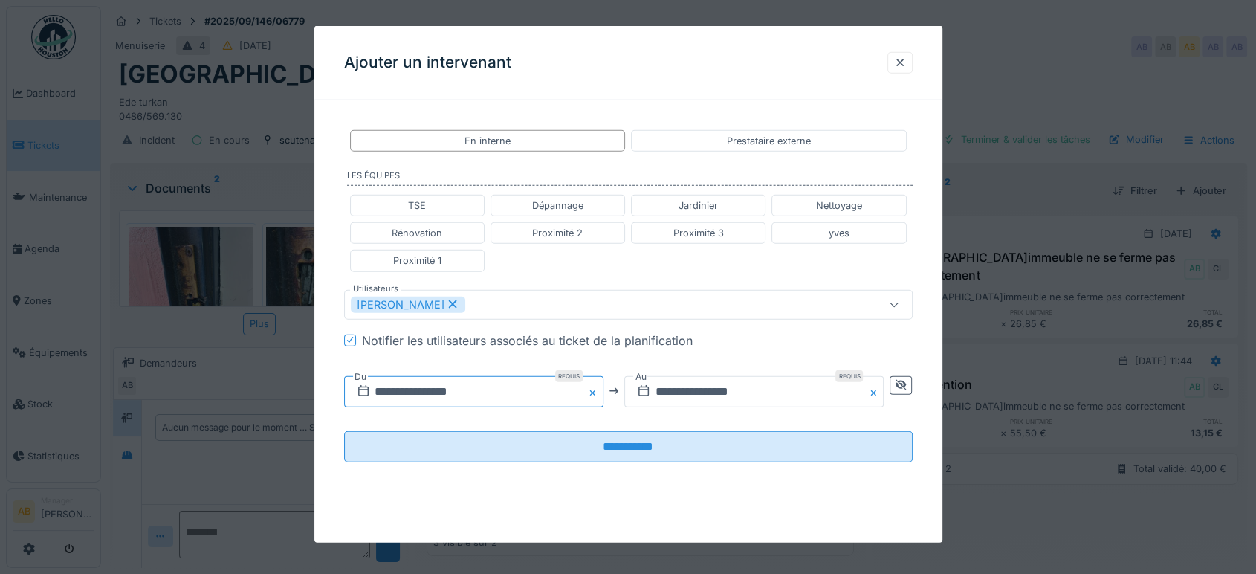
click at [545, 379] on input "**********" at bounding box center [473, 390] width 259 height 31
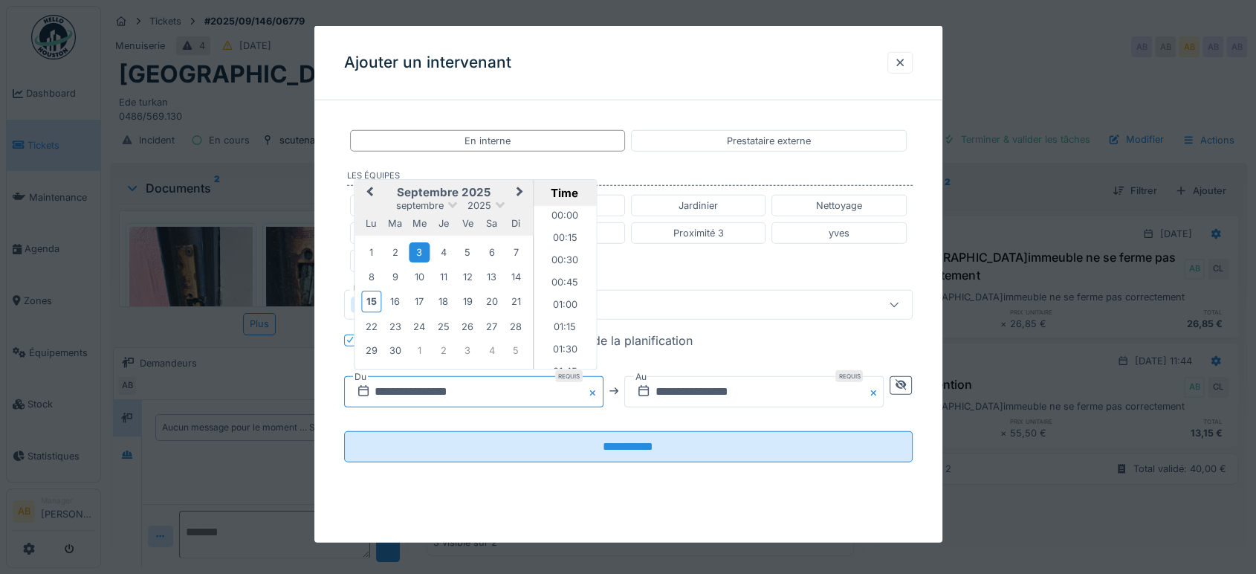
scroll to position [554, 0]
click at [441, 300] on div "18" at bounding box center [443, 301] width 20 height 20
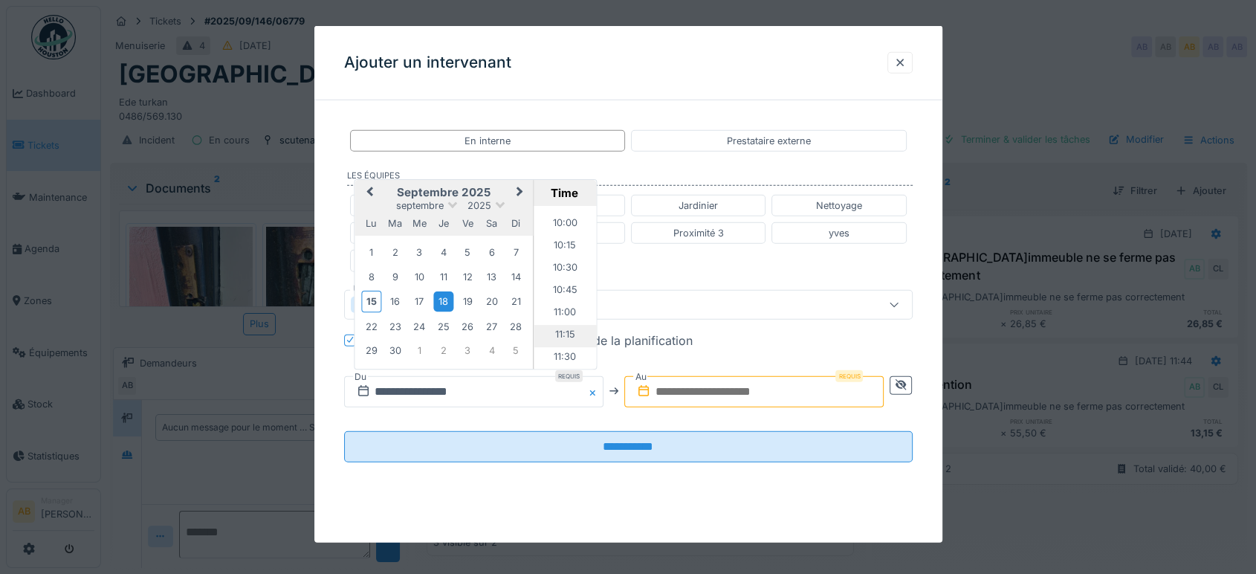
scroll to position [967, 0]
click at [559, 233] on li "11:00" at bounding box center [565, 231] width 63 height 22
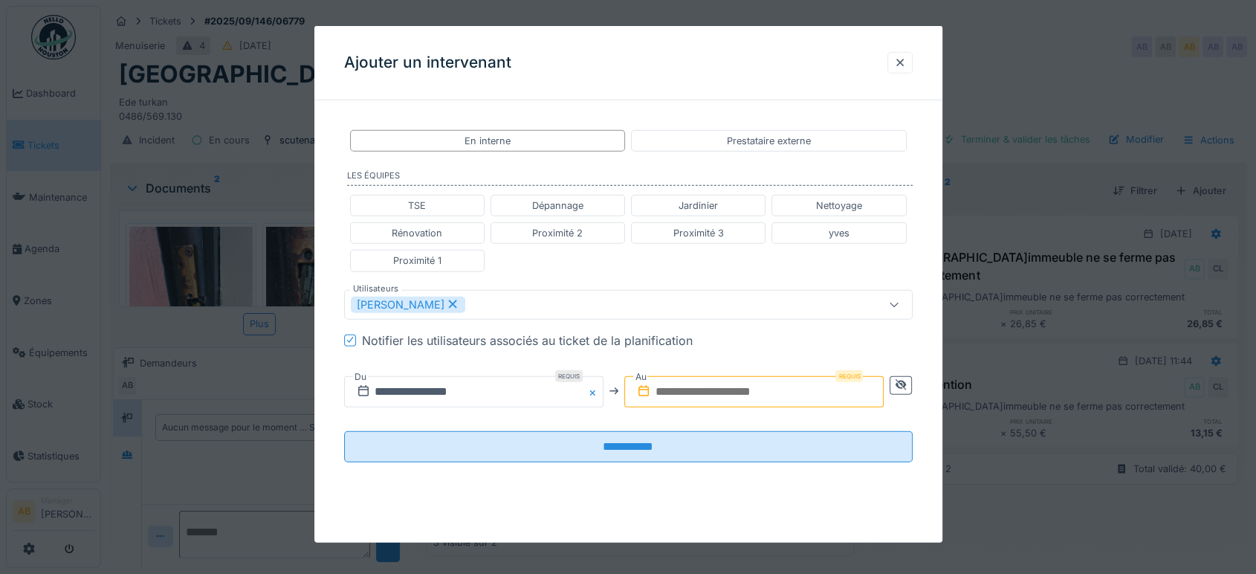
drag, startPoint x: 815, startPoint y: 392, endPoint x: 806, endPoint y: 375, distance: 19.3
click at [815, 392] on input "text" at bounding box center [753, 390] width 259 height 31
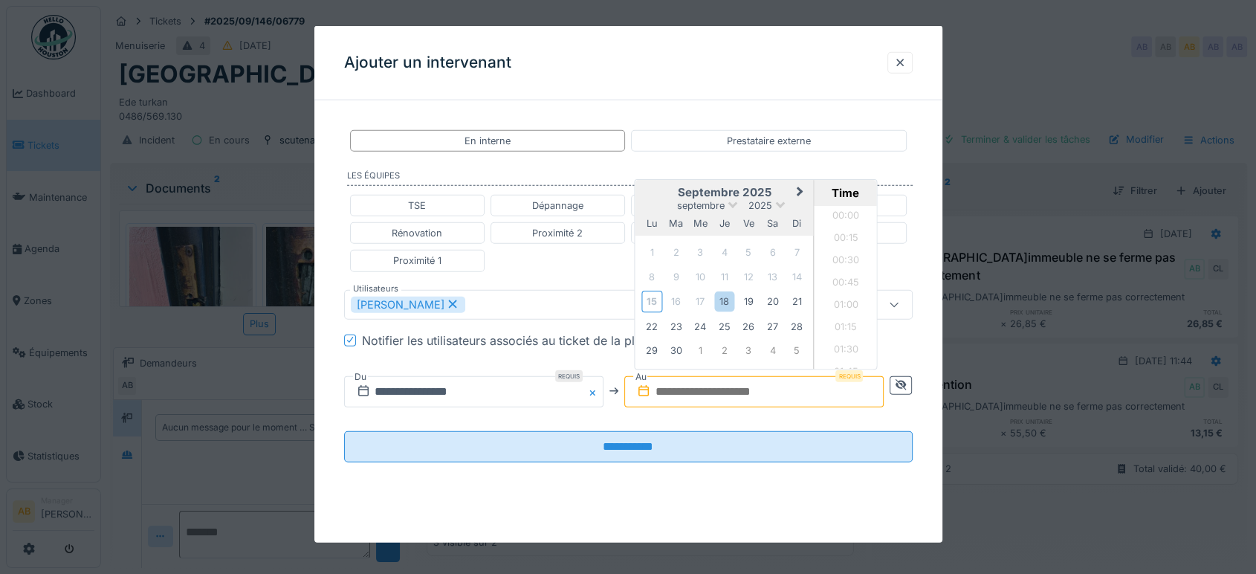
scroll to position [1267, 0]
click at [658, 186] on h2 "septembre 2025" at bounding box center [724, 192] width 178 height 13
drag, startPoint x: 729, startPoint y: 301, endPoint x: 749, endPoint y: 301, distance: 20.1
click at [731, 301] on div "18" at bounding box center [724, 301] width 20 height 20
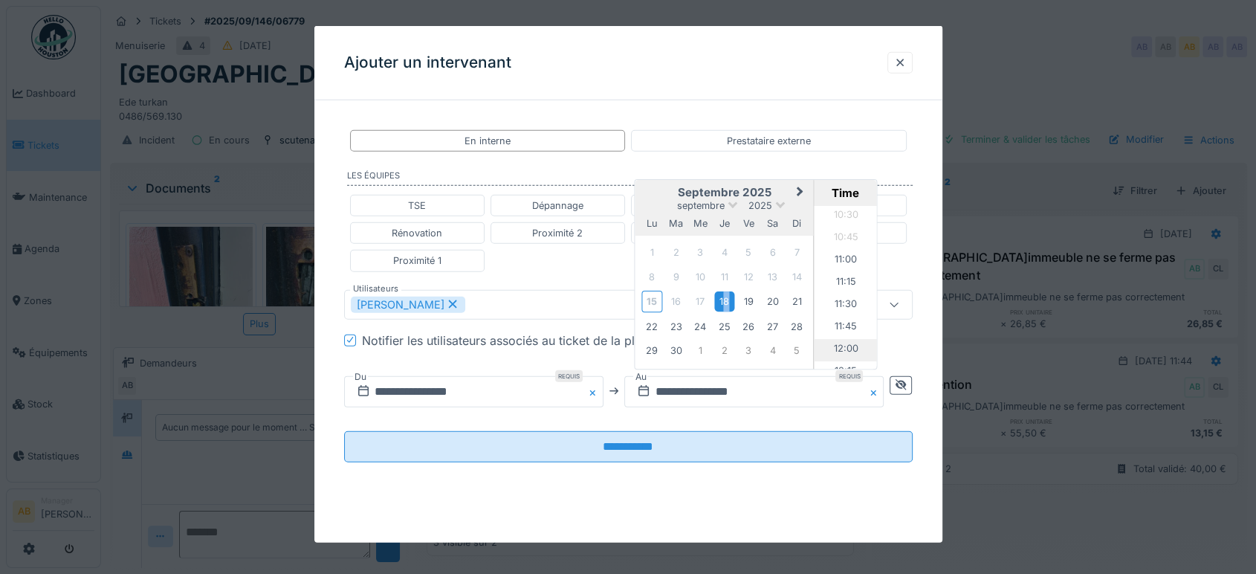
scroll to position [1020, 0]
click at [855, 273] on li "12:00" at bounding box center [845, 267] width 63 height 22
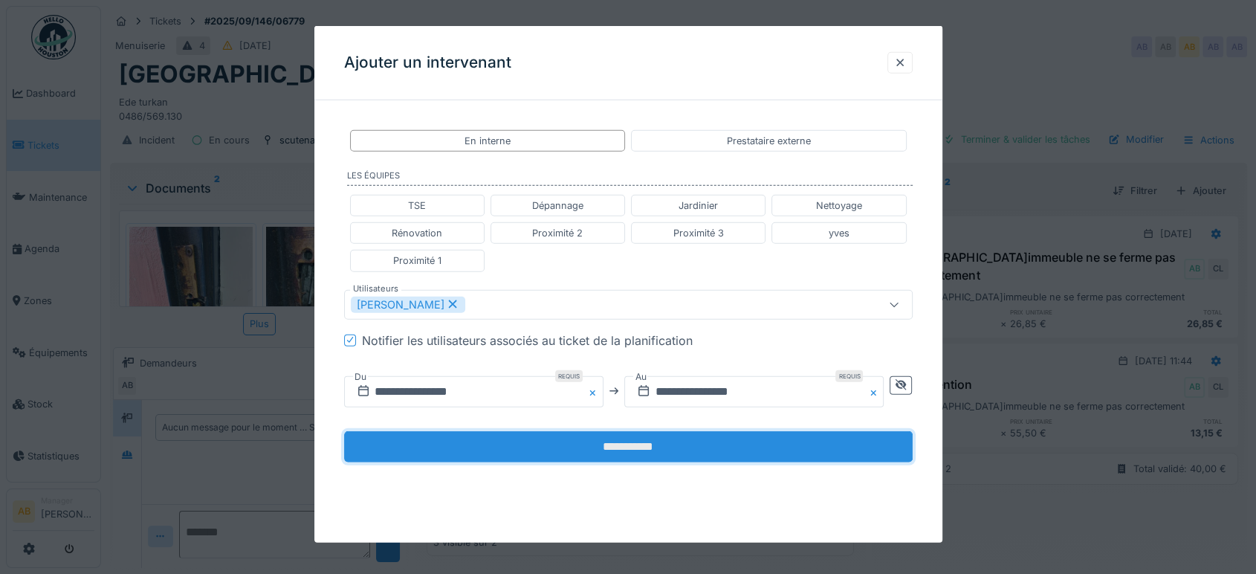
click at [678, 444] on input "**********" at bounding box center [628, 445] width 568 height 31
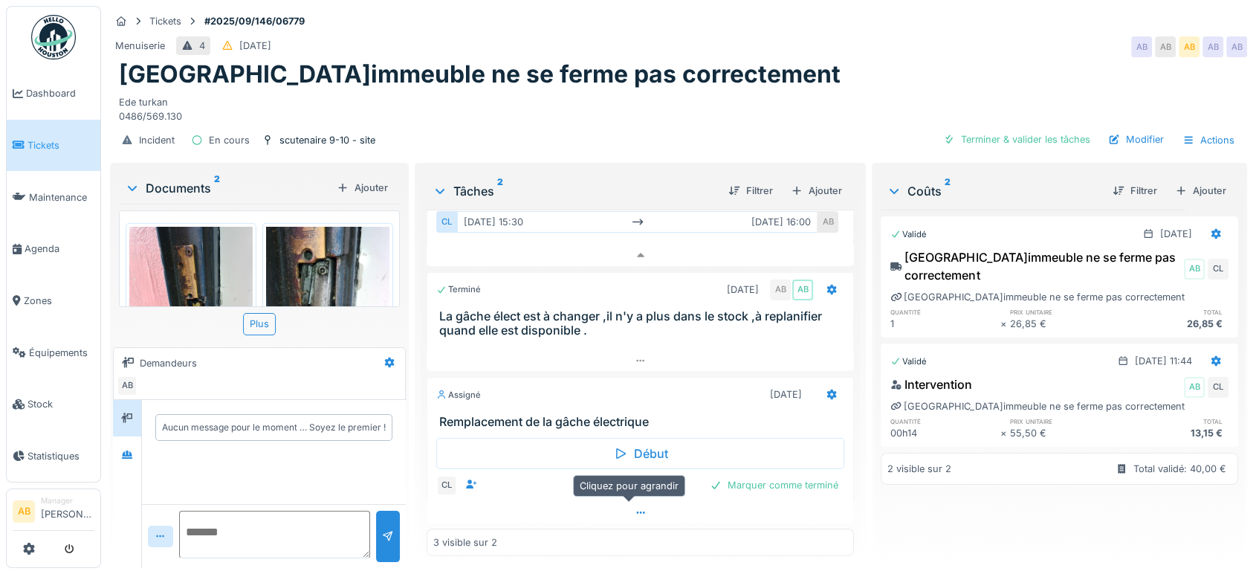
click at [529, 502] on div at bounding box center [640, 513] width 427 height 22
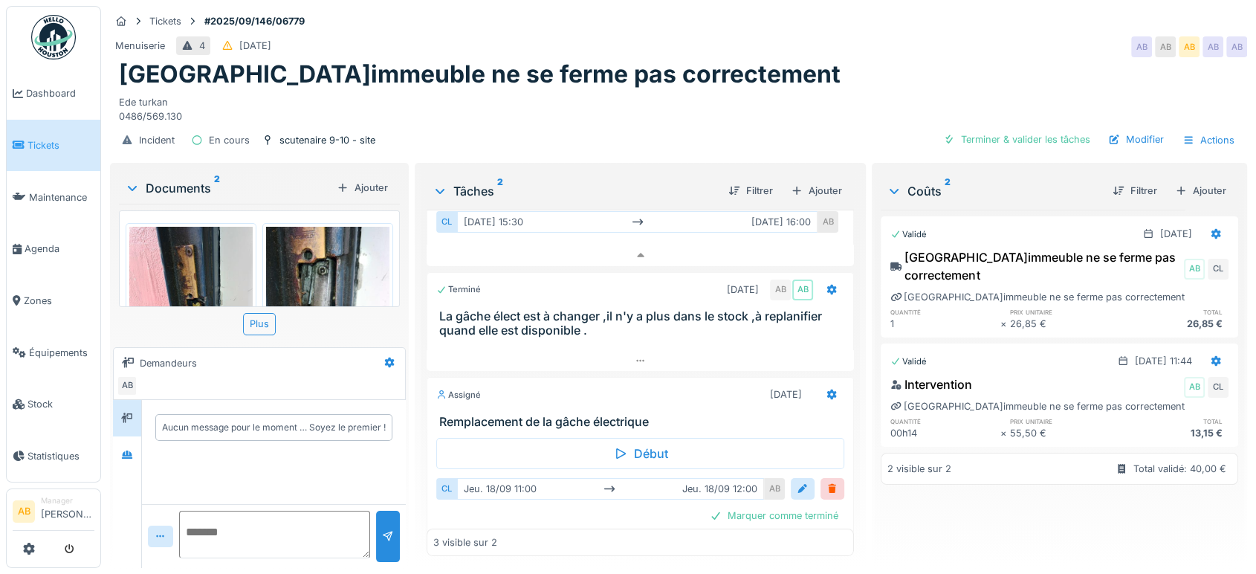
scroll to position [122, 0]
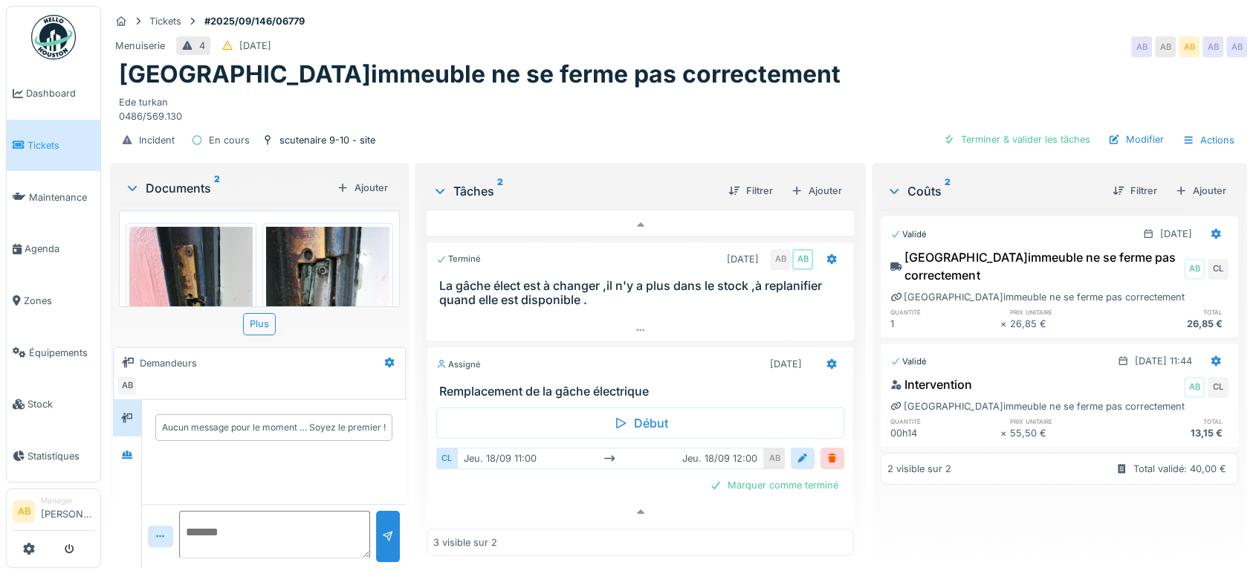
click at [63, 27] on img at bounding box center [53, 37] width 45 height 45
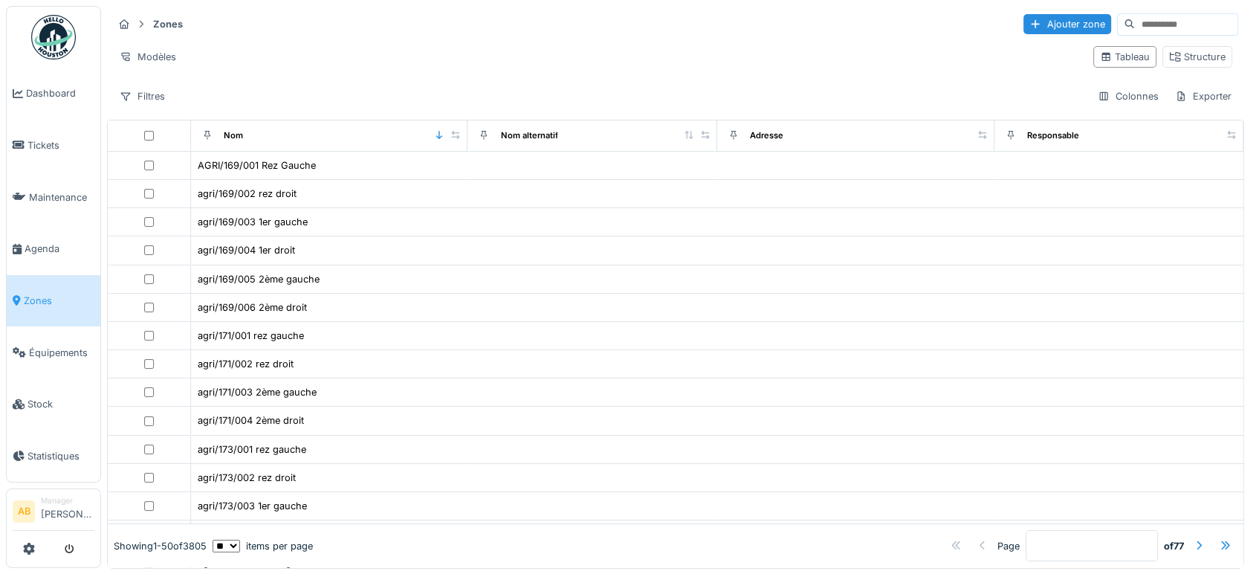
click at [1135, 25] on input at bounding box center [1186, 24] width 103 height 21
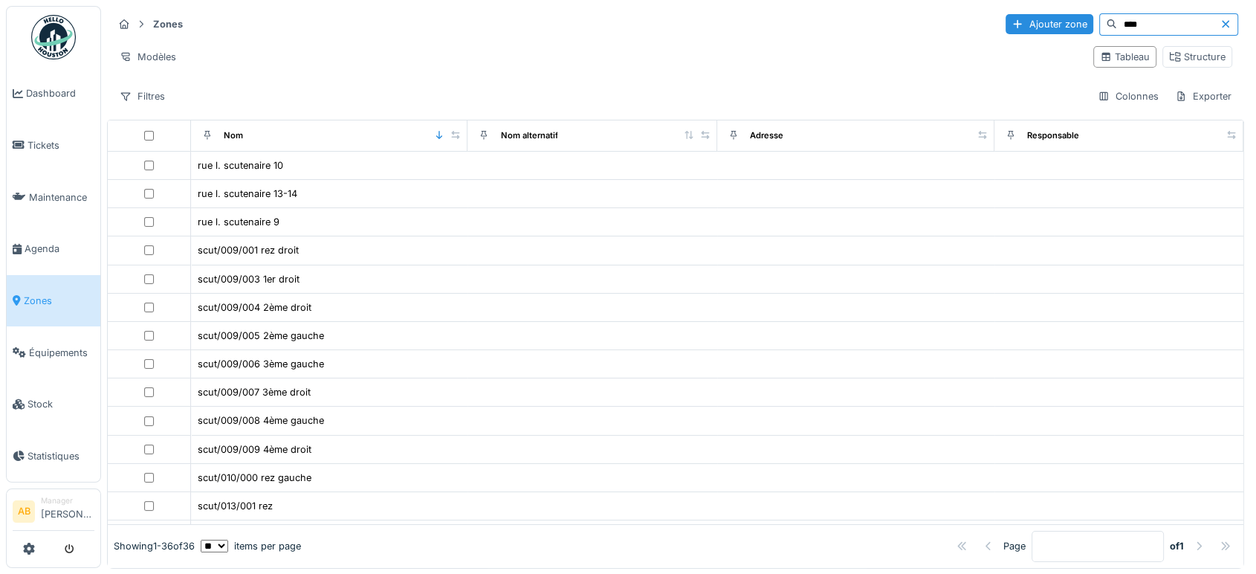
type input "****"
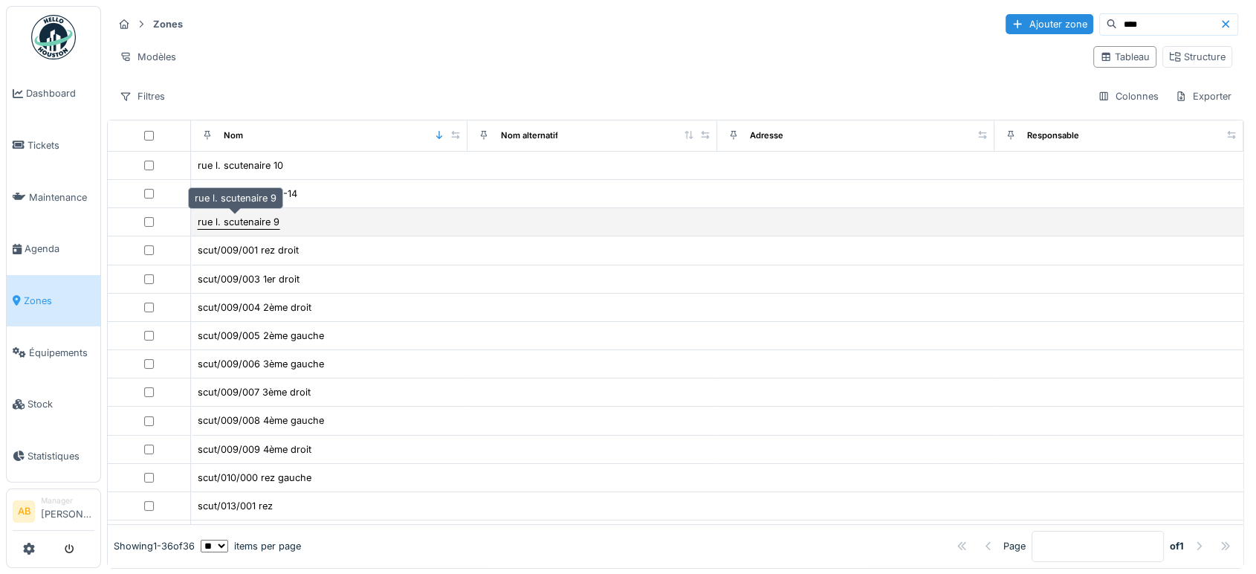
click at [226, 226] on div "rue l. scutenaire 9" at bounding box center [239, 222] width 82 height 14
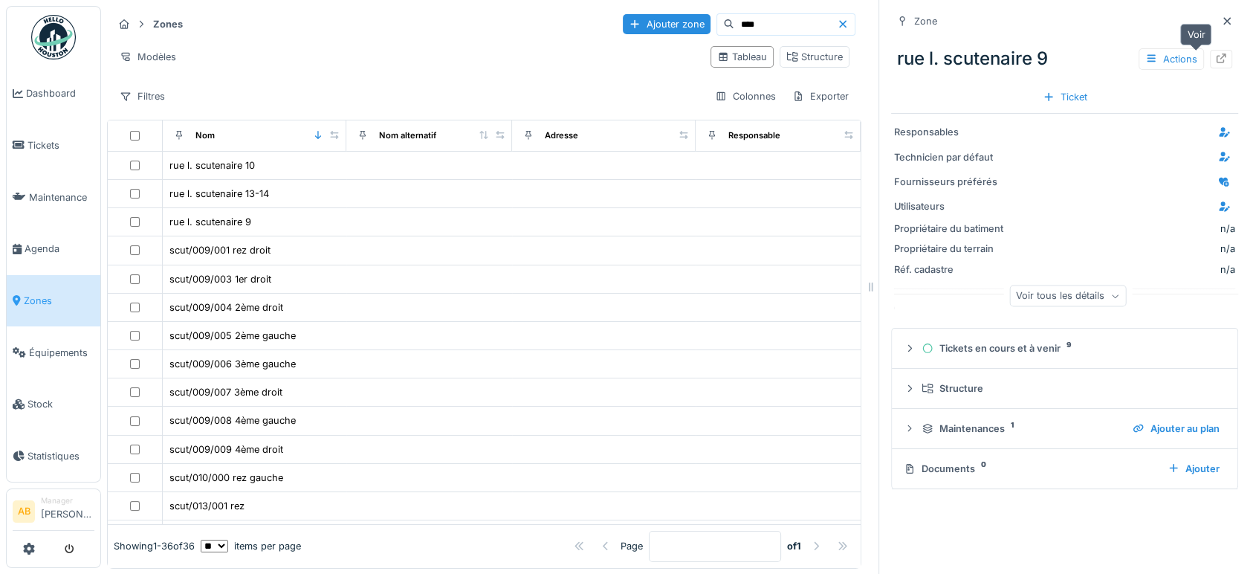
click at [1215, 63] on icon at bounding box center [1221, 59] width 12 height 10
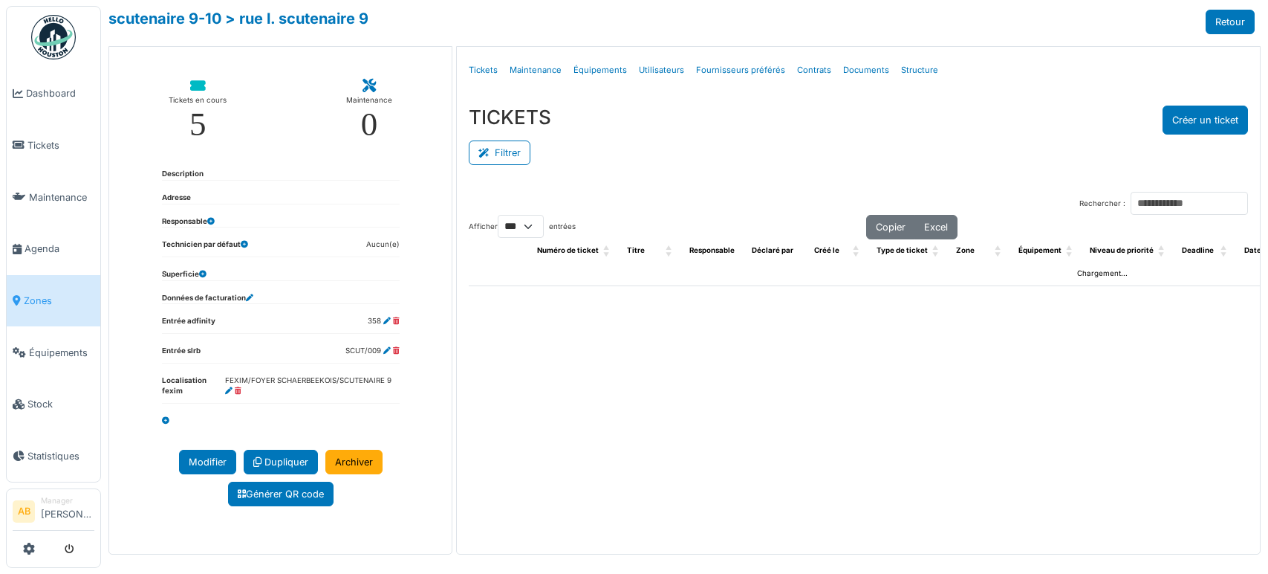
select select "***"
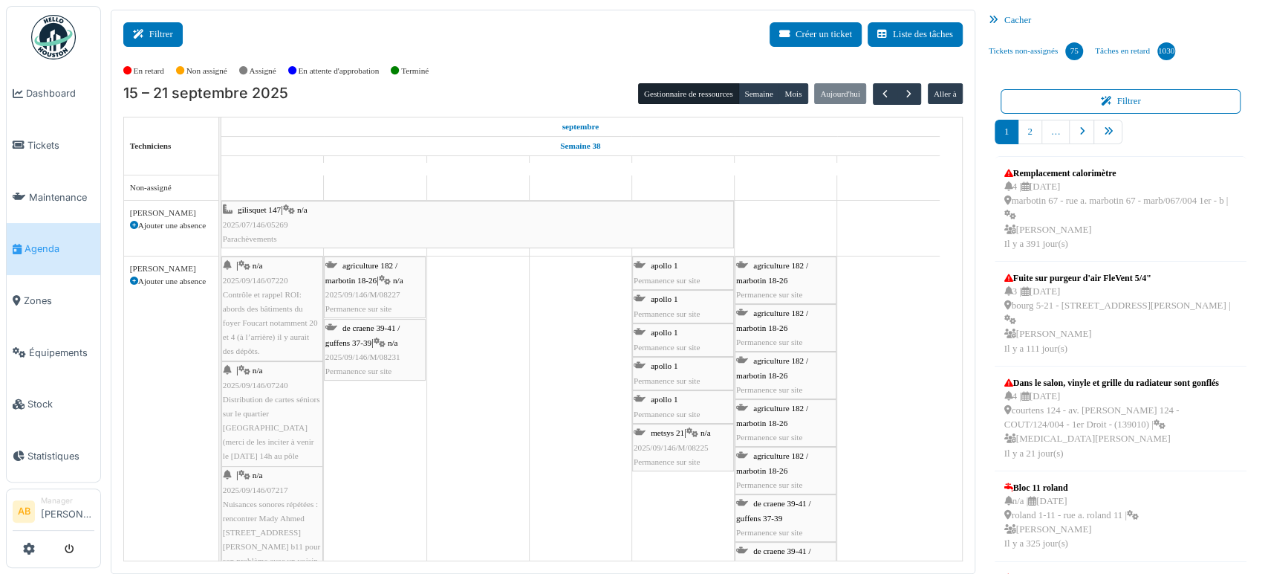
click at [166, 30] on button "Filtrer" at bounding box center [152, 34] width 59 height 25
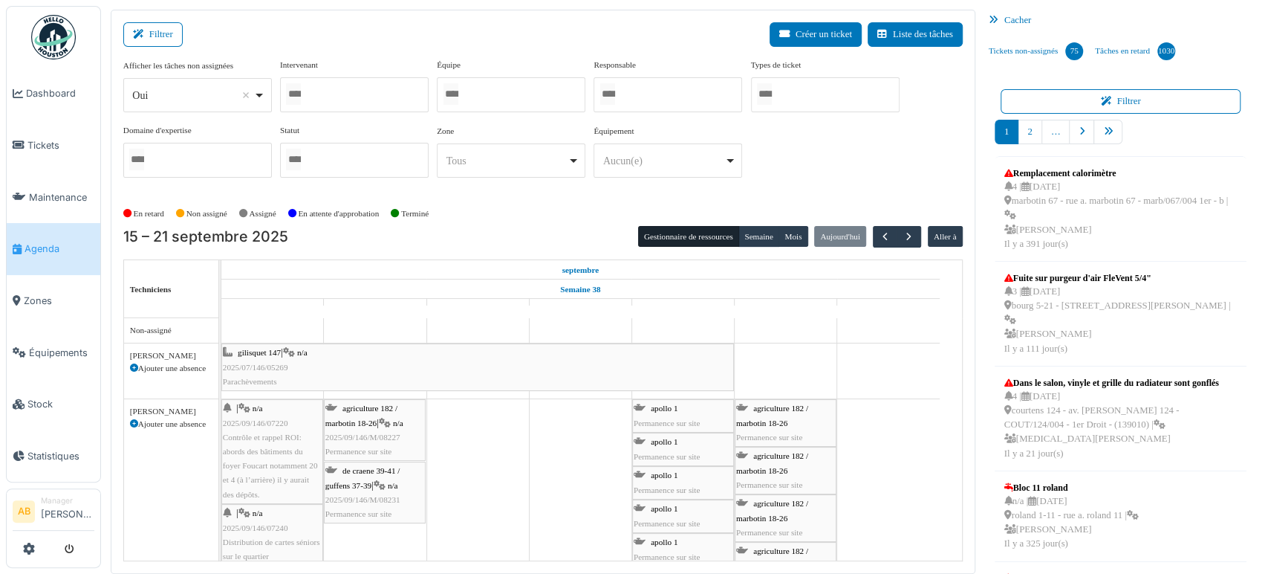
click at [187, 79] on div "*** Oui Remove item" at bounding box center [197, 95] width 149 height 34
select select "**"
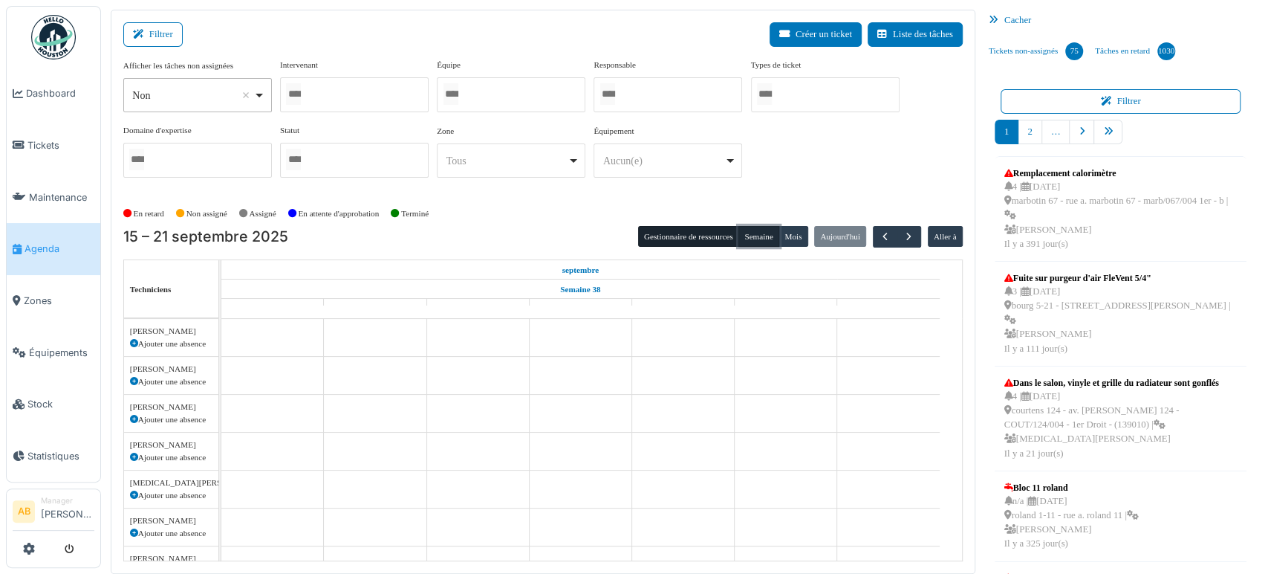
click at [760, 233] on button "Semaine" at bounding box center [759, 236] width 41 height 21
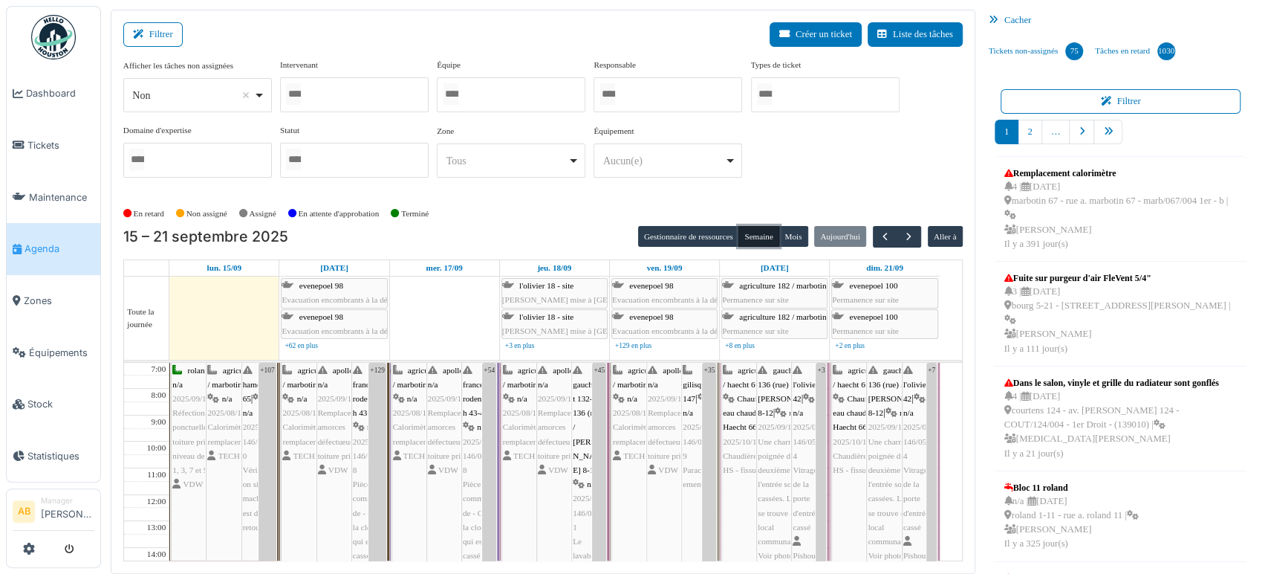
click at [335, 91] on div at bounding box center [354, 94] width 149 height 35
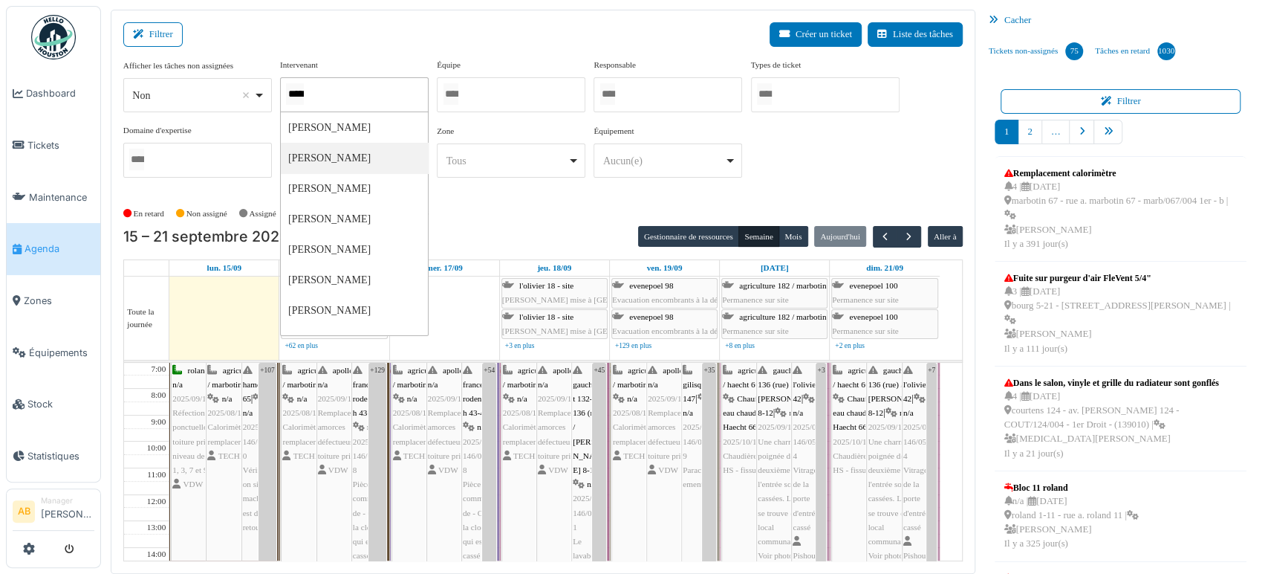
type input "******"
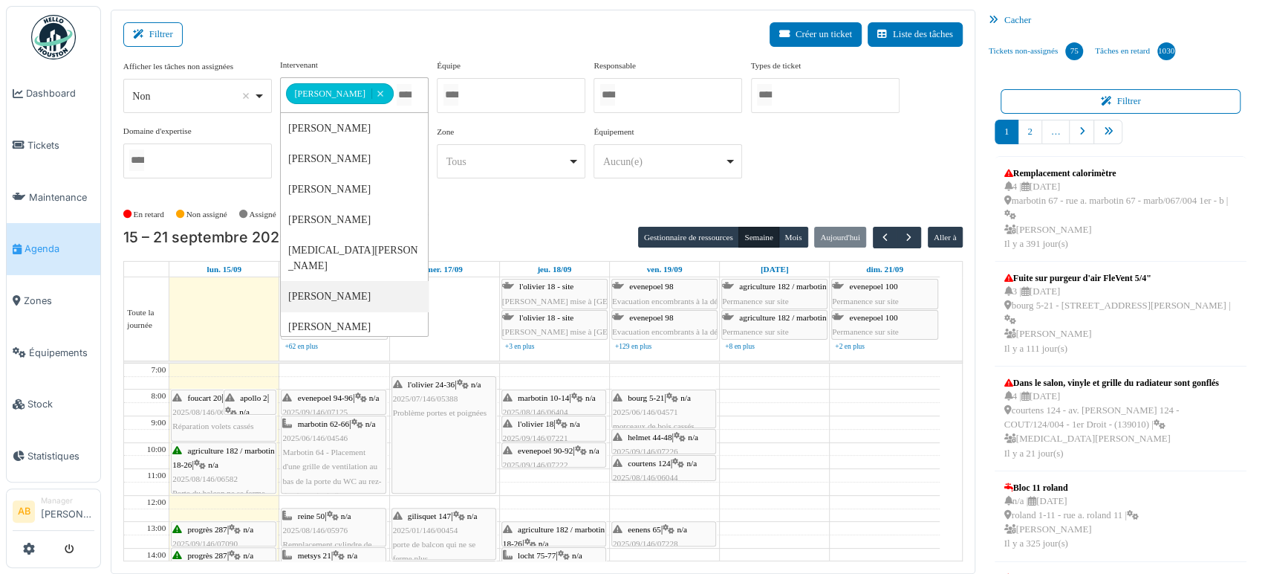
click at [839, 435] on td at bounding box center [554, 435] width 771 height 13
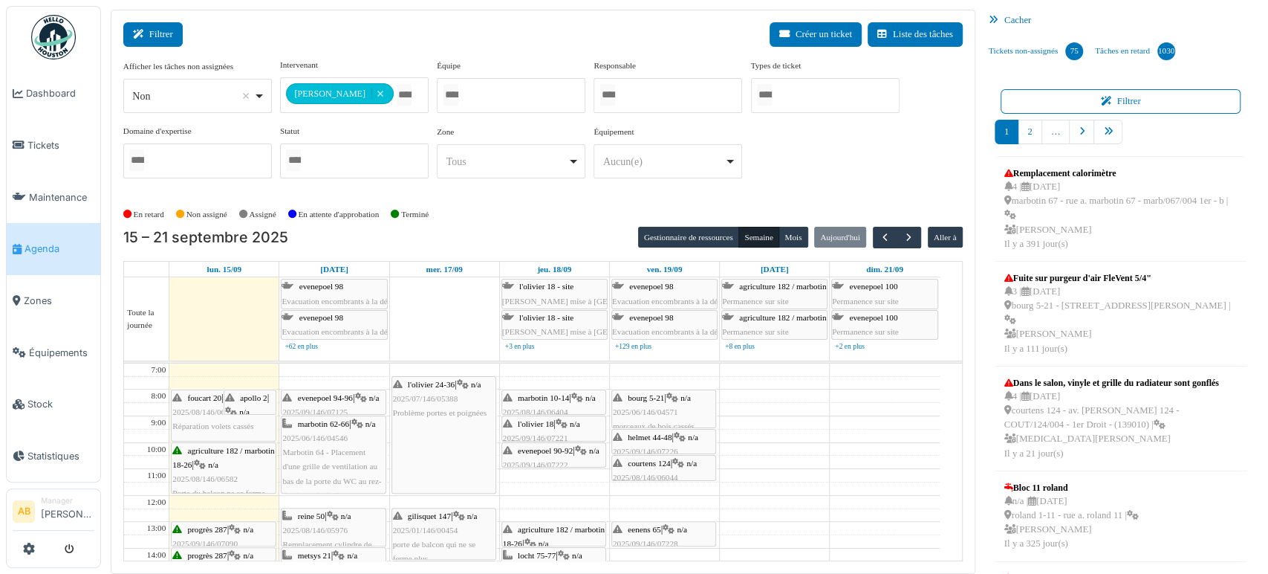
click at [154, 43] on button "Filtrer" at bounding box center [152, 34] width 59 height 25
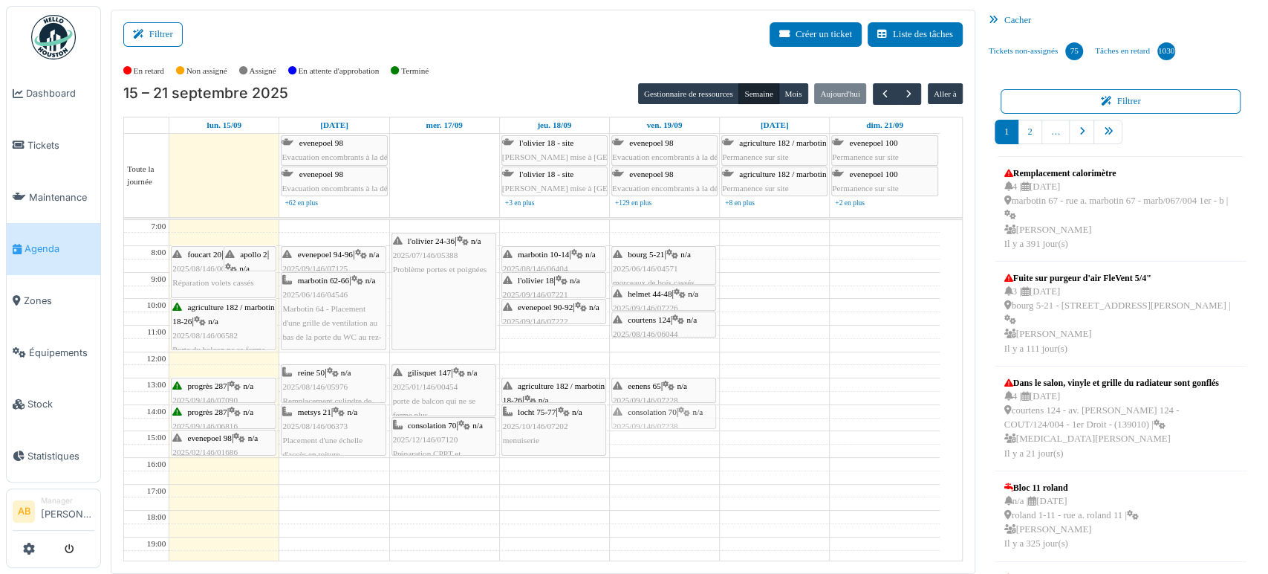
drag, startPoint x: 681, startPoint y: 443, endPoint x: 678, endPoint y: 424, distance: 18.9
click at [675, 415] on div "bourg 5-21 | n/a 2025/06/146/04571 morceaux de bois cassés helmet 44-48 | n/a 2…" at bounding box center [664, 444] width 109 height 449
click at [660, 403] on div "bourg 5-21 | n/a 2025/06/146/04571 morceaux de bois cassés helmet 44-48 | n/a 2…" at bounding box center [664, 444] width 109 height 449
click at [681, 415] on div "eenens 65 | n/a 2025/09/146/07228 Problème porte d'entrée de l'appartement cons…" at bounding box center [664, 444] width 109 height 449
click at [546, 335] on td at bounding box center [554, 331] width 771 height 13
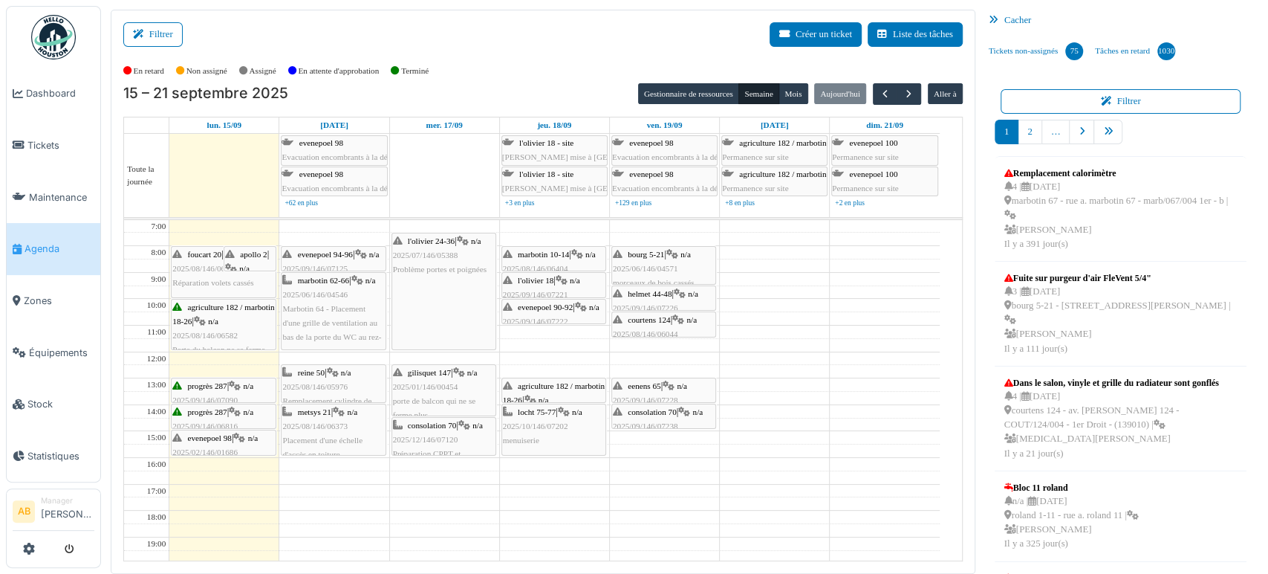
click at [71, 33] on img at bounding box center [53, 37] width 45 height 45
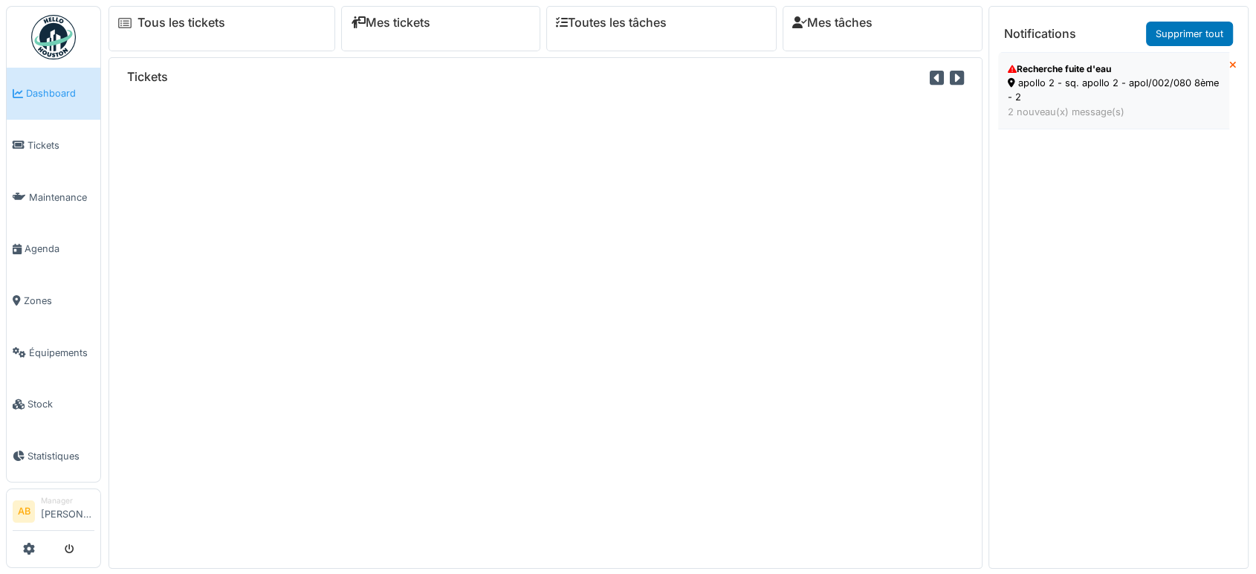
click at [1102, 111] on div "2 nouveau(x) message(s)" at bounding box center [1114, 112] width 212 height 14
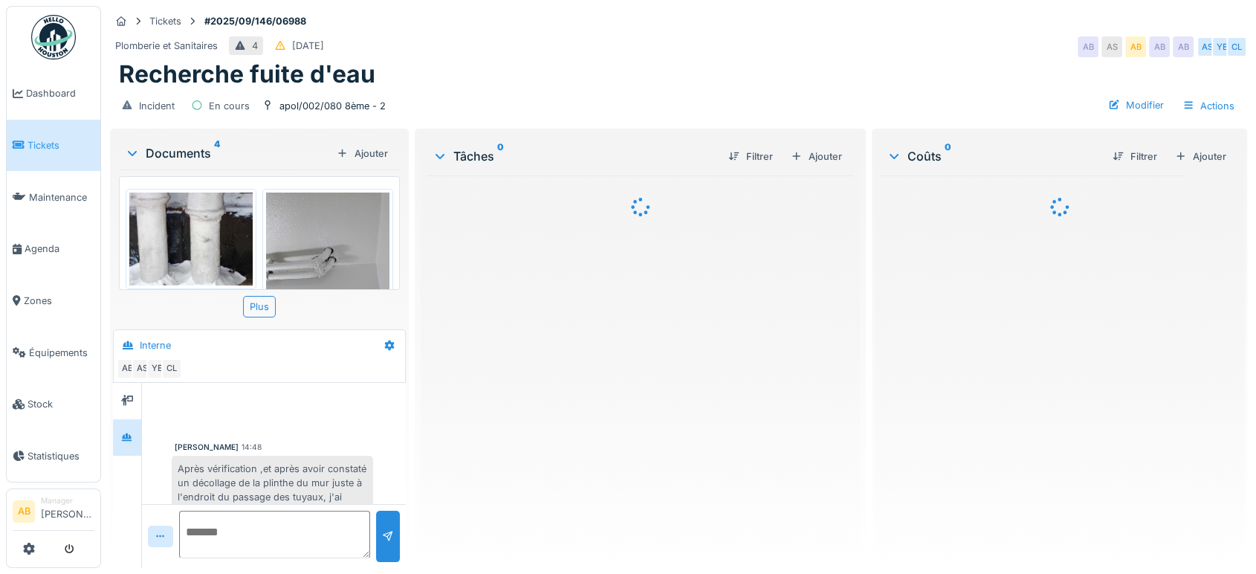
scroll to position [207, 0]
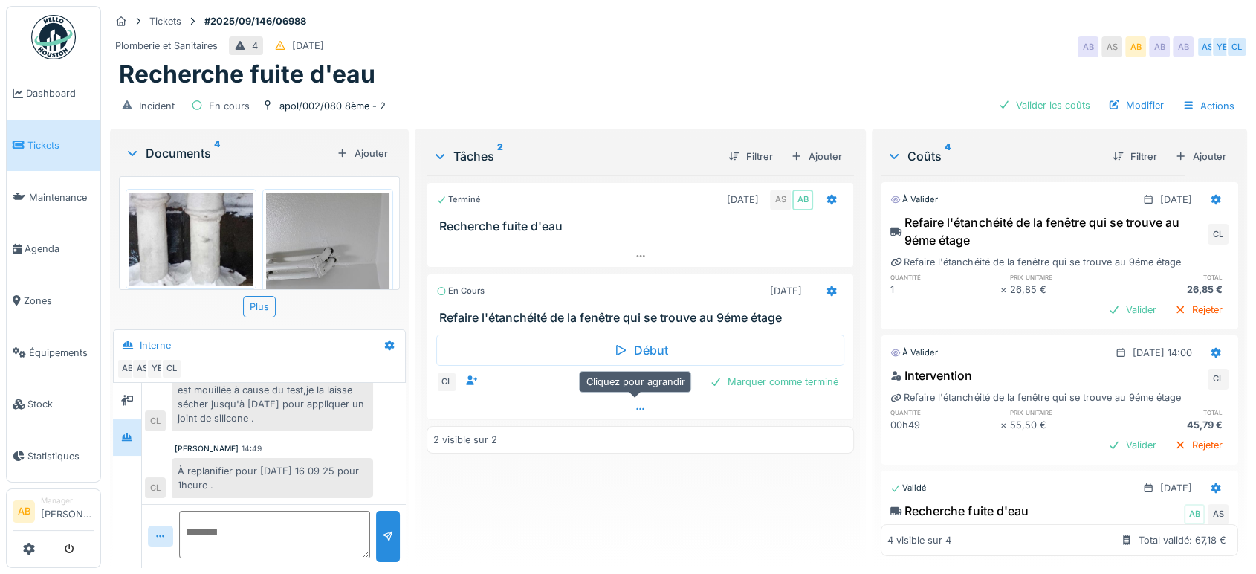
click at [531, 414] on div at bounding box center [640, 409] width 426 height 22
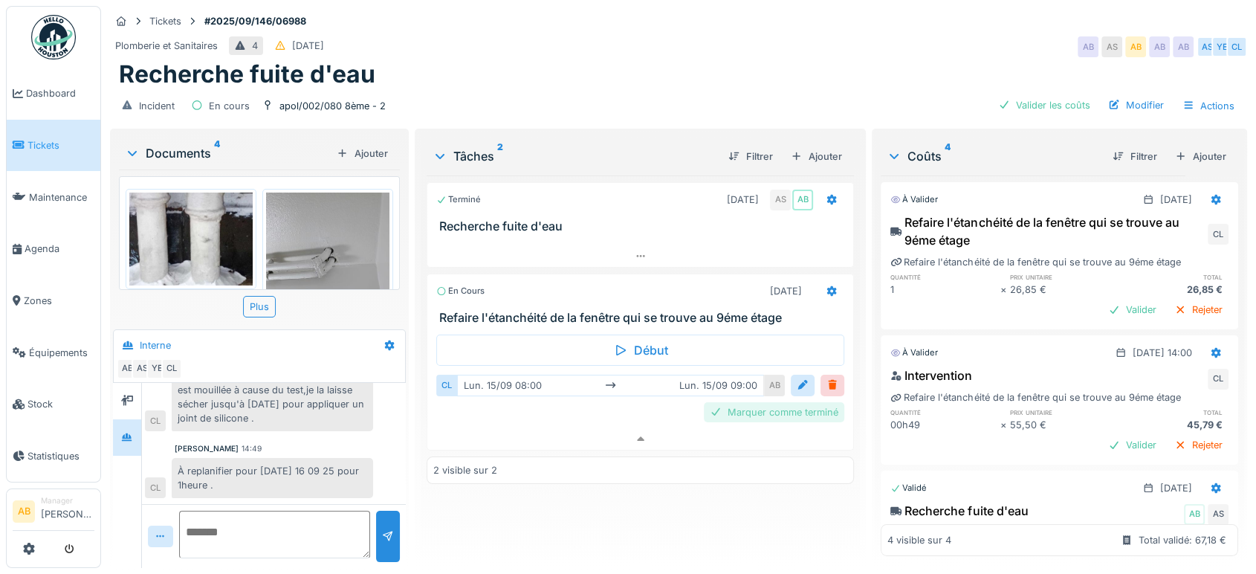
click at [791, 402] on div "Marquer comme terminé" at bounding box center [774, 412] width 140 height 20
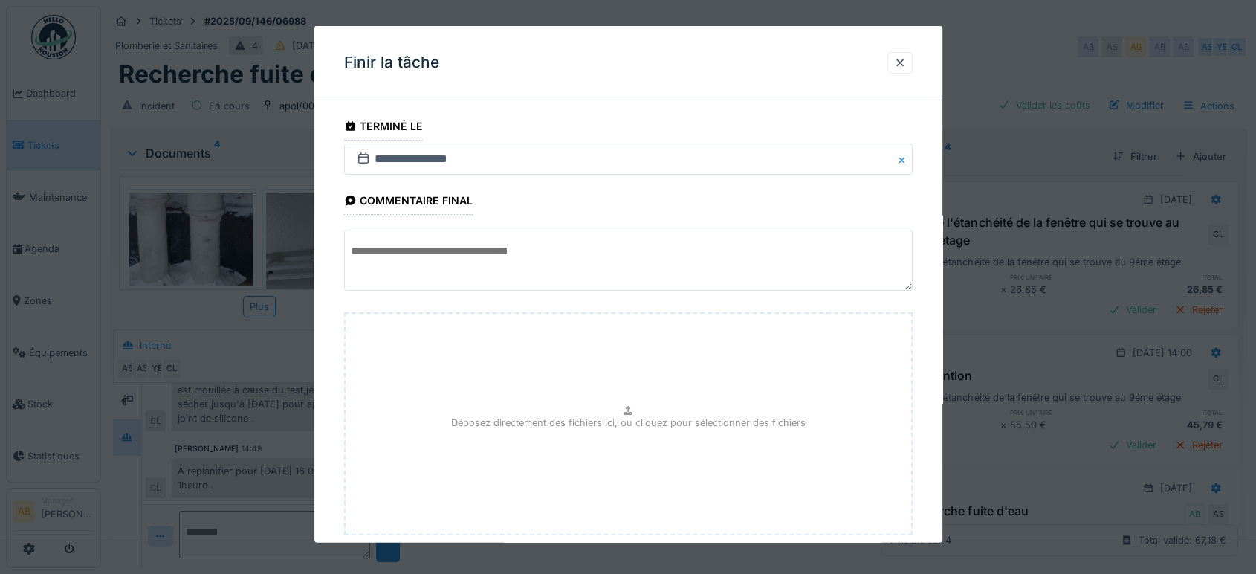
scroll to position [88, 0]
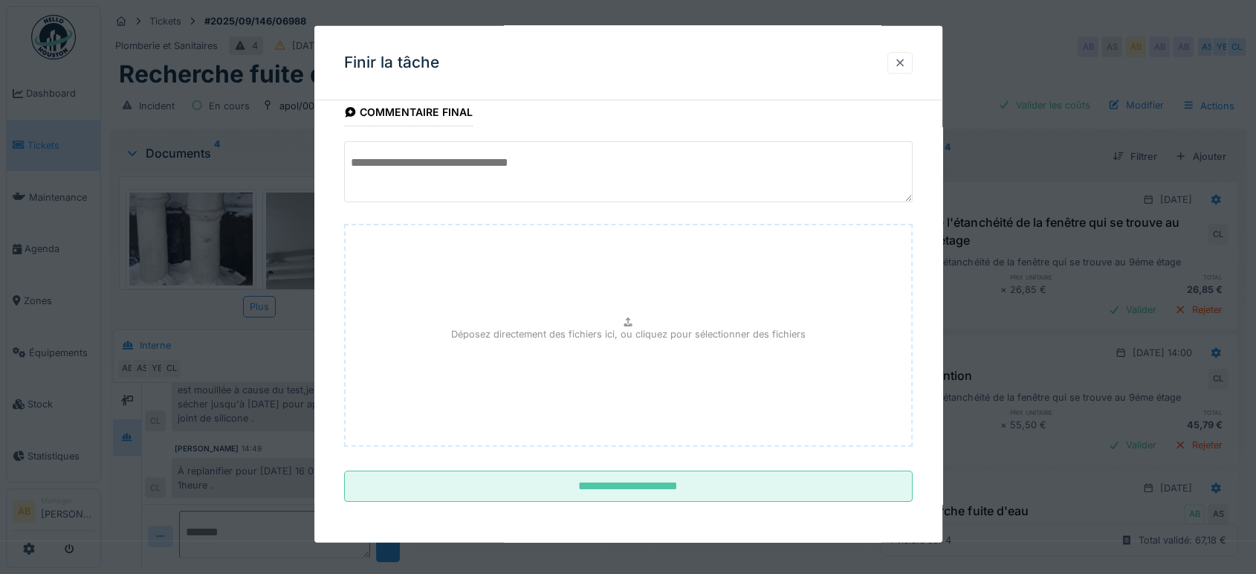
click at [901, 59] on div at bounding box center [900, 63] width 12 height 14
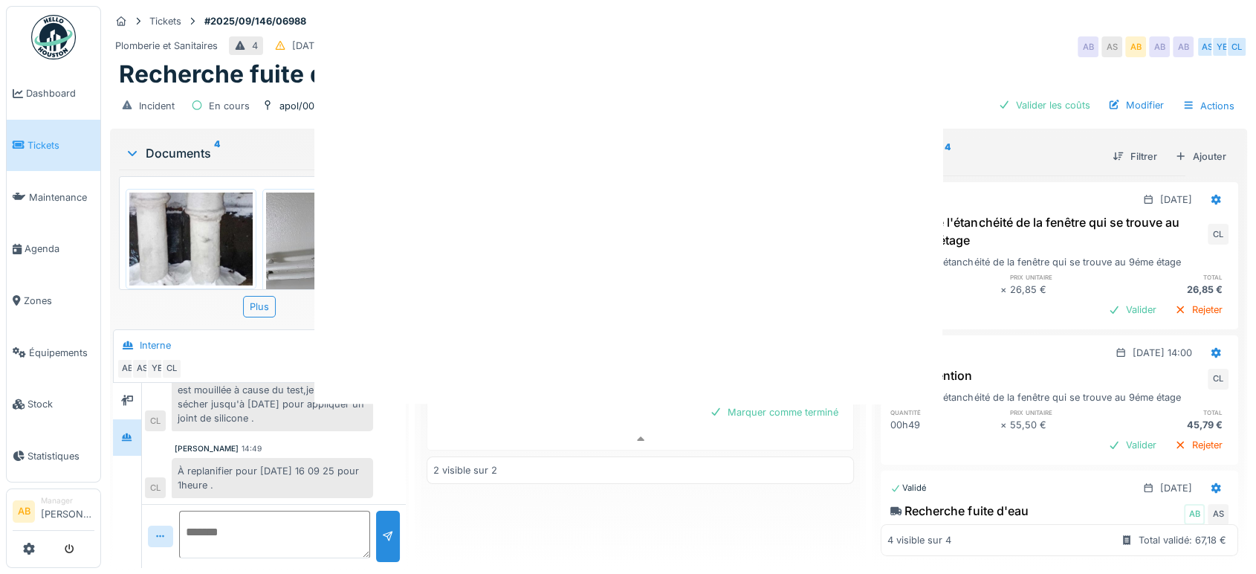
scroll to position [0, 0]
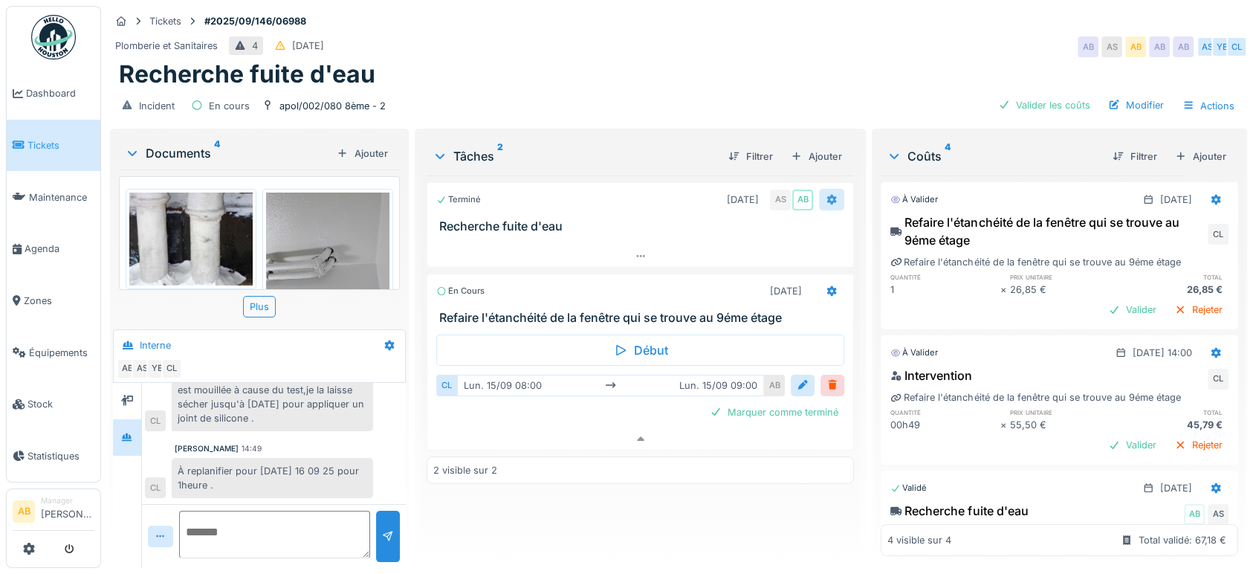
click at [826, 195] on icon at bounding box center [832, 200] width 12 height 10
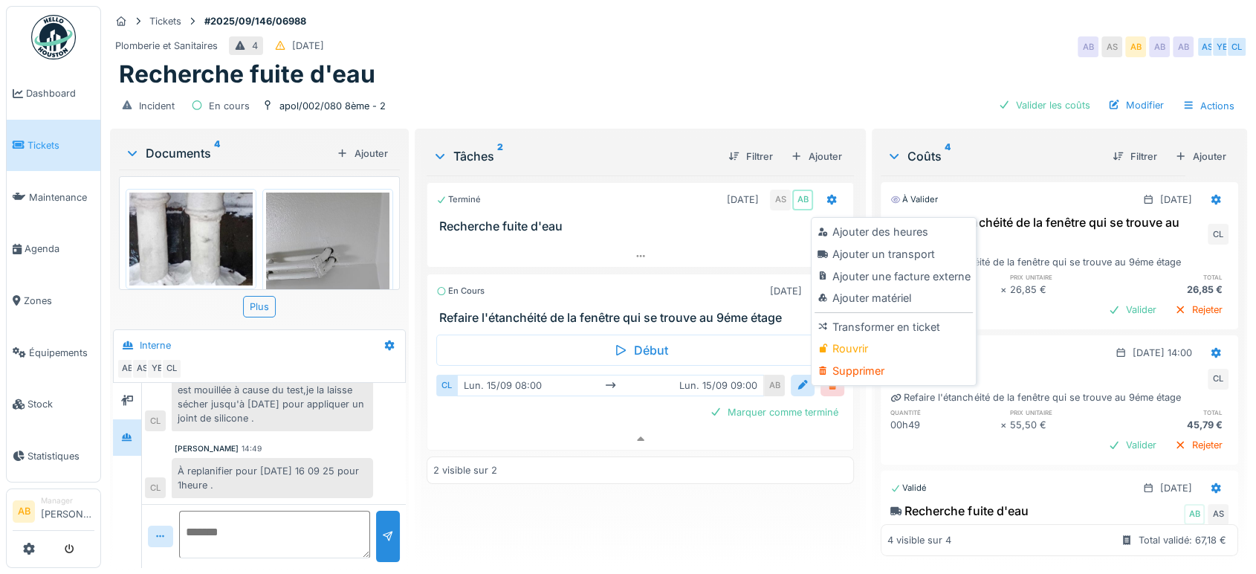
click at [799, 293] on div "En cours 15/09/2025 Refaire l'étanchéité de la fenêtre qui se trouve au 9éme ét…" at bounding box center [640, 298] width 427 height 51
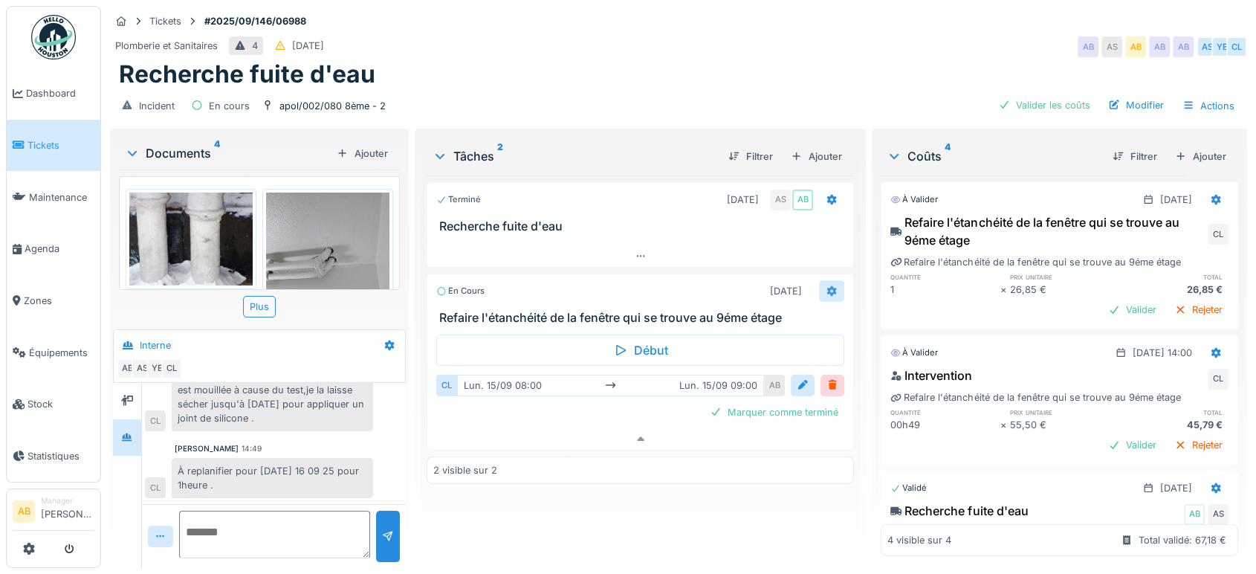
click at [830, 280] on div at bounding box center [831, 291] width 25 height 22
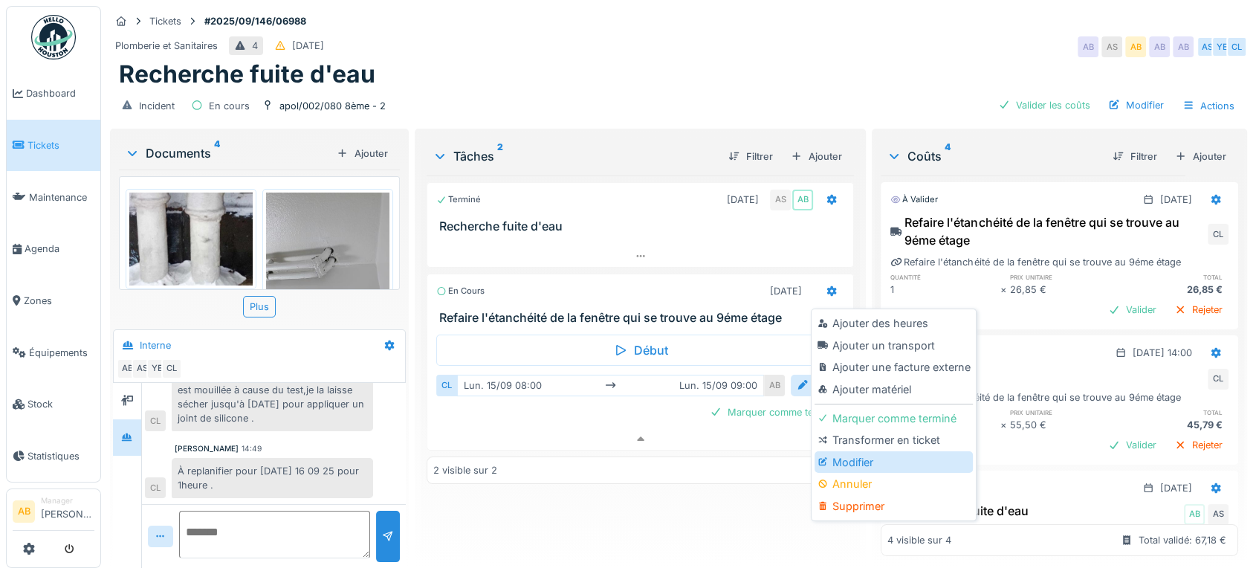
click at [839, 451] on div "Modifier" at bounding box center [893, 462] width 158 height 22
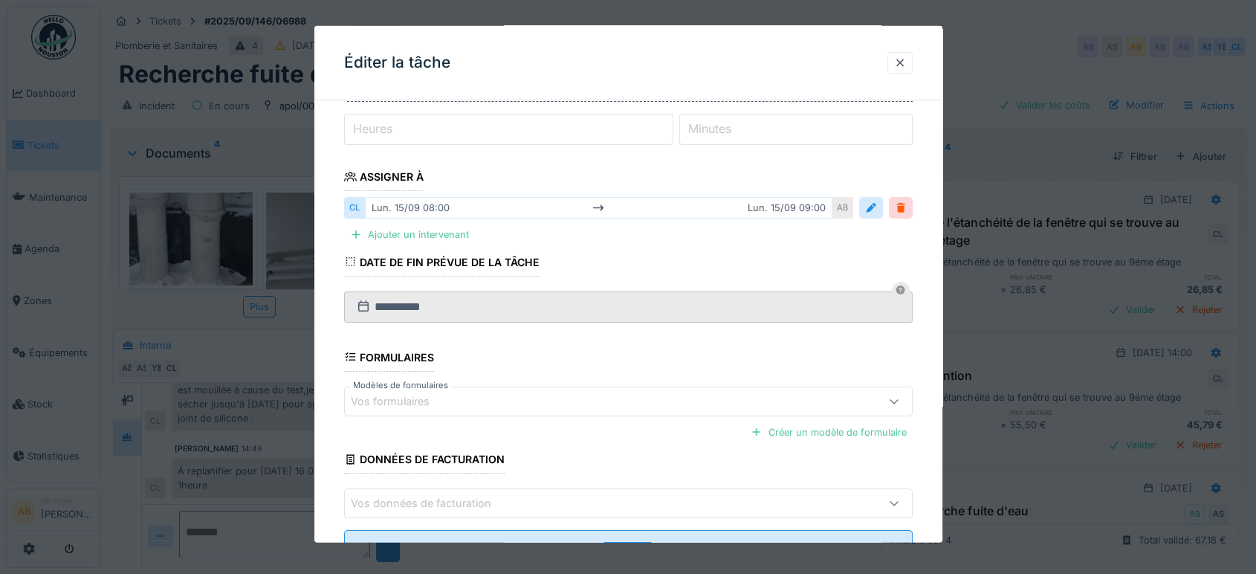
scroll to position [187, 0]
click at [413, 241] on div "Ajouter un intervenant" at bounding box center [409, 234] width 131 height 20
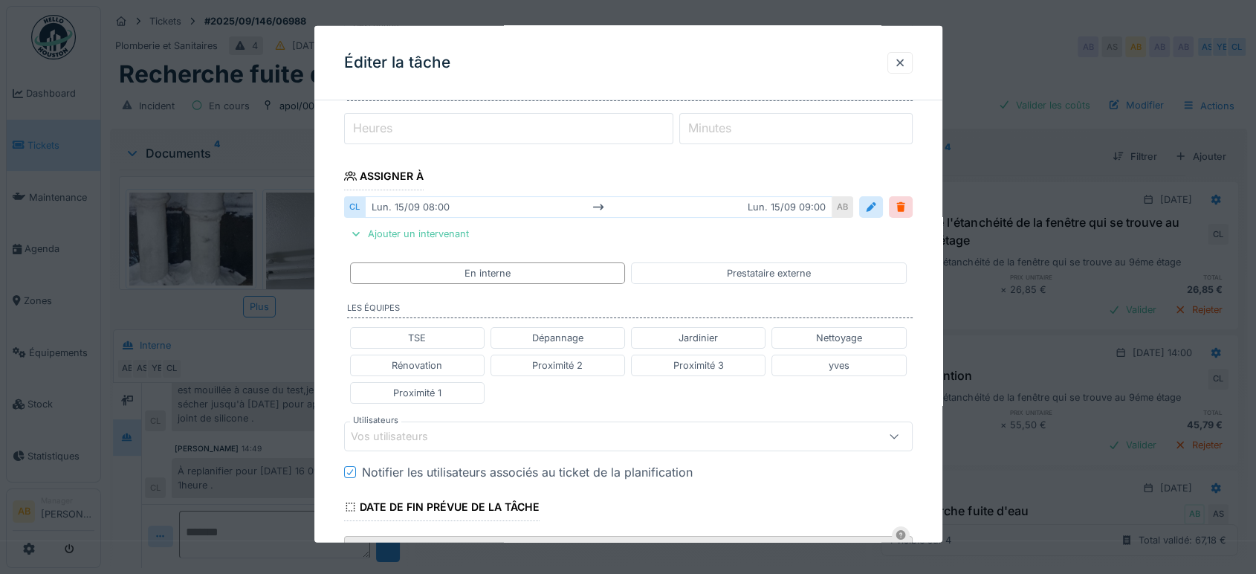
click at [696, 160] on fieldset "**********" at bounding box center [628, 371] width 568 height 893
click at [499, 432] on div "Vos utilisateurs" at bounding box center [594, 436] width 487 height 16
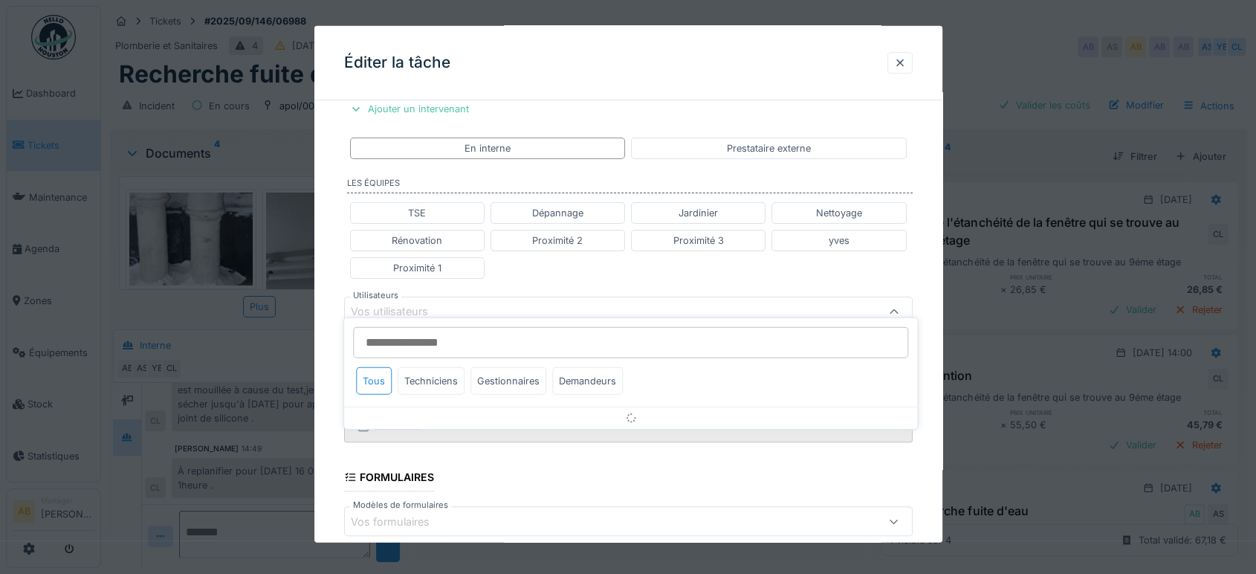
scroll to position [337, 0]
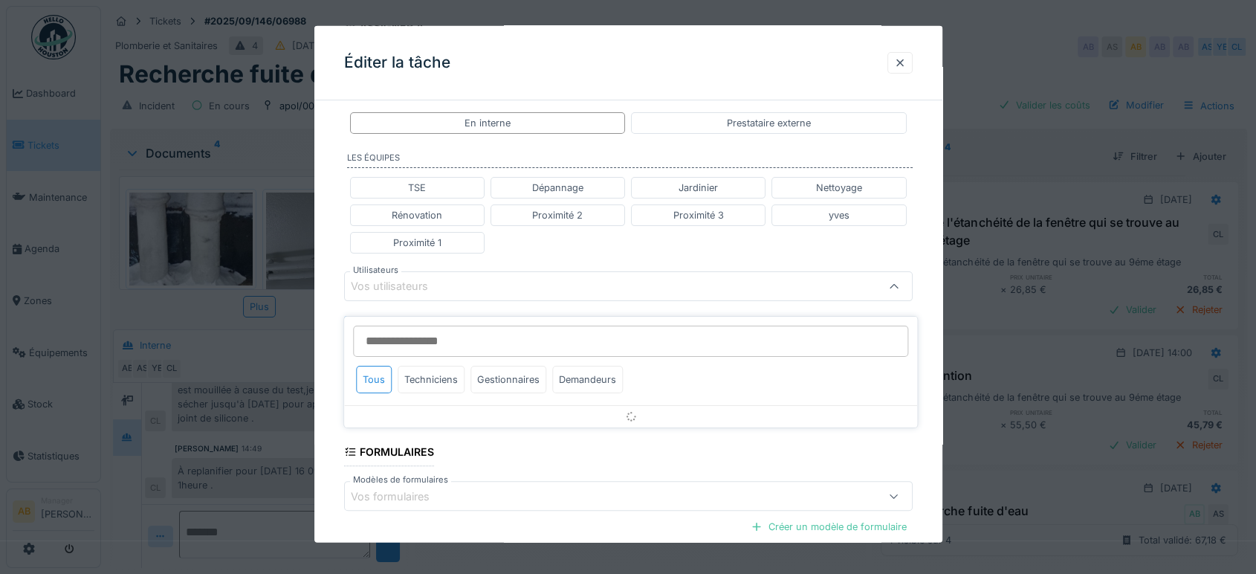
click at [445, 337] on input "Utilisateurs" at bounding box center [630, 340] width 555 height 31
click at [434, 366] on div "Techniciens" at bounding box center [431, 379] width 67 height 27
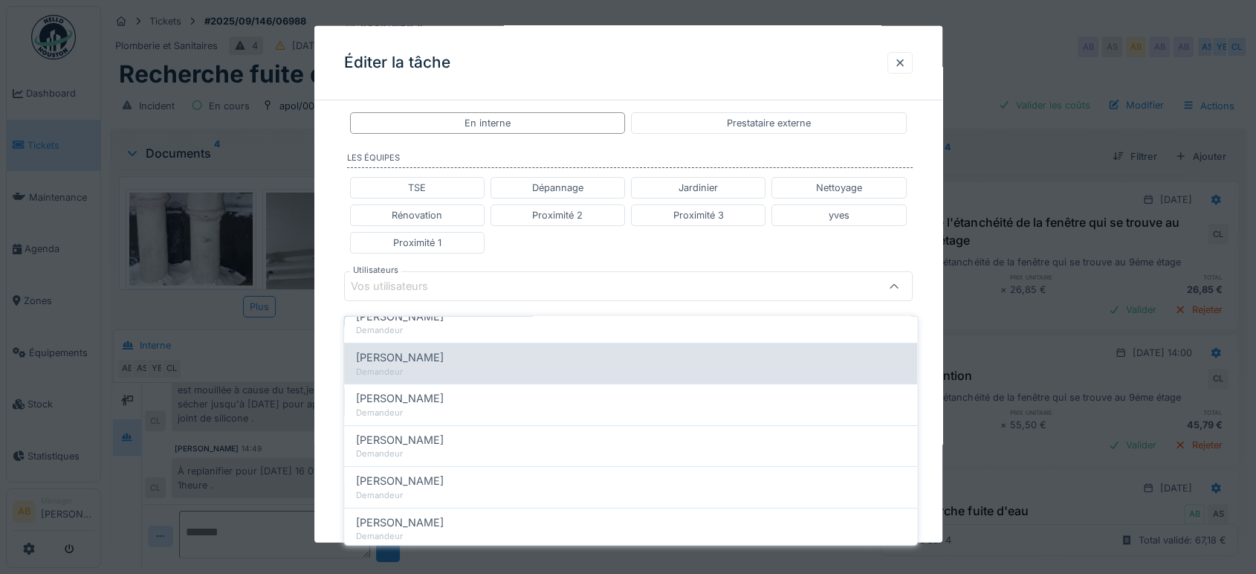
scroll to position [0, 0]
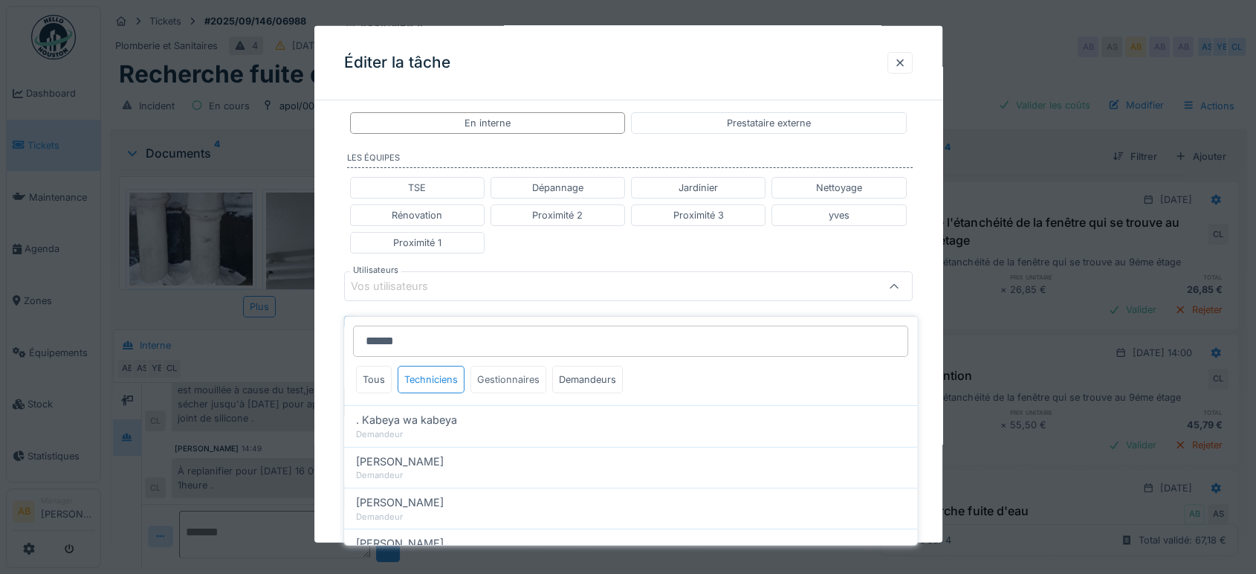
click at [482, 366] on div "Gestionnaires" at bounding box center [508, 379] width 76 height 27
click at [428, 366] on div "Techniciens" at bounding box center [431, 379] width 67 height 27
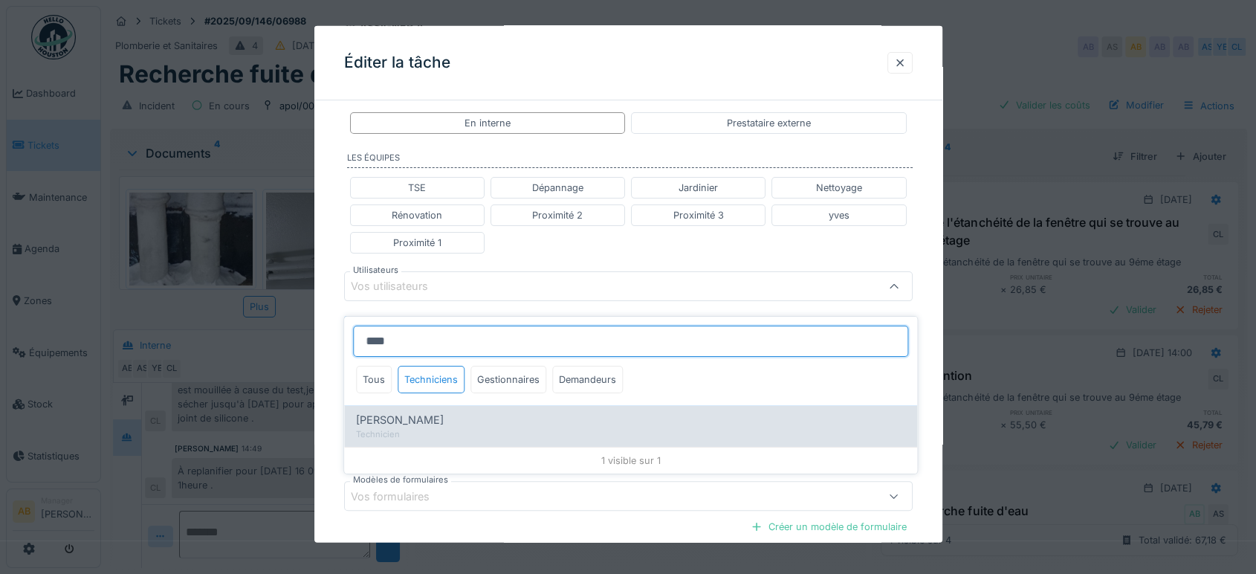
type input "****"
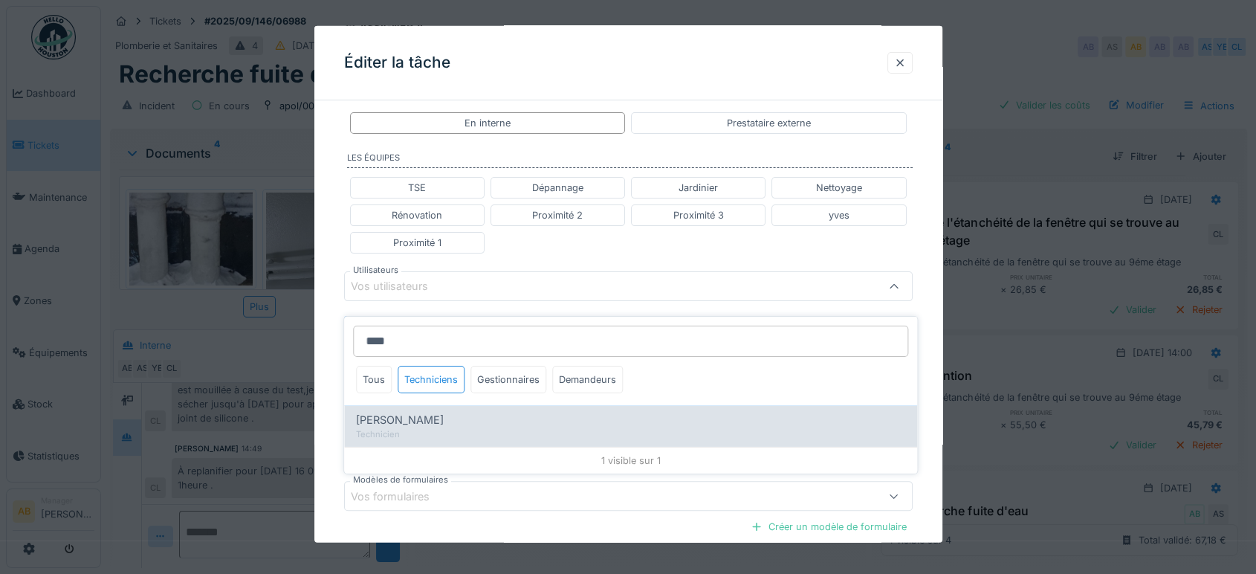
click at [448, 412] on div "Charef Lahmar" at bounding box center [630, 420] width 549 height 16
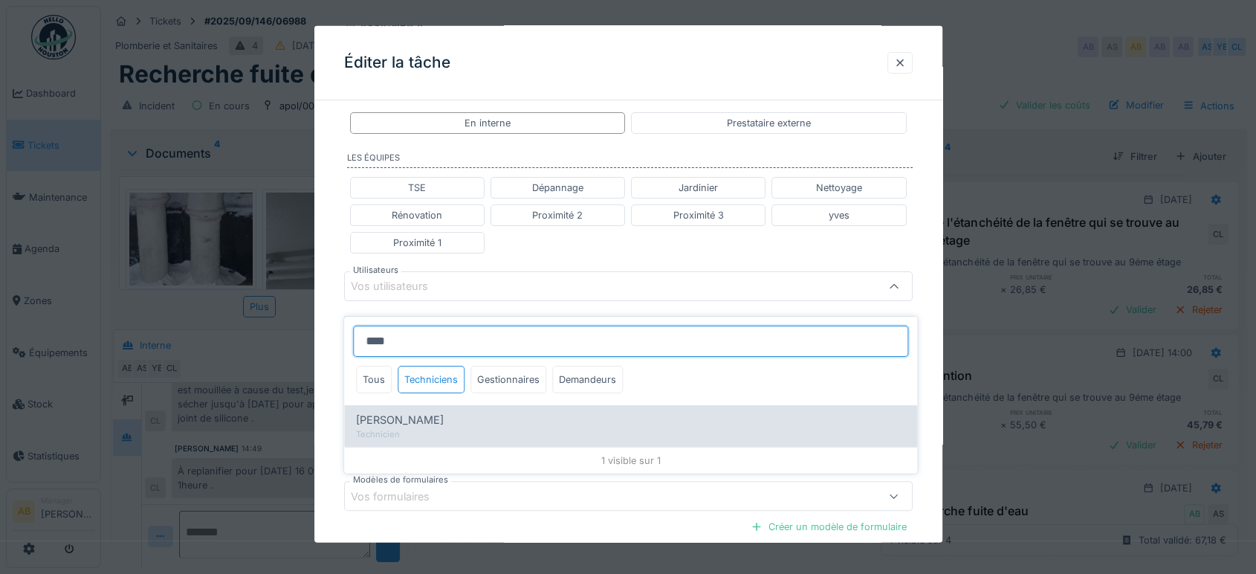
type input "****"
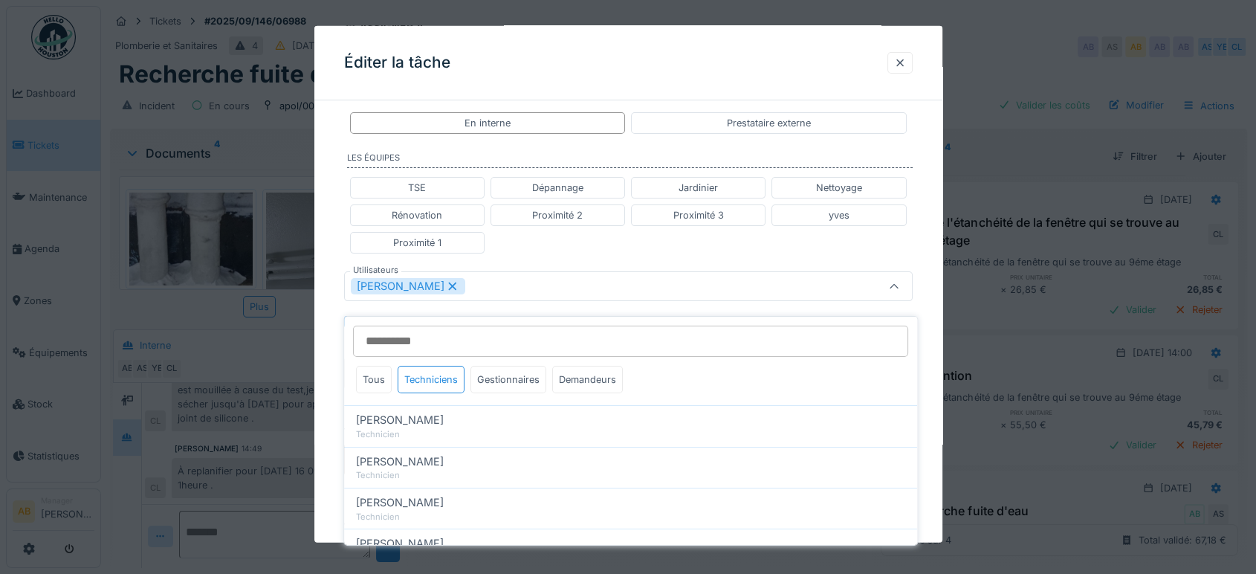
click at [574, 248] on div "TSE Dépannage Jardinier Nettoyage Rénovation Proximité 2 Proximité 3 yves Proxi…" at bounding box center [628, 214] width 568 height 89
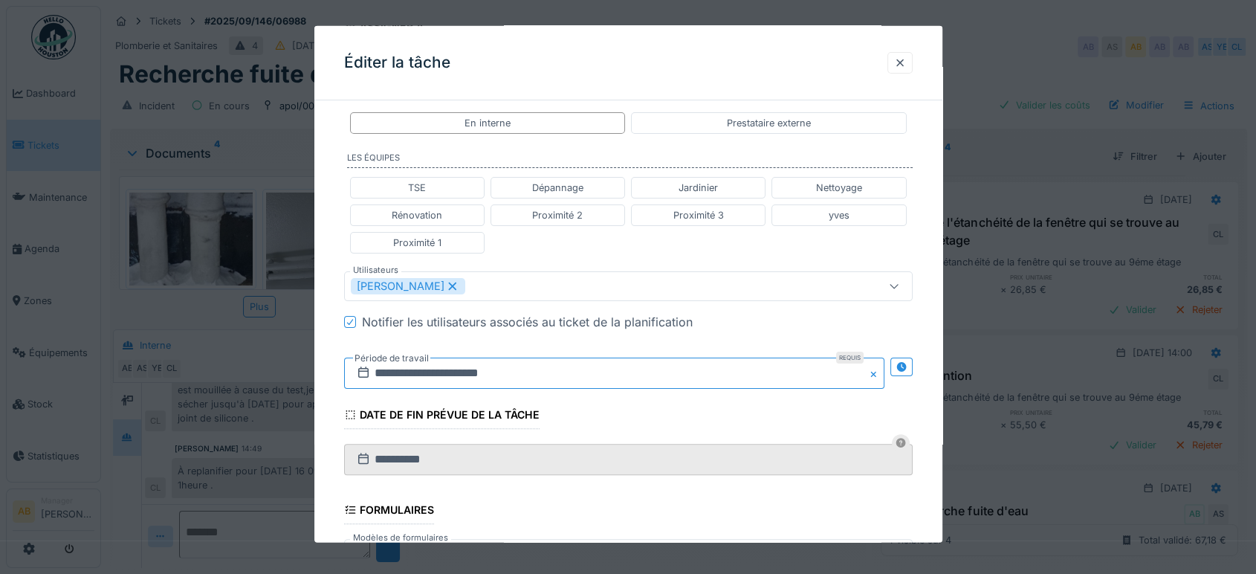
click at [571, 367] on input "**********" at bounding box center [614, 372] width 540 height 31
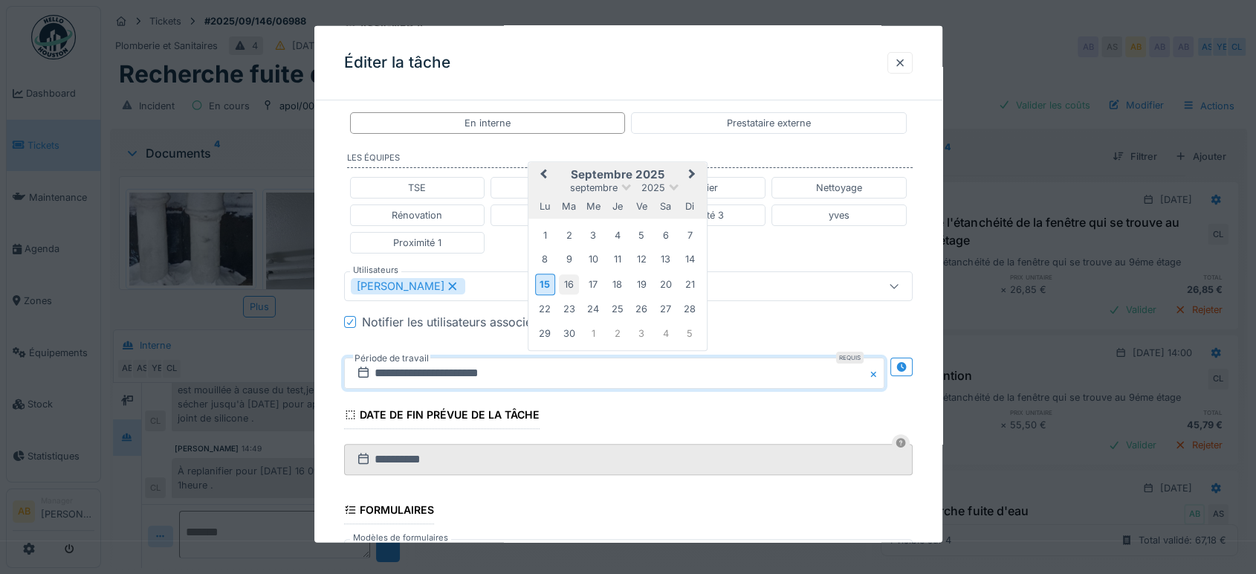
click at [568, 278] on div "16" at bounding box center [569, 284] width 20 height 20
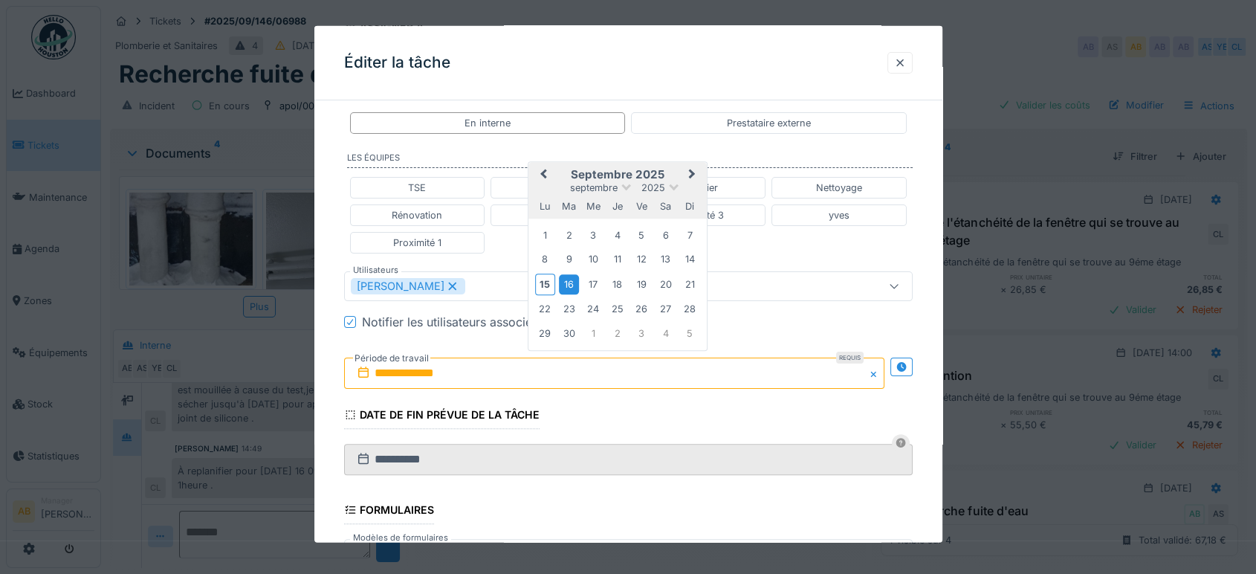
click at [568, 278] on div "16" at bounding box center [569, 284] width 20 height 20
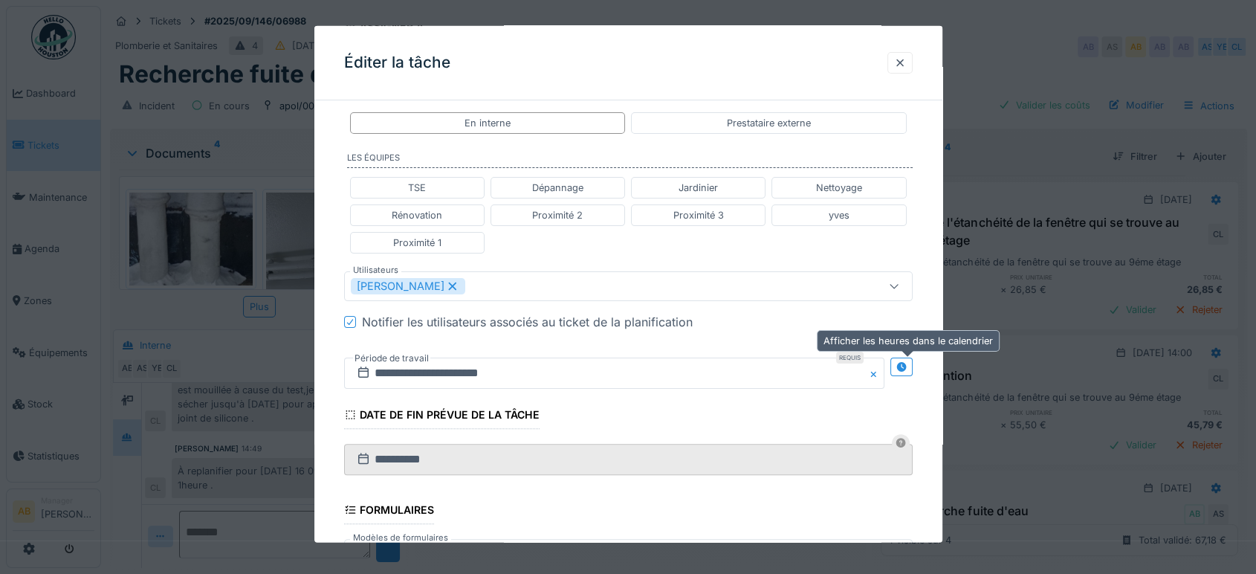
click at [907, 372] on div at bounding box center [901, 367] width 12 height 14
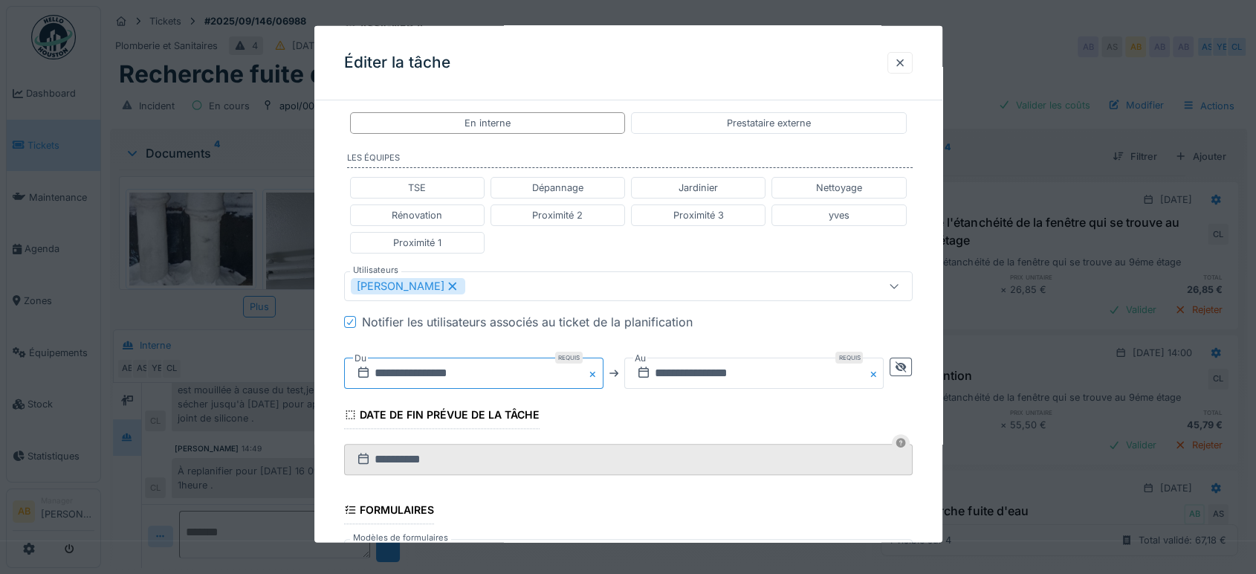
click at [428, 366] on input "**********" at bounding box center [473, 372] width 259 height 31
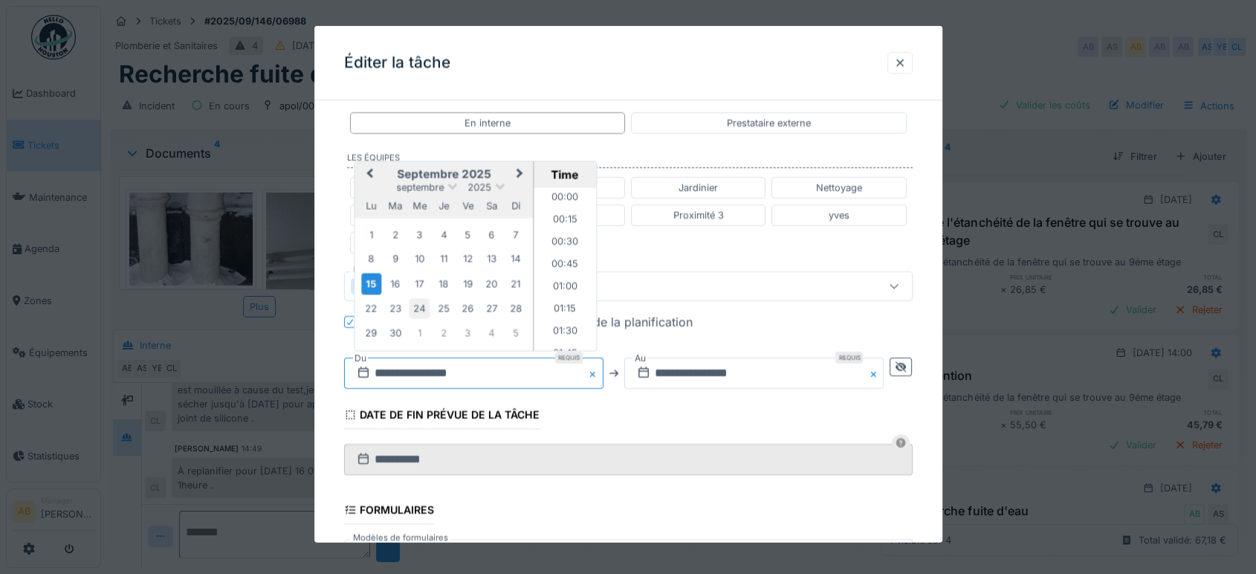
scroll to position [643, 0]
click at [392, 273] on div "16" at bounding box center [395, 283] width 20 height 20
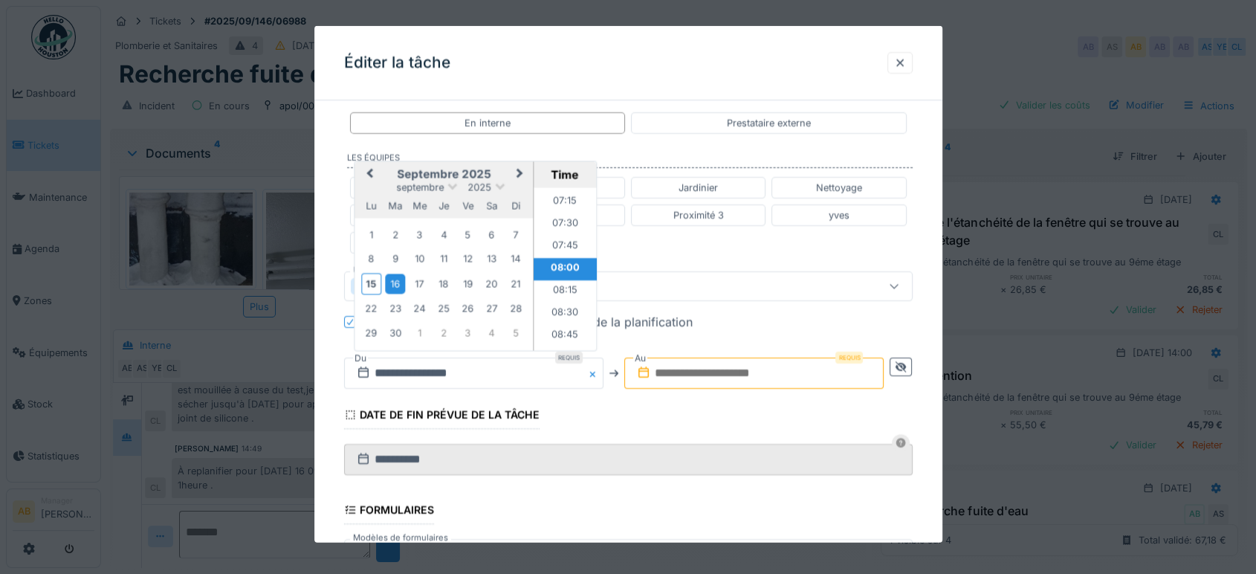
click at [571, 260] on li "08:00" at bounding box center [565, 269] width 63 height 22
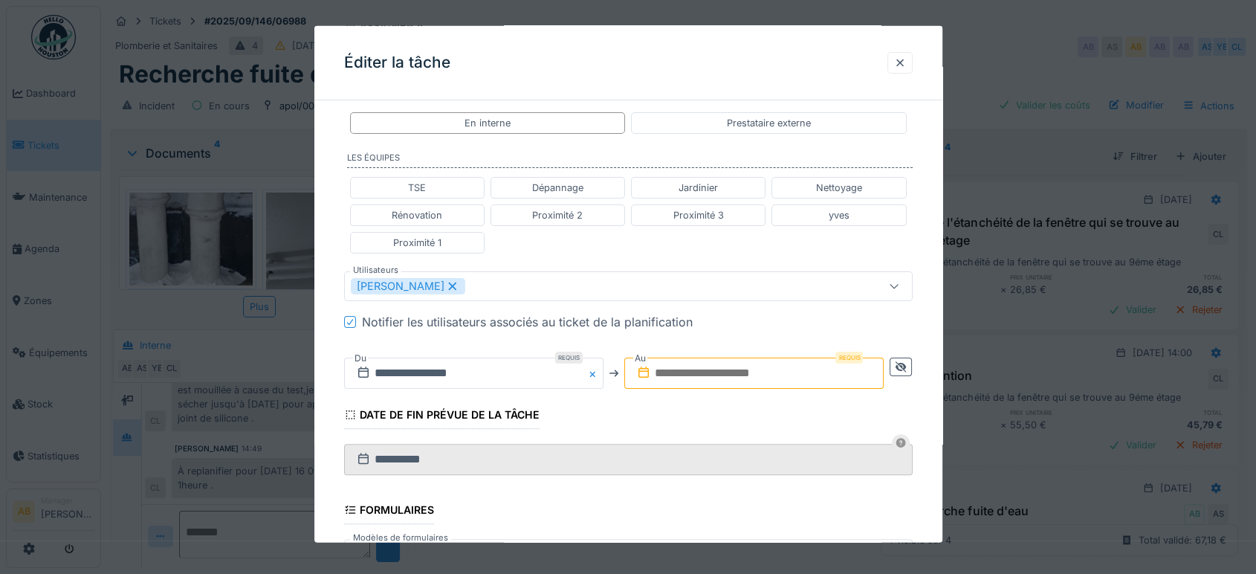
click at [755, 366] on input "text" at bounding box center [753, 372] width 259 height 31
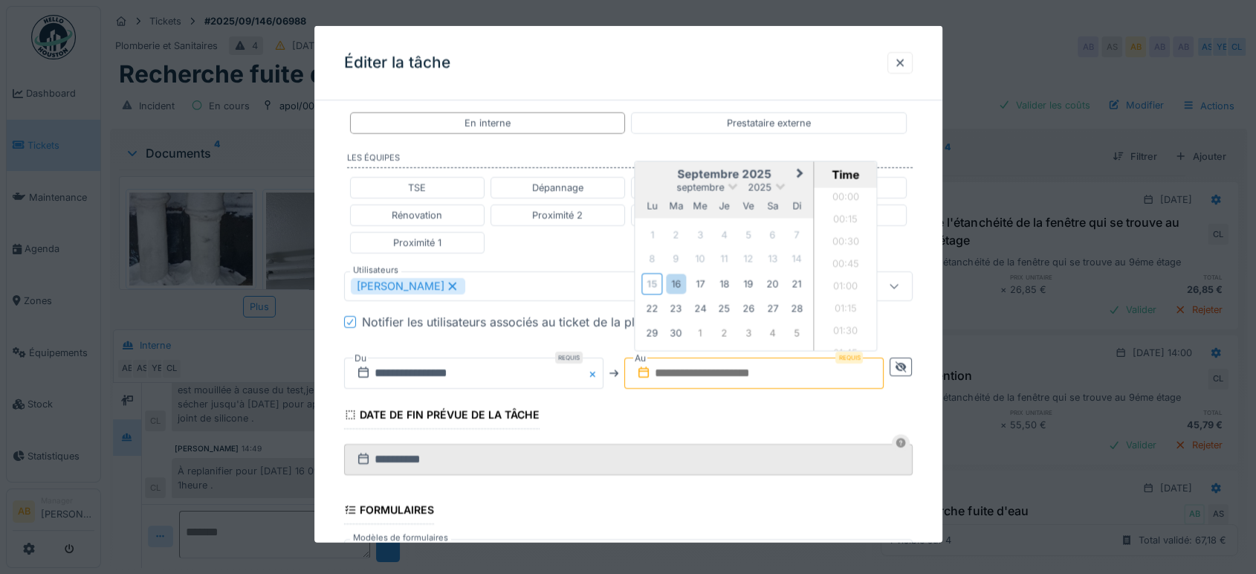
scroll to position [1267, 0]
click at [672, 288] on div "16" at bounding box center [676, 283] width 20 height 20
click at [849, 311] on li "09:00" at bounding box center [845, 313] width 63 height 22
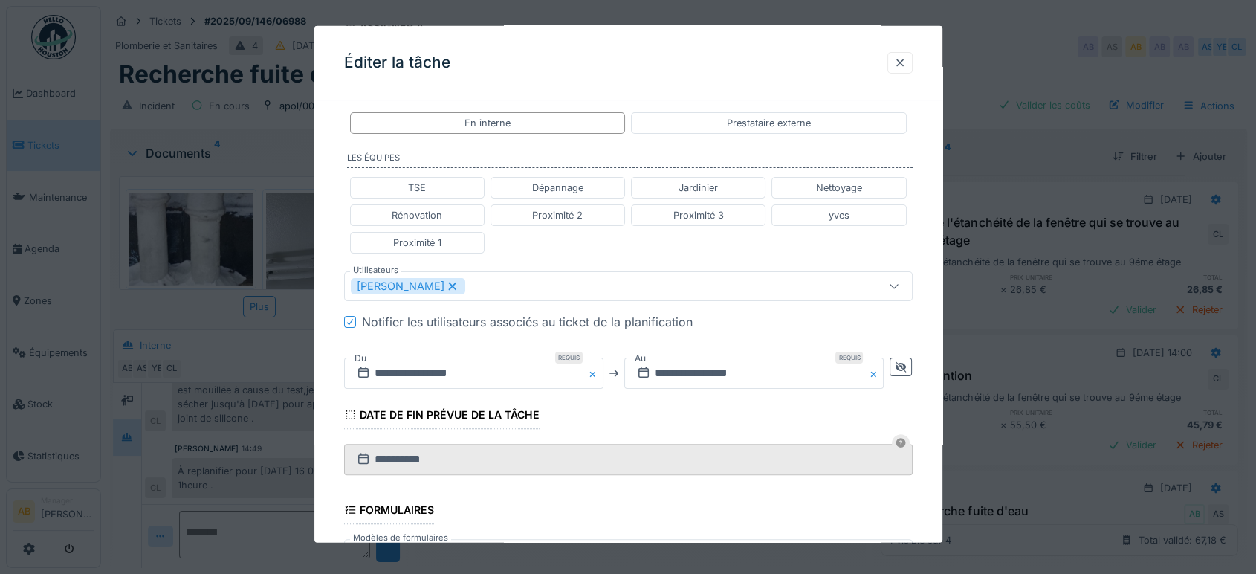
scroll to position [547, 0]
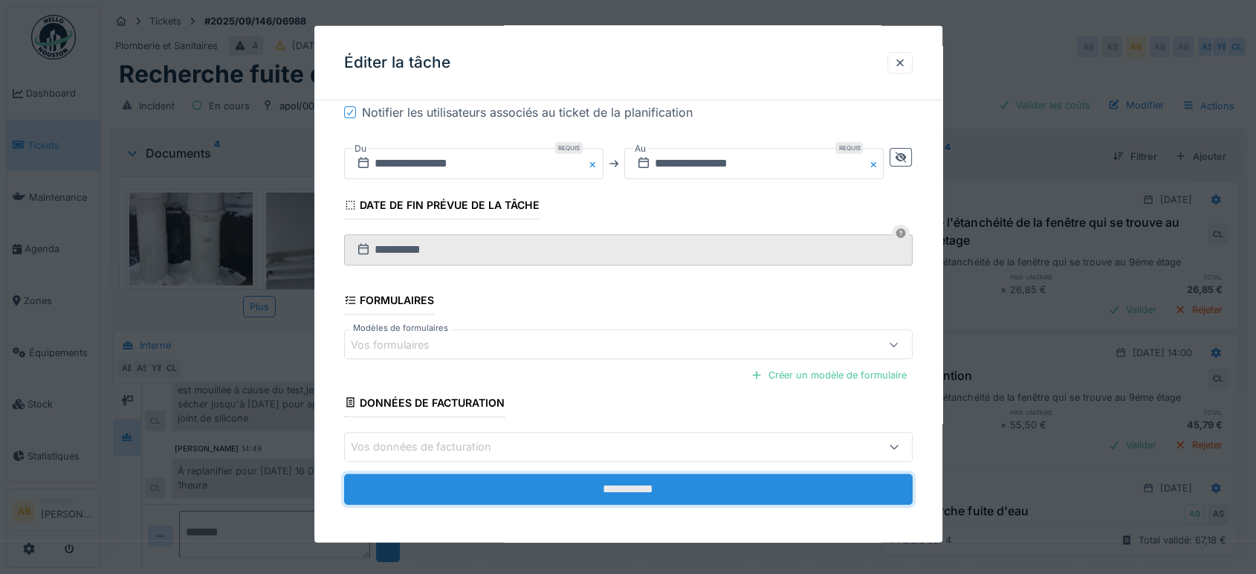
click at [711, 477] on input "**********" at bounding box center [628, 488] width 568 height 31
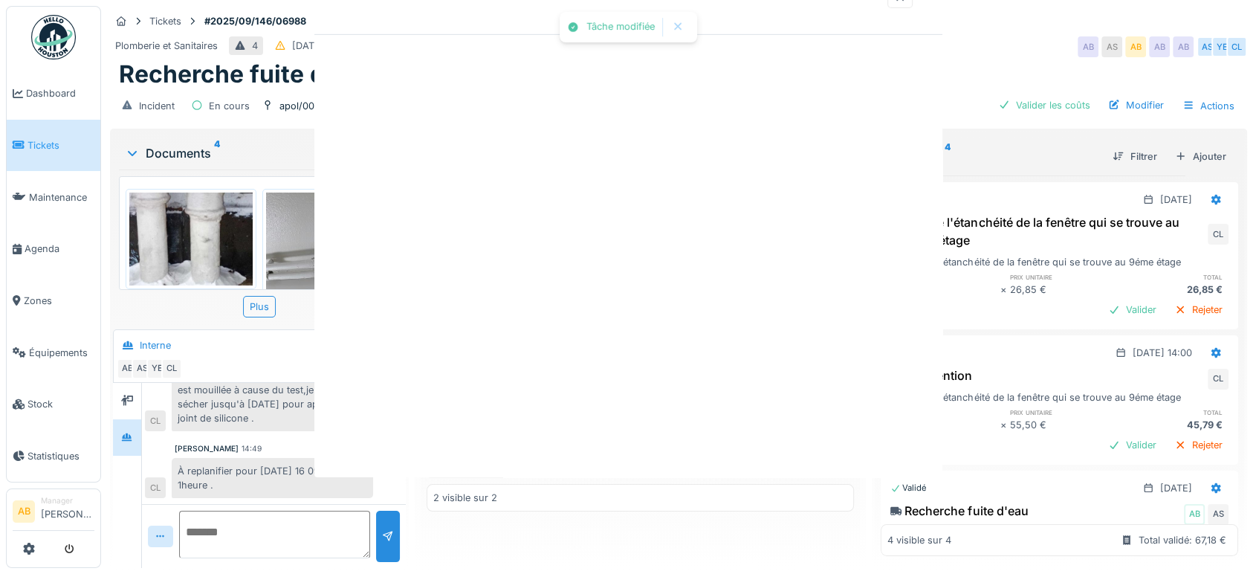
scroll to position [0, 0]
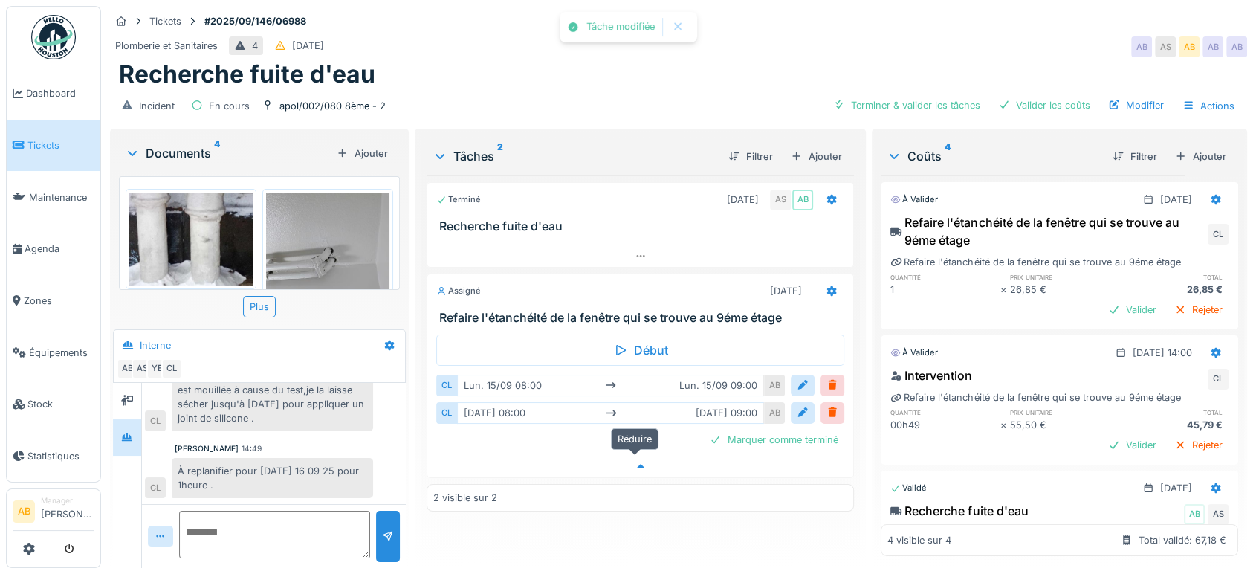
click at [643, 458] on div at bounding box center [640, 467] width 426 height 22
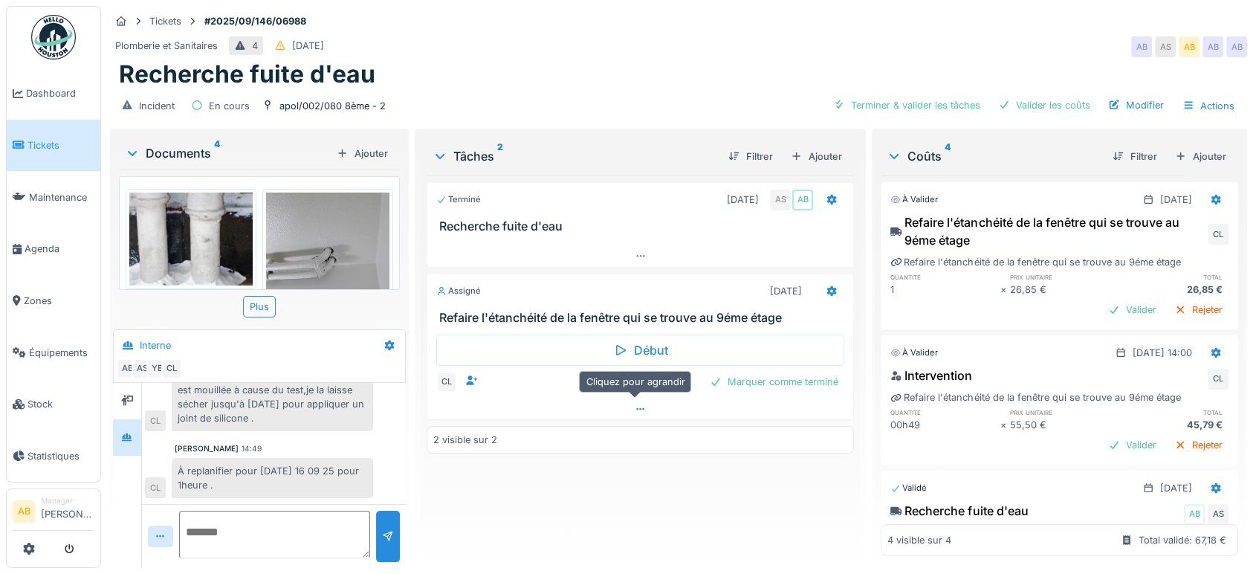
click at [592, 398] on div at bounding box center [640, 409] width 426 height 22
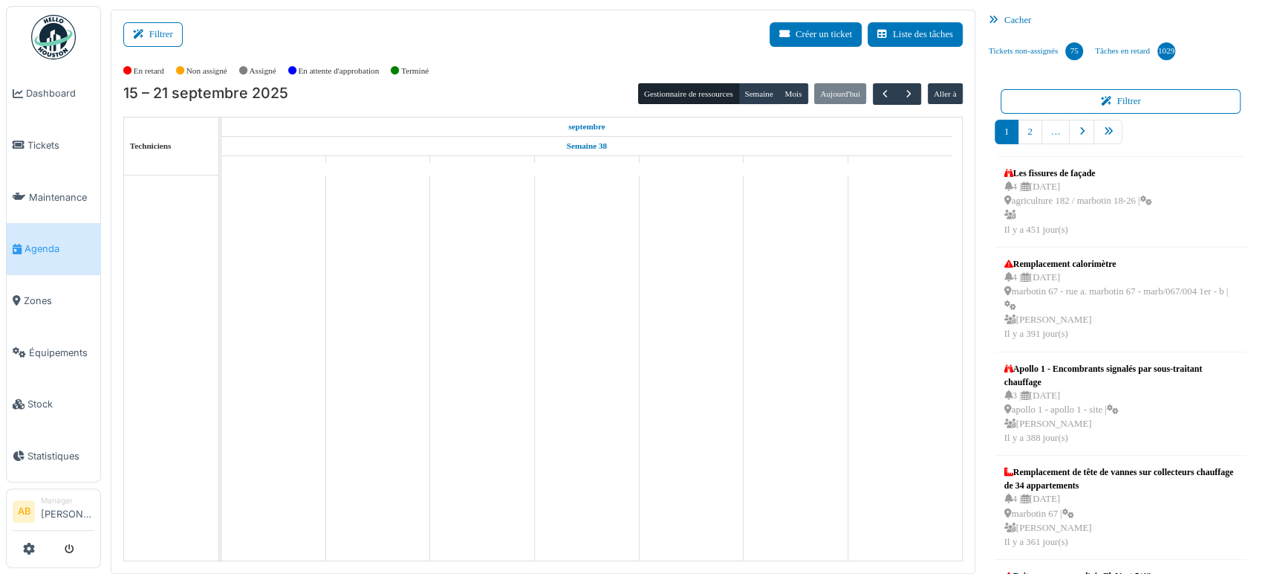
click at [156, 47] on div "Filtrer Créer un ticket Liste des tâches" at bounding box center [543, 40] width 840 height 36
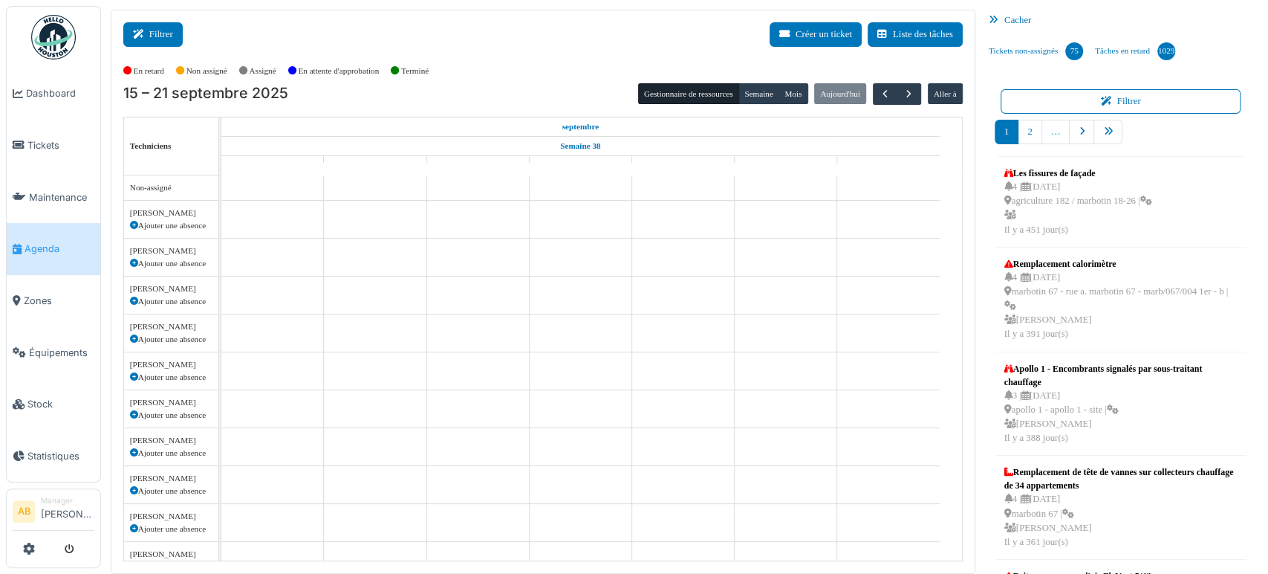
click at [147, 43] on button "Filtrer" at bounding box center [152, 34] width 59 height 25
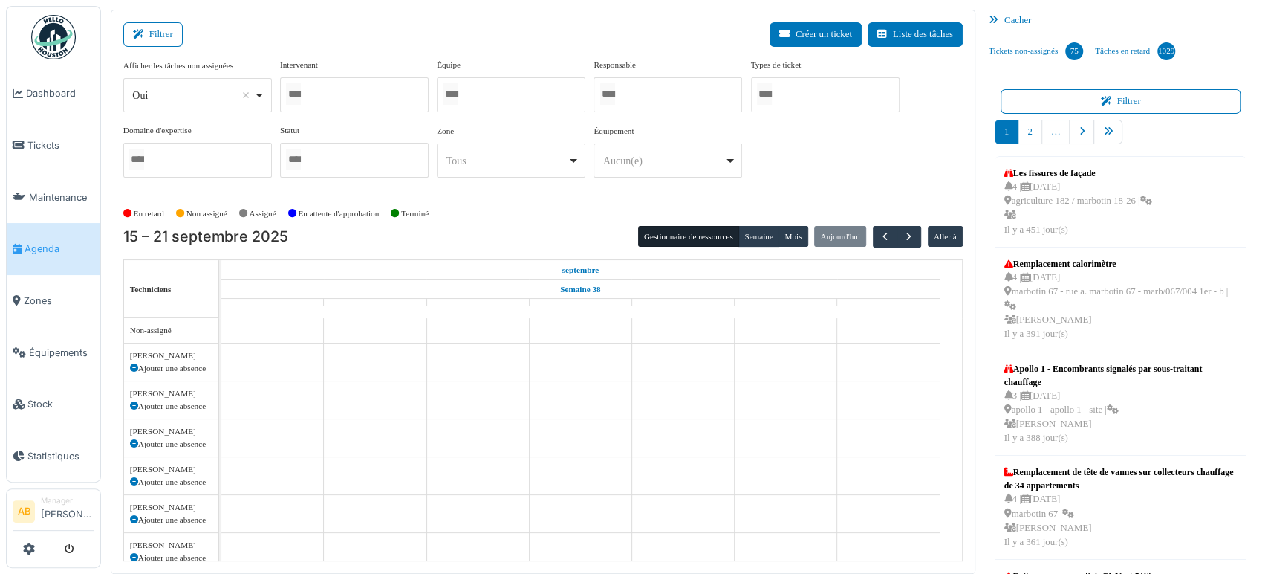
click at [175, 117] on div "Afficher les tâches non assignées *** Oui Remove item Oui Non Intervenant [PERS…" at bounding box center [543, 124] width 840 height 131
click at [175, 115] on div "Afficher les tâches non assignées *** Oui Remove item Oui Non Intervenant [PERS…" at bounding box center [543, 124] width 840 height 131
click at [169, 100] on div "Oui Remove item" at bounding box center [192, 96] width 121 height 16
select select "**"
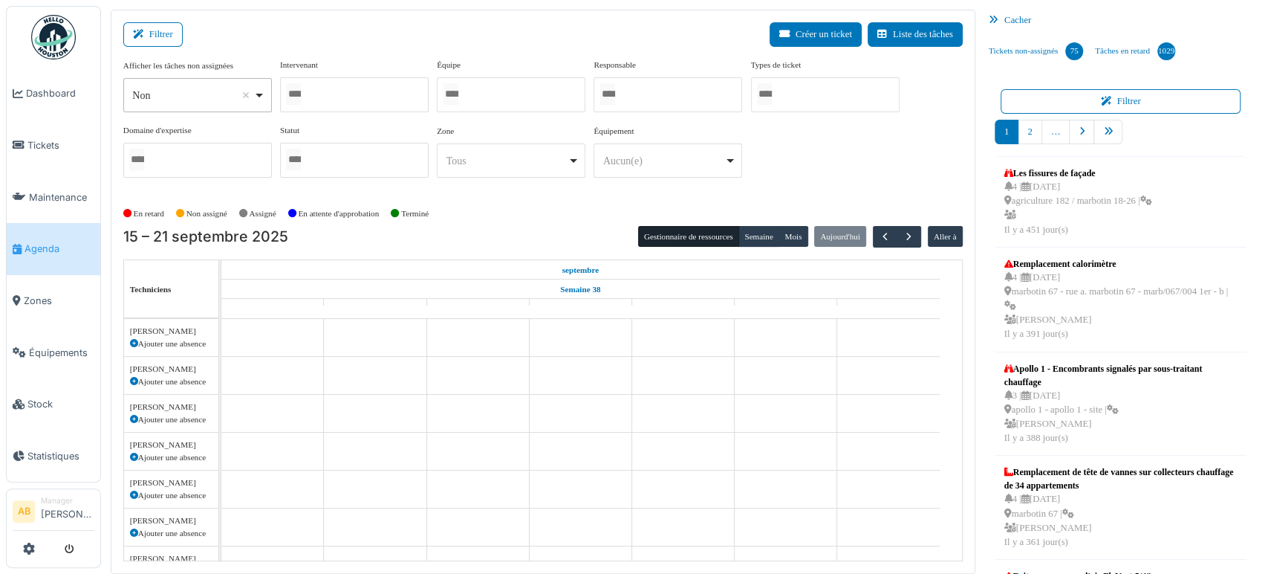
click at [368, 100] on div at bounding box center [354, 94] width 149 height 35
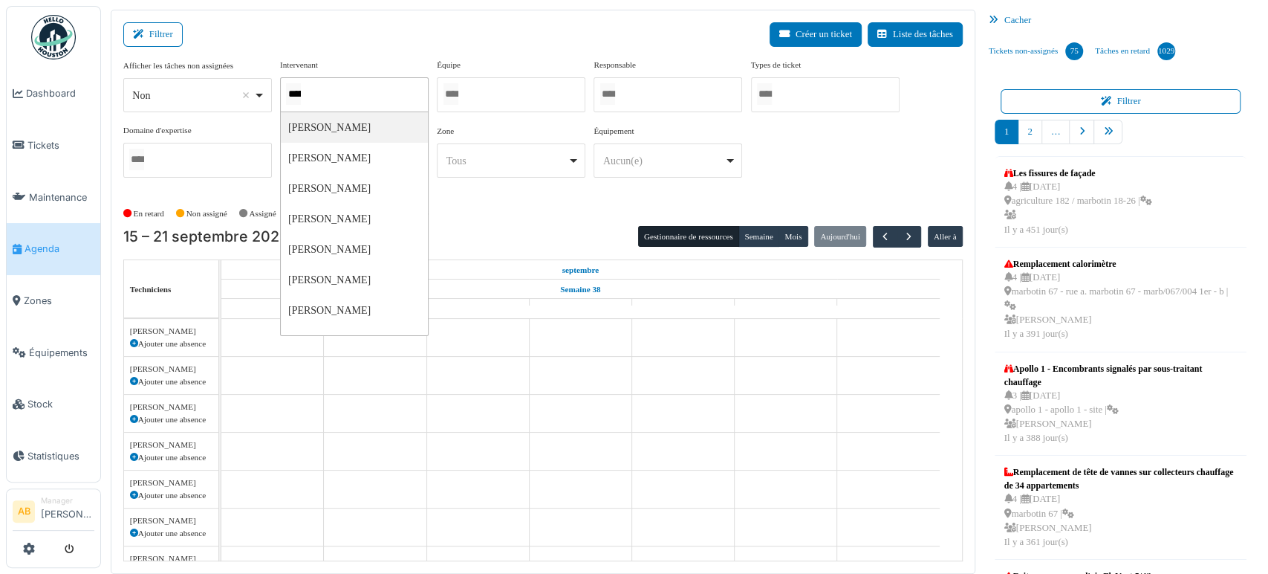
type input "******"
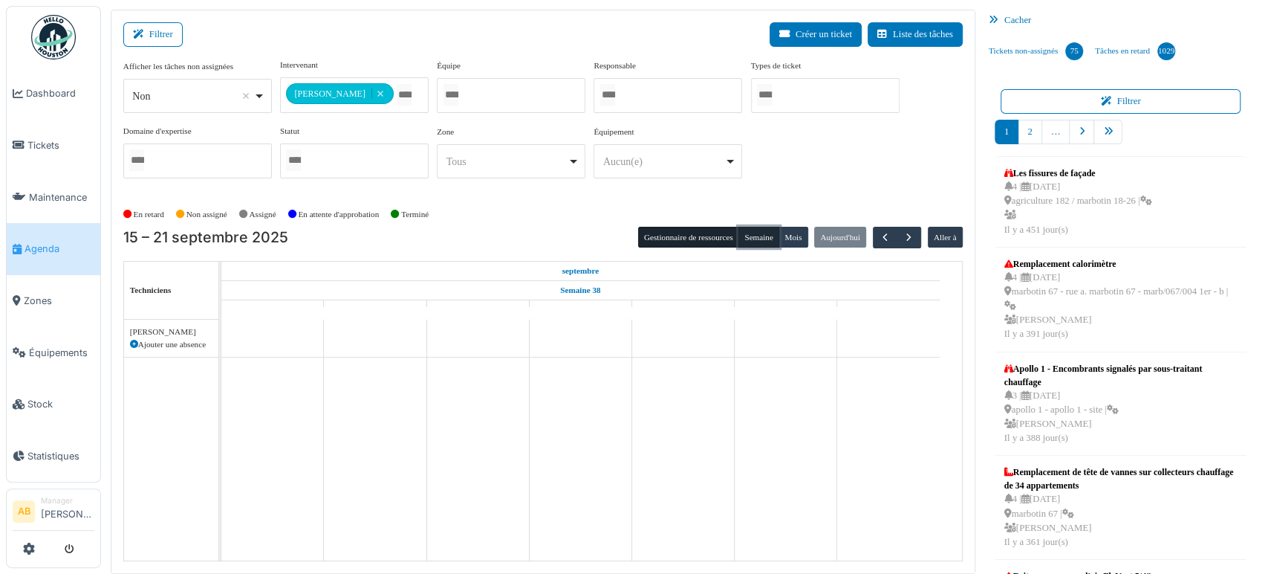
click at [745, 234] on button "Semaine" at bounding box center [759, 237] width 41 height 21
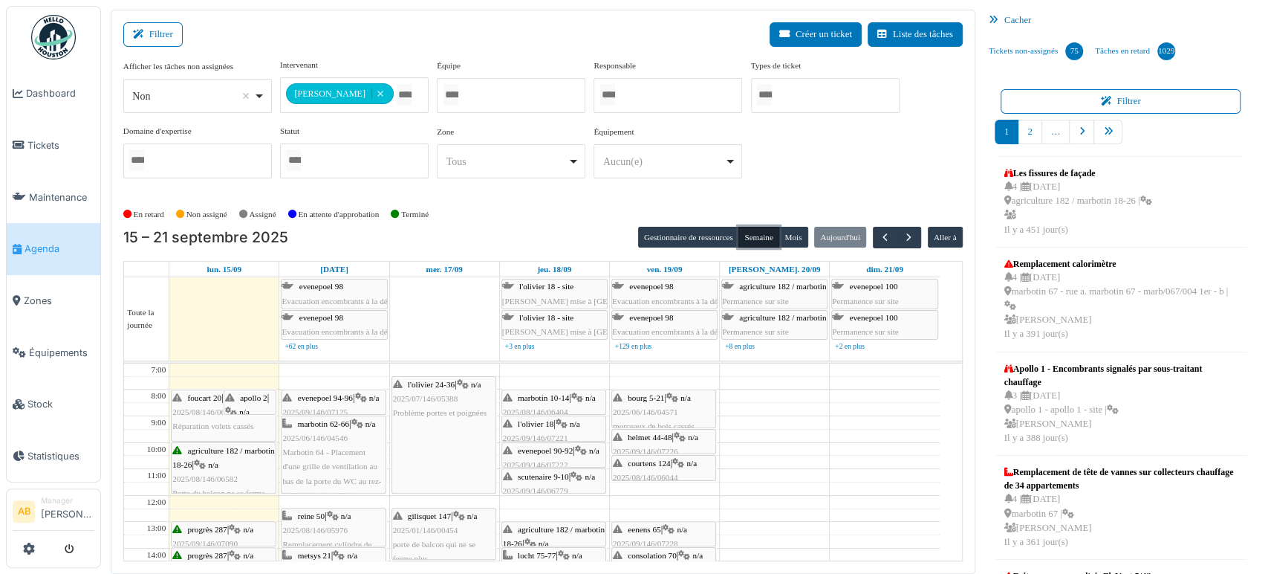
click at [335, 486] on div "marbotin 62-66 | n/a 2025/06/146/04546 Marbotin 64 - Placement d'une grille de …" at bounding box center [333, 488] width 102 height 143
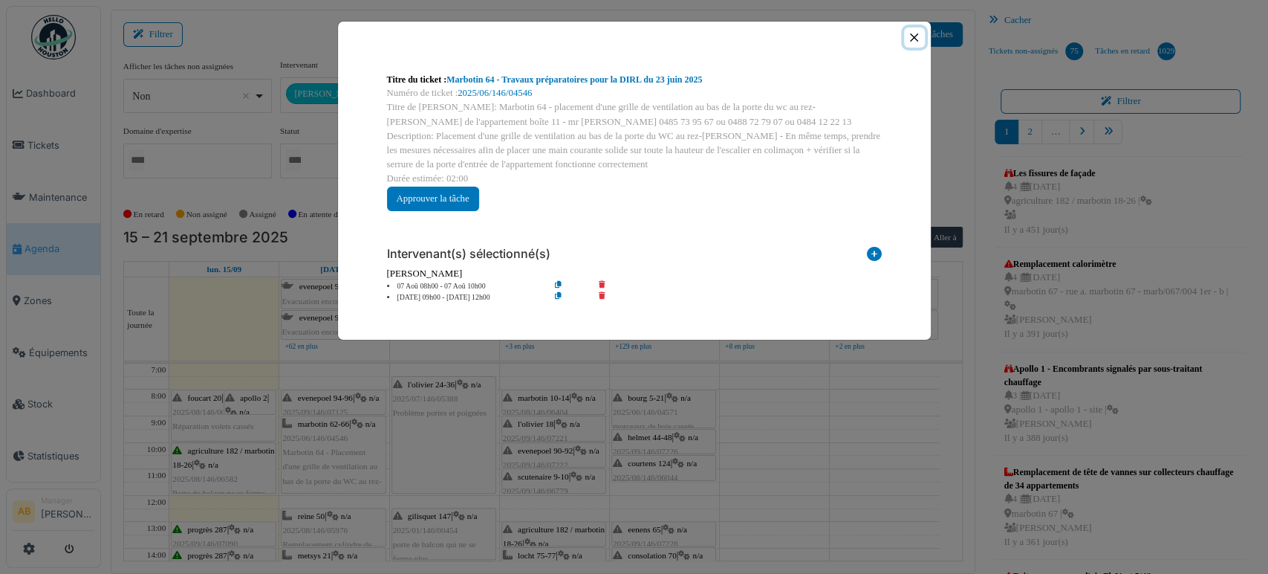
click at [921, 45] on button "Close" at bounding box center [914, 37] width 20 height 20
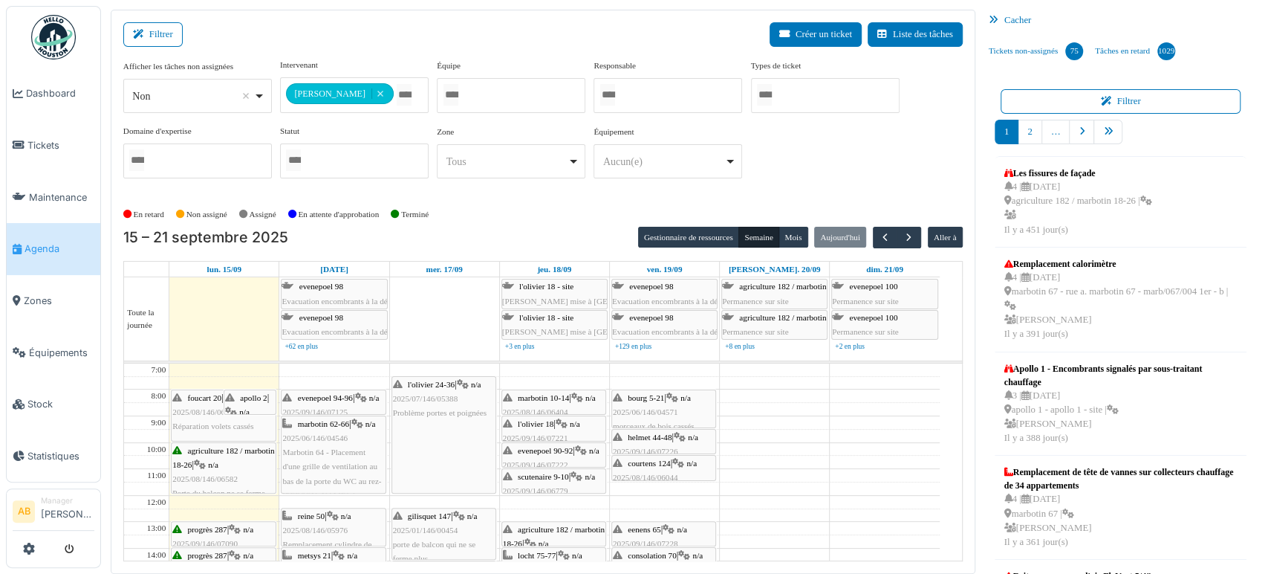
click at [399, 106] on div "**********" at bounding box center [354, 95] width 149 height 36
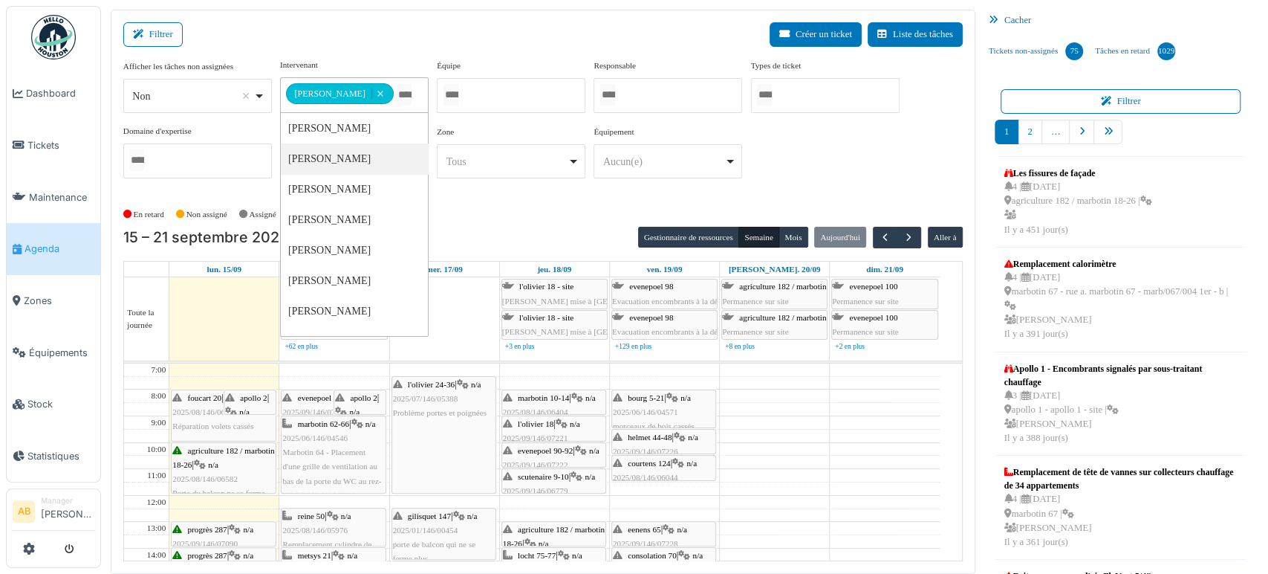
drag, startPoint x: 348, startPoint y: 409, endPoint x: 343, endPoint y: 381, distance: 28.0
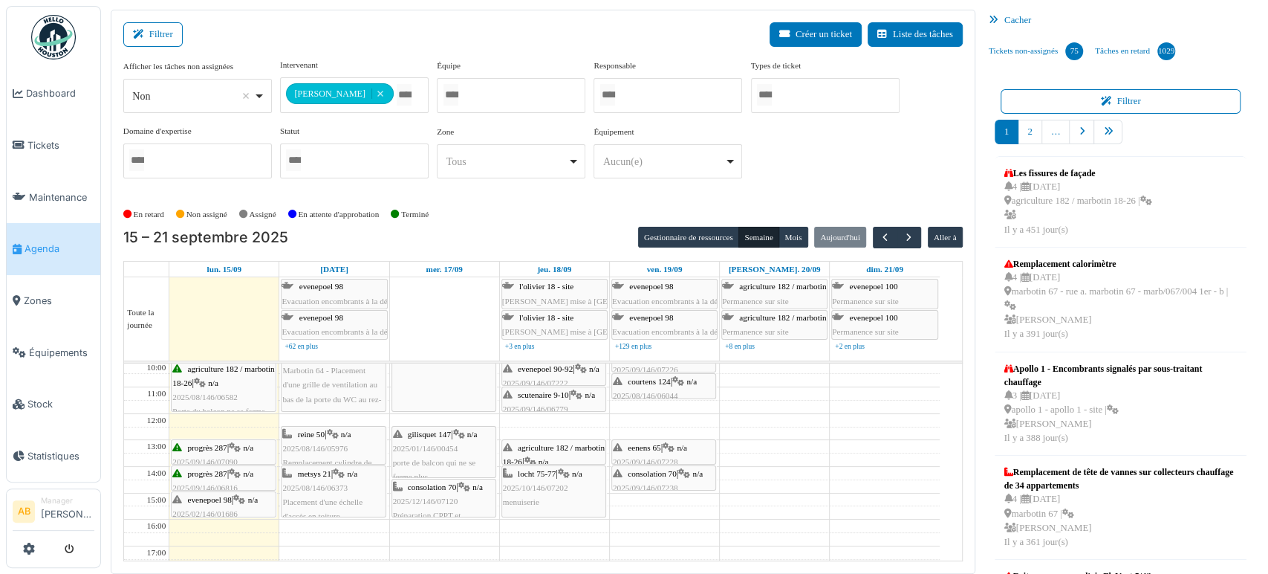
scroll to position [79, 0]
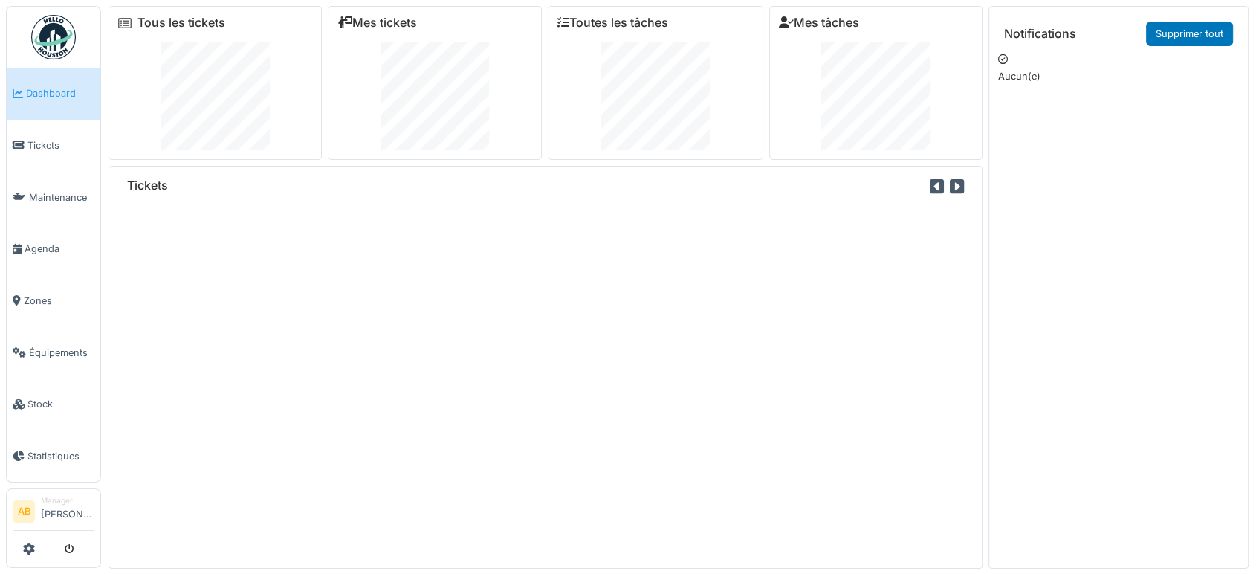
click at [609, 479] on div "Tickets" at bounding box center [545, 367] width 874 height 403
click at [42, 300] on link "Zones" at bounding box center [54, 301] width 94 height 52
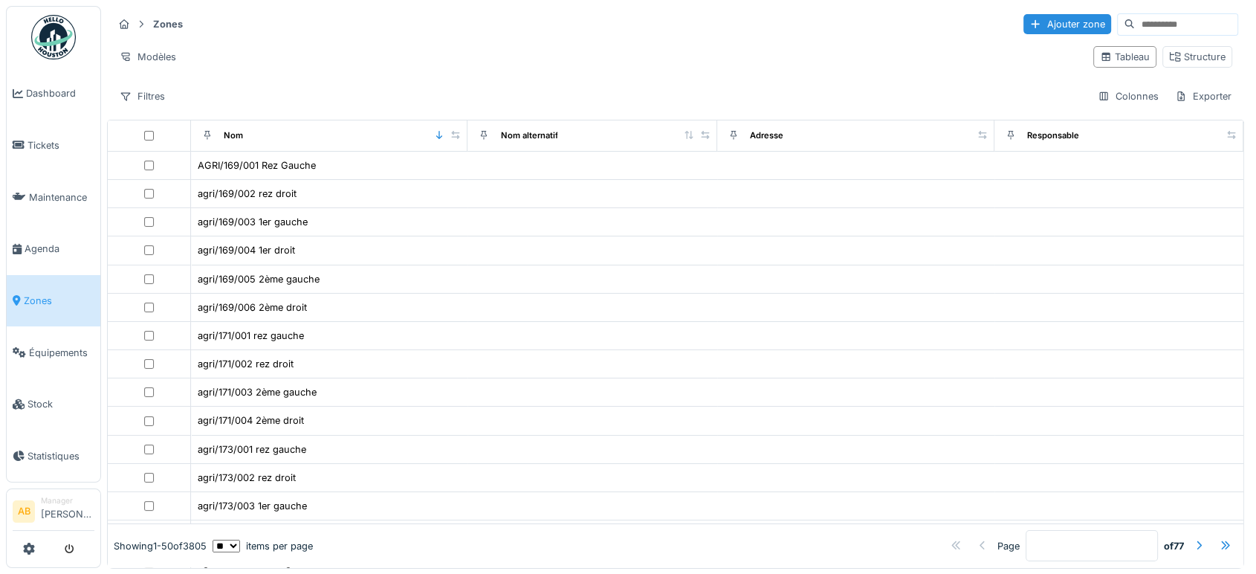
click at [42, 300] on link "Zones" at bounding box center [54, 301] width 94 height 52
click at [1135, 18] on input at bounding box center [1186, 24] width 103 height 21
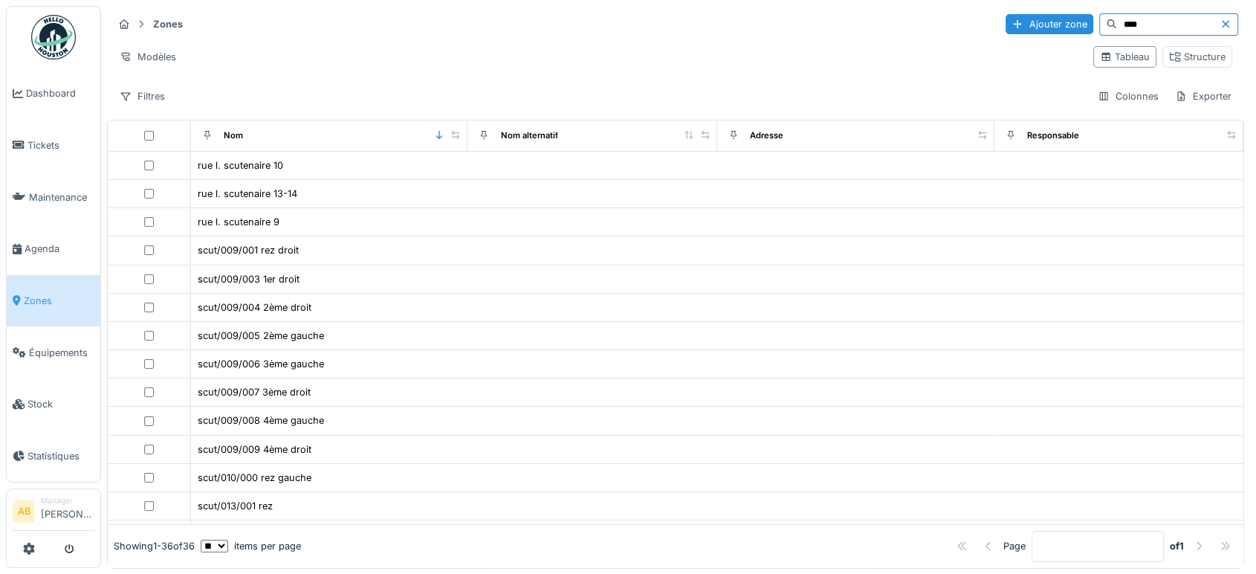
click at [1125, 18] on input "****" at bounding box center [1168, 24] width 103 height 21
type input "****"
click at [445, 87] on div "Filtres Colonnes Exporter" at bounding box center [675, 96] width 1125 height 22
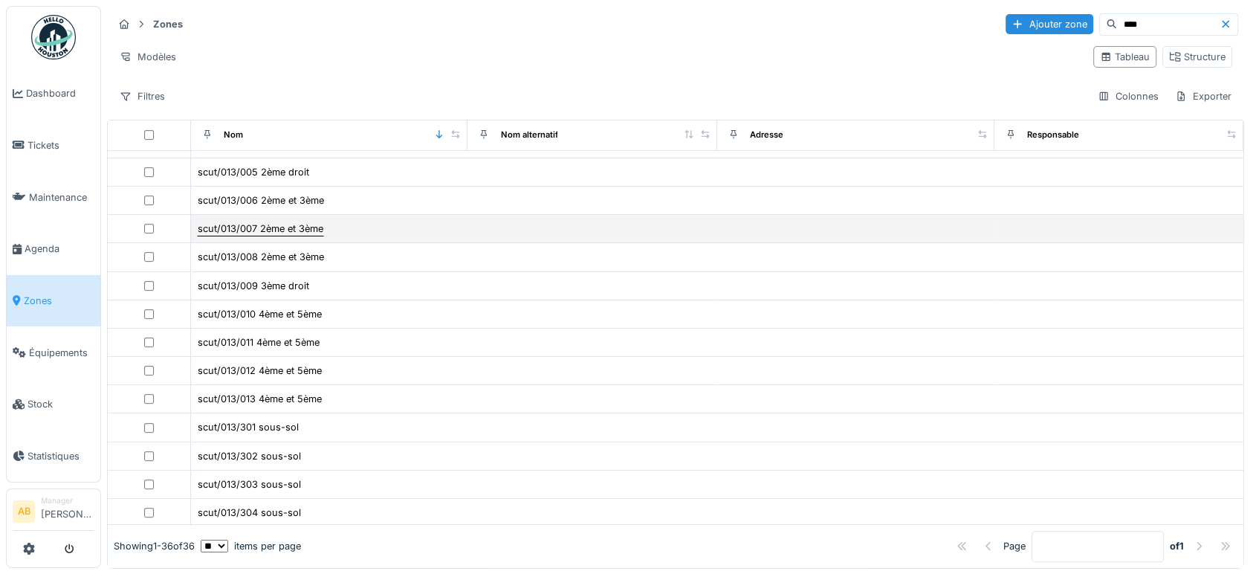
scroll to position [449, 0]
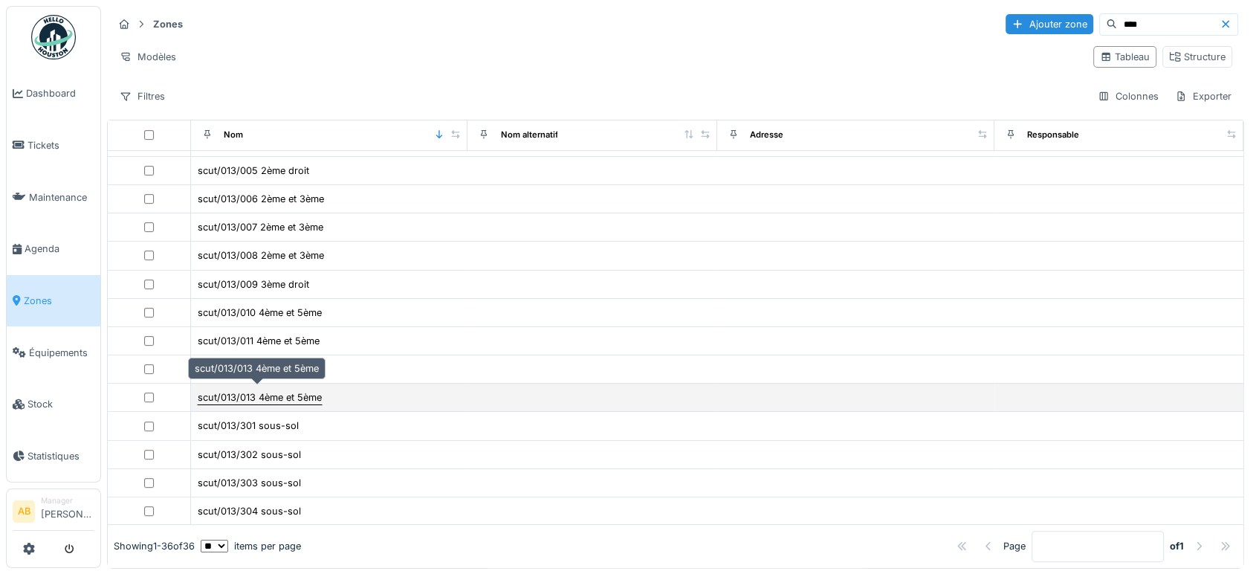
click at [262, 392] on div "scut/013/013 4ème et 5ème" at bounding box center [260, 397] width 124 height 14
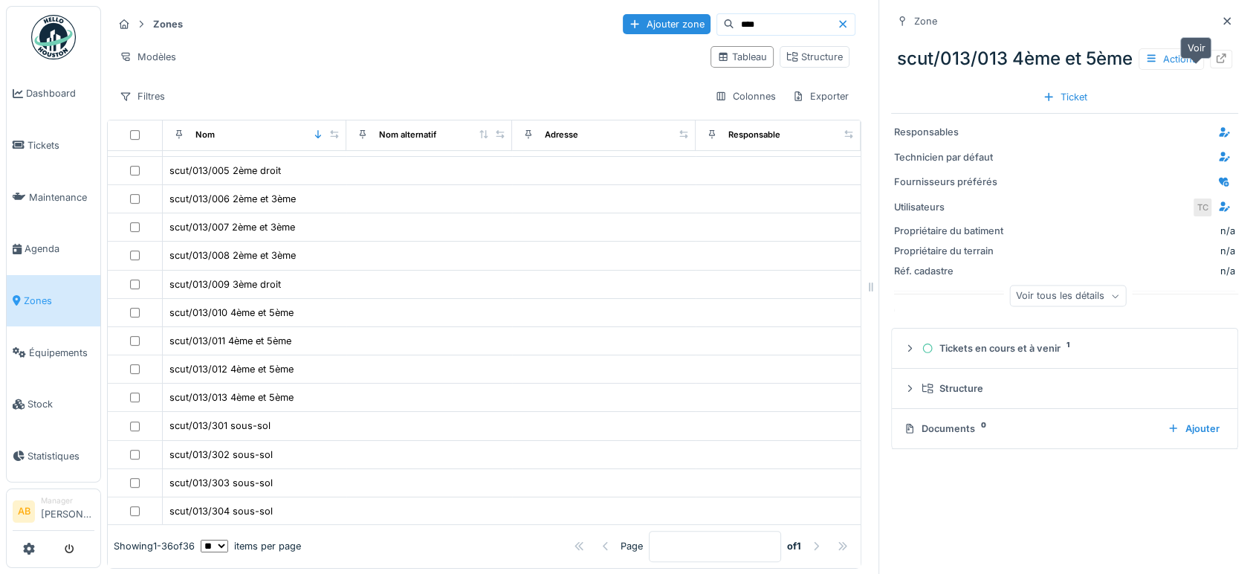
click at [1215, 63] on icon at bounding box center [1221, 59] width 12 height 10
click at [1223, 19] on icon at bounding box center [1226, 20] width 7 height 7
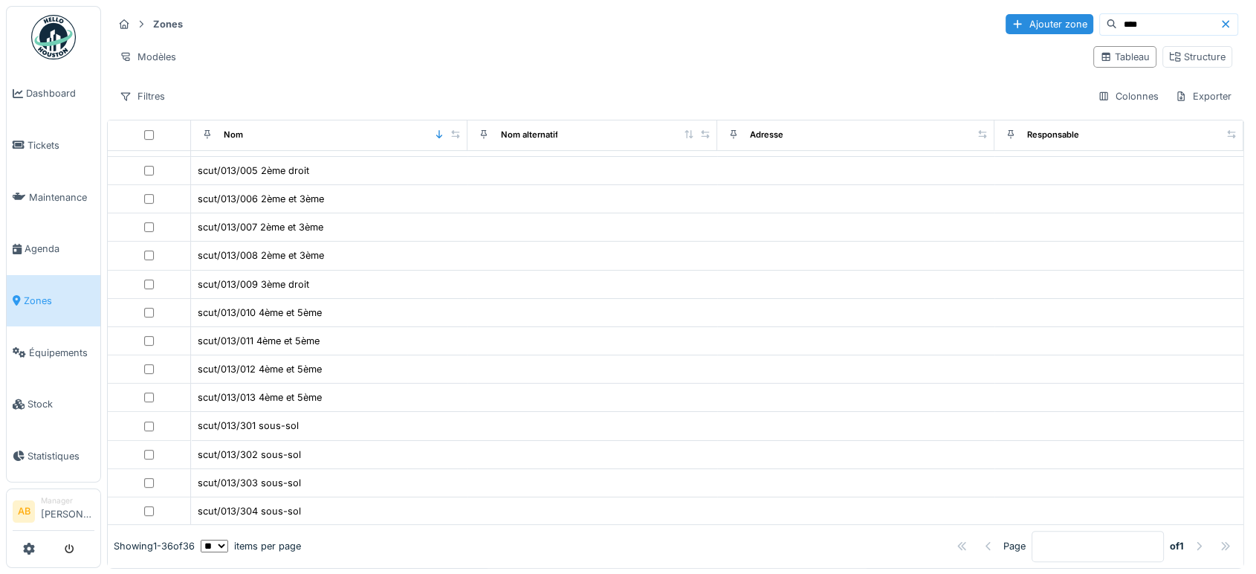
click at [36, 27] on img at bounding box center [53, 37] width 45 height 45
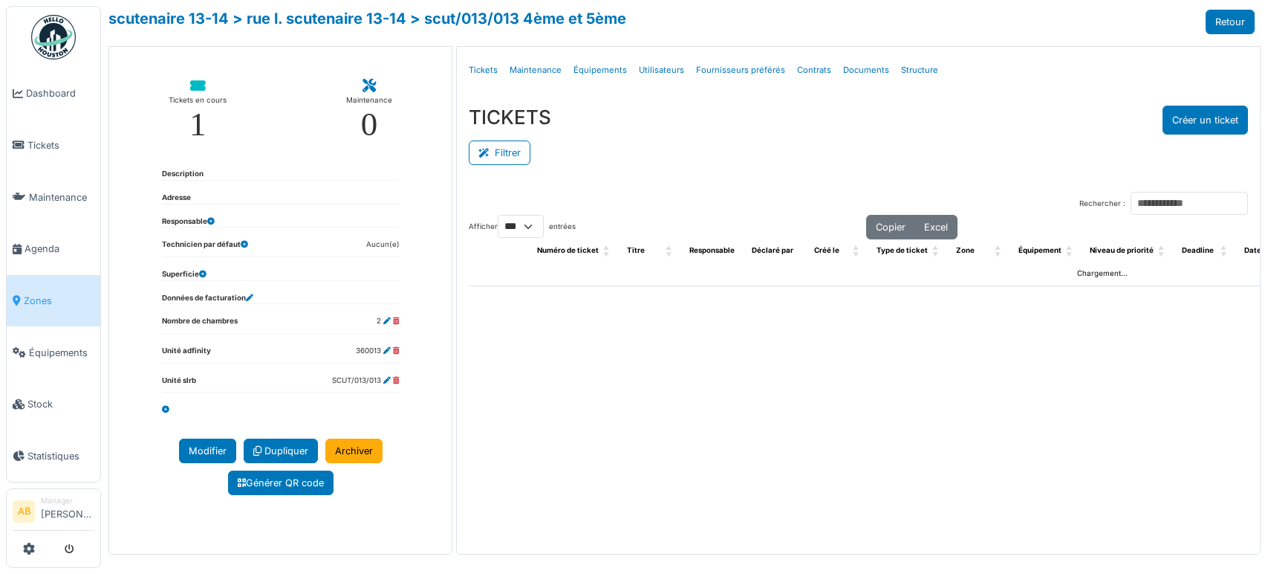
select select "***"
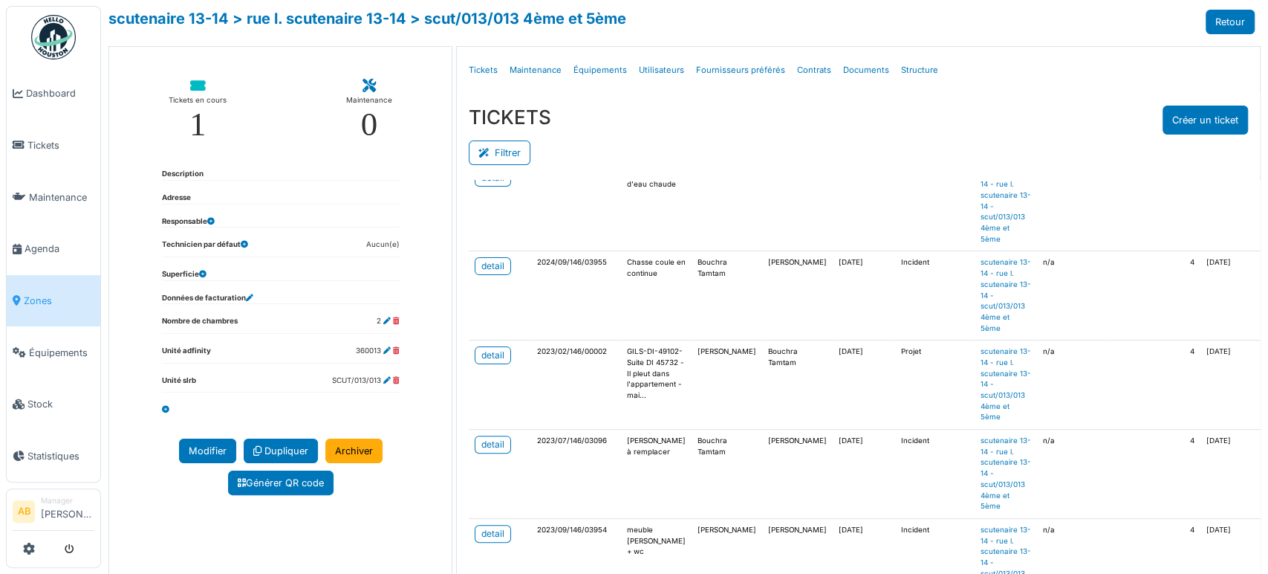
scroll to position [302, 0]
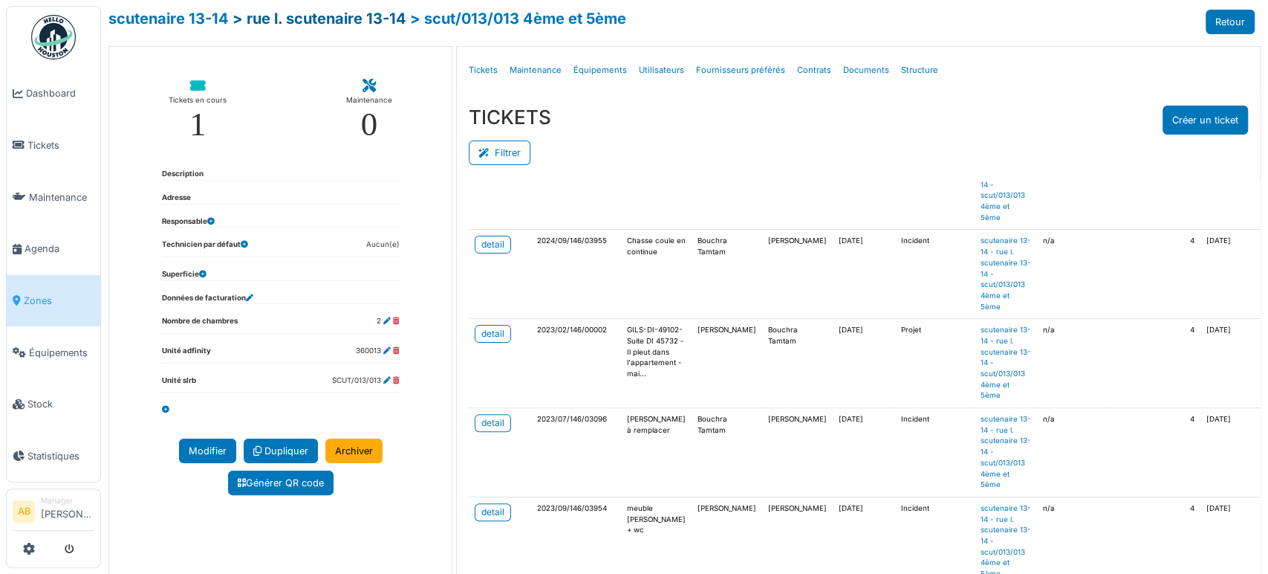
click at [381, 25] on link "> rue l. scutenaire 13-14" at bounding box center [320, 19] width 174 height 18
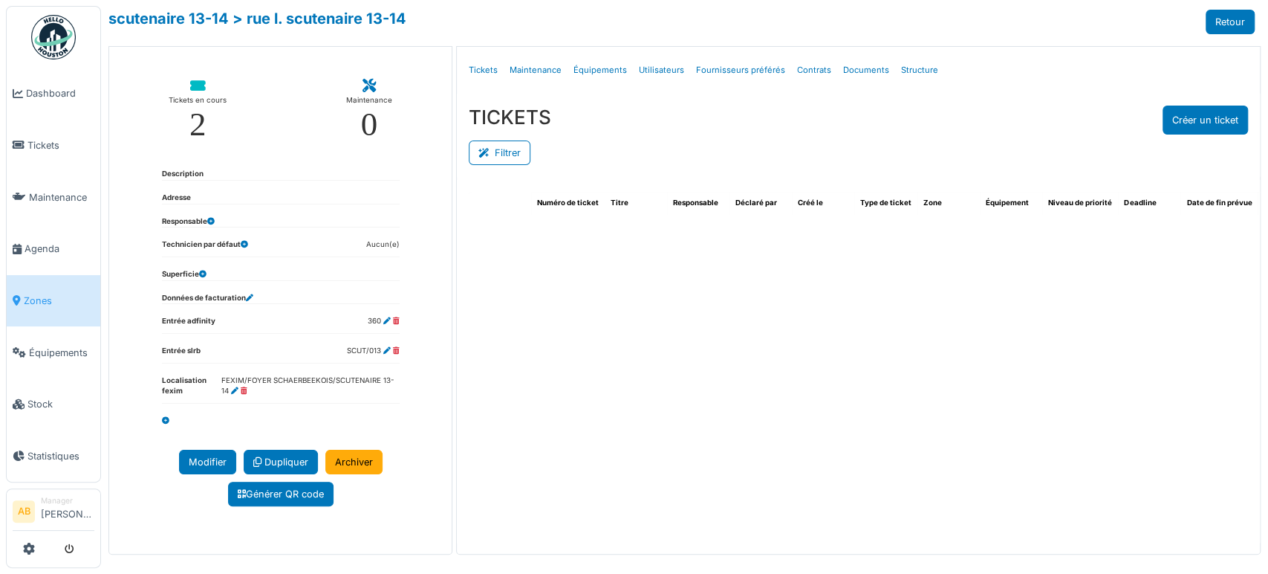
select select "***"
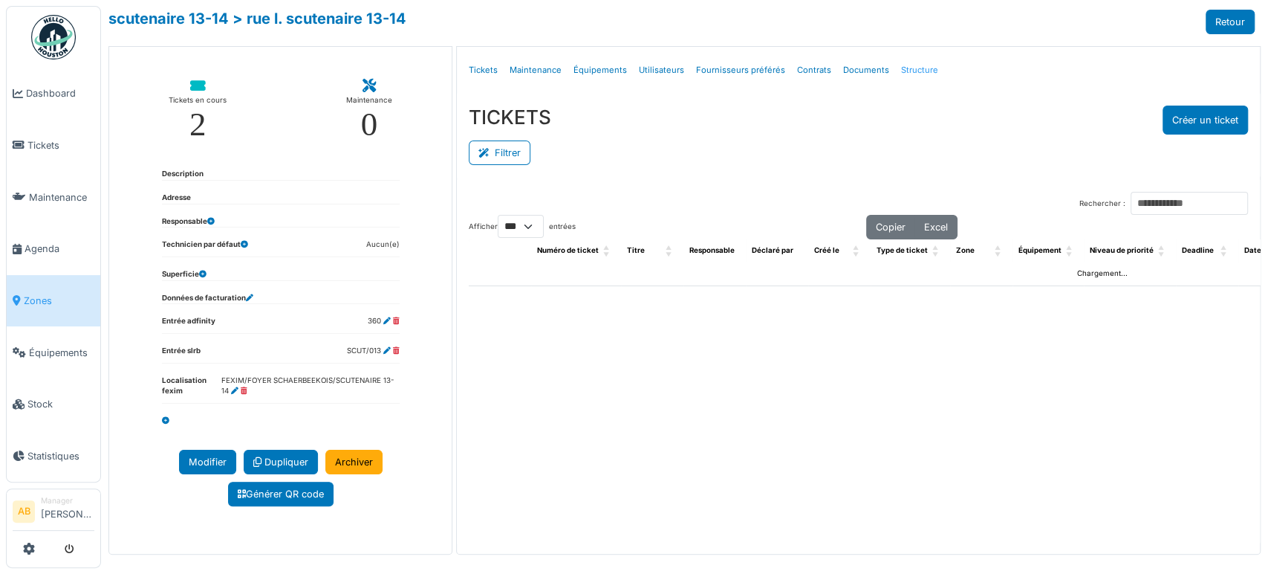
click at [912, 74] on link "Structure" at bounding box center [919, 70] width 49 height 35
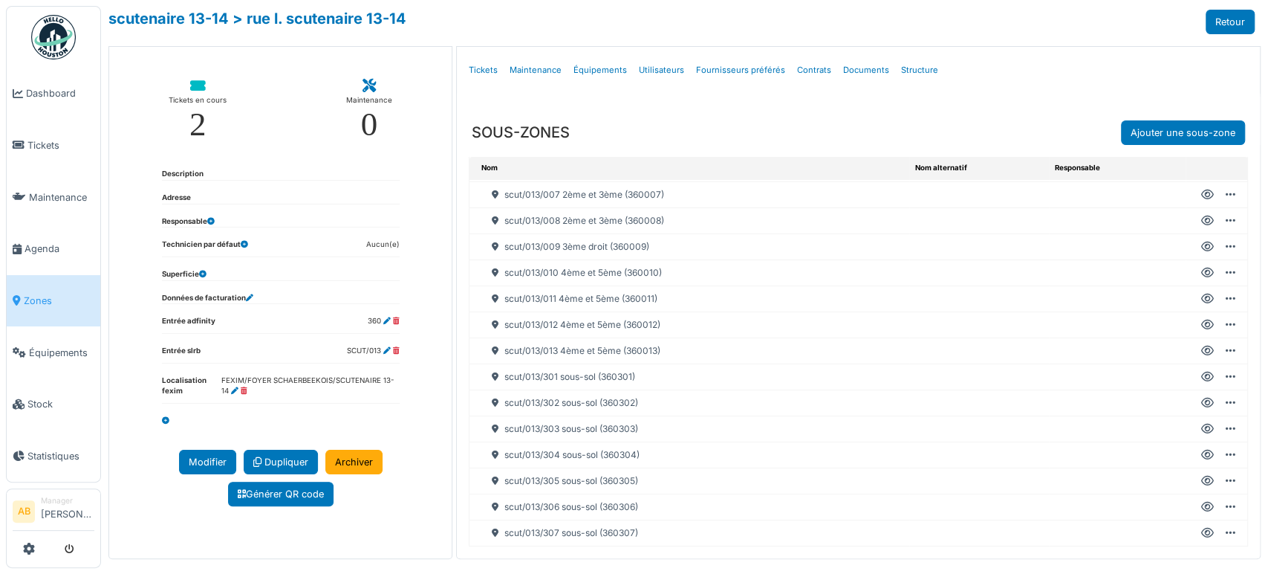
scroll to position [4, 0]
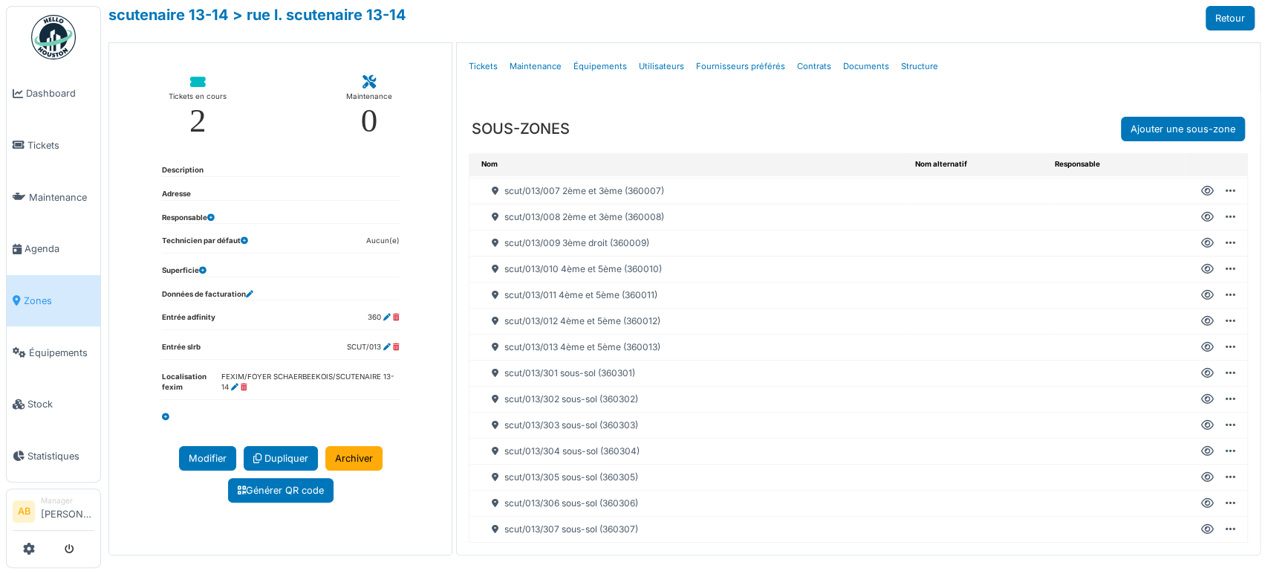
click at [496, 314] on div "scut/013/012 4ème et 5ème (360012)" at bounding box center [689, 320] width 439 height 25
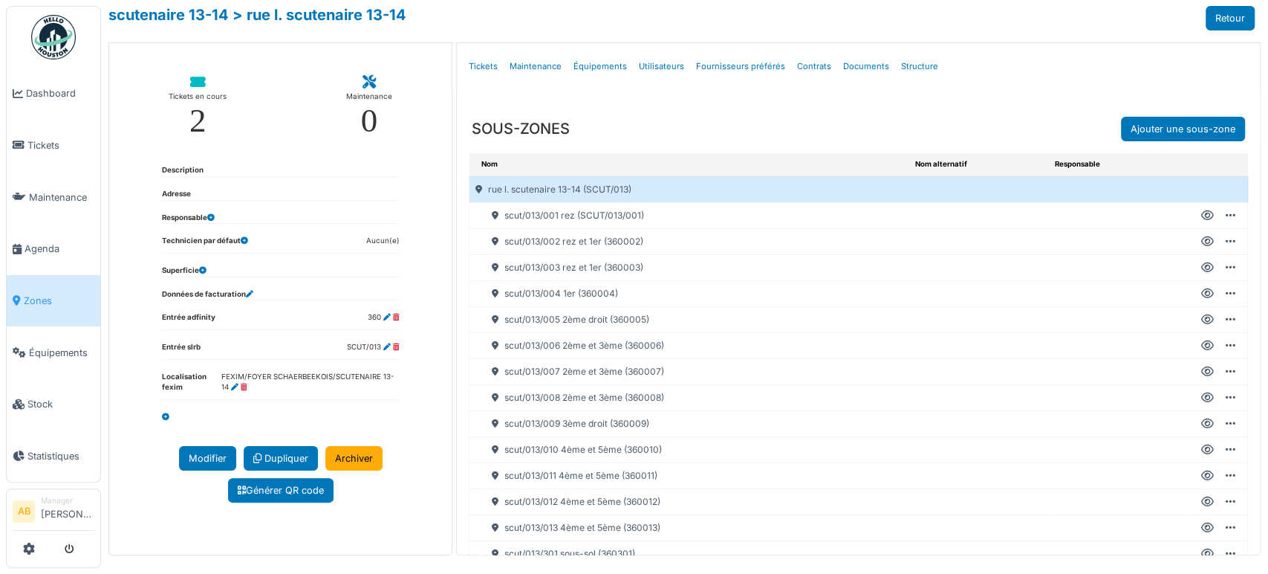
click at [158, 3] on div "**********" at bounding box center [684, 287] width 1167 height 574
click at [165, 21] on link "scutenaire 13-14" at bounding box center [168, 15] width 120 height 18
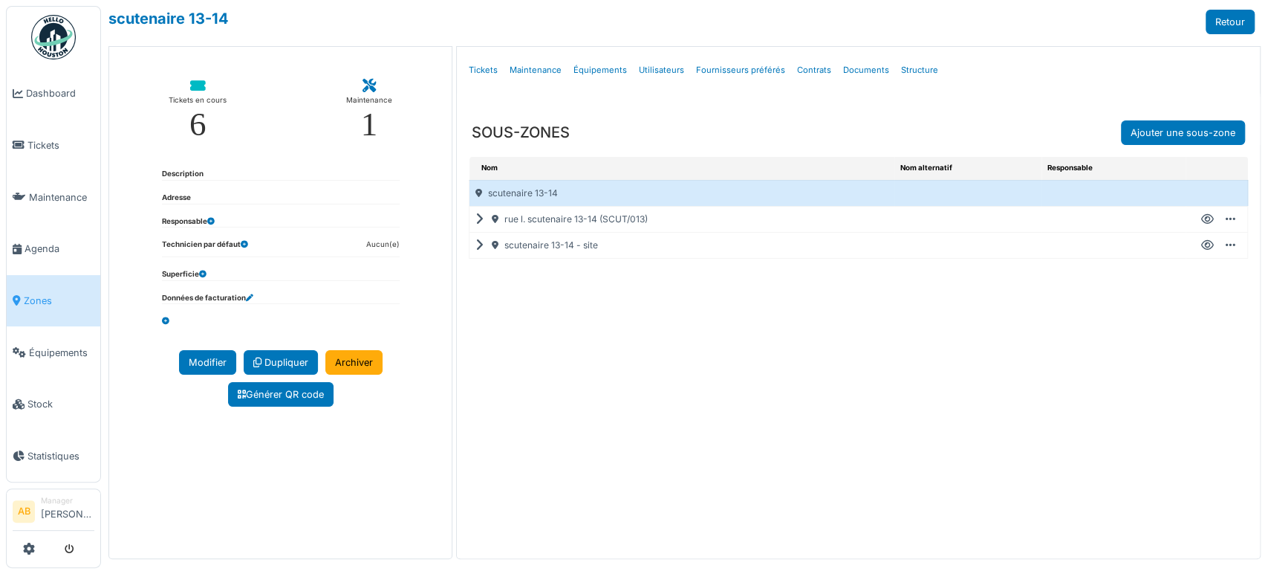
click at [477, 245] on icon at bounding box center [483, 245] width 14 height 1
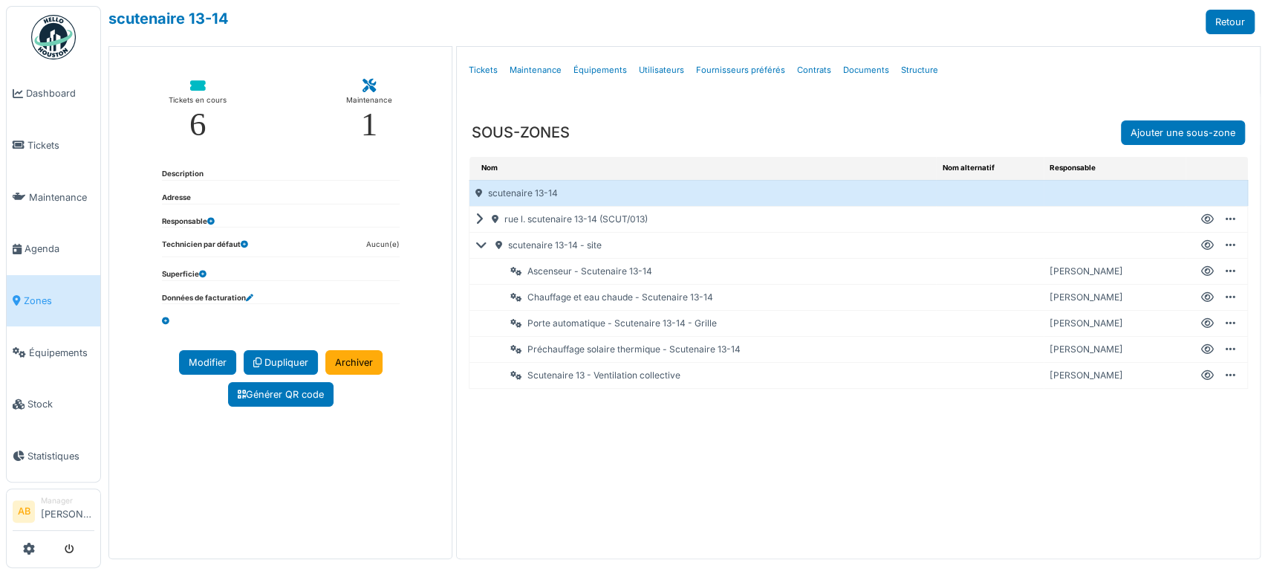
click at [1202, 271] on icon at bounding box center [1208, 271] width 13 height 1
click at [54, 33] on img at bounding box center [53, 37] width 45 height 45
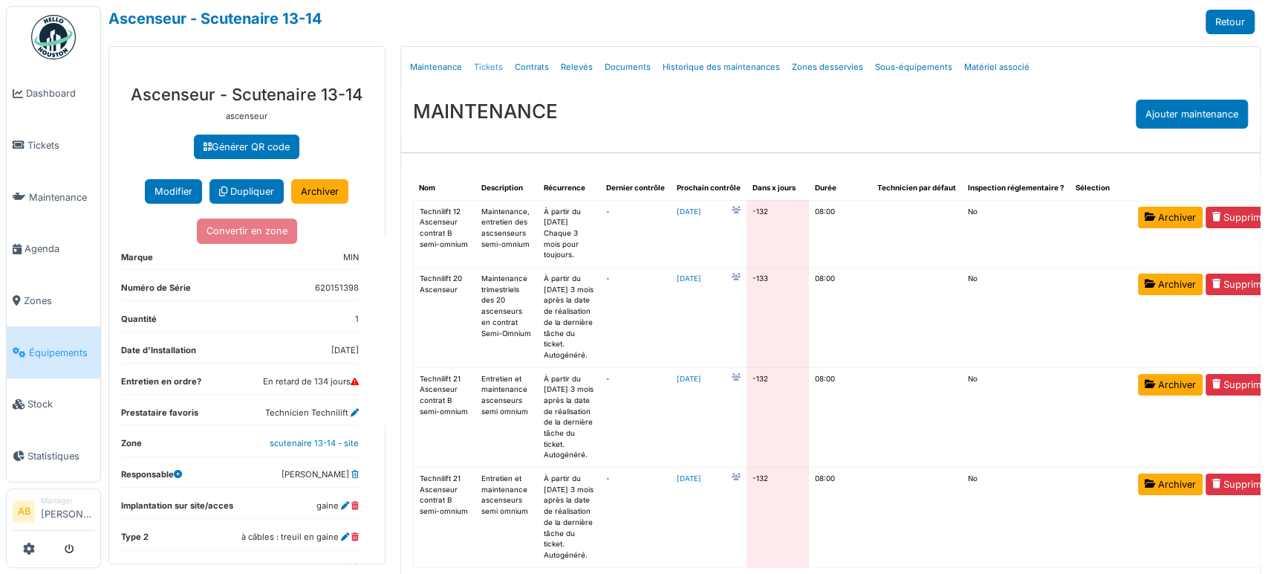
click at [472, 70] on link "Tickets" at bounding box center [488, 67] width 41 height 35
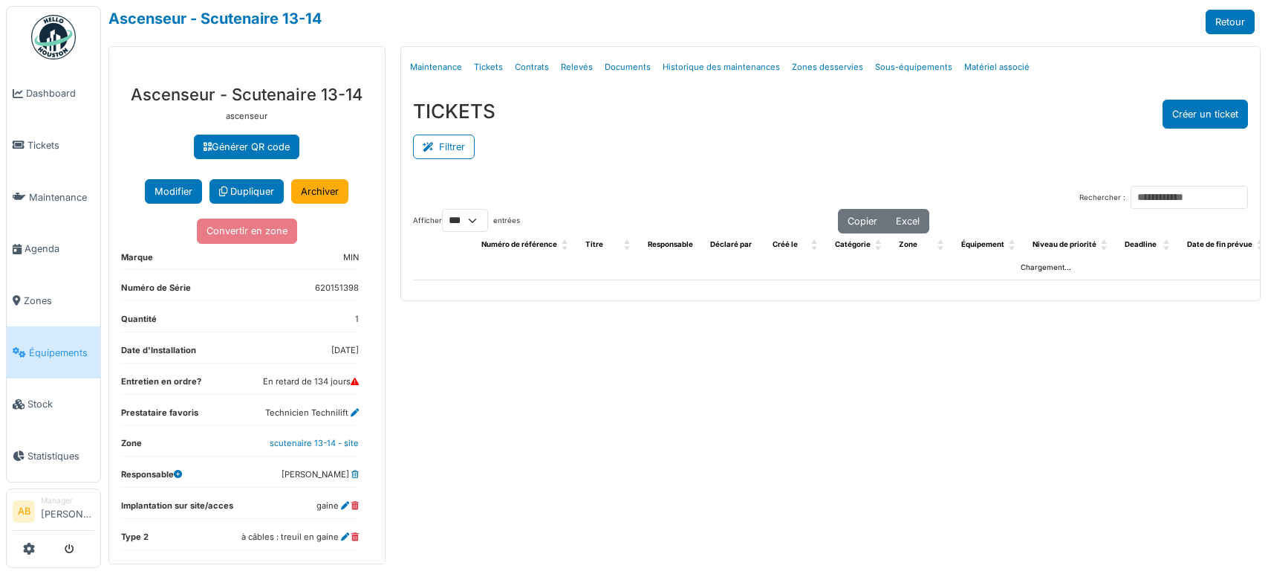
select select "***"
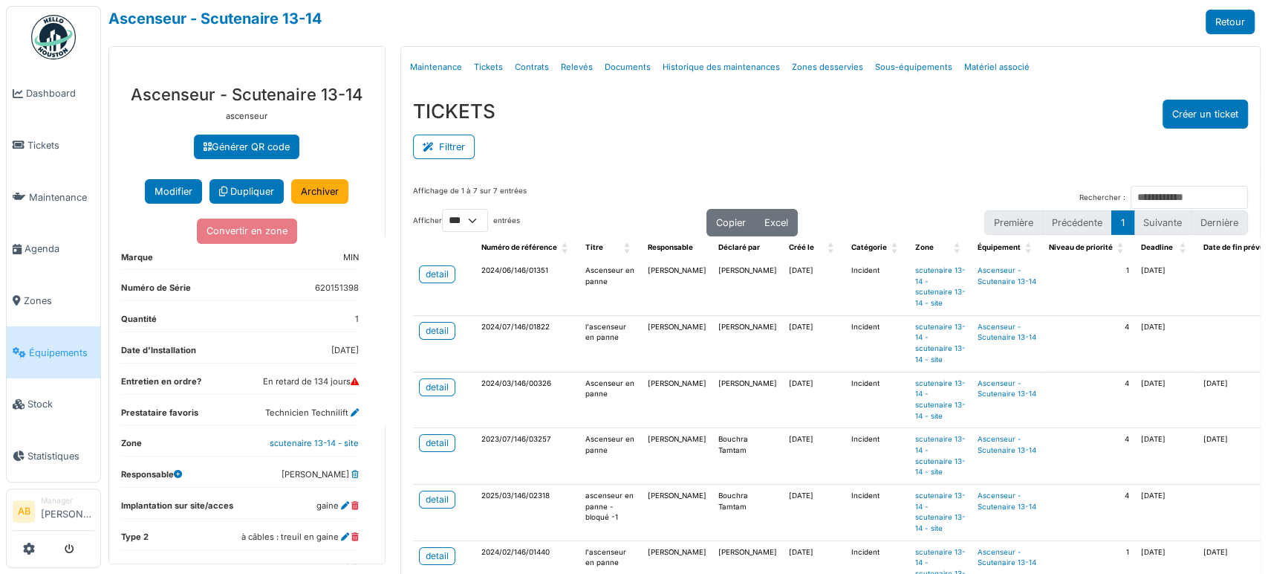
click at [1043, 314] on td "1" at bounding box center [1089, 287] width 92 height 56
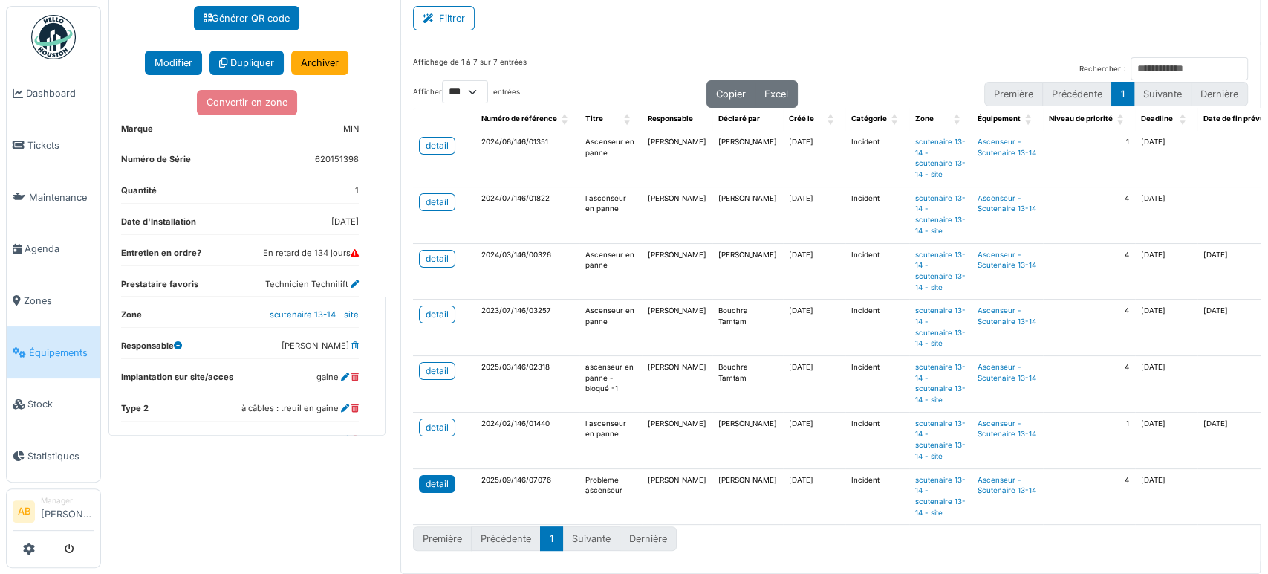
click at [430, 477] on div "detail" at bounding box center [437, 483] width 23 height 13
click at [48, 25] on img at bounding box center [53, 37] width 45 height 45
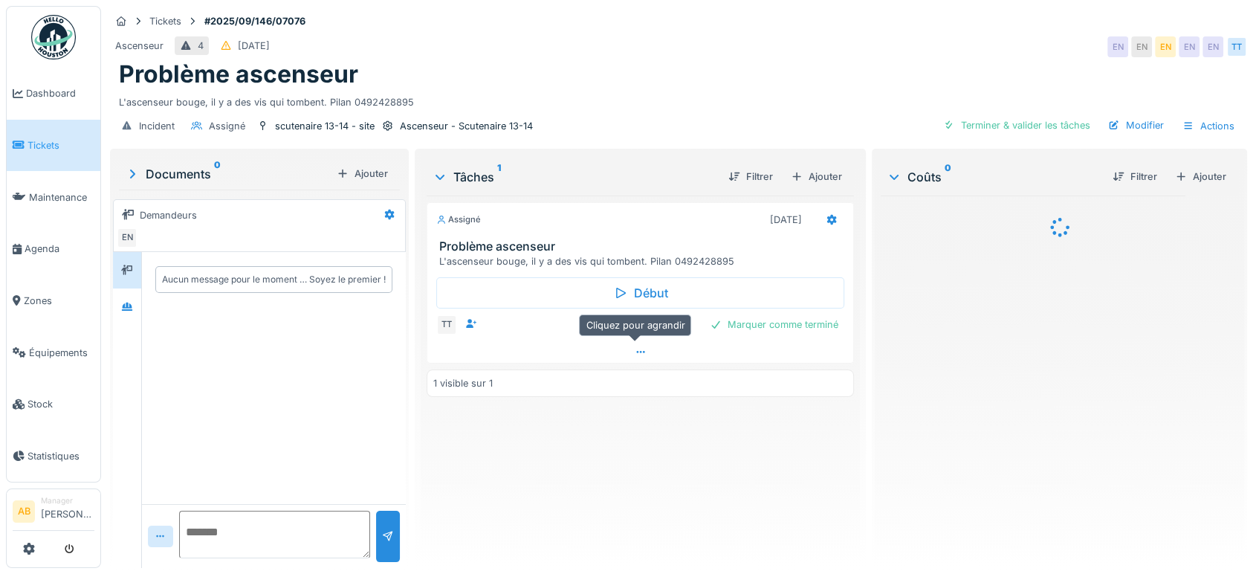
click at [568, 346] on div at bounding box center [640, 352] width 426 height 22
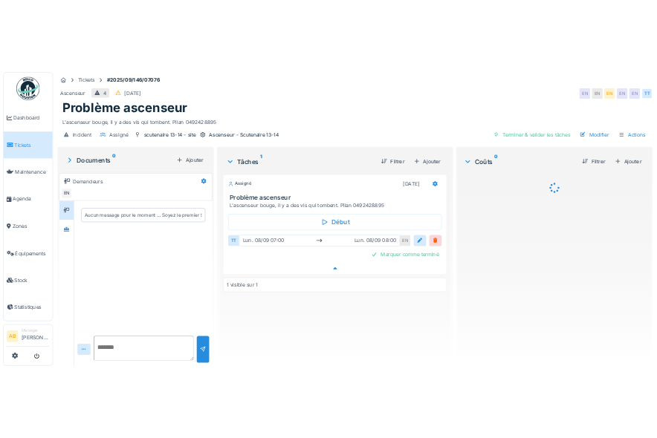
scroll to position [12, 0]
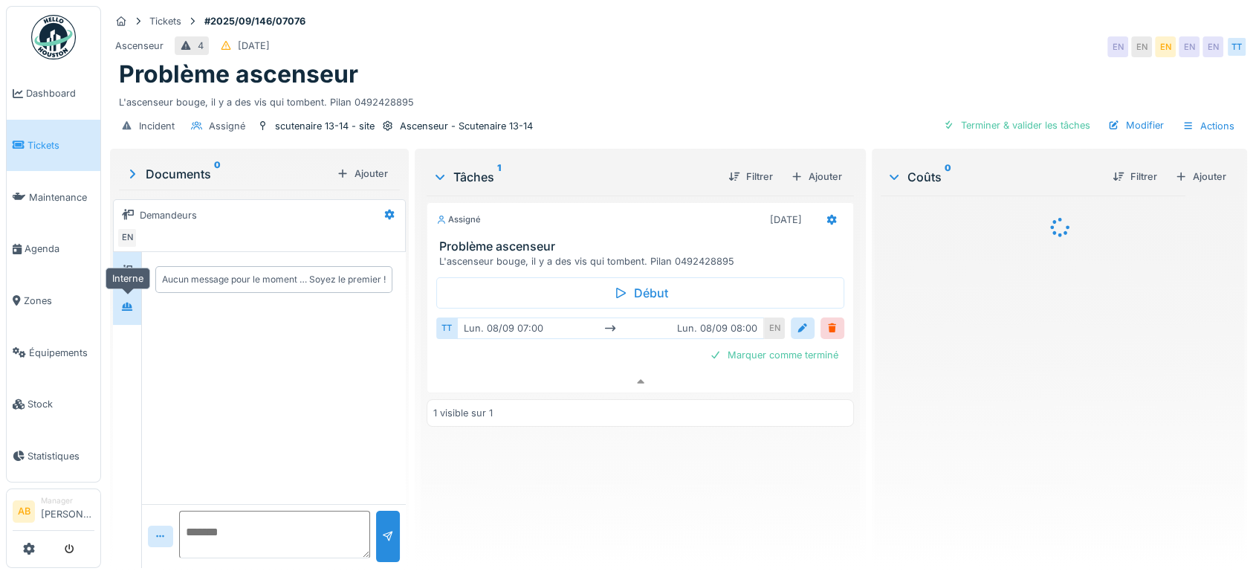
click at [136, 294] on div at bounding box center [127, 306] width 22 height 25
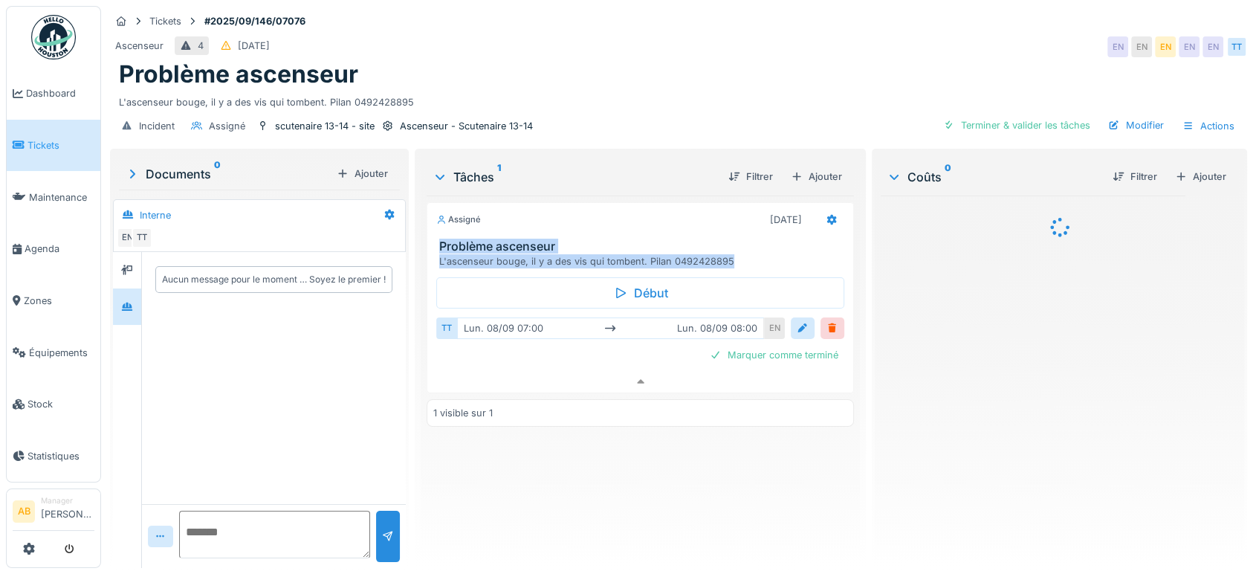
drag, startPoint x: 751, startPoint y: 247, endPoint x: 625, endPoint y: 235, distance: 127.0
click at [439, 239] on div "Problème ascenseur L'ascenseur bouge, il y a des vis qui tombent. Pilan 0492428…" at bounding box center [640, 253] width 426 height 28
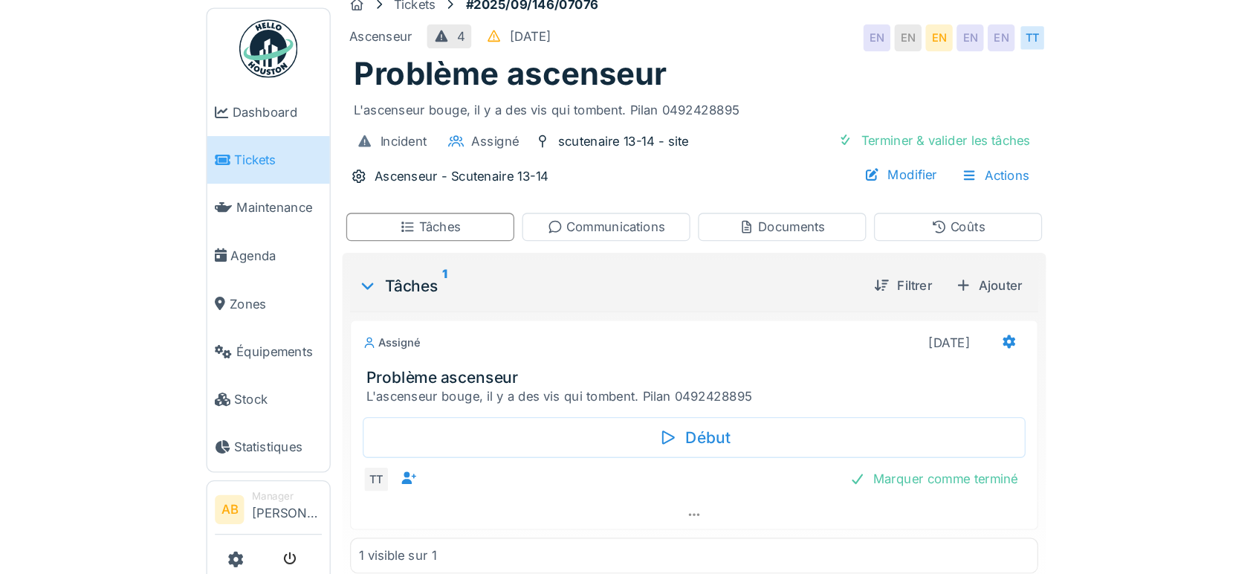
scroll to position [0, 0]
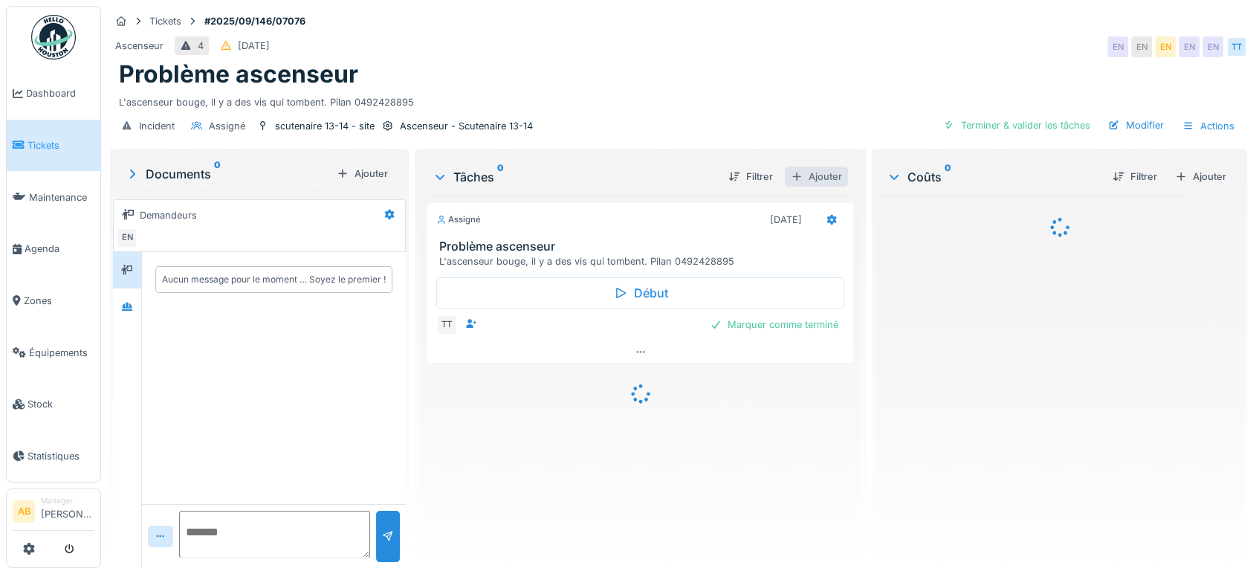
click at [820, 170] on div "Ajouter" at bounding box center [816, 176] width 63 height 20
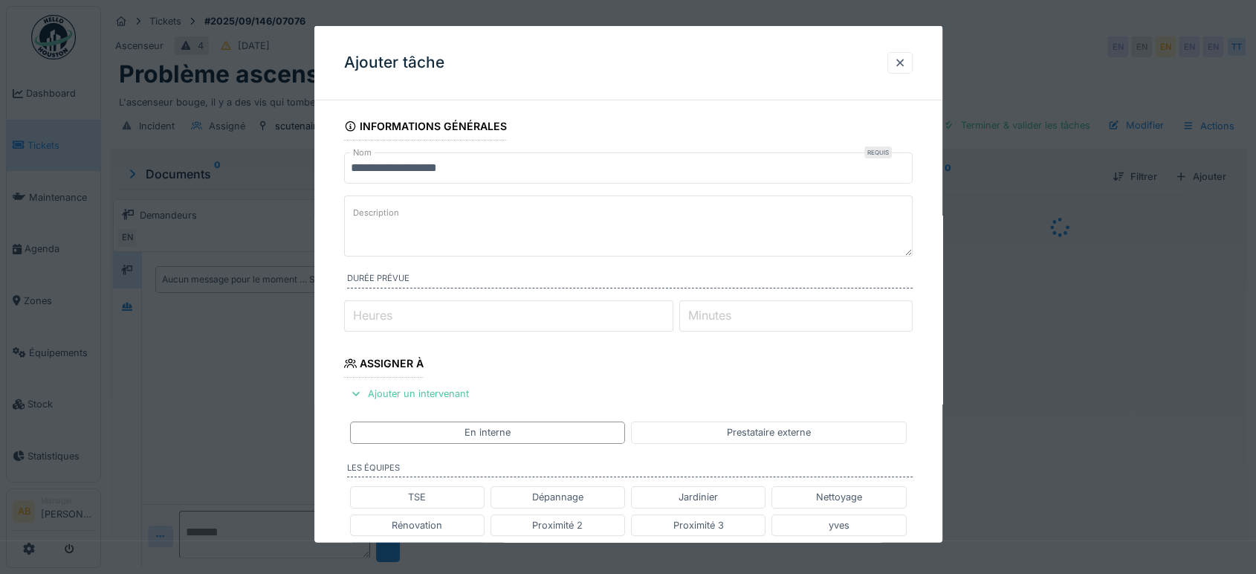
click at [574, 152] on input "**********" at bounding box center [628, 167] width 568 height 31
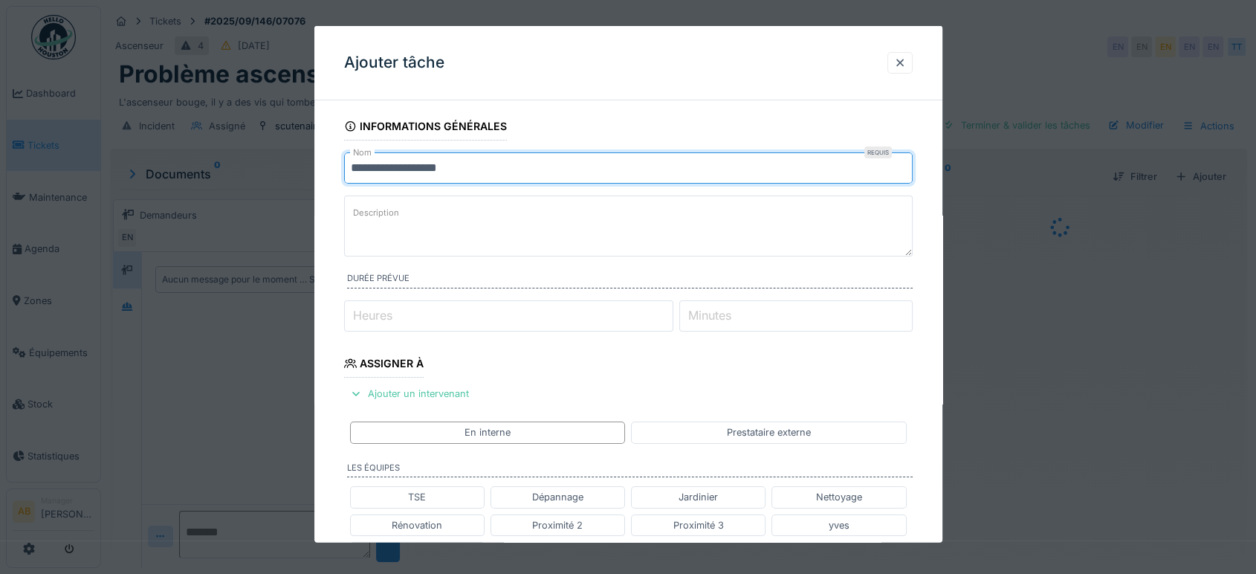
drag, startPoint x: 541, startPoint y: 165, endPoint x: 140, endPoint y: 222, distance: 405.3
click at [140, 222] on div "**********" at bounding box center [678, 287] width 1155 height 574
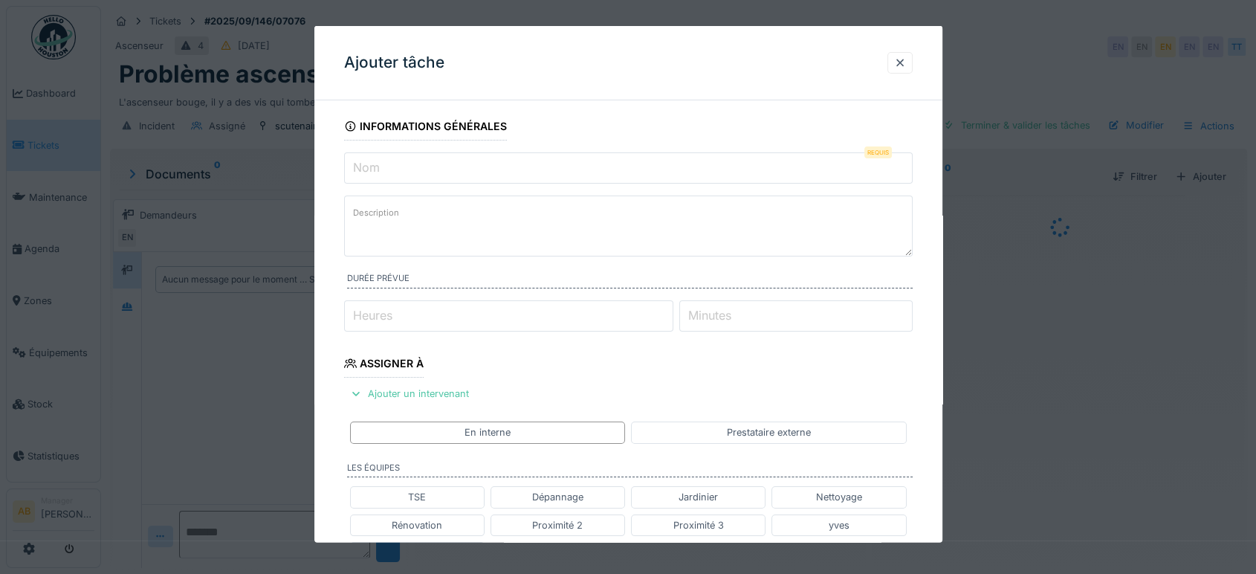
paste input "**********"
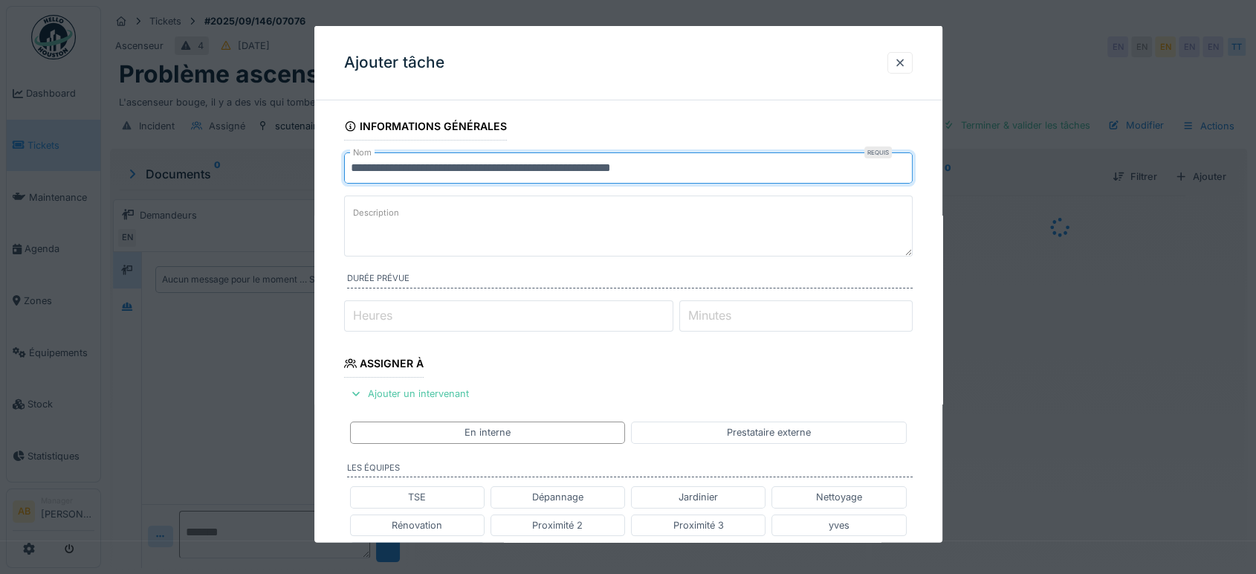
type input "**********"
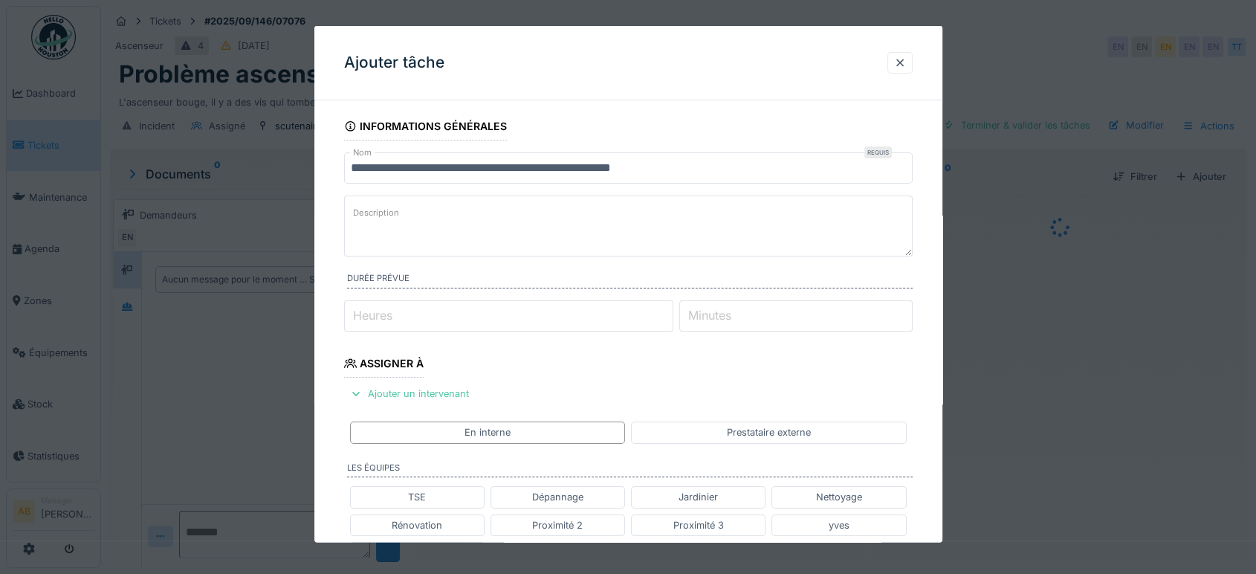
click at [578, 224] on textarea "Description" at bounding box center [628, 225] width 568 height 61
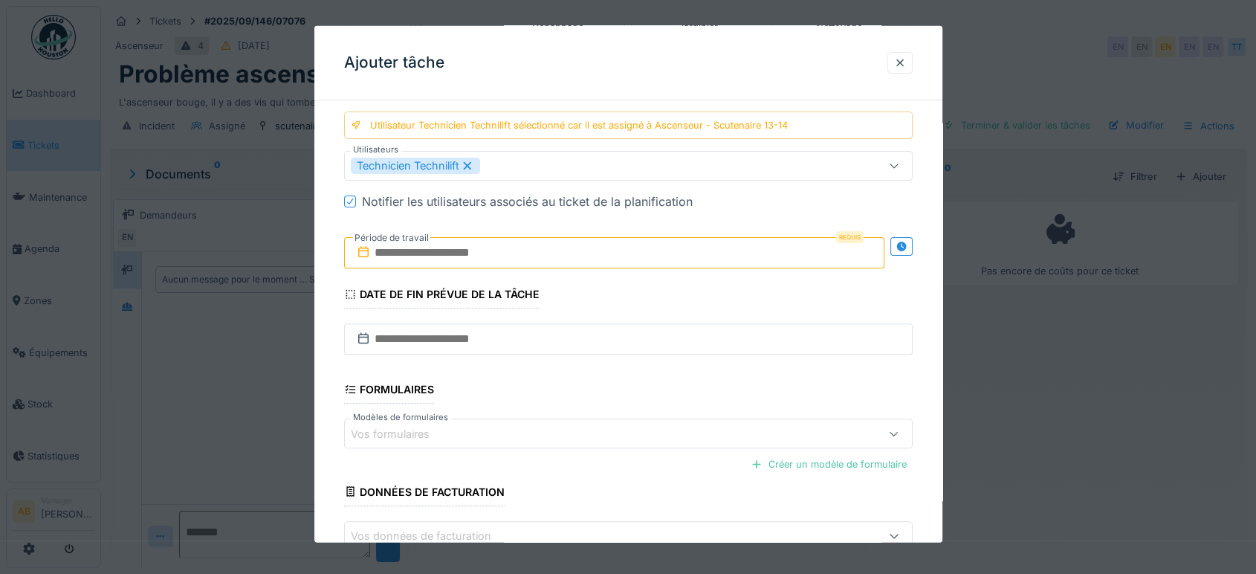
scroll to position [535, 0]
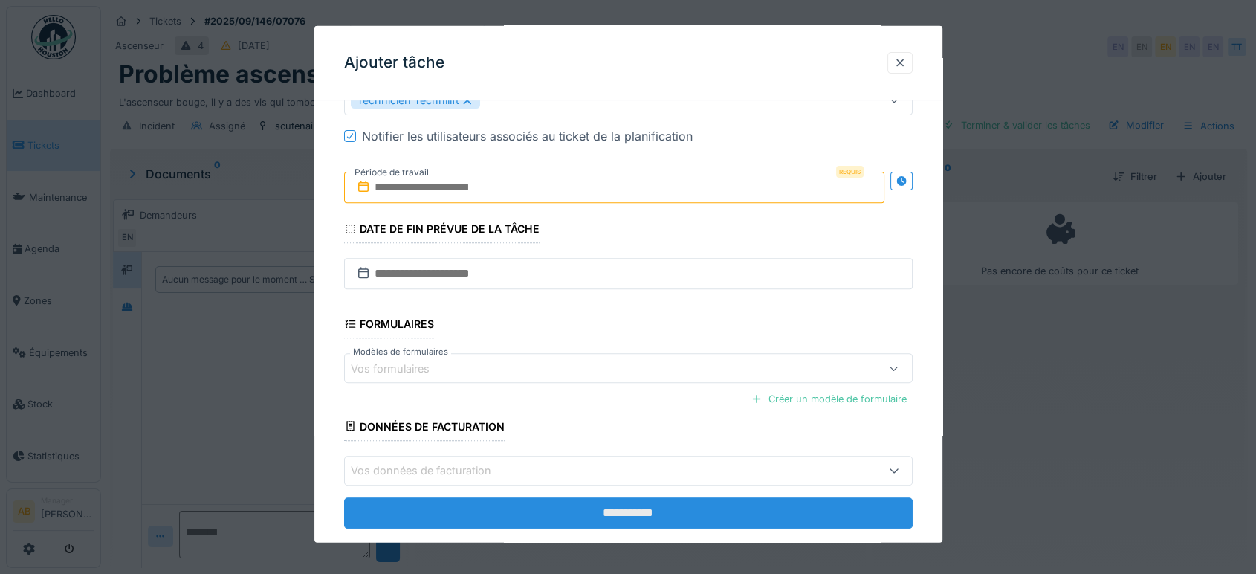
click at [637, 497] on input "**********" at bounding box center [628, 511] width 568 height 31
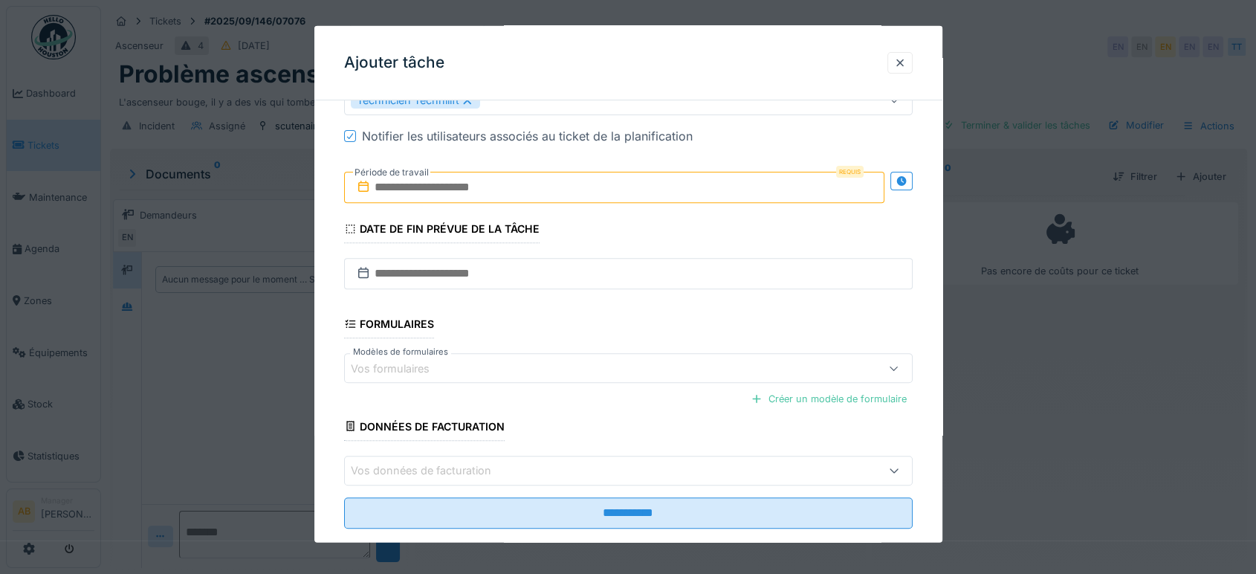
click at [575, 178] on input "text" at bounding box center [614, 187] width 540 height 31
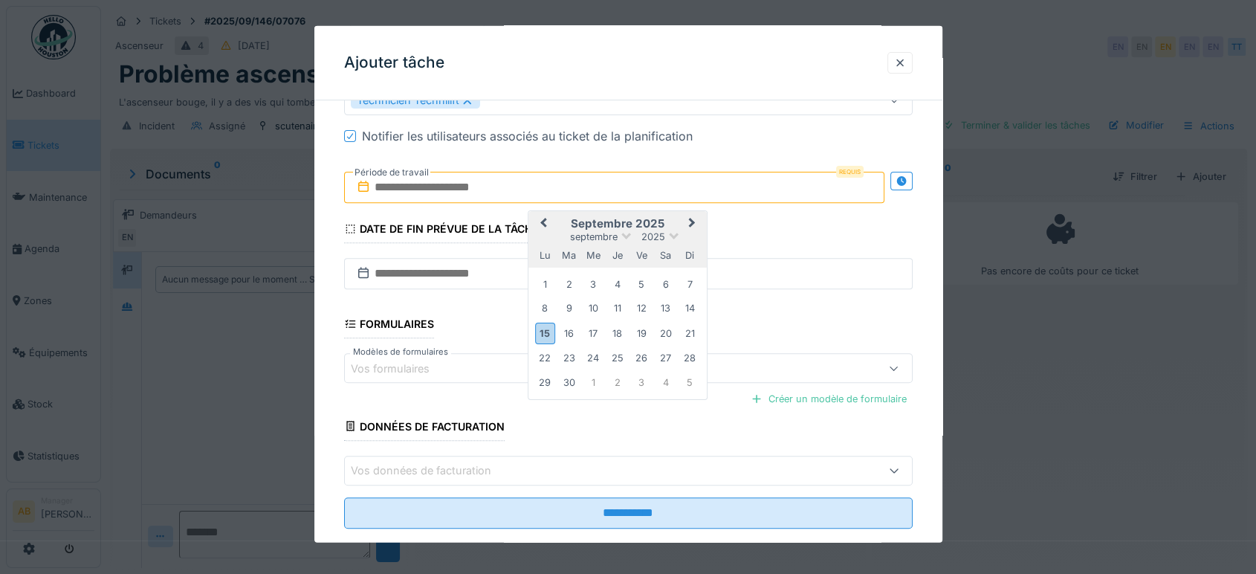
click at [680, 234] on div "septembre 2025" at bounding box center [617, 236] width 178 height 13
click at [548, 328] on div "15" at bounding box center [545, 333] width 20 height 22
click at [549, 328] on div "15" at bounding box center [545, 333] width 20 height 22
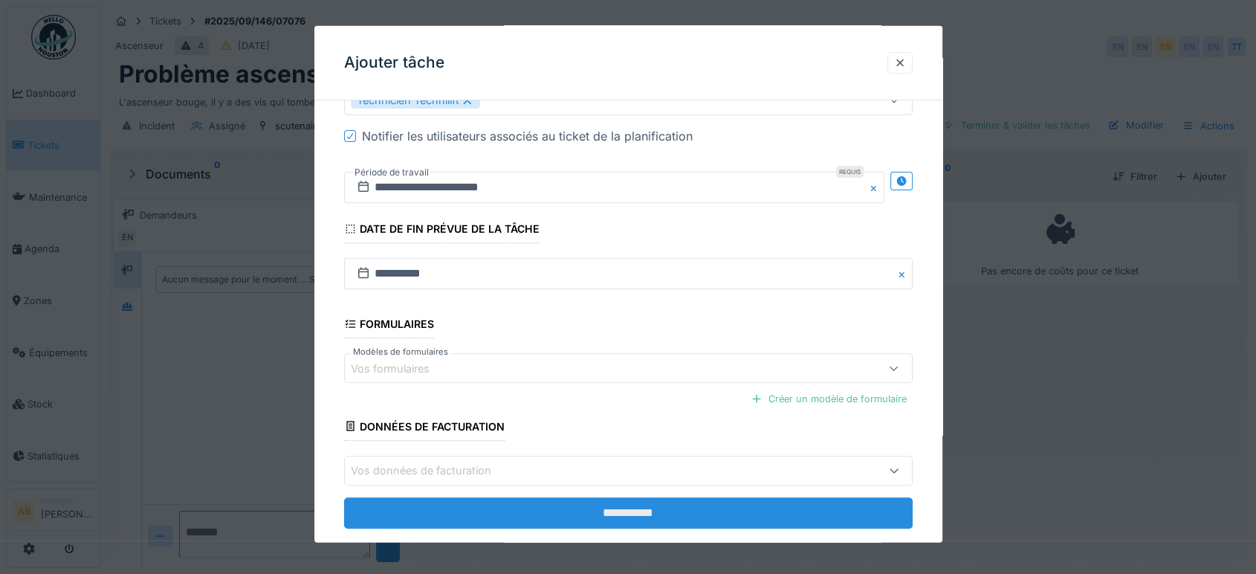
click at [662, 512] on input "**********" at bounding box center [628, 511] width 568 height 31
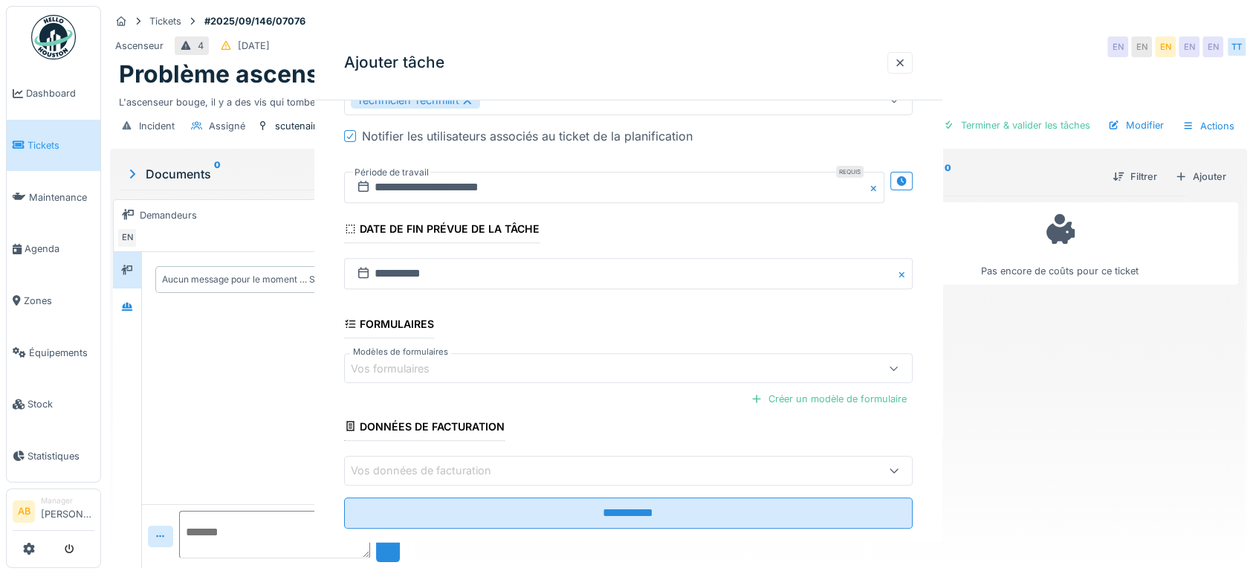
scroll to position [0, 0]
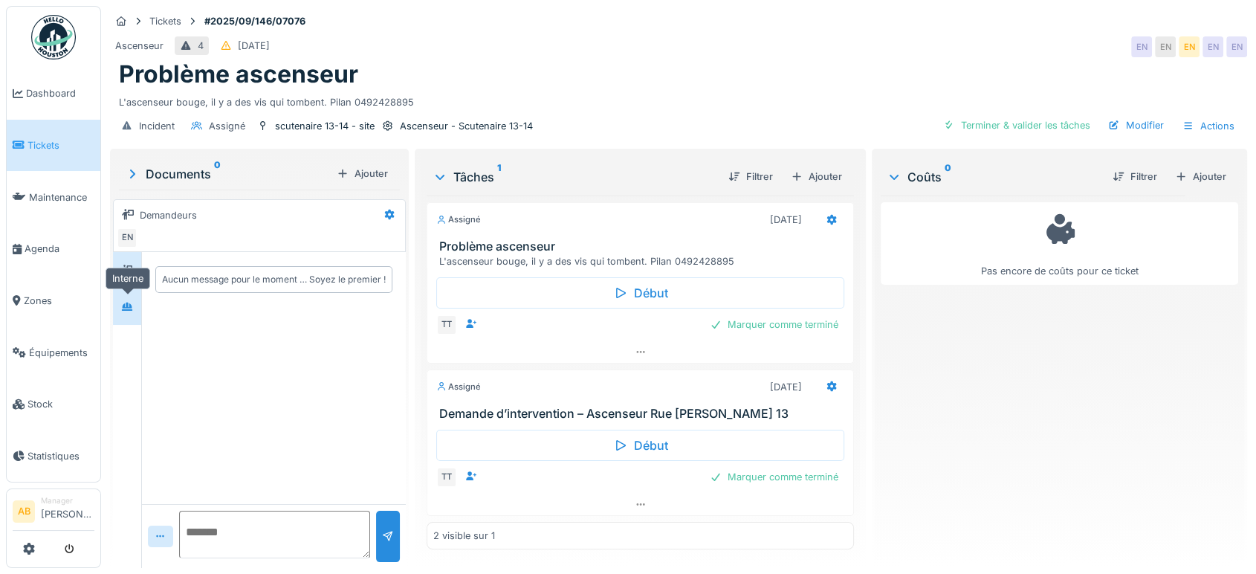
click at [126, 302] on icon at bounding box center [127, 307] width 12 height 10
click at [246, 534] on textarea at bounding box center [274, 535] width 191 height 48
paste textarea "**********"
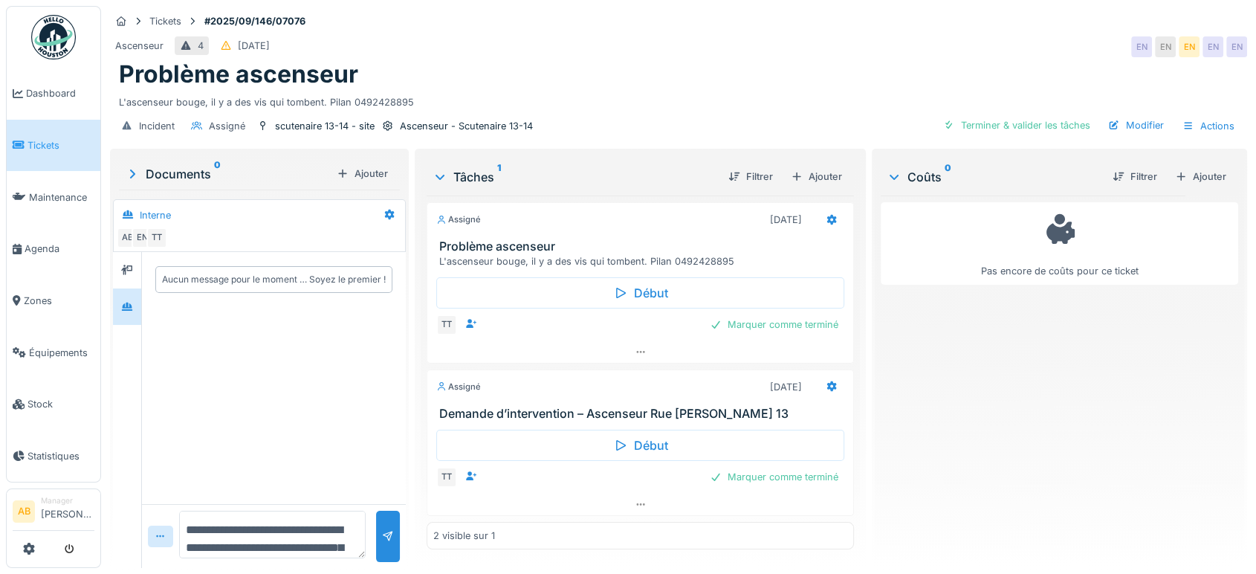
type textarea "**********"
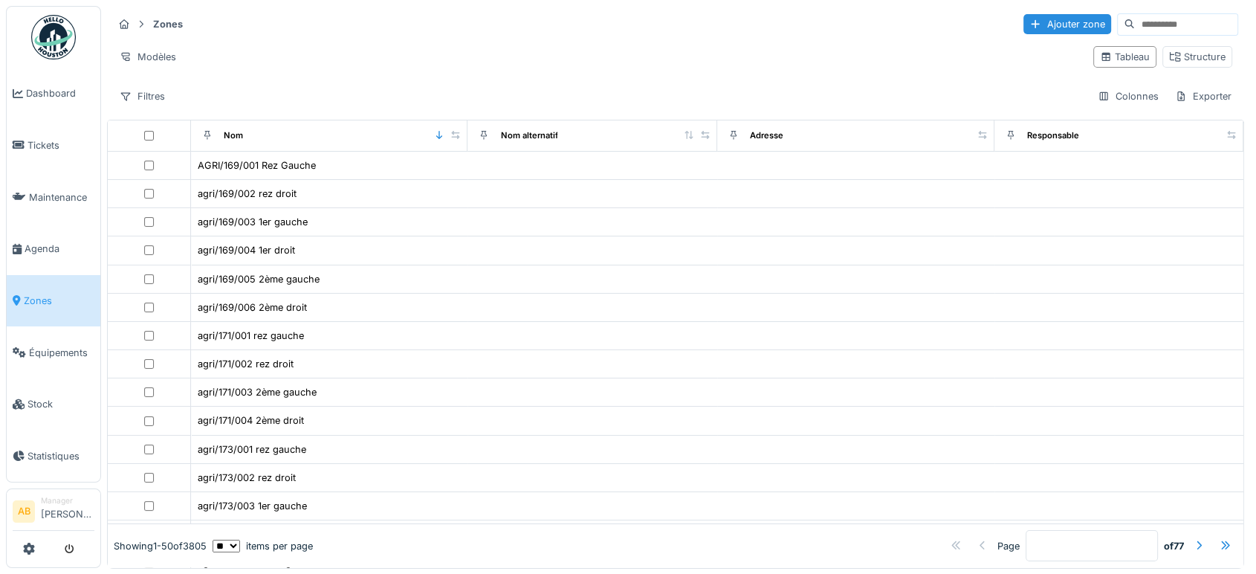
click at [1135, 23] on input at bounding box center [1186, 24] width 103 height 21
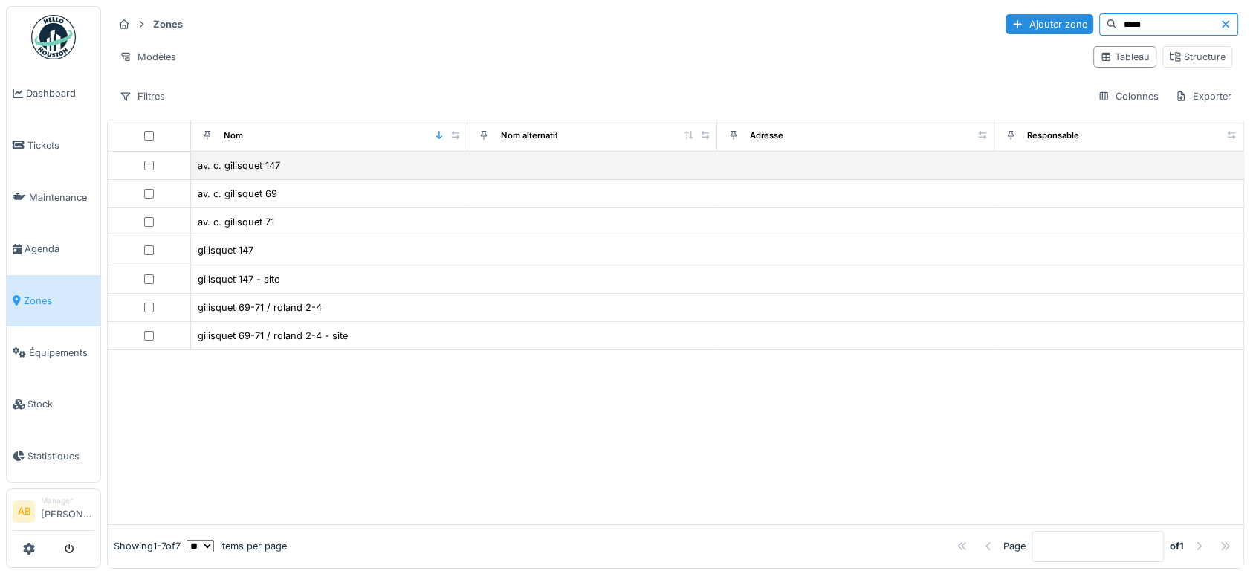
type input "*****"
click at [260, 155] on td "av. c. gilisquet 147" at bounding box center [329, 166] width 277 height 28
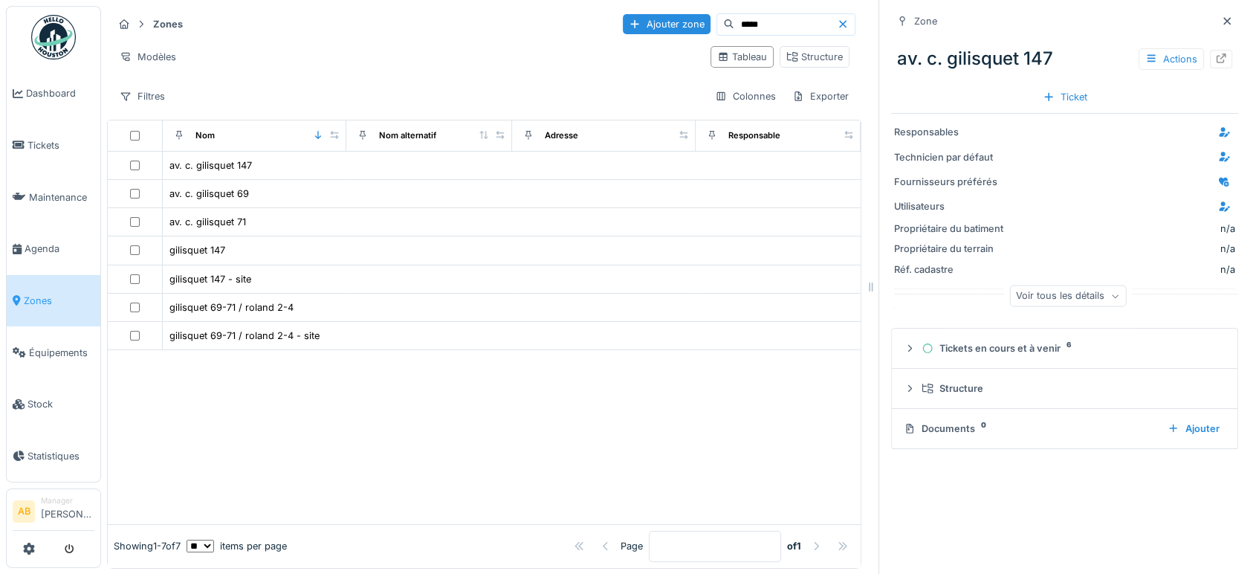
click at [957, 429] on div "Documents 0" at bounding box center [1030, 428] width 252 height 14
click at [922, 392] on icon at bounding box center [927, 388] width 10 height 10
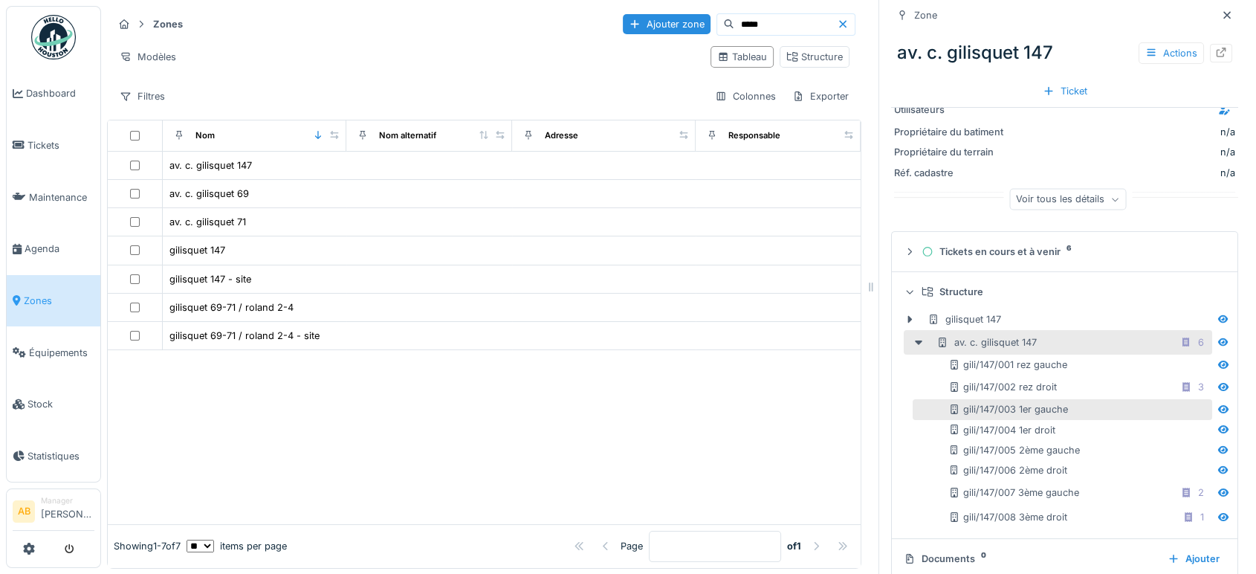
scroll to position [114, 0]
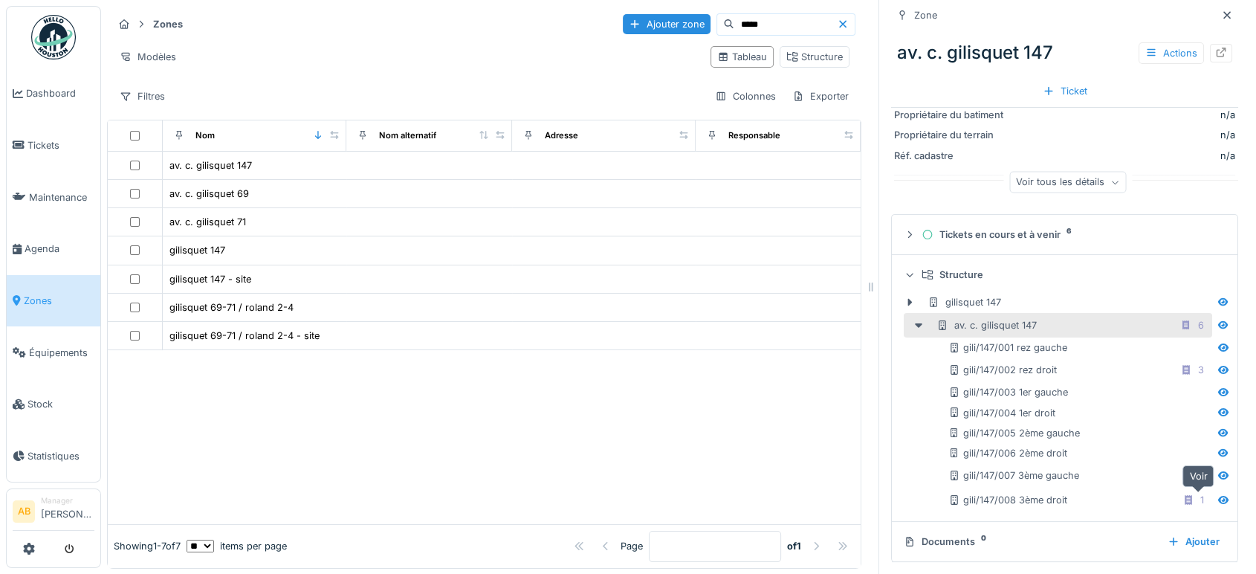
click at [1217, 504] on icon at bounding box center [1223, 500] width 12 height 10
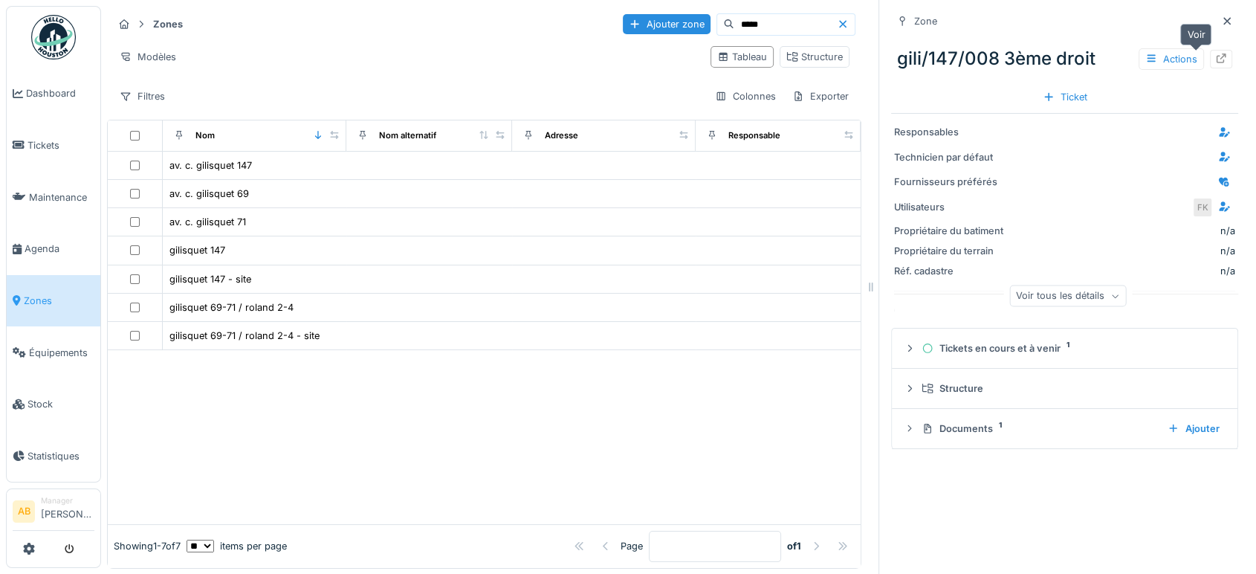
click at [1216, 59] on icon at bounding box center [1221, 59] width 10 height 10
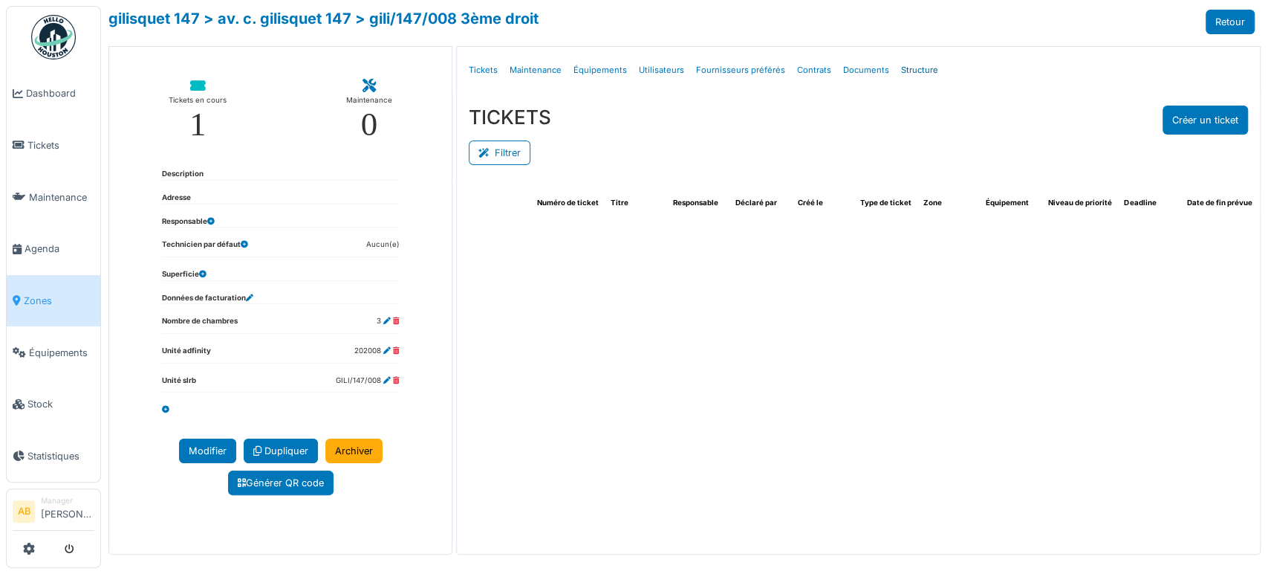
click at [895, 71] on link "Structure" at bounding box center [919, 70] width 49 height 35
select select "***"
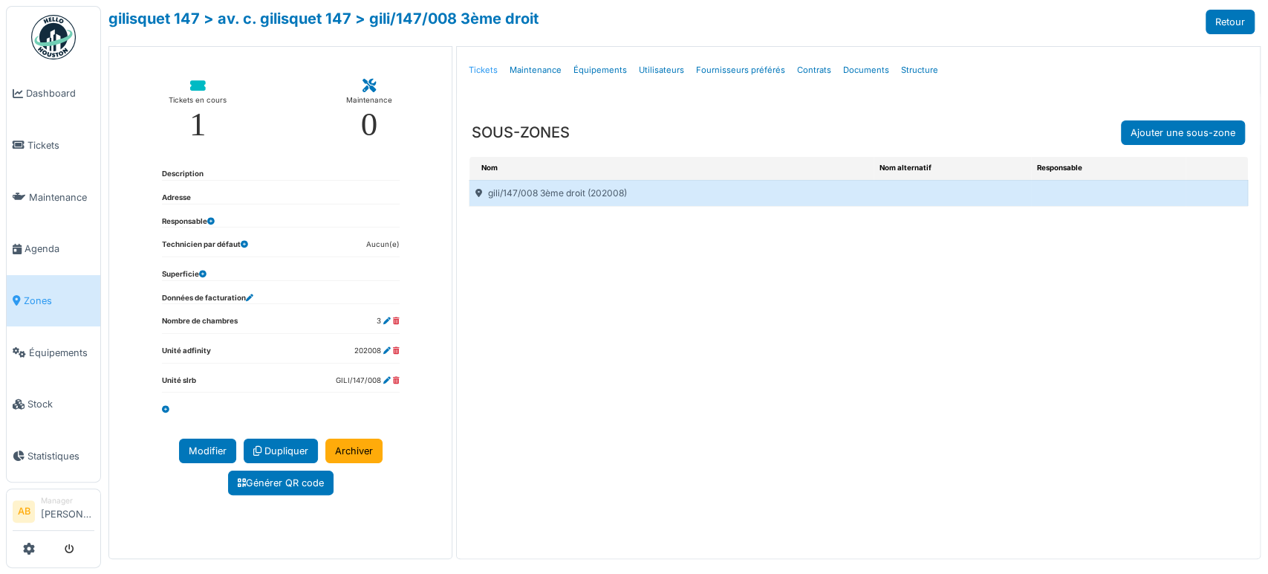
click at [479, 71] on link "Tickets" at bounding box center [483, 70] width 41 height 35
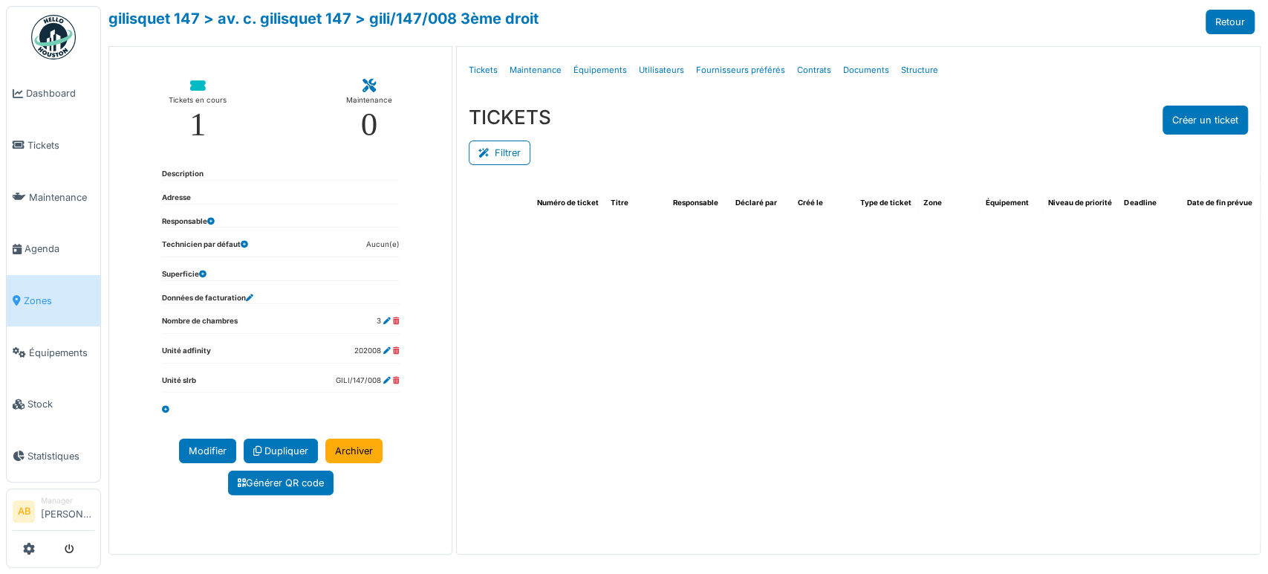
select select "***"
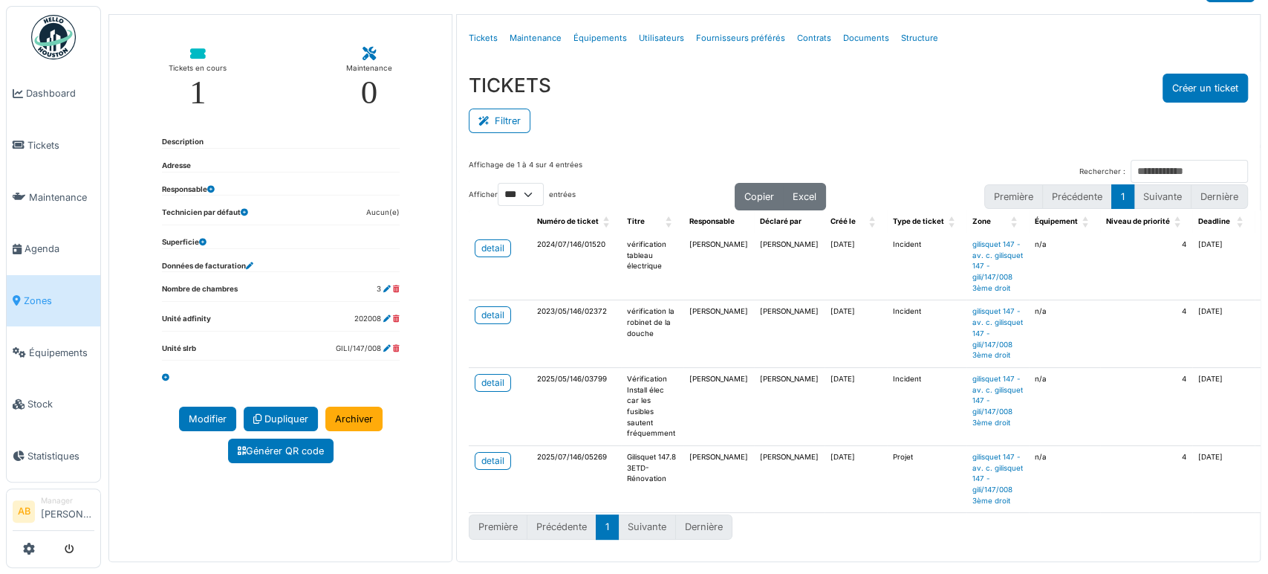
scroll to position [46, 0]
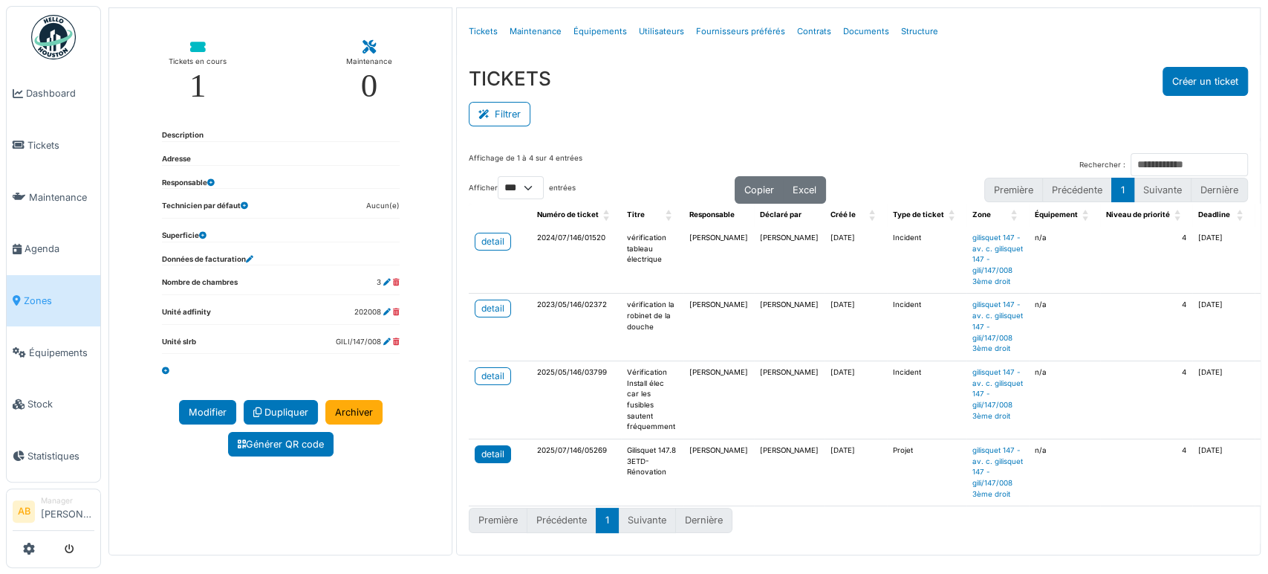
click at [493, 447] on div "detail" at bounding box center [493, 453] width 23 height 13
click at [56, 24] on img at bounding box center [53, 37] width 45 height 45
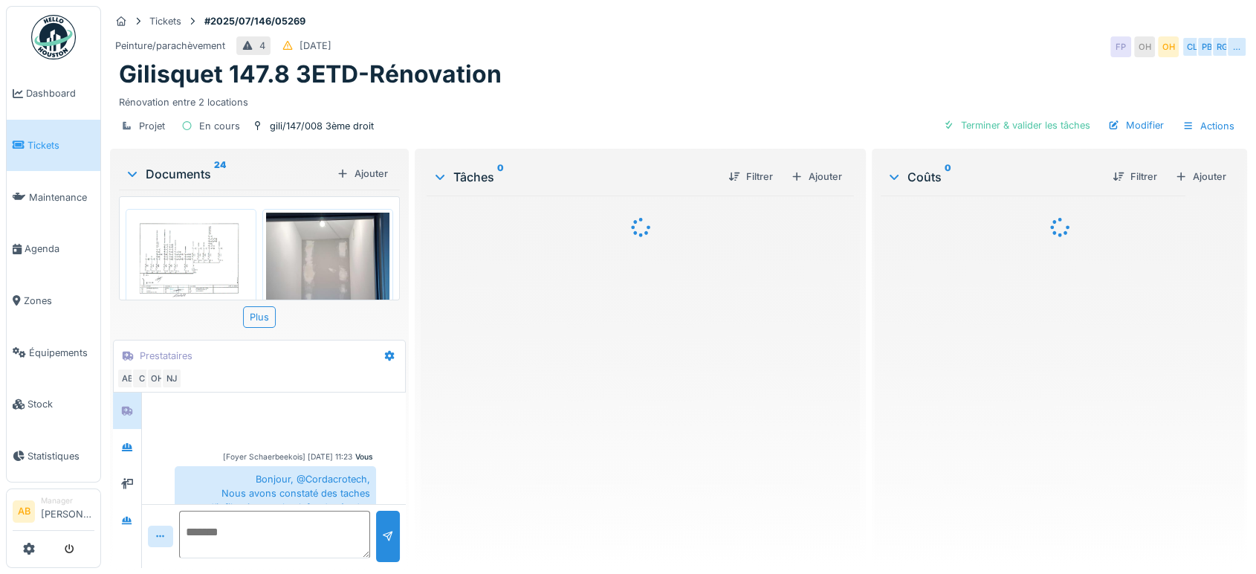
scroll to position [869, 0]
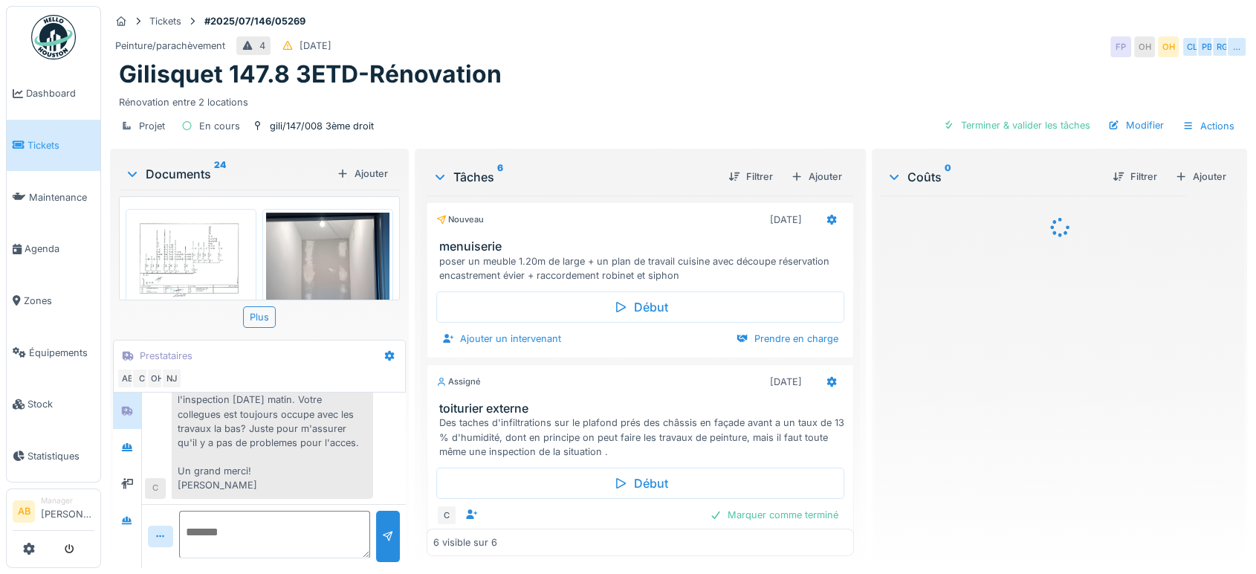
click at [173, 169] on div "Documents 24" at bounding box center [228, 174] width 206 height 18
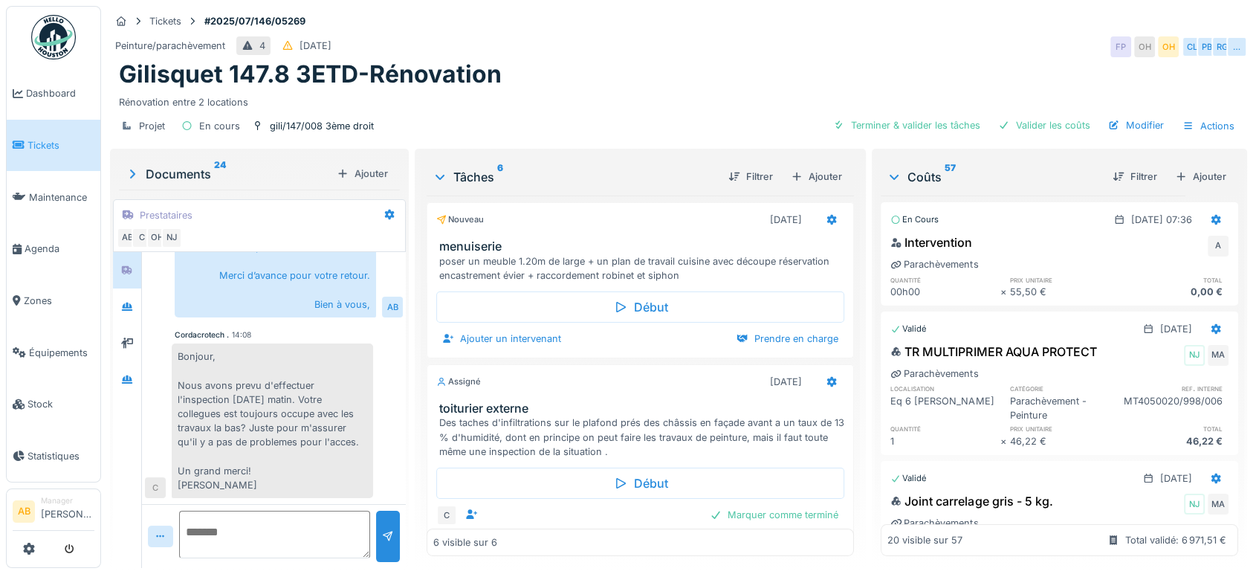
click at [172, 161] on div "Documents 24 Ajouter" at bounding box center [259, 174] width 281 height 32
click at [178, 169] on div "Documents 24" at bounding box center [228, 174] width 206 height 18
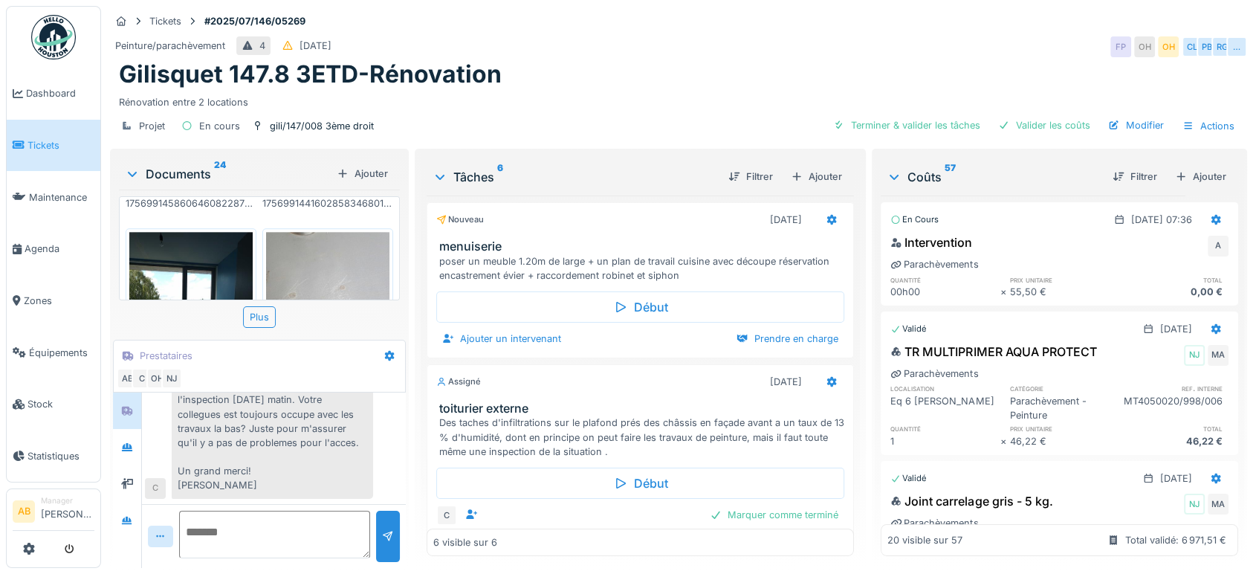
scroll to position [1837, 0]
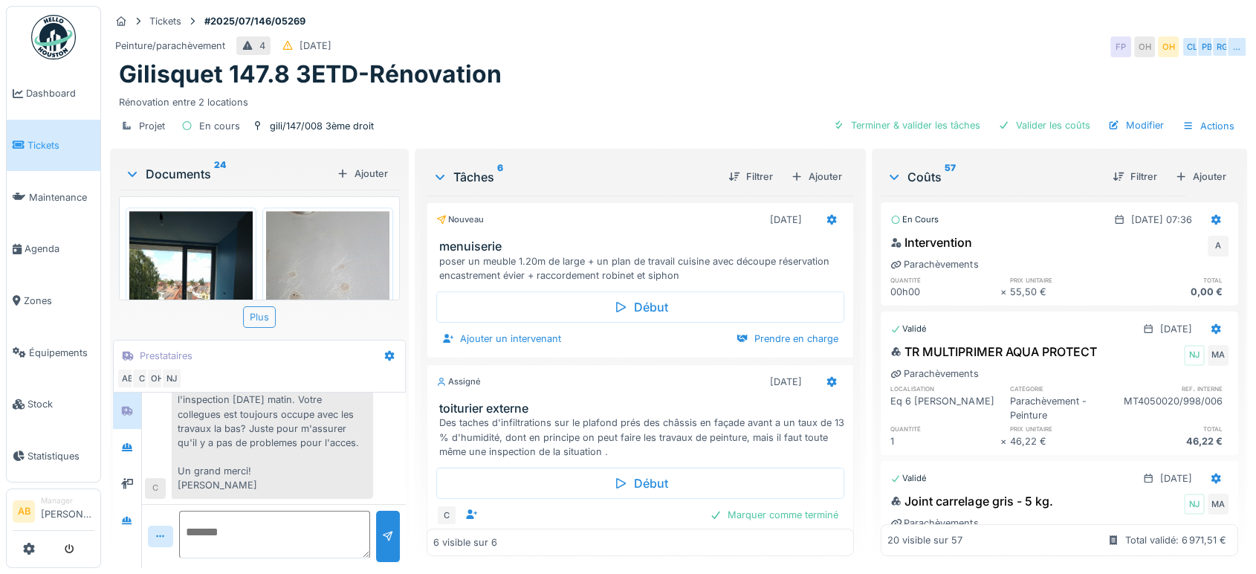
click at [261, 308] on div "Plus" at bounding box center [259, 317] width 33 height 22
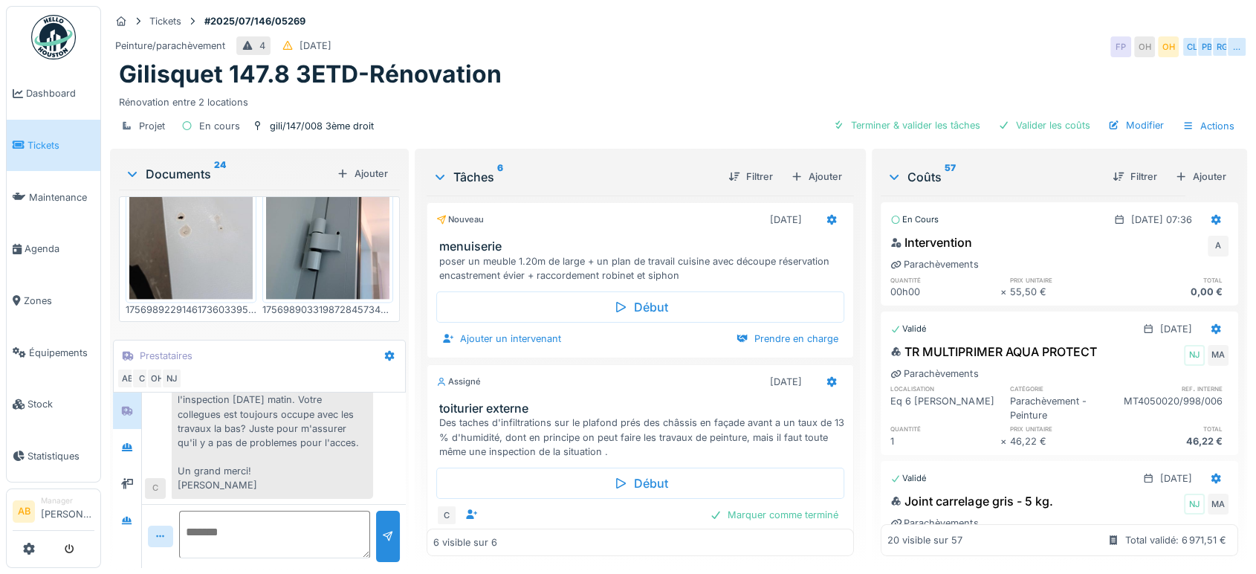
scroll to position [2211, 0]
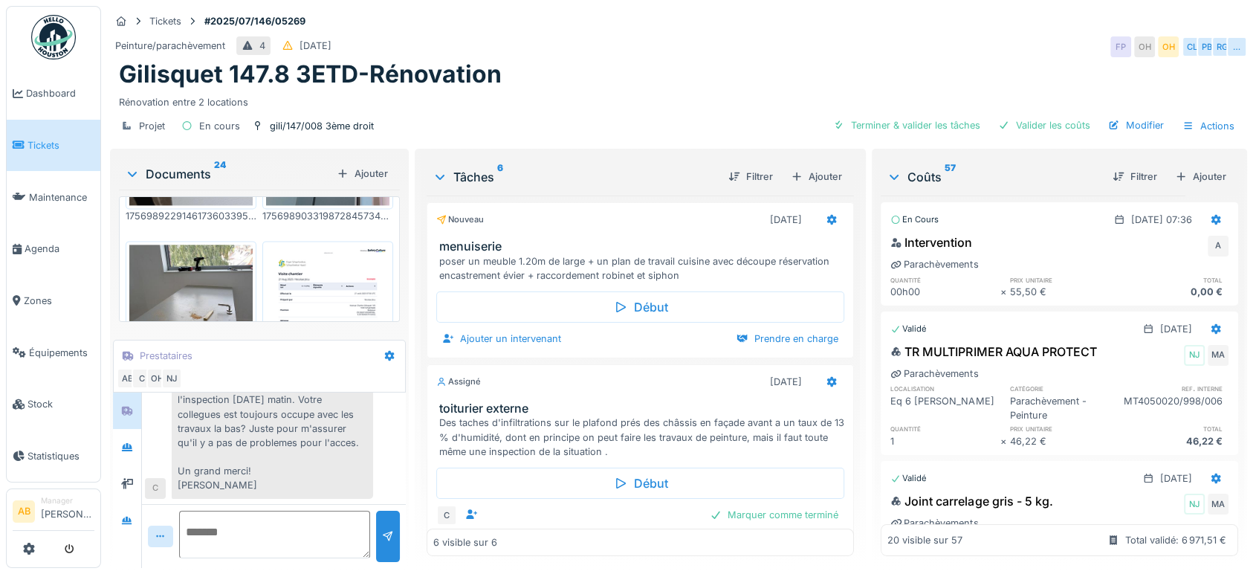
click at [308, 261] on img at bounding box center [327, 331] width 123 height 175
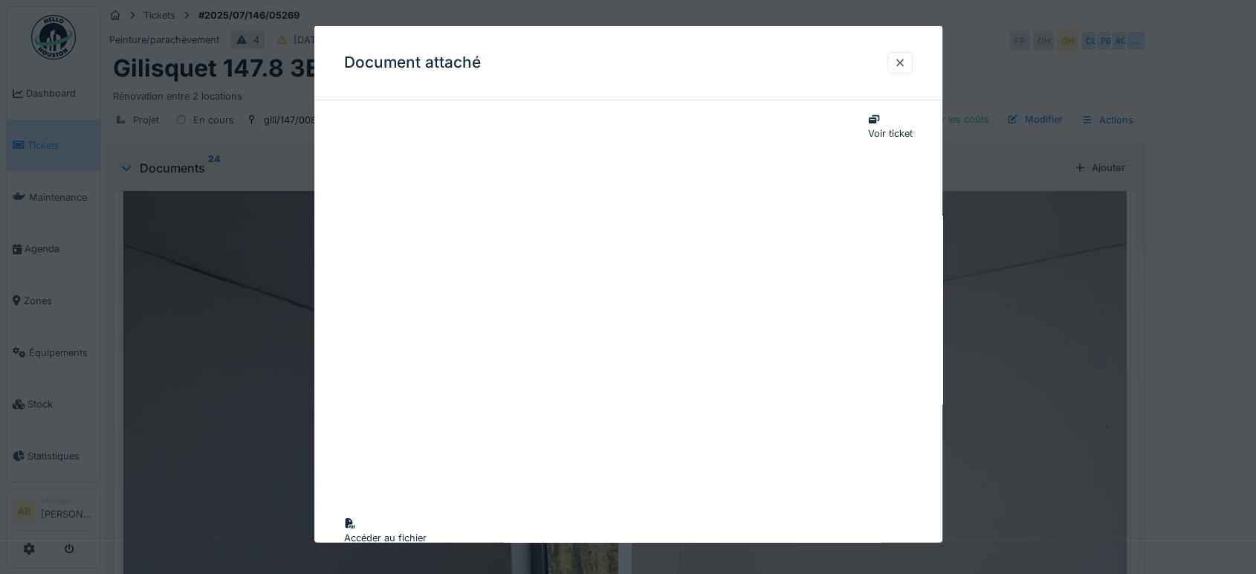
click at [634, 529] on div "Accéder au fichier" at bounding box center [628, 530] width 568 height 28
click at [905, 56] on div at bounding box center [900, 63] width 12 height 14
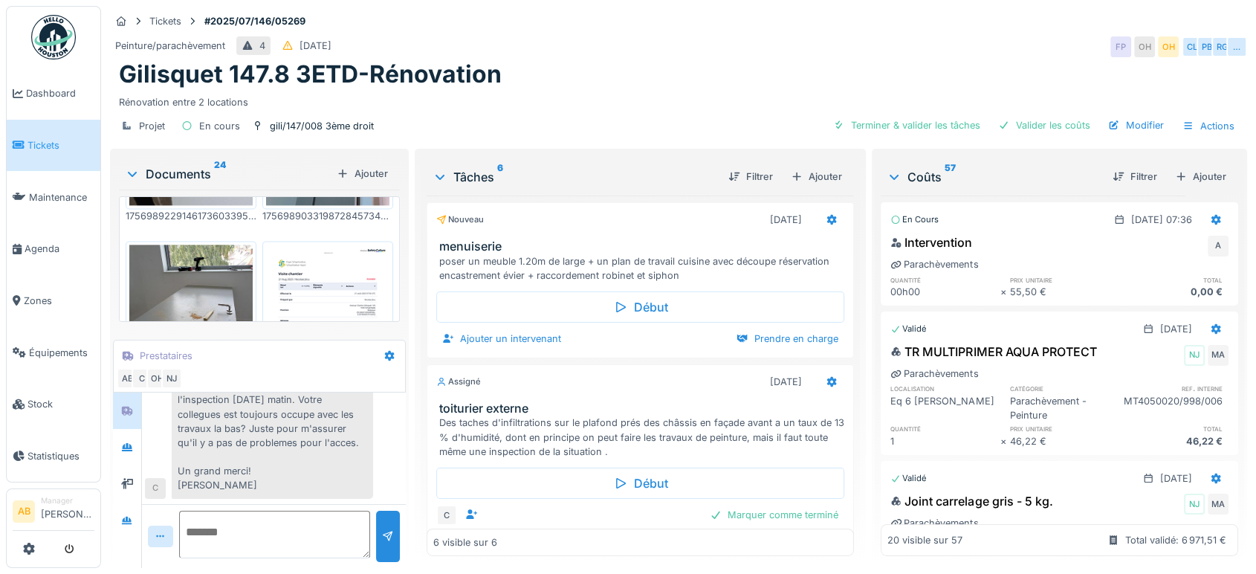
click at [181, 171] on div "Documents 24" at bounding box center [228, 174] width 206 height 18
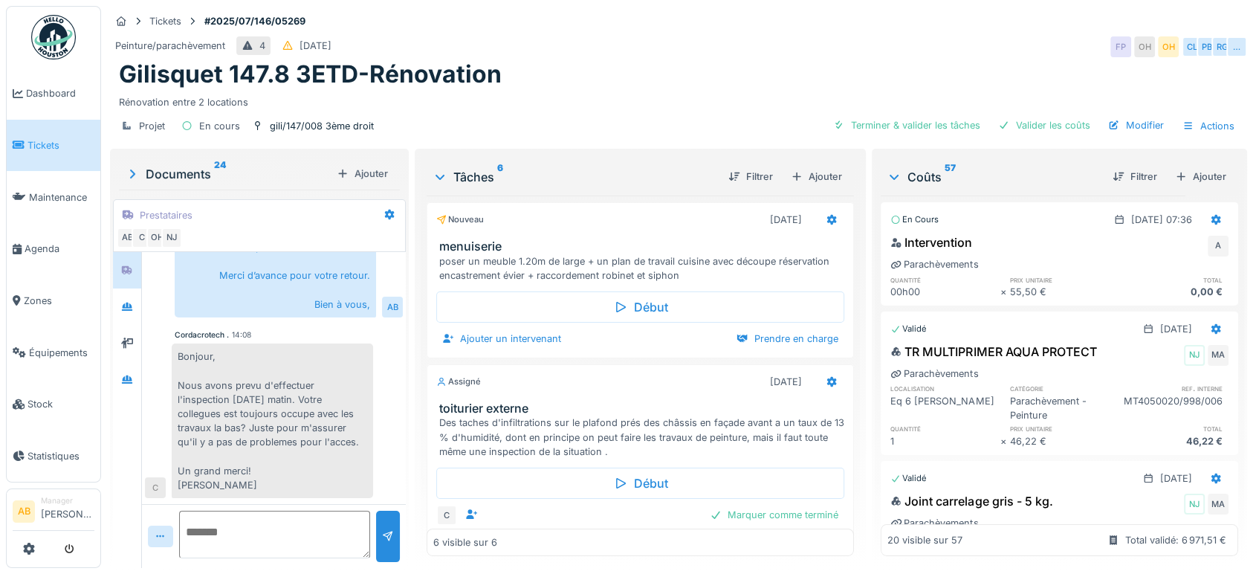
click at [279, 557] on textarea at bounding box center [274, 535] width 191 height 48
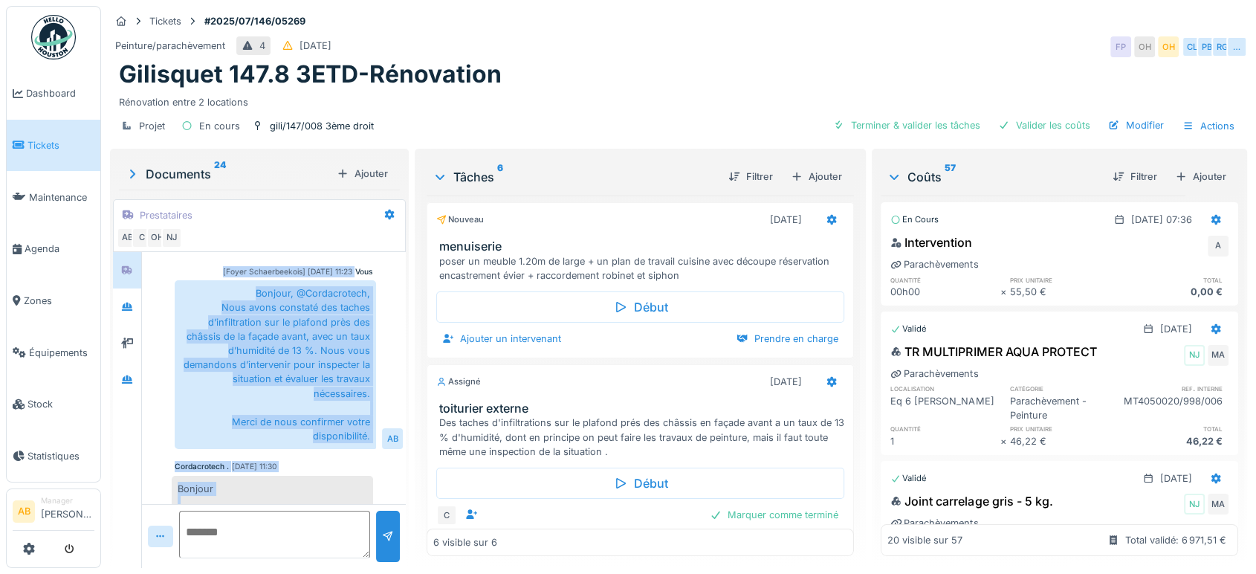
scroll to position [0, 0]
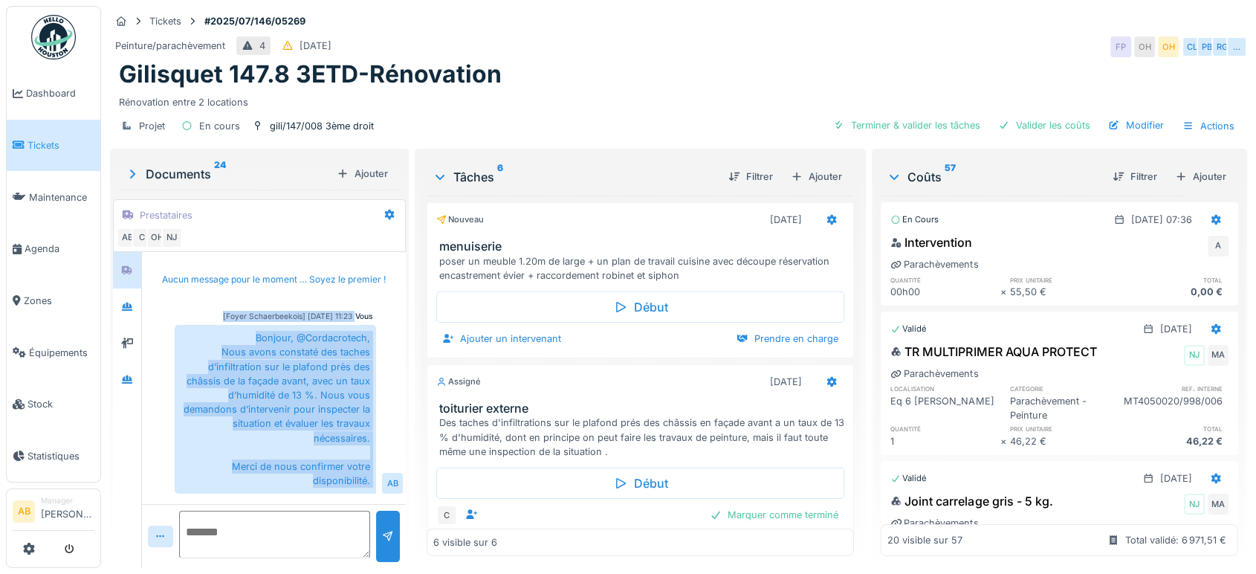
drag, startPoint x: 239, startPoint y: 487, endPoint x: 168, endPoint y: 303, distance: 197.3
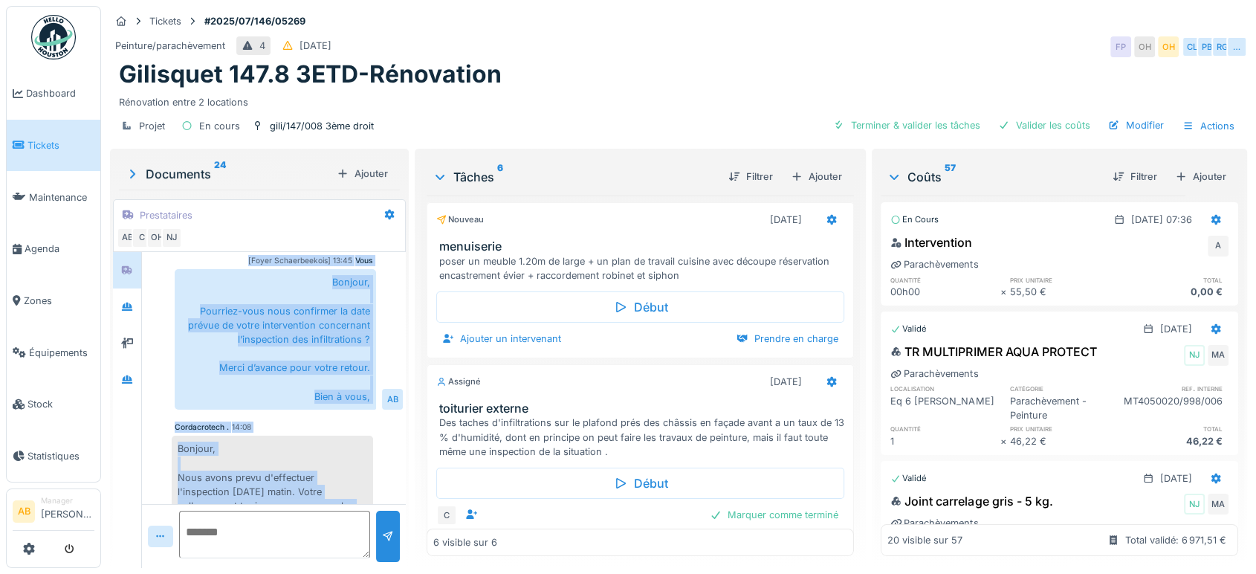
scroll to position [729, 0]
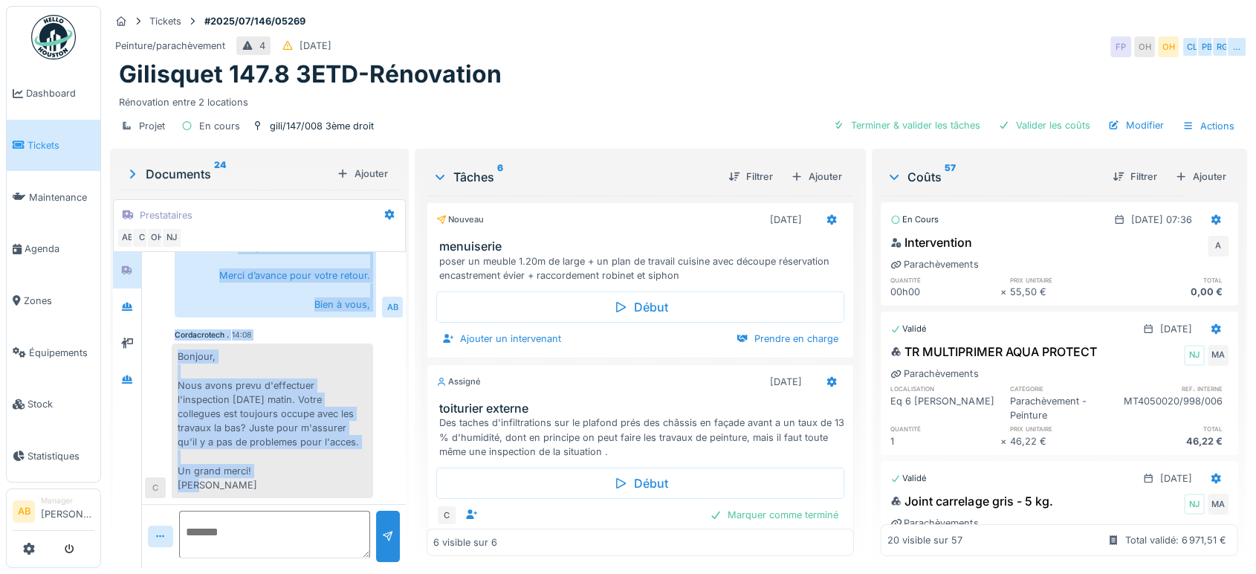
copy div "[Foyer Schaerbeekois] 05/09/2025 11:23 Bonjour, @Cordacrotech, Nous avons const…"
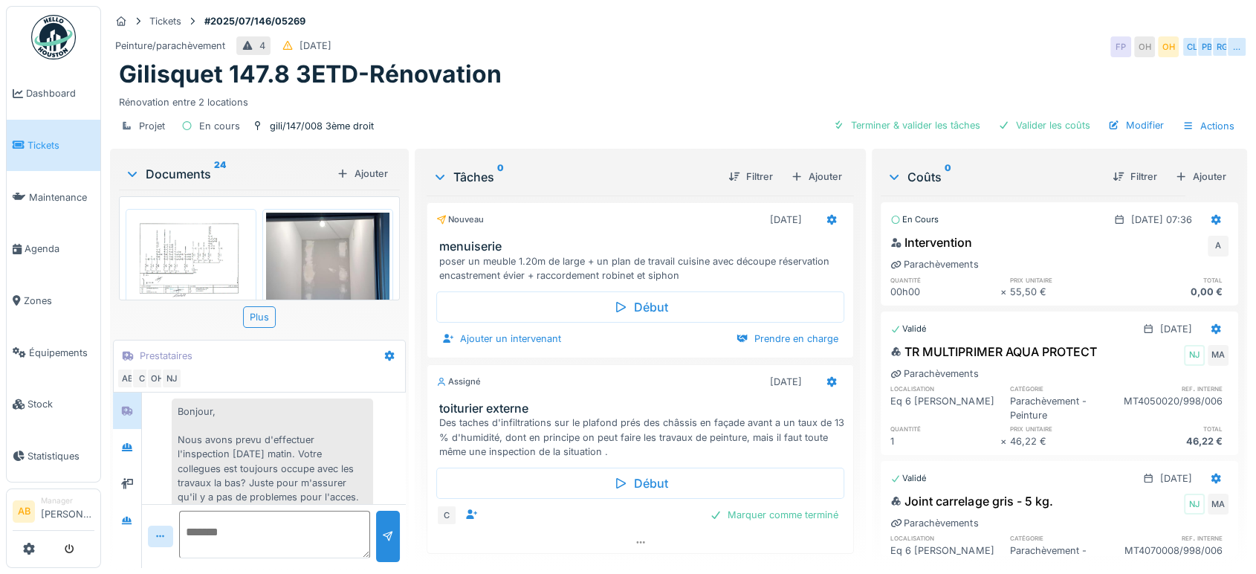
scroll to position [787, 0]
click at [232, 528] on textarea at bounding box center [274, 535] width 191 height 48
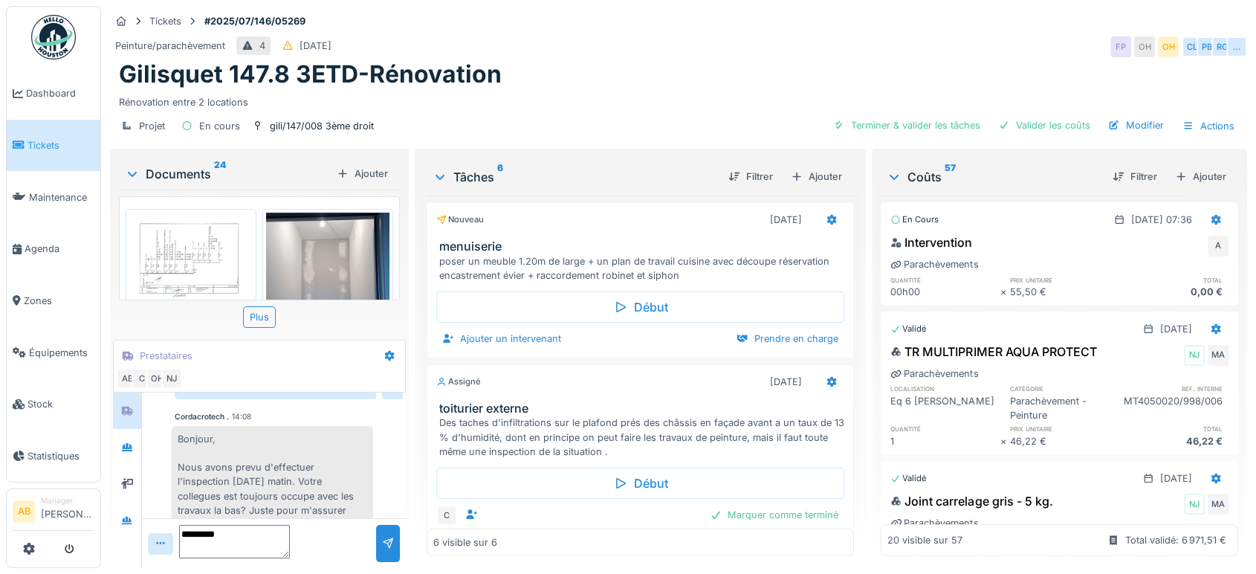
paste textarea "**********"
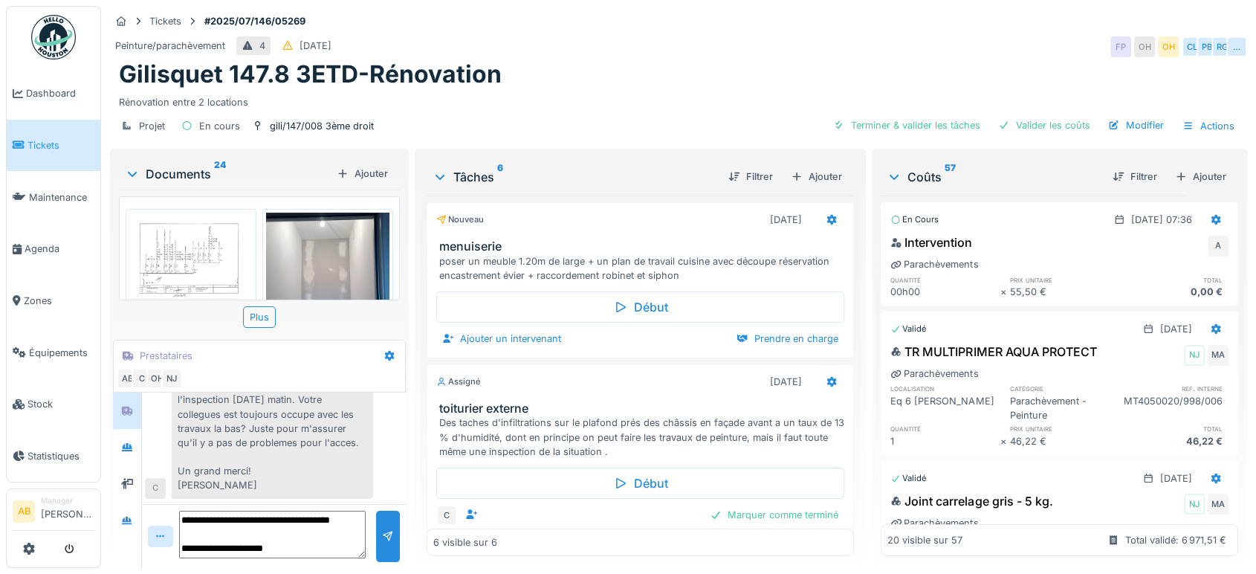
scroll to position [84, 0]
drag, startPoint x: 325, startPoint y: 539, endPoint x: 225, endPoint y: 540, distance: 99.6
click at [225, 540] on textarea "**********" at bounding box center [272, 535] width 187 height 48
click at [305, 524] on textarea "**********" at bounding box center [272, 535] width 187 height 48
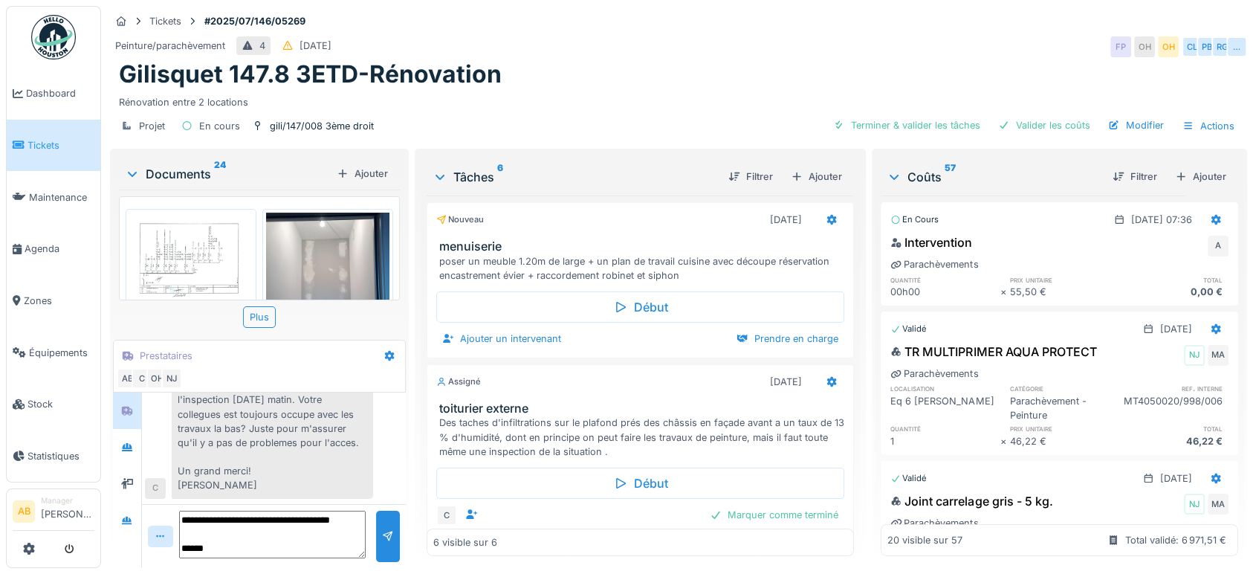
scroll to position [71, 0]
type textarea "**********"
click at [184, 171] on div "Documents 24" at bounding box center [228, 174] width 206 height 18
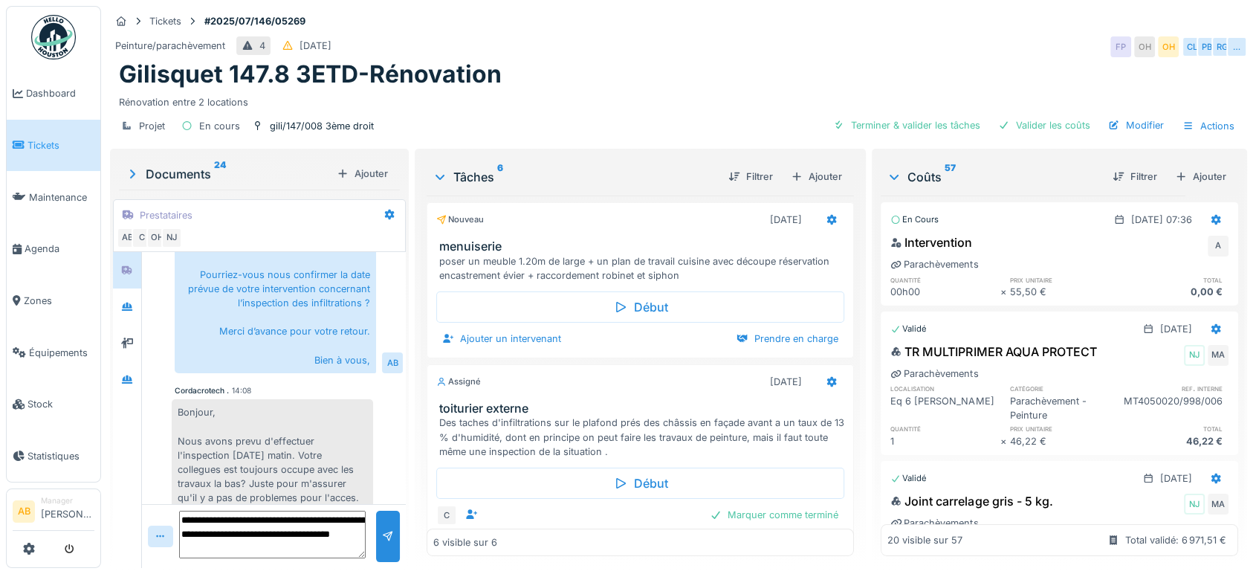
scroll to position [838, 0]
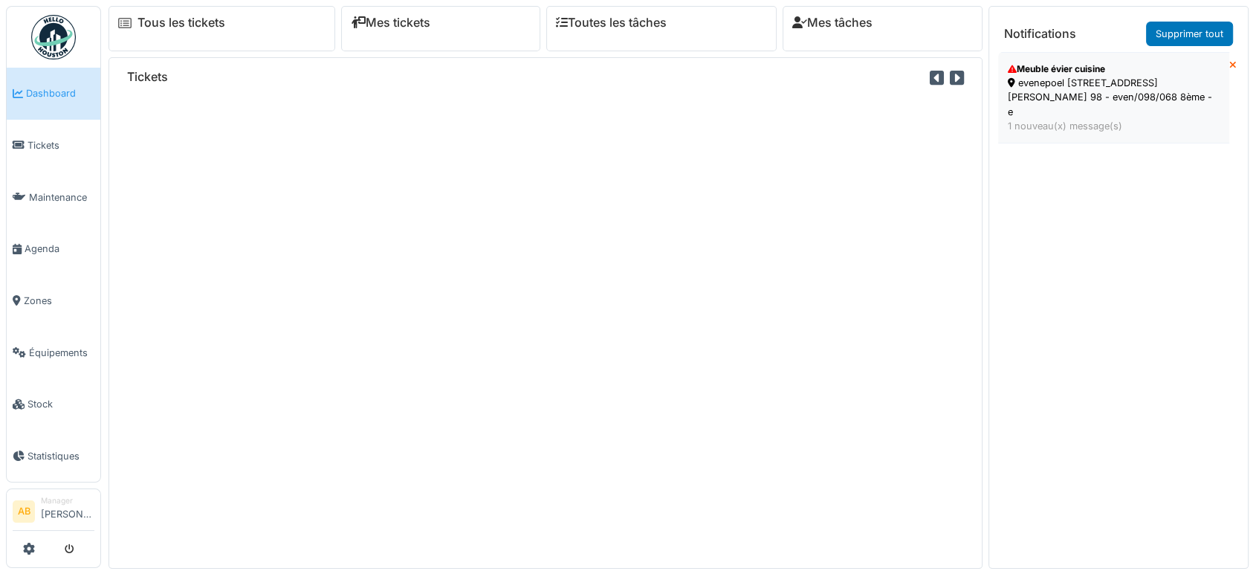
click at [1043, 80] on div "evenepoel [STREET_ADDRESS][PERSON_NAME] 98 - even/098/068 8ème - e" at bounding box center [1114, 97] width 212 height 43
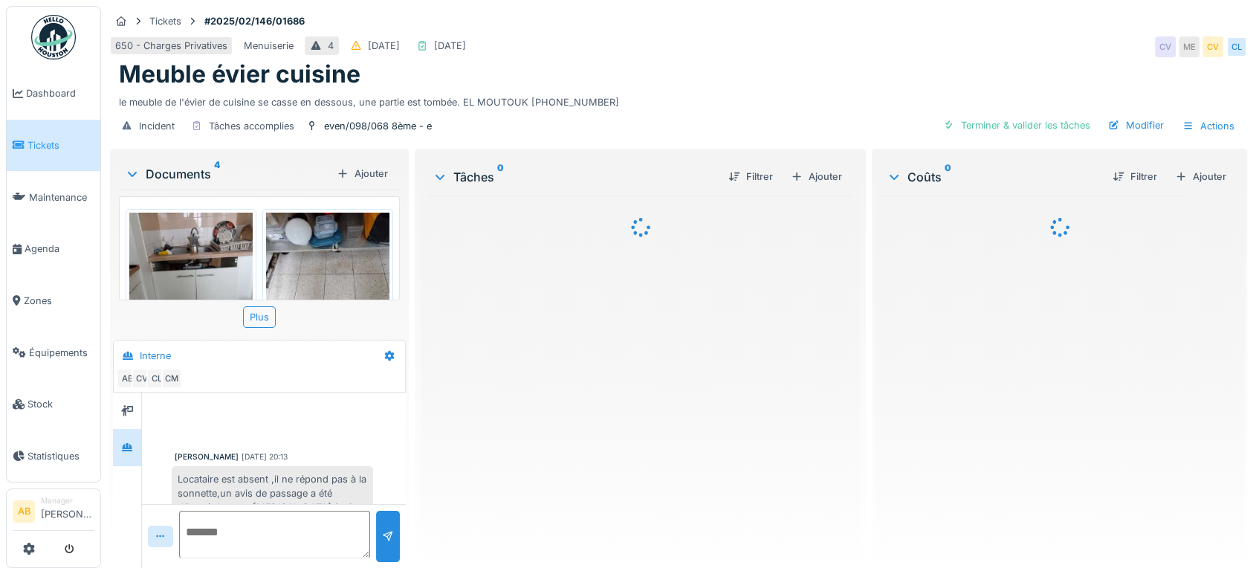
scroll to position [551, 0]
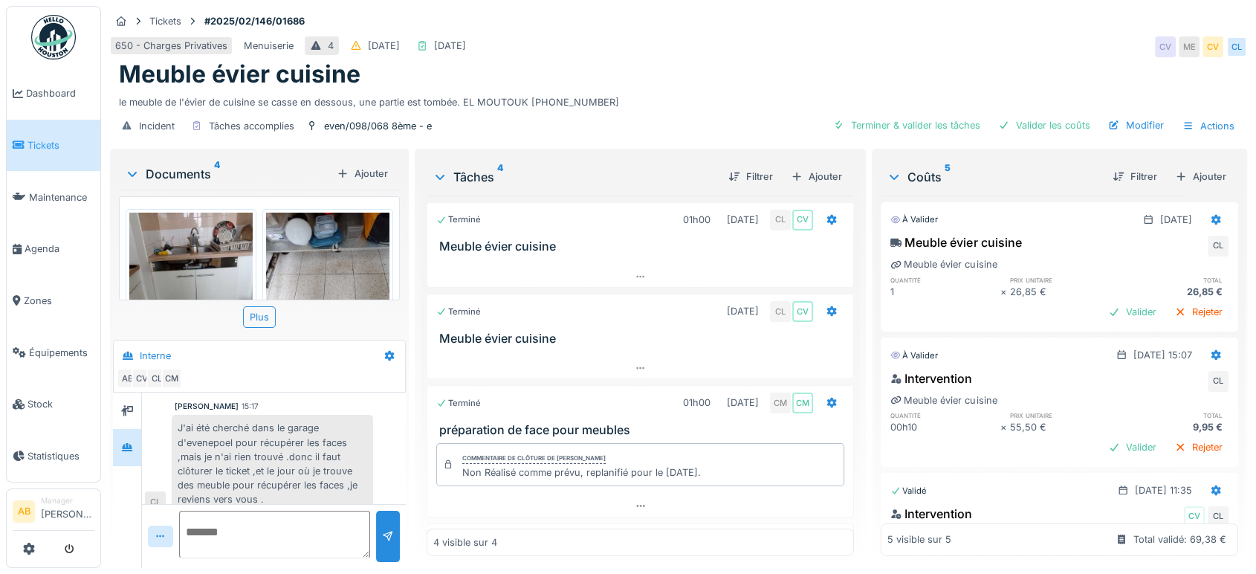
click at [184, 180] on div "Documents 4" at bounding box center [228, 174] width 206 height 18
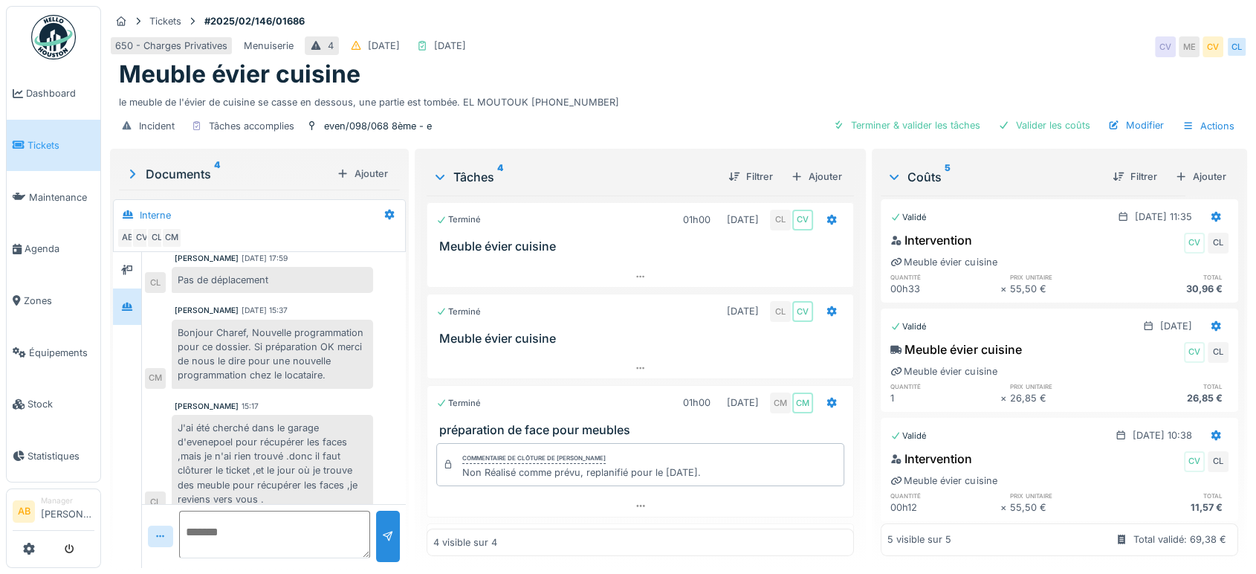
scroll to position [299, 0]
click at [42, 39] on img at bounding box center [53, 37] width 45 height 45
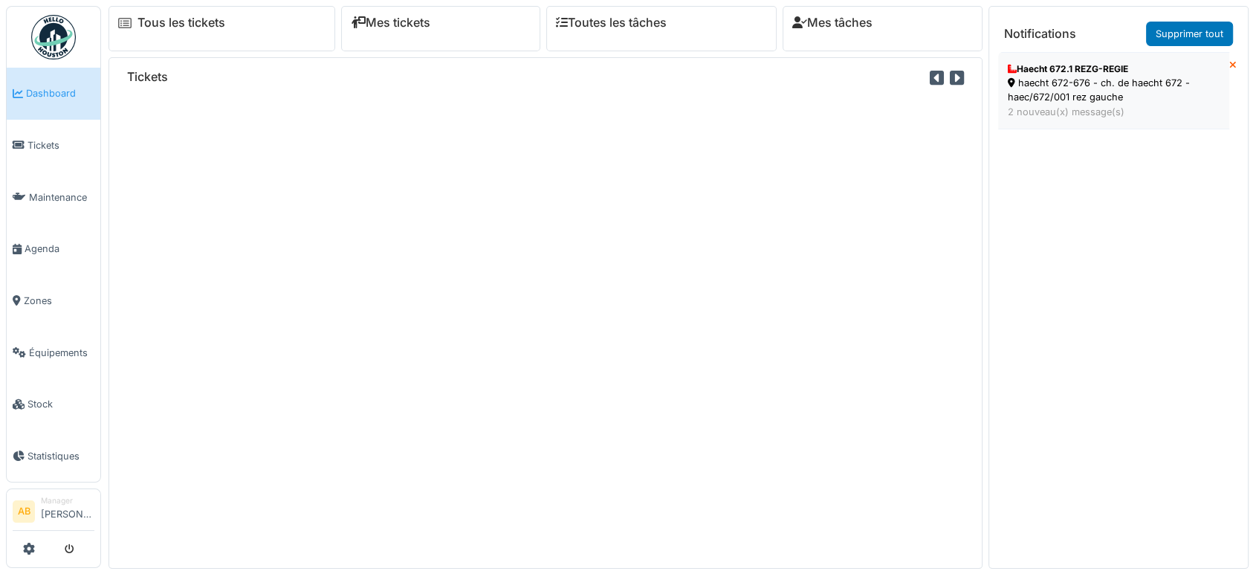
click at [1054, 91] on div "haecht 672-676 - ch. de haecht 672 - haec/672/001 rez gauche" at bounding box center [1114, 90] width 212 height 28
click at [1052, 92] on div "haecht 672-676 - ch. de haecht 672 - haec/672/001 rez gauche" at bounding box center [1114, 90] width 212 height 28
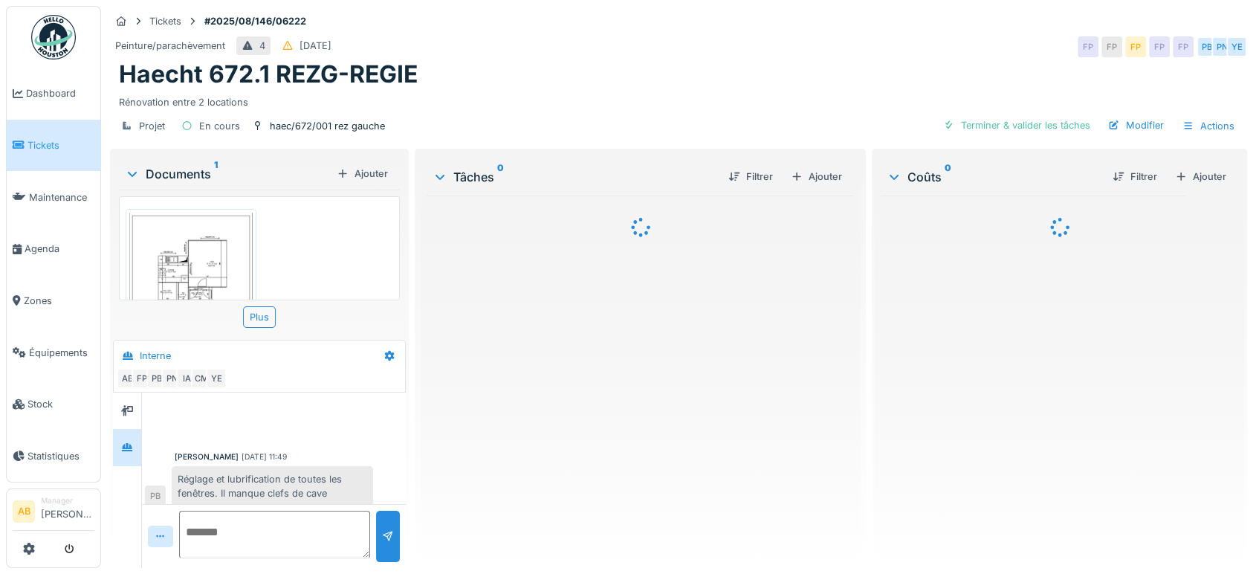
scroll to position [285, 0]
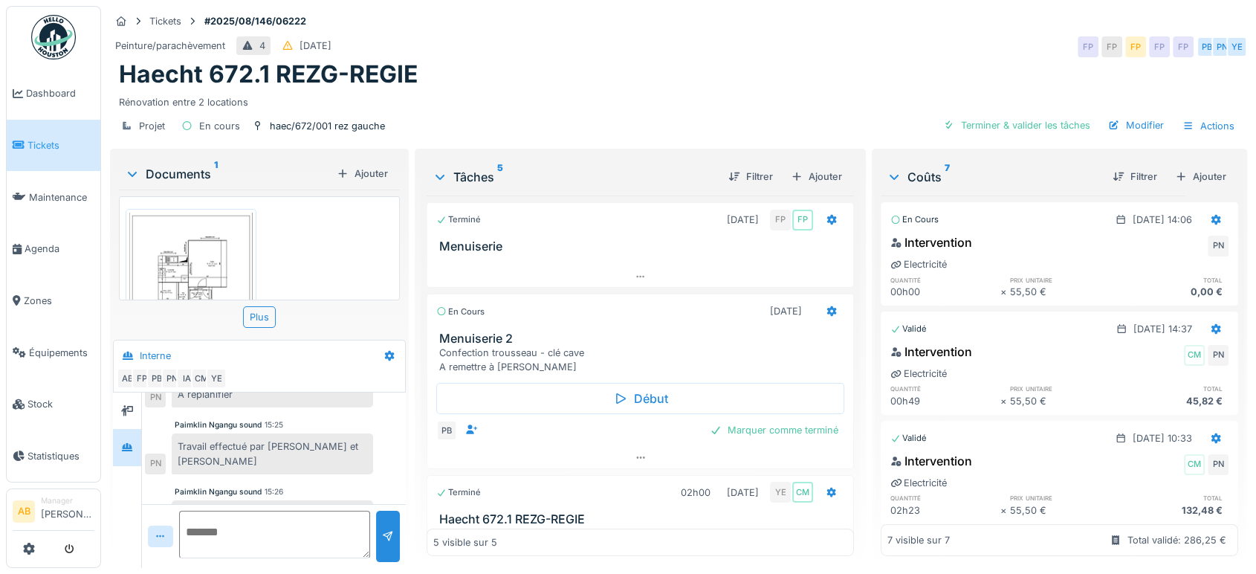
click at [181, 172] on div "Documents 1" at bounding box center [228, 174] width 206 height 18
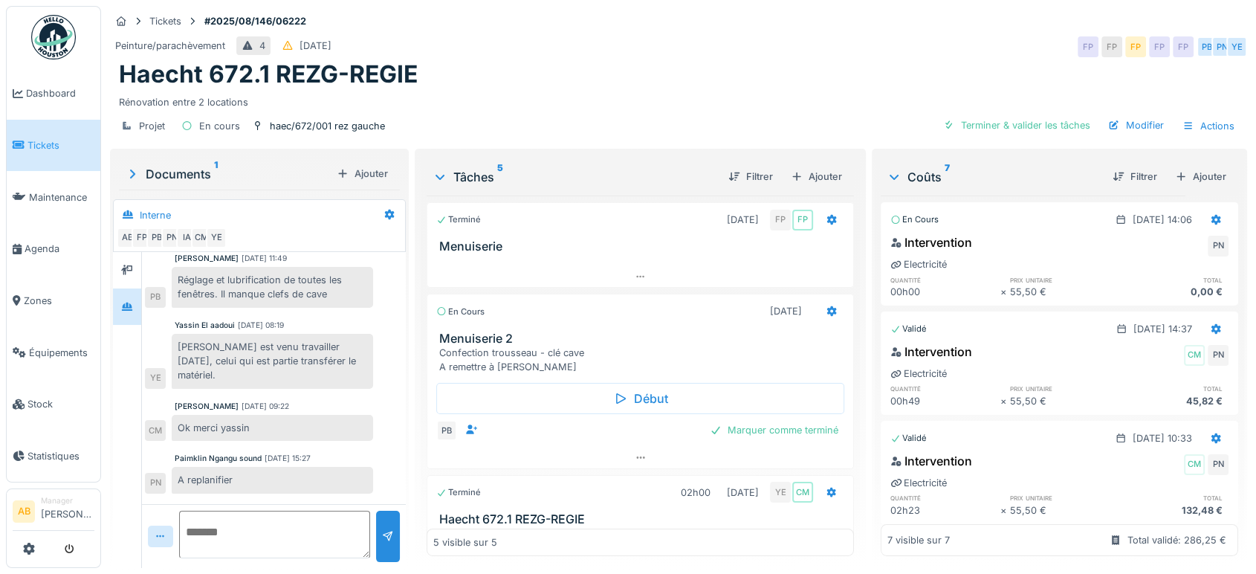
scroll to position [82, 0]
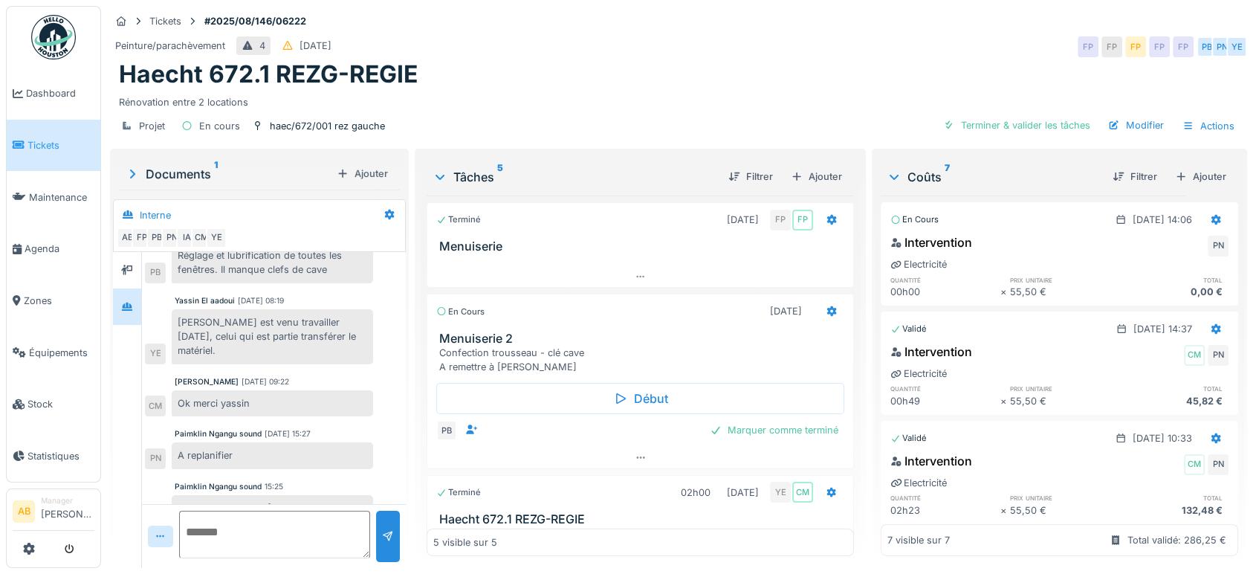
click at [166, 171] on div "Documents 1" at bounding box center [228, 174] width 206 height 18
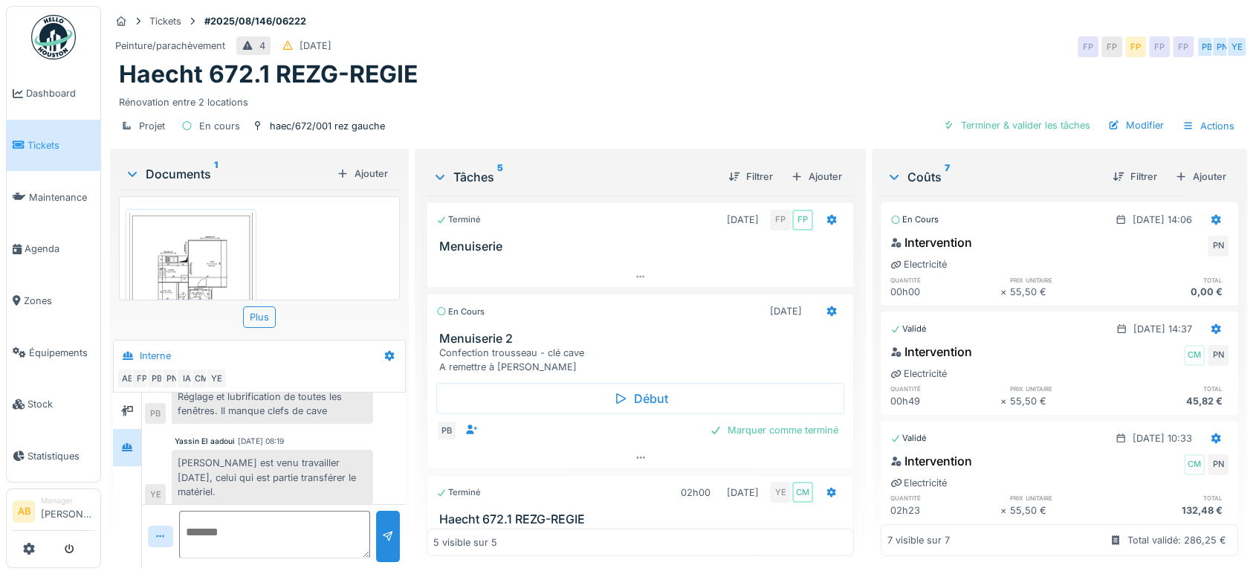
scroll to position [106, 0]
click at [244, 317] on div "Plus" at bounding box center [259, 317] width 33 height 22
click at [243, 311] on div "Plus" at bounding box center [259, 317] width 33 height 22
click at [53, 36] on img at bounding box center [53, 37] width 45 height 45
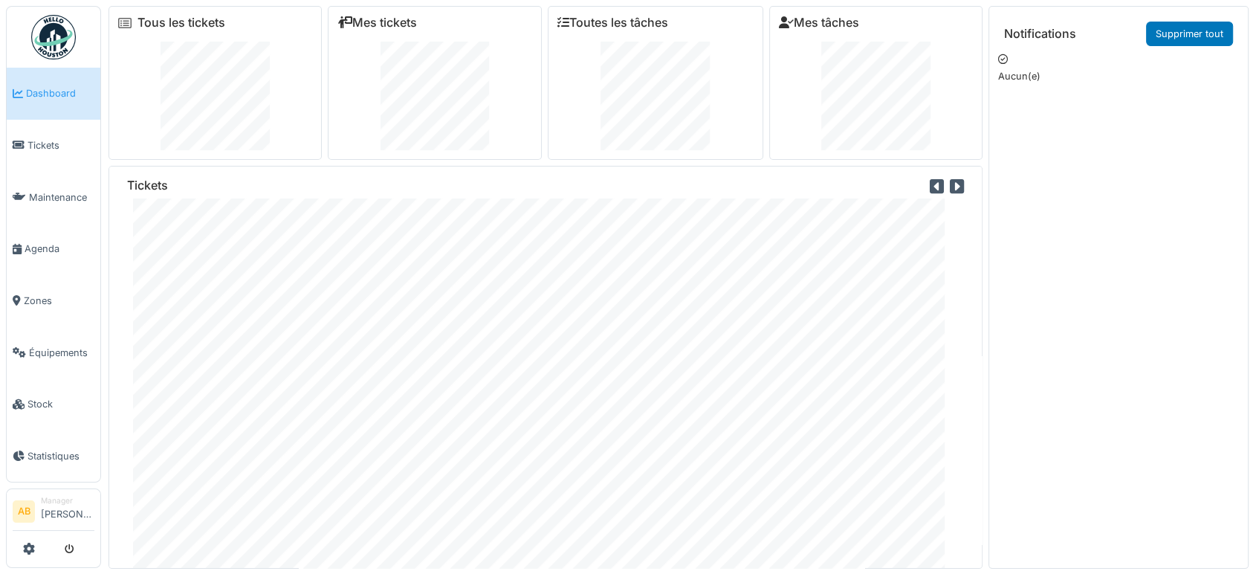
click at [24, 34] on ul "Dashboard Tickets Maintenance [GEOGRAPHIC_DATA] Zones Équipements Stock Statist…" at bounding box center [53, 244] width 95 height 476
click at [42, 33] on img at bounding box center [53, 37] width 45 height 45
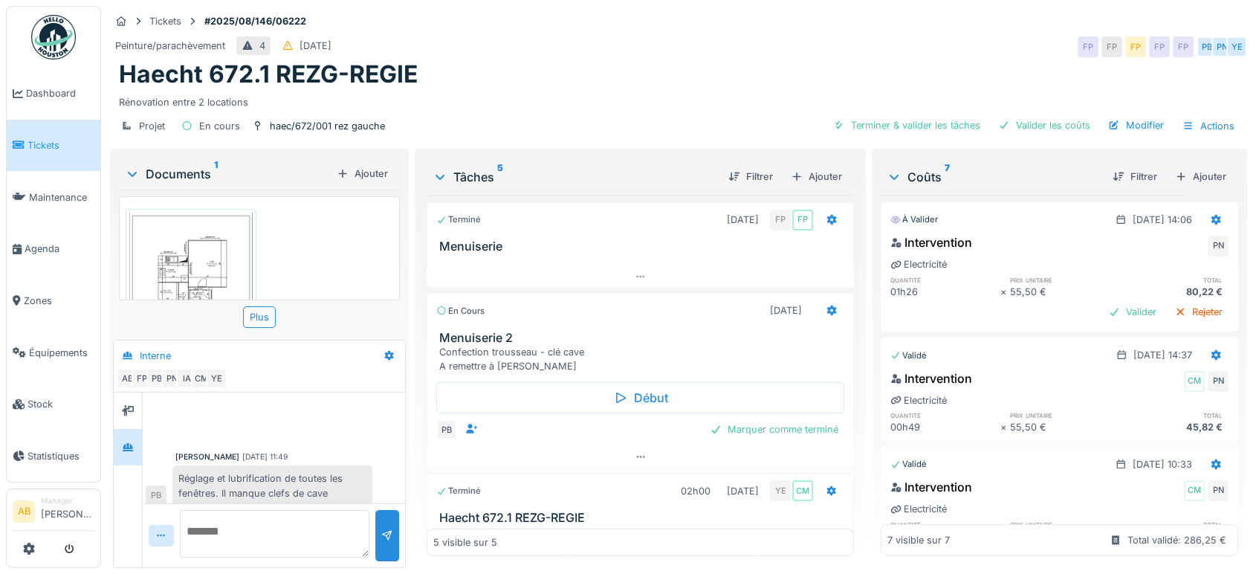
scroll to position [285, 0]
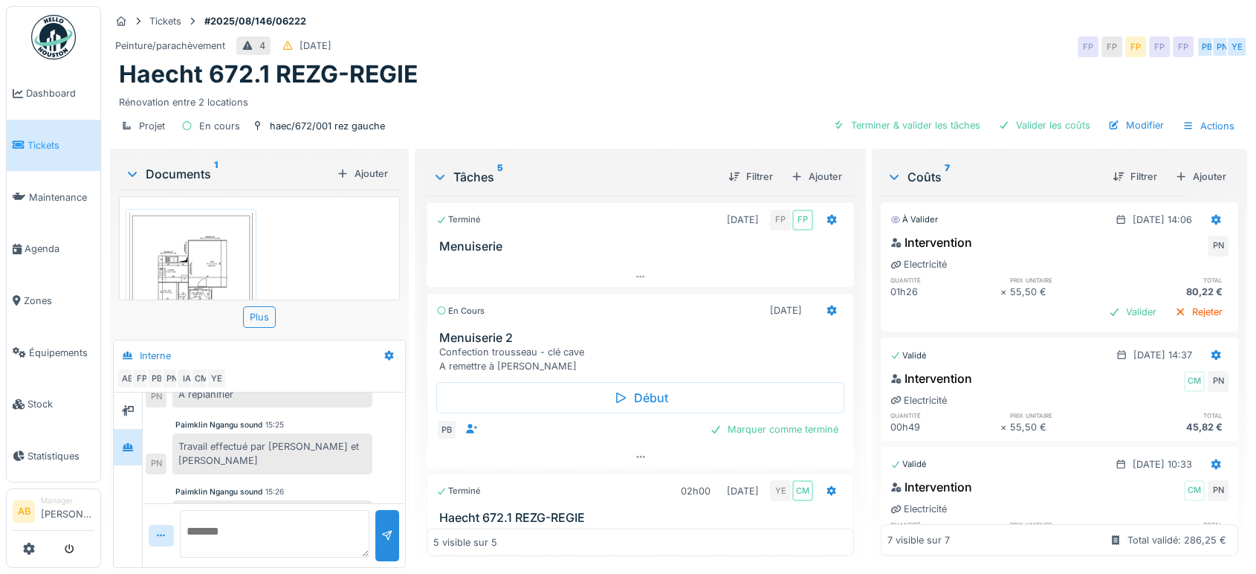
click at [42, 27] on img at bounding box center [53, 37] width 45 height 45
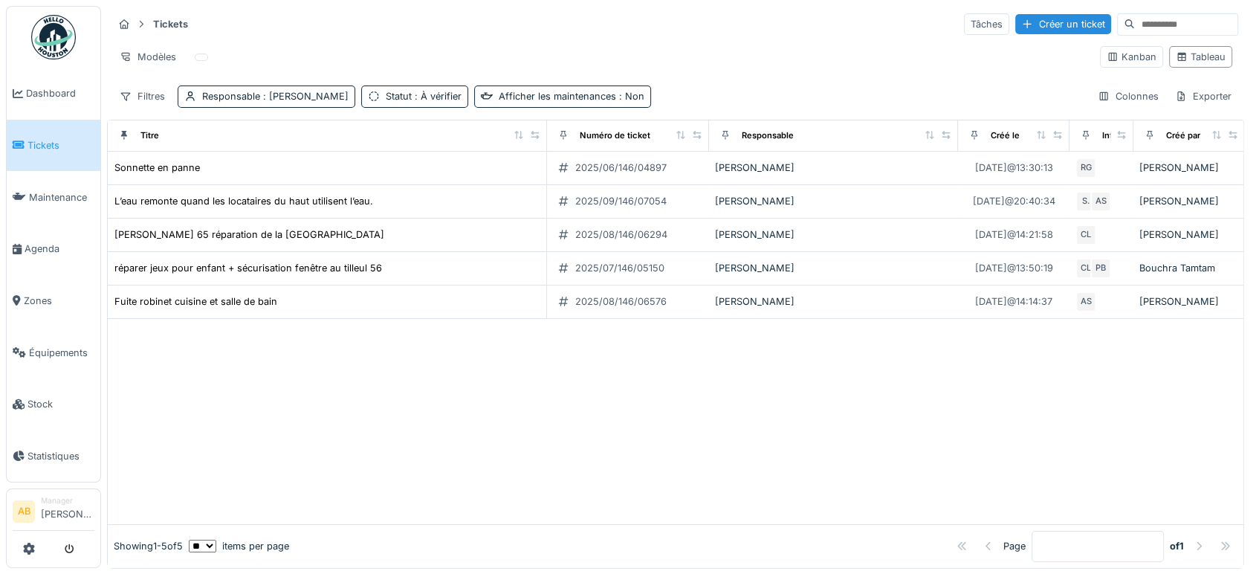
click at [49, 20] on img at bounding box center [53, 37] width 45 height 45
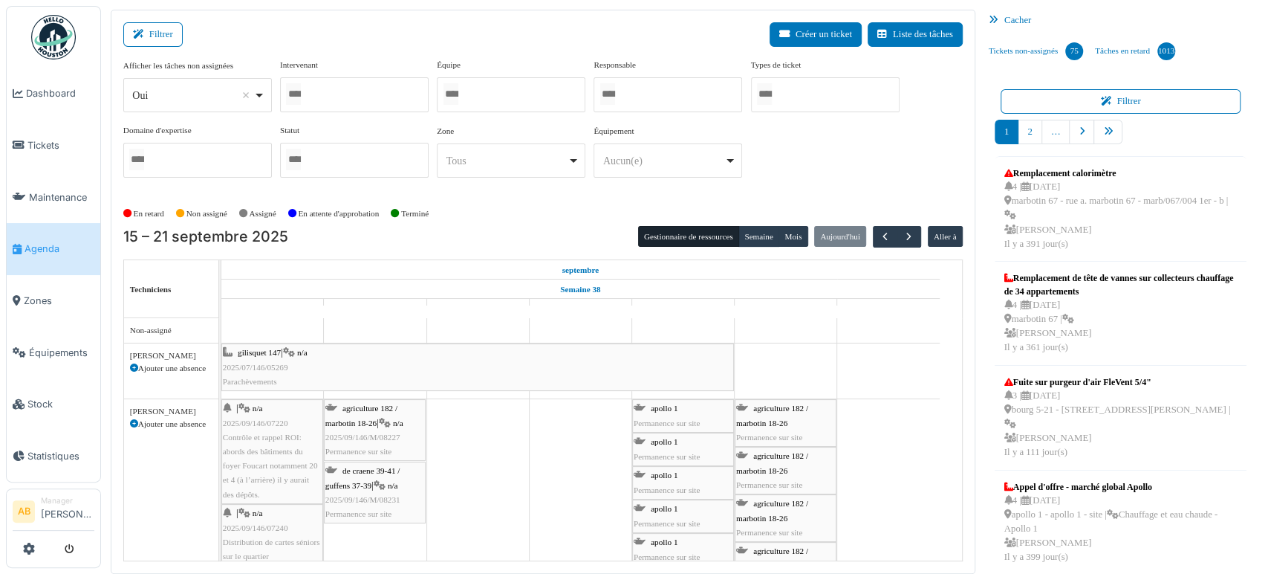
click at [58, 31] on img at bounding box center [53, 37] width 45 height 45
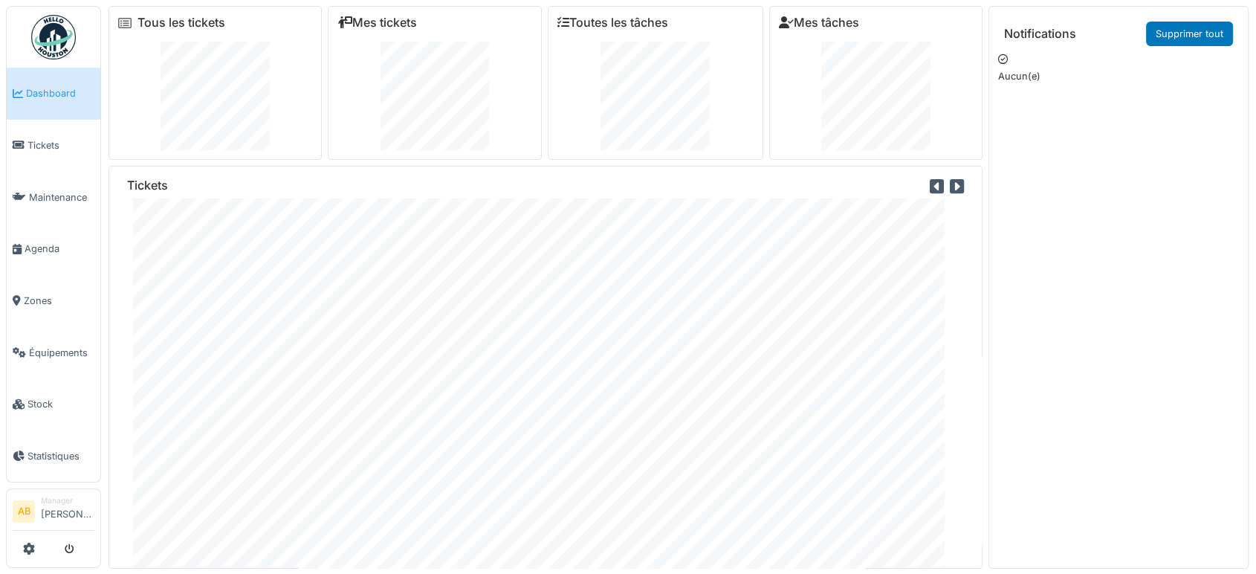
click at [36, 27] on img at bounding box center [53, 37] width 45 height 45
click at [443, 22] on h6 "Mes tickets" at bounding box center [445, 23] width 201 height 14
click at [406, 24] on link "Mes tickets" at bounding box center [385, 23] width 80 height 14
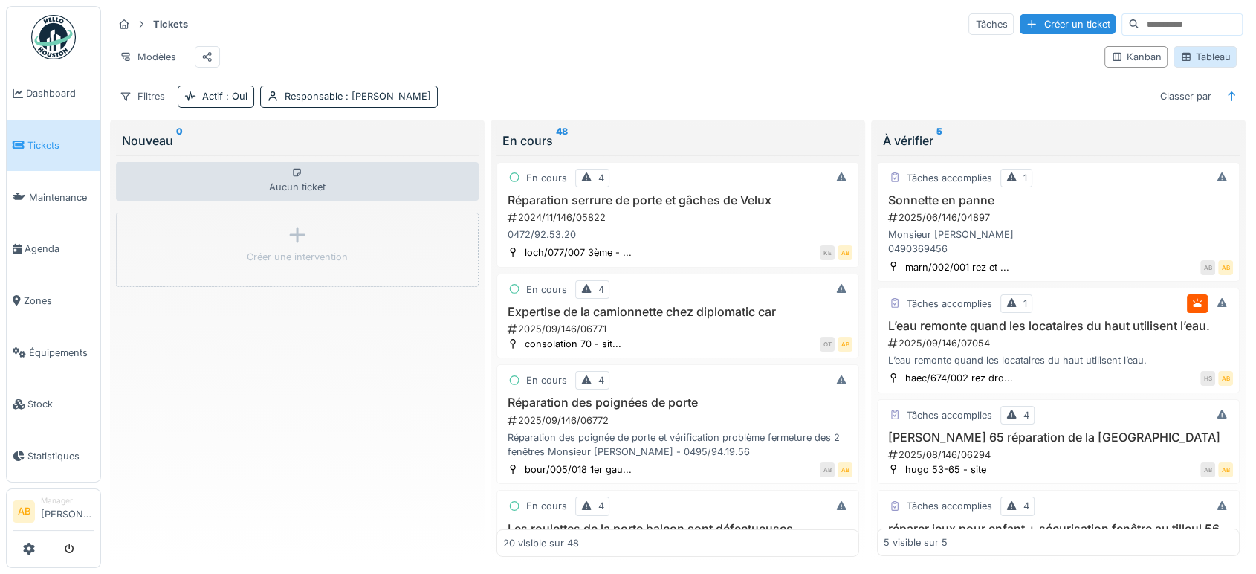
click at [1204, 68] on div "Tableau" at bounding box center [1204, 57] width 63 height 22
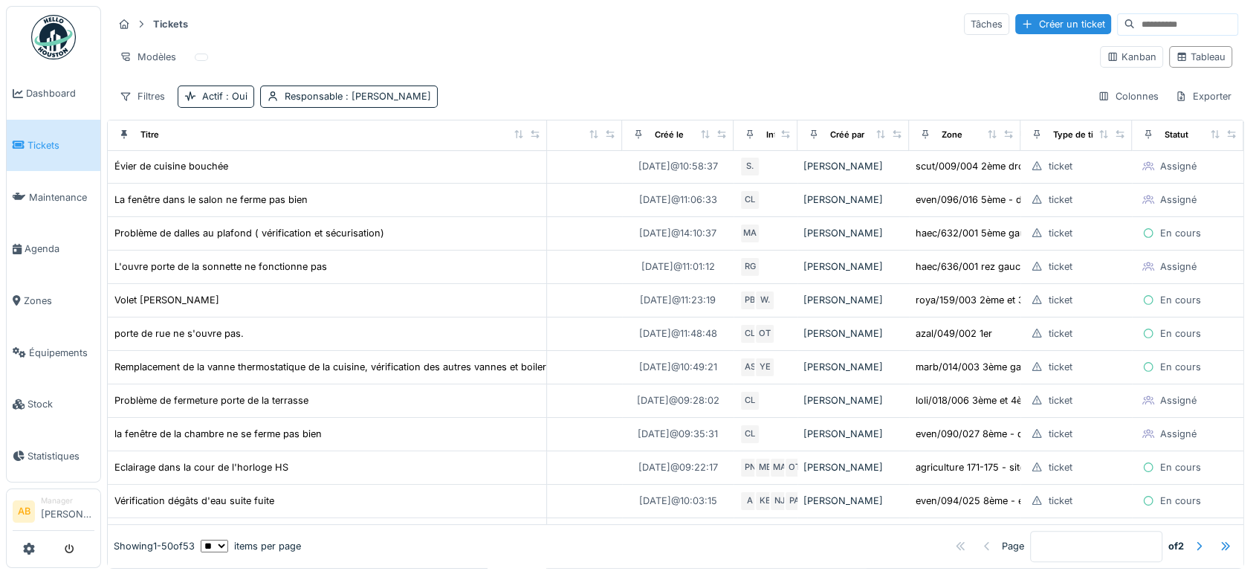
scroll to position [0, 374]
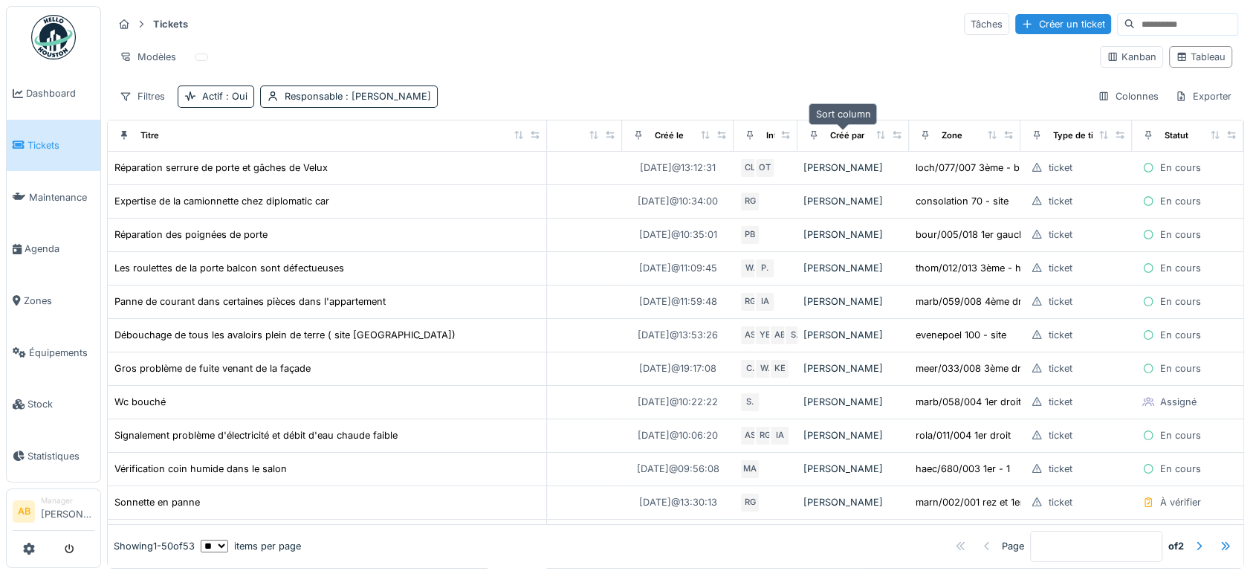
click at [875, 137] on icon at bounding box center [880, 135] width 10 height 8
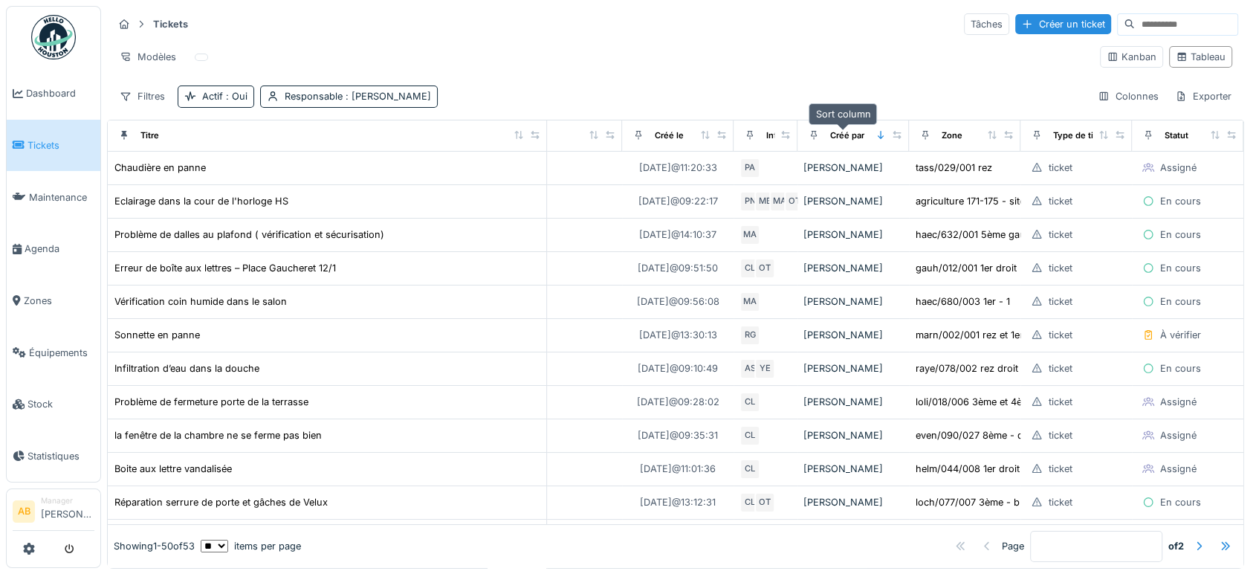
click at [875, 137] on icon at bounding box center [880, 135] width 10 height 8
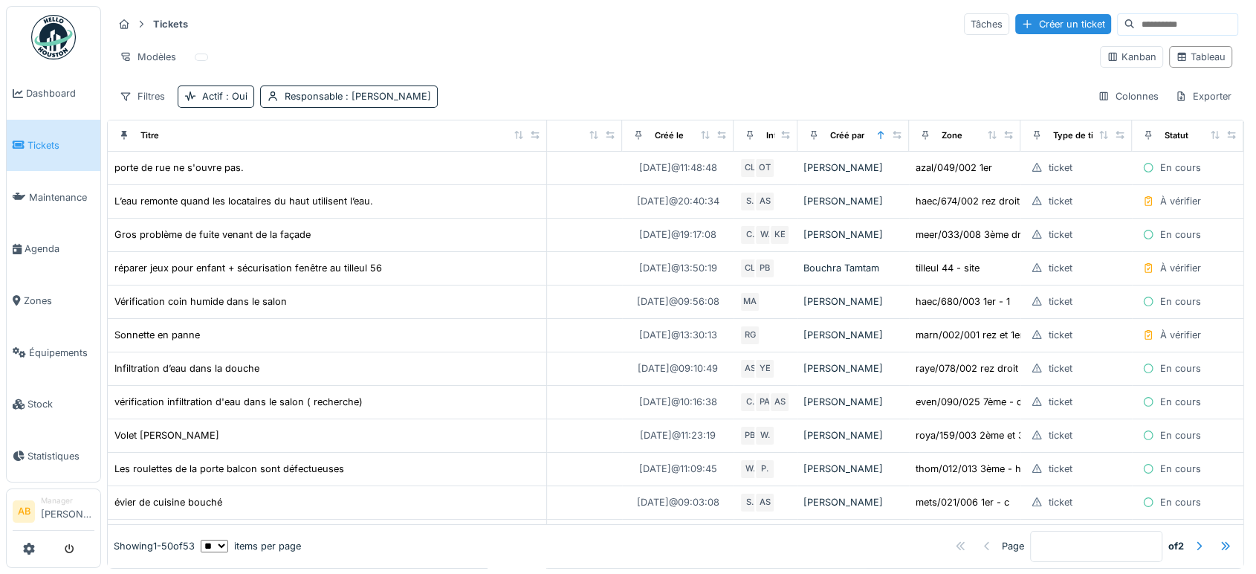
click at [837, 123] on th "Créé par" at bounding box center [852, 135] width 111 height 31
click at [1106, 54] on div "Kanban" at bounding box center [1131, 57] width 50 height 14
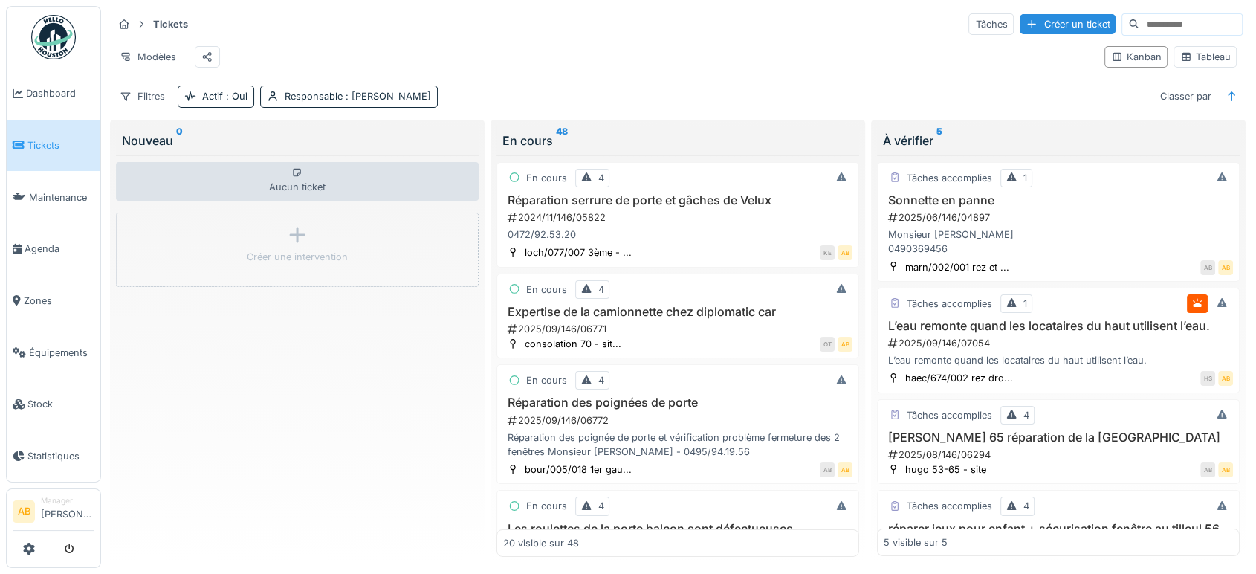
click at [53, 31] on img at bounding box center [53, 37] width 45 height 45
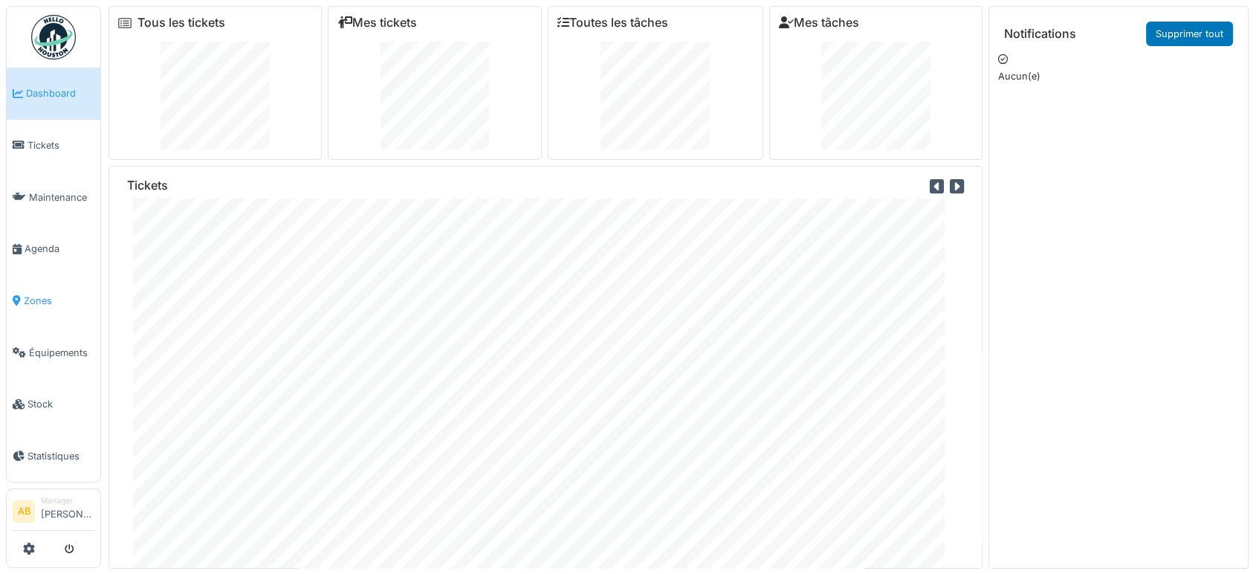
click at [41, 302] on link "Zones" at bounding box center [54, 301] width 94 height 52
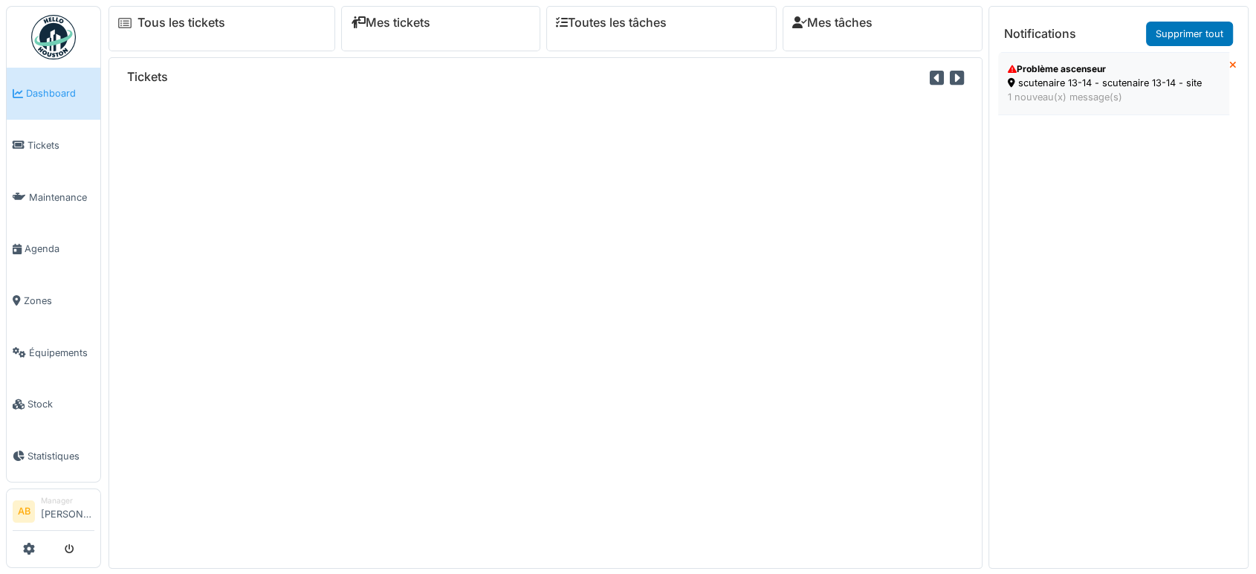
click at [1008, 95] on div "1 nouveau(x) message(s)" at bounding box center [1114, 97] width 212 height 14
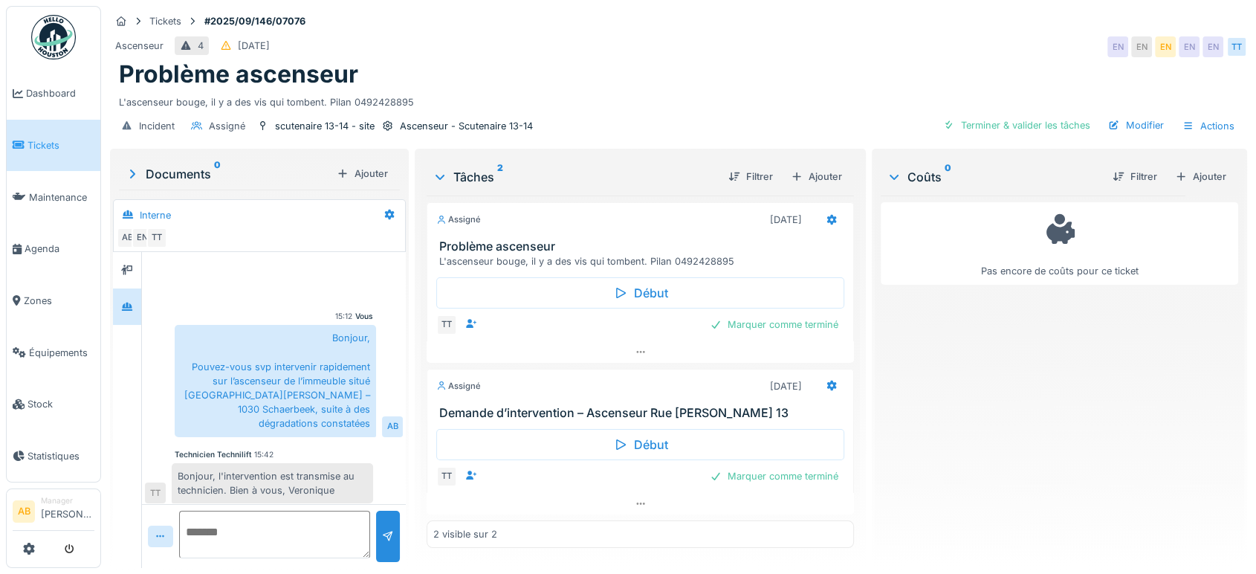
click at [54, 29] on img at bounding box center [53, 37] width 45 height 45
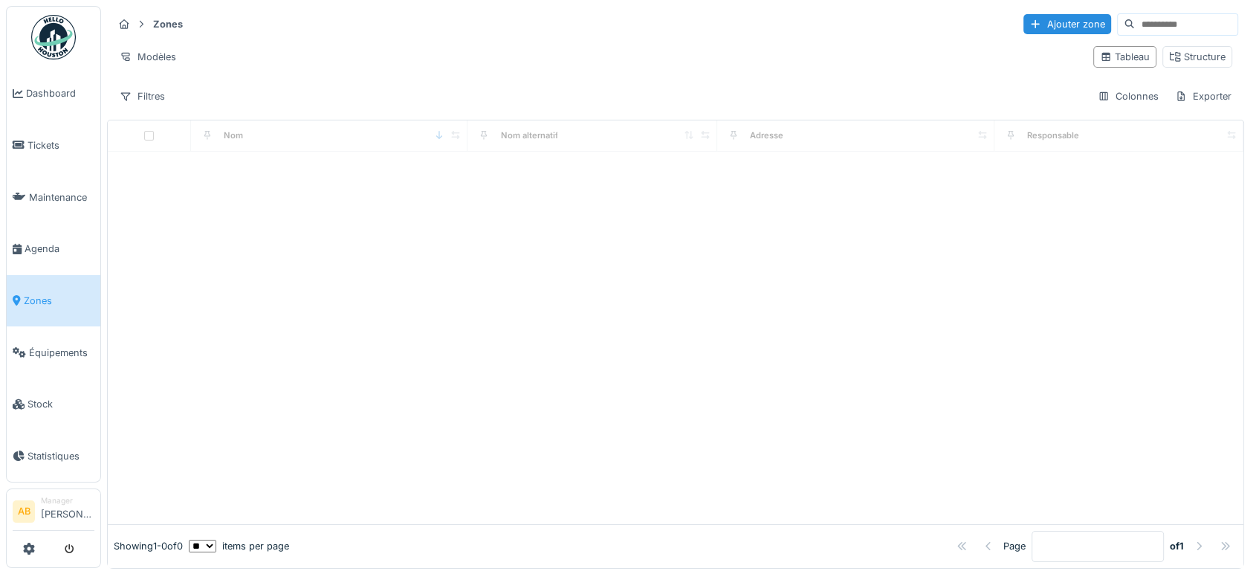
click at [1153, 29] on input at bounding box center [1186, 24] width 103 height 21
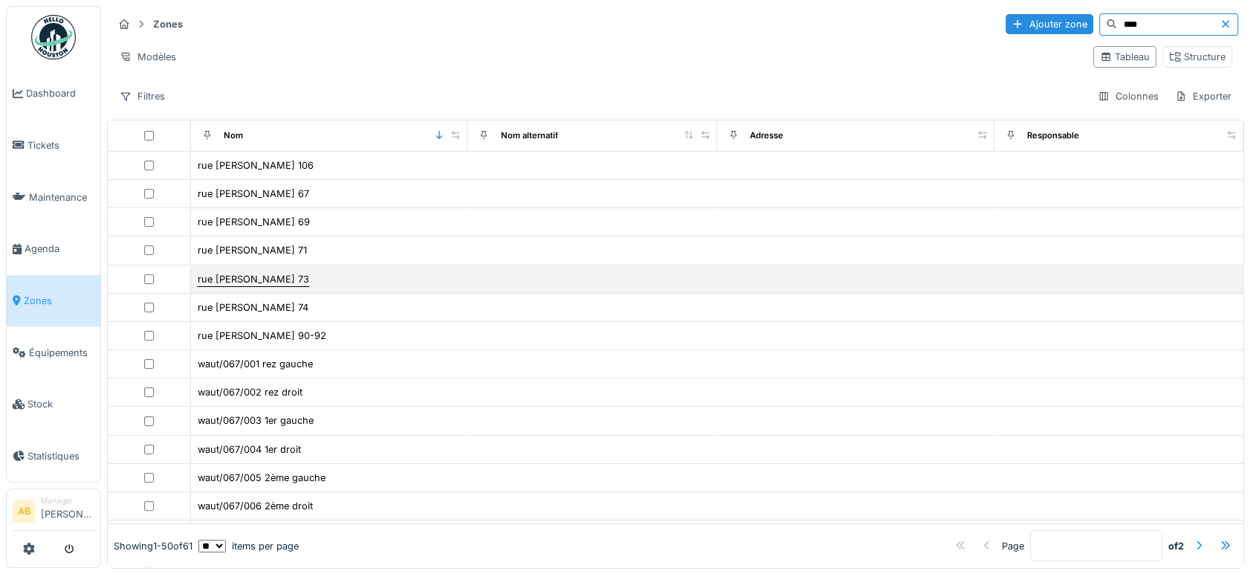
type input "****"
click at [257, 276] on div "rue [PERSON_NAME] 73" at bounding box center [253, 279] width 111 height 14
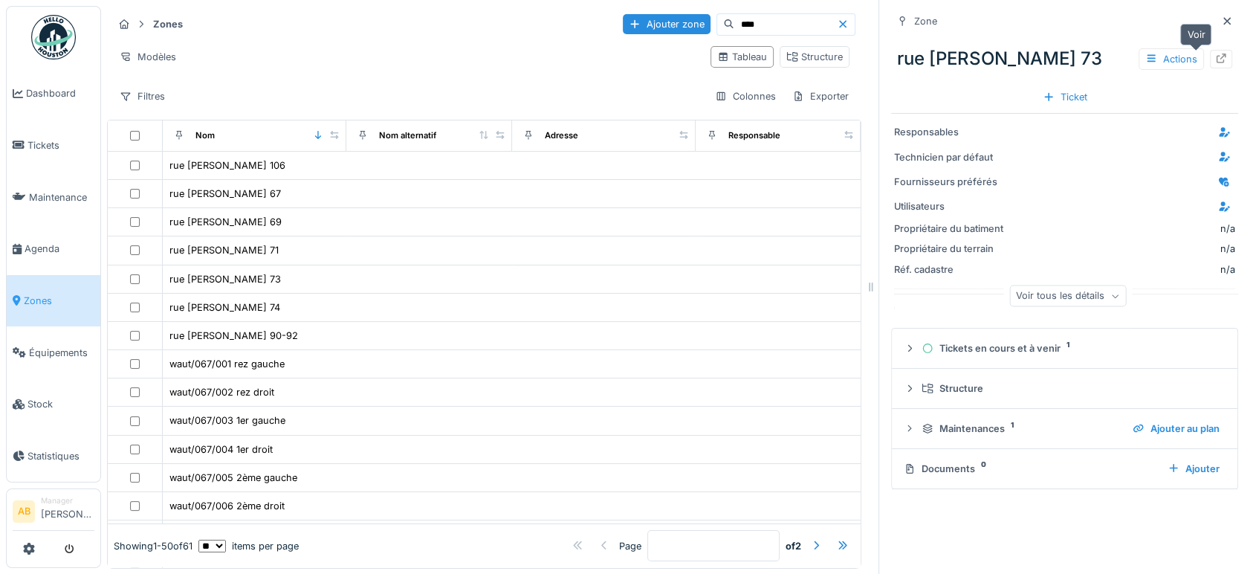
click at [1215, 56] on icon at bounding box center [1221, 59] width 12 height 10
click at [762, 28] on input "****" at bounding box center [785, 24] width 103 height 21
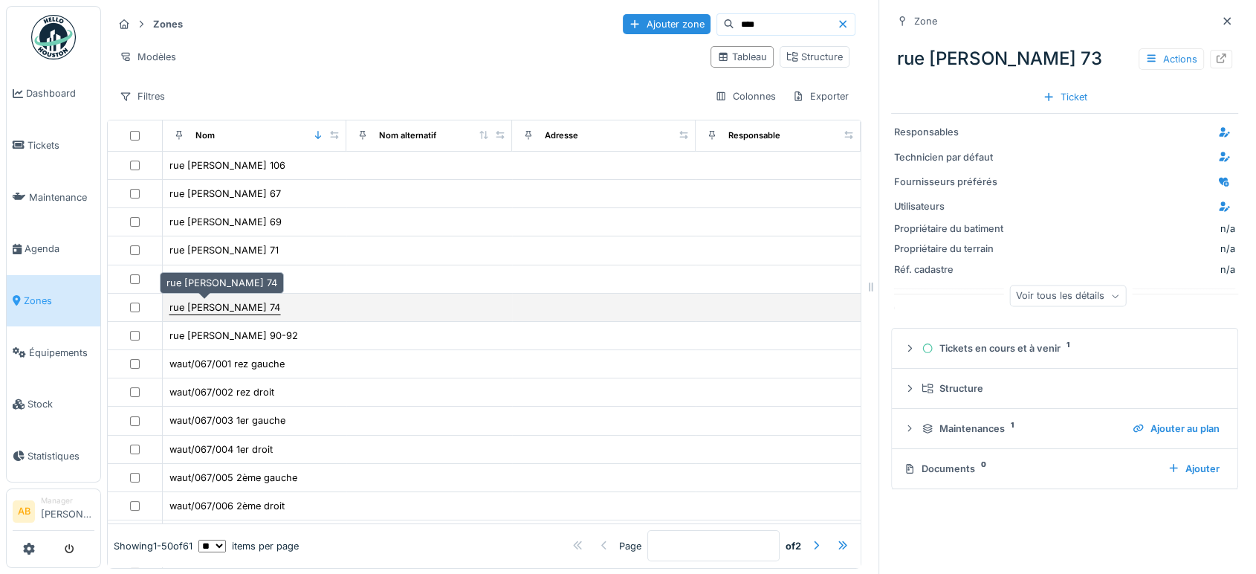
click at [236, 305] on div "rue [PERSON_NAME] 74" at bounding box center [224, 307] width 111 height 14
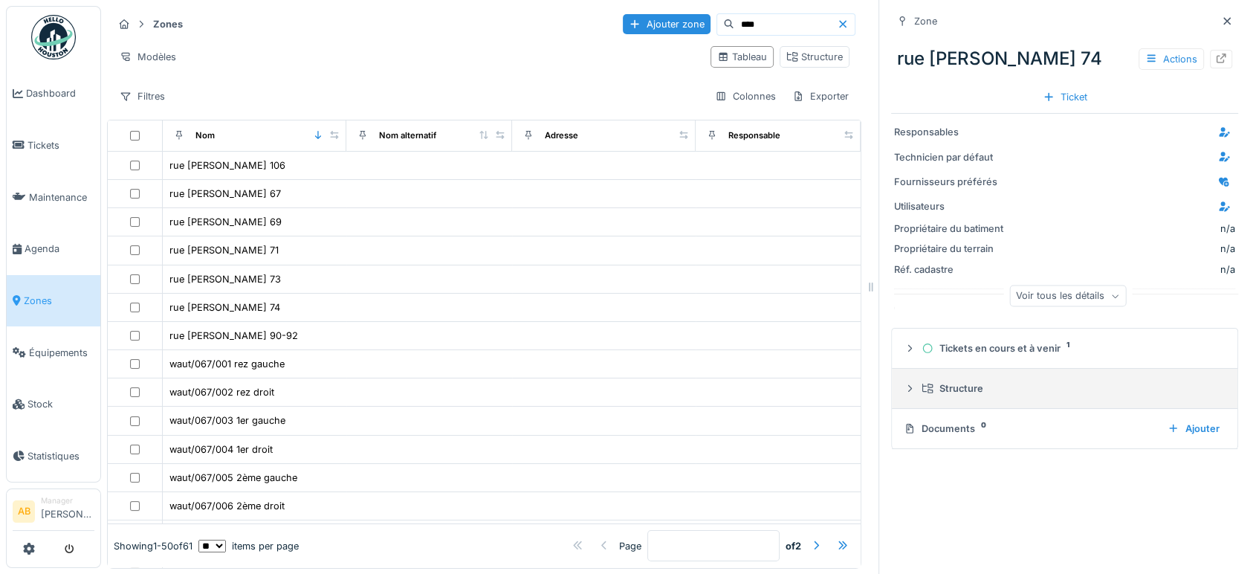
click at [904, 391] on icon at bounding box center [910, 388] width 12 height 10
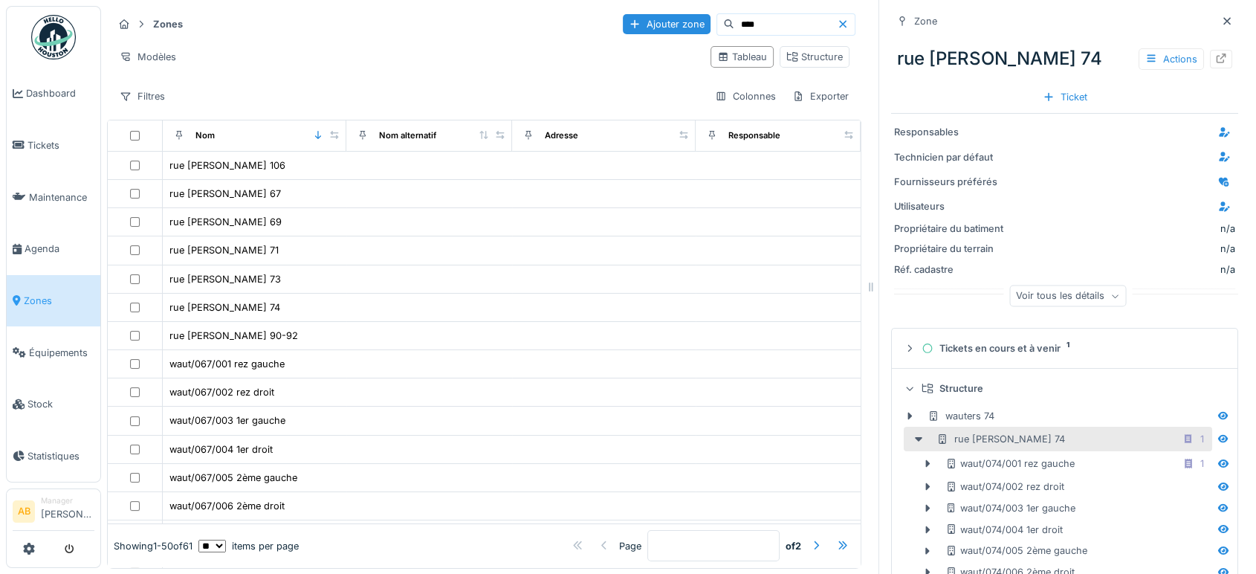
scroll to position [71, 0]
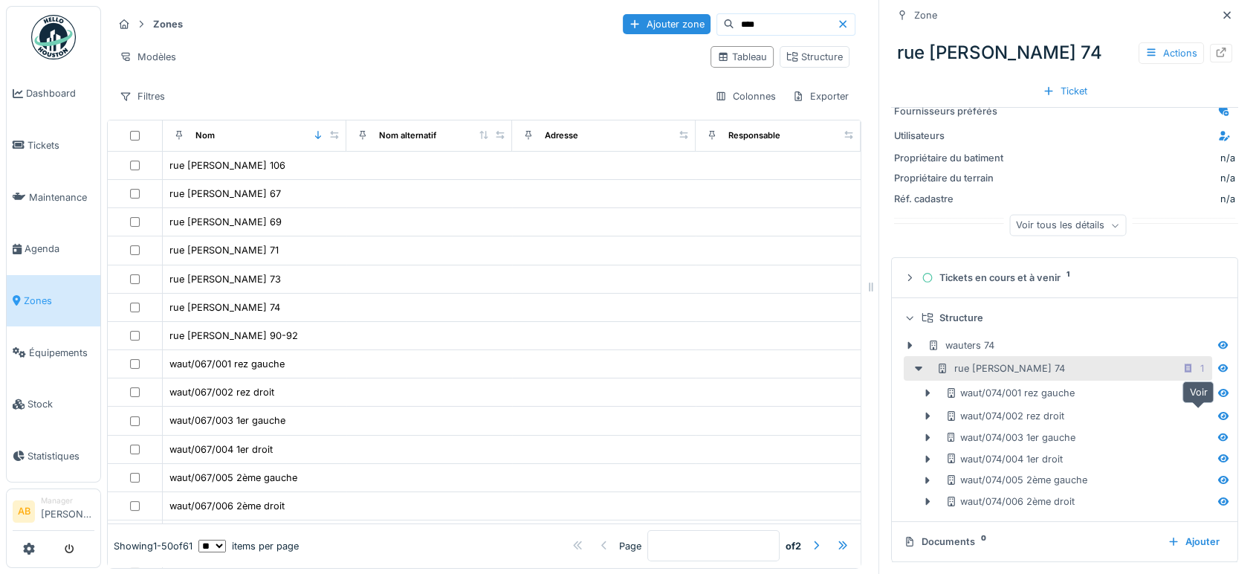
click at [1212, 415] on div at bounding box center [1223, 415] width 22 height 19
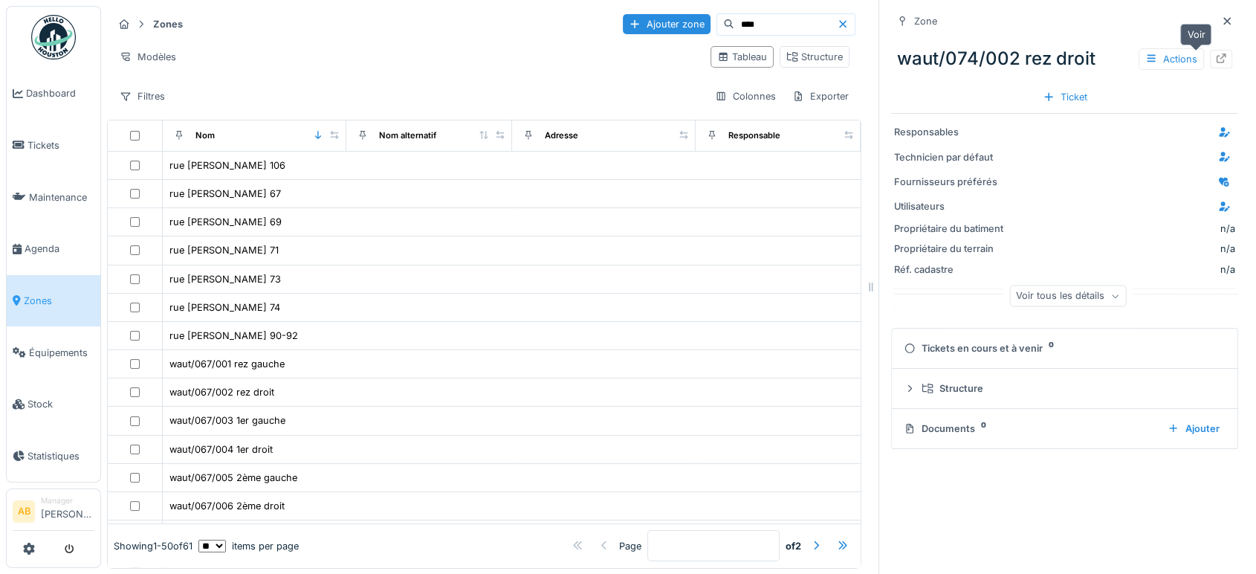
click at [1215, 58] on icon at bounding box center [1221, 59] width 12 height 10
click at [1216, 21] on div at bounding box center [1227, 21] width 22 height 19
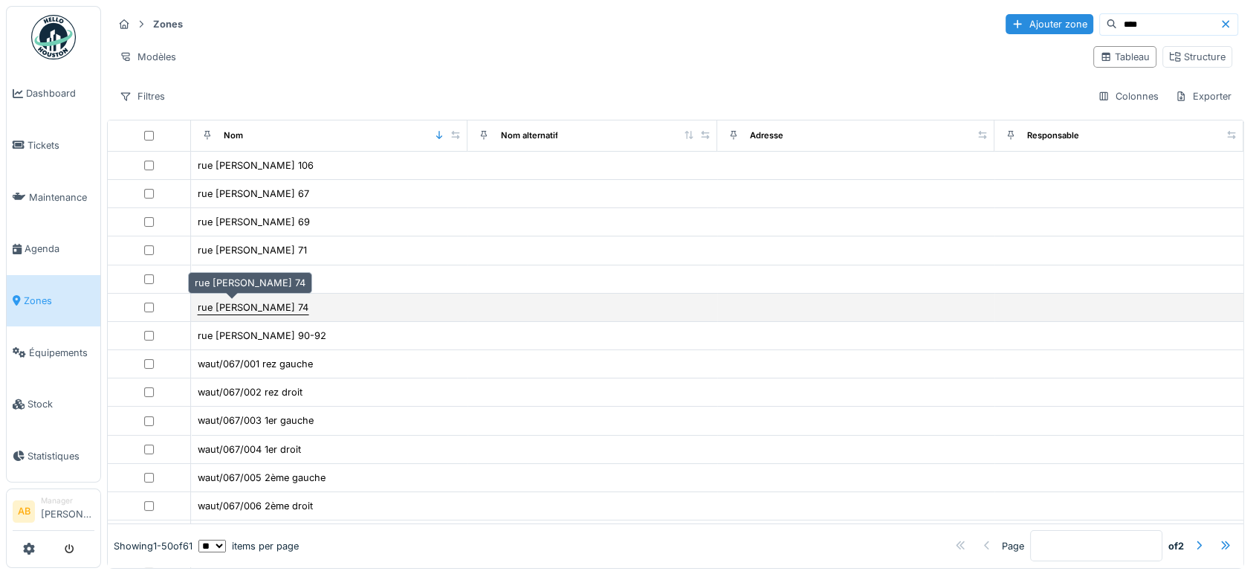
click at [237, 301] on div "rue j. wauters 74" at bounding box center [253, 307] width 111 height 14
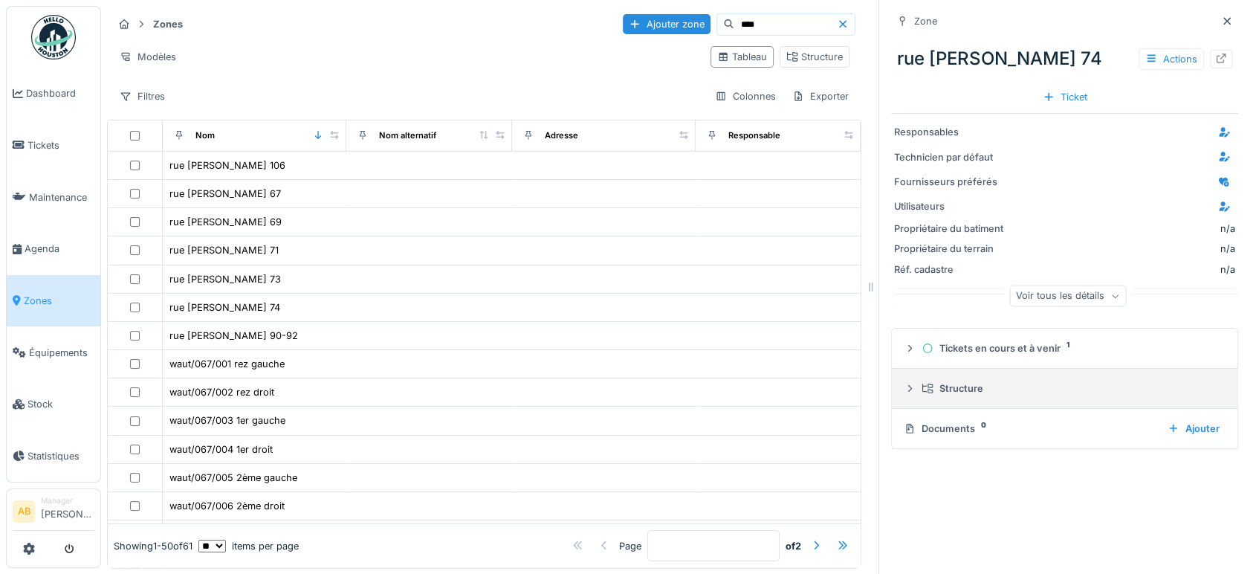
click at [933, 392] on div "Structure" at bounding box center [1070, 388] width 298 height 14
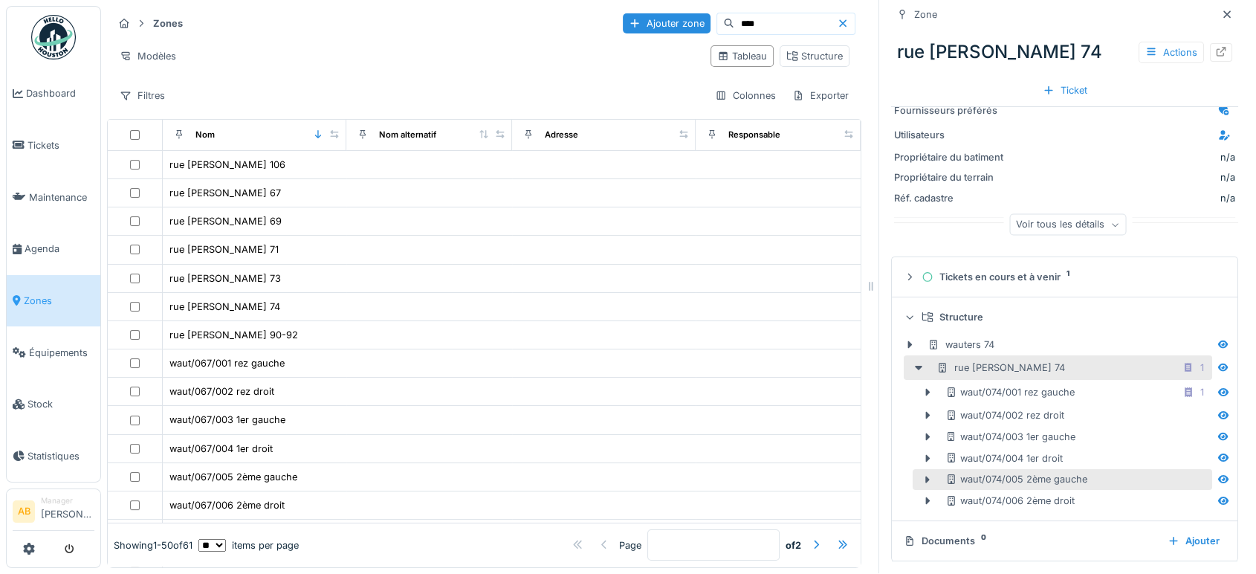
scroll to position [13, 0]
click at [1218, 496] on icon at bounding box center [1223, 500] width 10 height 8
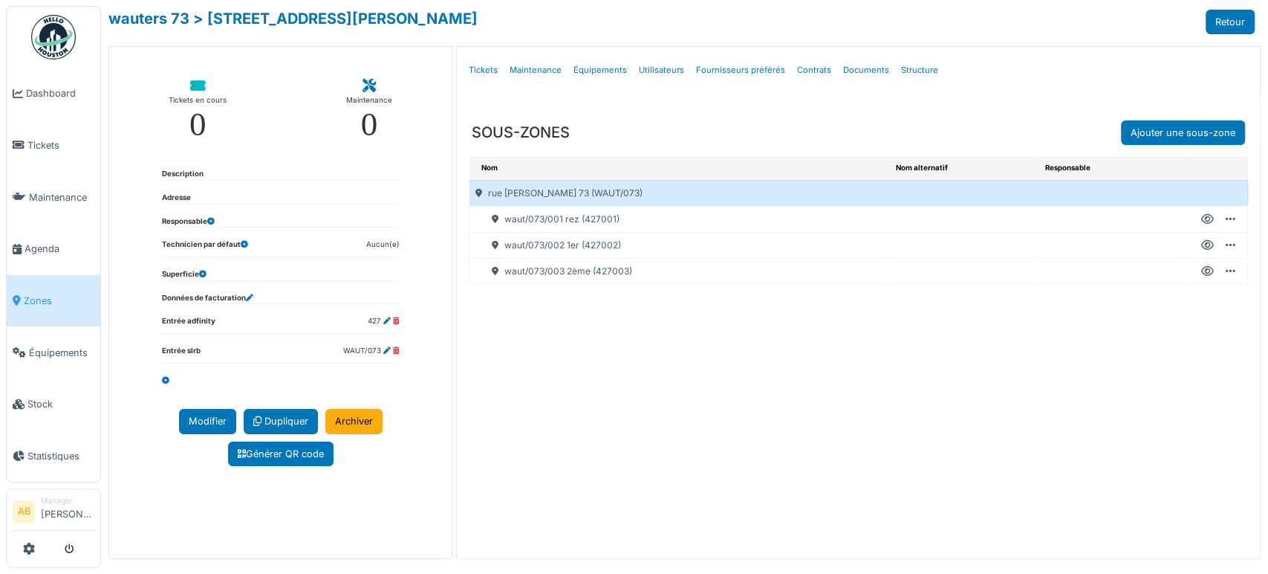
click at [1202, 271] on icon at bounding box center [1208, 271] width 13 height 1
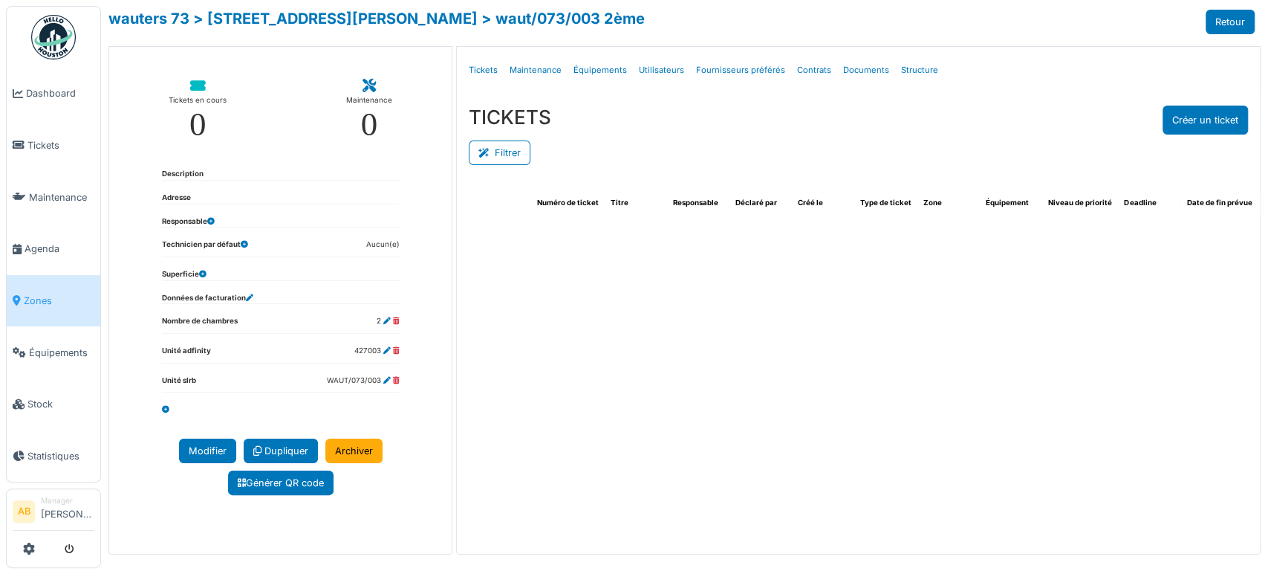
select select "***"
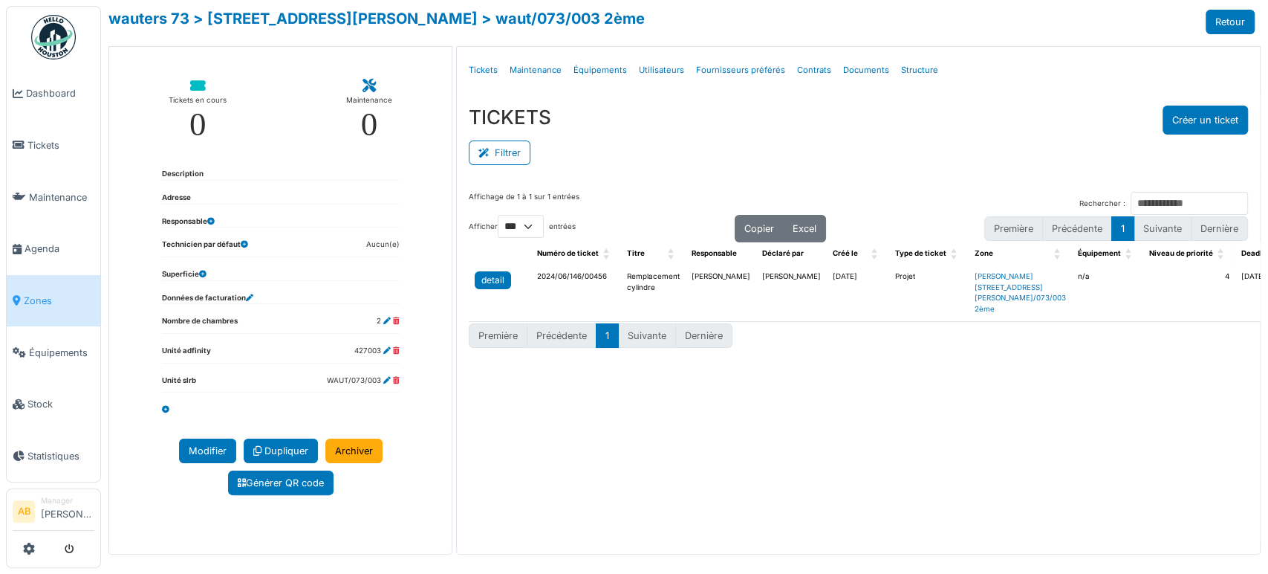
click at [490, 276] on div "detail" at bounding box center [493, 279] width 23 height 13
click at [900, 68] on link "Structure" at bounding box center [919, 70] width 49 height 35
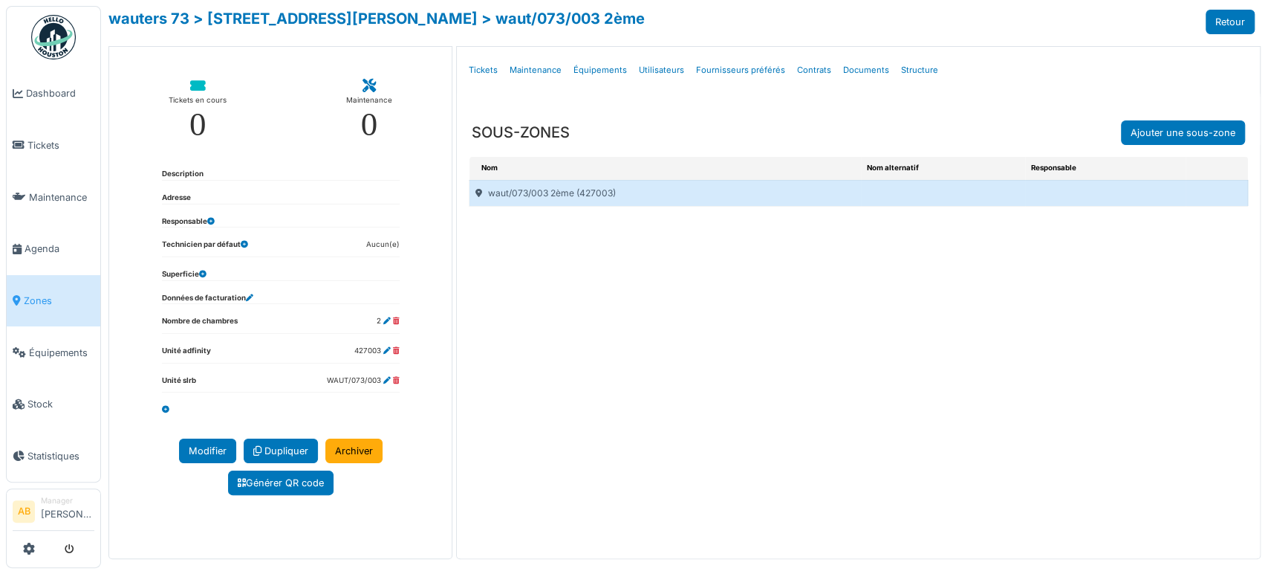
click at [303, 21] on link "> [STREET_ADDRESS][PERSON_NAME]" at bounding box center [335, 19] width 285 height 18
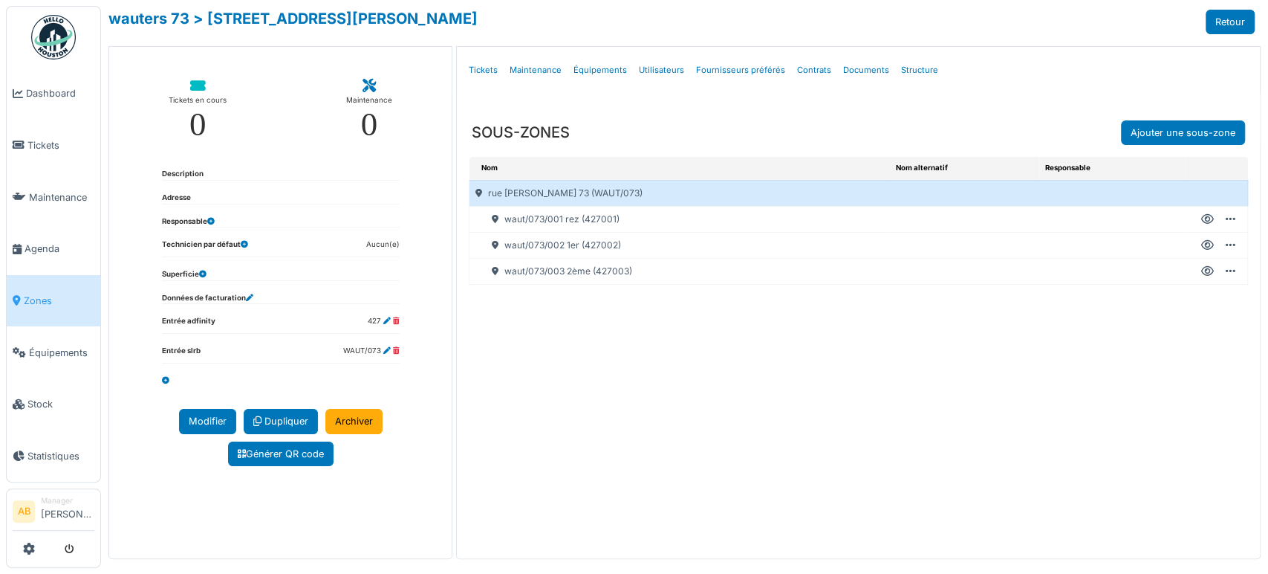
click at [1202, 219] on icon at bounding box center [1208, 219] width 13 height 1
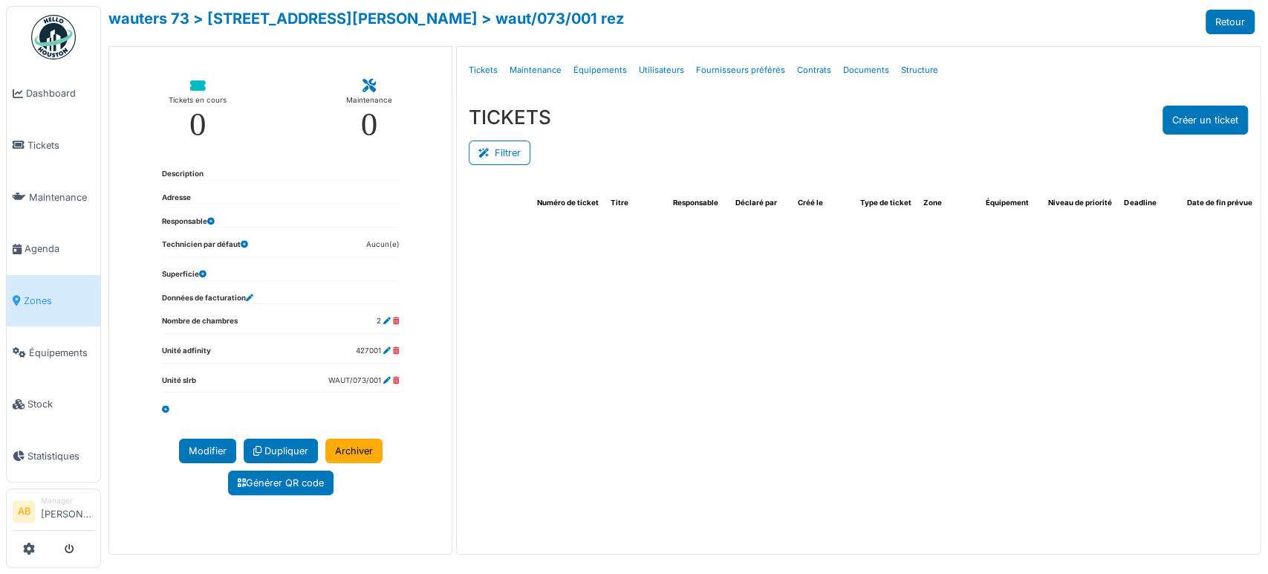
select select "***"
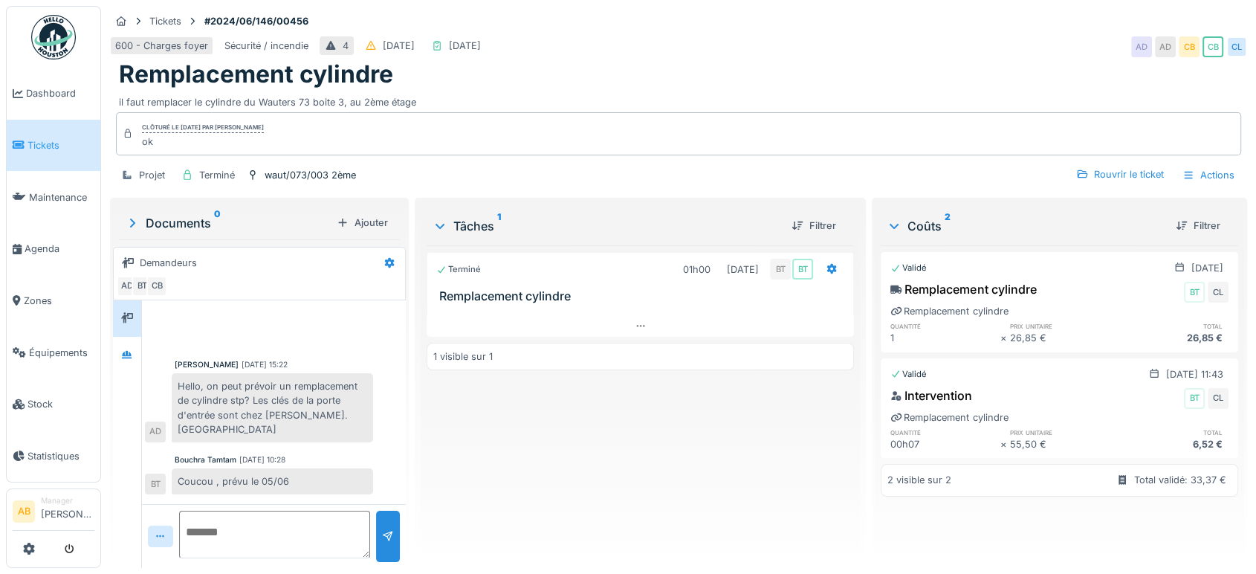
scroll to position [34, 0]
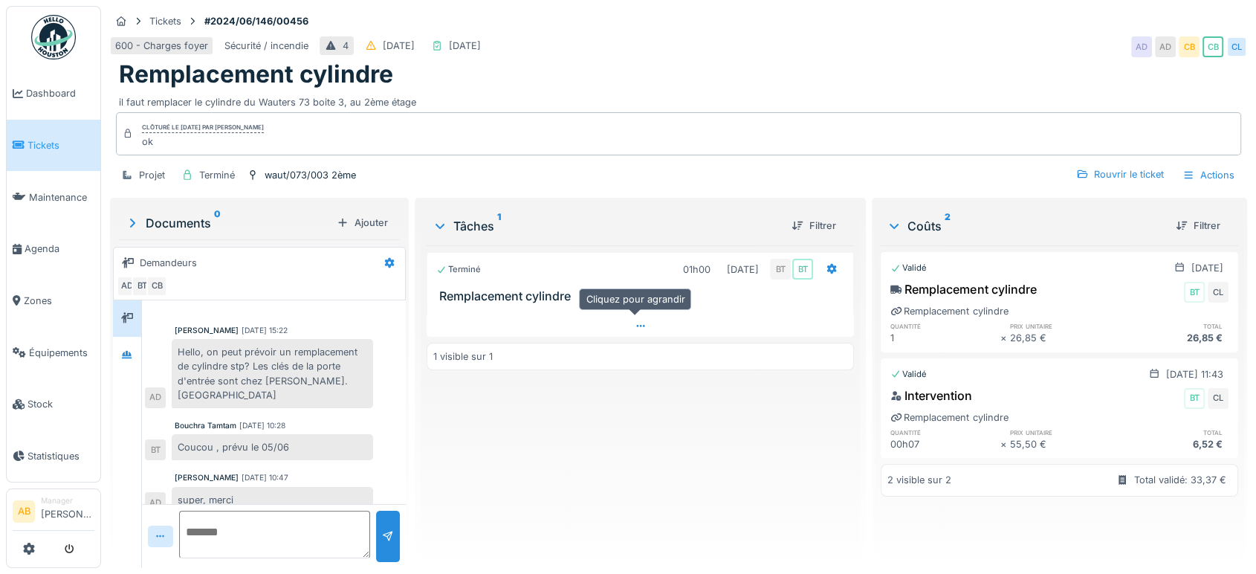
click at [583, 315] on div at bounding box center [640, 326] width 427 height 22
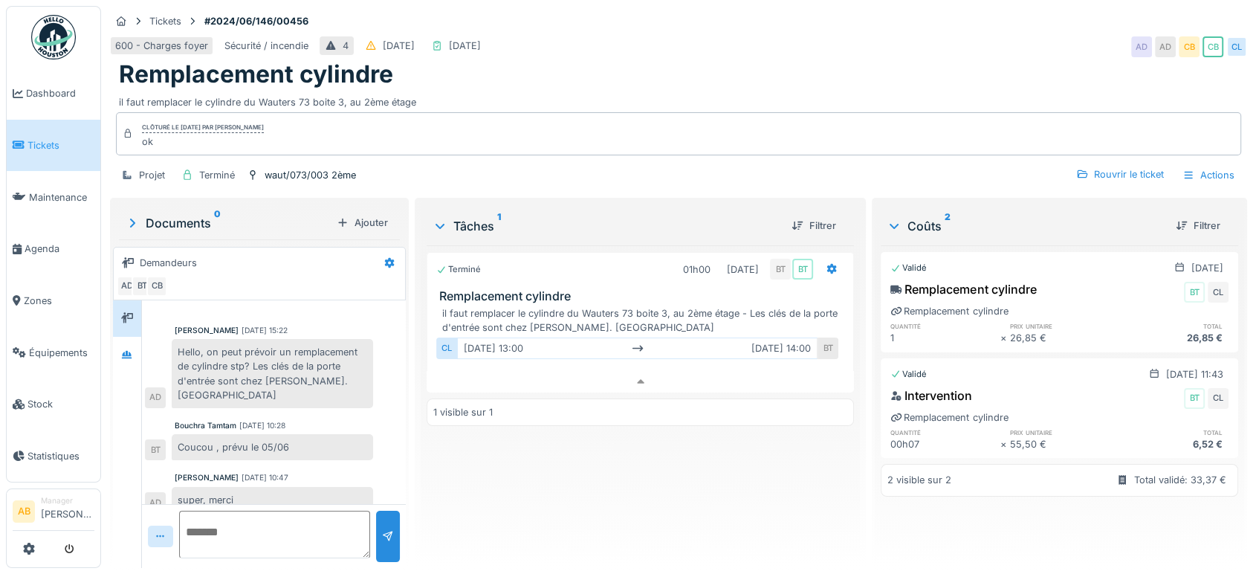
click at [183, 214] on div "Documents 0" at bounding box center [228, 223] width 206 height 18
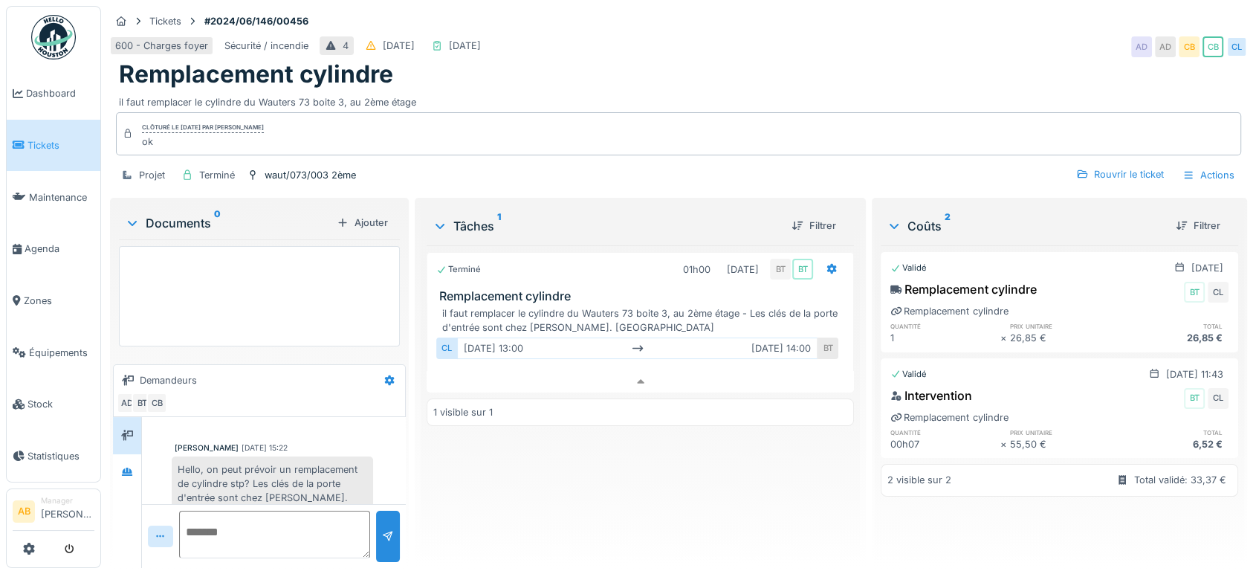
click at [210, 214] on div "Documents 0" at bounding box center [228, 223] width 206 height 18
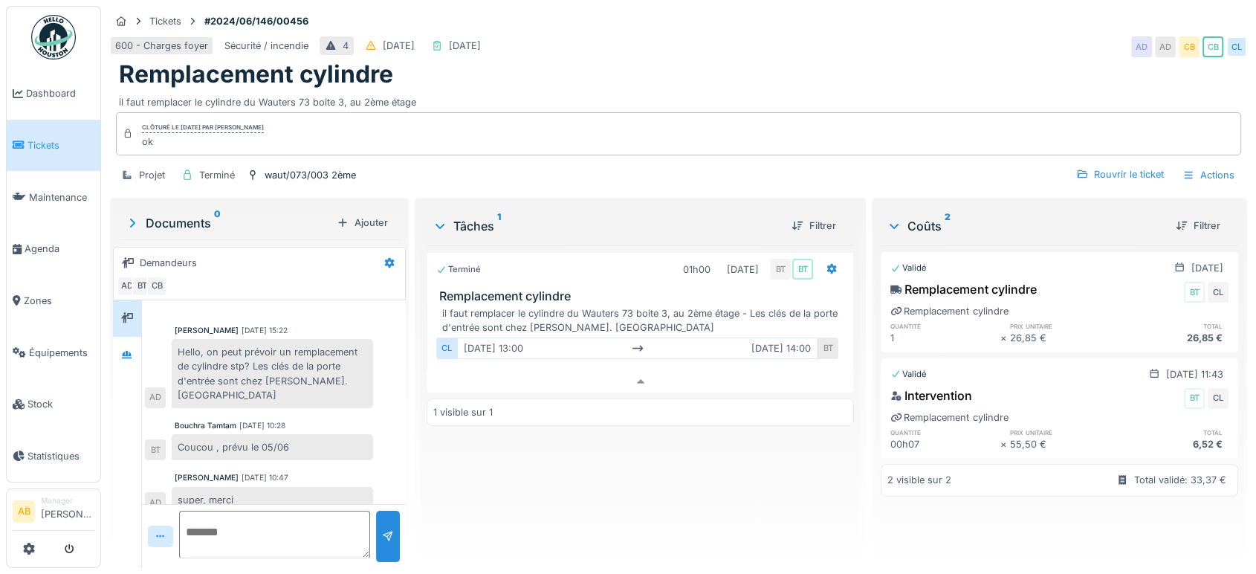
click at [117, 374] on div at bounding box center [127, 434] width 29 height 268
click at [124, 350] on icon at bounding box center [127, 354] width 10 height 8
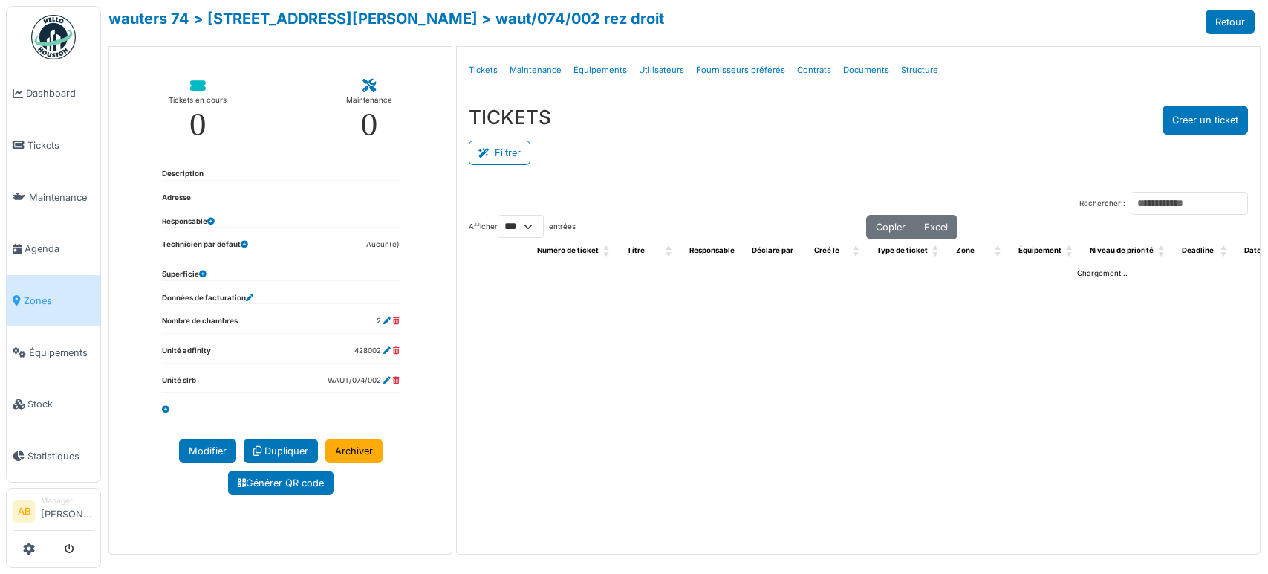
select select "***"
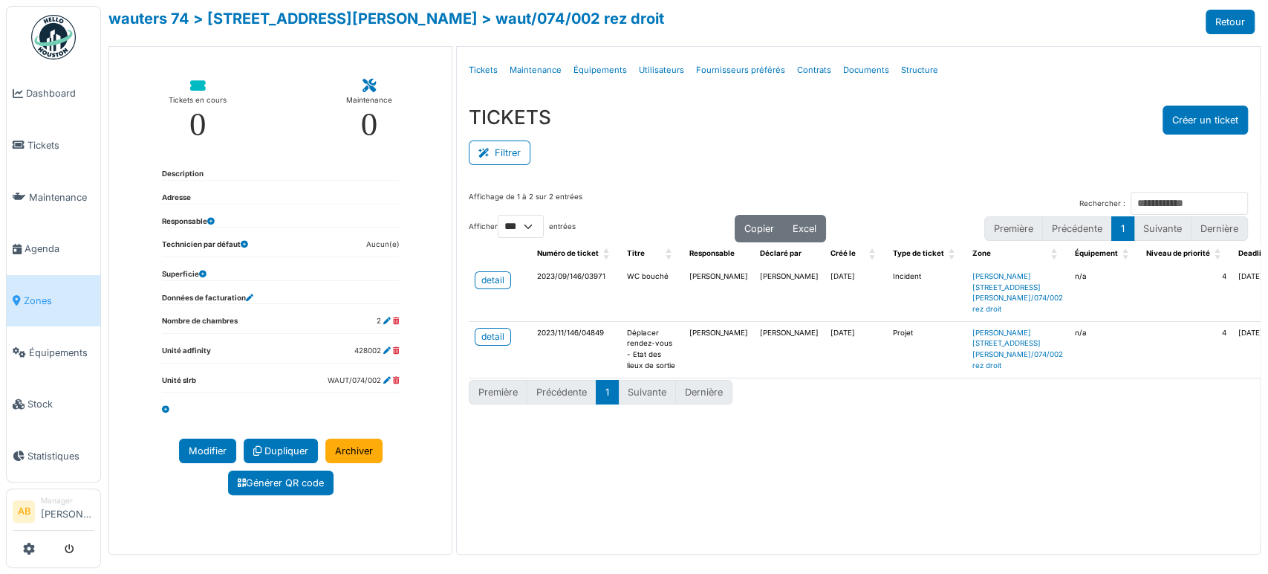
click at [986, 532] on div "Affichage de 1 à 2 sur 2 entrées Rechercher : Afficher ** ** *** *** entrées Co…" at bounding box center [858, 363] width 803 height 366
drag, startPoint x: 1015, startPoint y: 545, endPoint x: 613, endPoint y: 512, distance: 403.4
click at [613, 512] on div "Menu Détails Tickets Maintenance Équipements Utilisateurs Fournisseurs préférés…" at bounding box center [858, 300] width 805 height 508
click at [279, 17] on link "> rue j. wauters 74" at bounding box center [335, 19] width 285 height 18
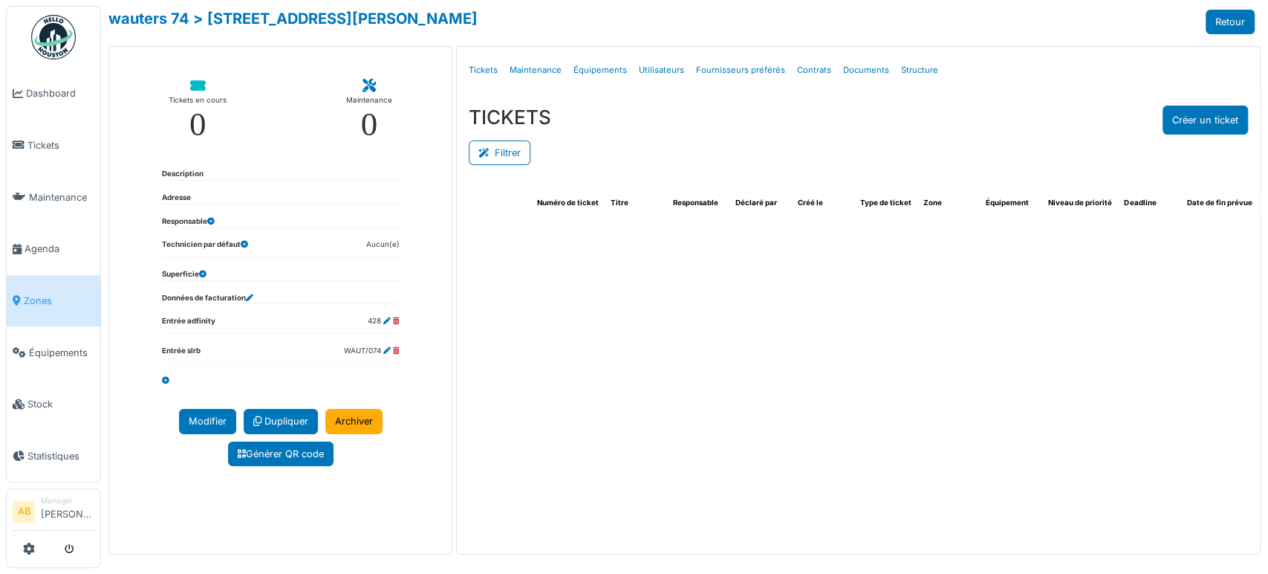
select select "***"
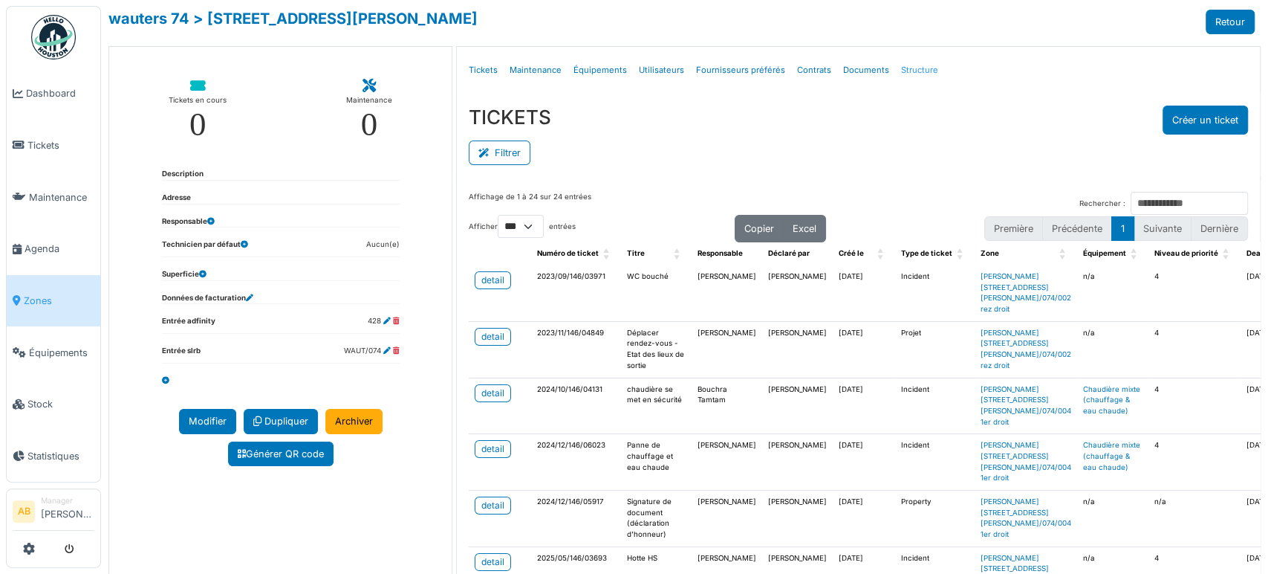
click at [904, 71] on link "Structure" at bounding box center [919, 70] width 49 height 35
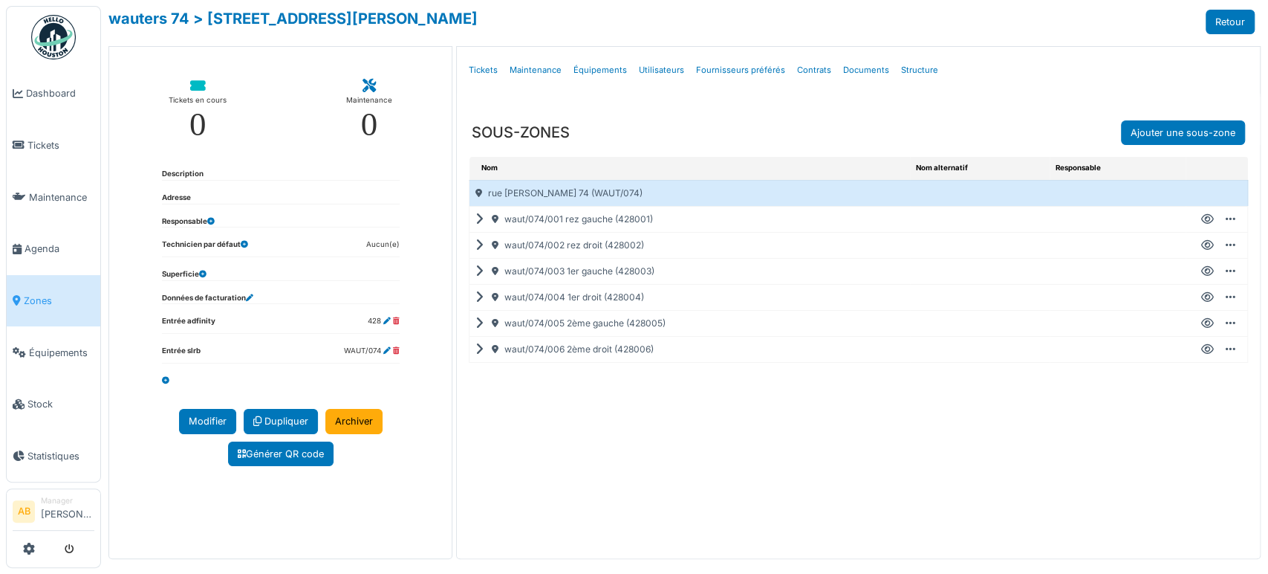
click at [1202, 349] on icon at bounding box center [1208, 349] width 13 height 1
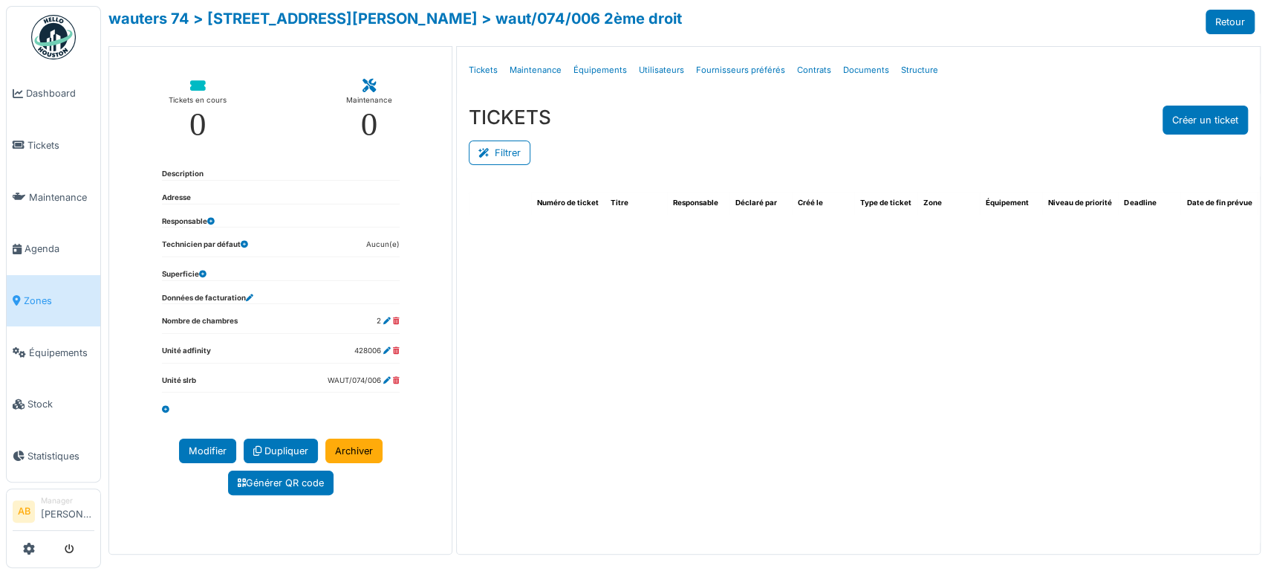
select select "***"
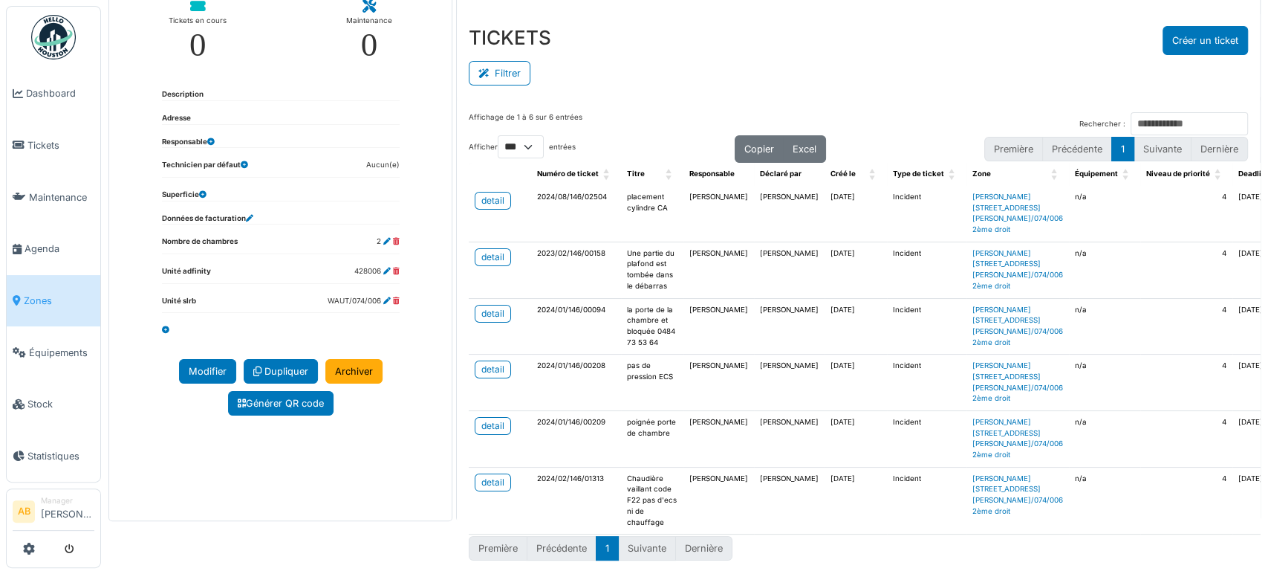
scroll to position [63, 0]
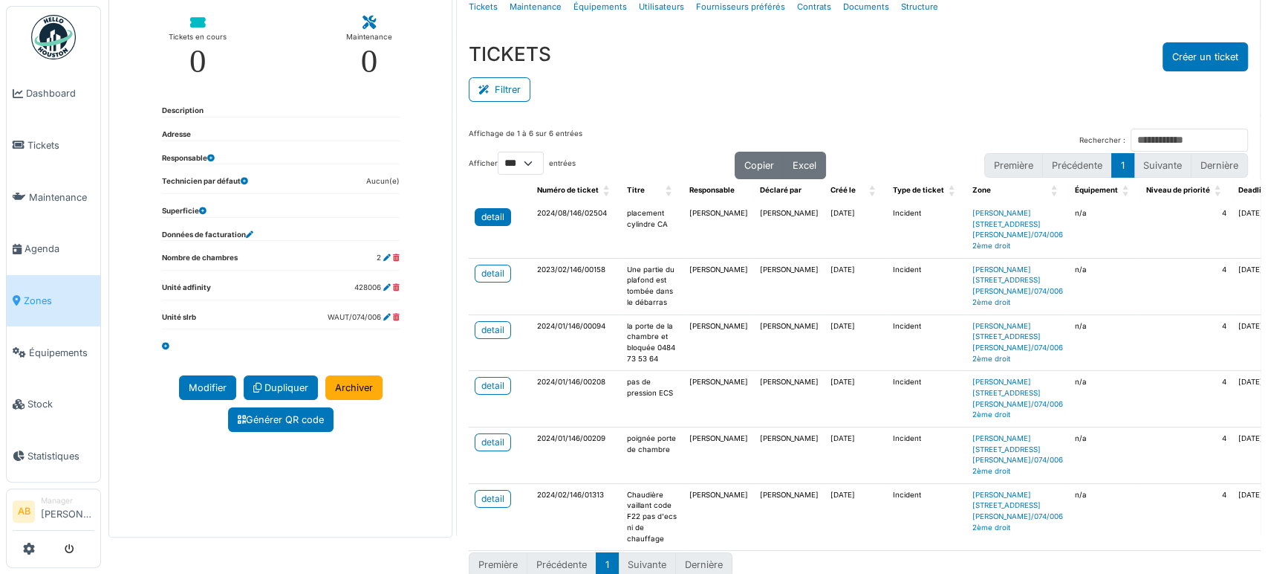
click at [490, 219] on div "detail" at bounding box center [493, 216] width 23 height 13
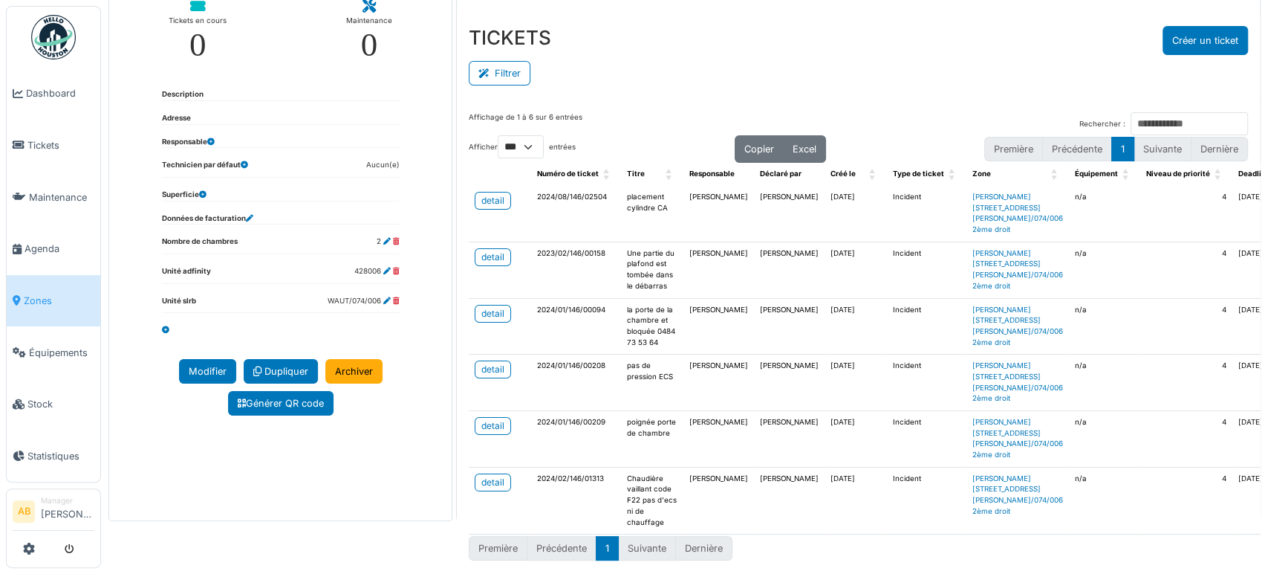
scroll to position [0, 0]
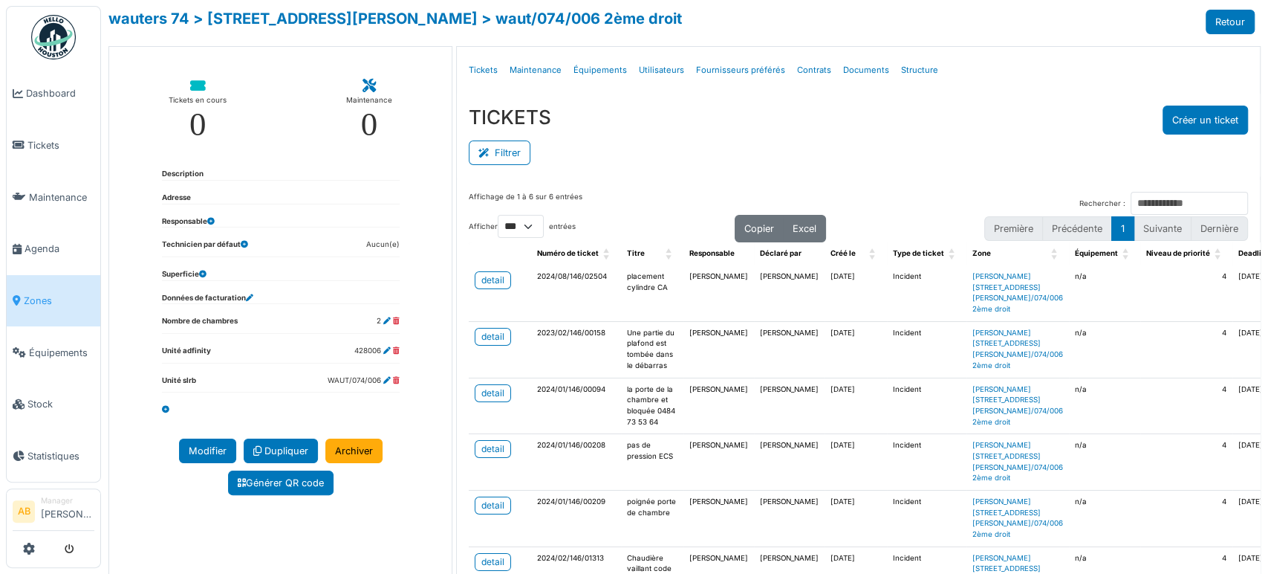
click at [62, 281] on link "Zones" at bounding box center [54, 301] width 94 height 52
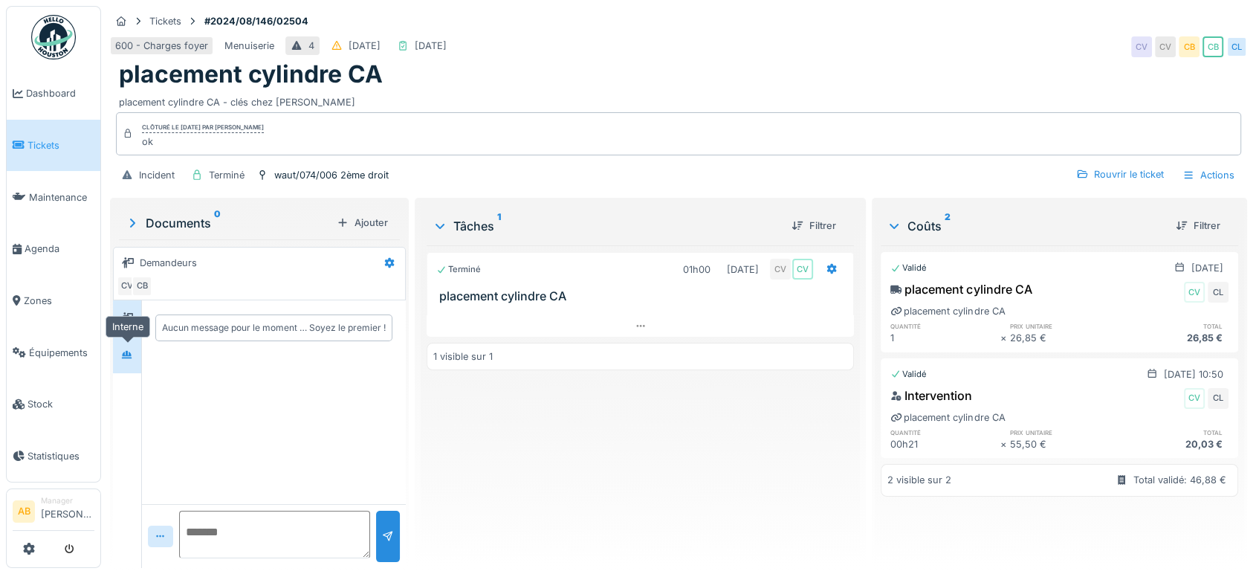
click at [120, 349] on div at bounding box center [127, 355] width 22 height 19
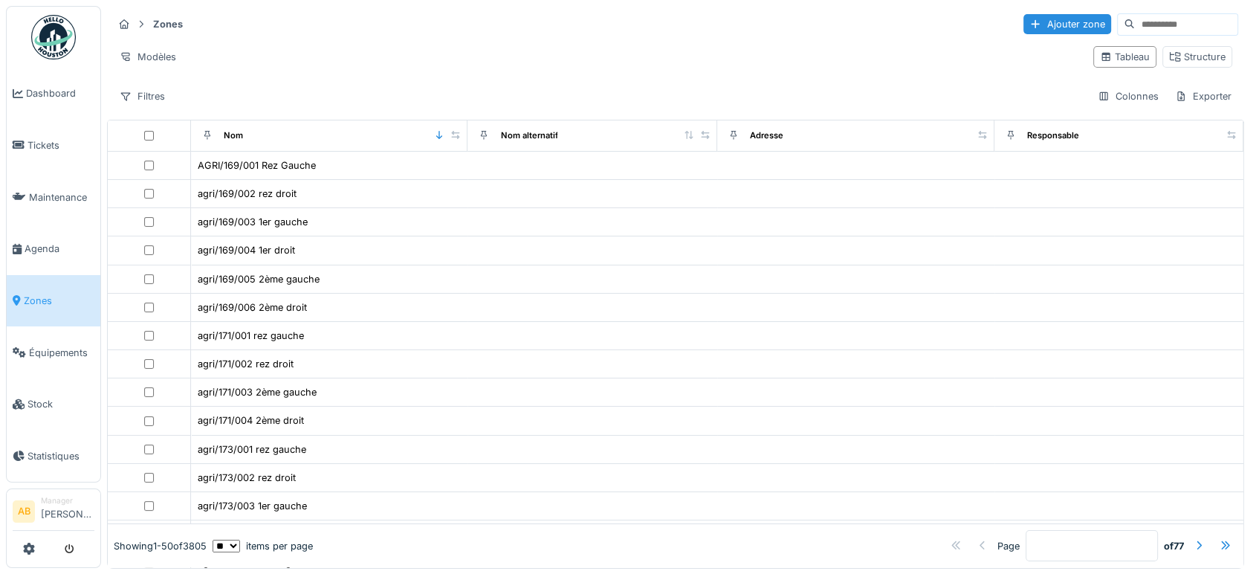
click at [1148, 30] on input at bounding box center [1186, 24] width 103 height 21
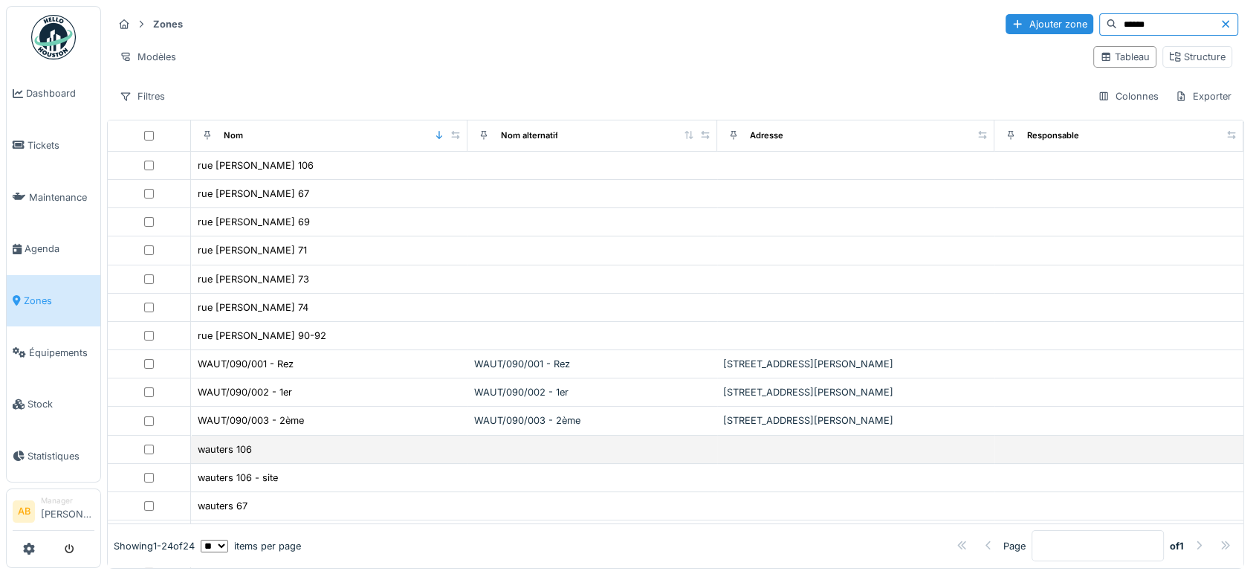
scroll to position [165, 0]
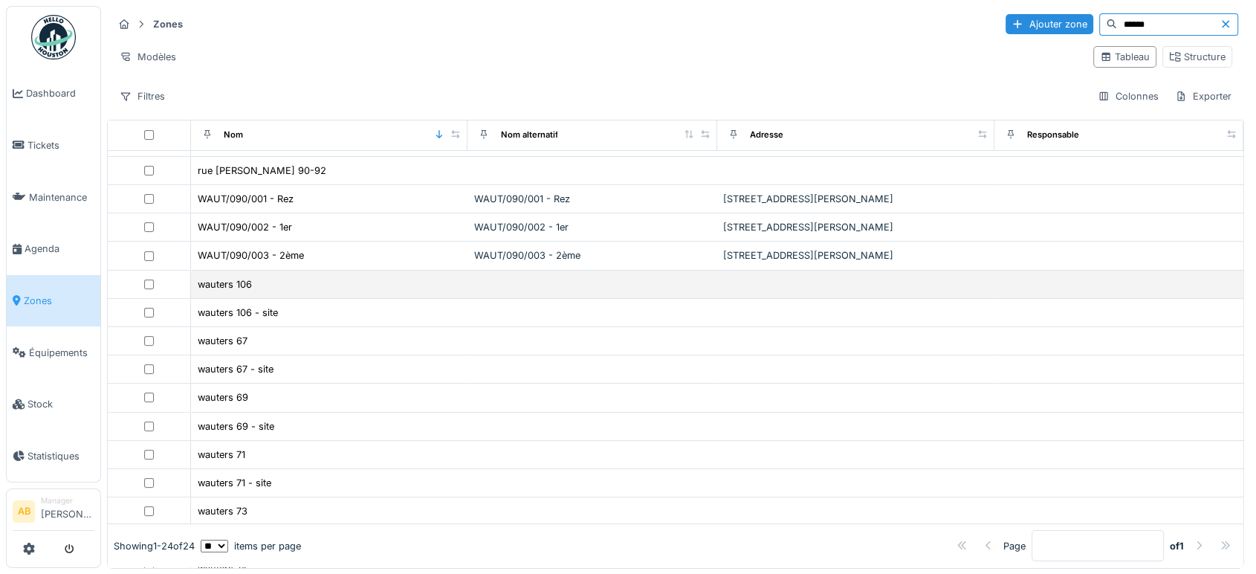
type input "******"
click at [236, 290] on td "wauters 106" at bounding box center [329, 284] width 277 height 28
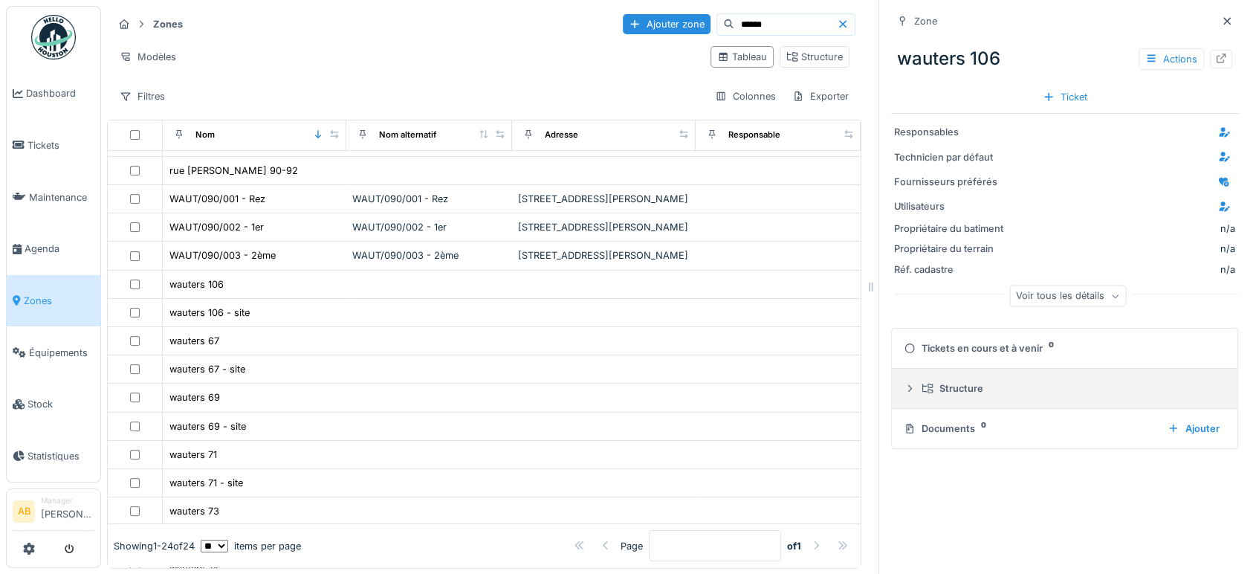
click at [904, 393] on icon at bounding box center [910, 388] width 12 height 10
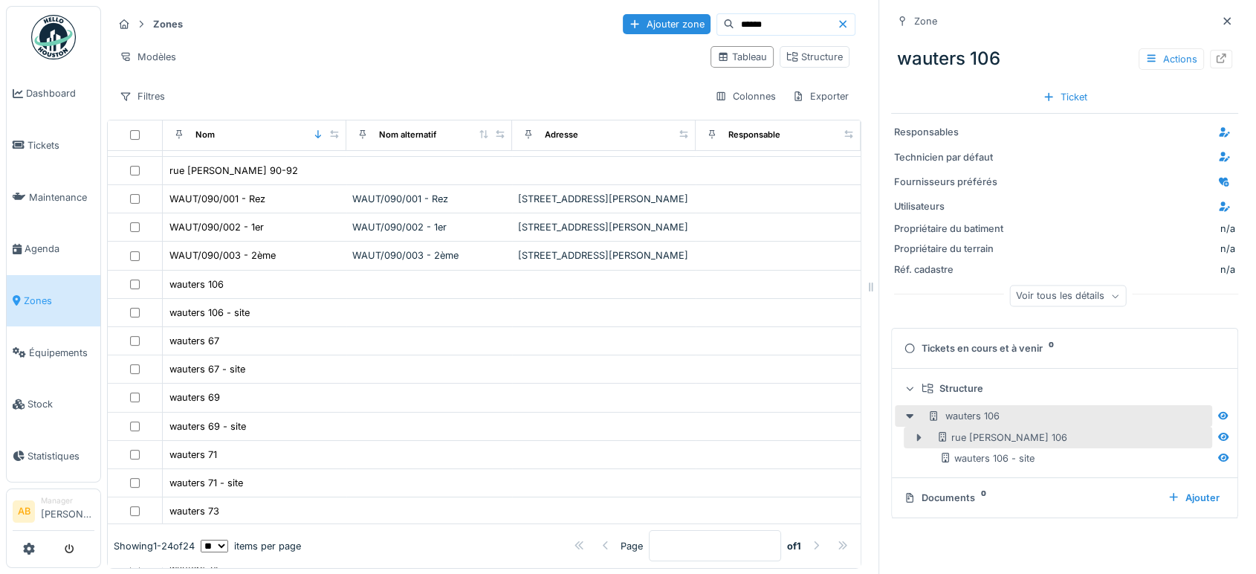
click at [917, 437] on icon at bounding box center [919, 436] width 4 height 7
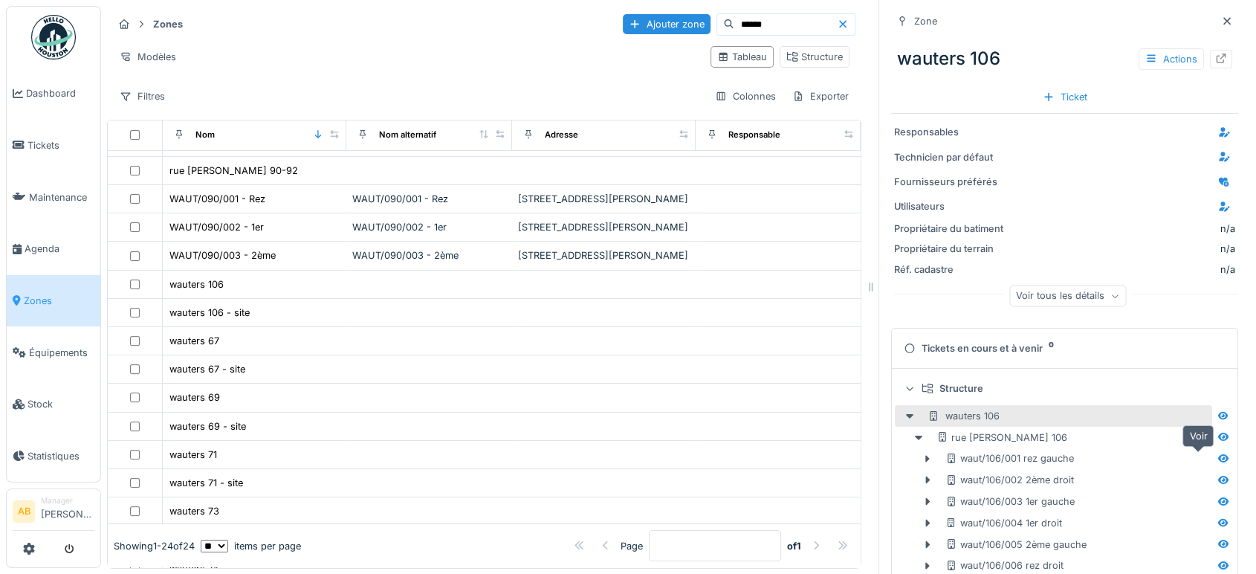
click at [1218, 460] on icon at bounding box center [1223, 458] width 10 height 8
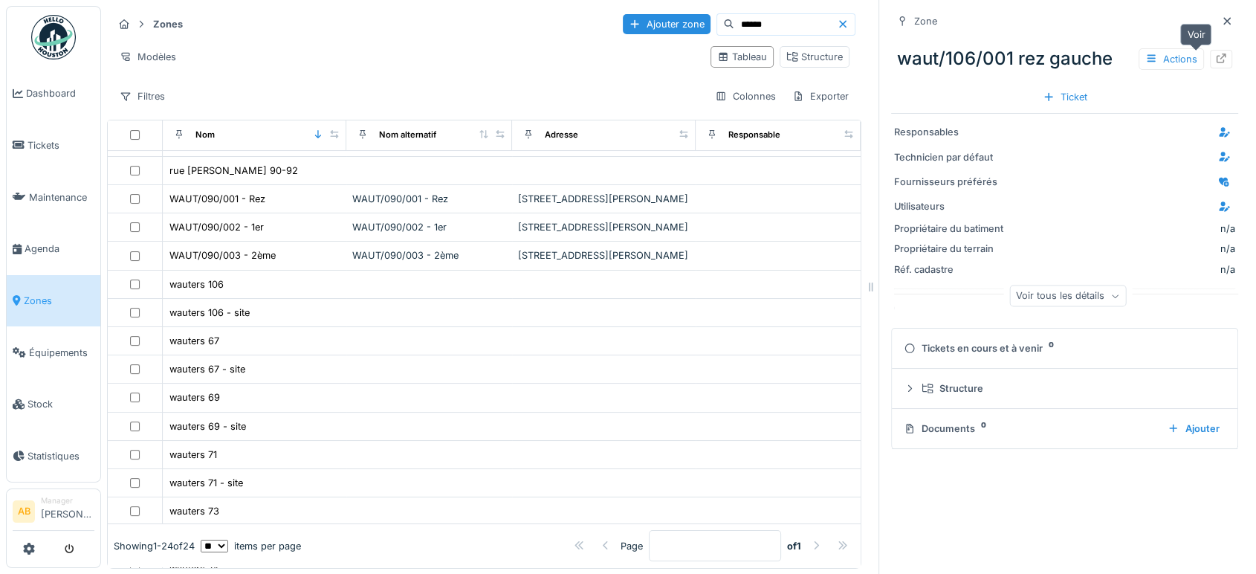
click at [1216, 56] on icon at bounding box center [1221, 59] width 10 height 10
click at [921, 389] on icon at bounding box center [927, 388] width 12 height 10
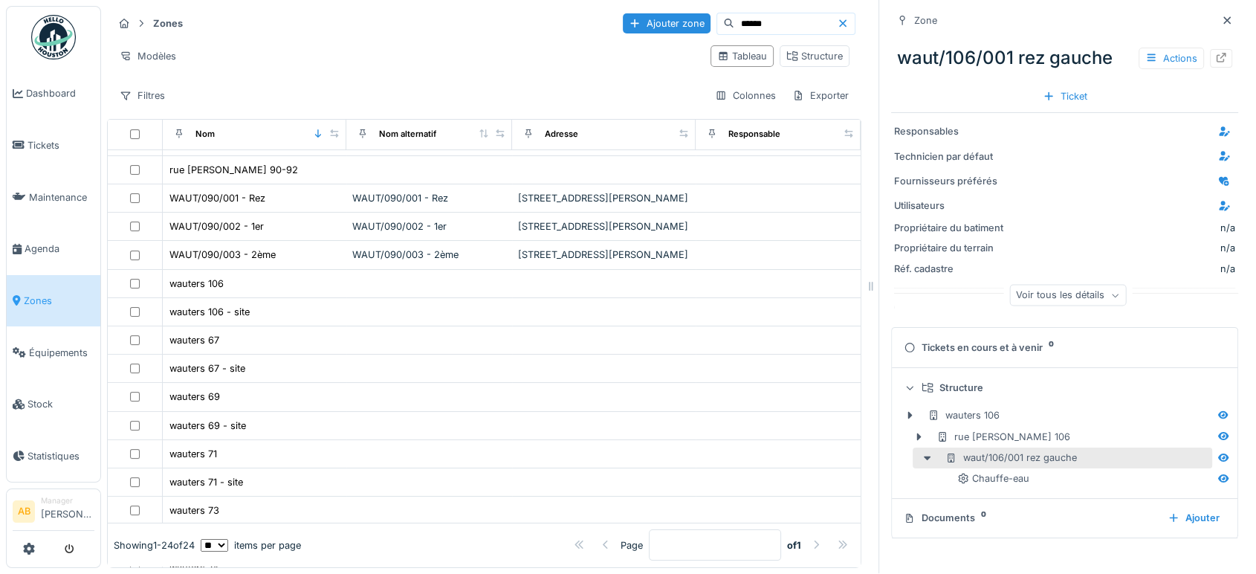
scroll to position [13, 0]
click at [927, 410] on icon at bounding box center [933, 415] width 12 height 10
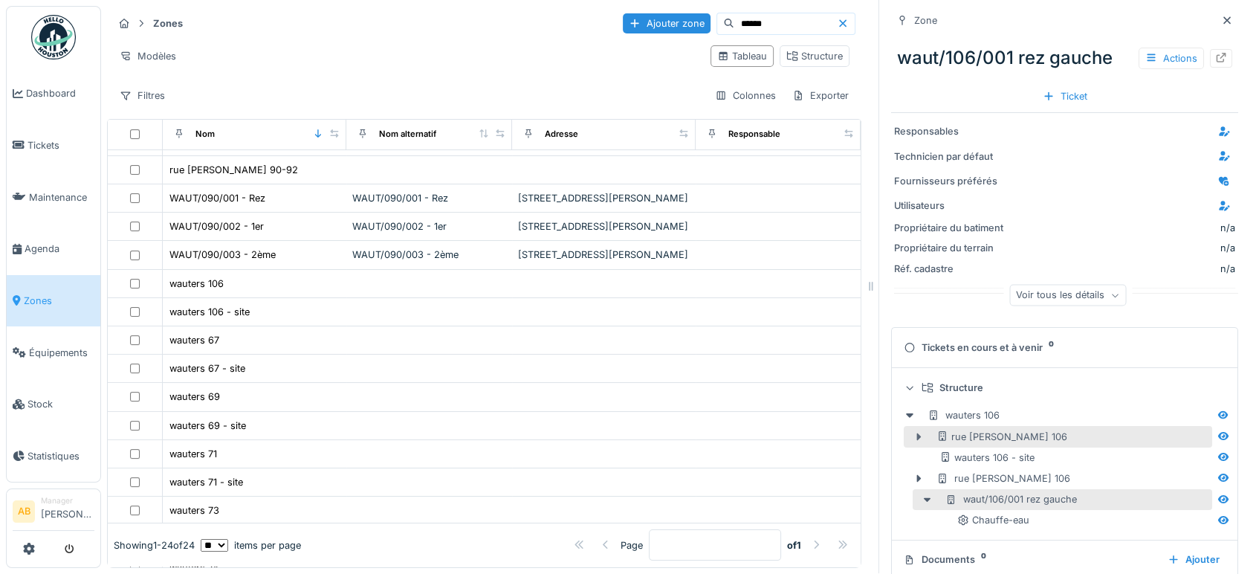
click at [917, 432] on icon at bounding box center [919, 435] width 4 height 7
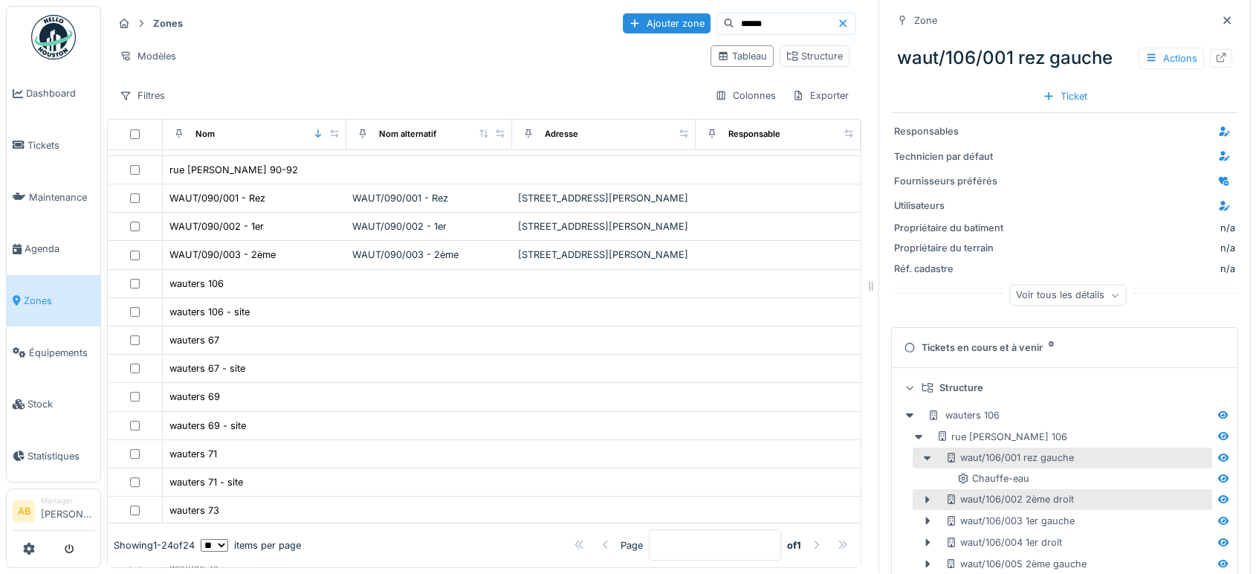
scroll to position [82, 0]
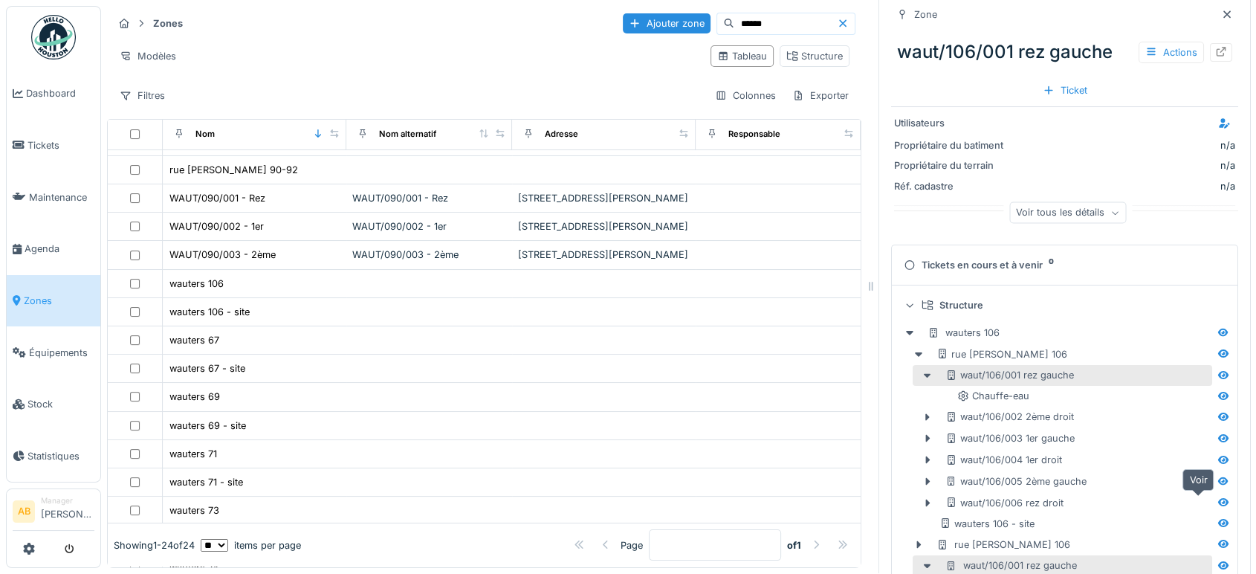
click at [1218, 498] on icon at bounding box center [1223, 502] width 10 height 8
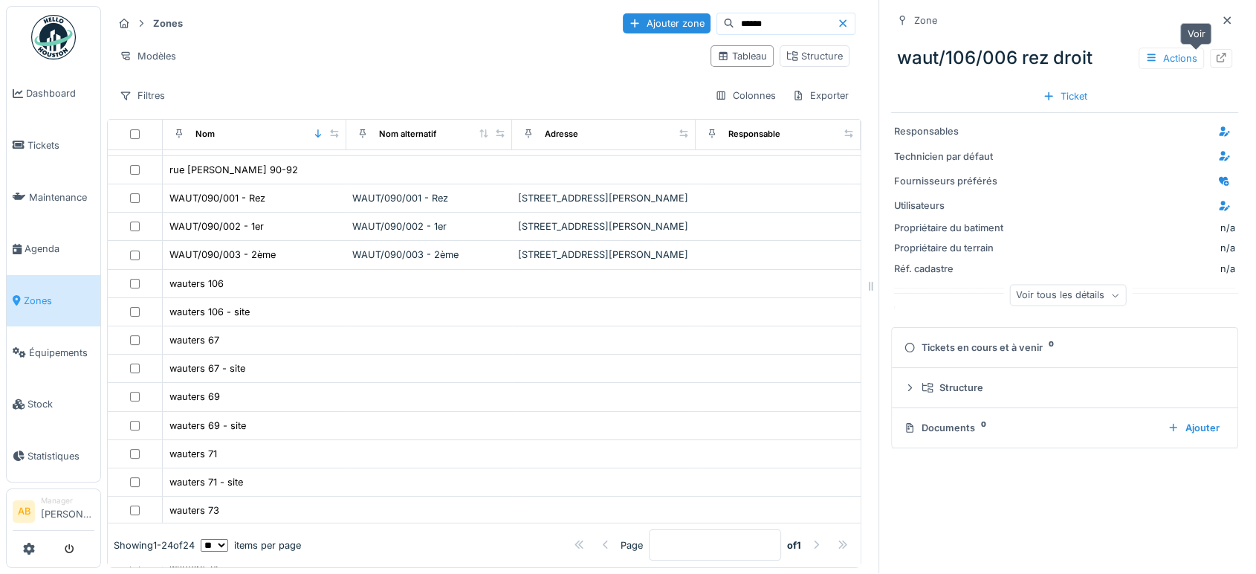
click at [1215, 53] on icon at bounding box center [1221, 58] width 12 height 10
click at [1221, 13] on div at bounding box center [1227, 20] width 12 height 14
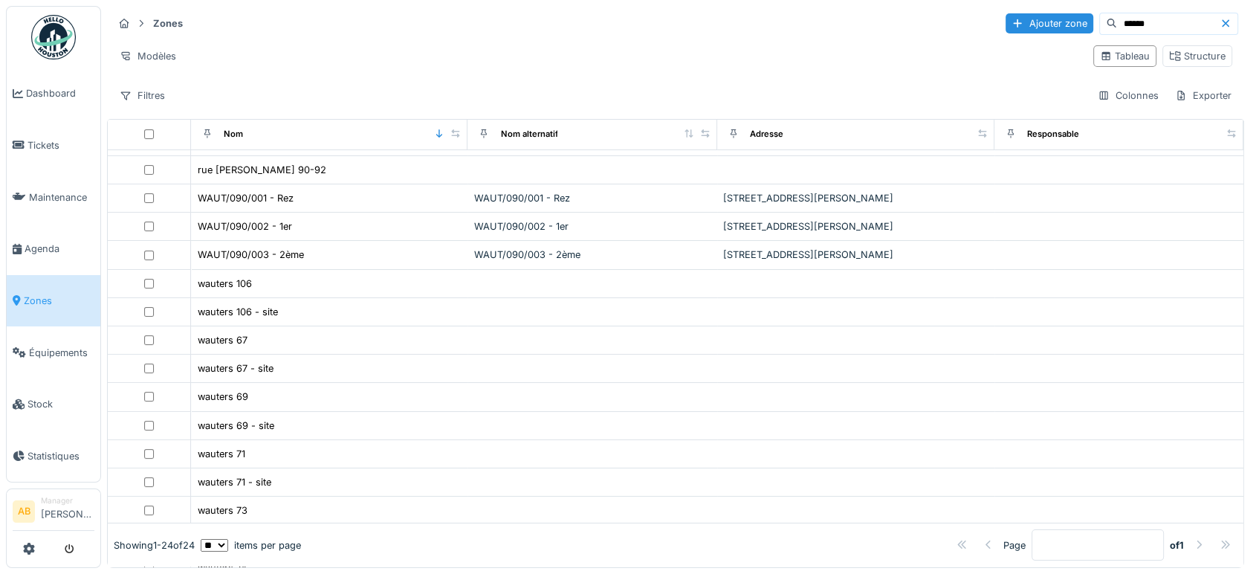
click at [59, 32] on img at bounding box center [53, 37] width 45 height 45
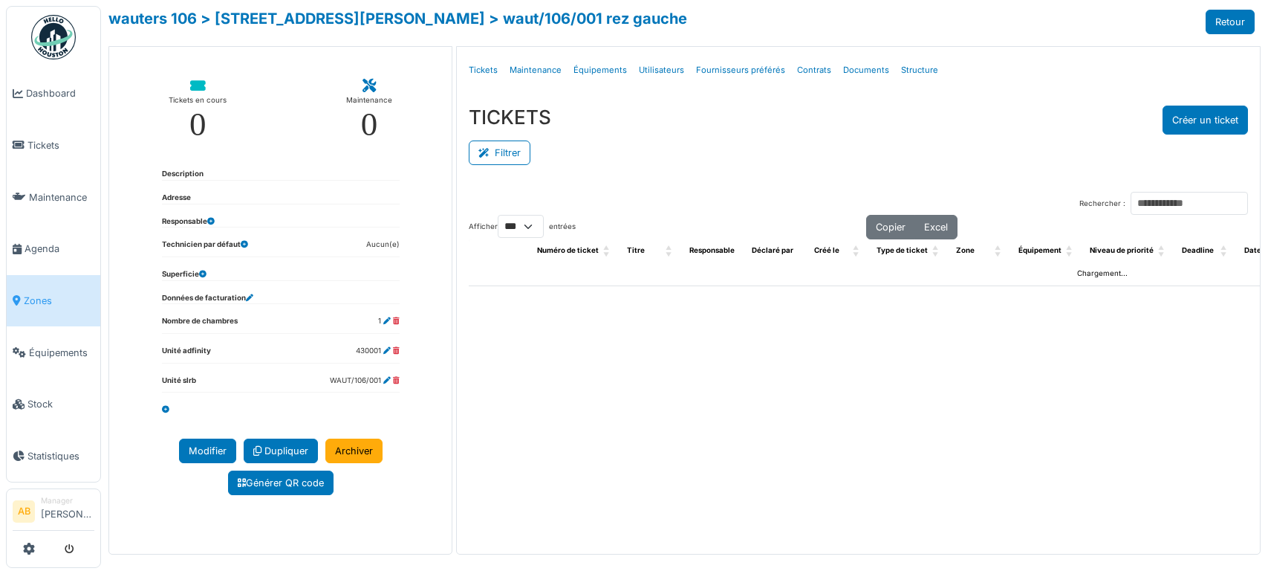
select select "***"
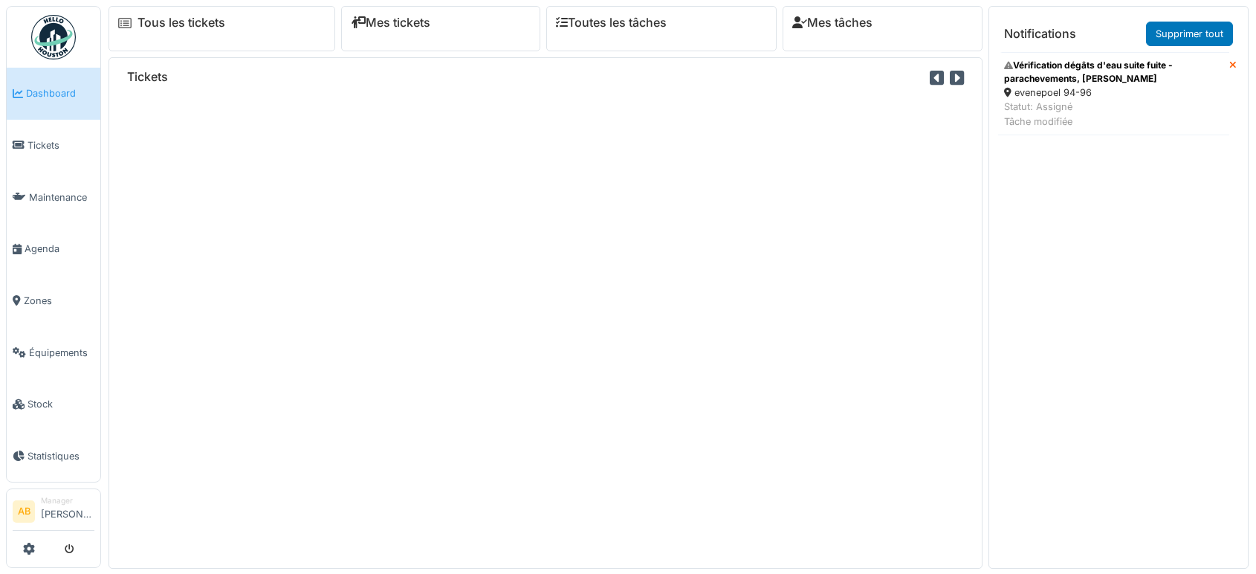
click at [1035, 96] on div "evenepoel 94-96" at bounding box center [1113, 92] width 219 height 14
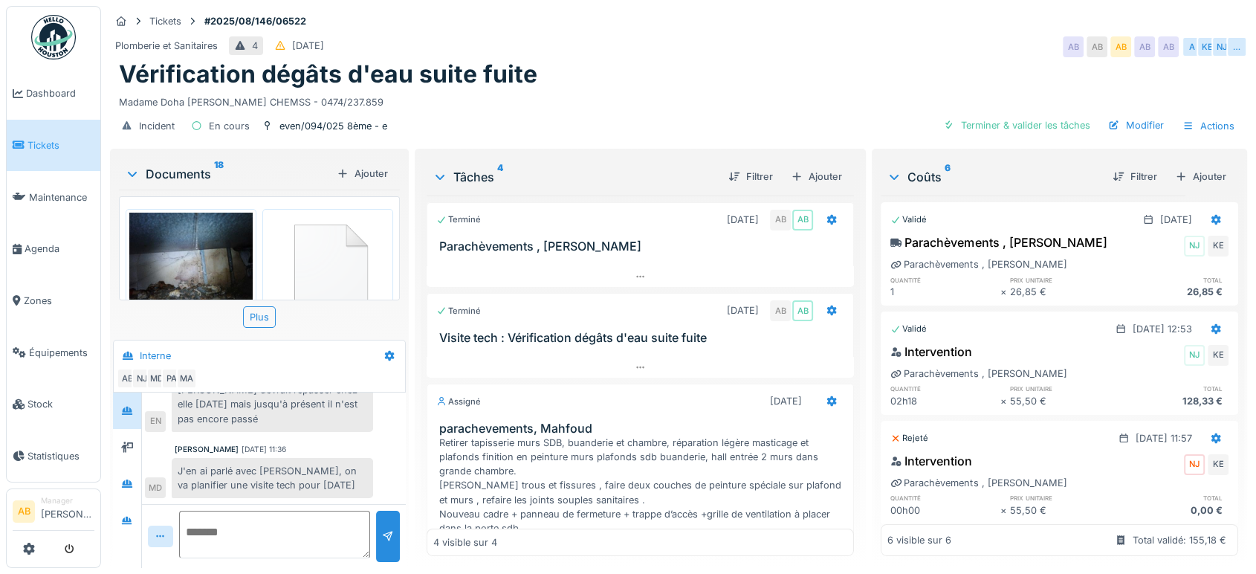
click at [184, 169] on div "Documents 18" at bounding box center [228, 174] width 206 height 18
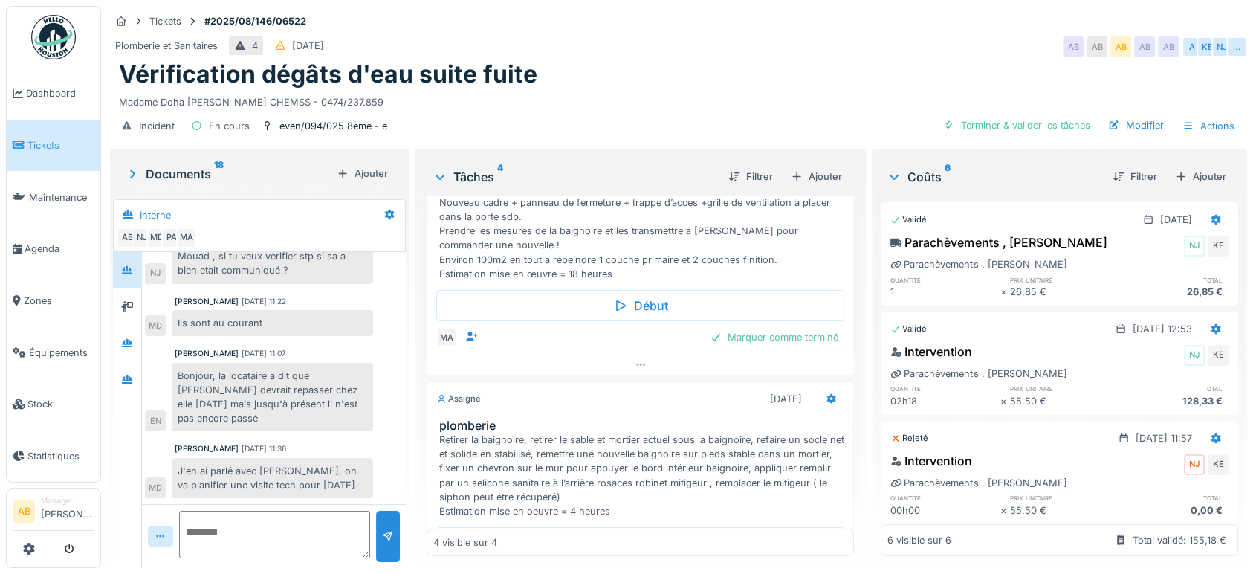
scroll to position [402, 0]
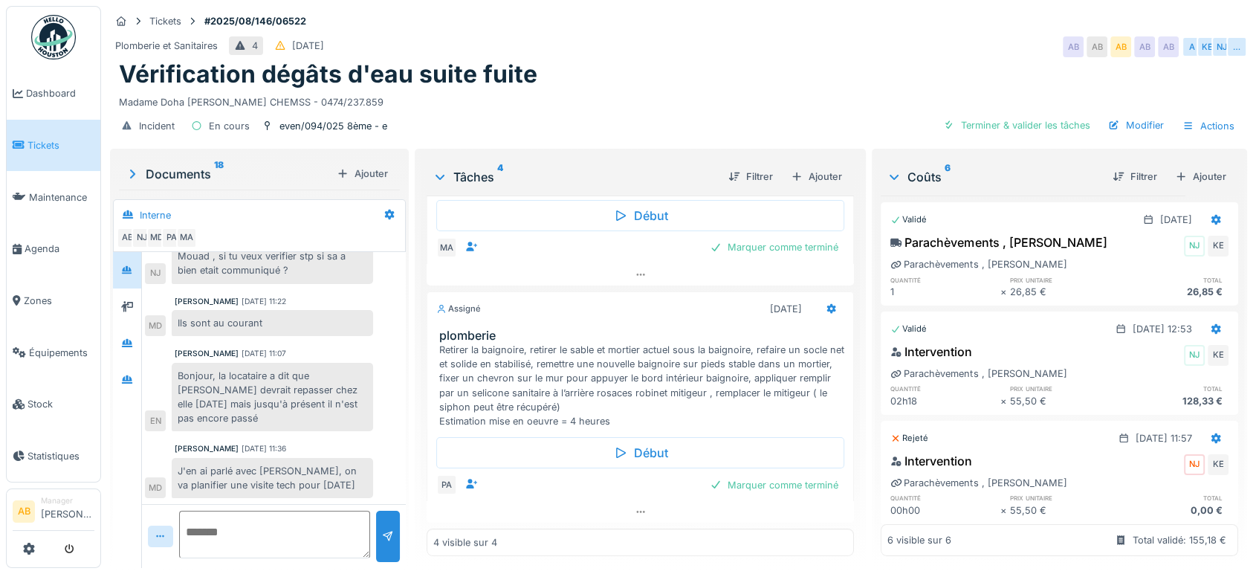
click at [544, 525] on div "Terminé [DATE] AB AB Parachèvements , [PERSON_NAME] [DATE] AB AB Visite tech : …" at bounding box center [640, 375] width 427 height 360
click at [541, 516] on div at bounding box center [640, 512] width 427 height 22
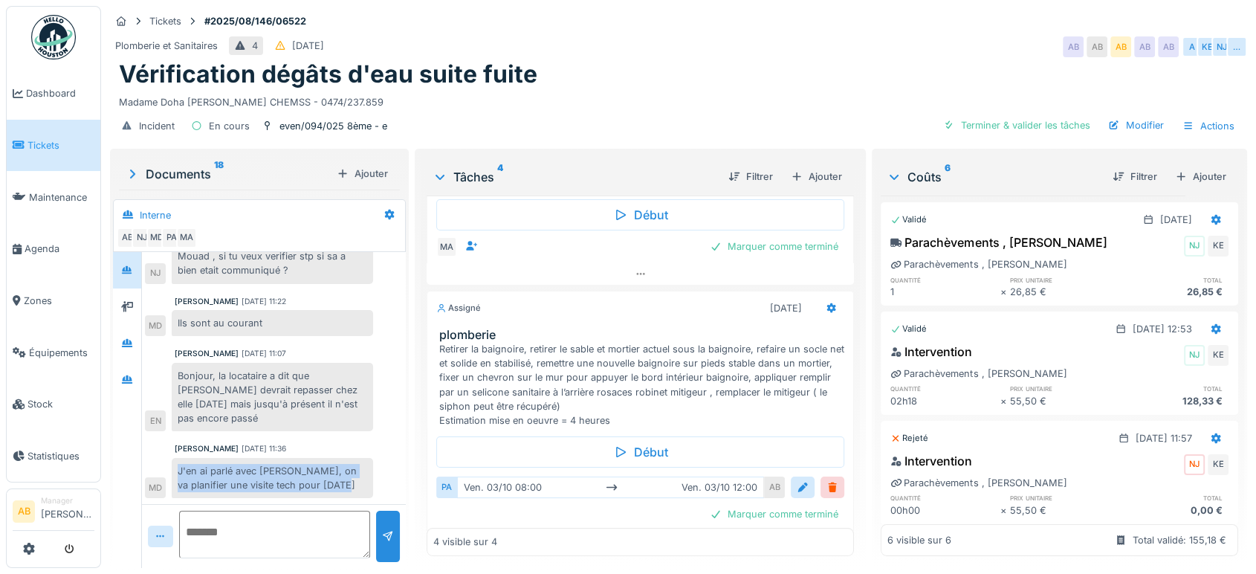
drag, startPoint x: 340, startPoint y: 477, endPoint x: 174, endPoint y: 461, distance: 166.4
click at [174, 461] on div "J'en ai parlé avec [PERSON_NAME], on va planifier une visite tech pour [DATE]" at bounding box center [272, 478] width 201 height 40
click at [359, 476] on div "J'en ai parlé avec [PERSON_NAME], on va planifier une visite tech pour [DATE]" at bounding box center [272, 478] width 201 height 40
click at [332, 477] on div "J'en ai parlé avec [PERSON_NAME], on va planifier une visite tech pour [DATE]" at bounding box center [272, 478] width 201 height 40
drag, startPoint x: 333, startPoint y: 475, endPoint x: 175, endPoint y: 454, distance: 158.9
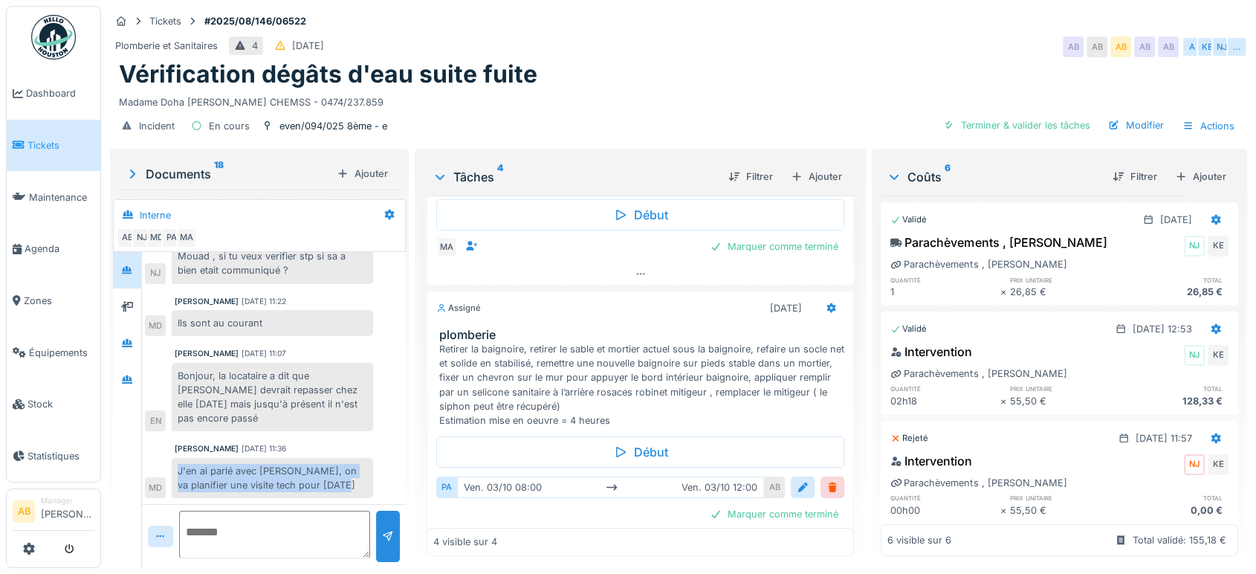
click at [175, 458] on div "J'en ai parlé avec [PERSON_NAME], on va planifier une visite tech pour [DATE]" at bounding box center [272, 478] width 201 height 40
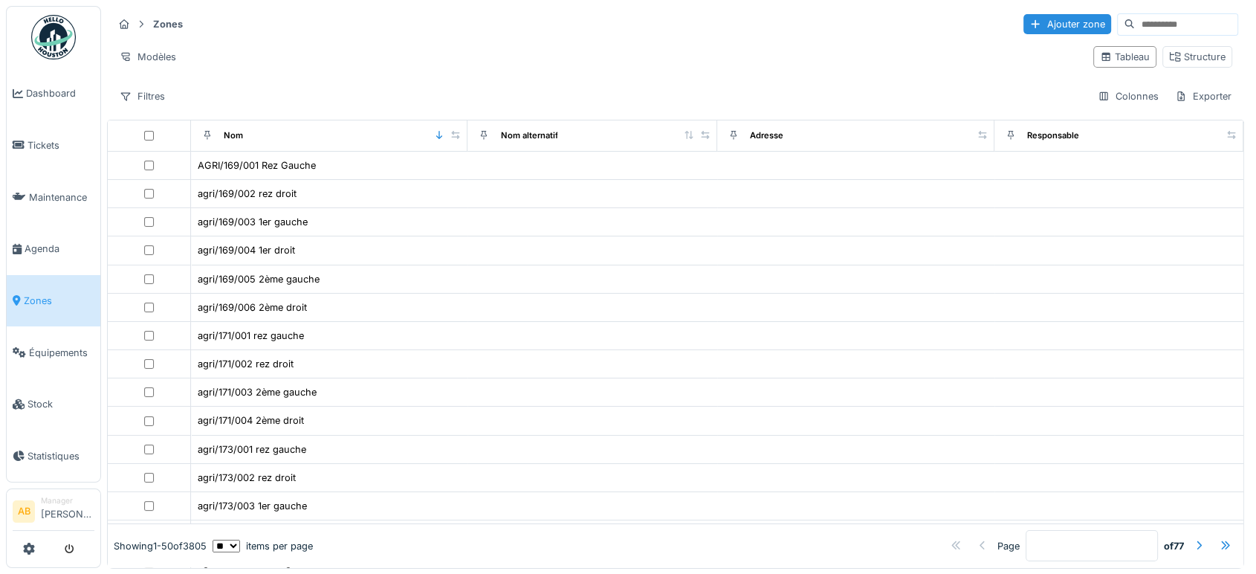
click at [1135, 19] on input at bounding box center [1186, 24] width 103 height 21
type input "****"
click at [38, 33] on img at bounding box center [53, 37] width 45 height 45
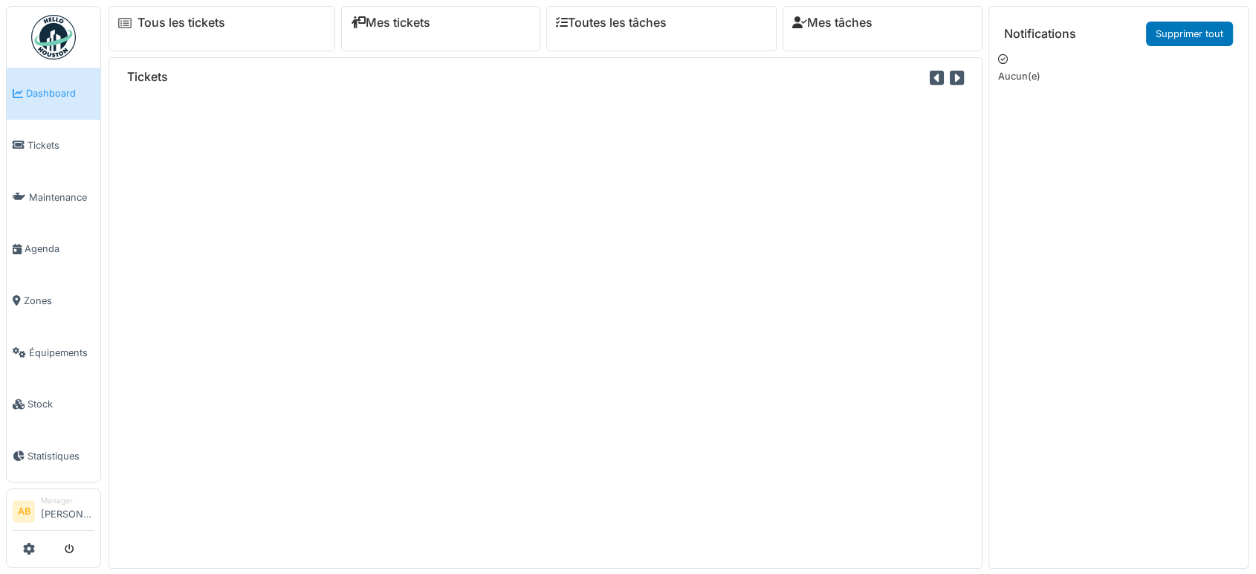
click at [42, 242] on span "Agenda" at bounding box center [60, 249] width 70 height 14
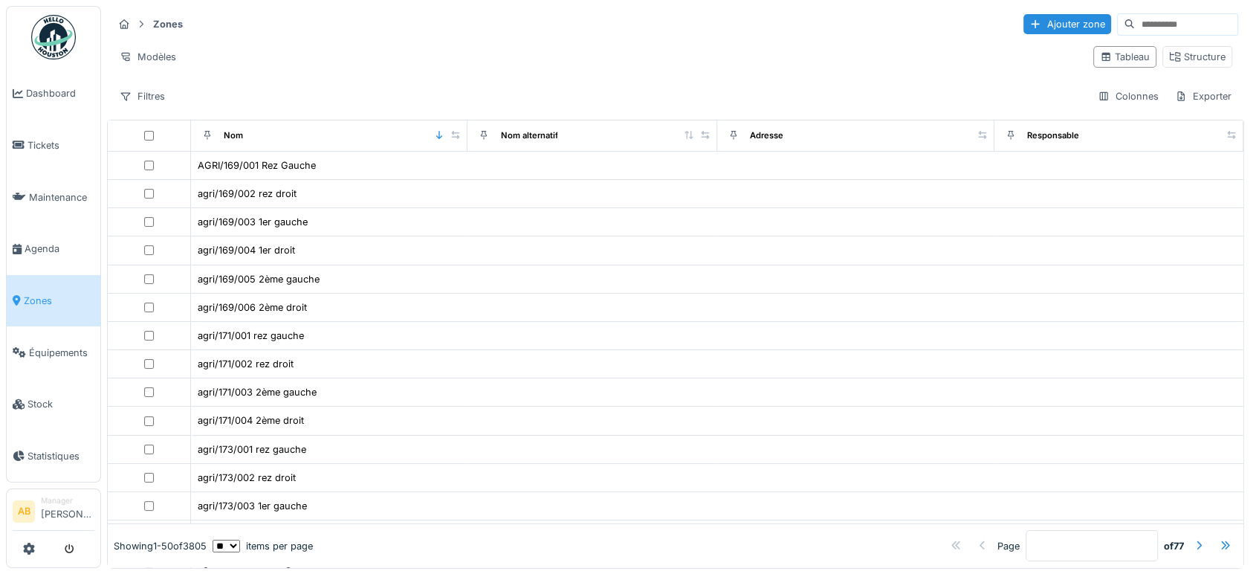
click at [1135, 15] on input at bounding box center [1186, 24] width 103 height 21
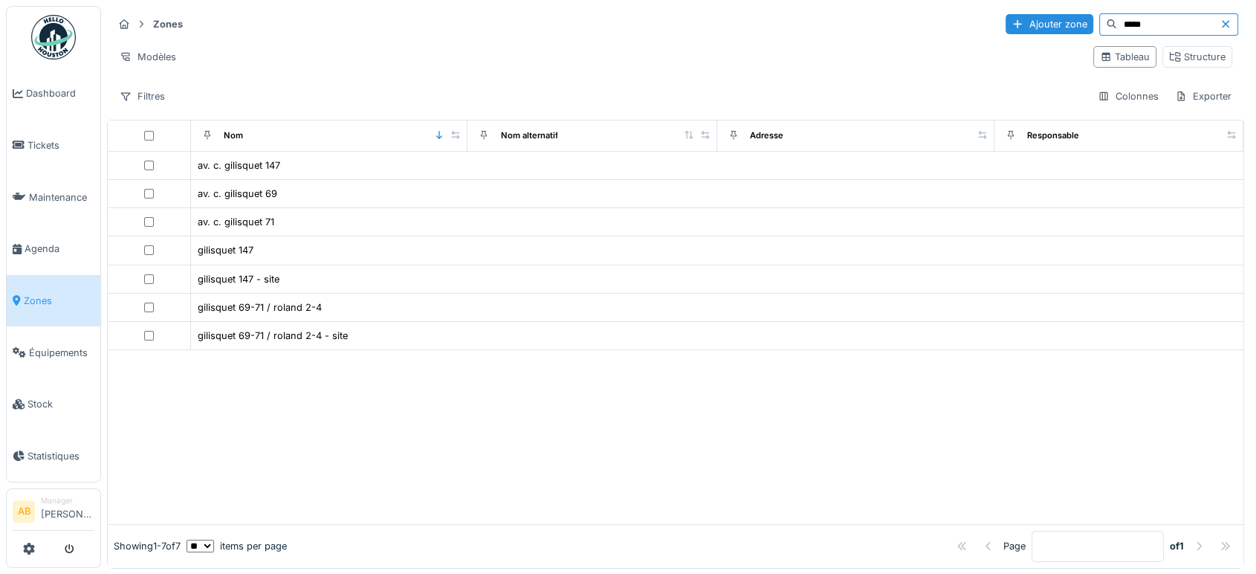
click at [1117, 17] on input "*****" at bounding box center [1168, 24] width 103 height 21
type input "*"
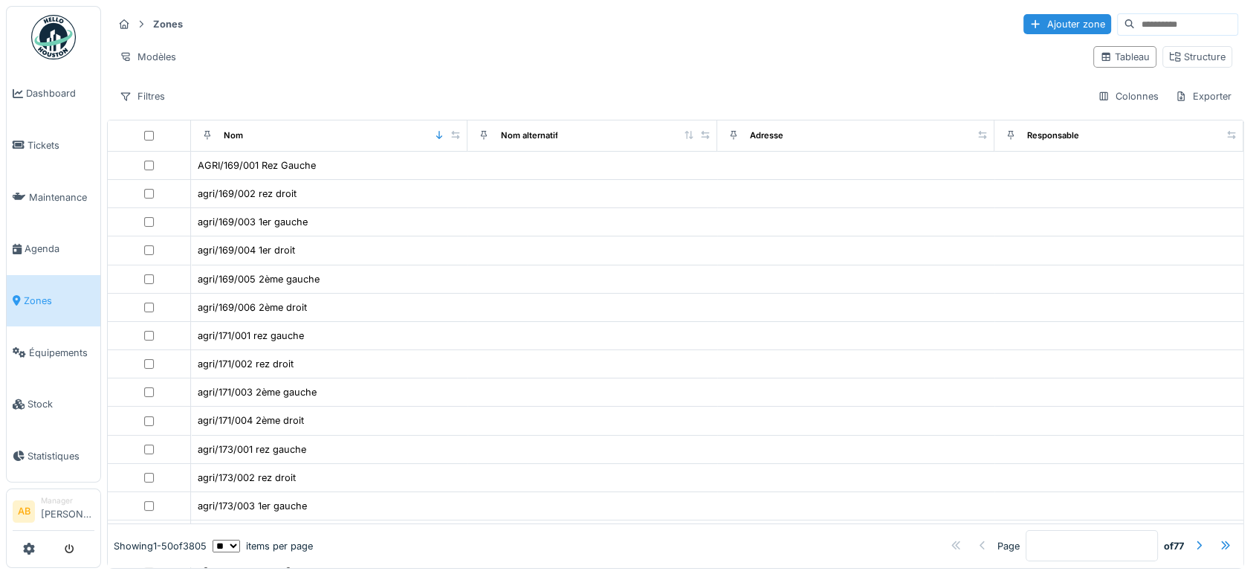
click at [1135, 17] on input at bounding box center [1186, 24] width 103 height 21
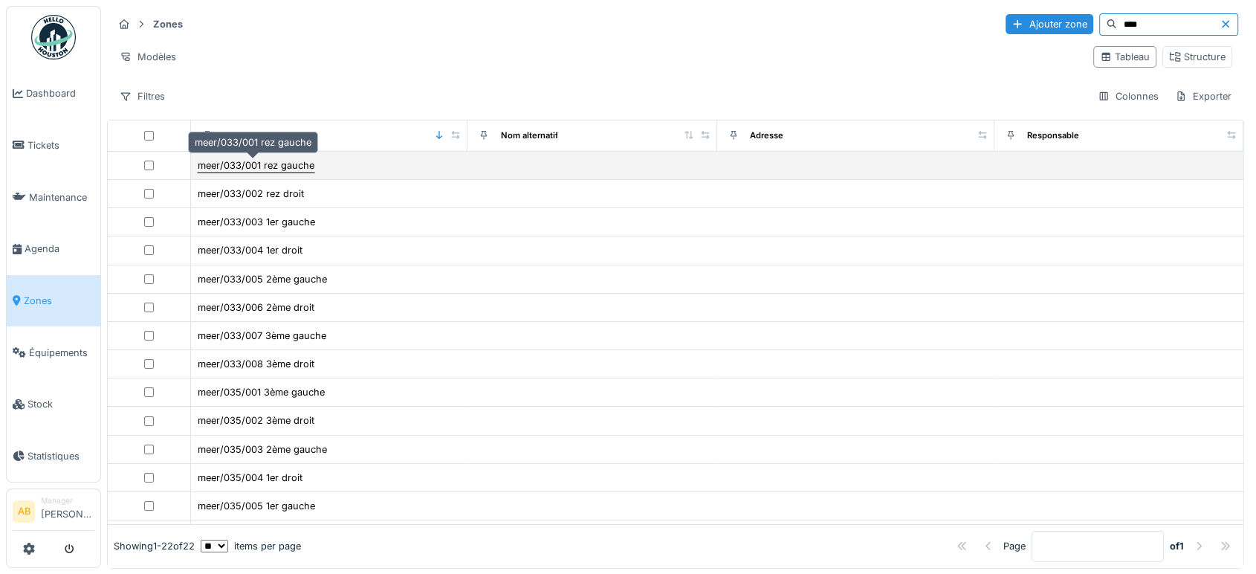
type input "****"
click at [270, 165] on div "meer/033/001 rez gauche" at bounding box center [256, 165] width 117 height 14
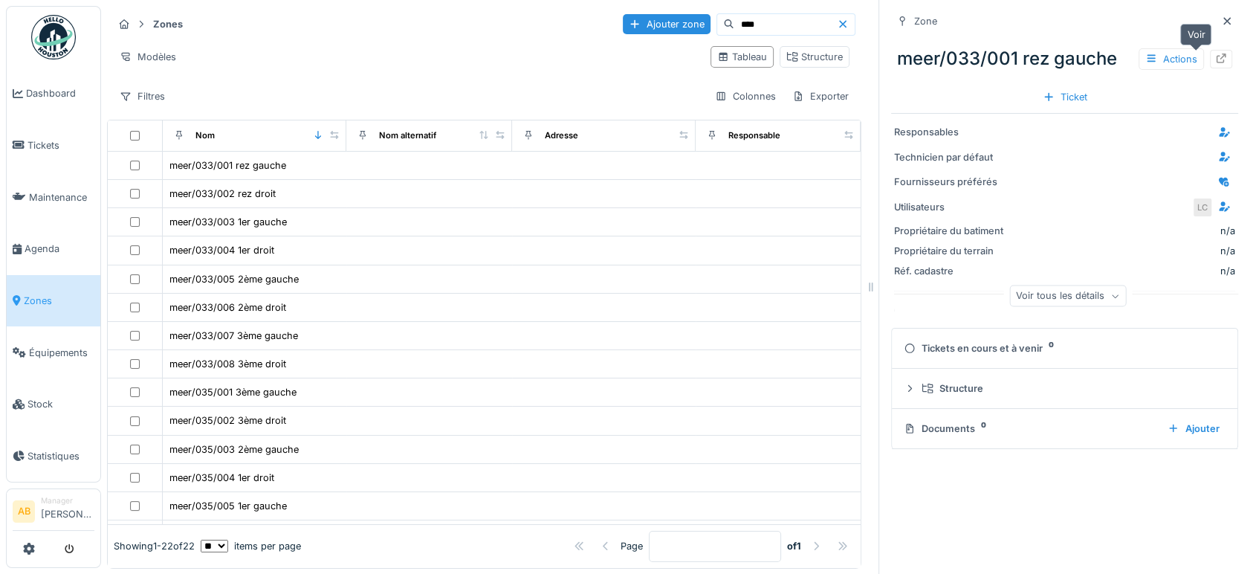
click at [1210, 57] on div at bounding box center [1221, 59] width 22 height 19
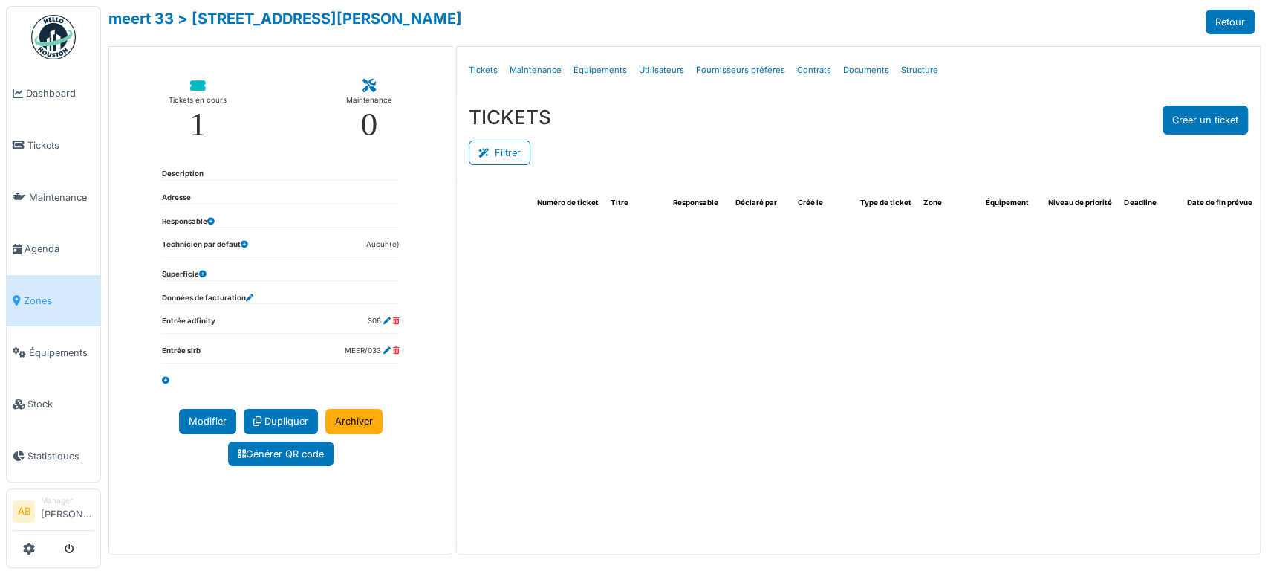
select select "***"
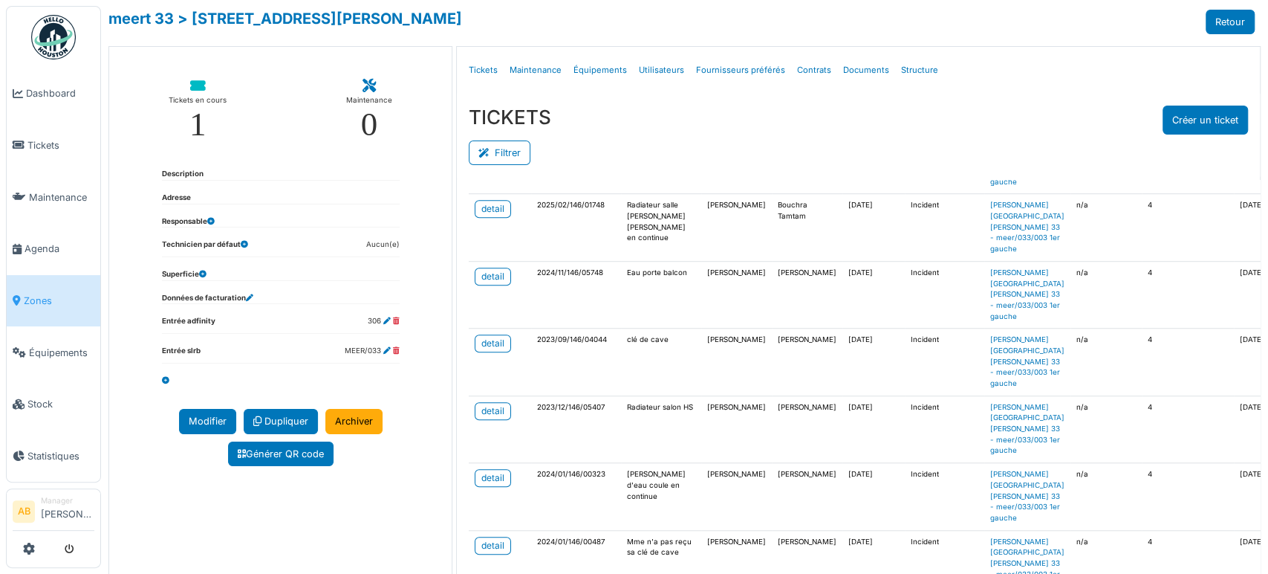
scroll to position [1156, 0]
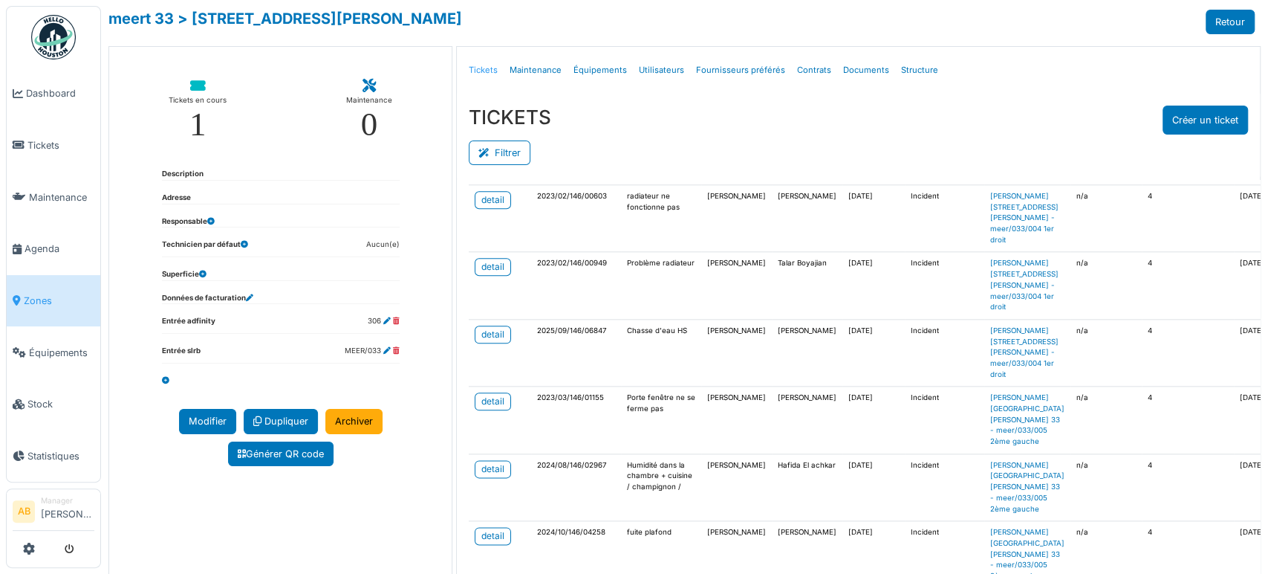
click at [474, 72] on link "Tickets" at bounding box center [483, 70] width 41 height 35
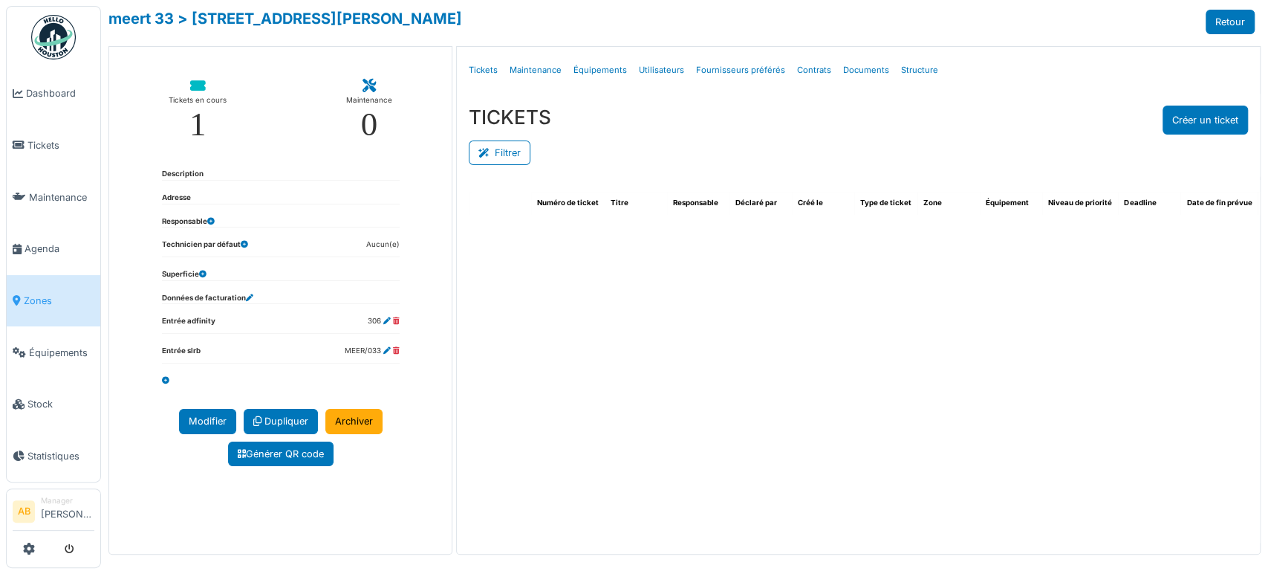
select select "***"
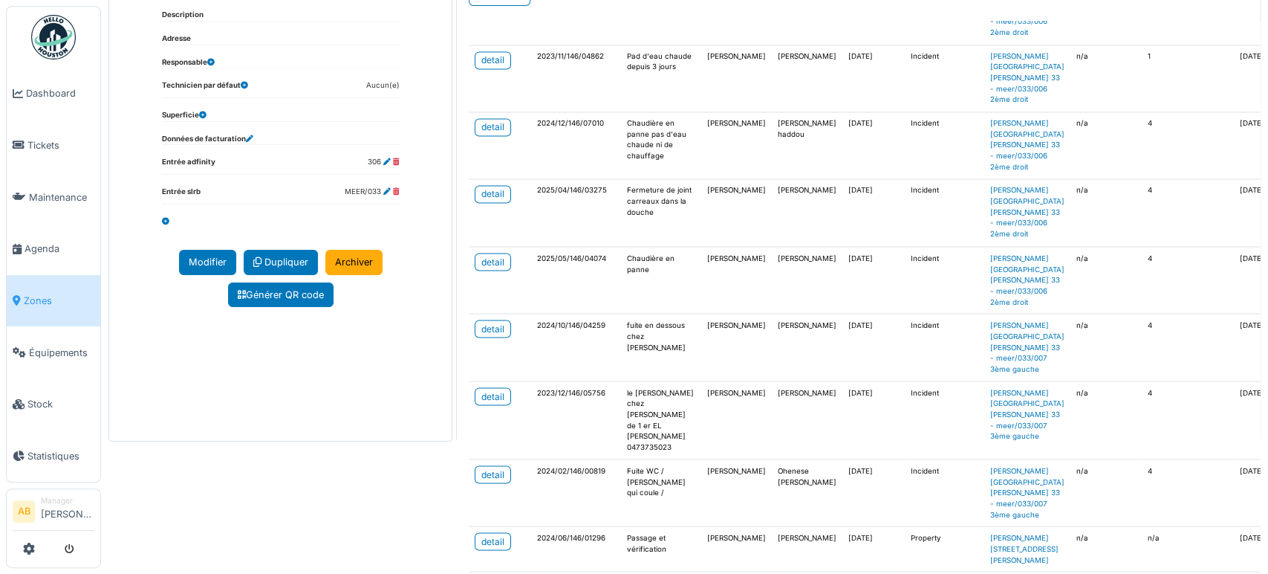
scroll to position [1763, 0]
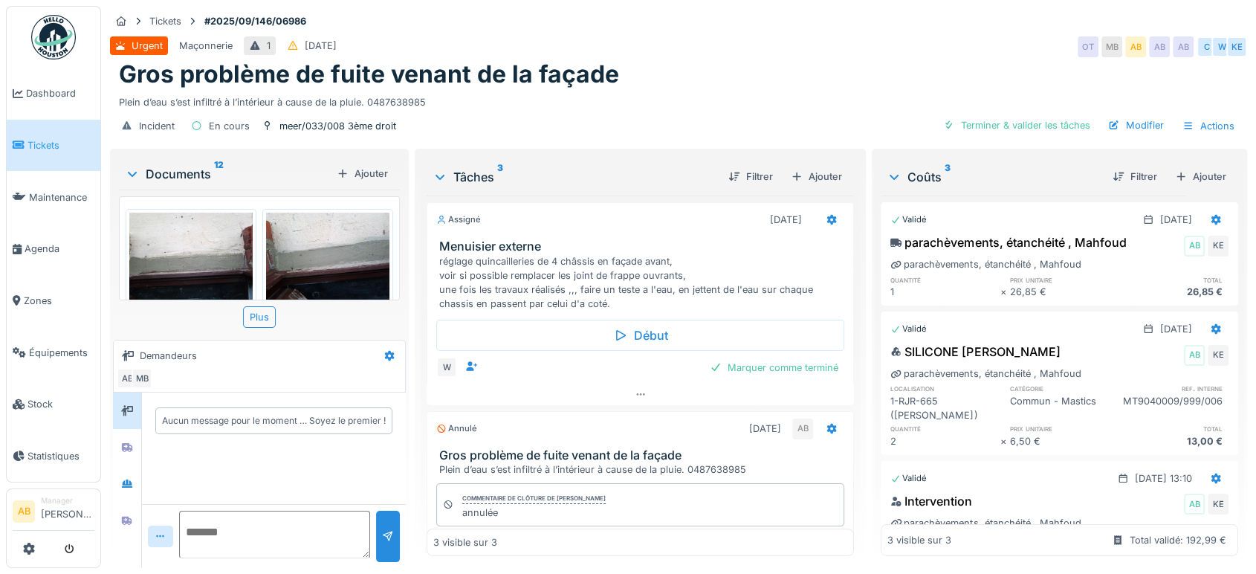
click at [166, 174] on div "Documents 12" at bounding box center [228, 174] width 206 height 18
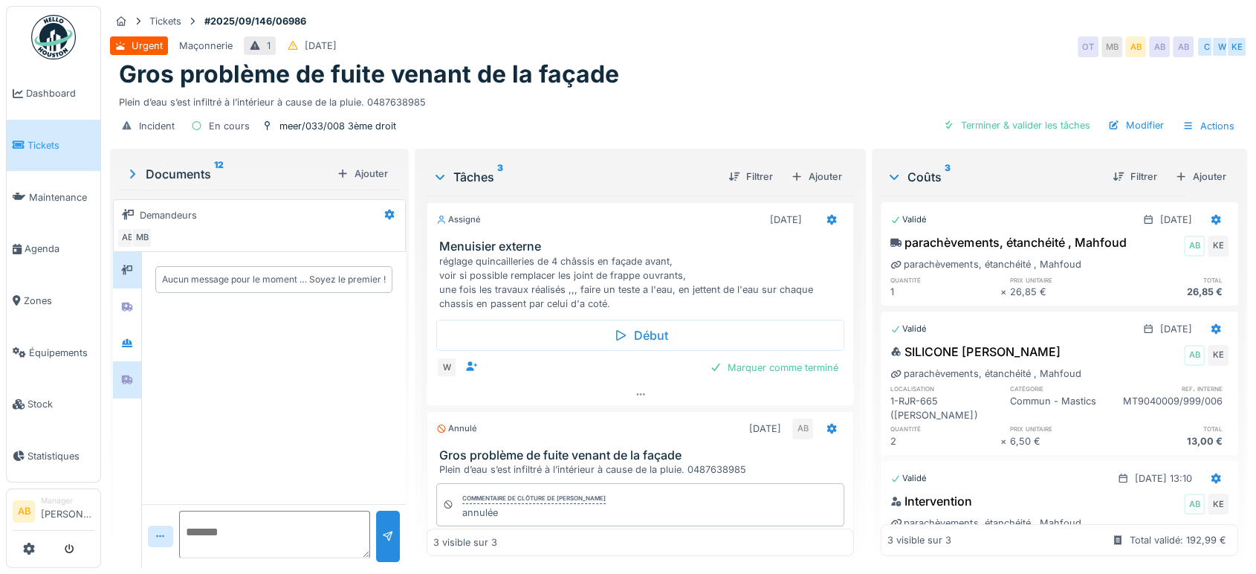
drag, startPoint x: 120, startPoint y: 322, endPoint x: 122, endPoint y: 367, distance: 45.4
click at [120, 321] on div at bounding box center [127, 306] width 28 height 36
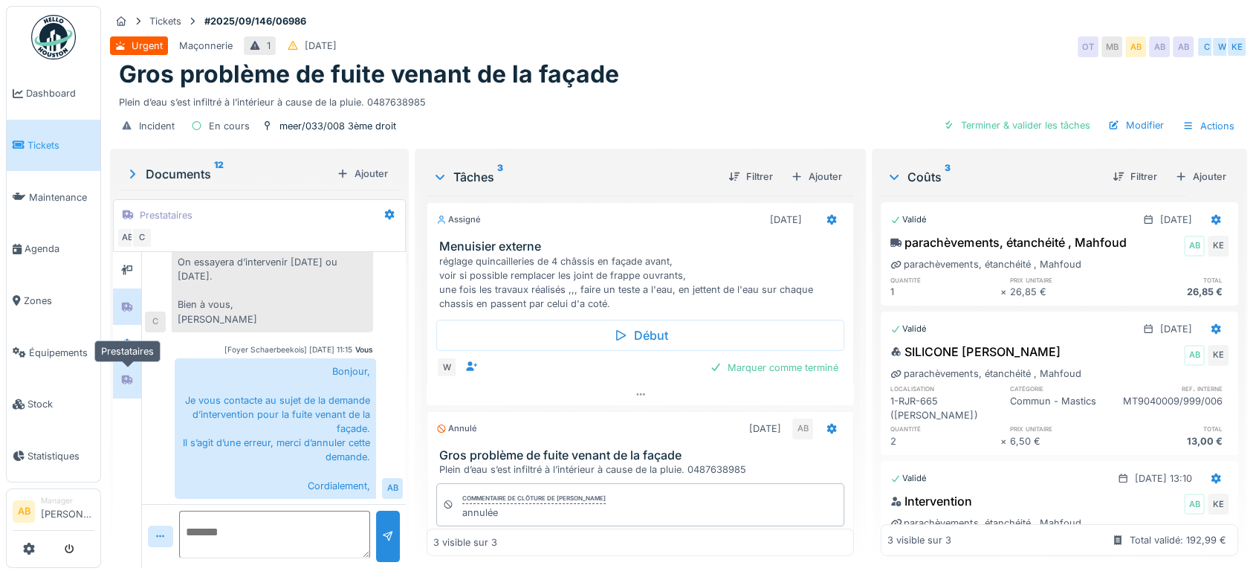
click at [122, 372] on div at bounding box center [127, 379] width 12 height 14
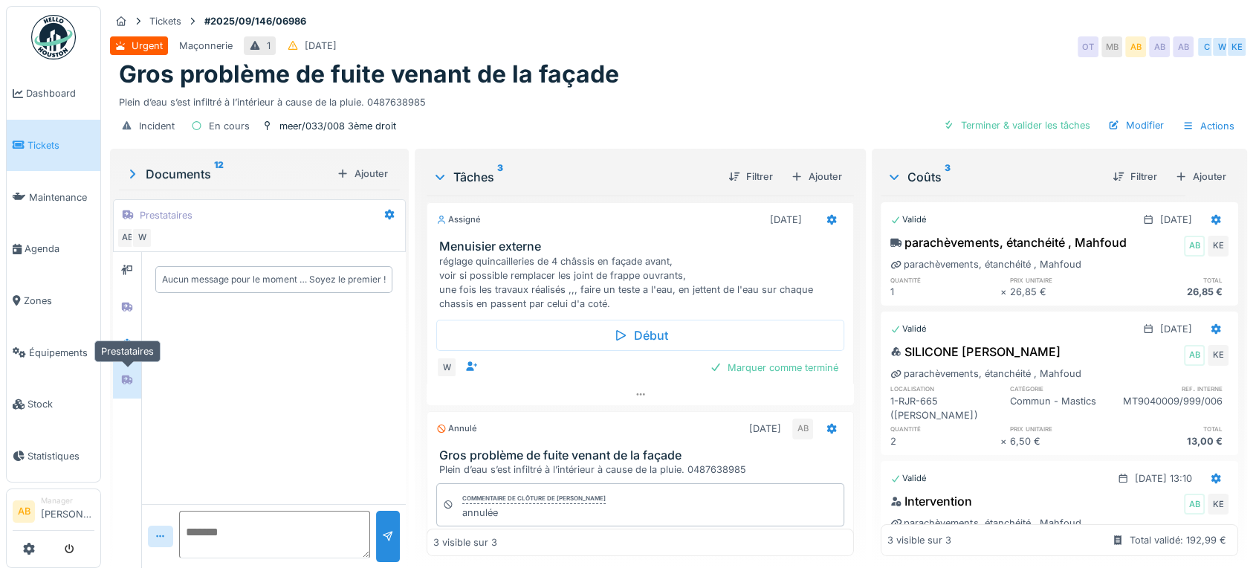
scroll to position [0, 0]
click at [131, 349] on div at bounding box center [127, 343] width 22 height 19
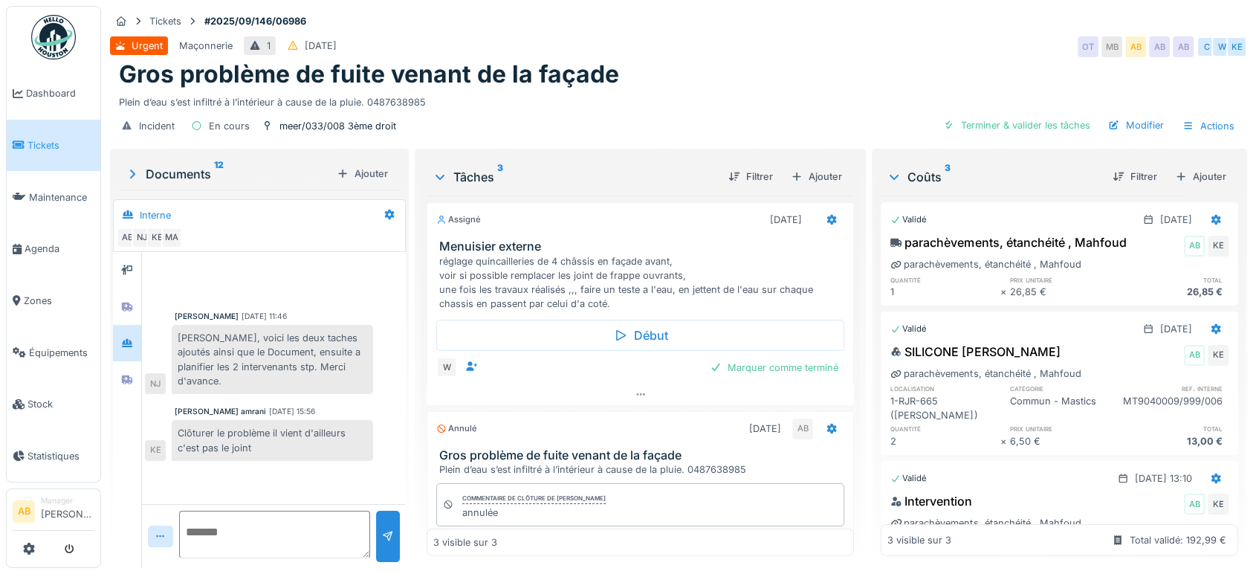
click at [126, 398] on div at bounding box center [127, 410] width 29 height 316
click at [127, 389] on div at bounding box center [127, 379] width 22 height 25
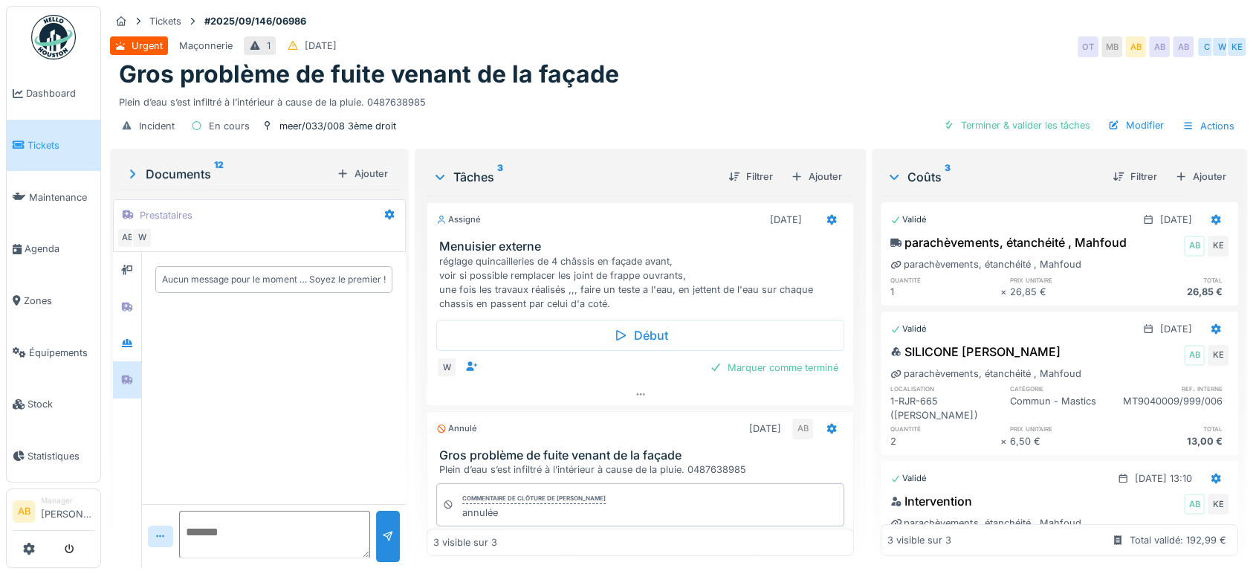
click at [218, 539] on textarea at bounding box center [274, 535] width 191 height 48
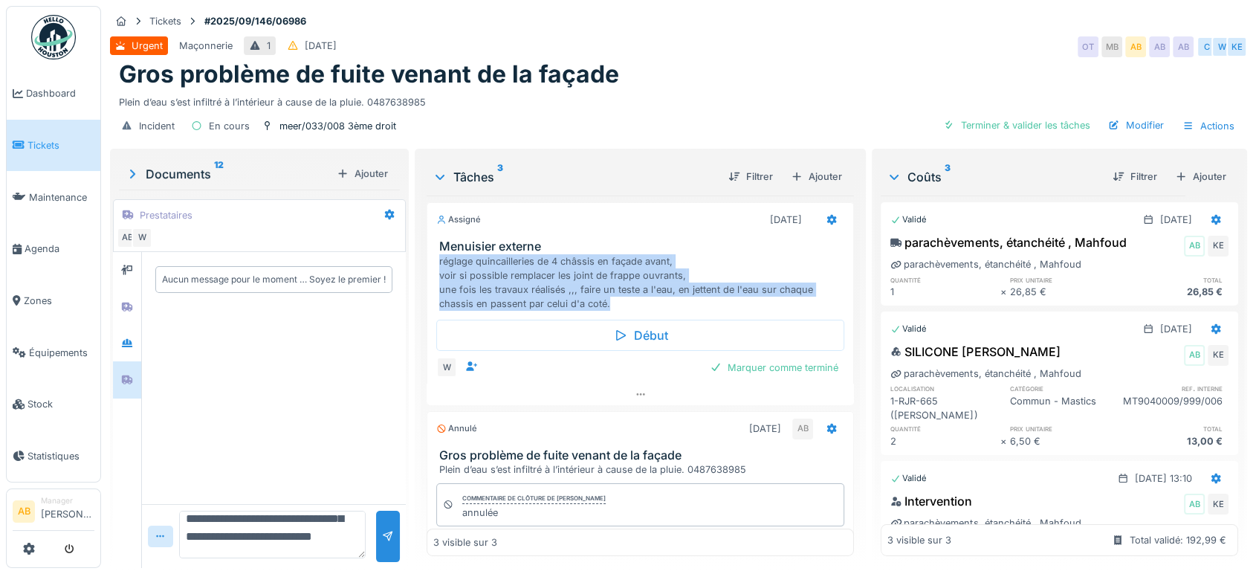
drag, startPoint x: 623, startPoint y: 307, endPoint x: 431, endPoint y: 259, distance: 198.2
click at [431, 259] on div "Menuisier externe réglage quincailleries de 4 châssis en façade avant, voir si …" at bounding box center [640, 274] width 426 height 71
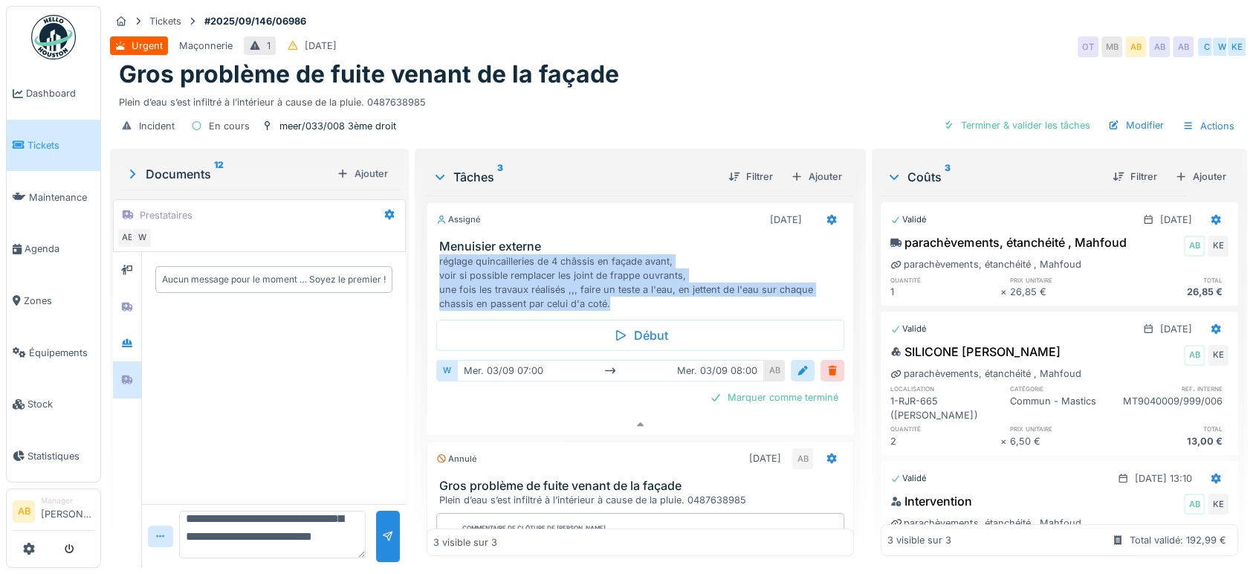
scroll to position [6, 0]
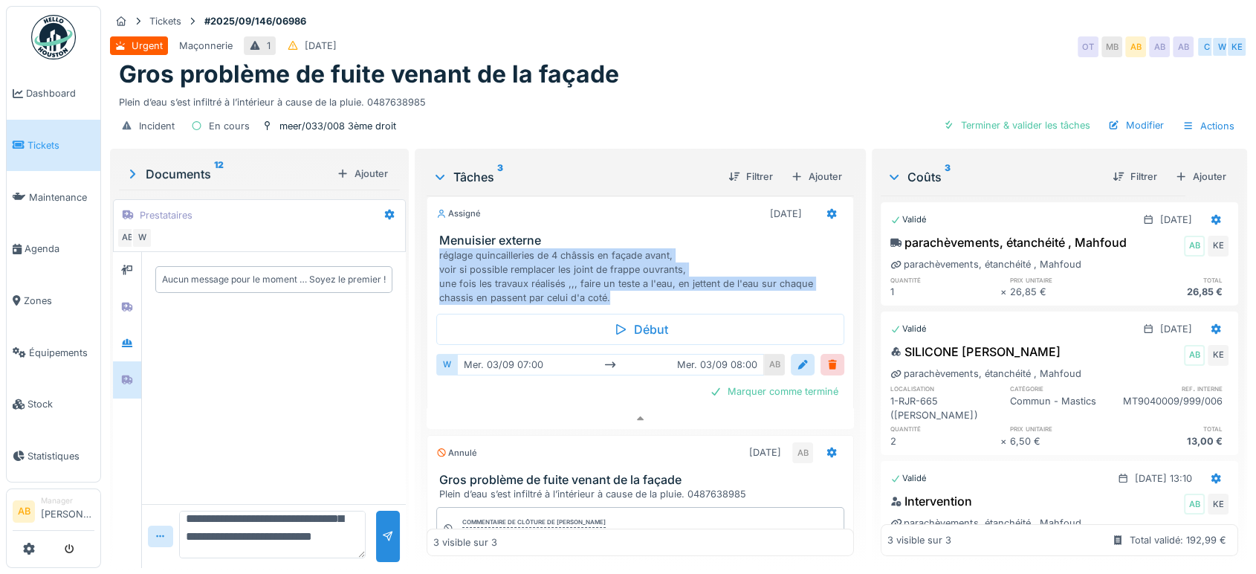
copy div "réglage quincailleries de 4 châssis en façade avant, voir si possible remplacer…"
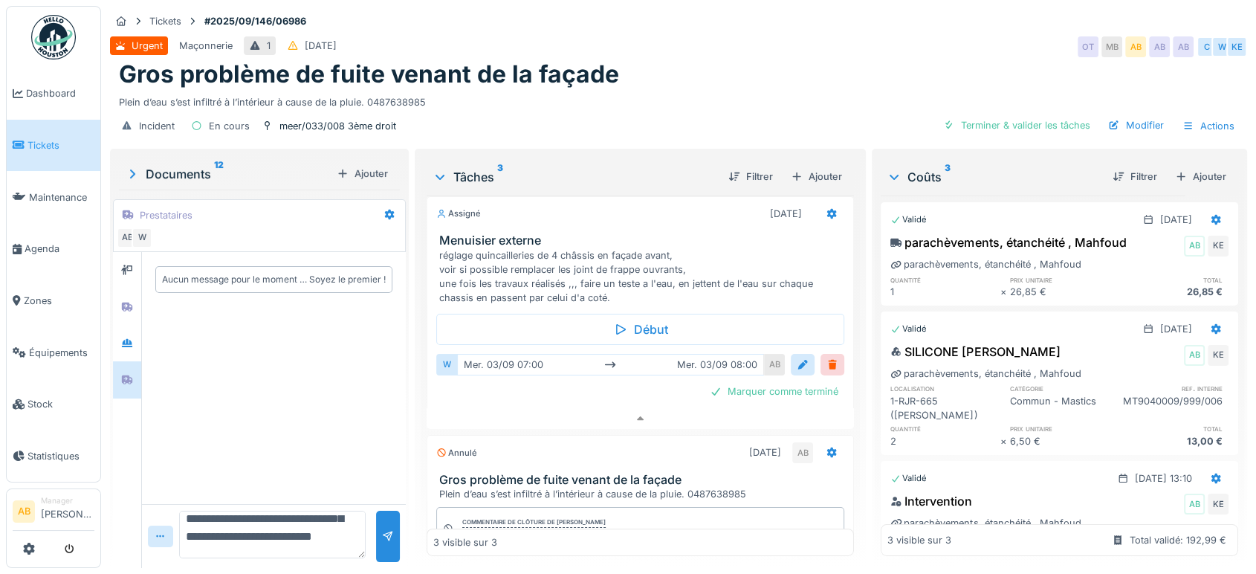
click at [298, 528] on textarea "**********" at bounding box center [272, 535] width 187 height 48
paste textarea "**********"
click at [292, 529] on textarea "**********" at bounding box center [272, 535] width 187 height 48
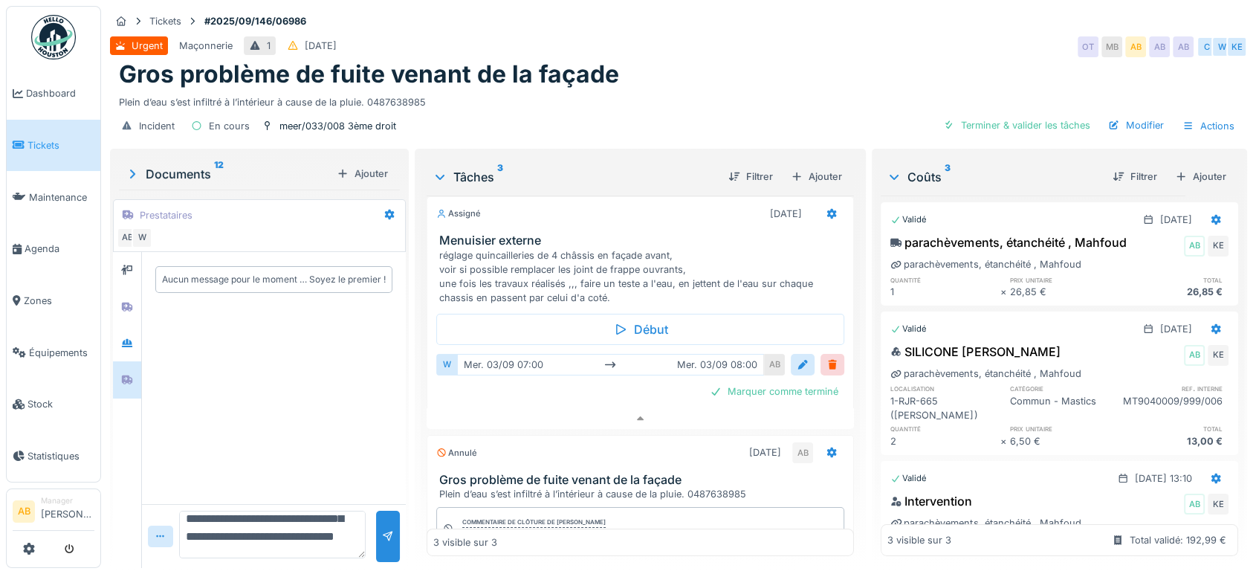
type textarea "**********"
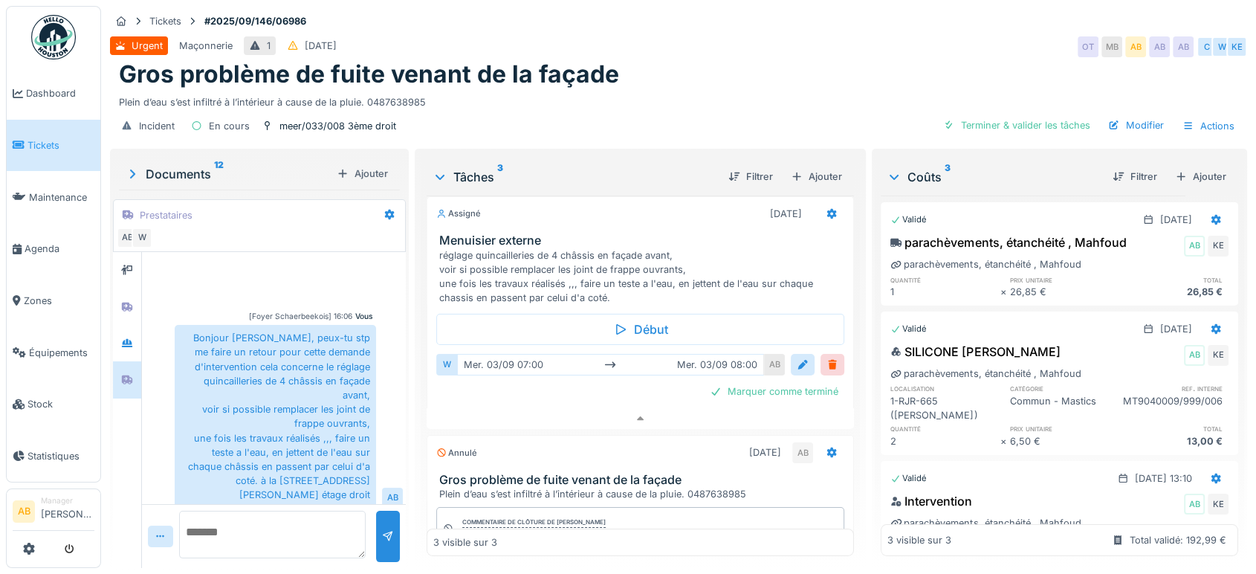
click at [184, 171] on div "Documents 12 Ajouter" at bounding box center [259, 174] width 281 height 32
click at [190, 165] on div "Documents 12" at bounding box center [228, 174] width 206 height 18
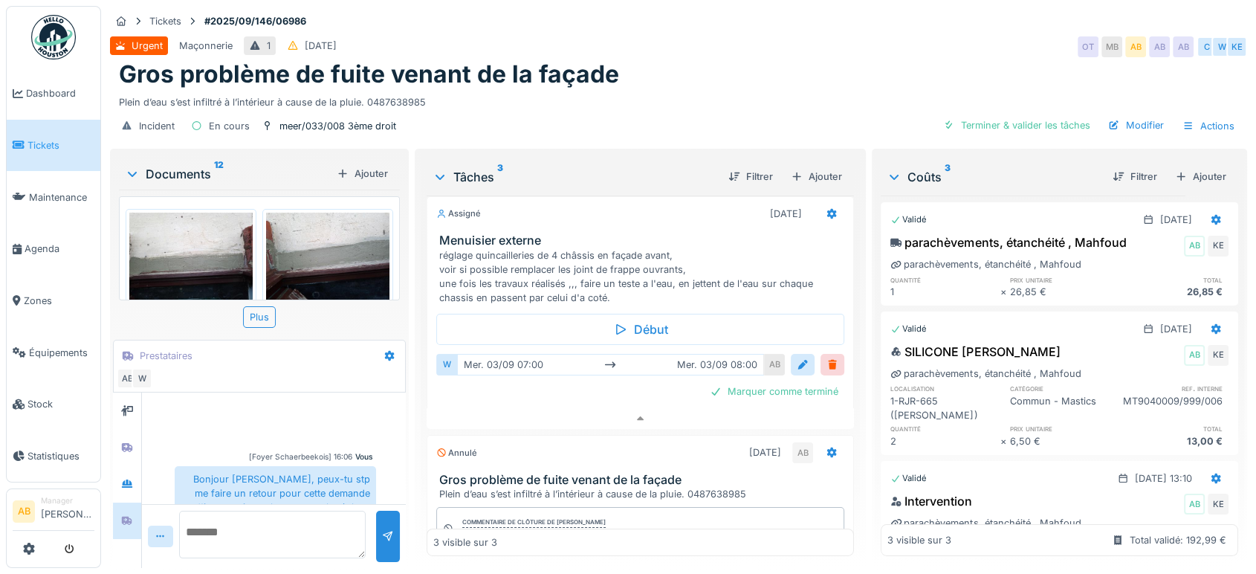
click at [195, 165] on div "Documents 12" at bounding box center [228, 174] width 206 height 18
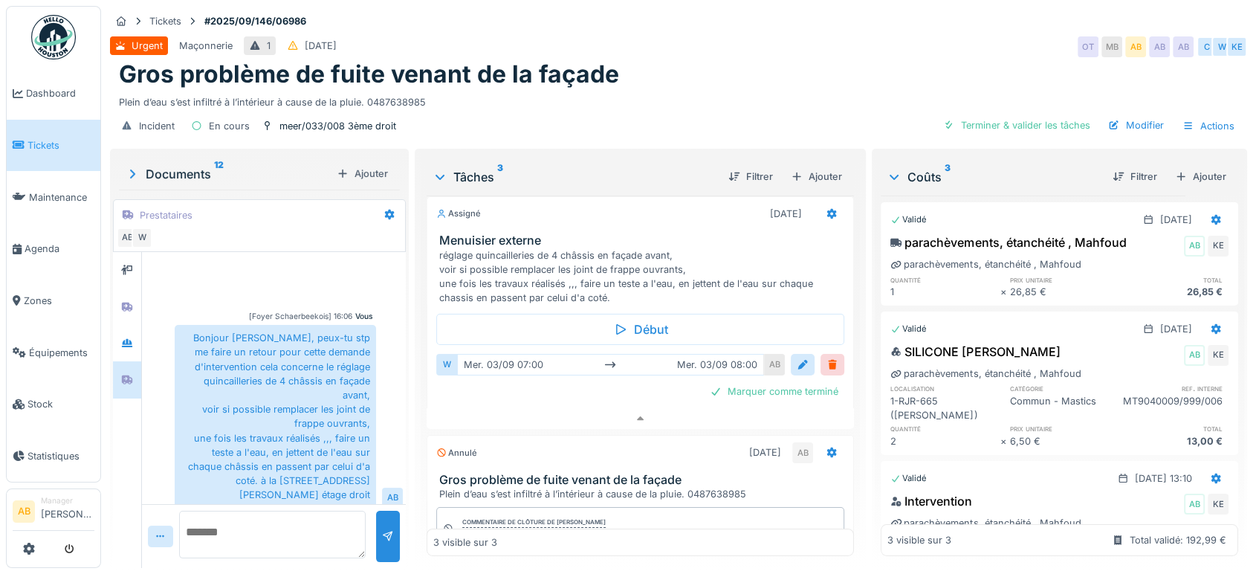
click at [66, 30] on img at bounding box center [53, 37] width 45 height 45
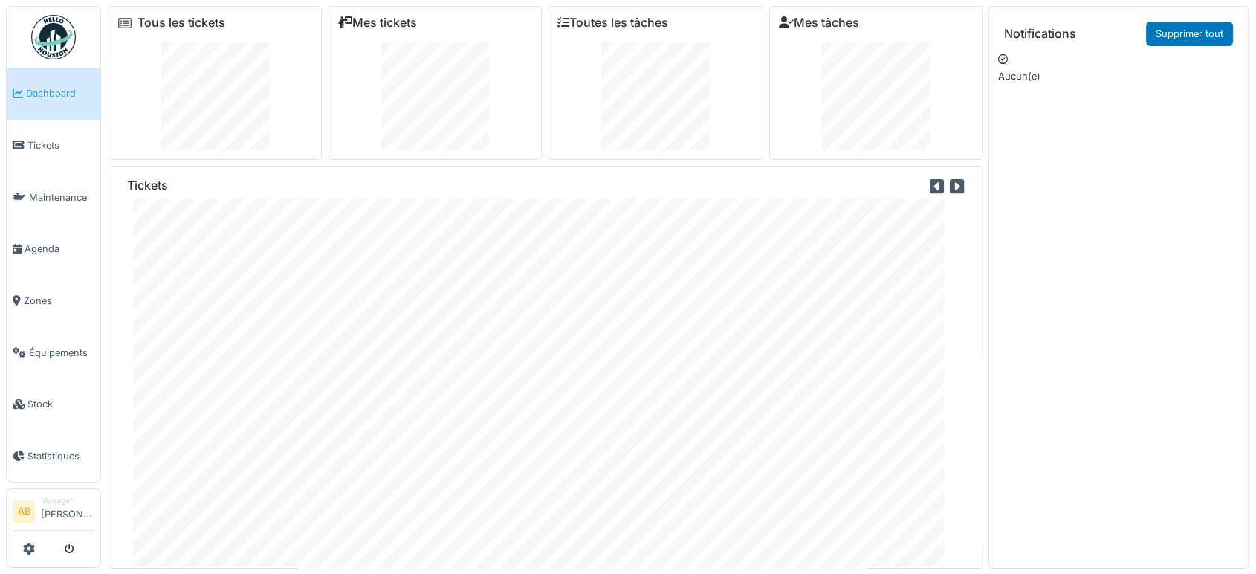
scroll to position [59, 0]
